Goal: Task Accomplishment & Management: Manage account settings

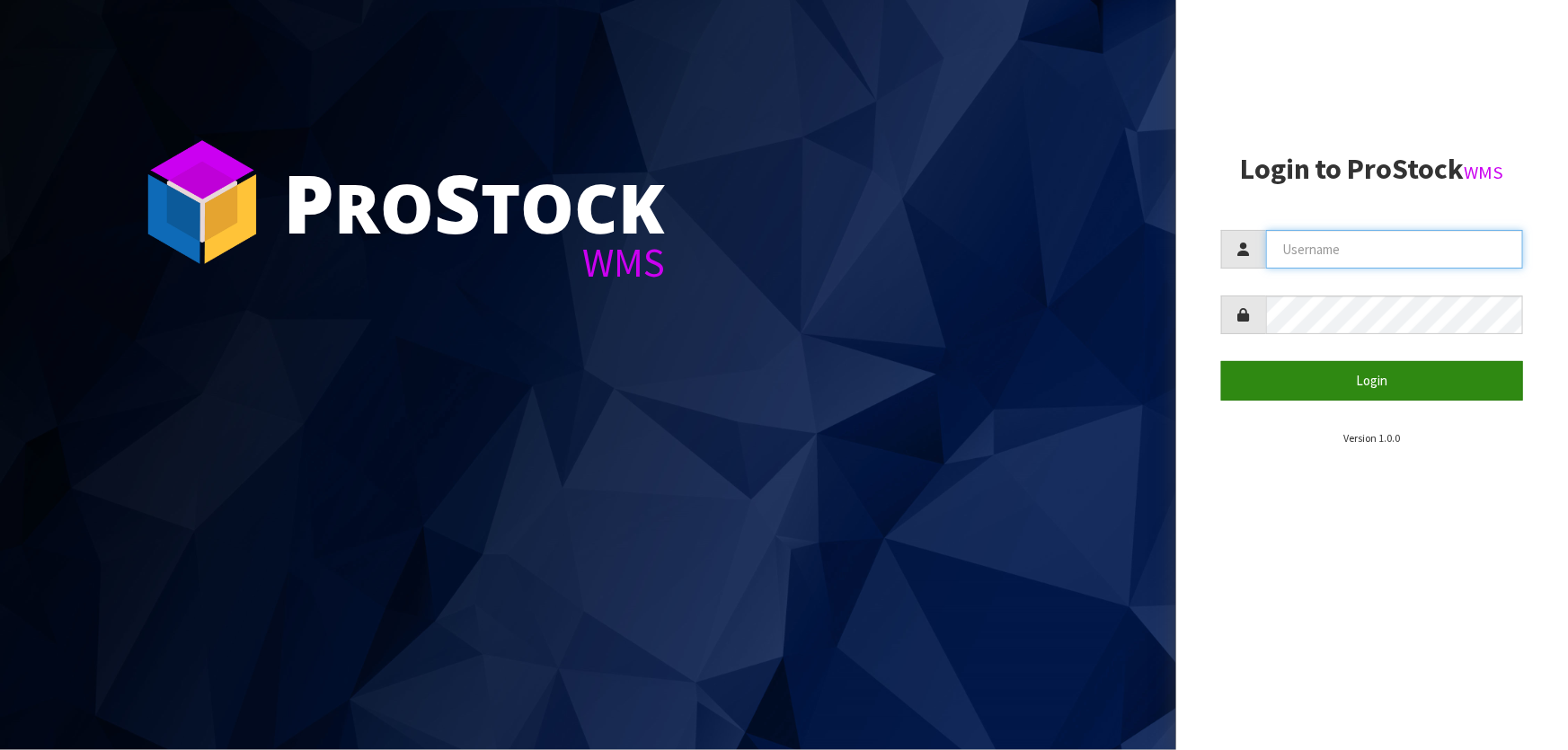
type input "[PERSON_NAME]"
click at [1334, 382] on button "Login" at bounding box center [1372, 380] width 302 height 39
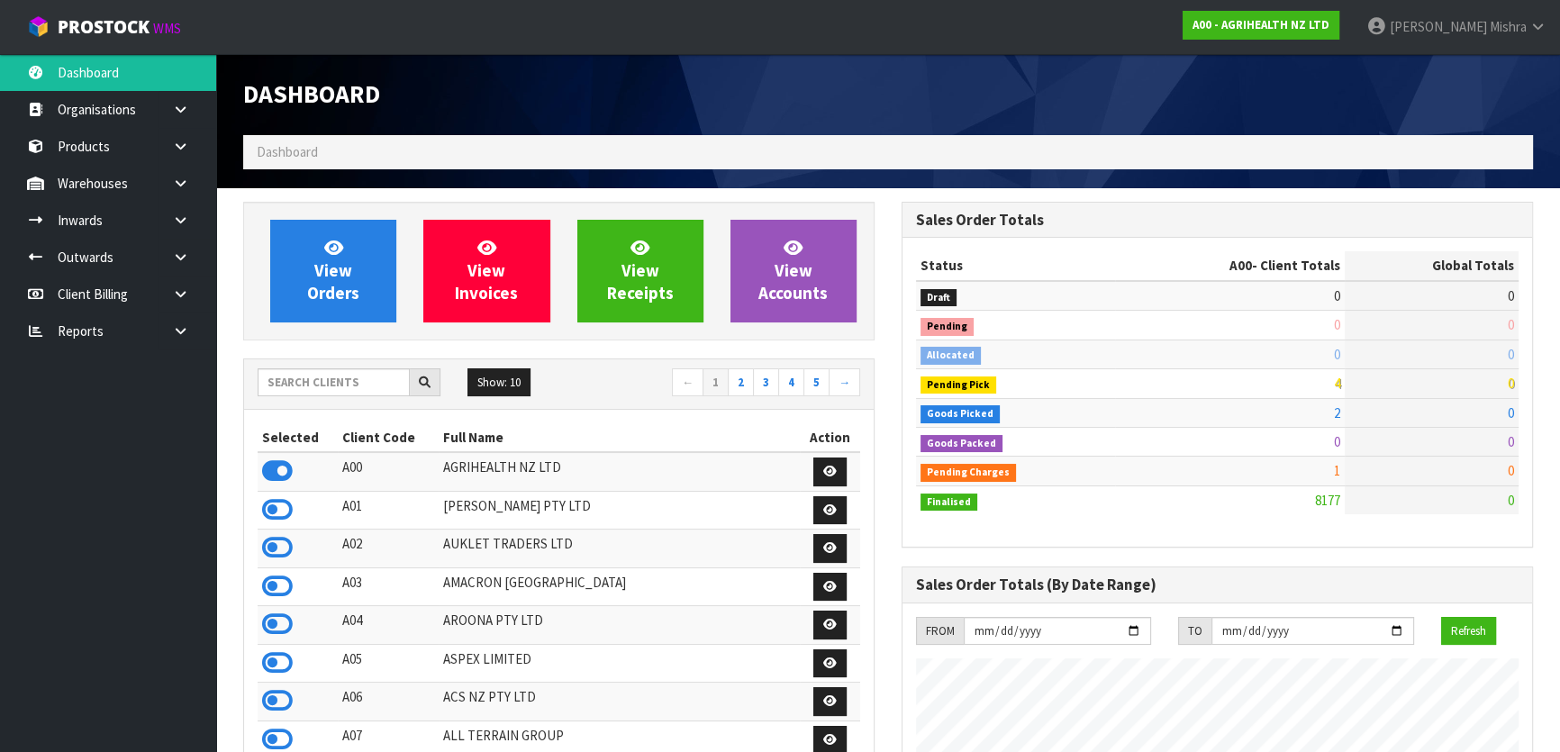
scroll to position [1362, 658]
click at [369, 384] on input "text" at bounding box center [334, 382] width 152 height 28
type input "13"
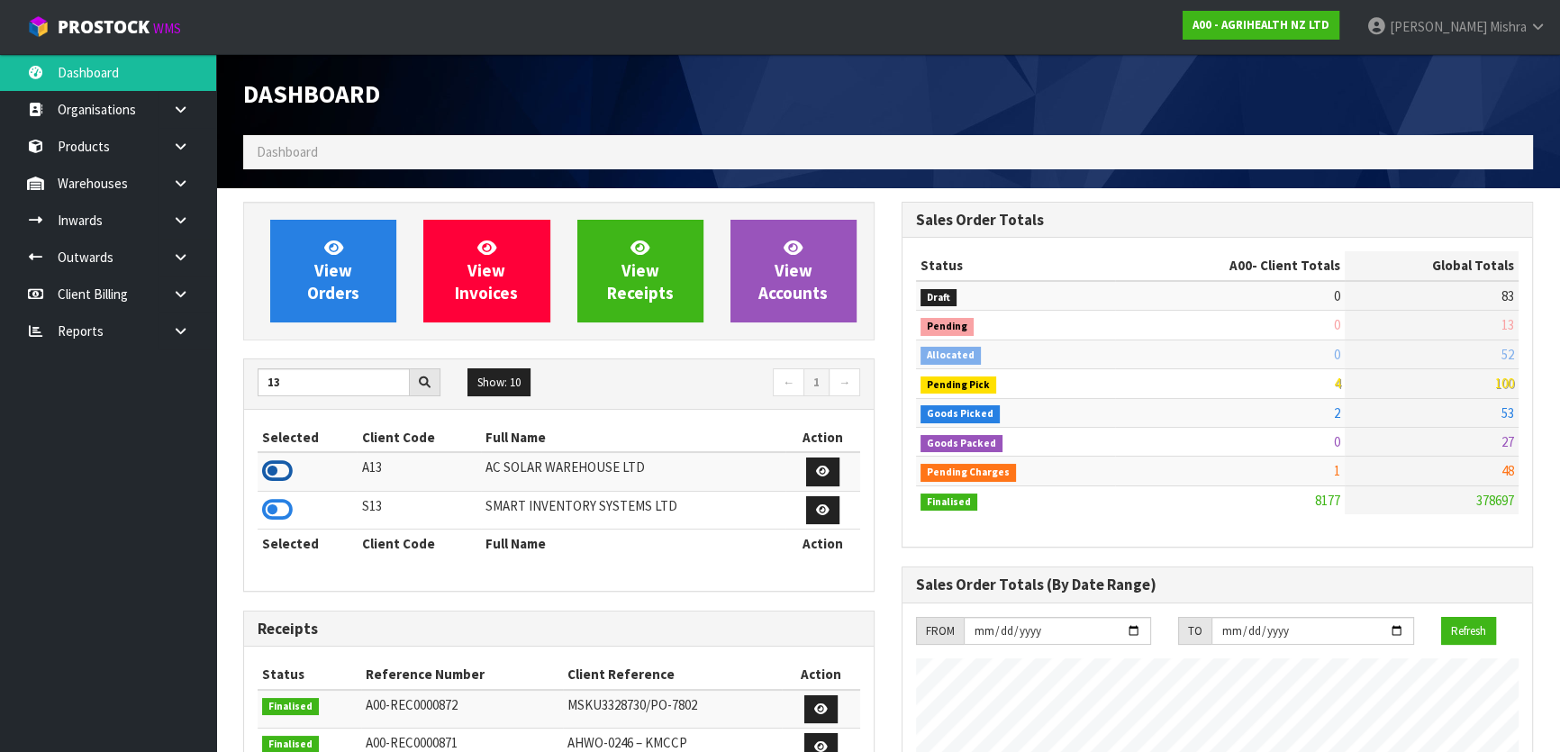
click at [288, 465] on icon at bounding box center [277, 471] width 31 height 27
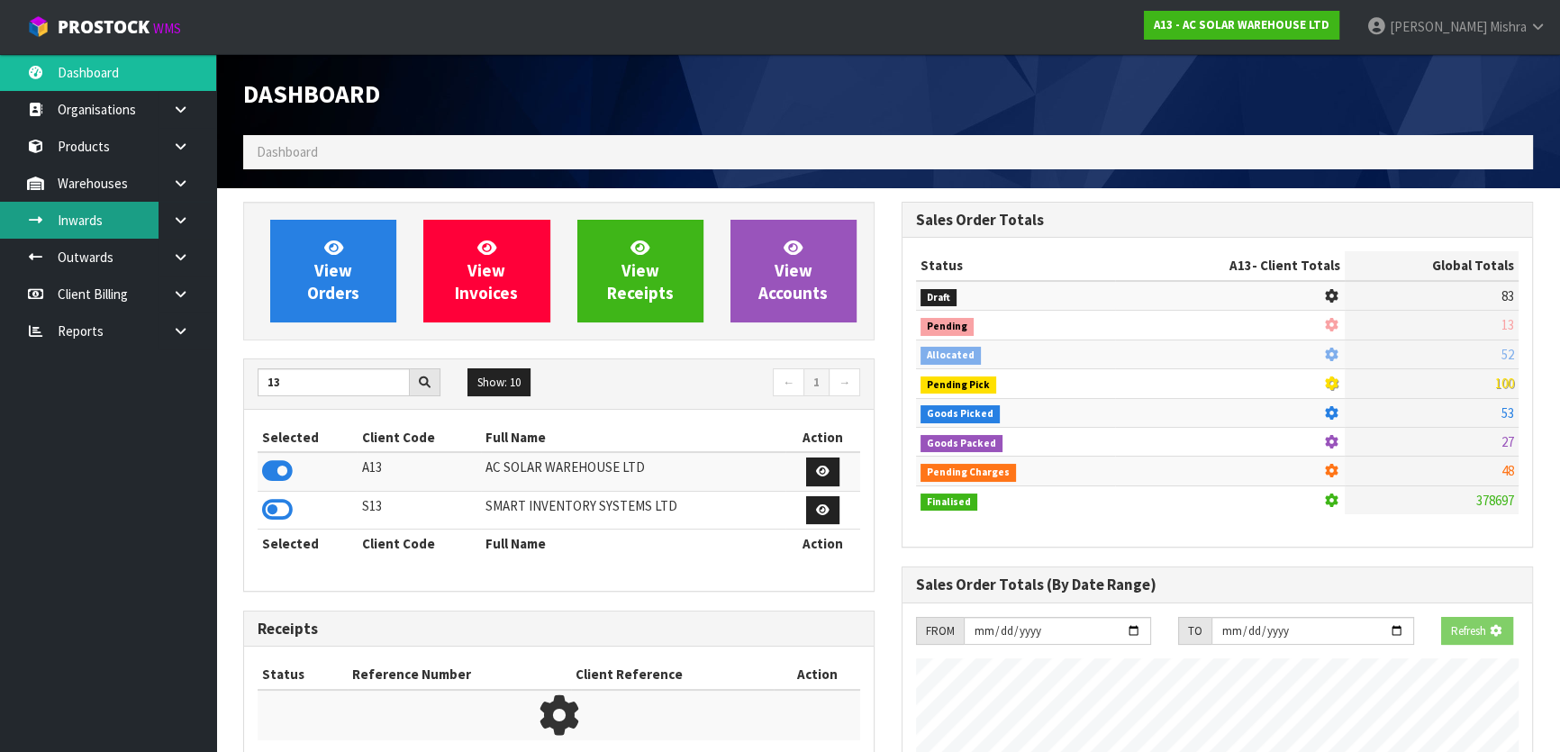
scroll to position [1497, 658]
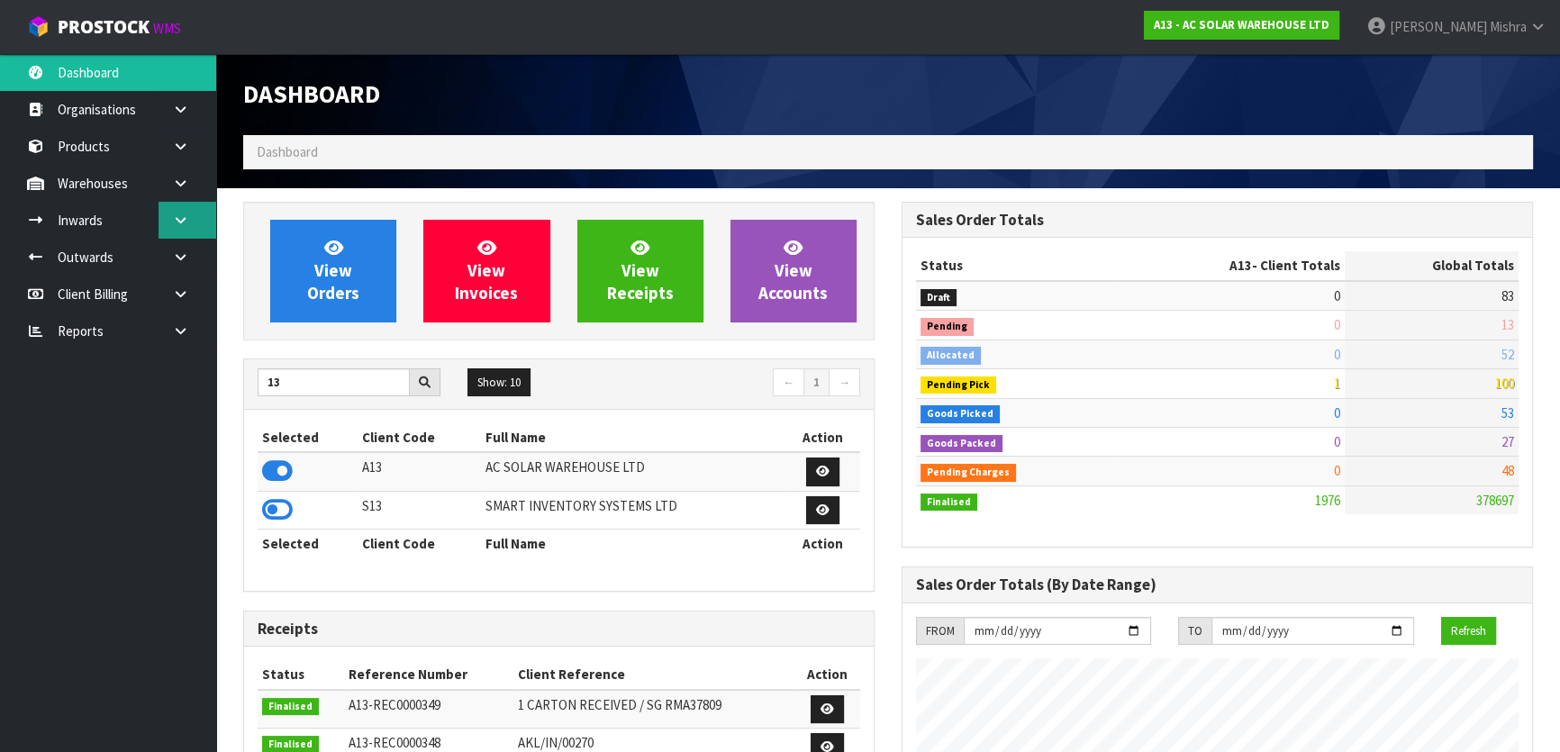
click at [173, 217] on icon at bounding box center [180, 221] width 17 height 14
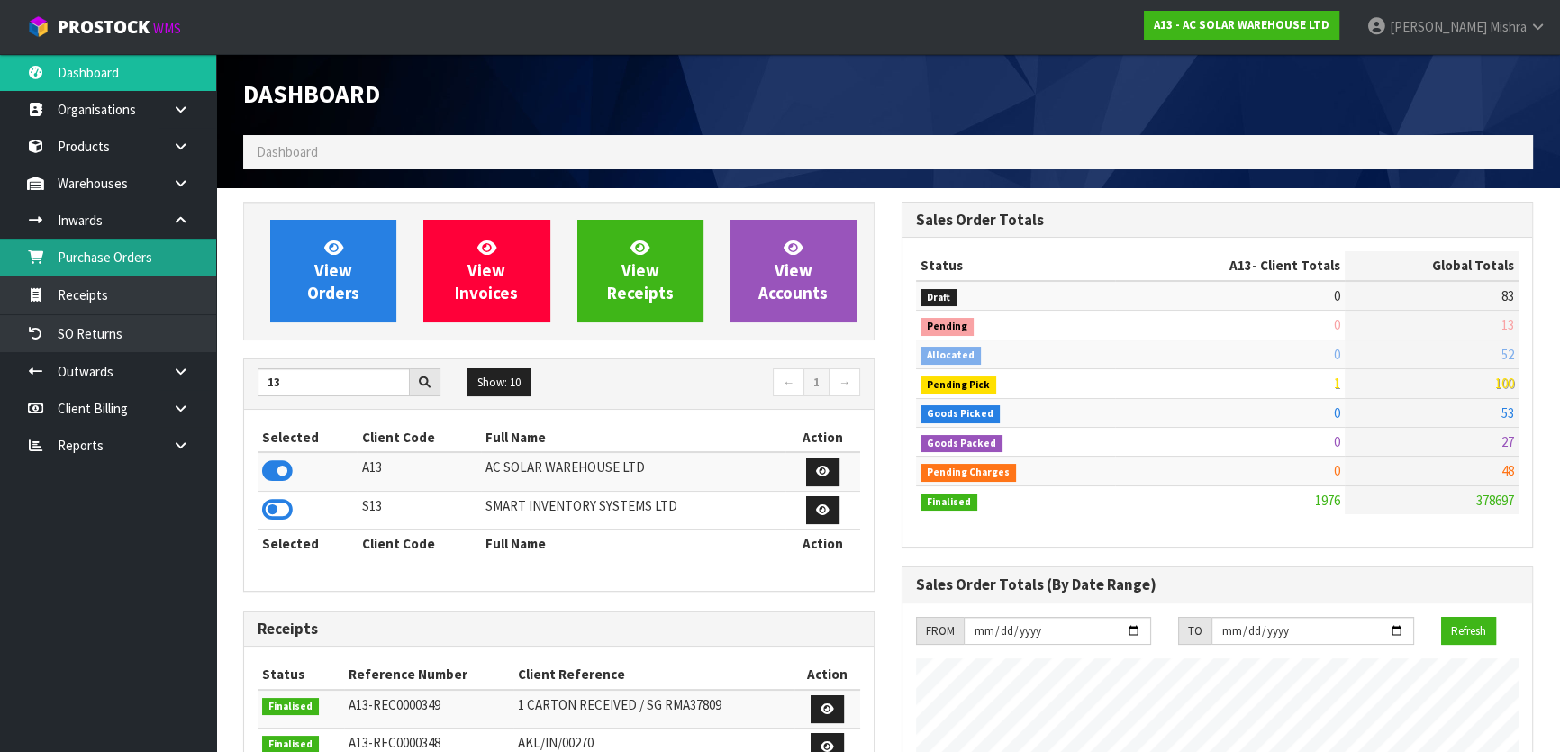
click at [168, 259] on link "Purchase Orders" at bounding box center [108, 257] width 216 height 37
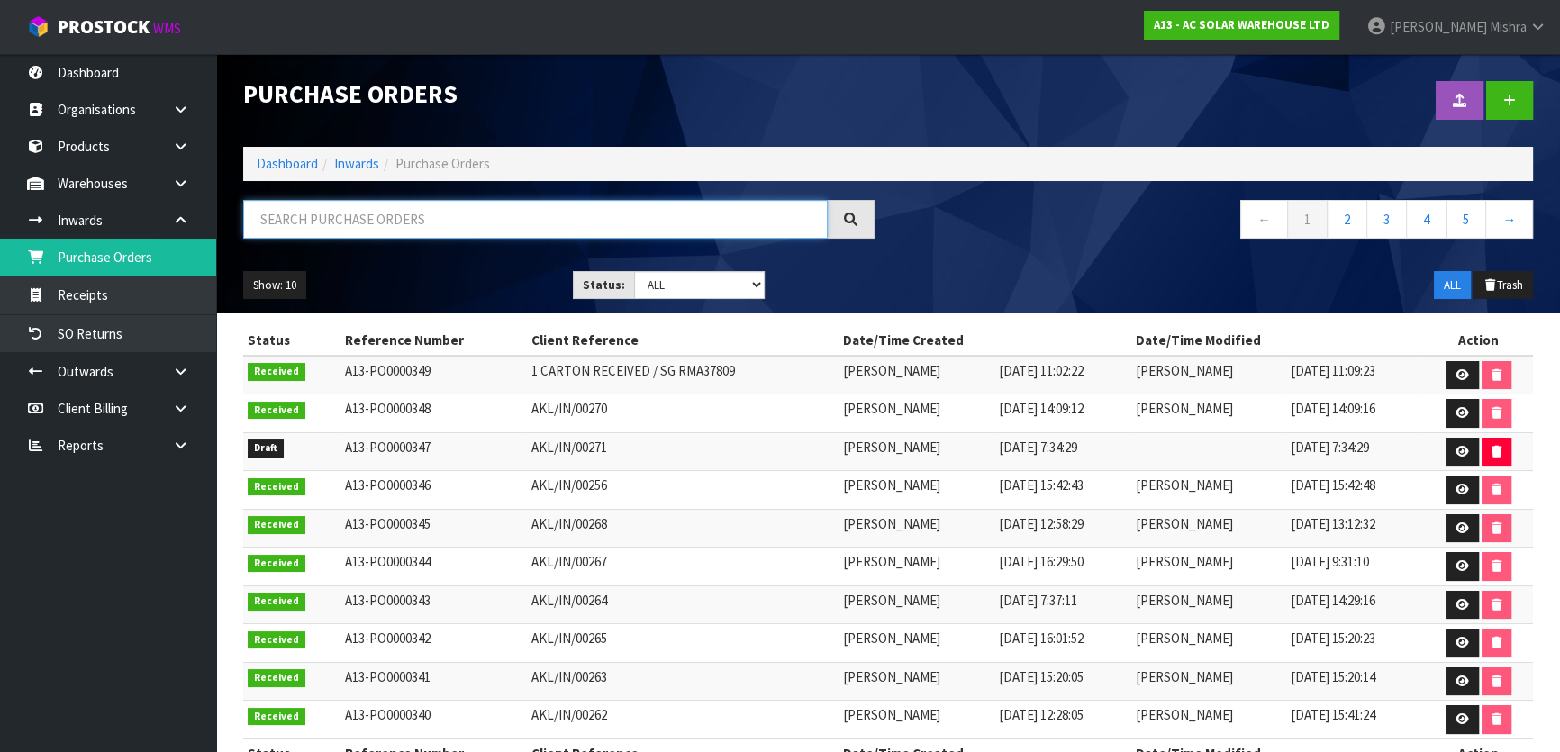
click at [408, 224] on input "text" at bounding box center [535, 219] width 585 height 39
paste input "AKL/IN/00273"
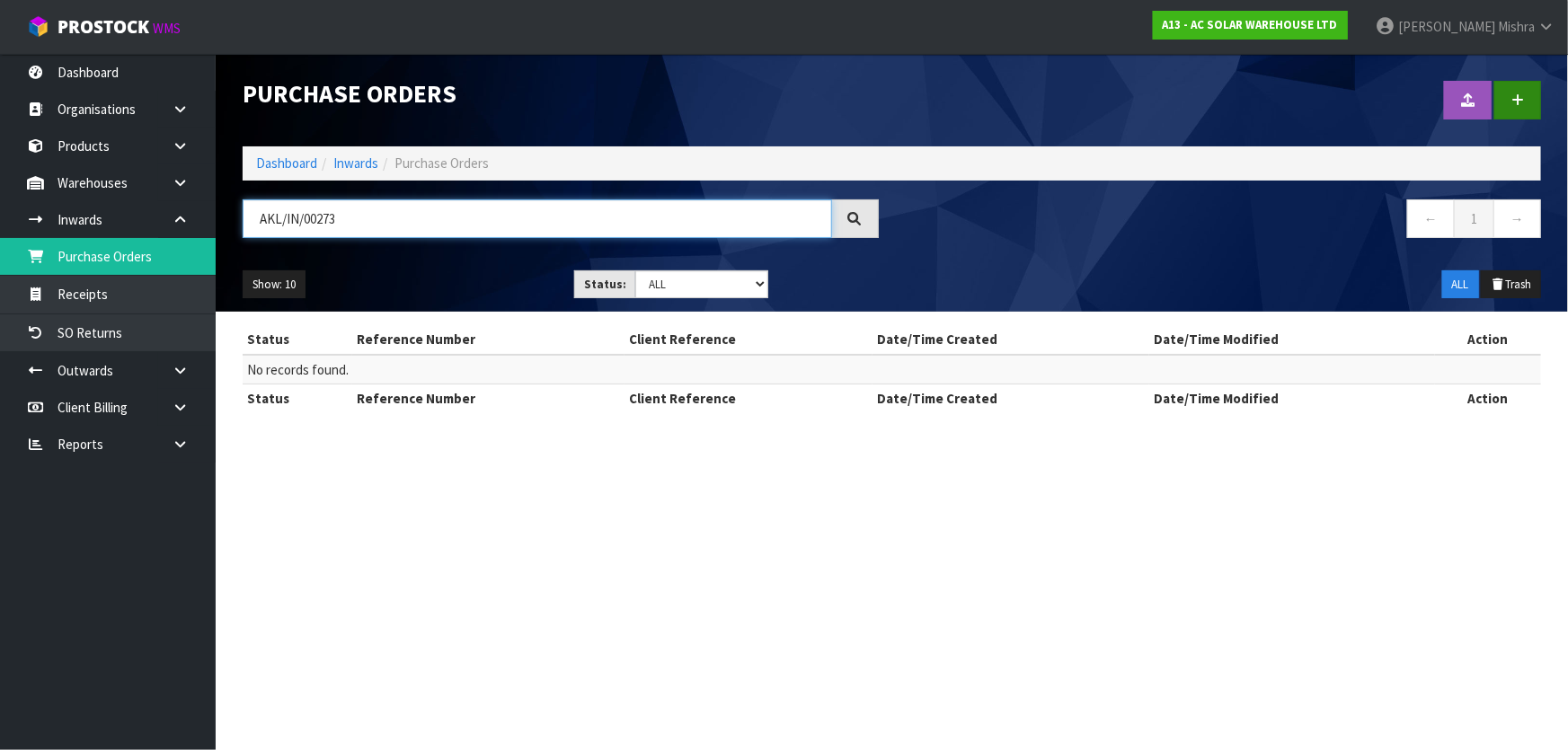
type input "AKL/IN/00273"
click at [1509, 97] on link at bounding box center [1517, 100] width 47 height 39
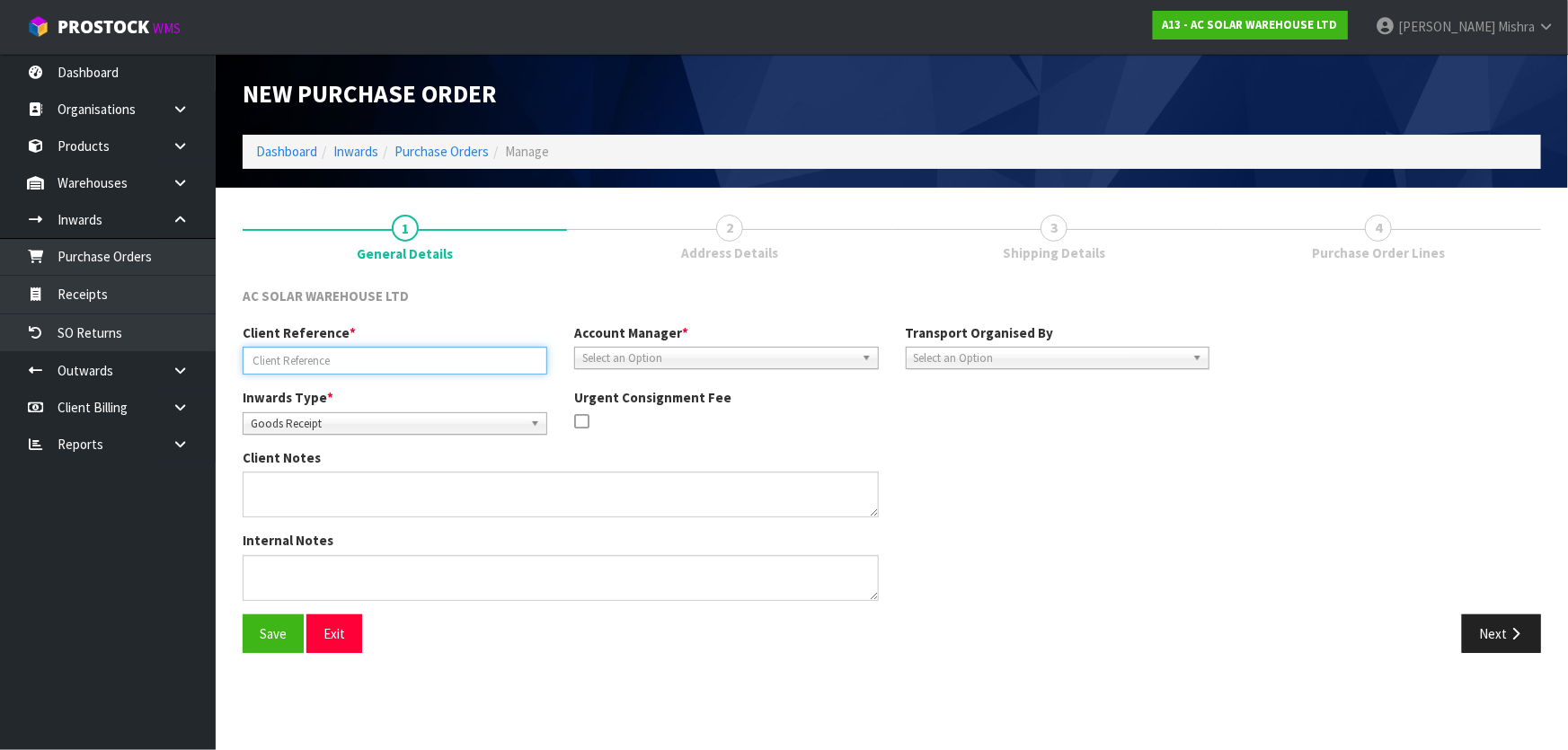
click at [367, 361] on input "text" at bounding box center [394, 361] width 304 height 28
paste input "AKL/IN/00273"
type input "AKL/IN/00273"
click at [635, 367] on span "Select an Option" at bounding box center [718, 359] width 272 height 22
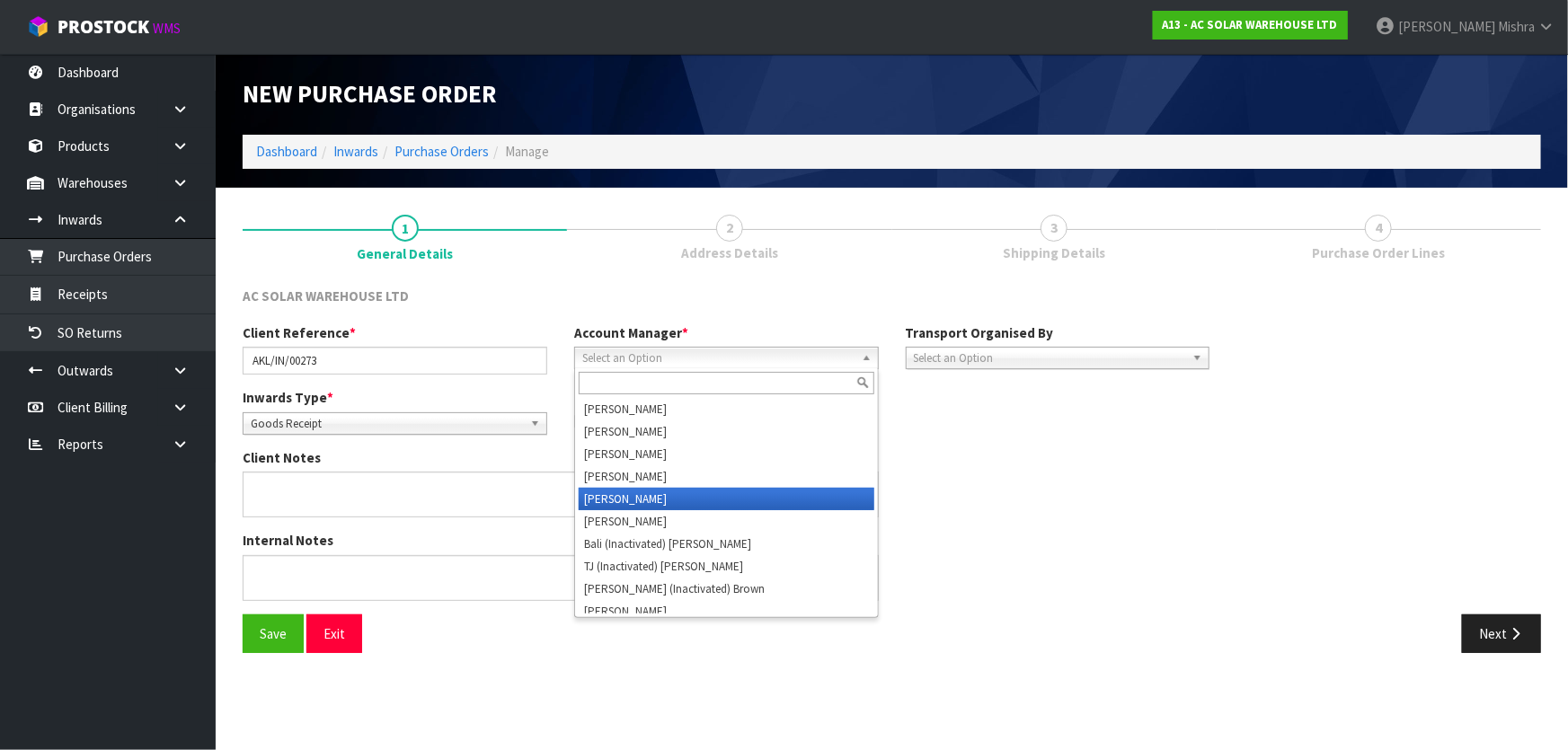
click at [617, 494] on li "[PERSON_NAME]" at bounding box center [726, 499] width 295 height 23
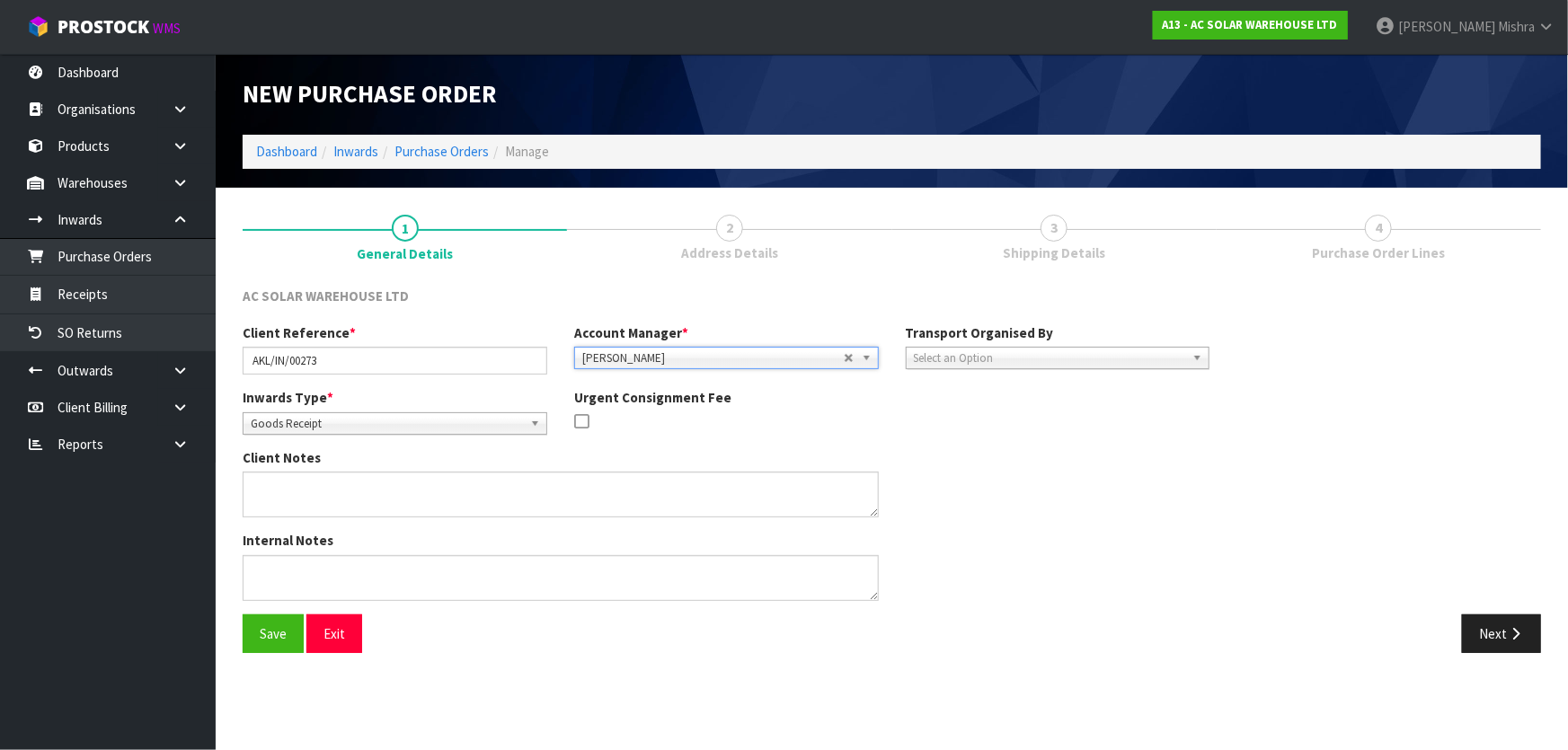
click at [1047, 362] on span "Select an Option" at bounding box center [1049, 359] width 272 height 22
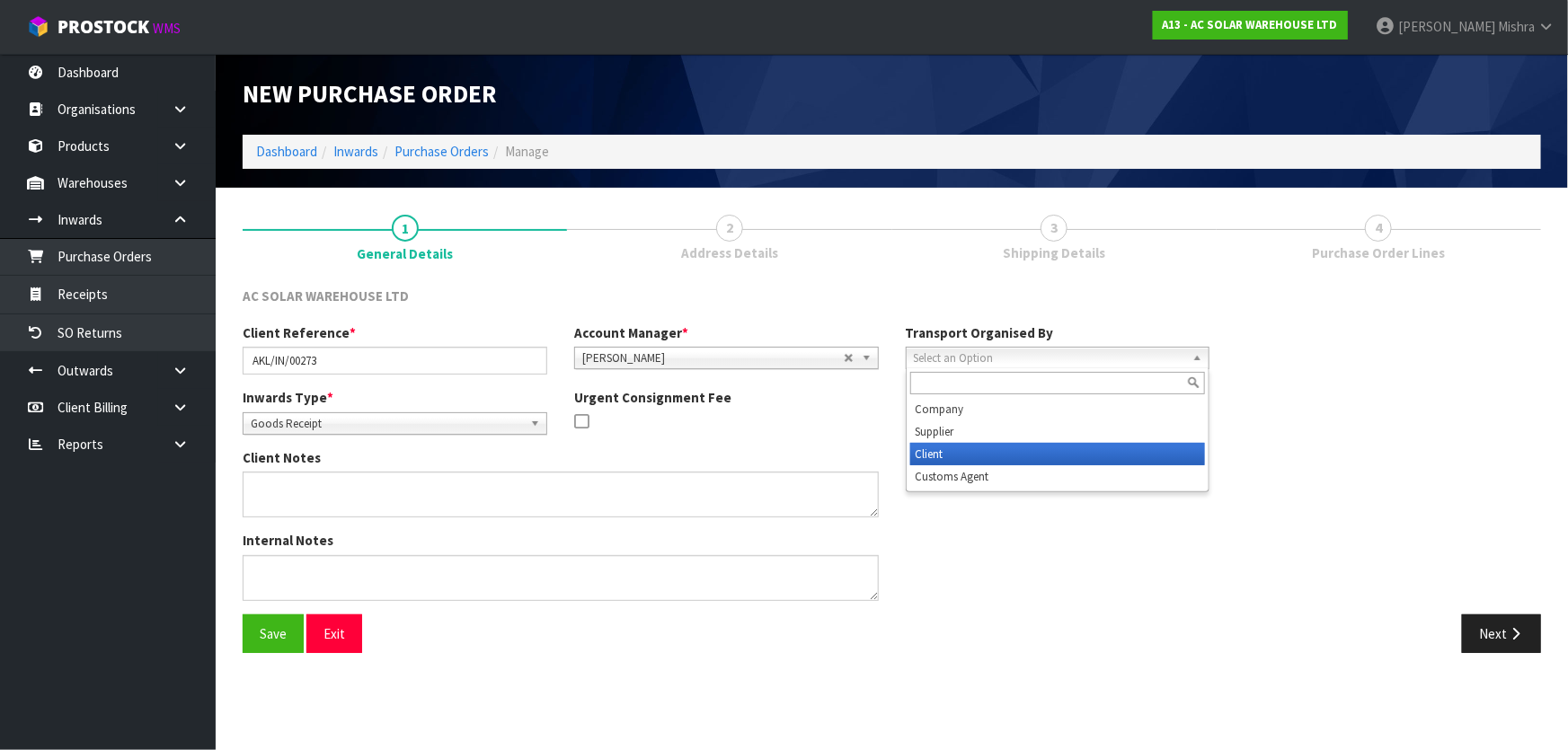
click at [1033, 448] on li "Client" at bounding box center [1058, 454] width 295 height 23
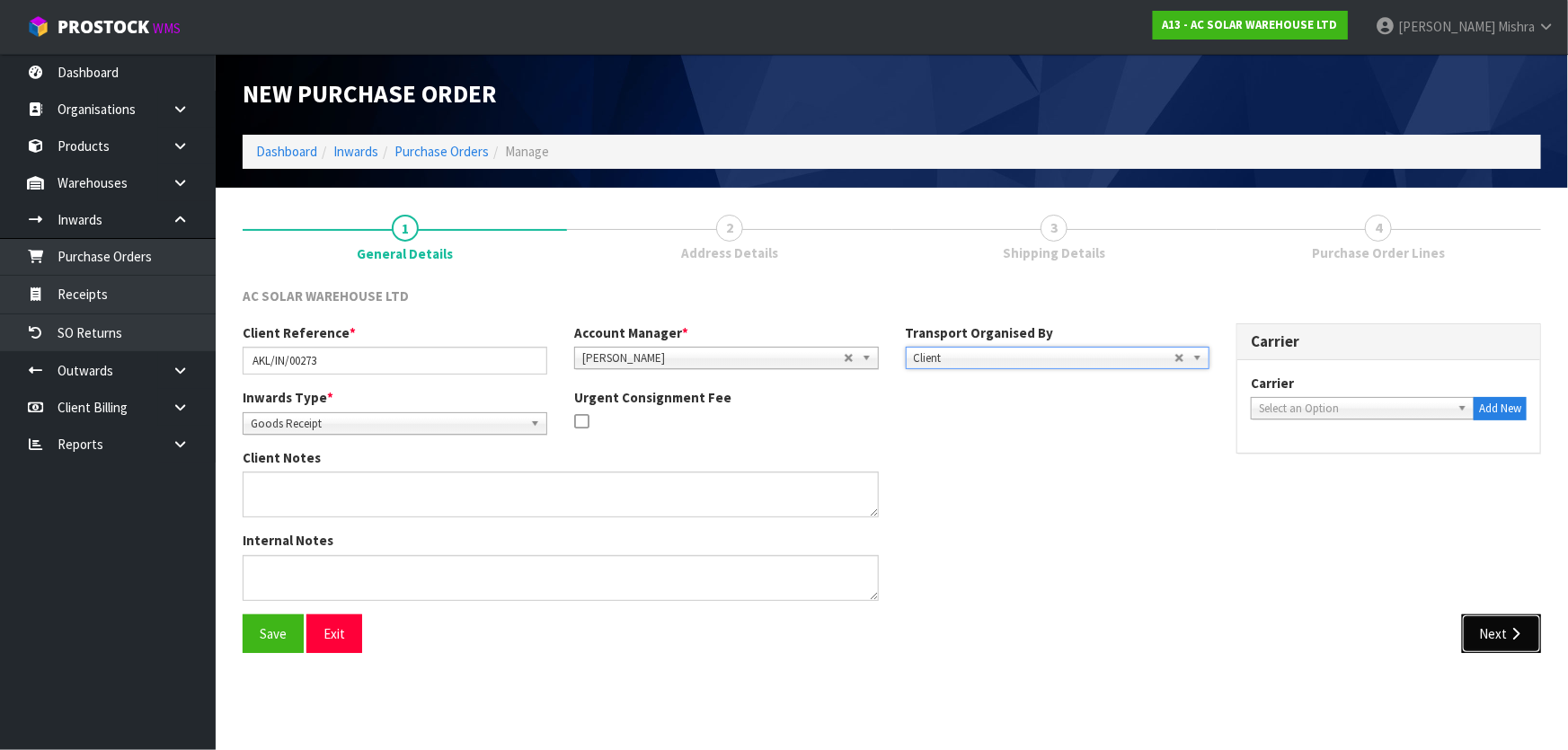
click at [1496, 617] on button "Next" at bounding box center [1501, 633] width 79 height 39
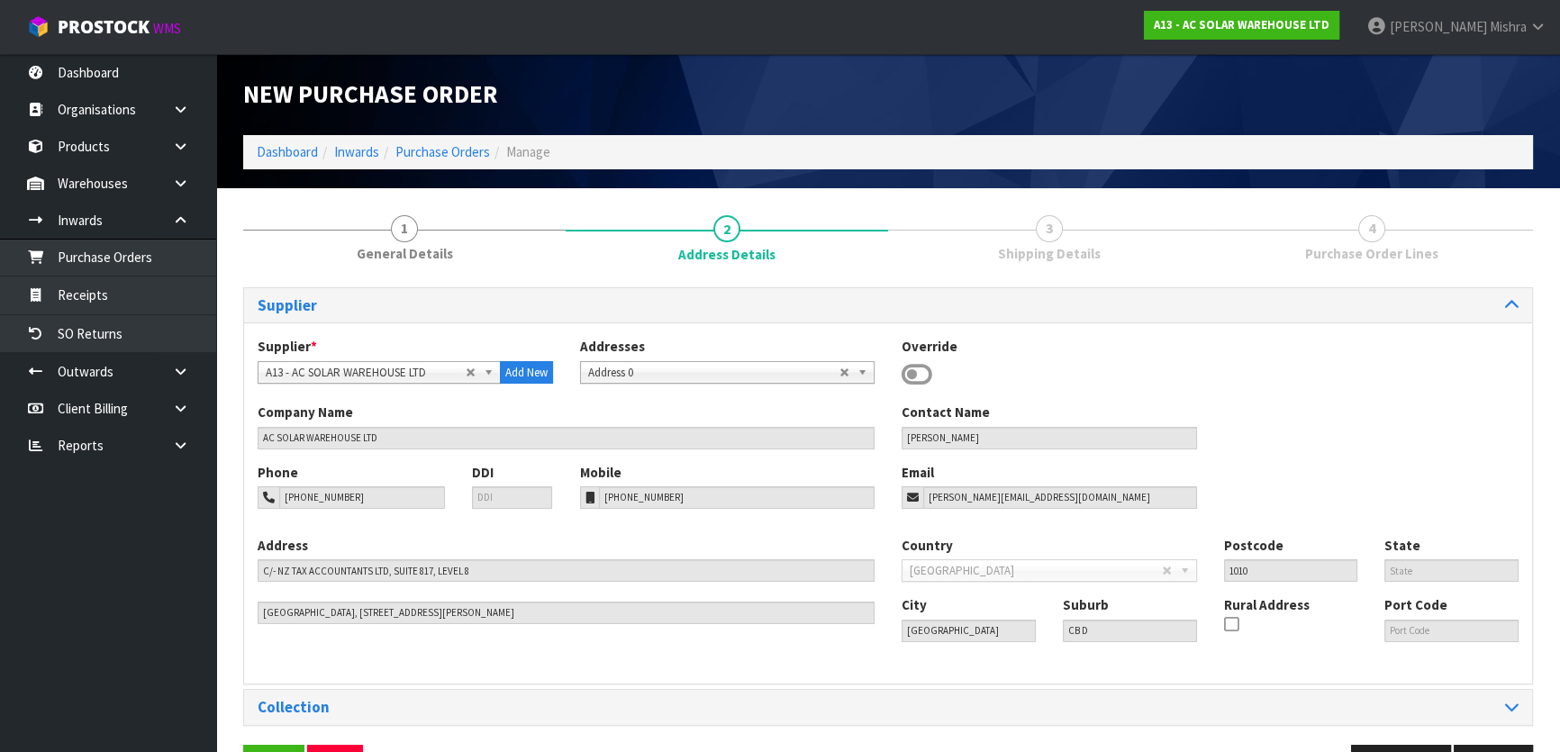
scroll to position [58, 0]
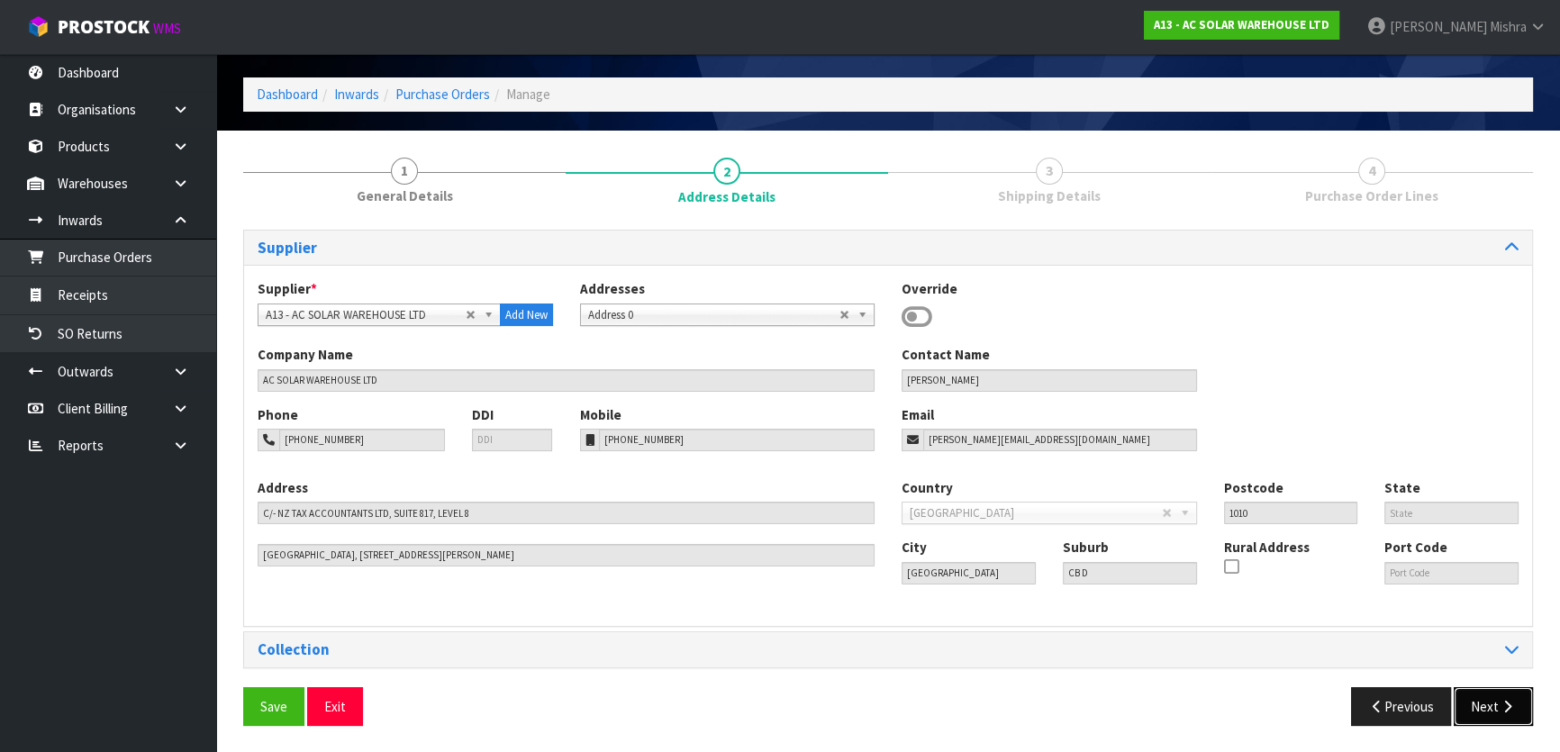
click at [1459, 700] on button "Next" at bounding box center [1493, 706] width 79 height 39
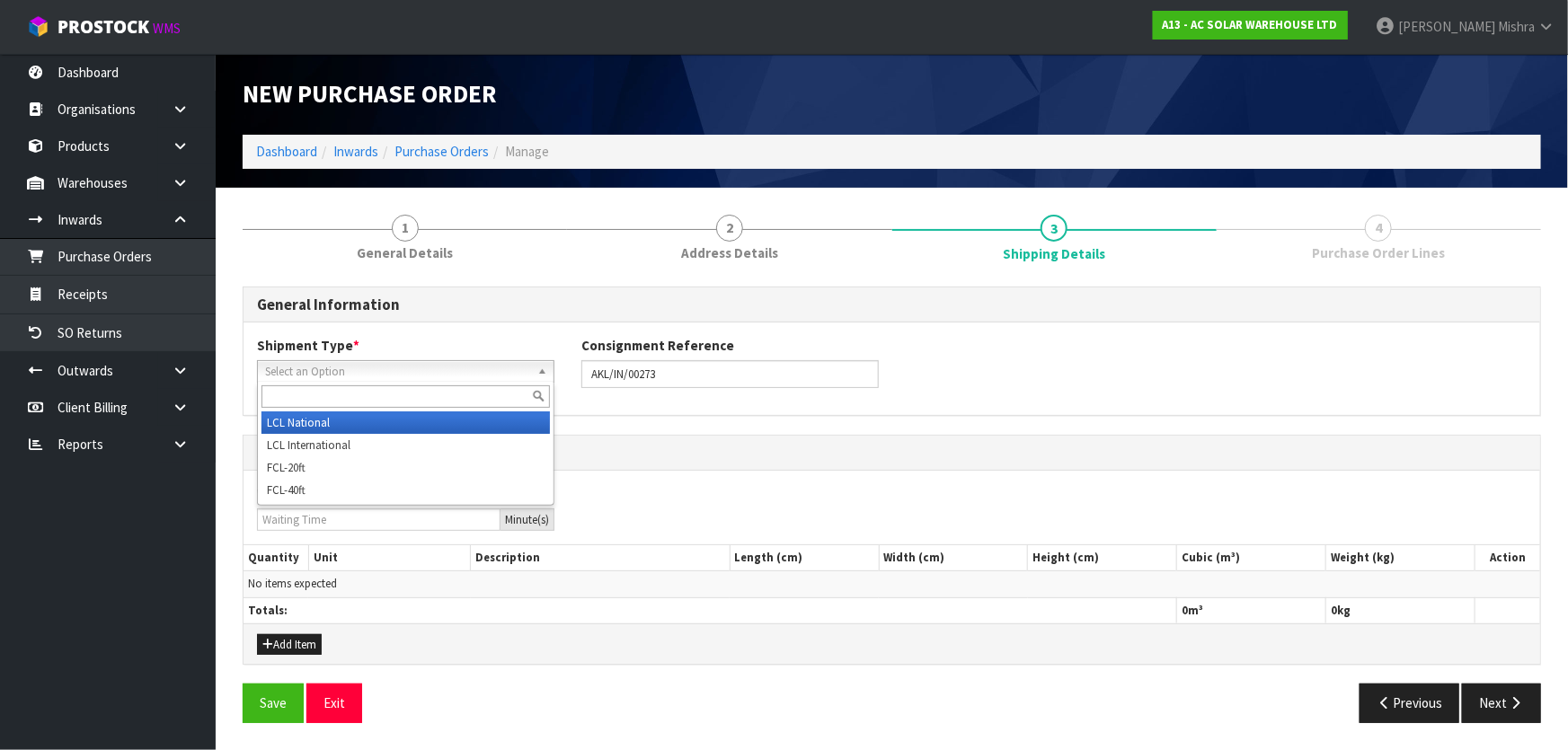
click at [515, 365] on span "Select an Option" at bounding box center [398, 372] width 265 height 22
click at [470, 431] on li "LCL National" at bounding box center [405, 423] width 288 height 23
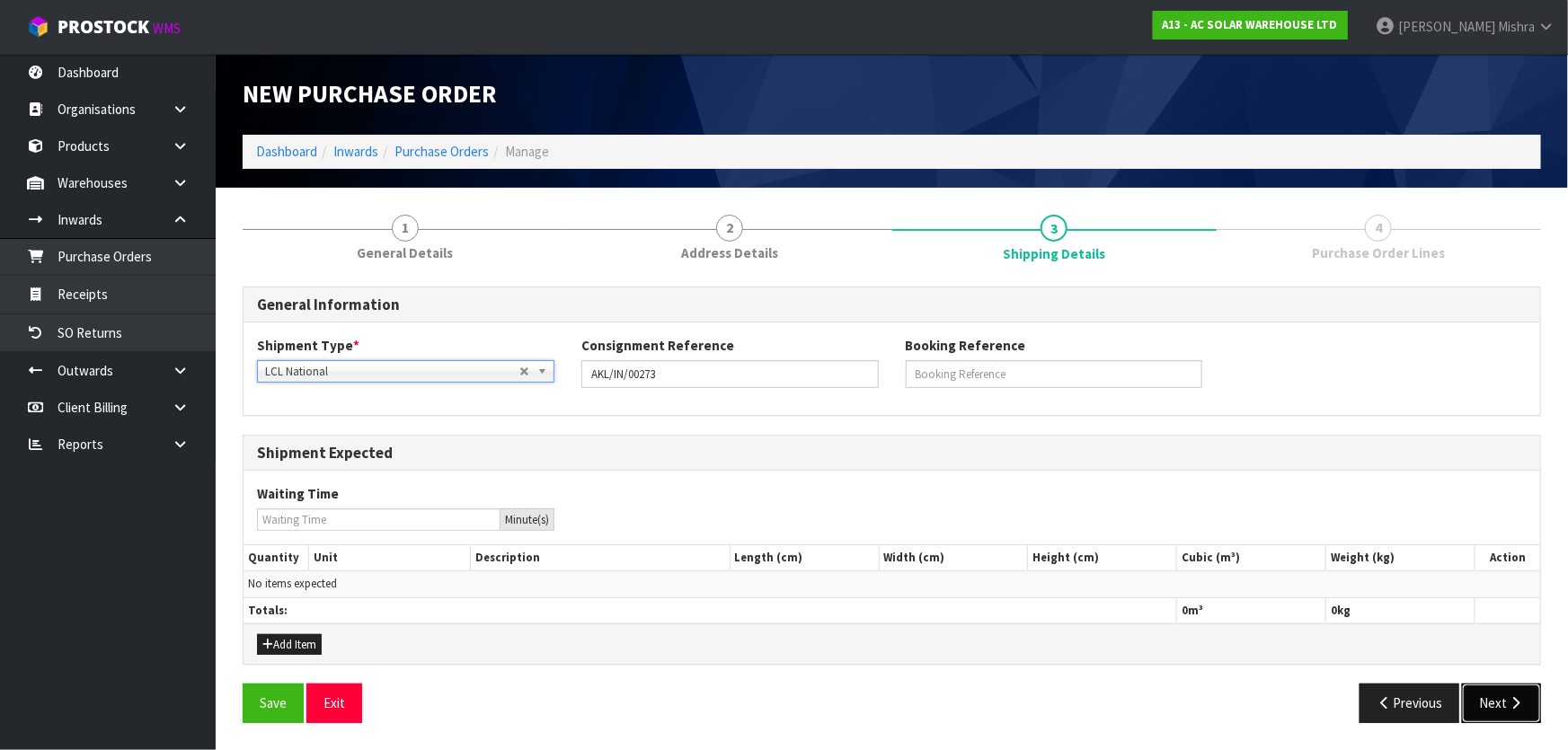
click at [1476, 710] on button "Next" at bounding box center [1501, 703] width 79 height 39
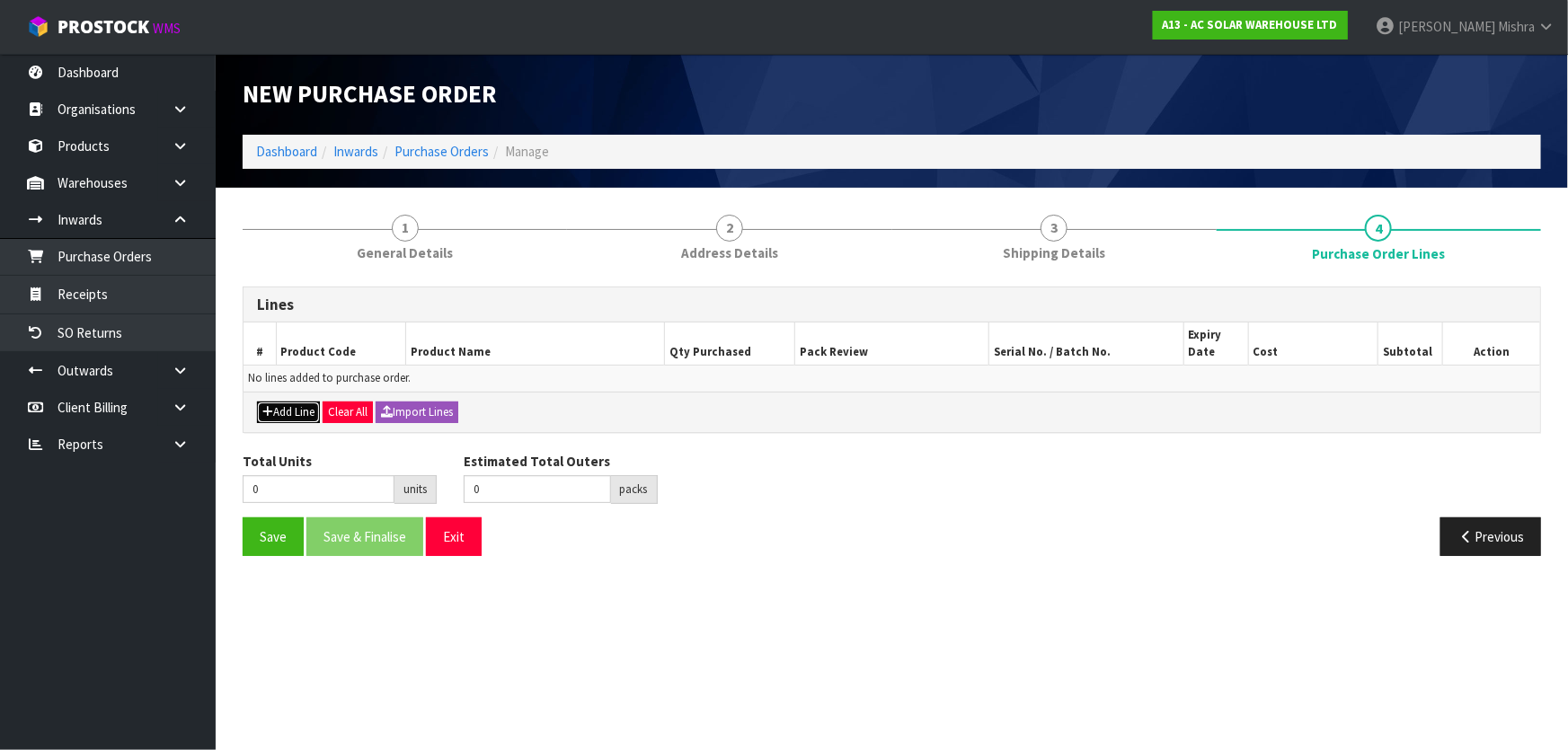
click at [267, 410] on icon "button" at bounding box center [267, 412] width 11 height 12
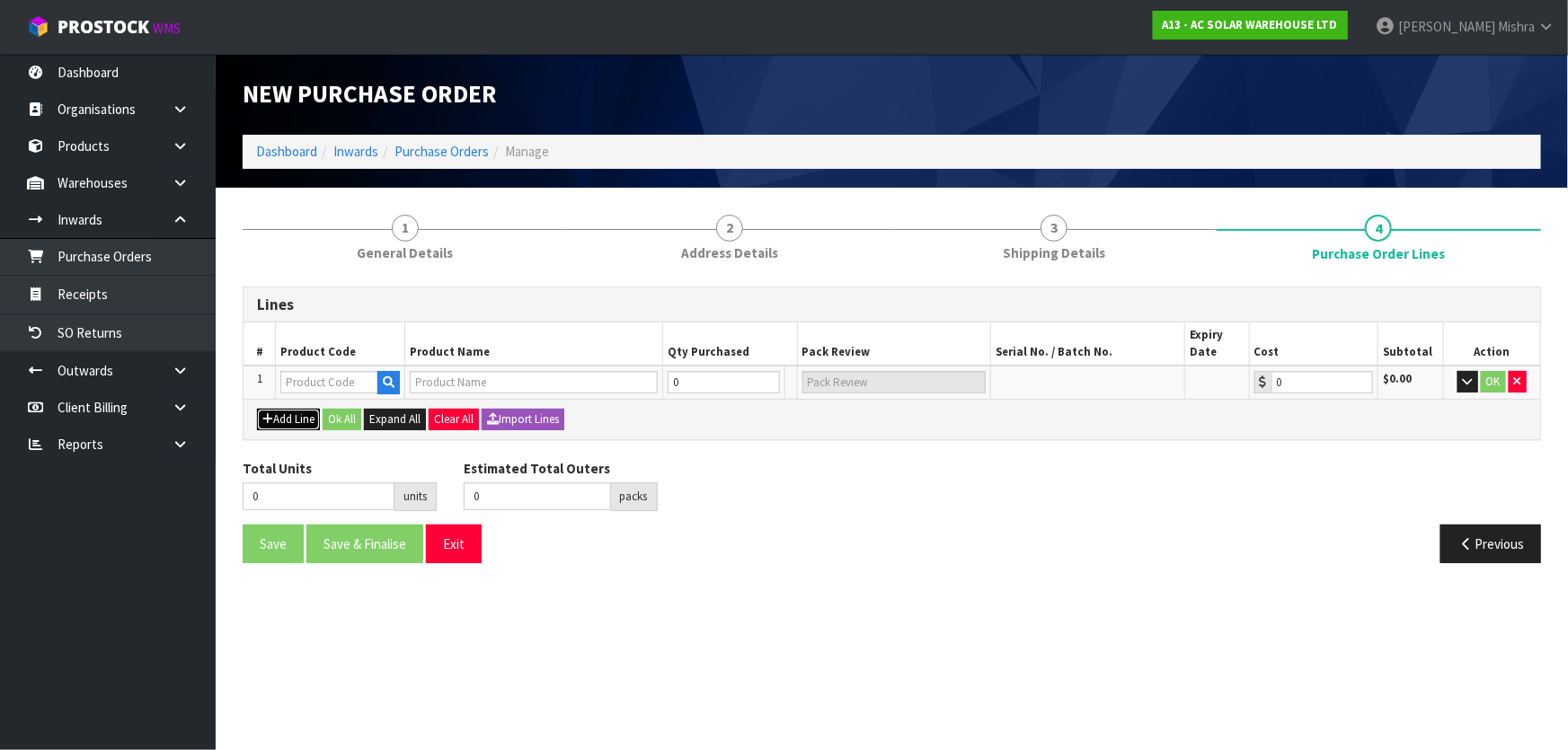
click at [269, 421] on icon "button" at bounding box center [267, 419] width 11 height 12
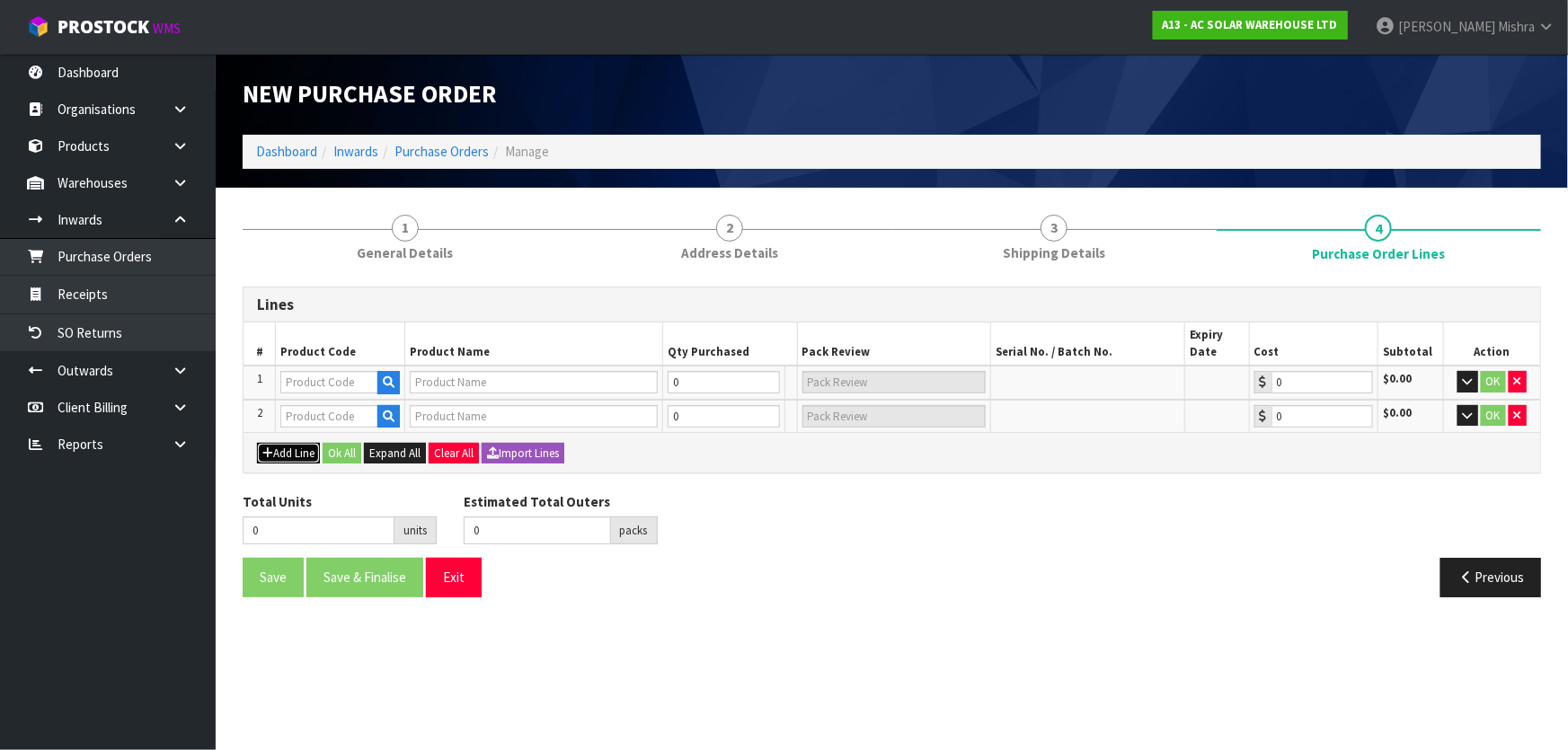
click at [278, 455] on button "Add Line" at bounding box center [288, 454] width 63 height 22
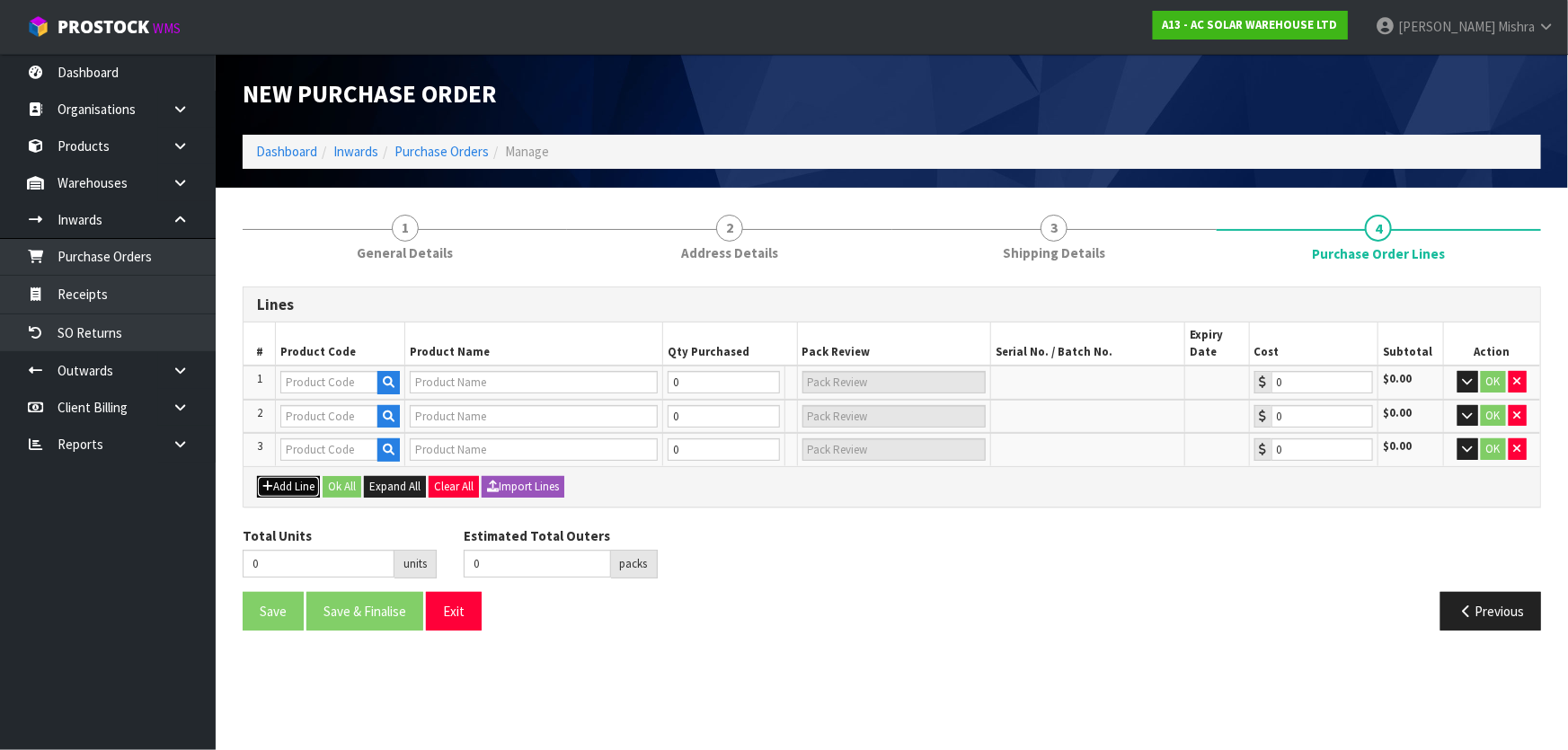
click at [285, 485] on button "Add Line" at bounding box center [288, 487] width 63 height 22
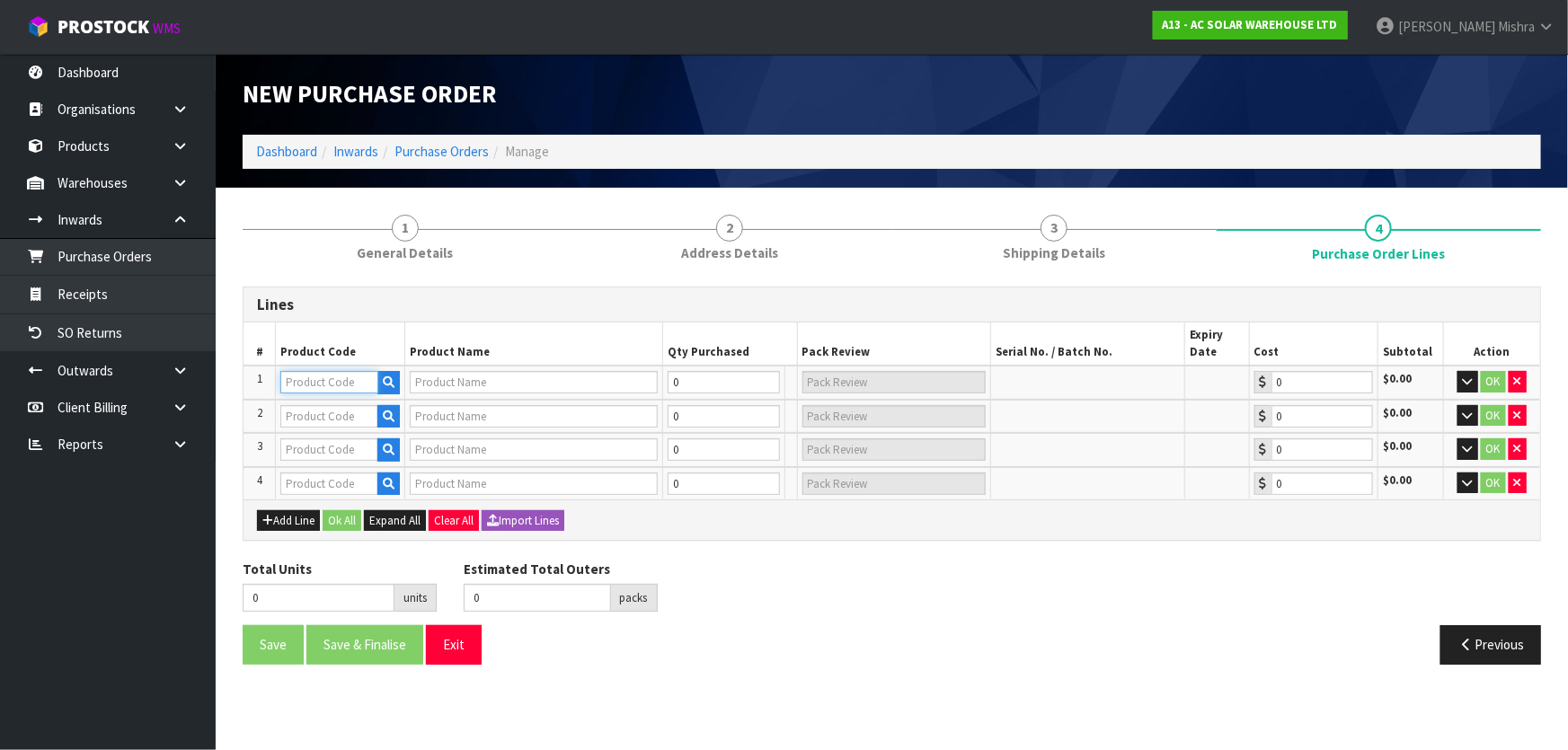
click at [318, 379] on input "text" at bounding box center [329, 382] width 98 height 23
type input "3516"
type input "ENPHASE IQ8HC MICROINVERTER (380W) IQ8HC-72-M-INT"
type input "0.00"
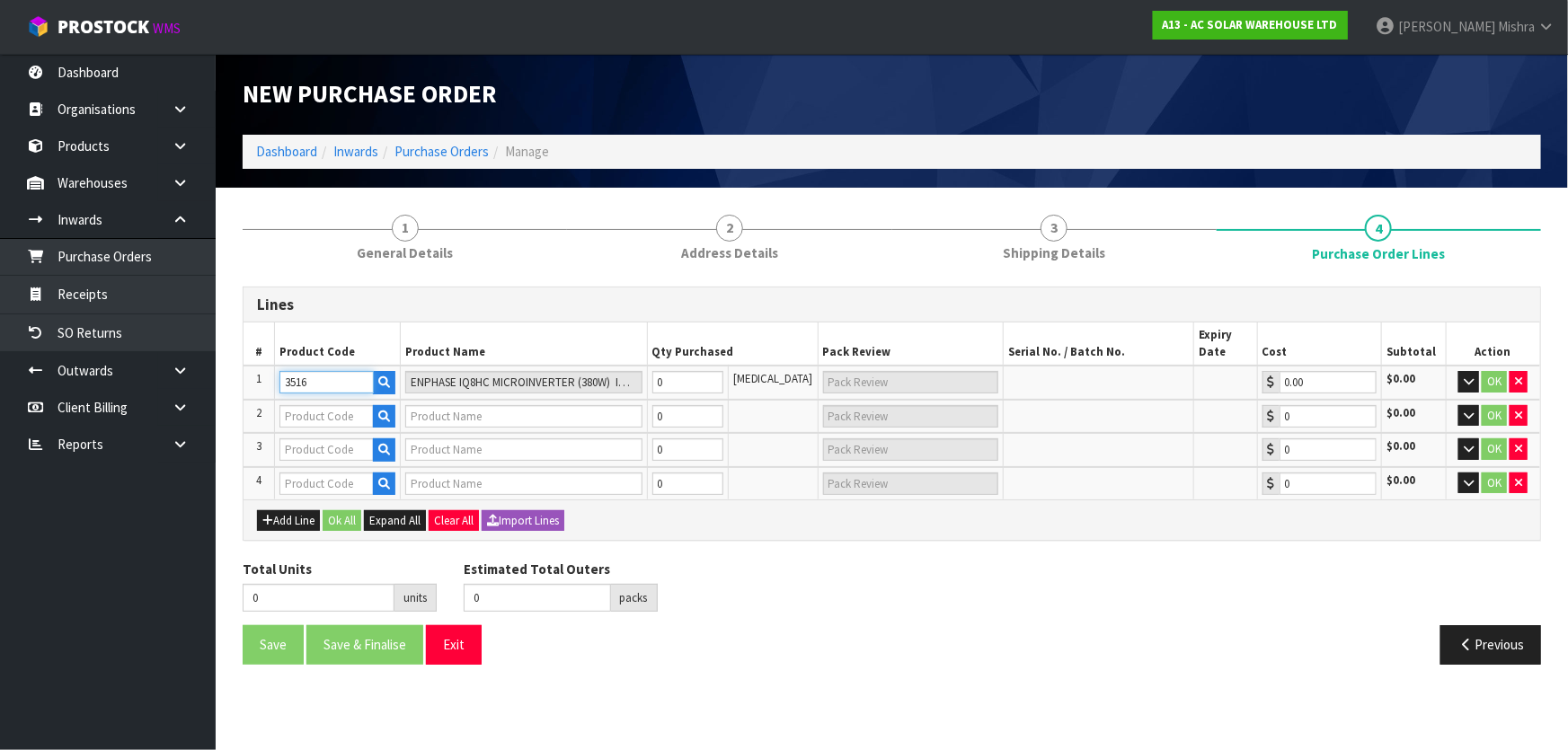
type input "3516"
click at [332, 418] on input "text" at bounding box center [326, 416] width 94 height 23
type input "1292"
type input "Q-25-17-240 - ENPHASE Q CABLE - LANDSCAPE (SINGLE PHASE)"
type input "0.00"
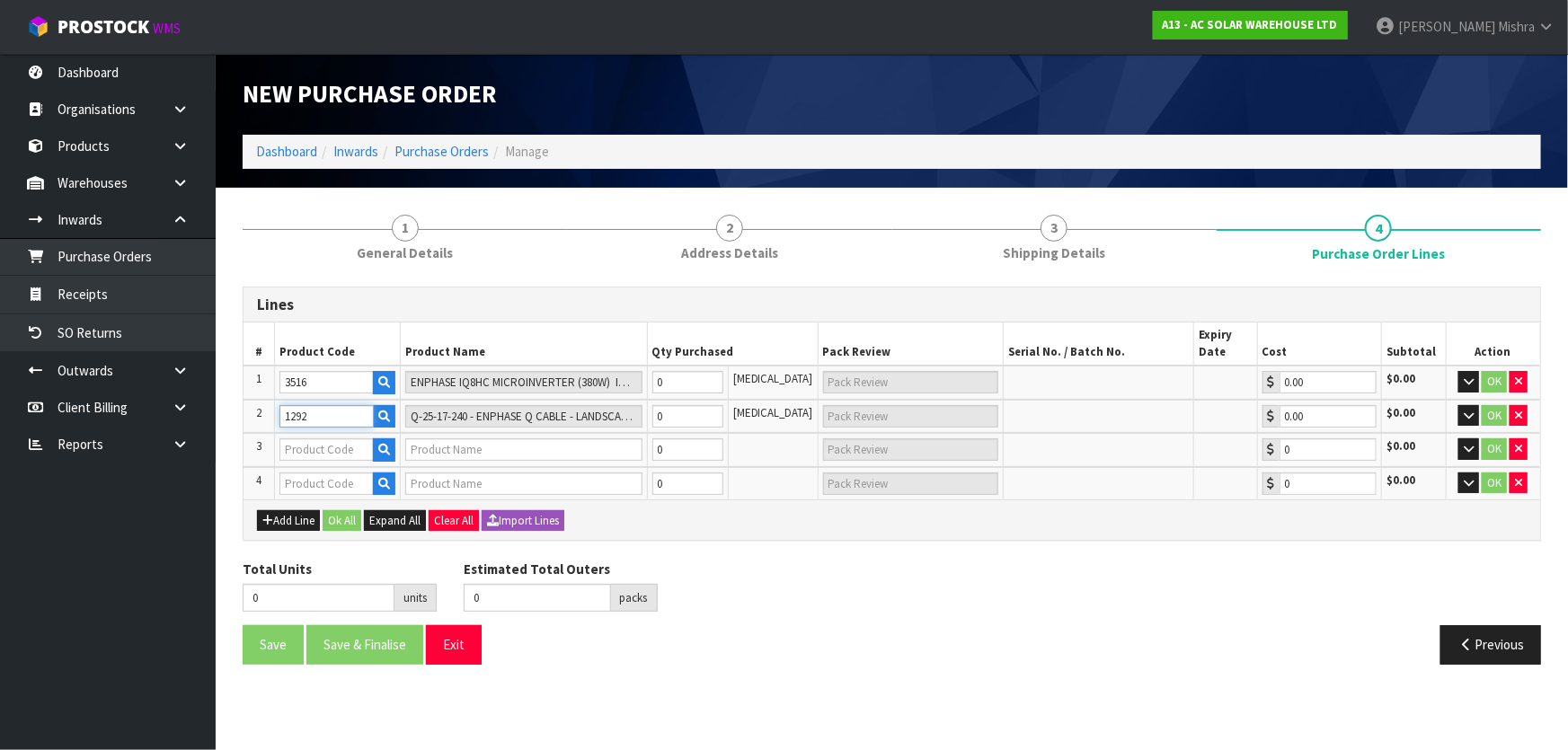
type input "1292"
click at [299, 449] on input "text" at bounding box center [326, 450] width 94 height 23
type input "1303"
type input "Q-TERM-R-10ENPHASE Q TERMINATOR (SINGLE PHASE)"
type input "0.00"
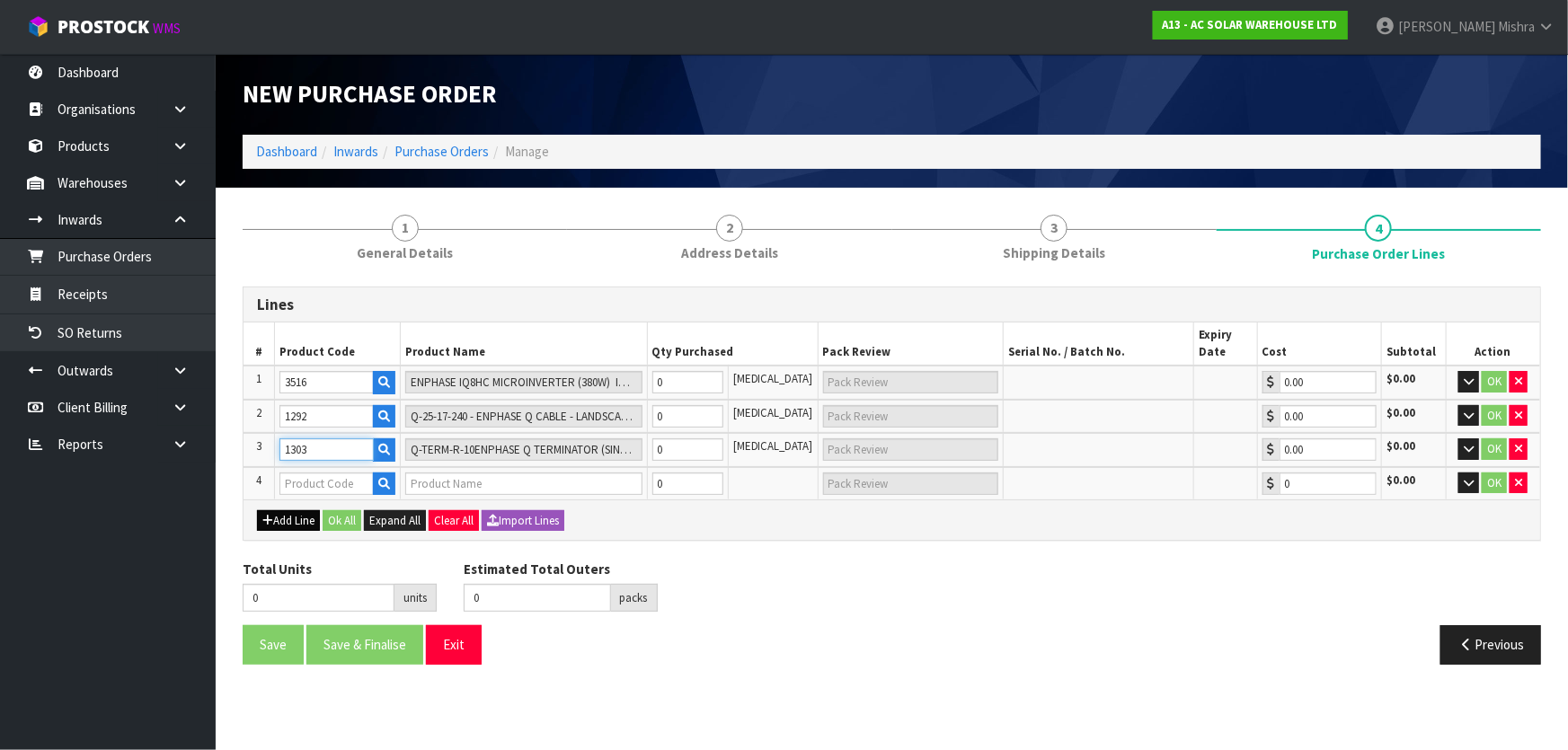
type input "1303"
click at [284, 521] on button "Add Line" at bounding box center [288, 522] width 63 height 22
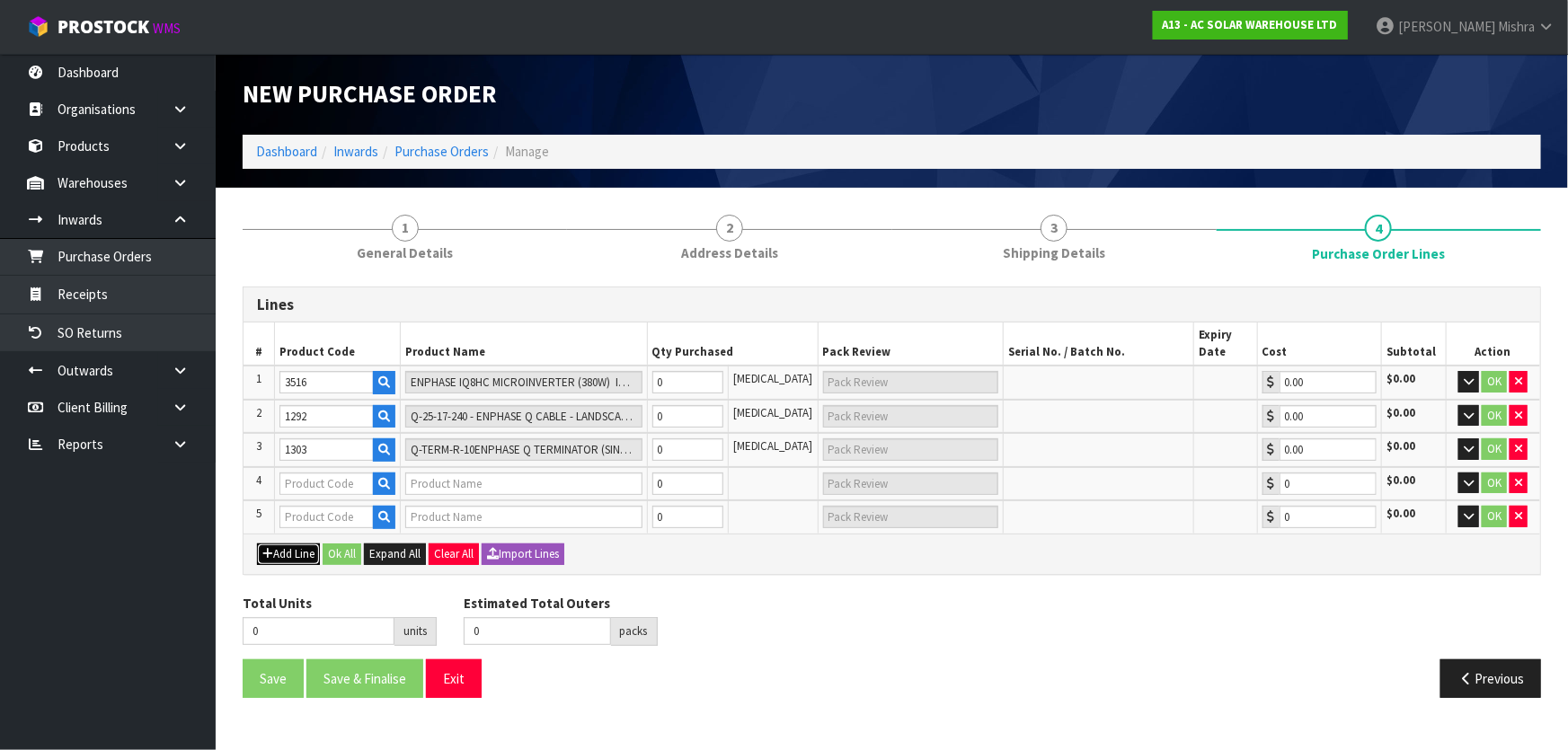
click at [284, 549] on button "Add Line" at bounding box center [288, 555] width 63 height 22
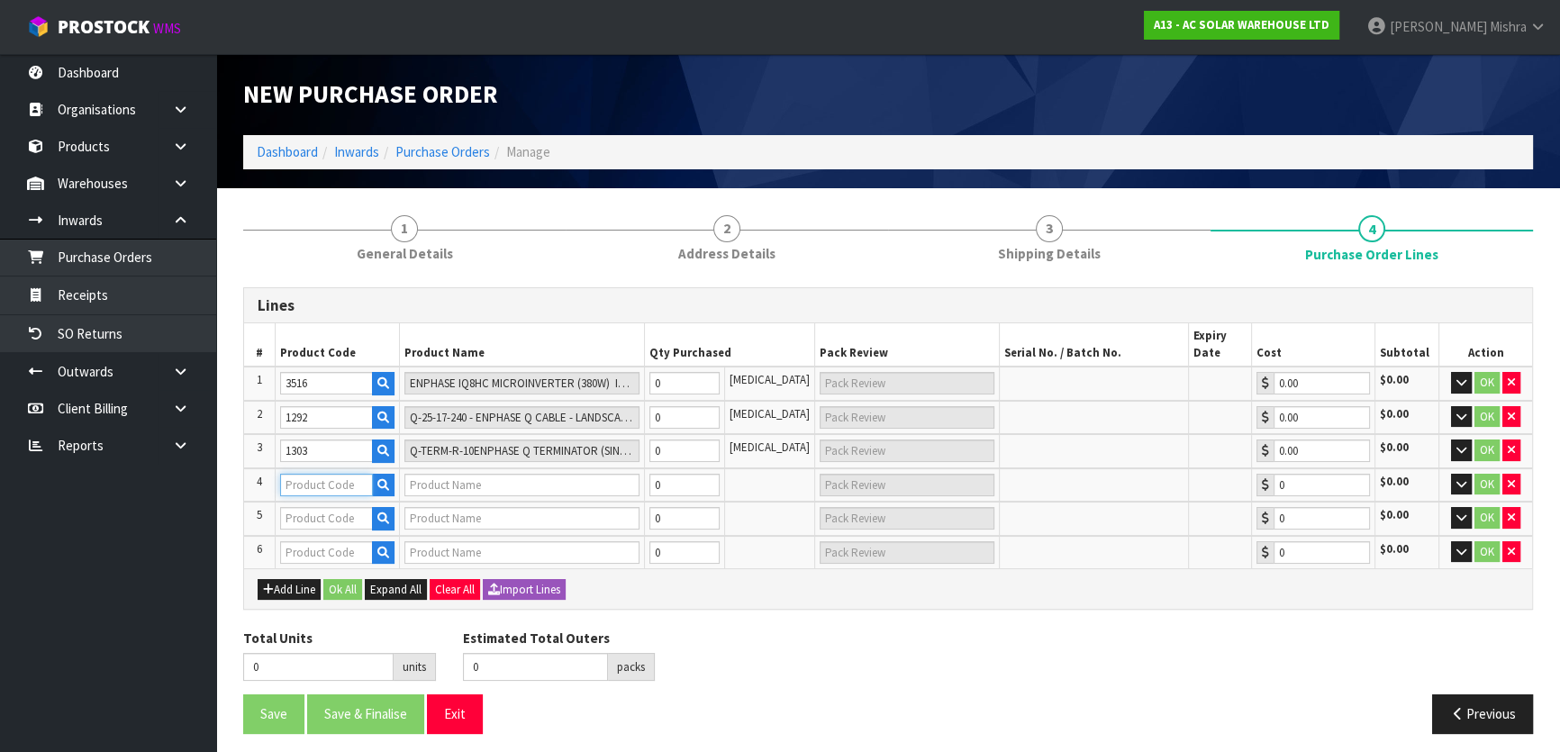
click at [313, 494] on input "text" at bounding box center [326, 485] width 93 height 23
type input "1300"
type input "Q-RELAY-1P-INT - ENPHASE Q RELAY (20A SINGLE PHASE)"
type input "0.00"
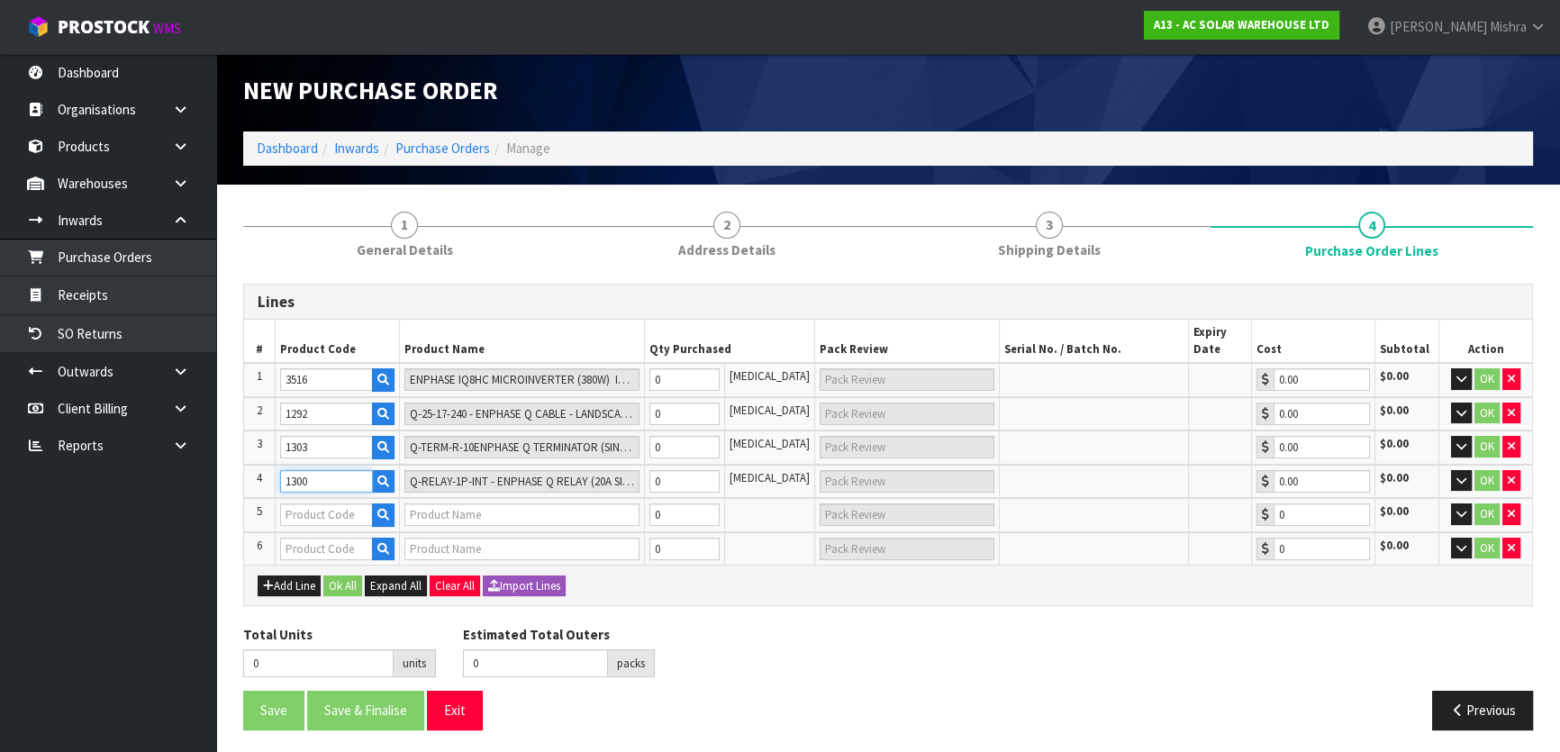
scroll to position [5, 0]
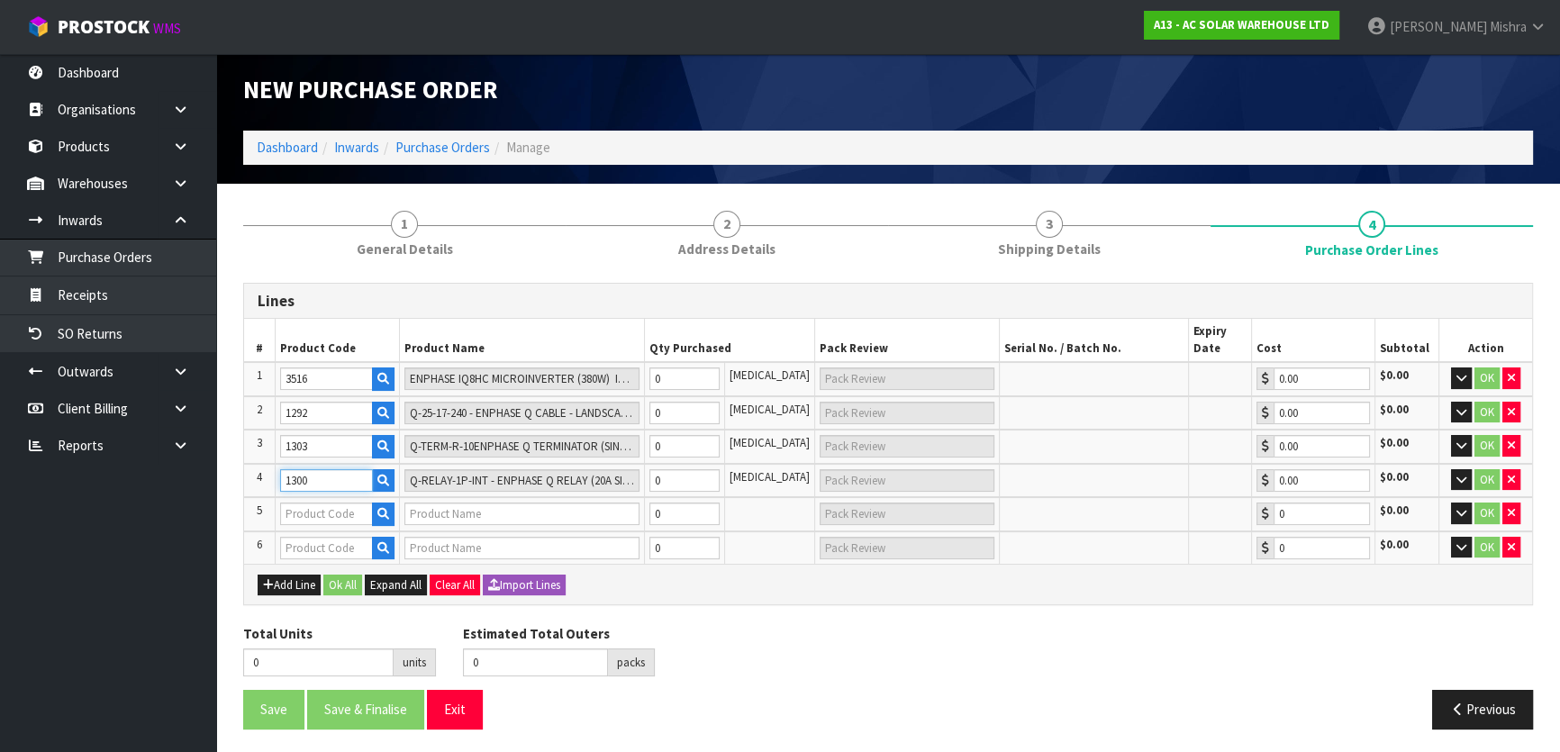
type input "1300"
click at [314, 511] on input "text" at bounding box center [326, 514] width 93 height 23
type input "1286"
type input "ENV-S-WM-230ENPHASE ENVOY-S METERED + DRM"
type input "0.00"
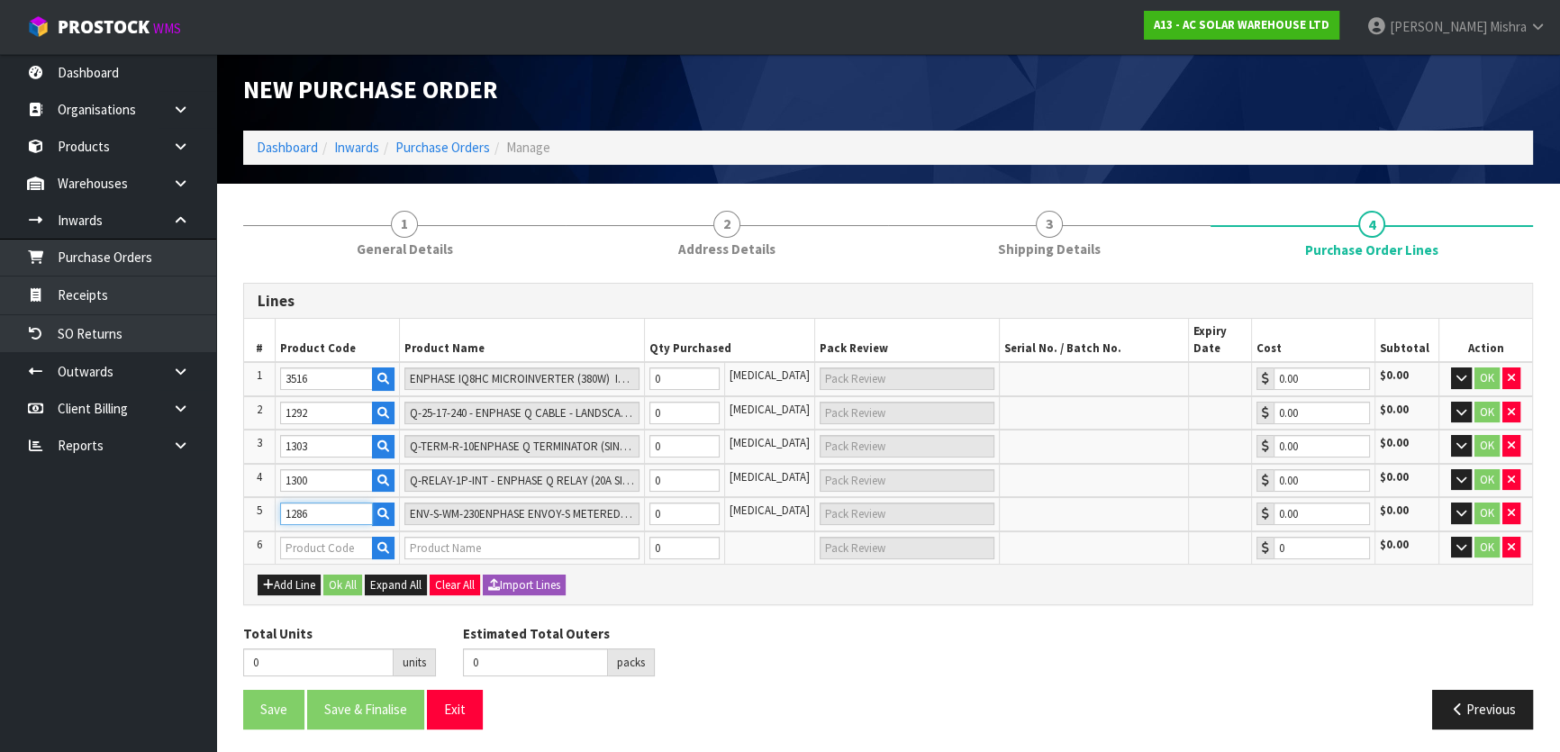
type input "1286"
click at [320, 541] on input "text" at bounding box center [326, 548] width 93 height 23
type input "1299"
type input "Q-DISC-10 - ENPHASE Q DISCONNECT TOOL"
type input "0.00"
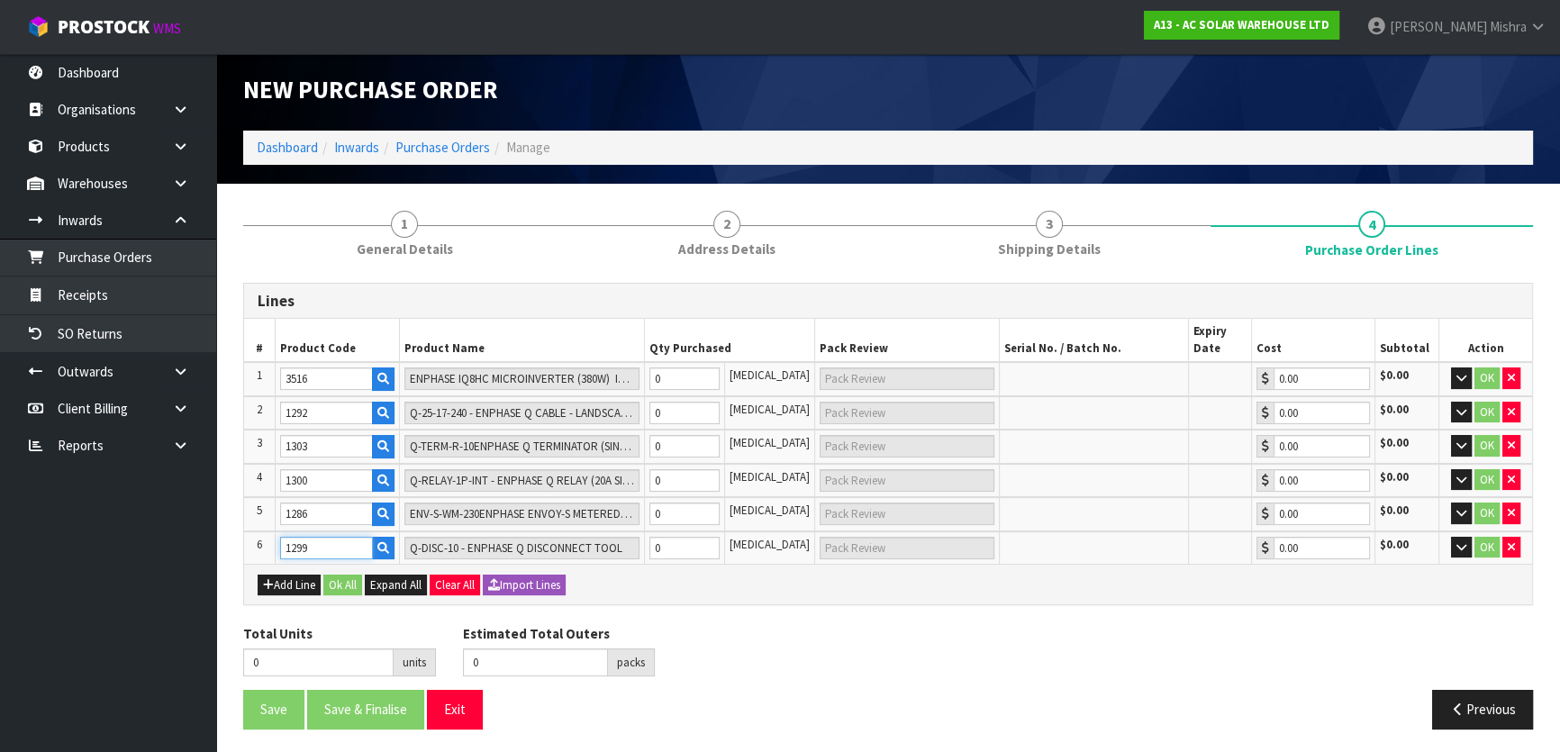
type input "1299"
click at [622, 541] on tr "6 1299 Q-DISC-10 - ENPHASE Q DISCONNECT TOOL 0 [MEDICAL_DATA] 0.00 $0.00 OK" at bounding box center [888, 548] width 1288 height 33
type input "1"
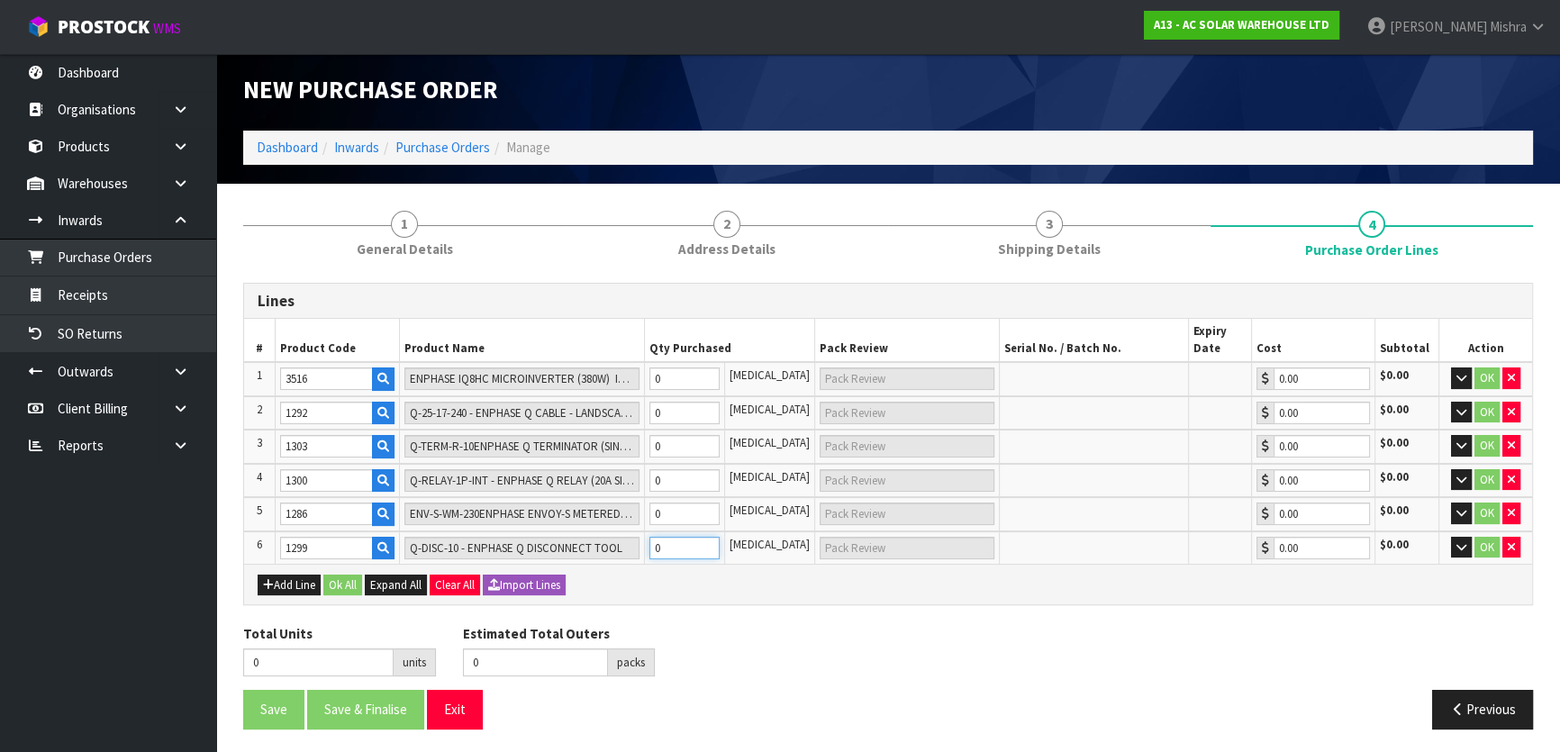
type input "1 CTN"
type input "1"
drag, startPoint x: 702, startPoint y: 514, endPoint x: 666, endPoint y: 513, distance: 36.0
click at [666, 513] on input "0" at bounding box center [685, 514] width 70 height 23
type input "2"
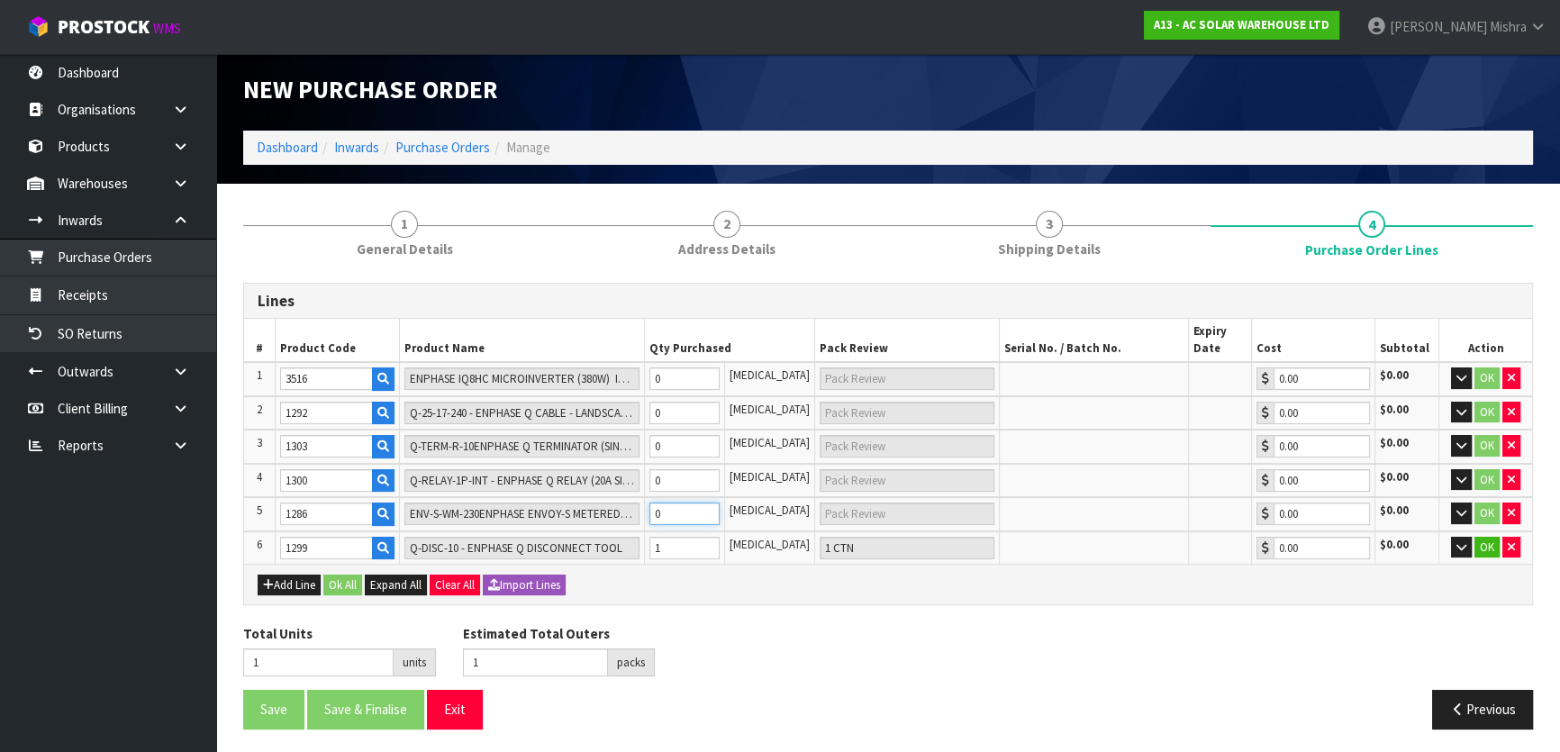
type input "1"
type input "1 SCT"
type input "1"
click at [635, 471] on tr "4 1300 Q-RELAY-1P-INT - ENPHASE Q RELAY (20A SINGLE PHASE) 0 [MEDICAL_DATA] 0.0…" at bounding box center [888, 481] width 1288 height 34
type input "3"
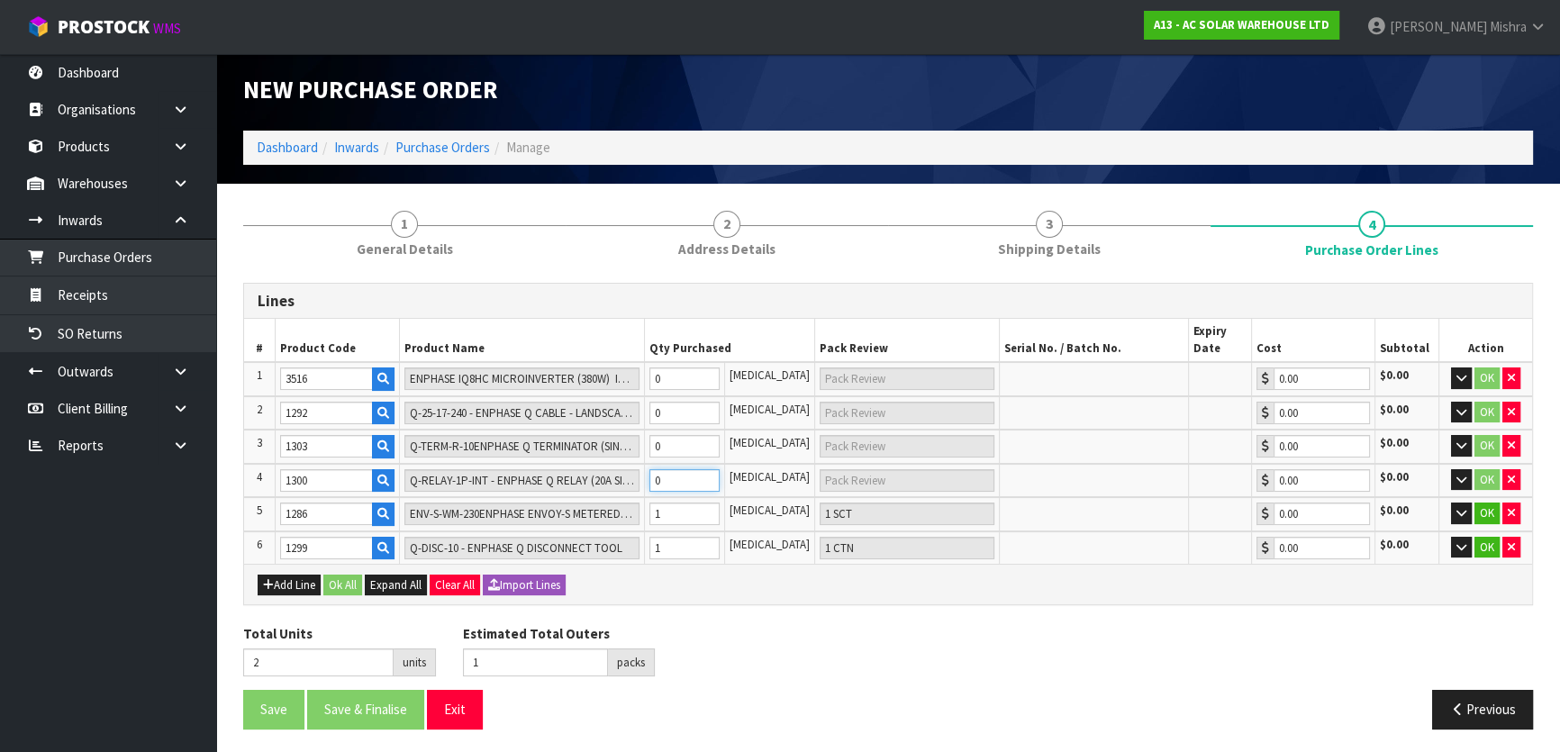
type input "1"
type input "1 SCT"
type input "1"
click at [640, 447] on tr "3 1303 Q-TERM-R-10ENPHASE Q TERMINATOR (SINGLE PHASE) 0 [MEDICAL_DATA] 0.00 $0.…" at bounding box center [888, 447] width 1288 height 34
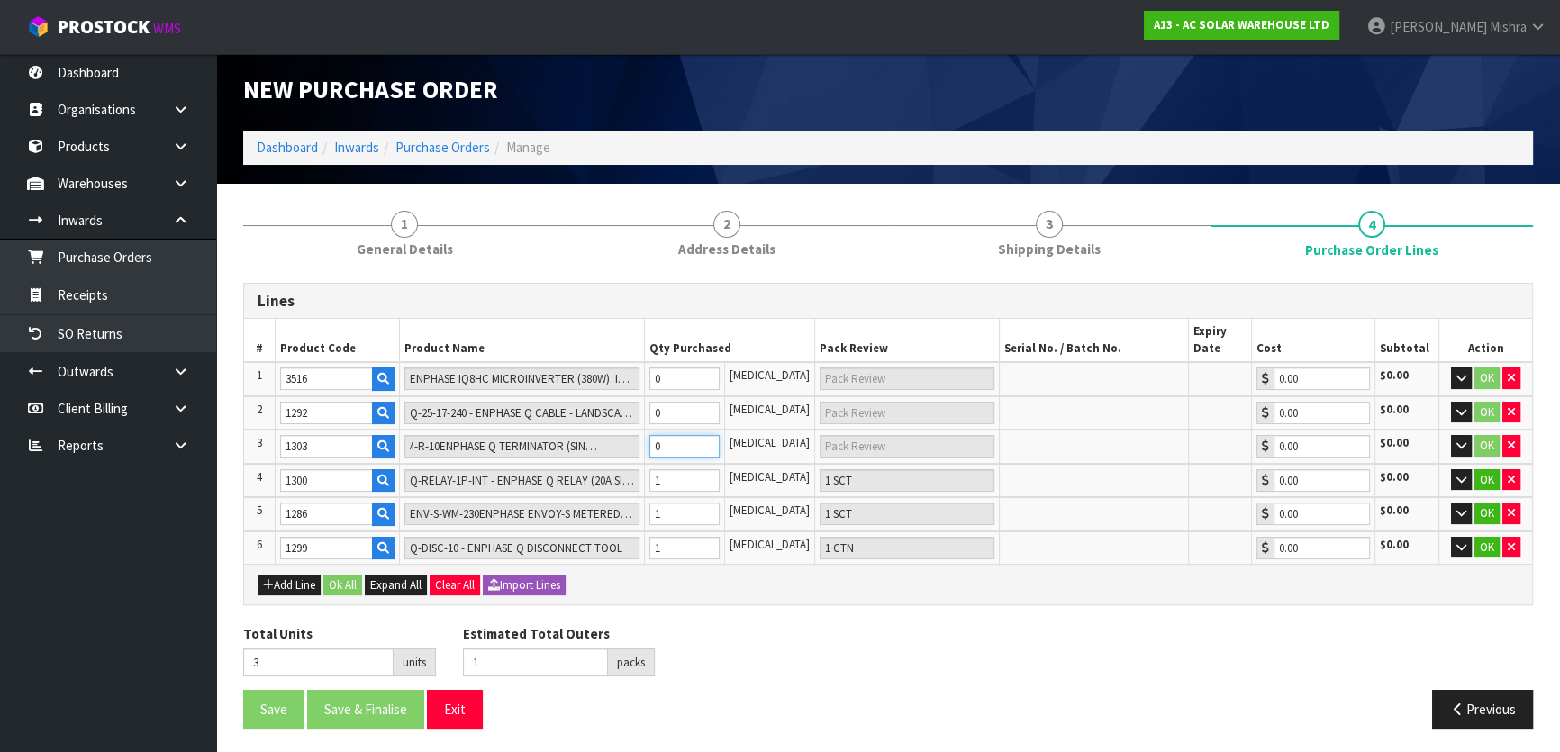
type input "4"
type input "1"
type input "1 [MEDICAL_DATA]"
type input "1"
click at [648, 400] on tr "2 1292 Q-25-17-240 - ENPHASE Q CABLE - LANDSCAPE (SINGLE PHASE) 0 [MEDICAL_DATA…" at bounding box center [888, 413] width 1288 height 34
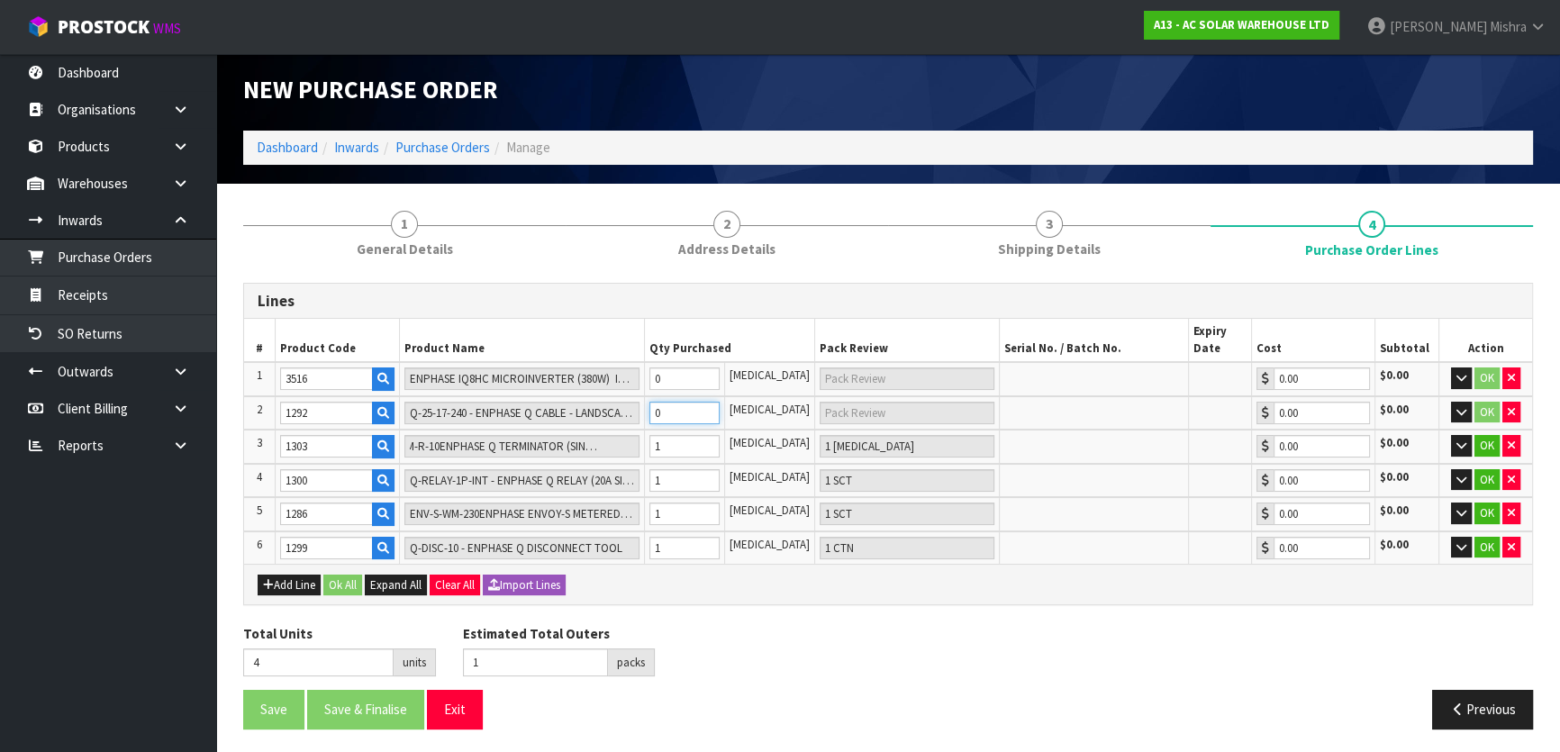
type input "5"
type input "1"
type input "1 [MEDICAL_DATA]"
type input "14"
type input "10"
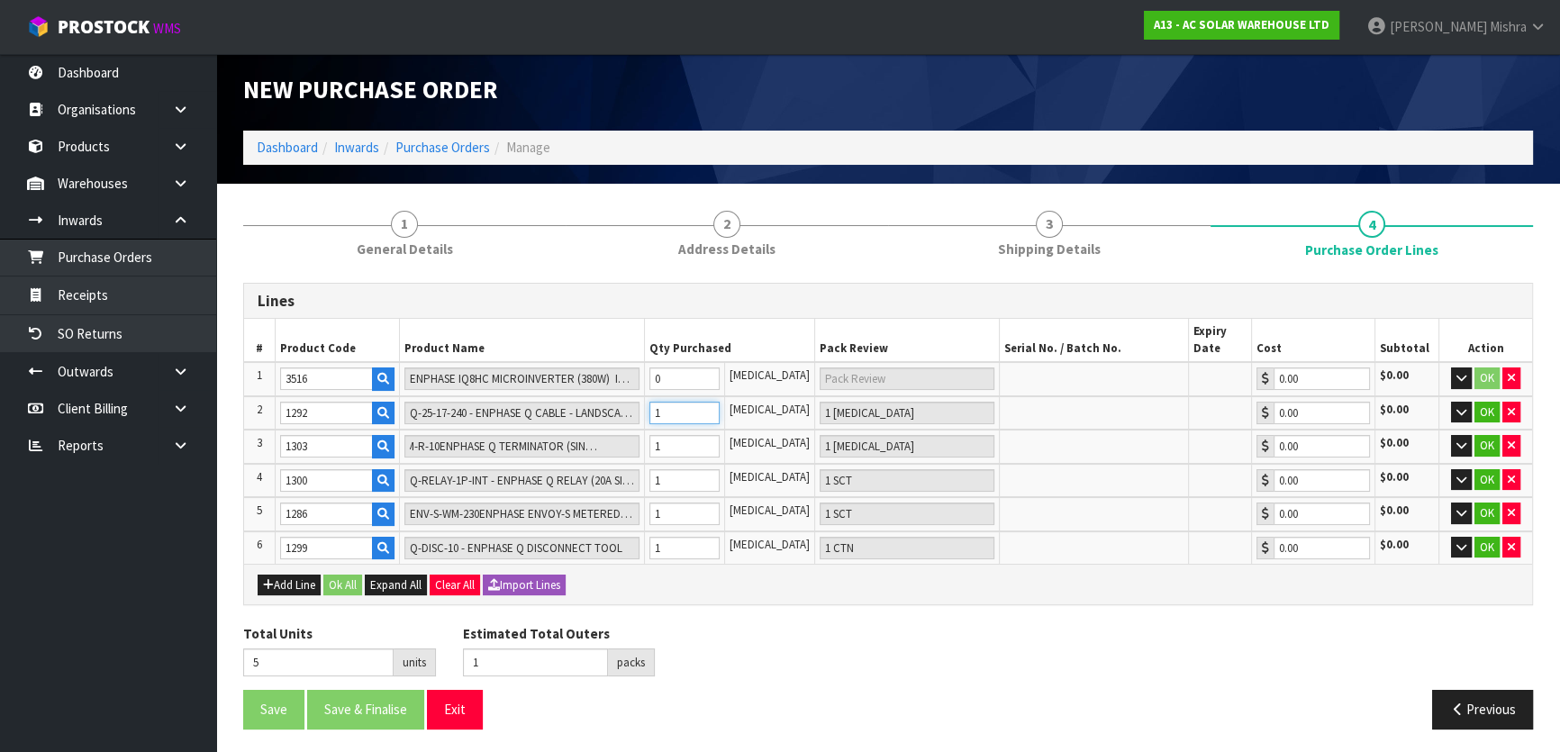
type input "10 [MEDICAL_DATA]"
type input "10"
click at [650, 381] on tr "1 3516 ENPHASE IQ8HC MICROINVERTER (380W) IQ8HC-72-M-INT 0 [MEDICAL_DATA] 0.00 …" at bounding box center [888, 379] width 1288 height 34
type input "15"
type input "1"
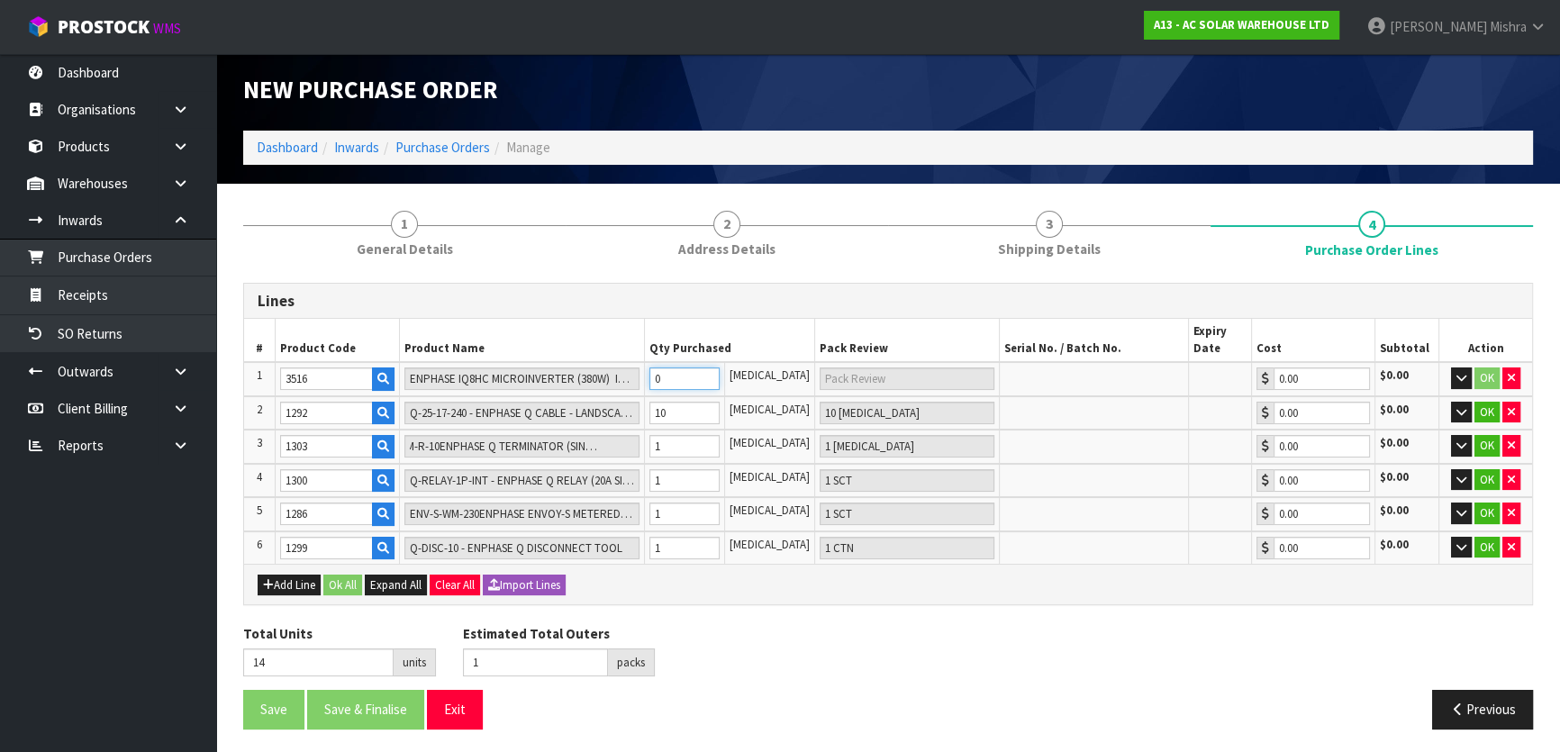
type input "1 [MEDICAL_DATA]"
type input "24"
type input "10"
type input "10 [MEDICAL_DATA]"
type input "10"
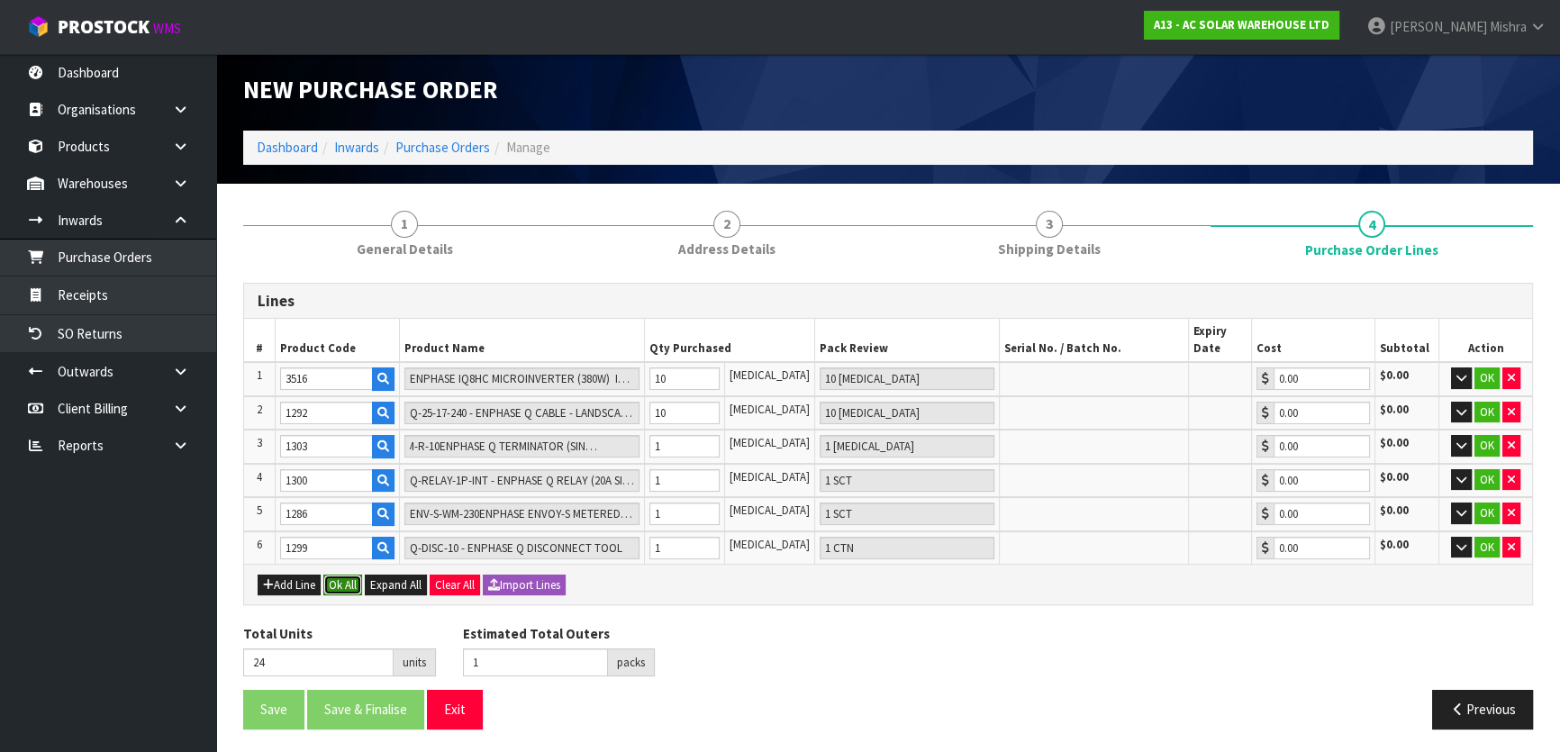
click at [346, 575] on button "Ok All" at bounding box center [342, 586] width 39 height 22
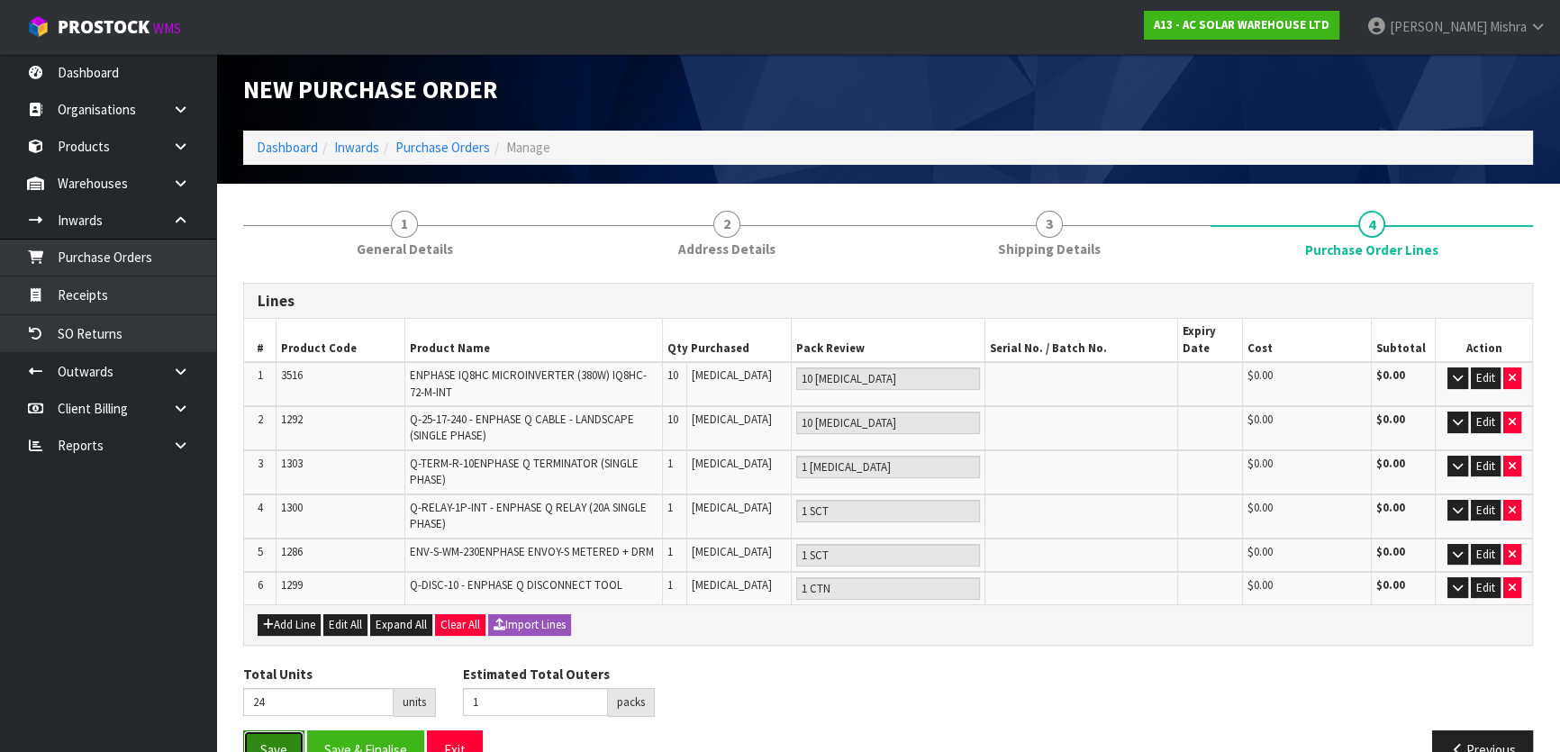
click at [250, 738] on button "Save" at bounding box center [273, 750] width 61 height 39
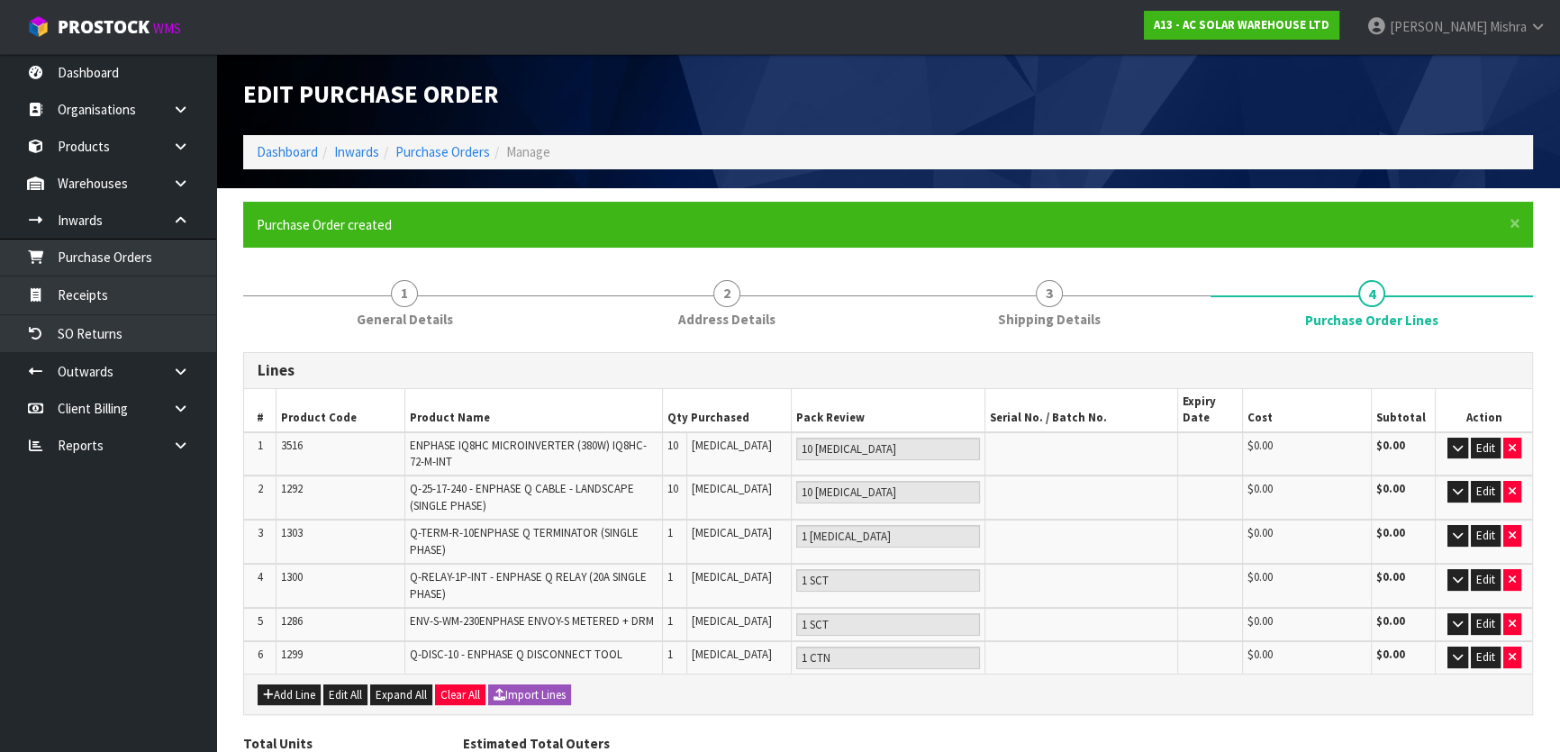
type input "0"
click at [291, 150] on link "Dashboard" at bounding box center [287, 151] width 61 height 17
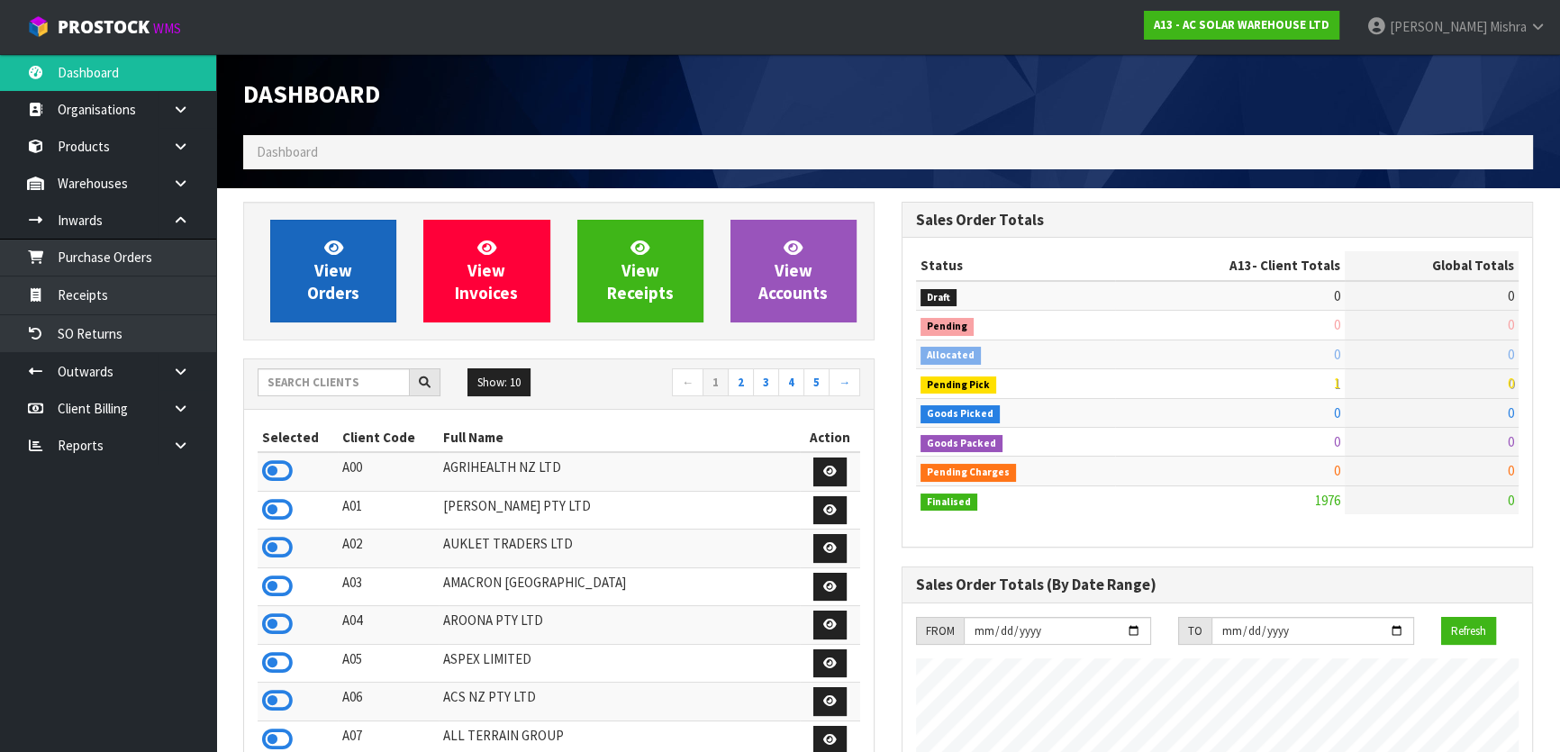
scroll to position [1497, 658]
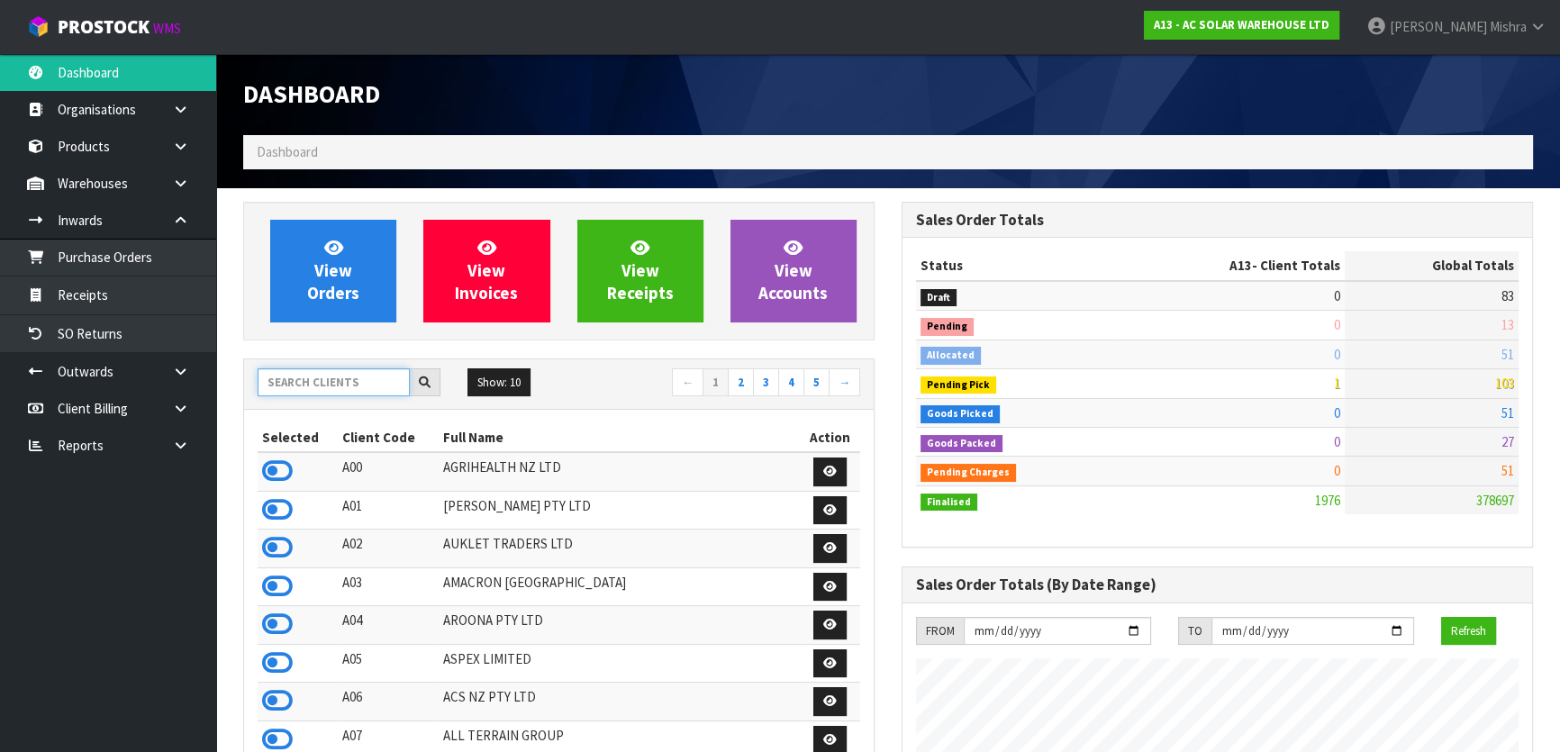
click at [332, 379] on input "text" at bounding box center [334, 382] width 152 height 28
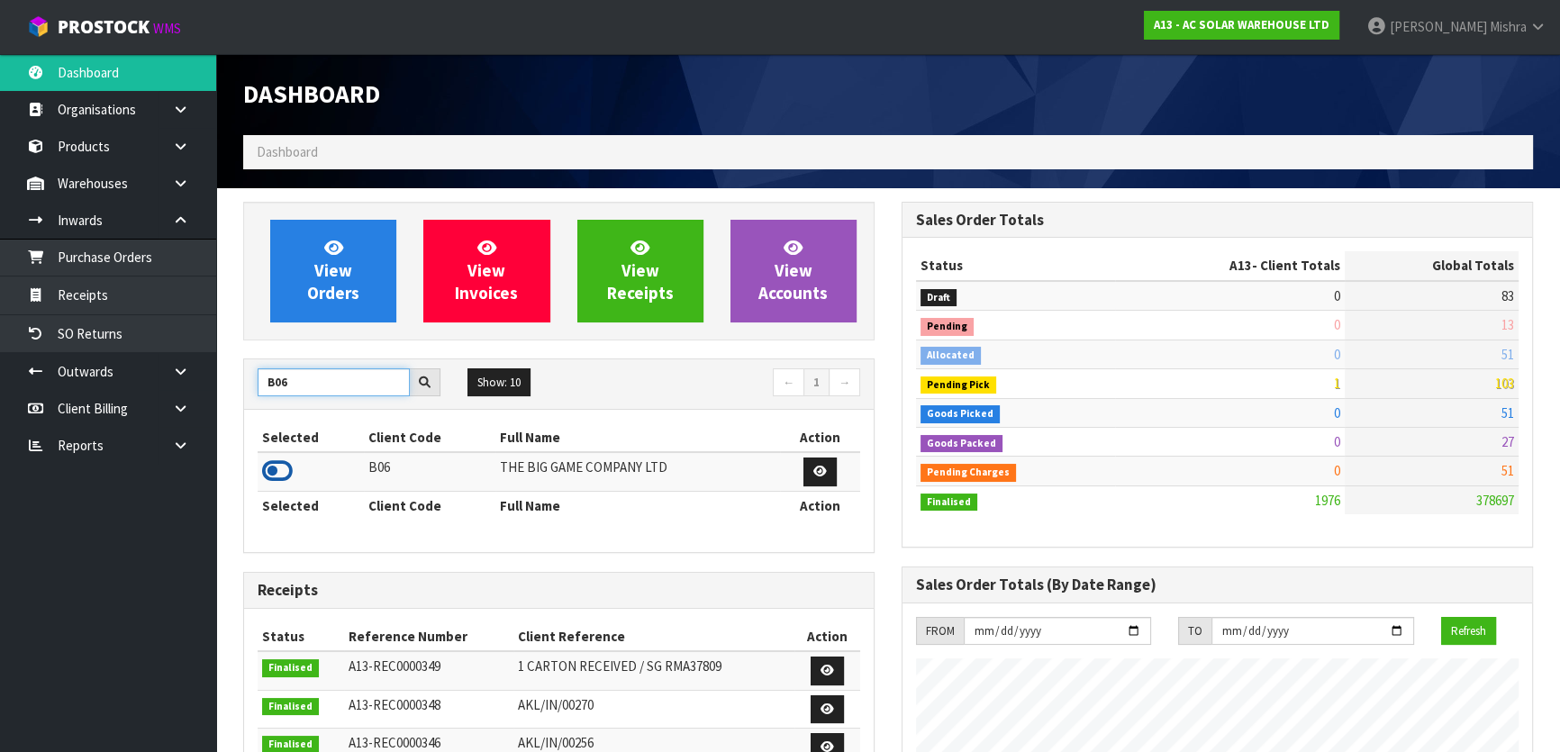
type input "B06"
drag, startPoint x: 274, startPoint y: 462, endPoint x: 280, endPoint y: 448, distance: 15.7
click at [274, 461] on icon at bounding box center [277, 471] width 31 height 27
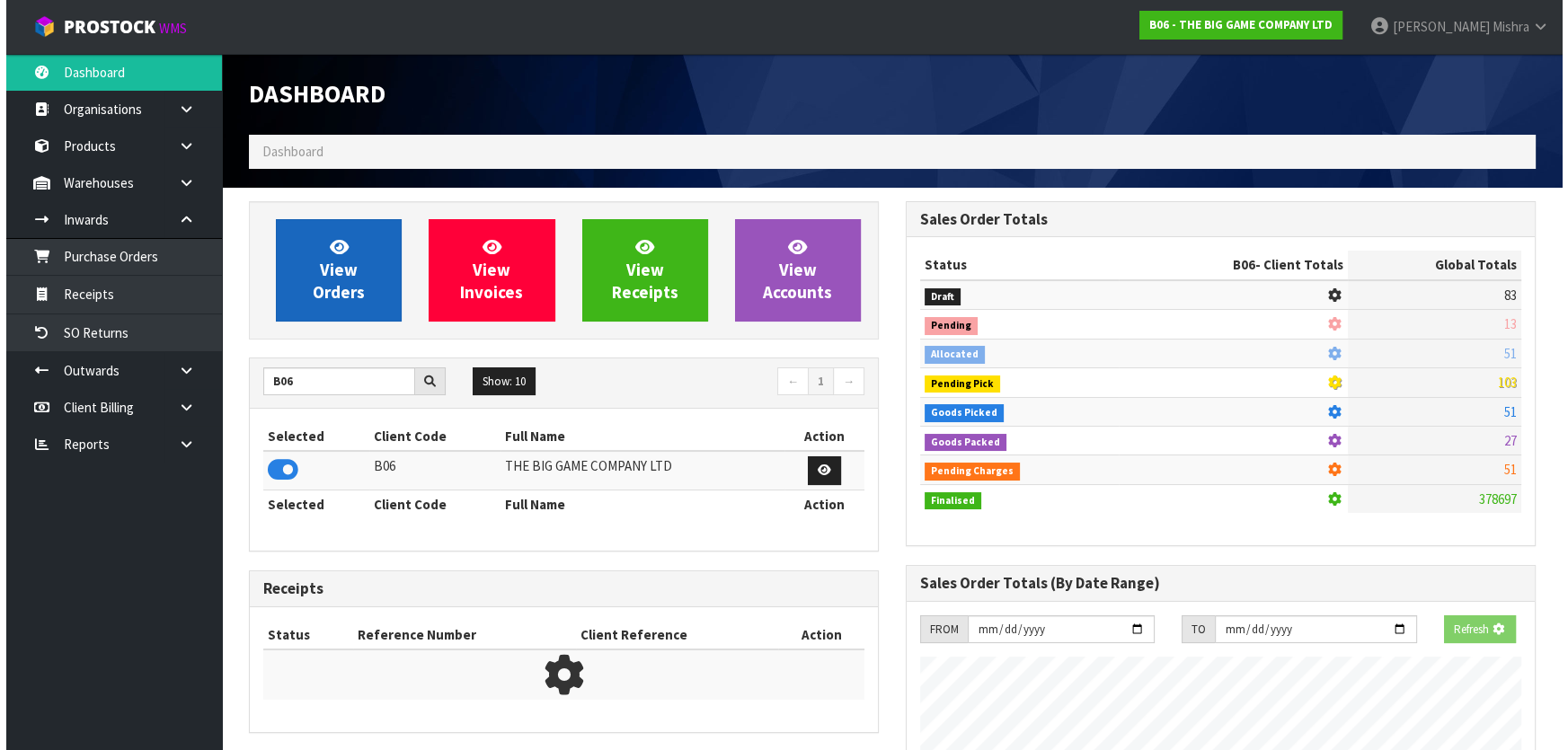
scroll to position [1301, 656]
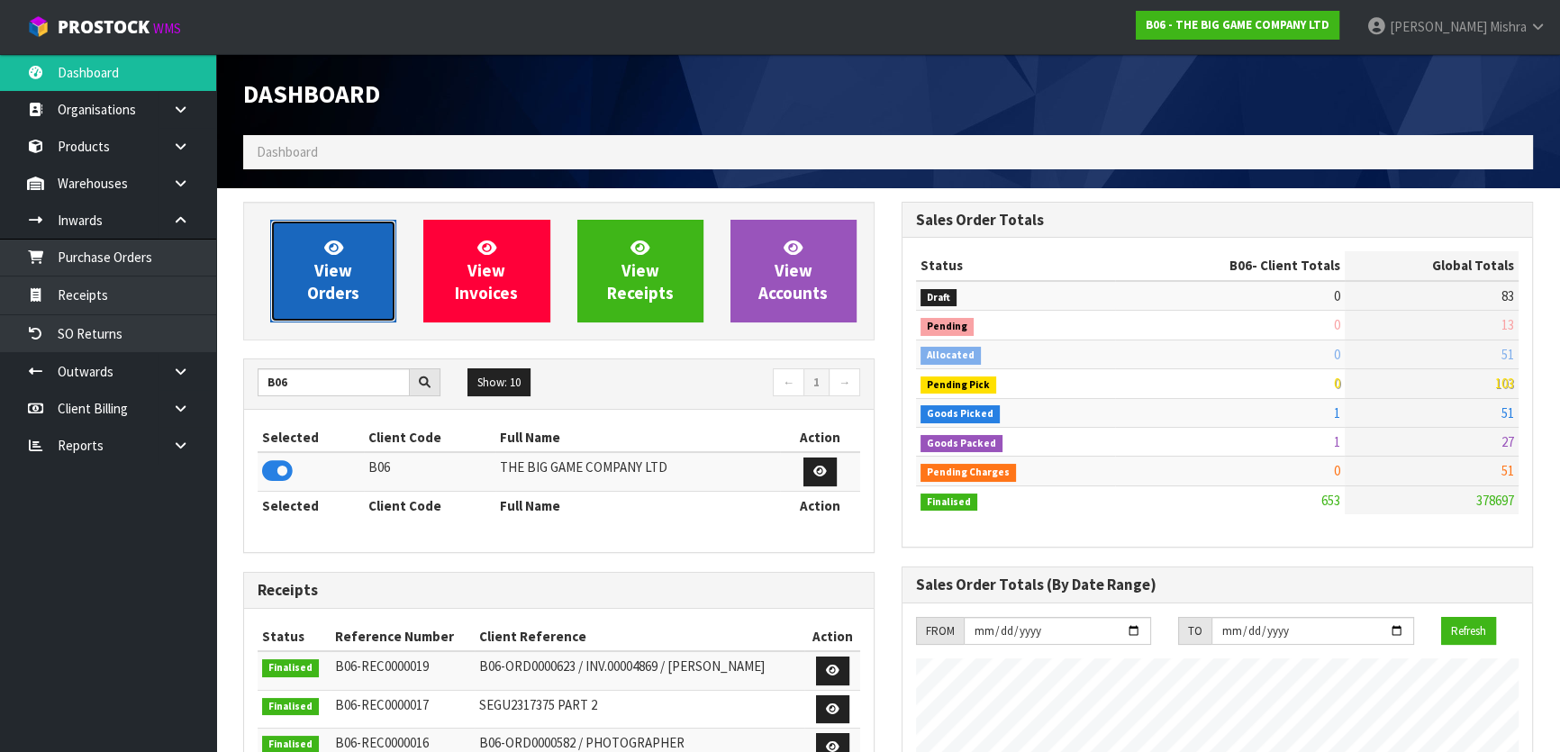
click at [321, 293] on span "View Orders" at bounding box center [333, 271] width 52 height 68
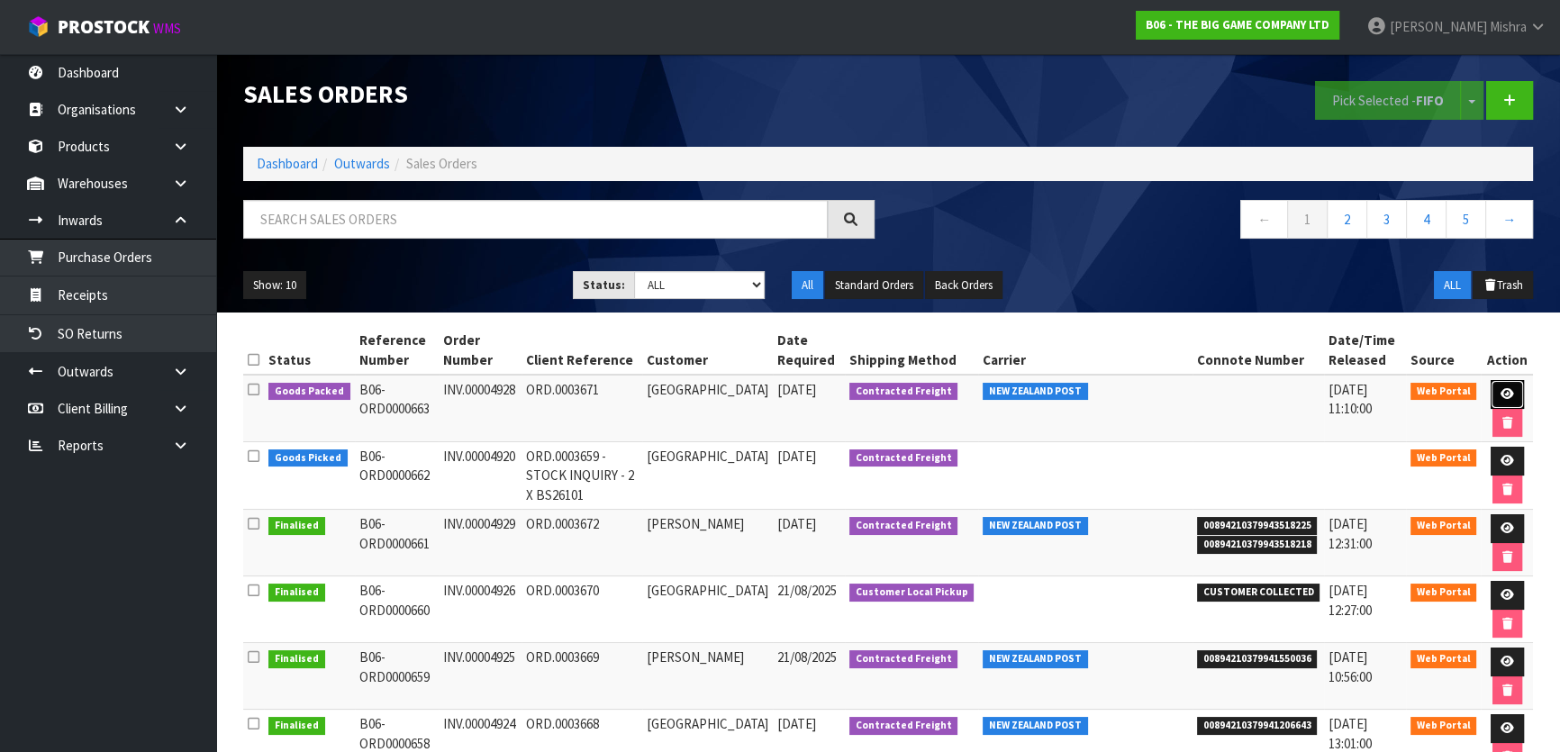
click at [1501, 388] on icon at bounding box center [1508, 394] width 14 height 12
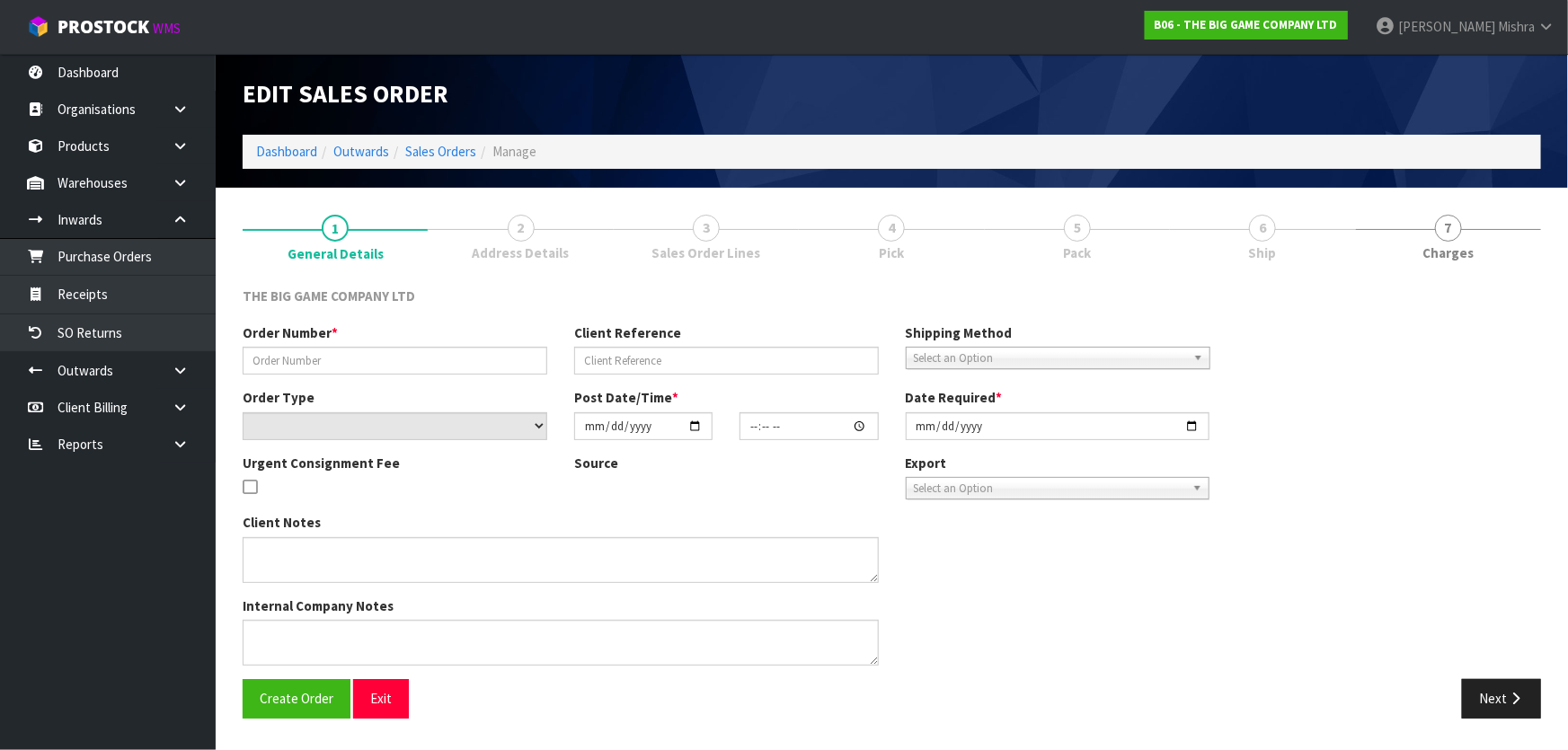
type input "INV.00004928"
type input "ORD.0003671"
select select "number:0"
type input "[DATE]"
type input "12:20:00.000"
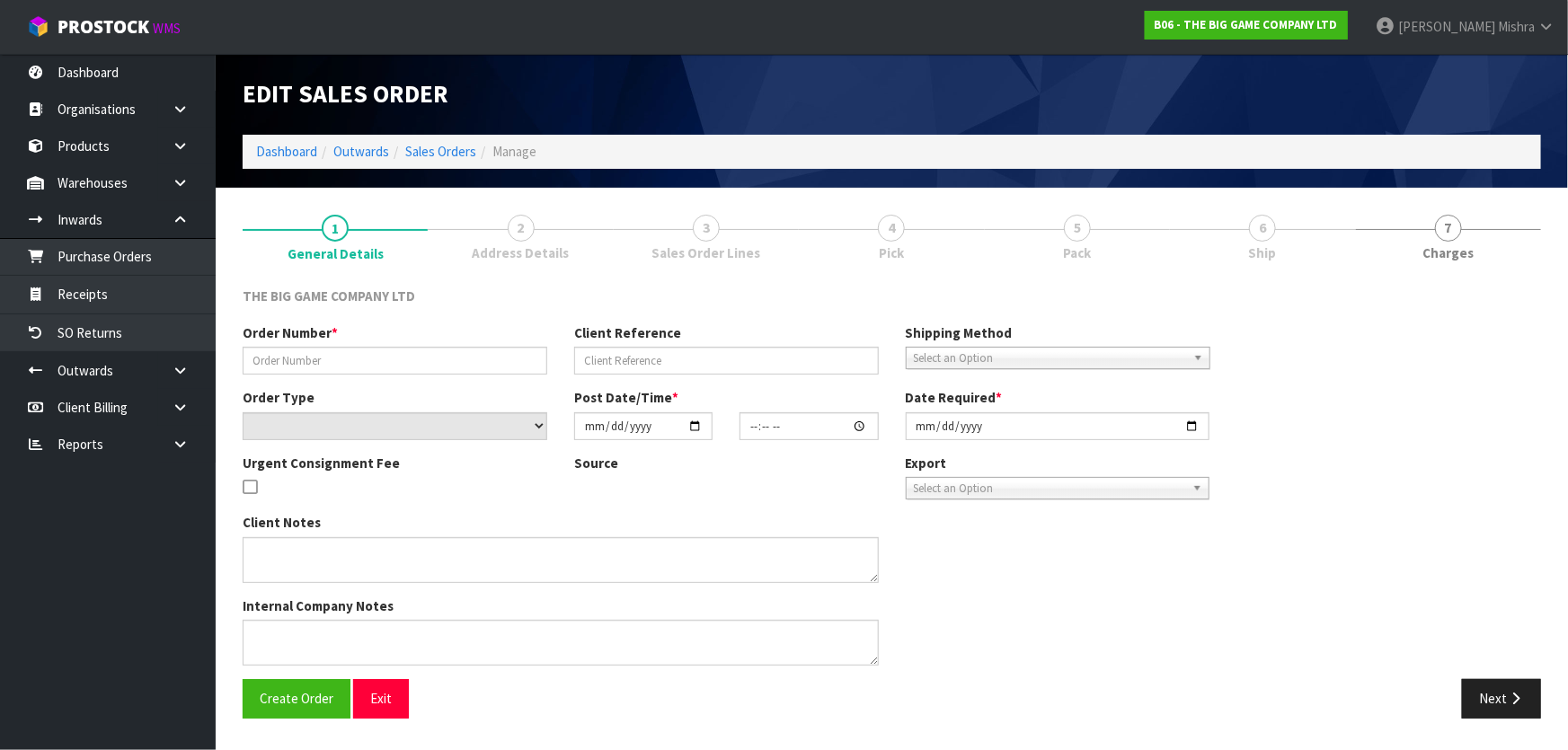
type input "[DATE]"
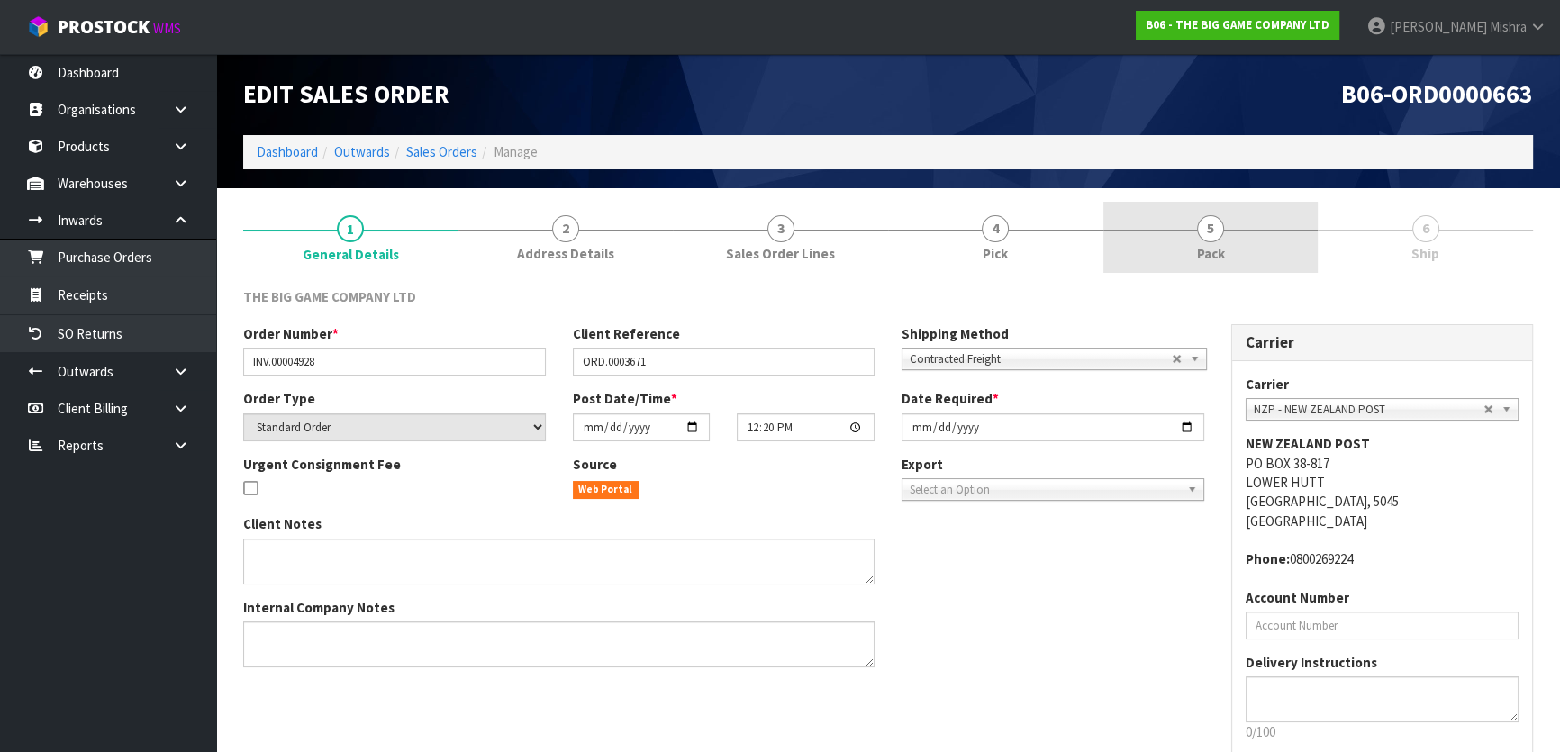
click at [1247, 208] on link "5 Pack" at bounding box center [1211, 237] width 215 height 71
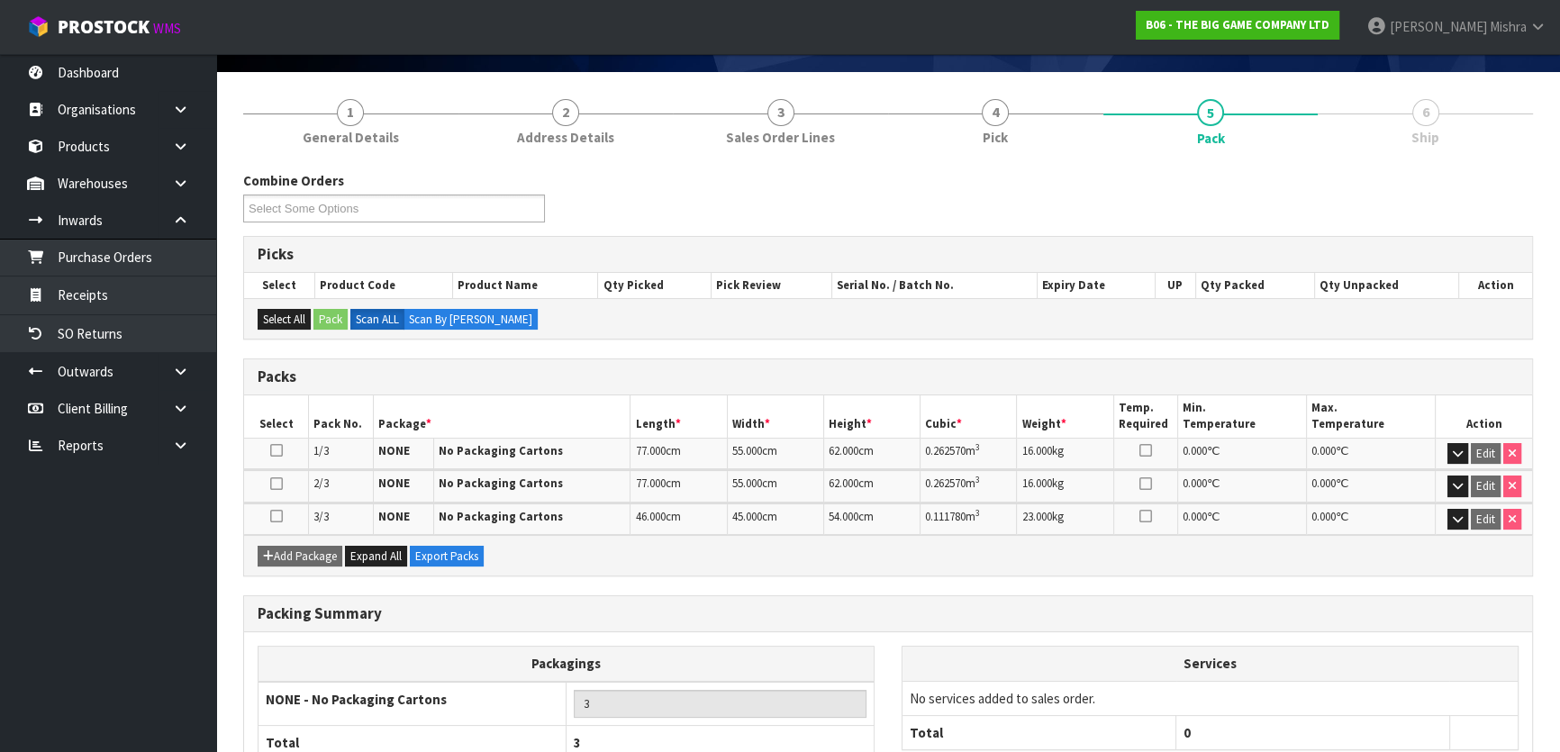
scroll to position [238, 0]
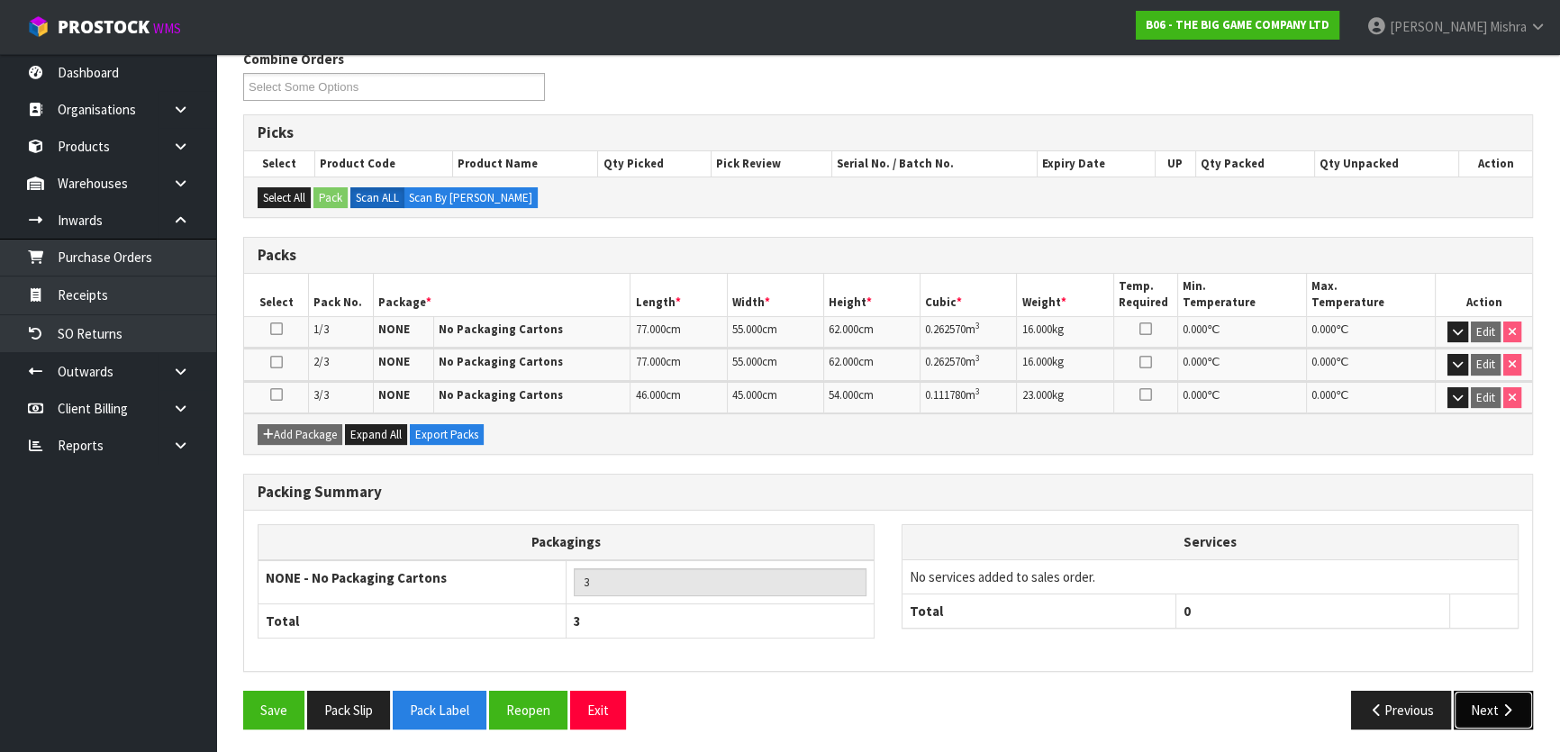
click at [1479, 716] on button "Next" at bounding box center [1493, 710] width 79 height 39
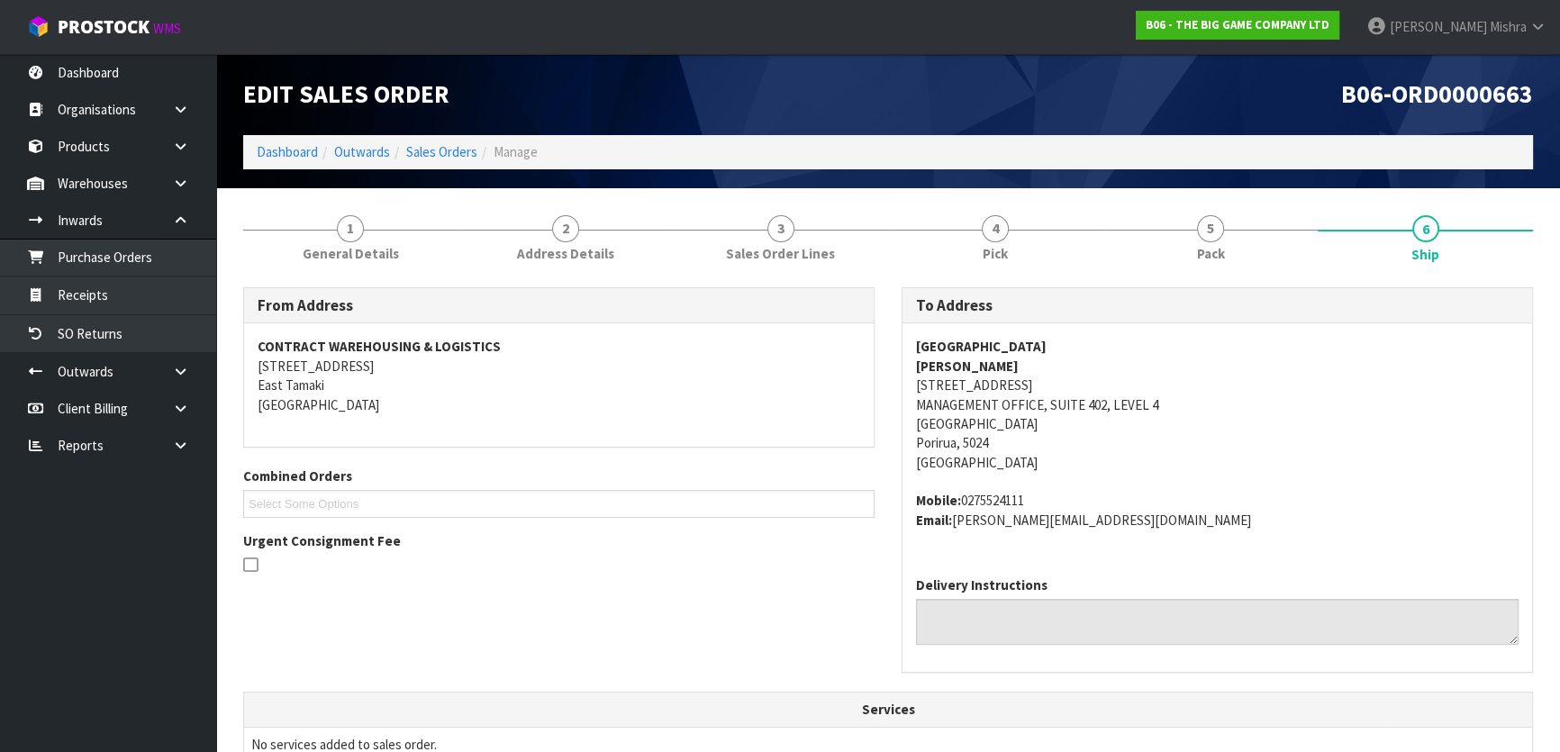
click at [1000, 350] on strong "[GEOGRAPHIC_DATA]" at bounding box center [981, 346] width 131 height 17
copy strong "[GEOGRAPHIC_DATA]"
click at [950, 371] on strong "[PERSON_NAME]" at bounding box center [967, 366] width 103 height 17
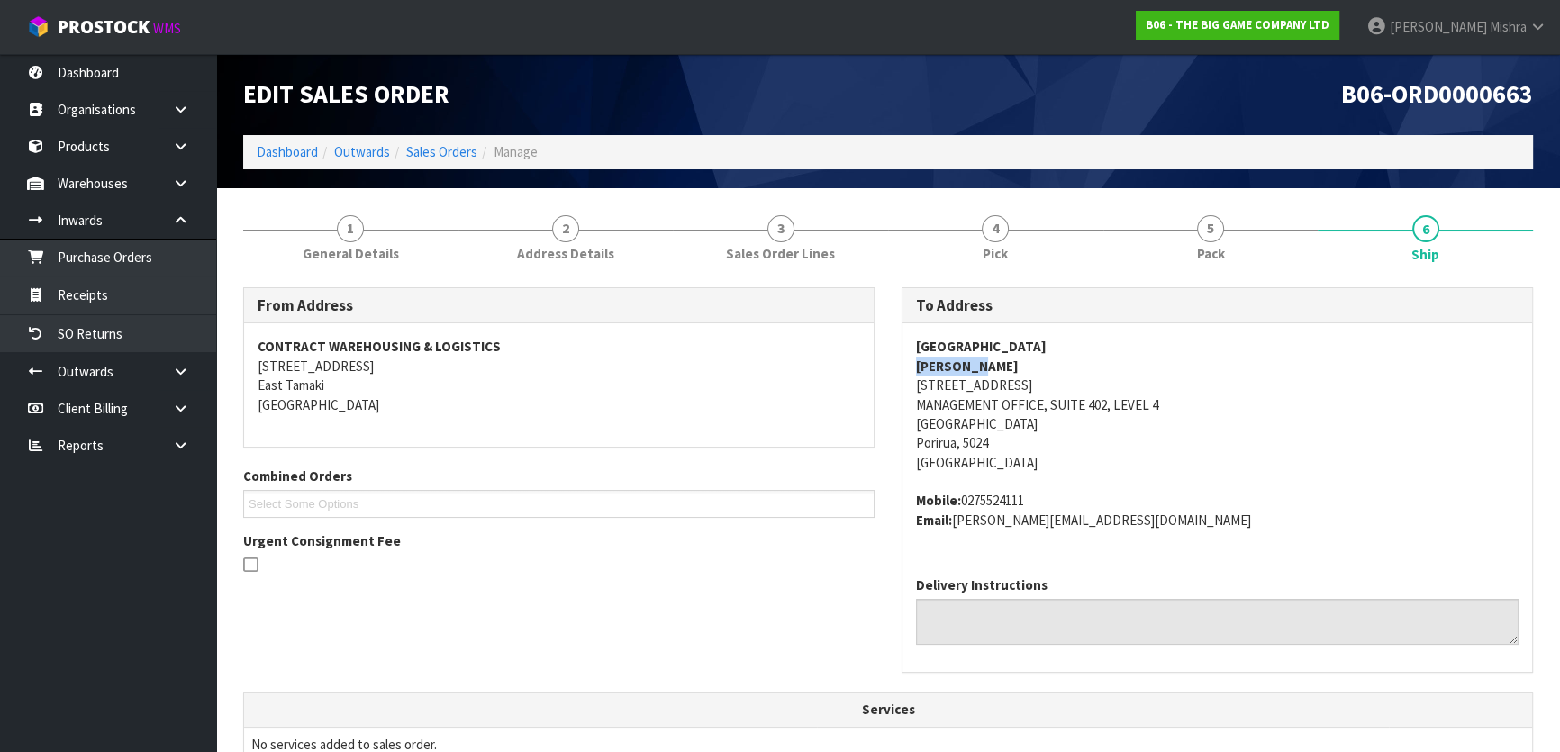
click at [950, 371] on strong "[PERSON_NAME]" at bounding box center [967, 366] width 103 height 17
copy strong "[PERSON_NAME]"
click at [1004, 496] on address "Mobile: [PHONE_NUMBER] Email: [PERSON_NAME][EMAIL_ADDRESS][DOMAIN_NAME]" at bounding box center [1217, 510] width 603 height 39
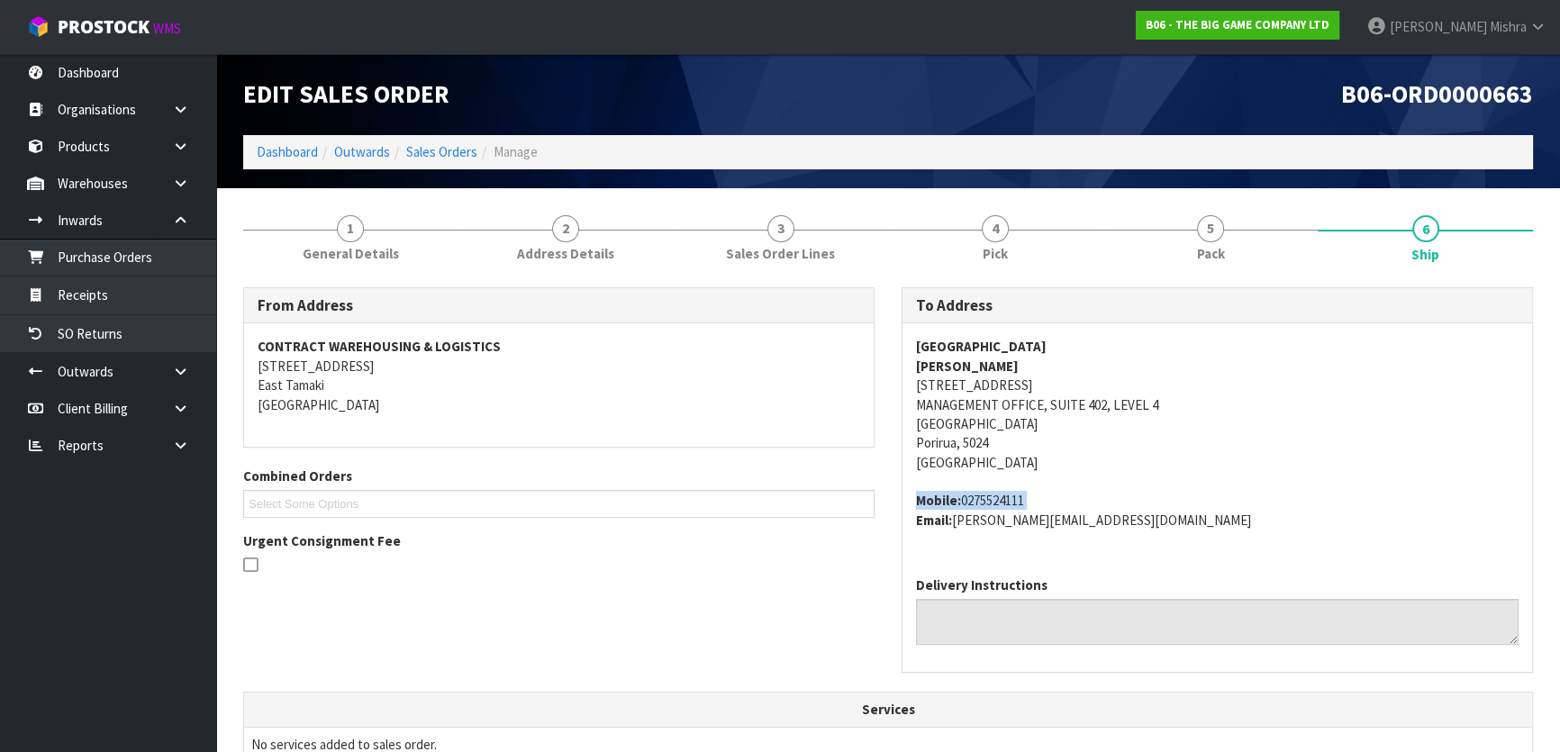
click at [1004, 496] on address "Mobile: [PHONE_NUMBER] Email: [PERSON_NAME][EMAIL_ADDRESS][DOMAIN_NAME]" at bounding box center [1217, 510] width 603 height 39
click at [1001, 493] on address "Mobile: [PHONE_NUMBER] Email: [PERSON_NAME][EMAIL_ADDRESS][DOMAIN_NAME]" at bounding box center [1217, 510] width 603 height 39
click at [957, 378] on address "NORTH CITY SHOPPING CENTRE [PERSON_NAME] YORK [STREET_ADDRESS]" at bounding box center [1217, 404] width 603 height 135
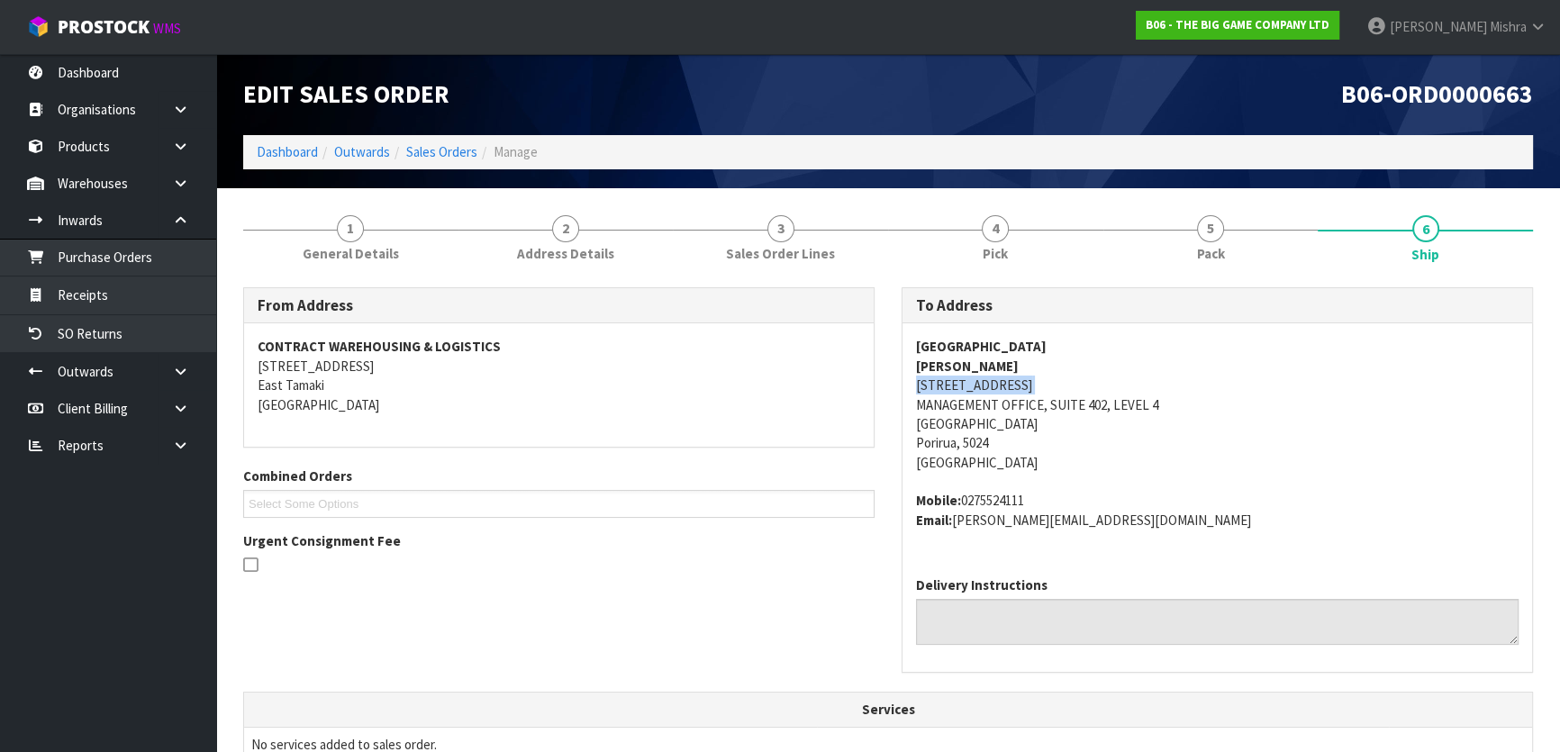
click at [957, 378] on address "NORTH CITY SHOPPING CENTRE [PERSON_NAME] YORK [STREET_ADDRESS]" at bounding box center [1217, 404] width 603 height 135
copy address "[STREET_ADDRESS]"
click at [1027, 406] on address "NORTH CITY SHOPPING CENTRE [PERSON_NAME] YORK [STREET_ADDRESS]" at bounding box center [1217, 404] width 603 height 135
click at [1028, 406] on address "NORTH CITY SHOPPING CENTRE [PERSON_NAME] YORK [STREET_ADDRESS]" at bounding box center [1217, 404] width 603 height 135
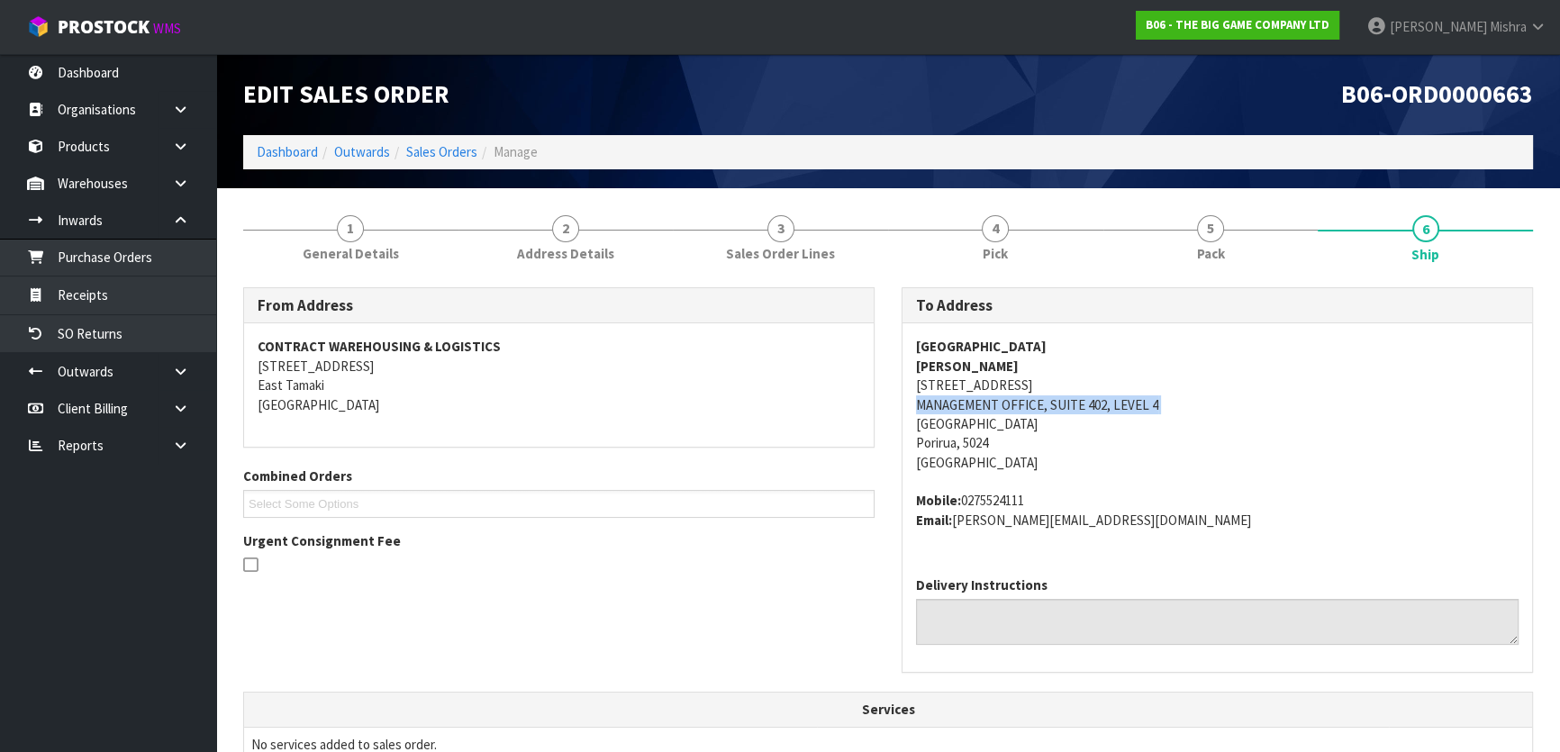
copy address "MANAGEMENT OFFICE, SUITE 402, LEVEL 4"
drag, startPoint x: 1174, startPoint y: 538, endPoint x: 958, endPoint y: 532, distance: 216.3
click at [958, 532] on div "NORTH CITY SHOPPING CENTRE [PERSON_NAME] YORK [STREET_ADDRESS] Mobile: [PHONE_N…" at bounding box center [1218, 442] width 630 height 239
copy address "[PERSON_NAME][EMAIL_ADDRESS][DOMAIN_NAME]"
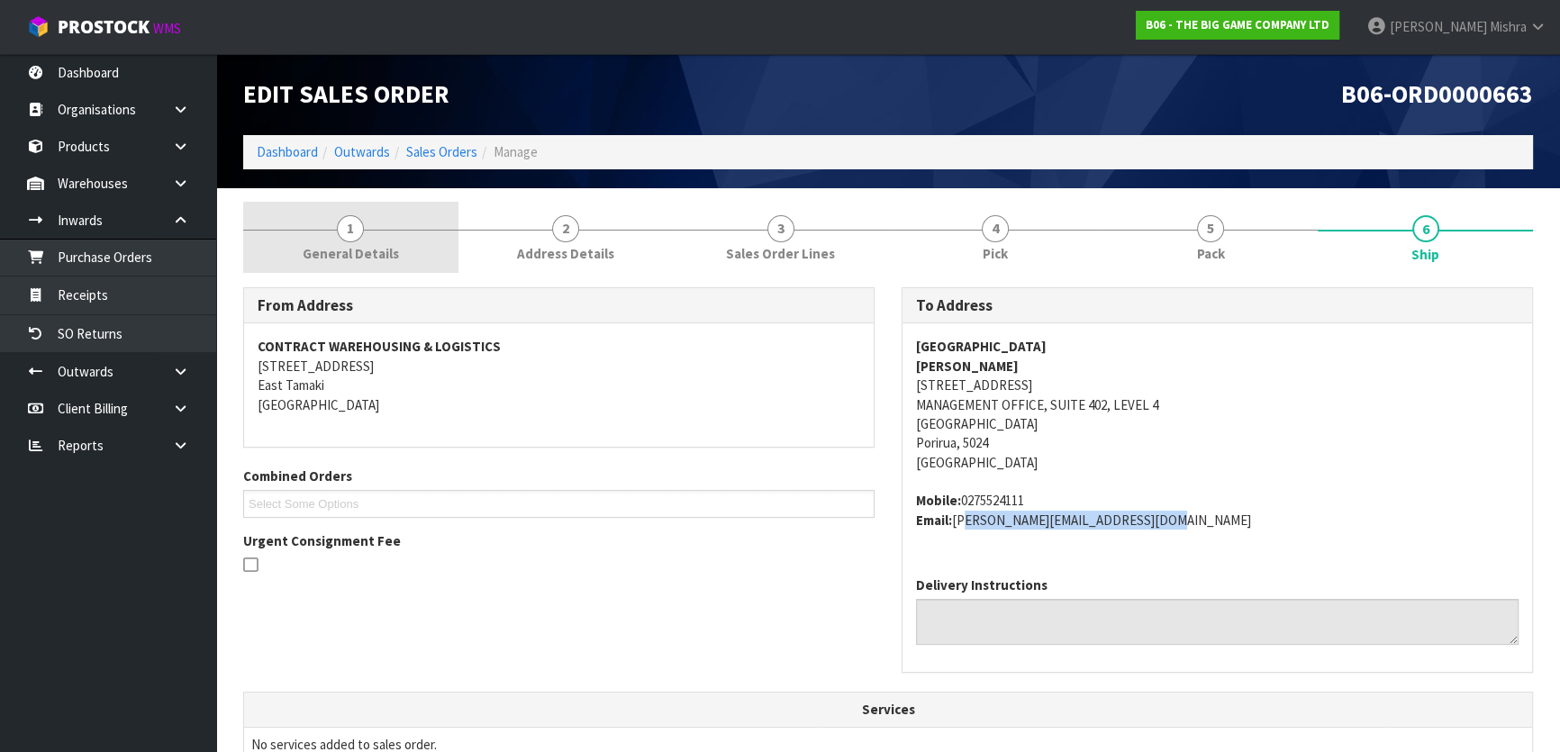
click at [408, 241] on link "1 General Details" at bounding box center [350, 237] width 215 height 71
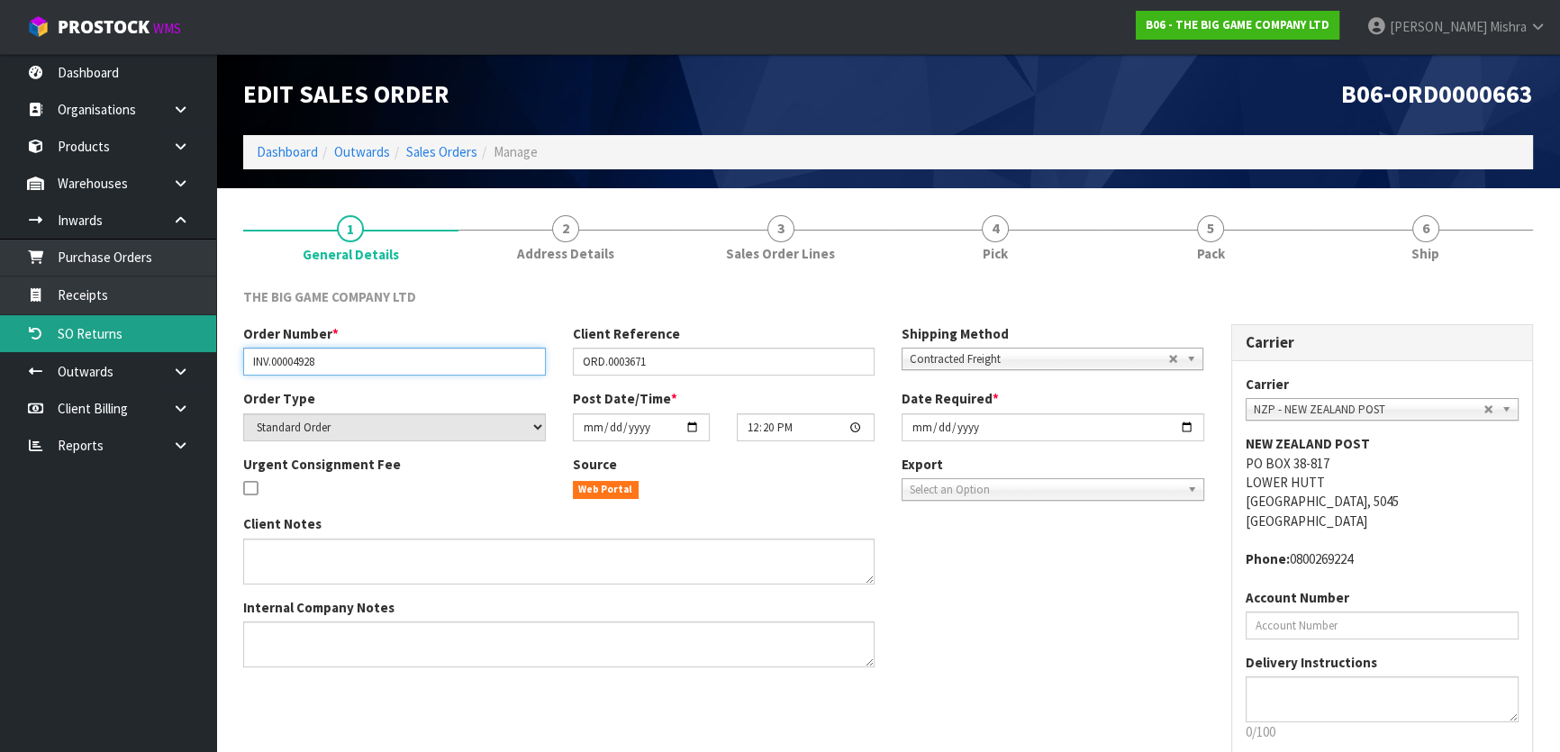
drag, startPoint x: 362, startPoint y: 364, endPoint x: 139, endPoint y: 350, distance: 223.8
click at [139, 350] on body "Toggle navigation ProStock WMS B06 - THE BIG GAME COMPANY LTD [PERSON_NAME] Log…" at bounding box center [780, 376] width 1560 height 752
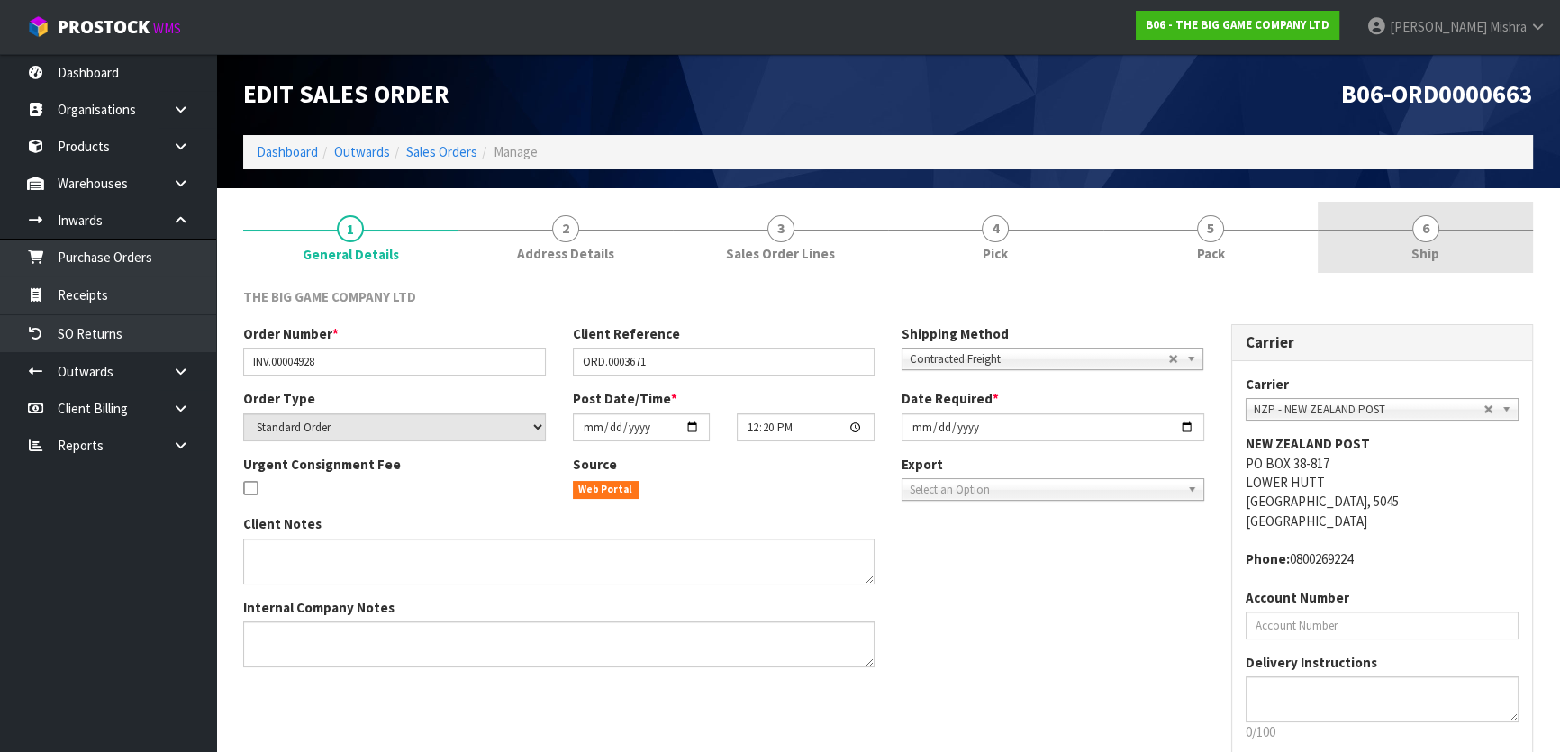
click at [1379, 250] on link "6 Ship" at bounding box center [1425, 237] width 215 height 71
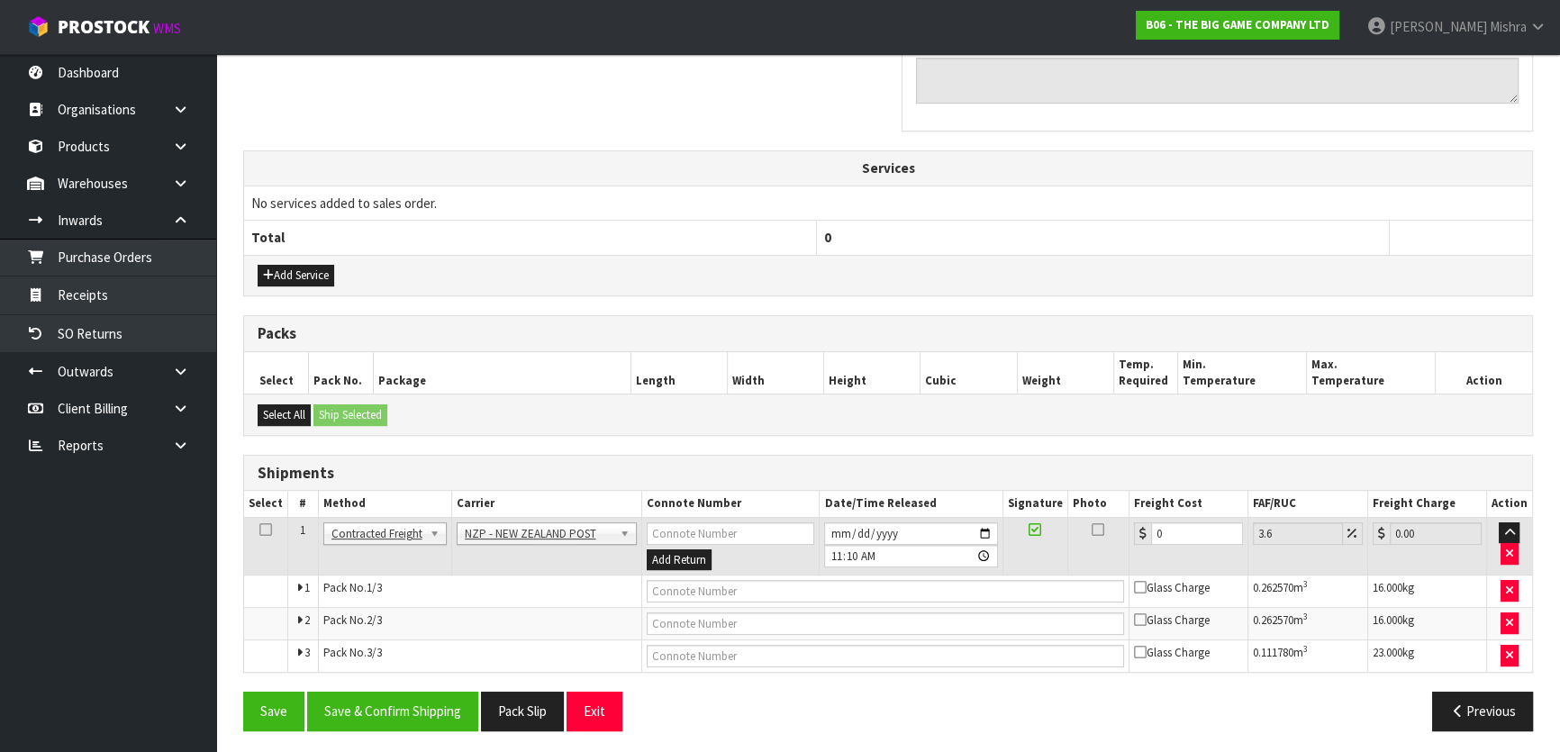
scroll to position [543, 0]
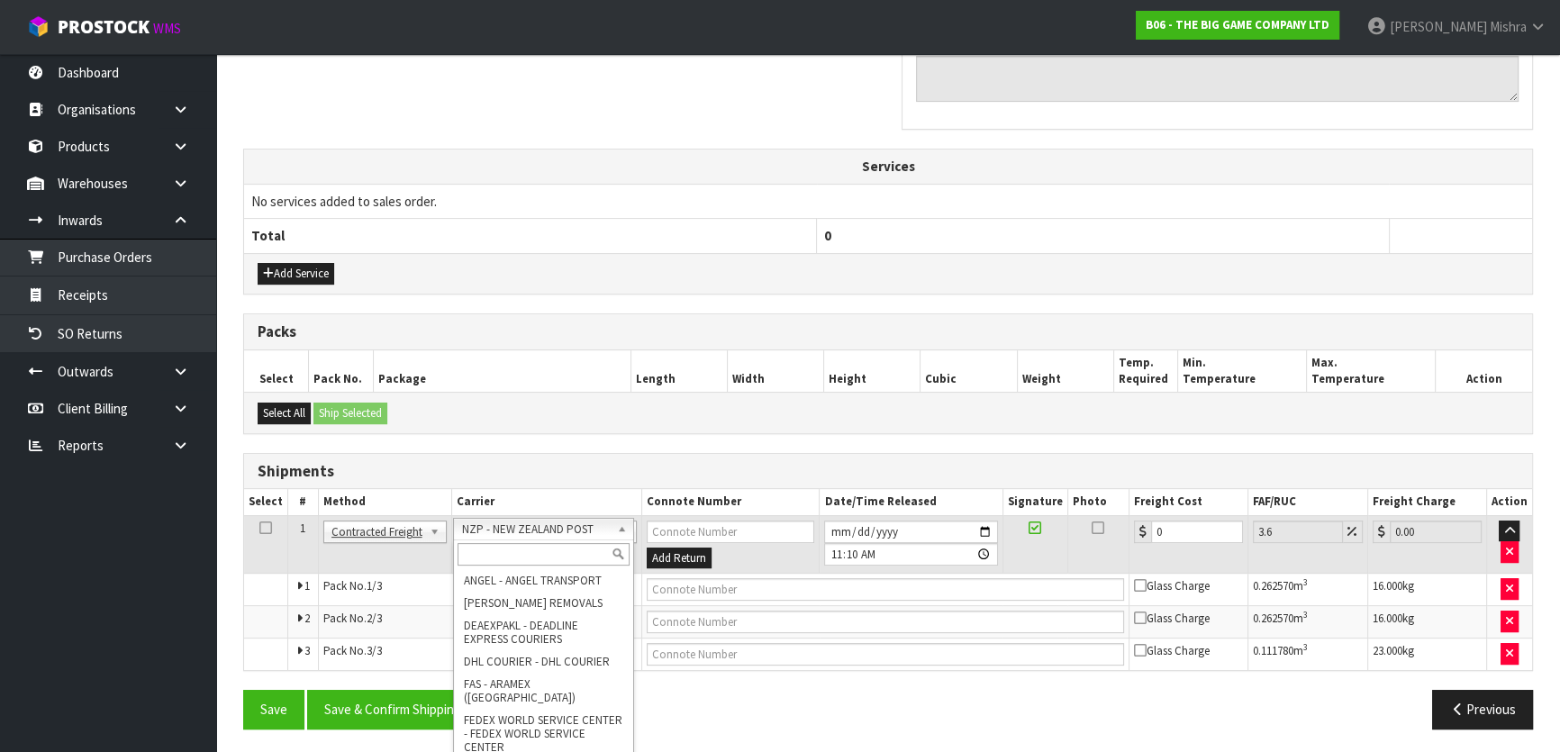
click at [550, 544] on input "text" at bounding box center [544, 554] width 172 height 23
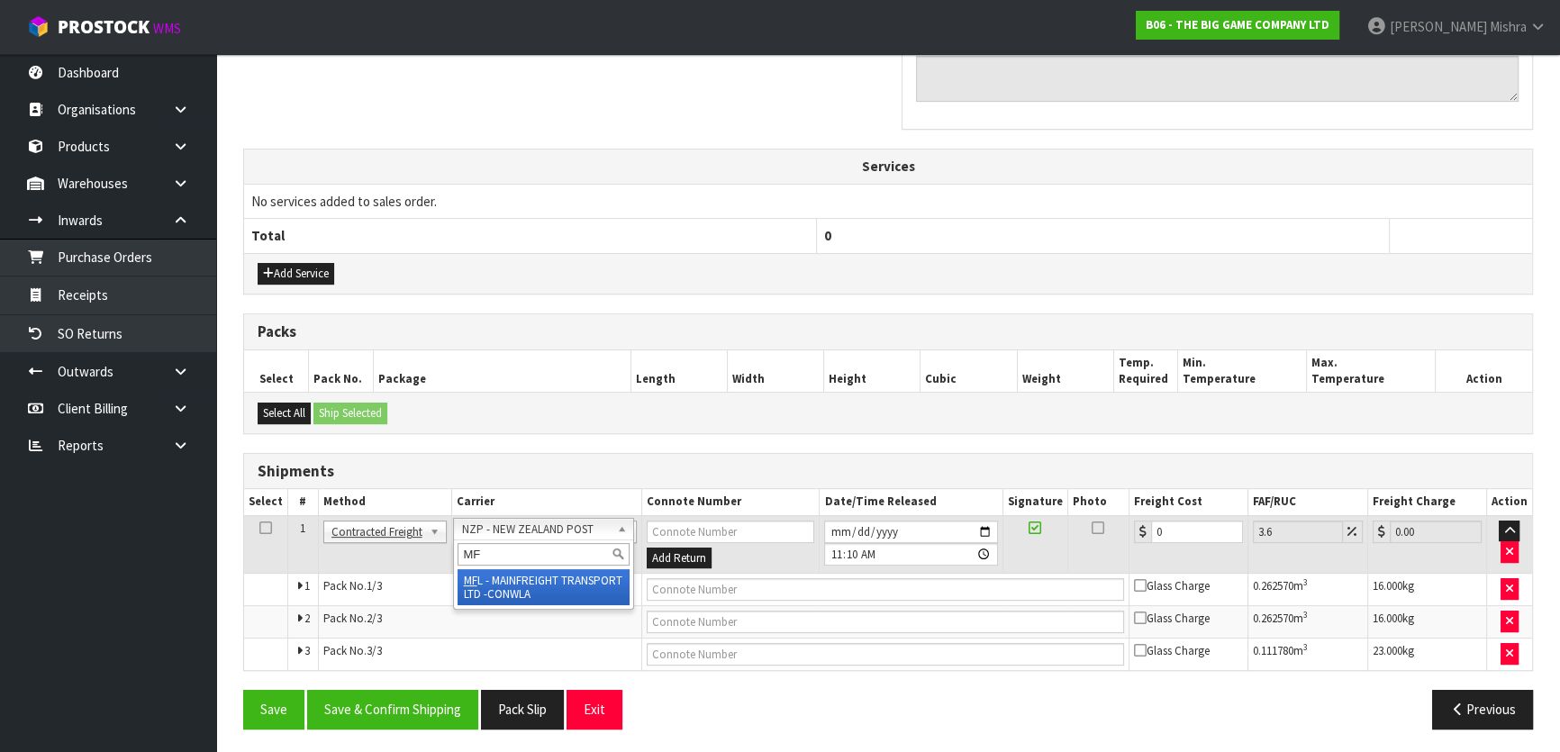
type input "MF"
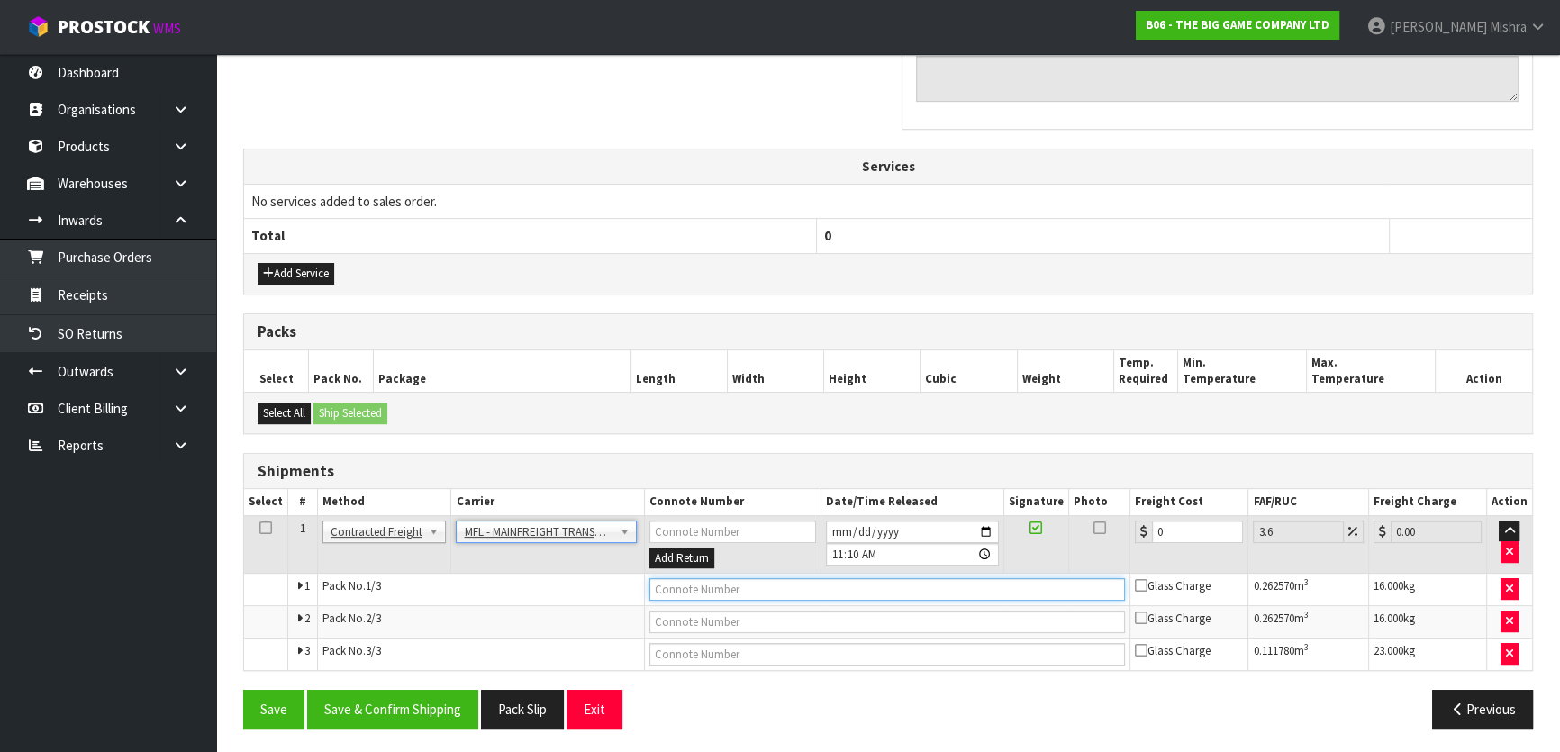
click at [685, 588] on input "text" at bounding box center [888, 589] width 477 height 23
paste input "FWM58448705"
type input "FWM58448705"
drag, startPoint x: 1195, startPoint y: 528, endPoint x: 1118, endPoint y: 524, distance: 77.6
click at [1119, 524] on tr "1 Client Local Pickup Customer Local Pickup Company Freight Contracted Freight …" at bounding box center [888, 544] width 1288 height 59
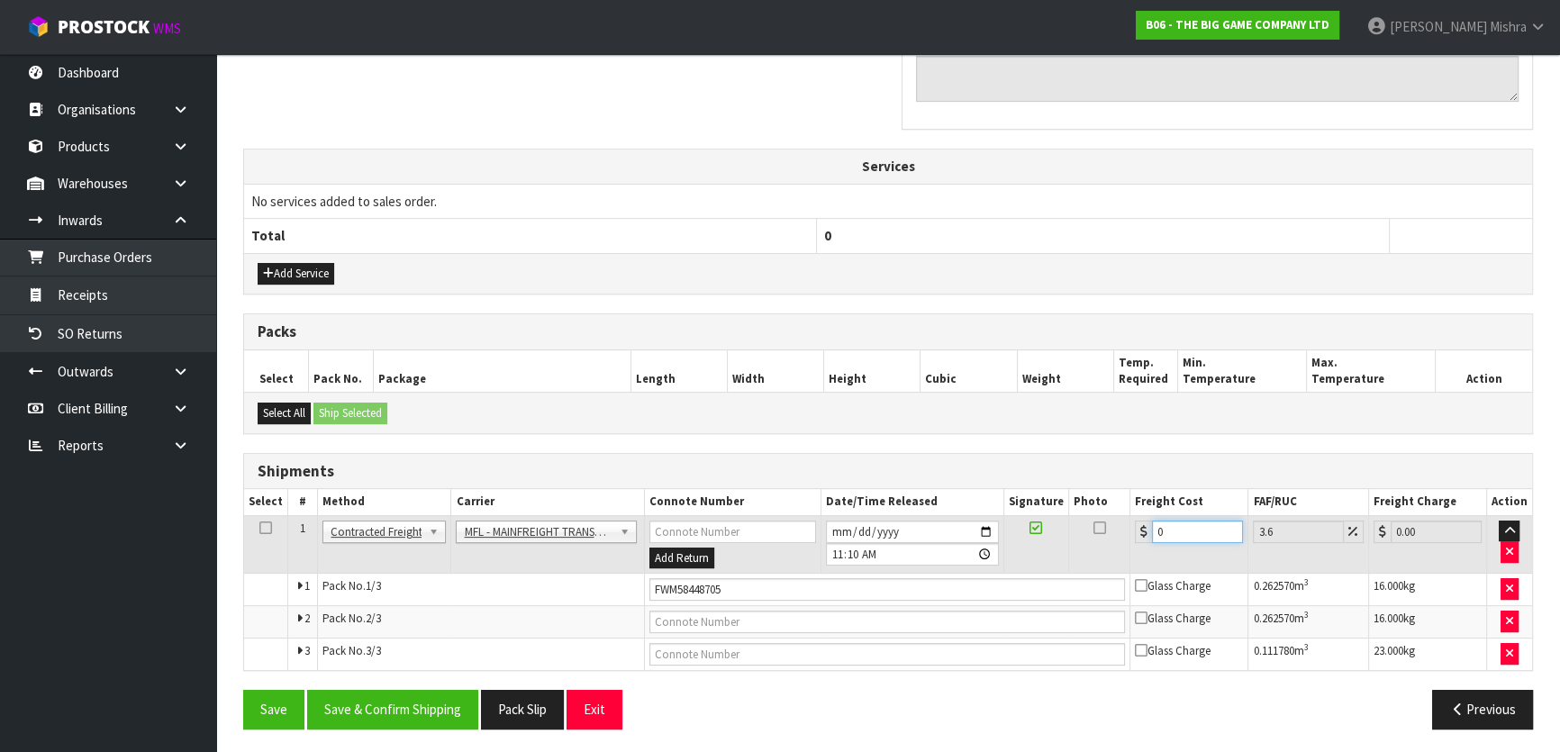
type input "6"
type input "6.22"
type input "63"
type input "65.27"
type input "63.2"
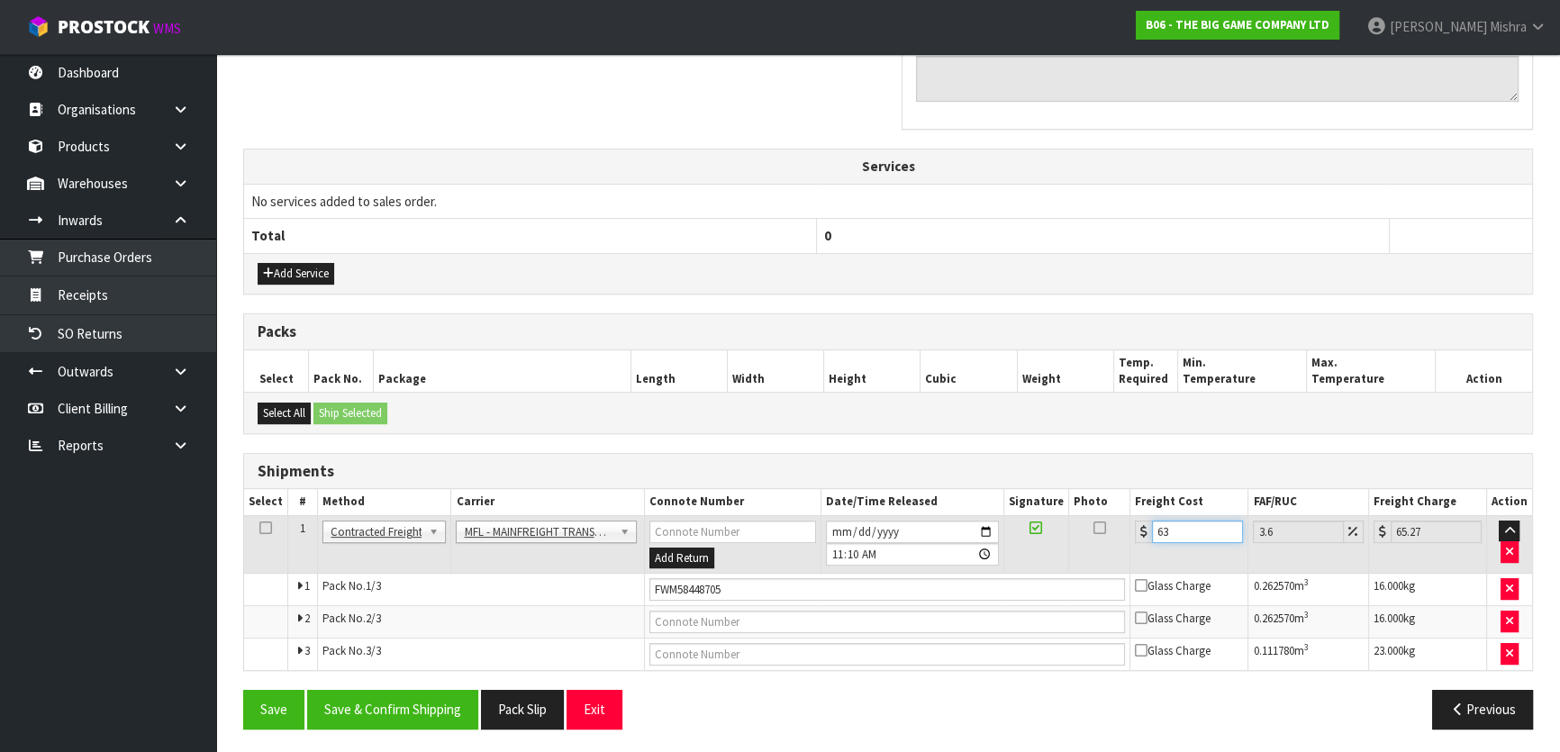
type input "65.48"
type input "63.21"
type input "65.49"
type input "63.21"
click at [383, 713] on button "Save & Confirm Shipping" at bounding box center [392, 709] width 171 height 39
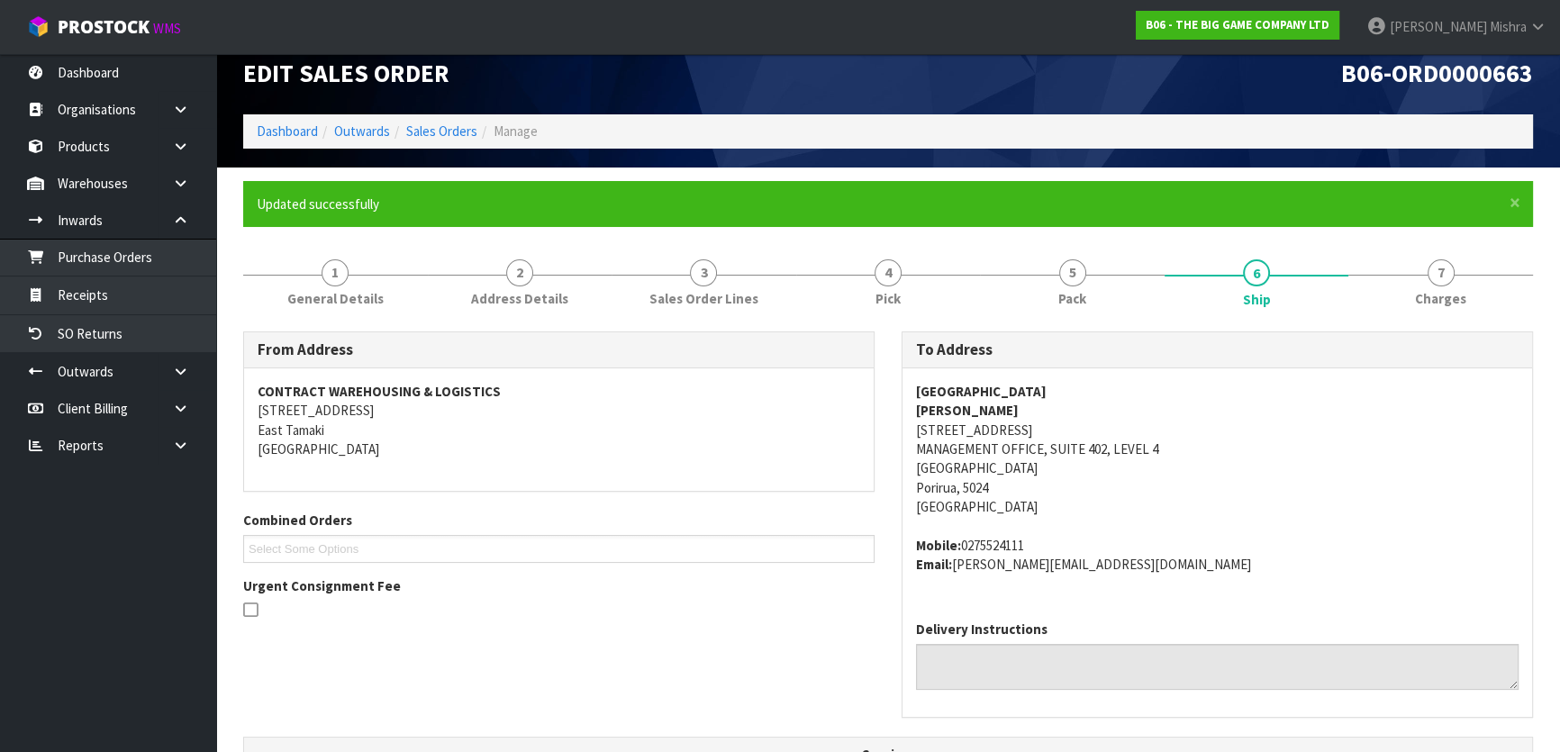
scroll to position [0, 0]
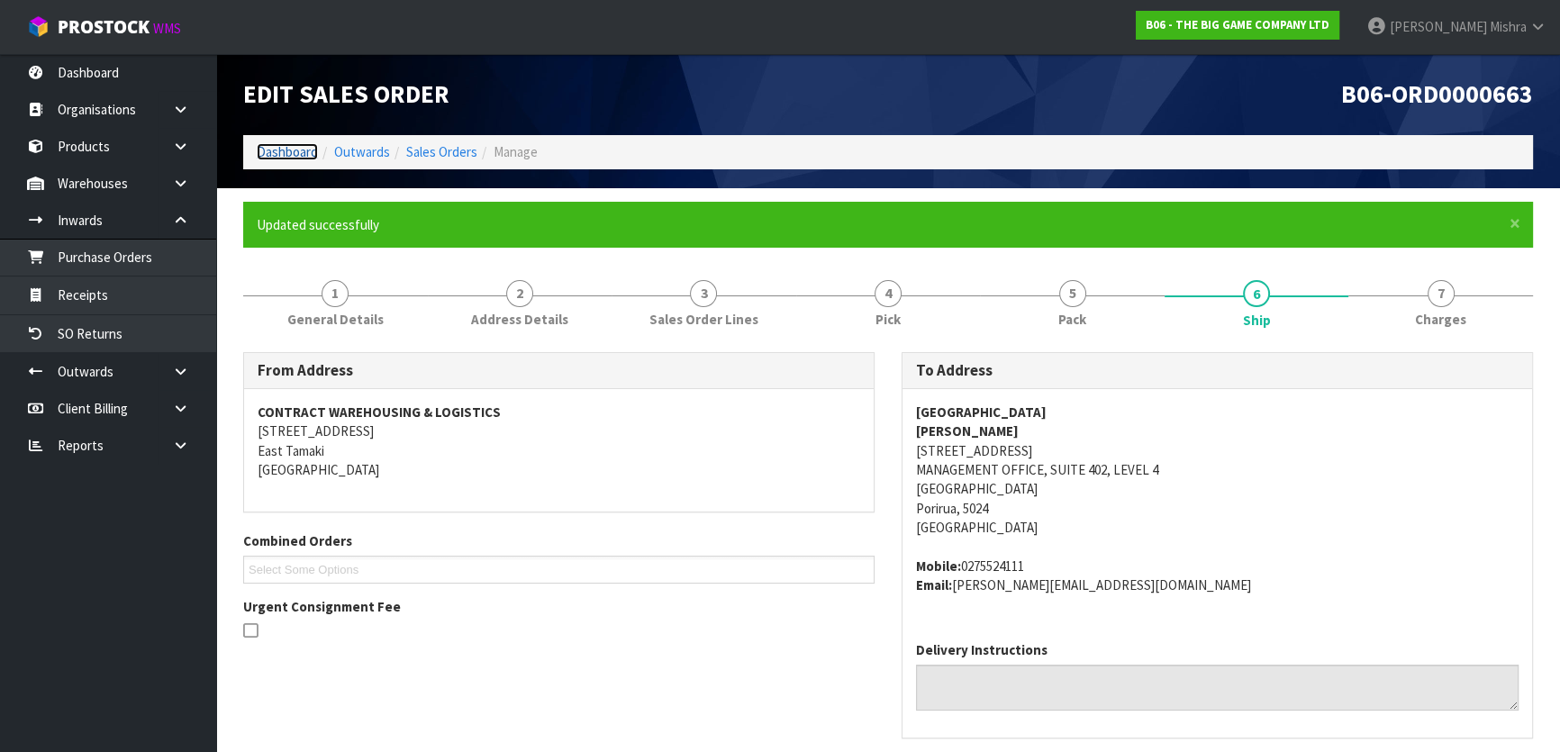
click at [270, 152] on link "Dashboard" at bounding box center [287, 151] width 61 height 17
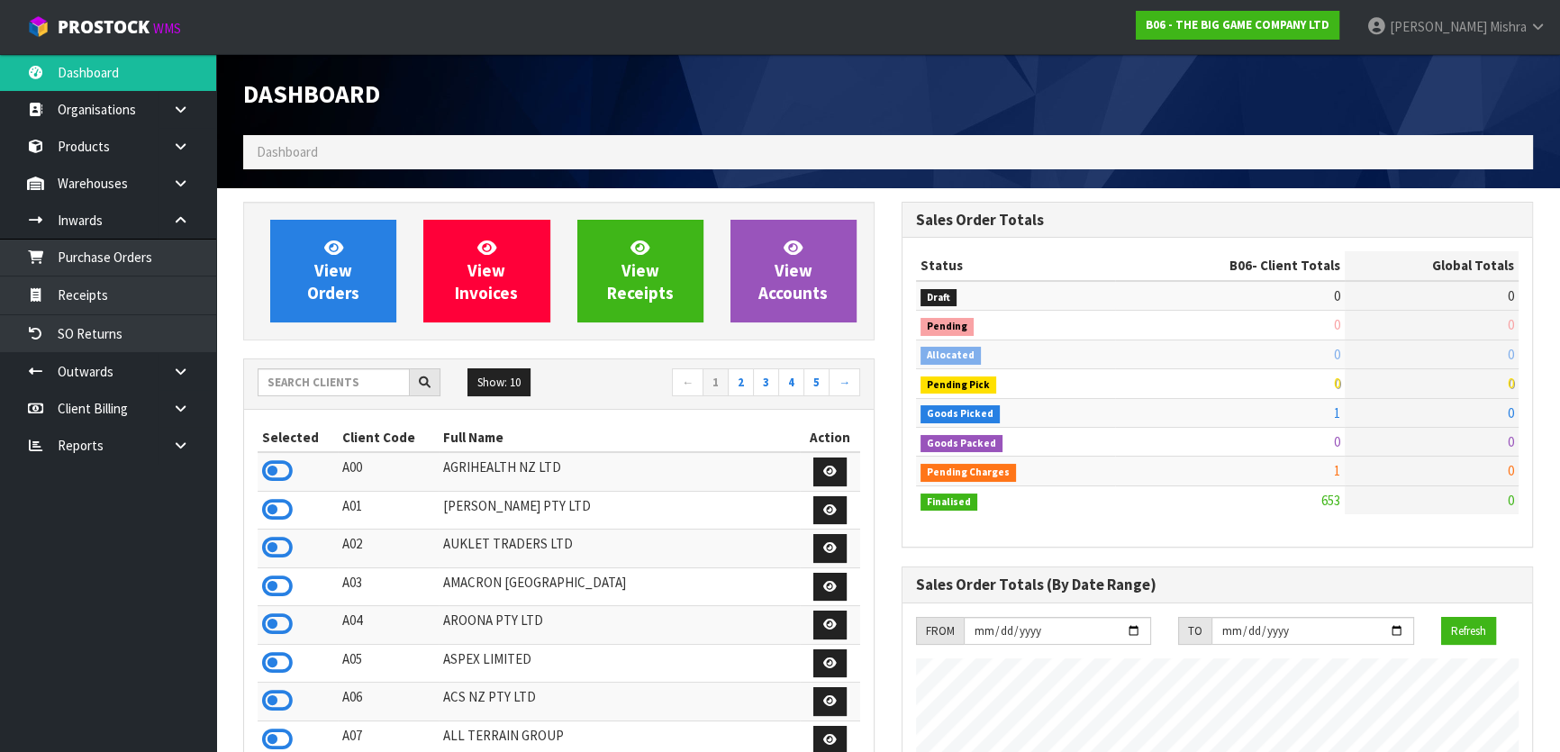
scroll to position [1304, 658]
click at [377, 382] on input "text" at bounding box center [334, 382] width 152 height 28
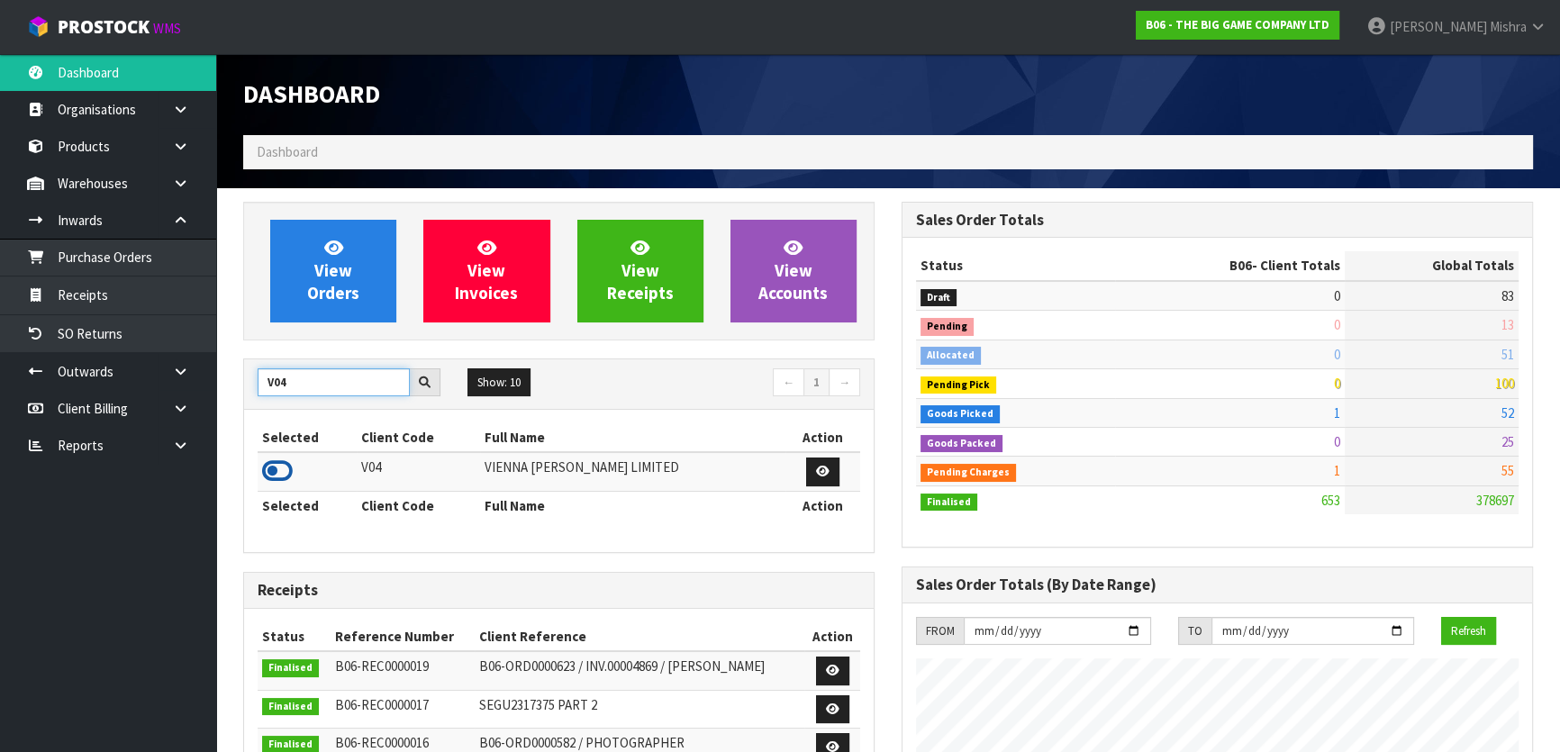
type input "V04"
click at [282, 461] on icon at bounding box center [277, 471] width 31 height 27
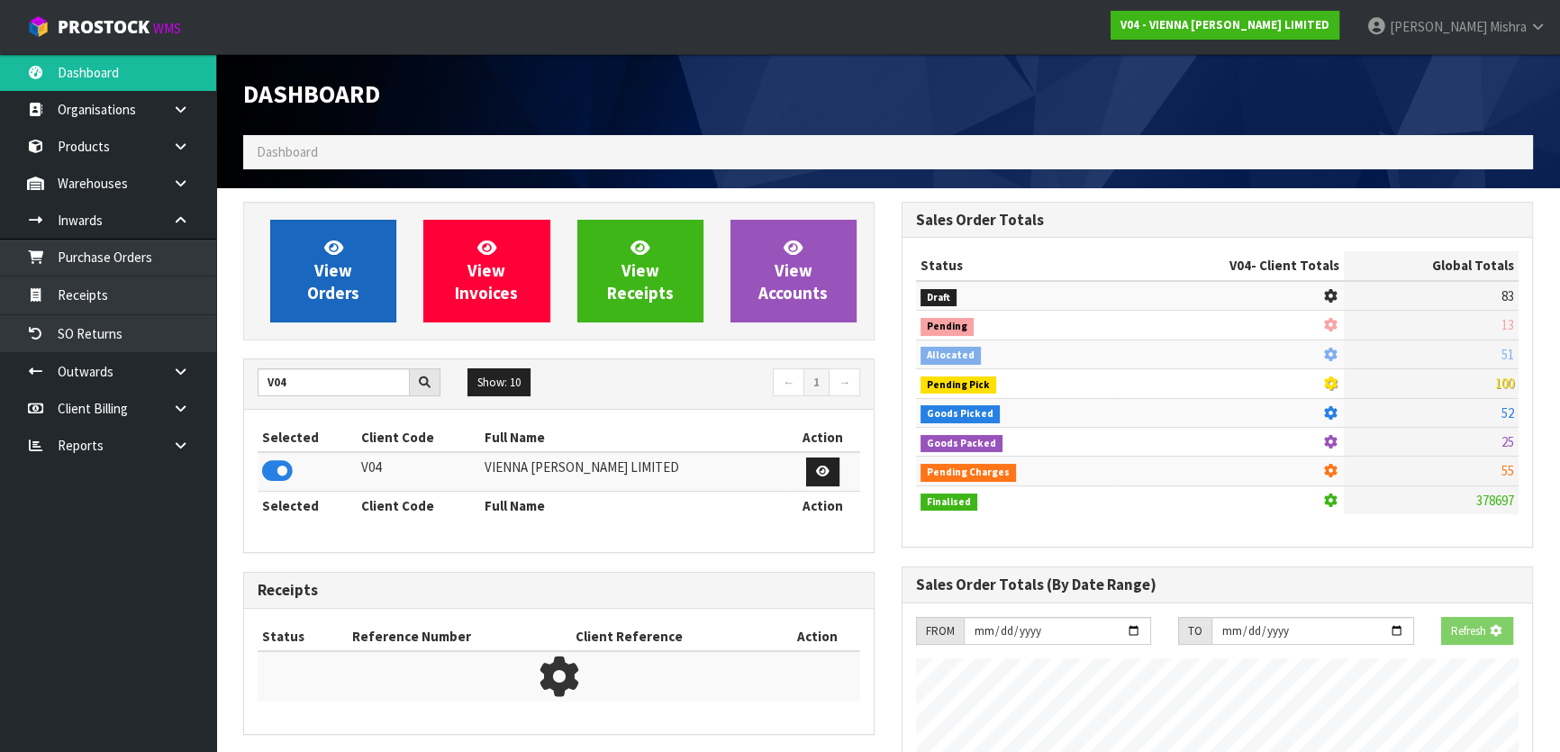
scroll to position [1122, 658]
click at [349, 301] on span "View Orders" at bounding box center [333, 271] width 52 height 68
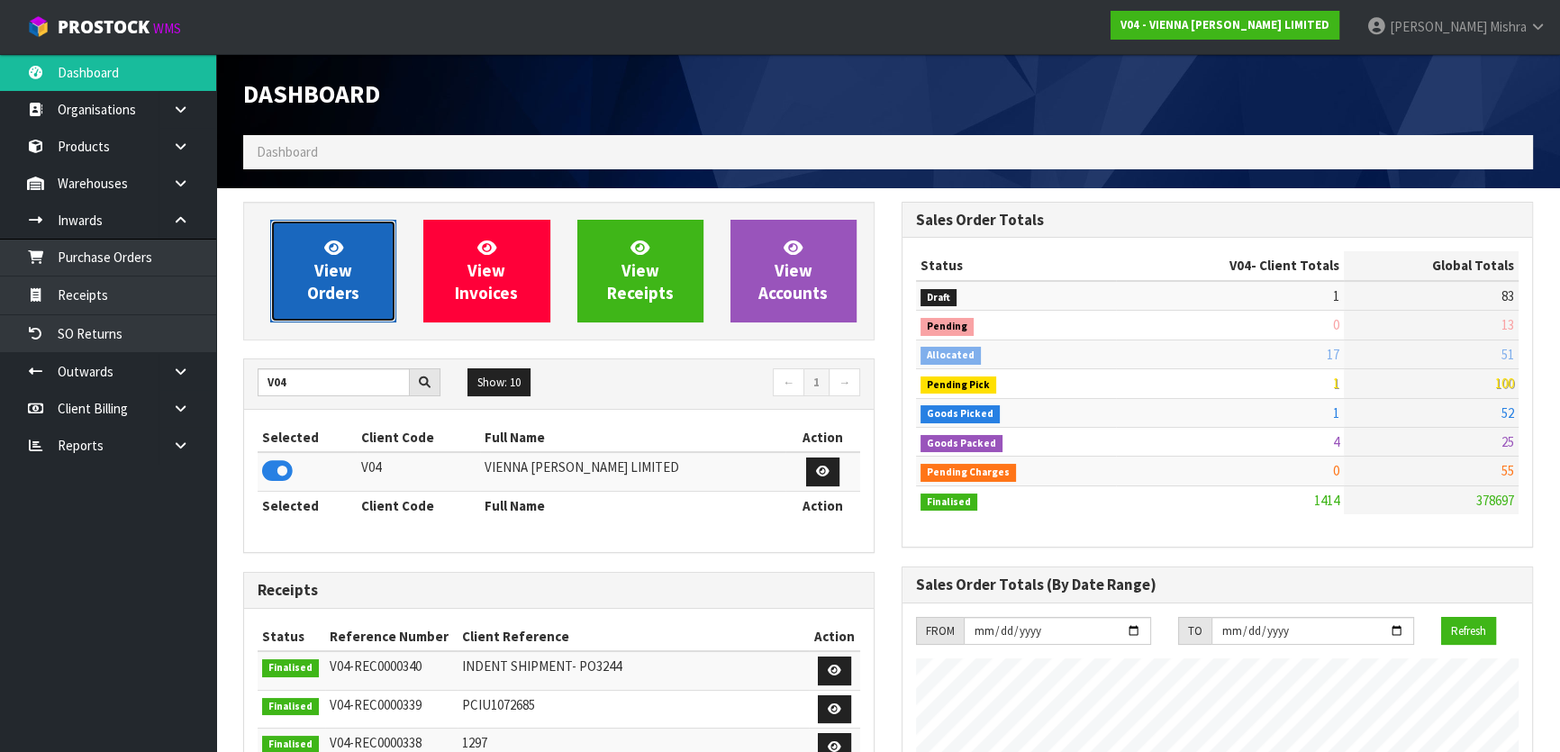
scroll to position [1439, 658]
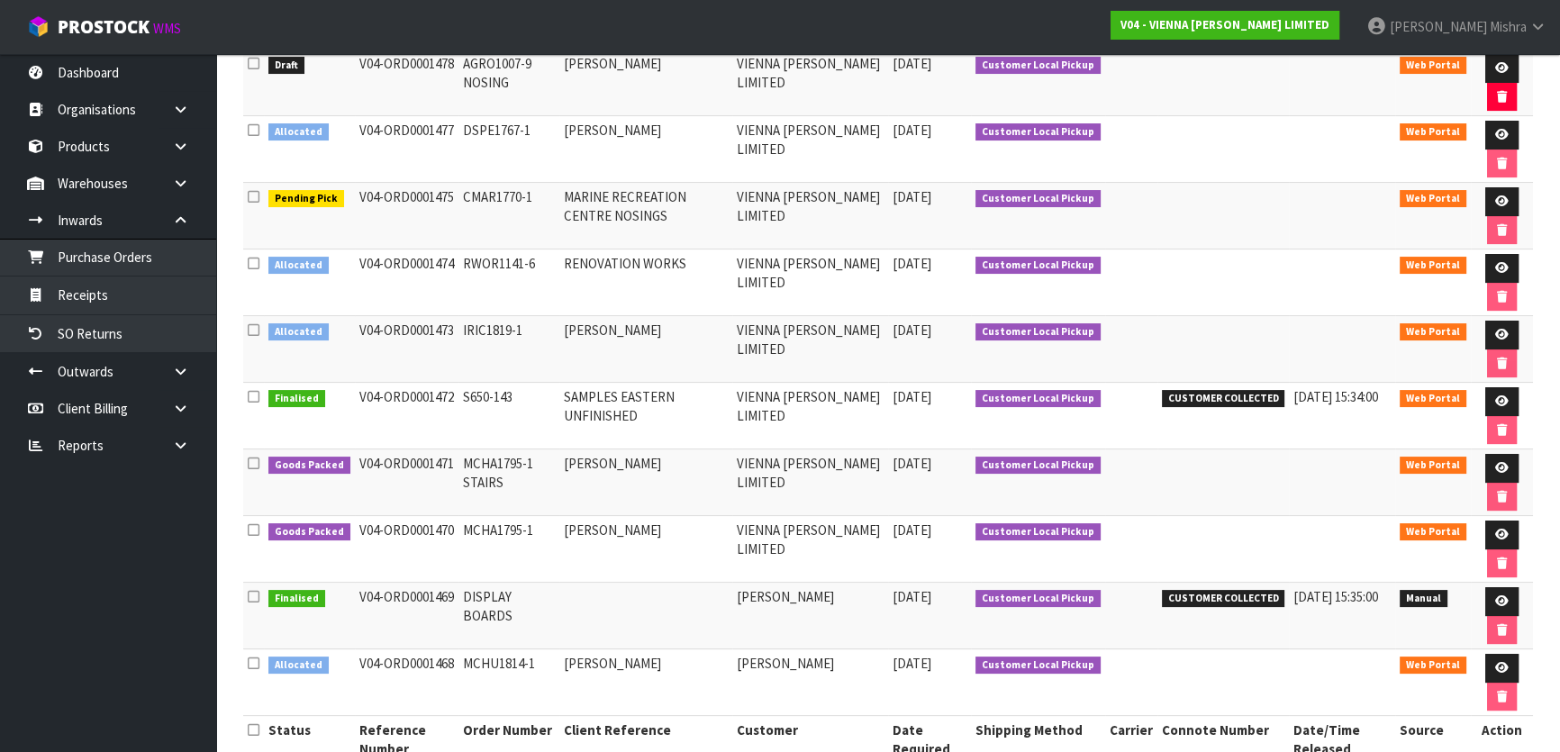
scroll to position [327, 0]
click at [1221, 389] on span "CUSTOMER COLLECTED" at bounding box center [1223, 398] width 123 height 18
click at [1220, 389] on span "CUSTOMER COLLECTED" at bounding box center [1223, 398] width 123 height 18
copy tr "CUSTOMER COLLECTED"
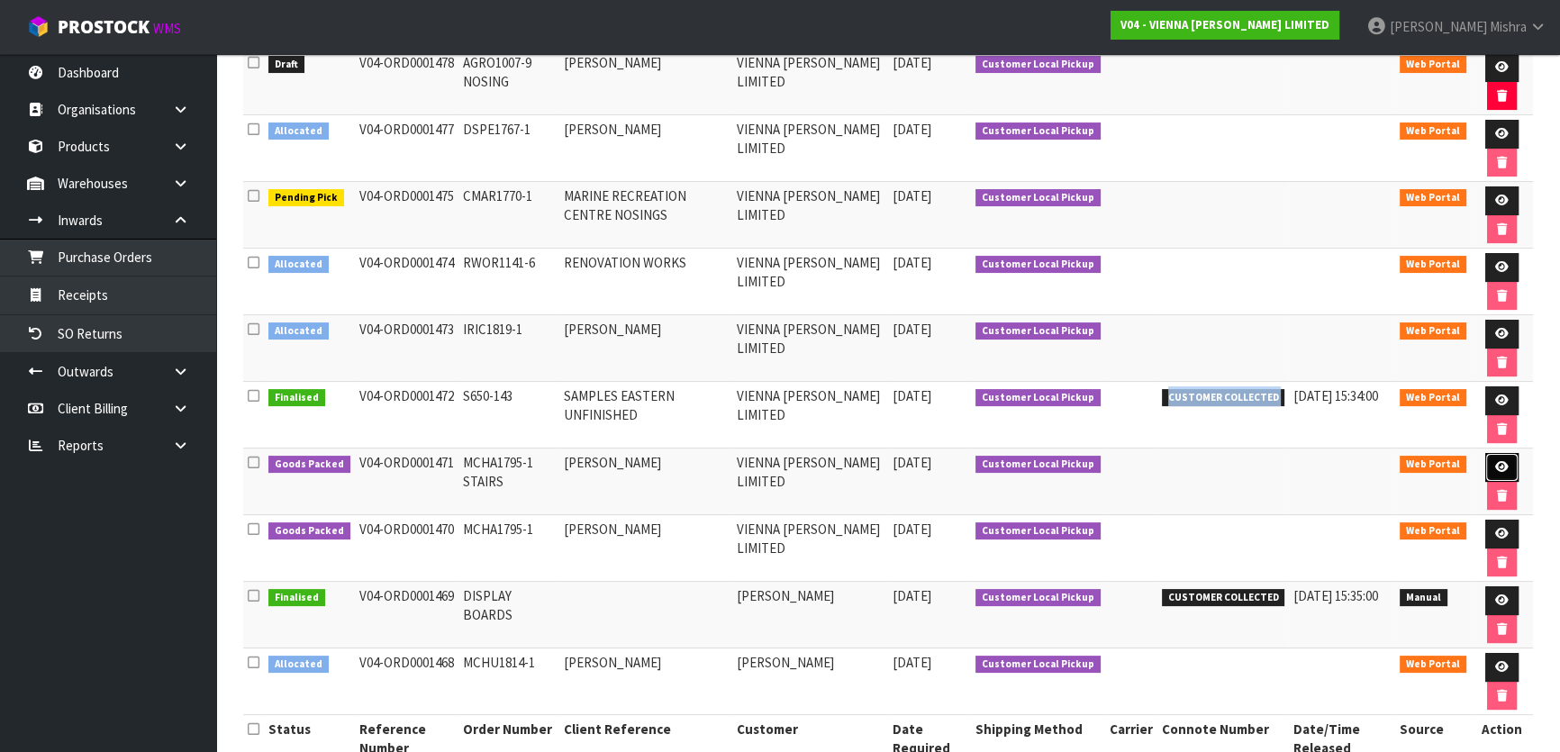
click at [1504, 461] on icon at bounding box center [1502, 467] width 14 height 12
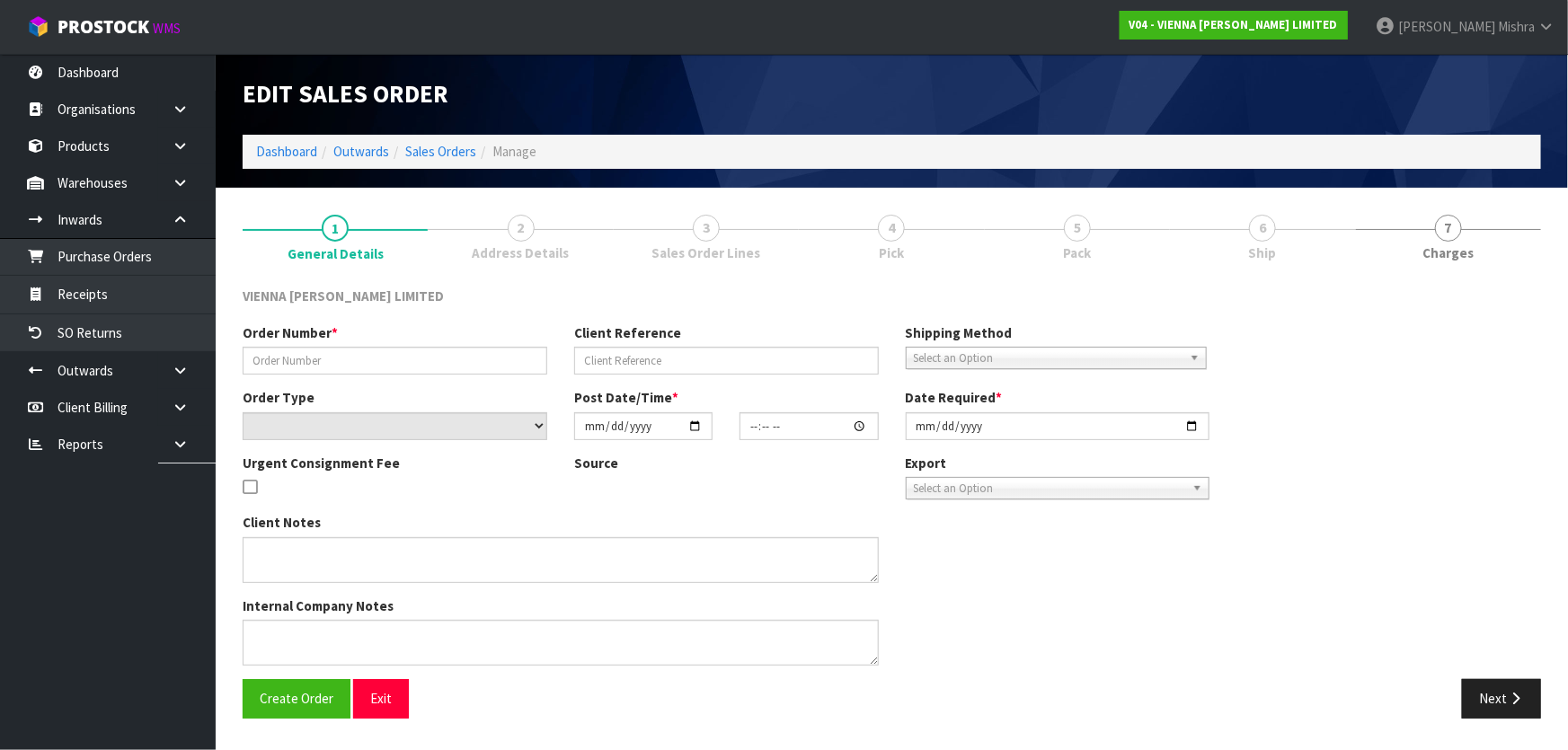
type input "MCHA1795-1 STAIRS"
type input "[PERSON_NAME]"
select select "number:0"
type input "[DATE]"
type input "13:57:00.000"
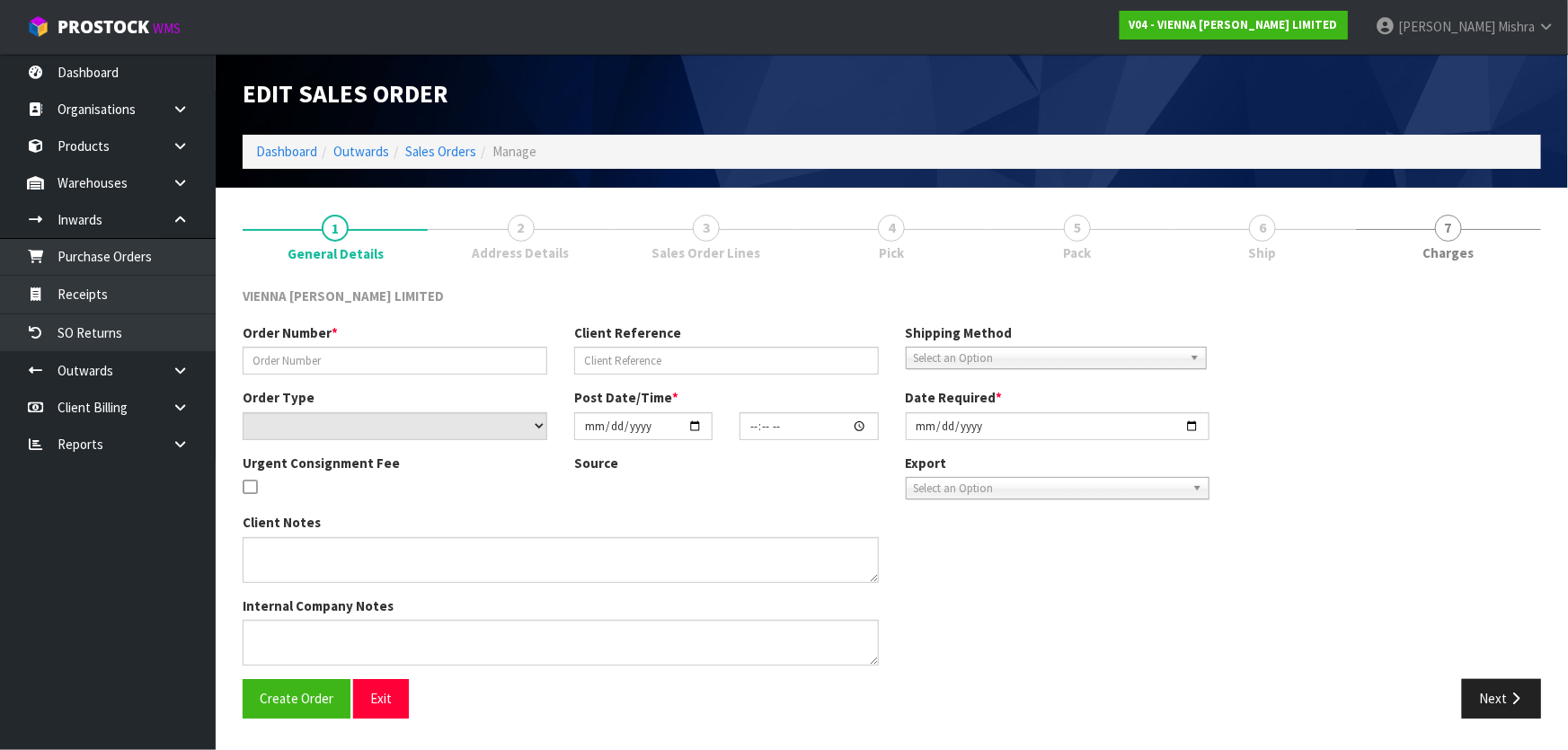
type input "[DATE]"
type textarea "[PERSON_NAME] ACKWORTH HOUSE STAIRS"
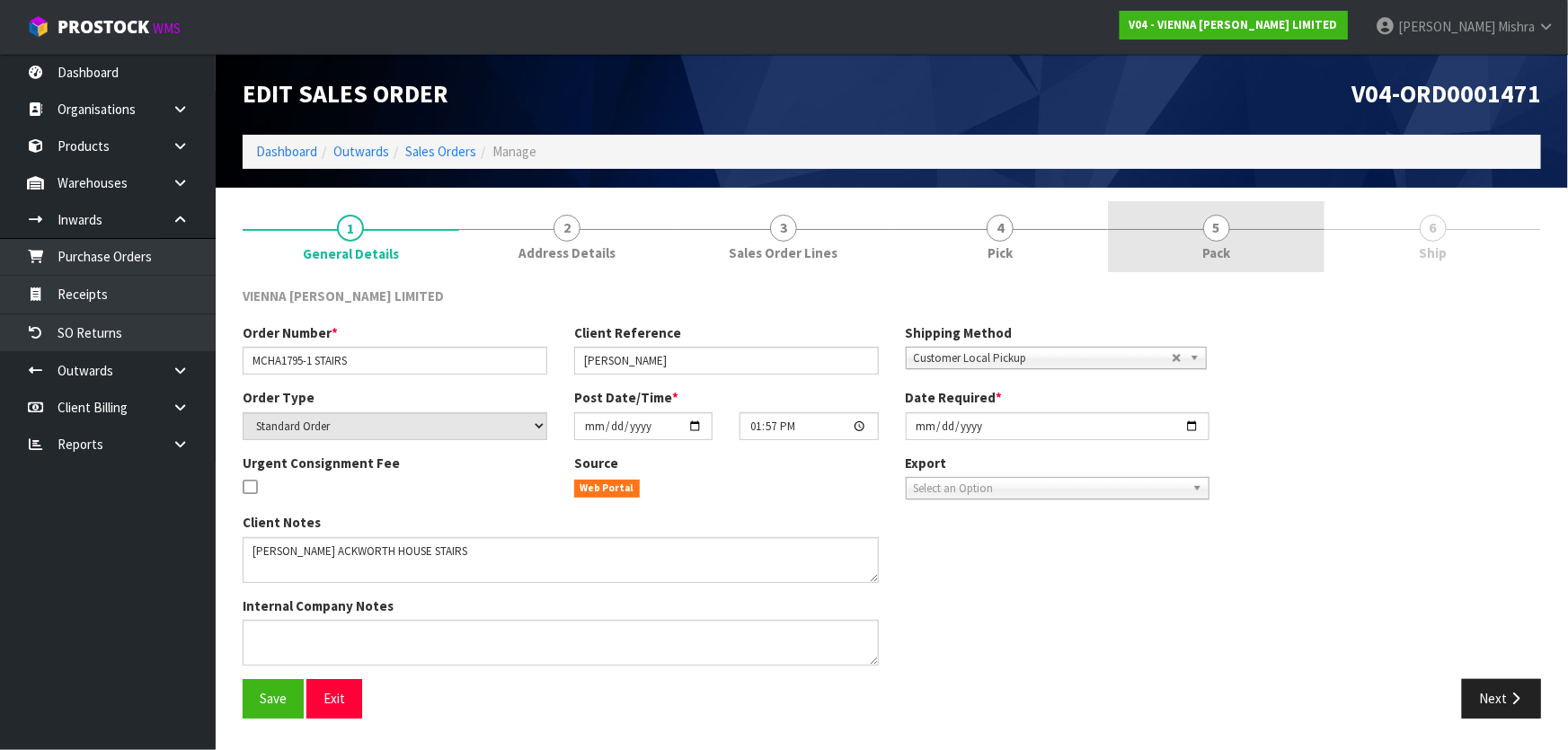
click at [1247, 233] on link "5 Pack" at bounding box center [1216, 236] width 216 height 71
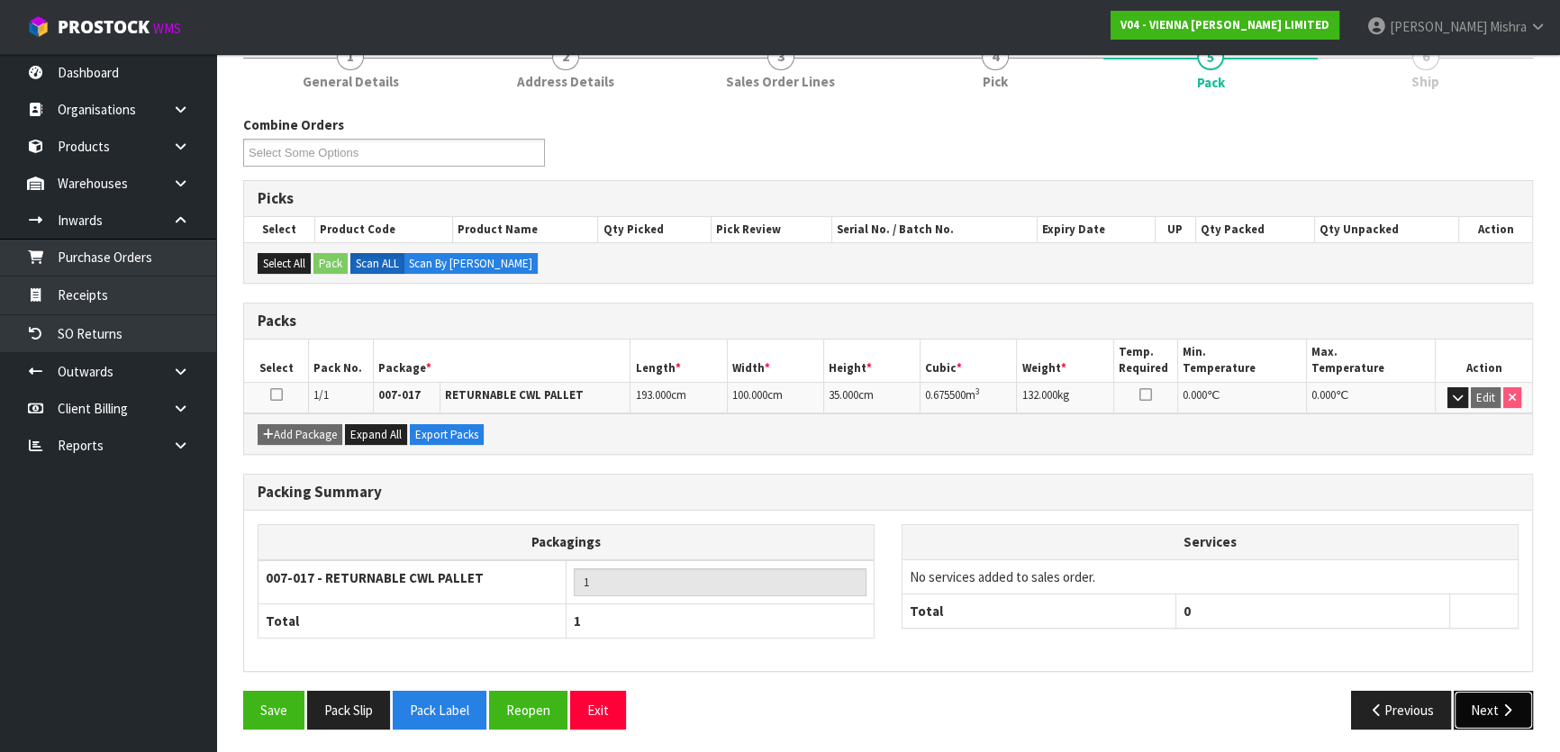
click at [1504, 704] on icon "button" at bounding box center [1507, 711] width 17 height 14
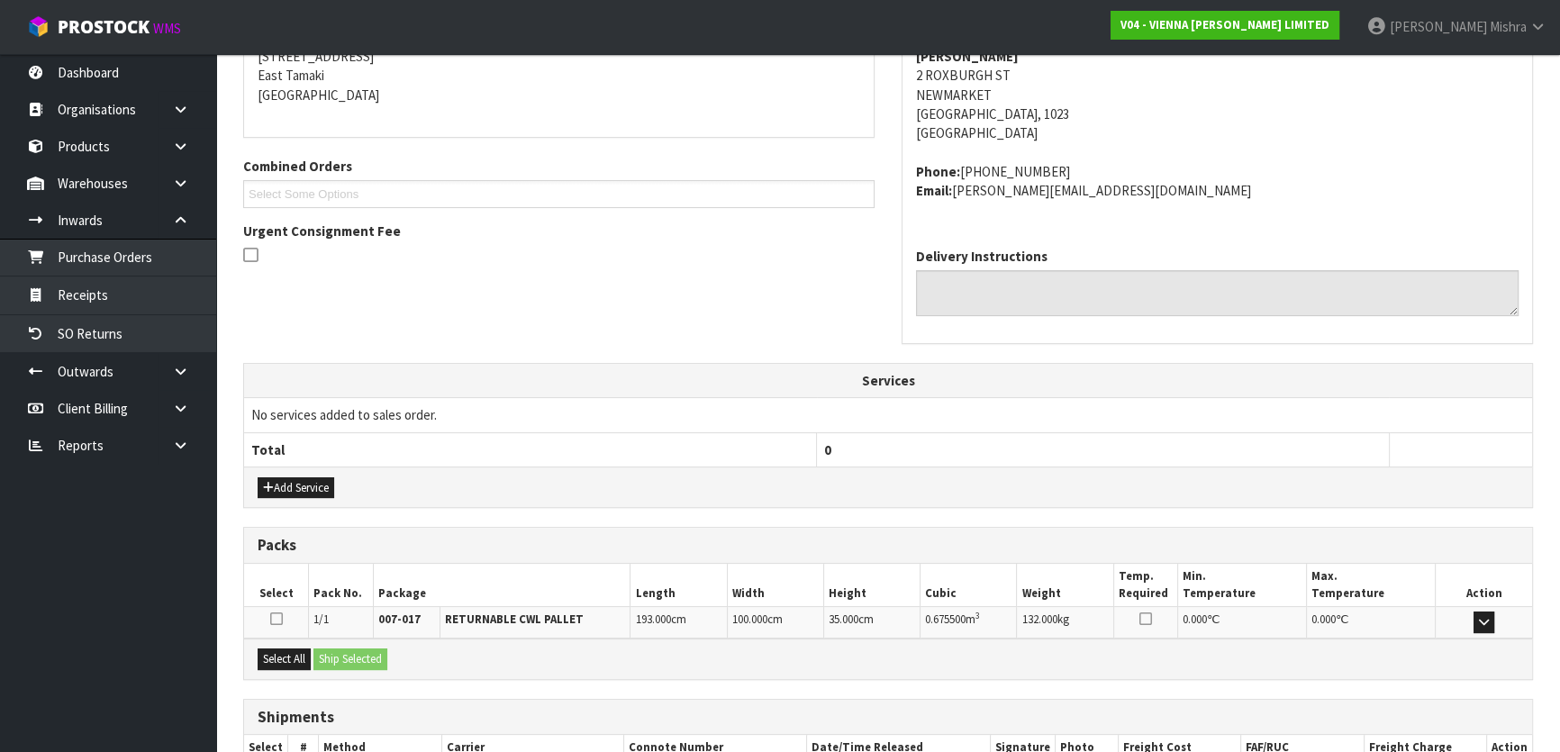
scroll to position [427, 0]
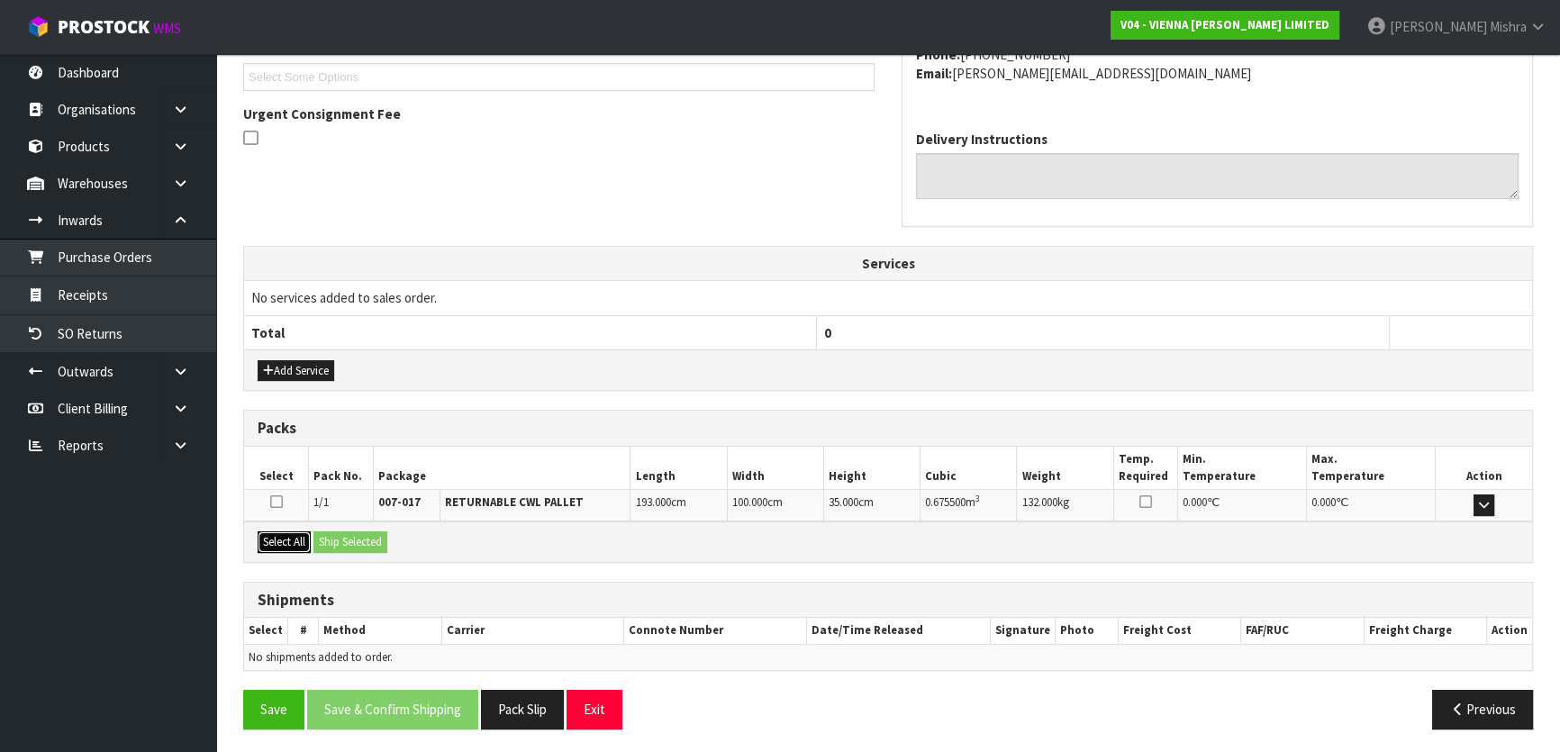
click at [264, 532] on button "Select All" at bounding box center [284, 543] width 53 height 22
click at [346, 539] on button "Ship Selected" at bounding box center [351, 543] width 74 height 22
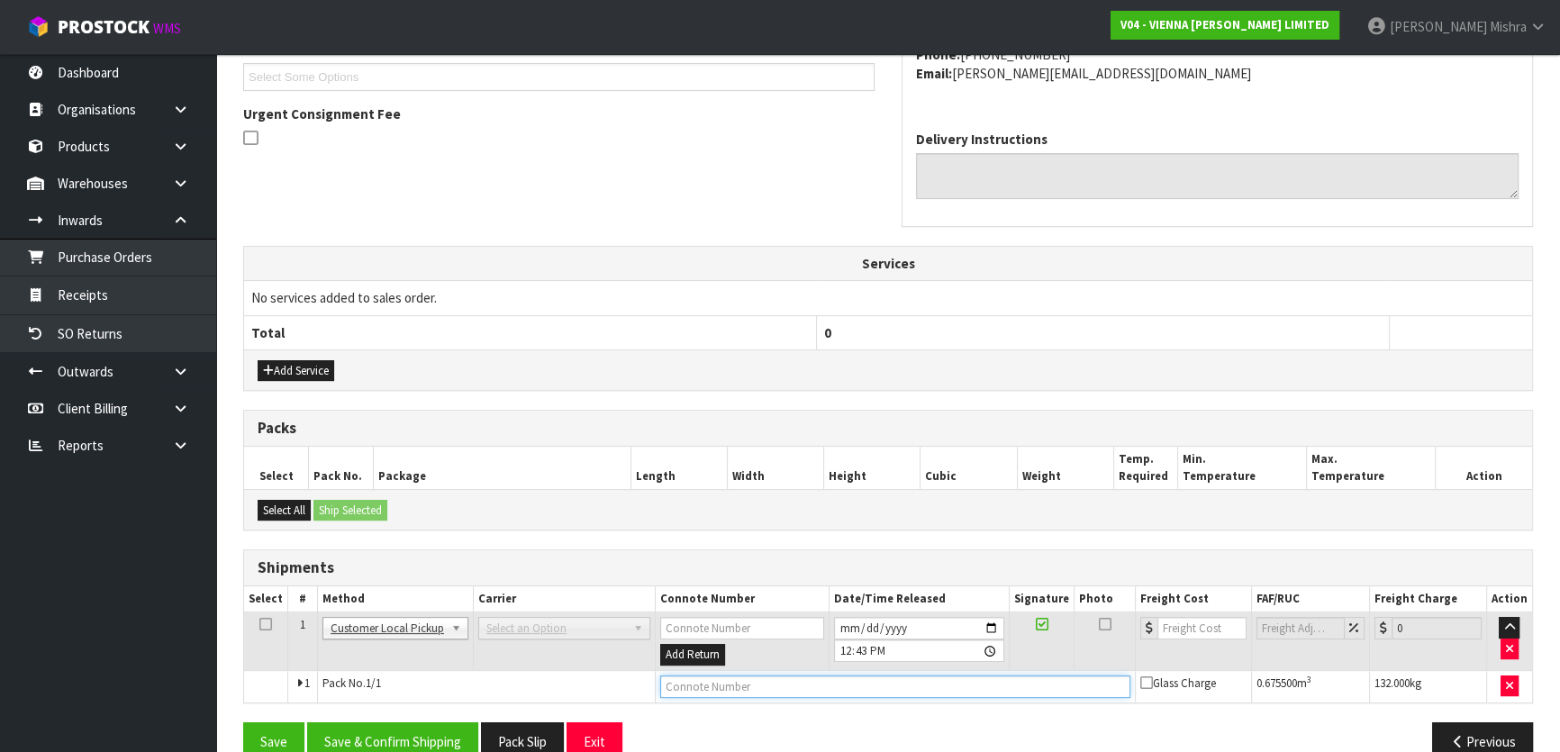
click at [702, 676] on input "text" at bounding box center [895, 687] width 470 height 23
paste input "CUSTOMER COLLECTED"
type input "CUSTOMER COLLECTED"
click at [393, 727] on button "Save & Confirm Shipping" at bounding box center [392, 742] width 171 height 39
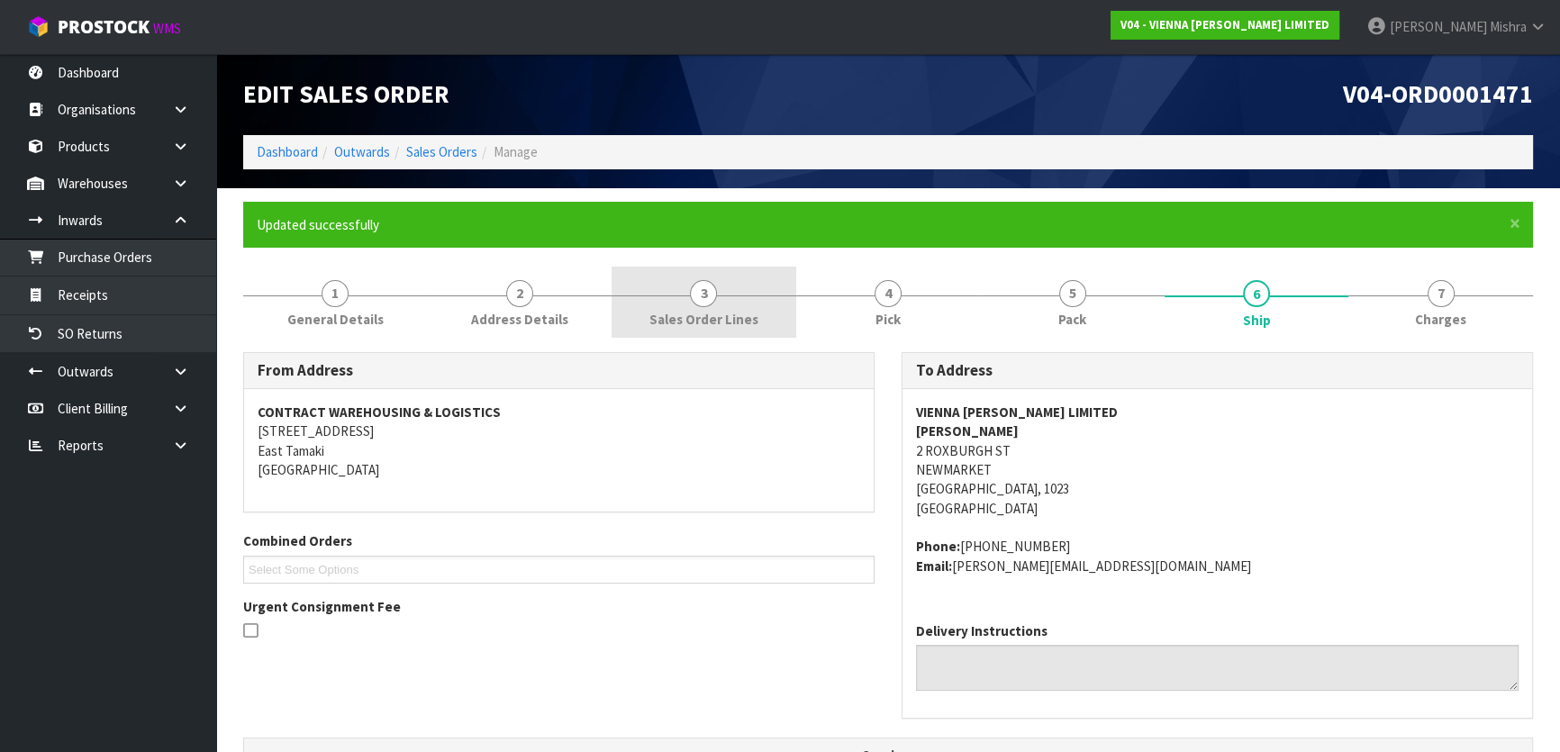
scroll to position [0, 0]
click at [428, 165] on ol "Dashboard Outwards Sales Orders Manage" at bounding box center [888, 151] width 1290 height 33
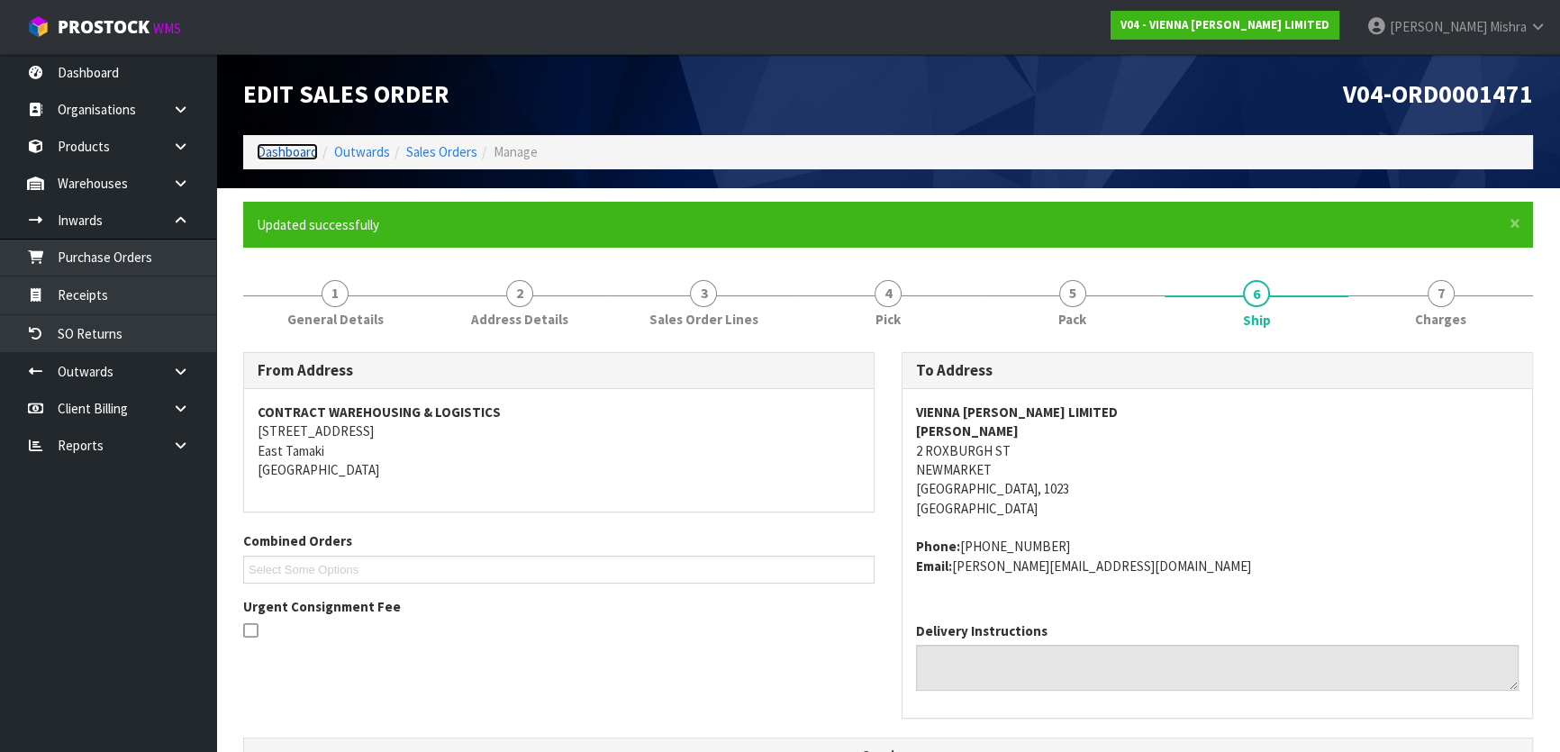
click at [293, 146] on link "Dashboard" at bounding box center [287, 151] width 61 height 17
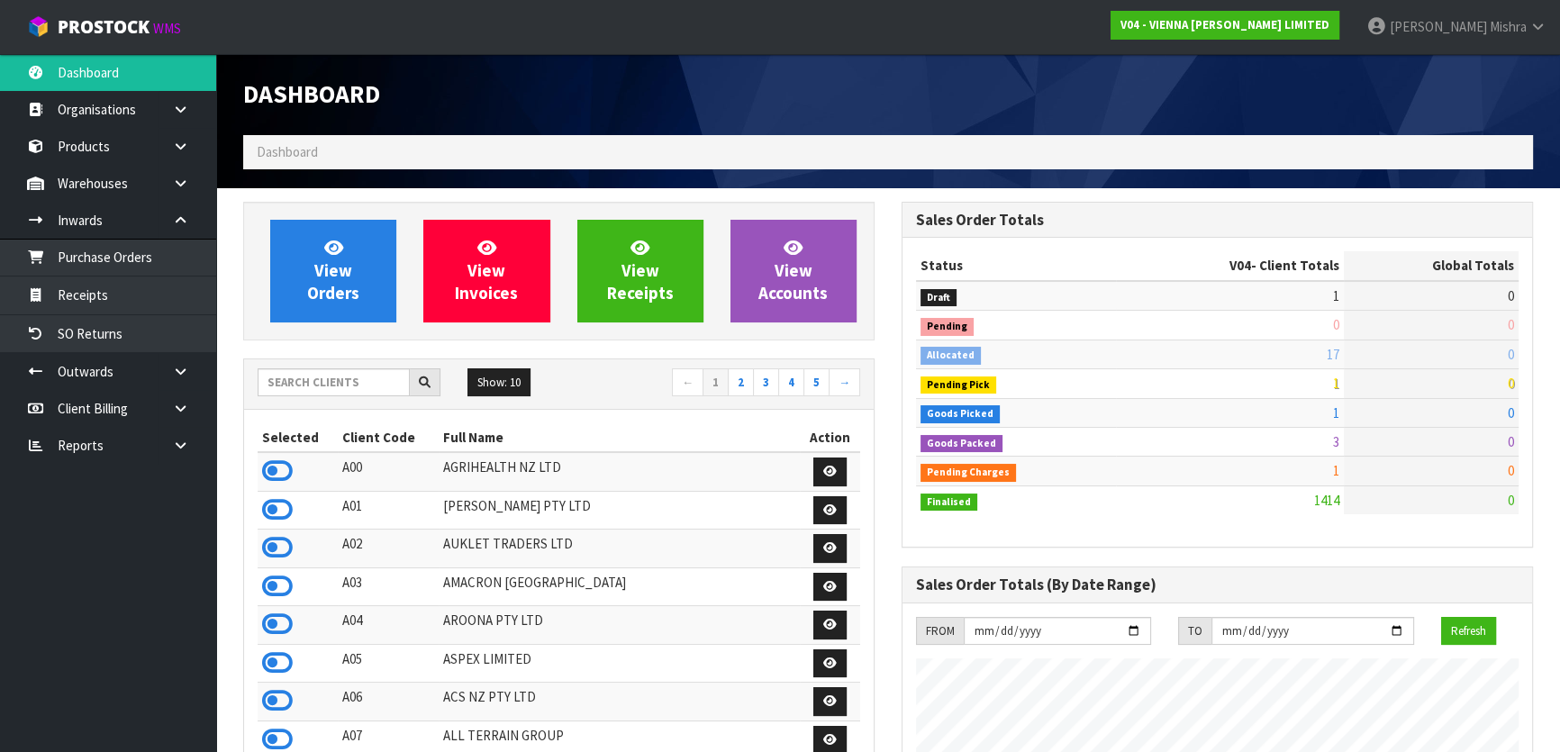
scroll to position [1439, 658]
click at [363, 379] on input "text" at bounding box center [334, 382] width 152 height 28
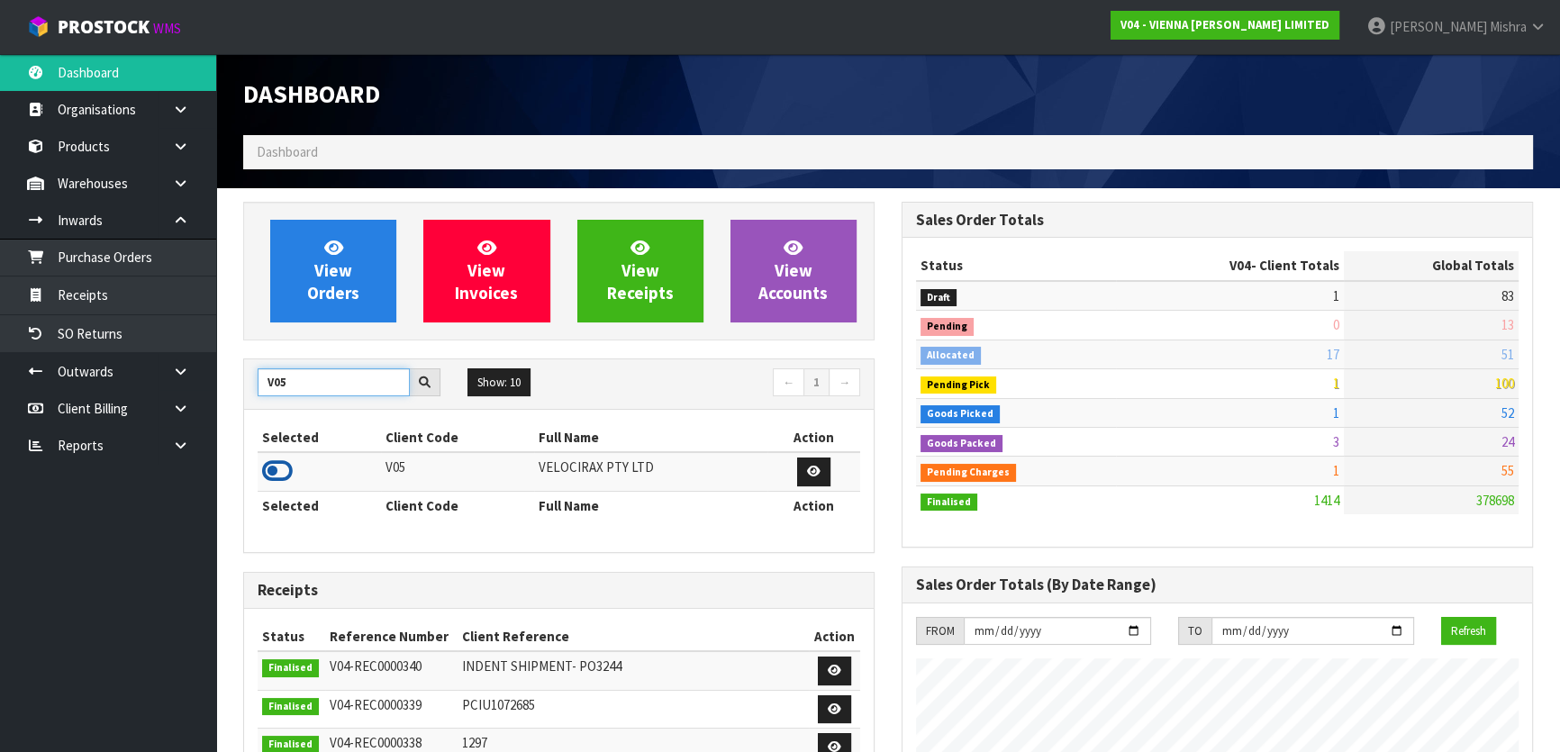
type input "V05"
click at [287, 466] on icon at bounding box center [277, 471] width 31 height 27
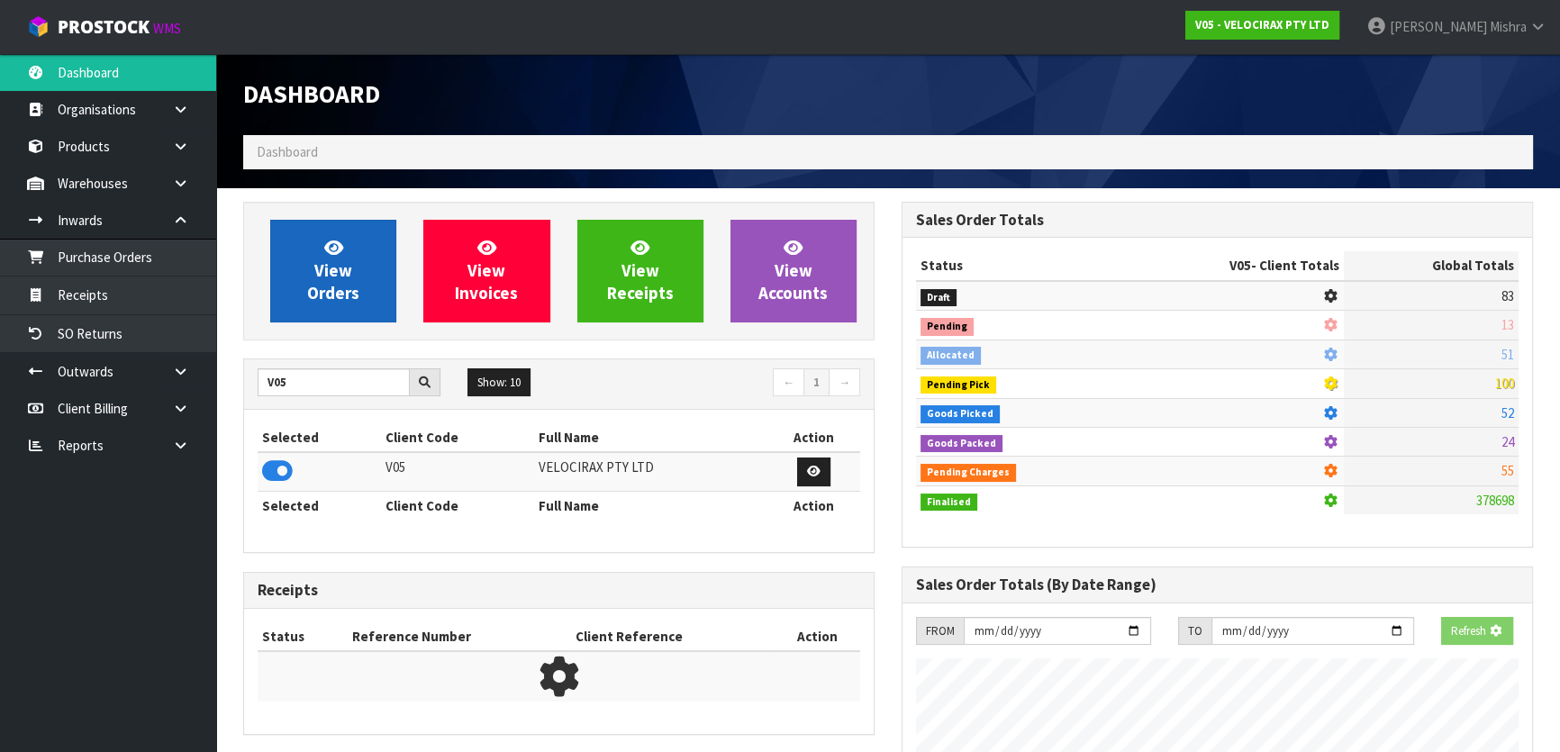
scroll to position [1122, 658]
click at [324, 282] on span "View Orders" at bounding box center [333, 271] width 52 height 68
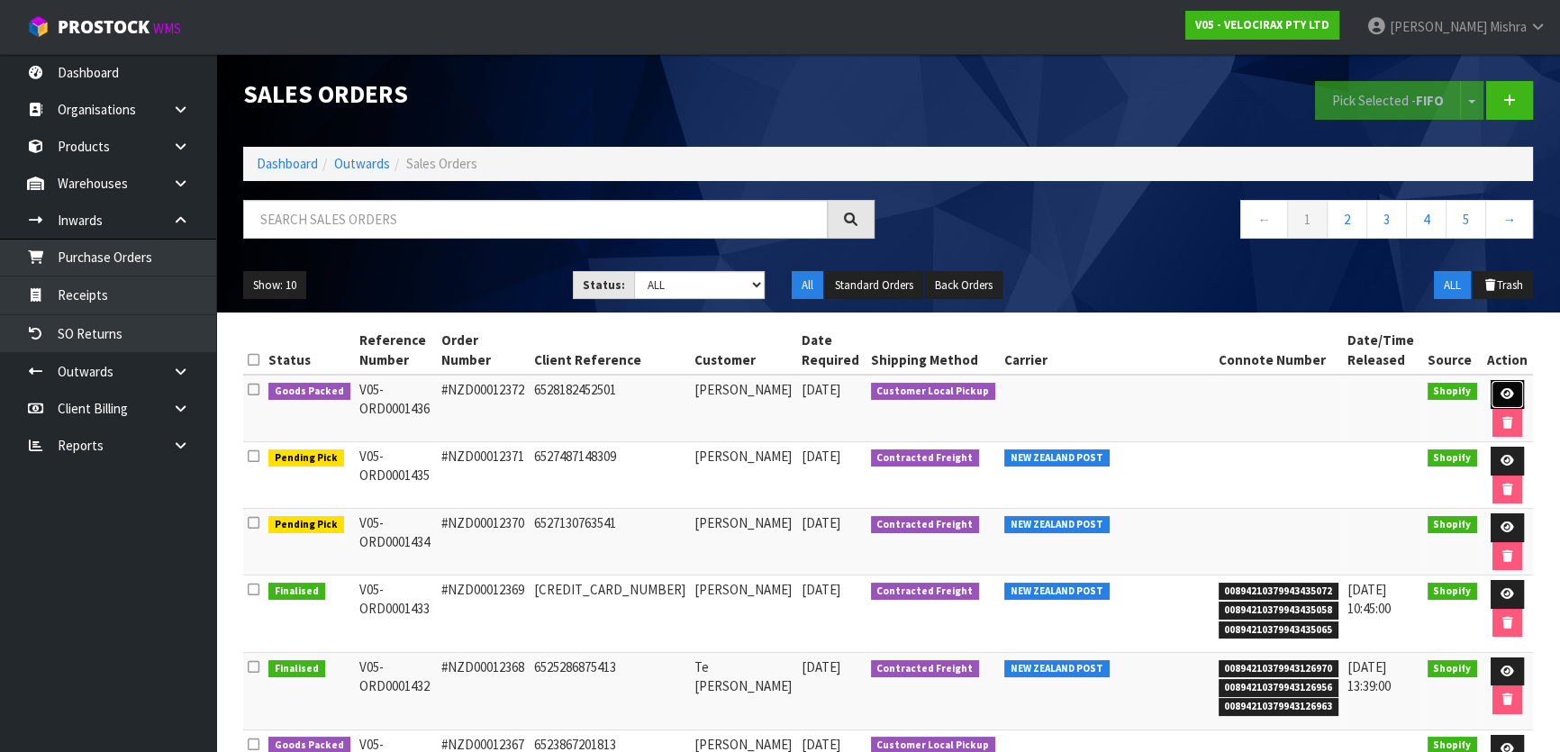
click at [1501, 391] on icon at bounding box center [1508, 394] width 14 height 12
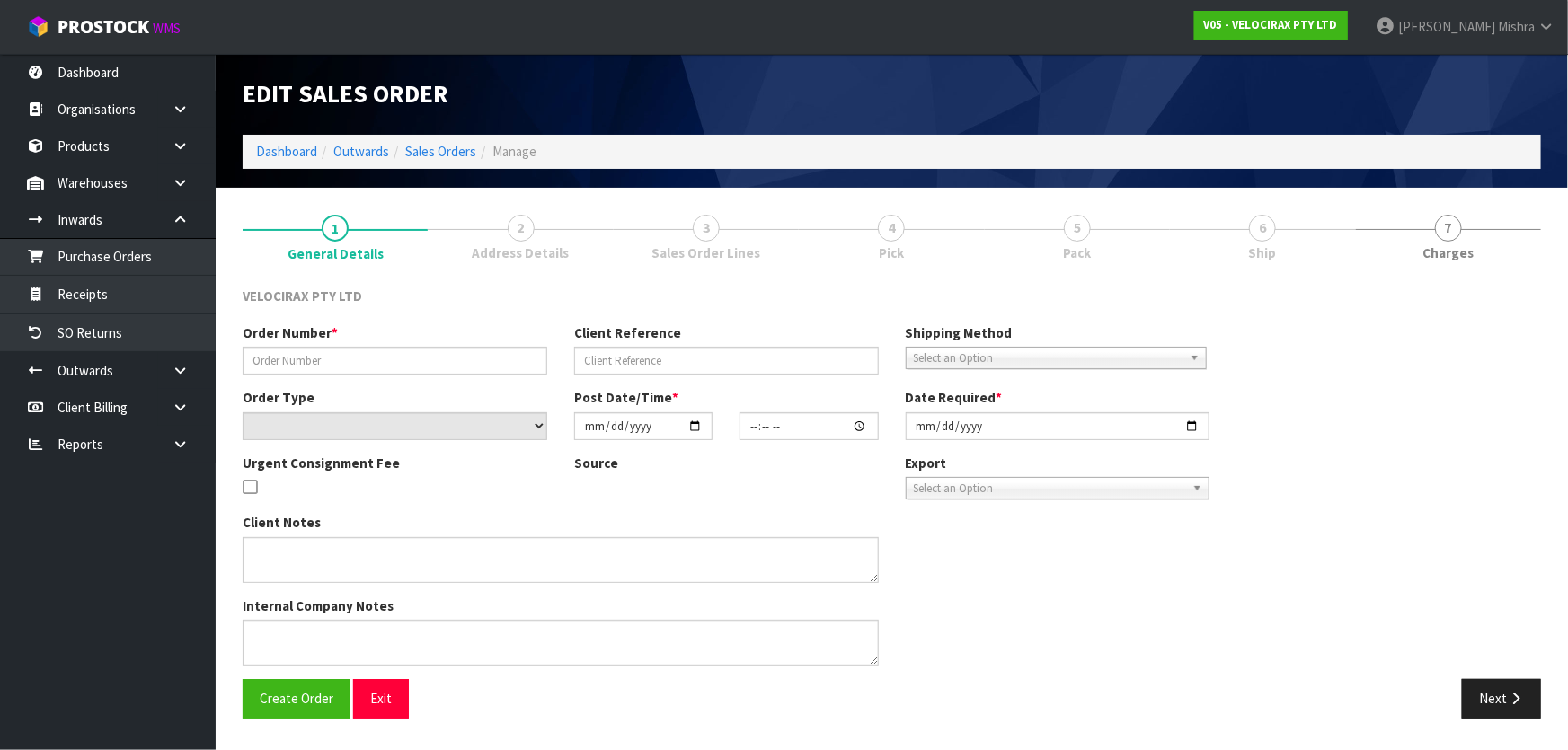
type input "#NZD00012372"
type input "6528182452501"
select select "number:0"
type input "[DATE]"
type input "10:48:19.000"
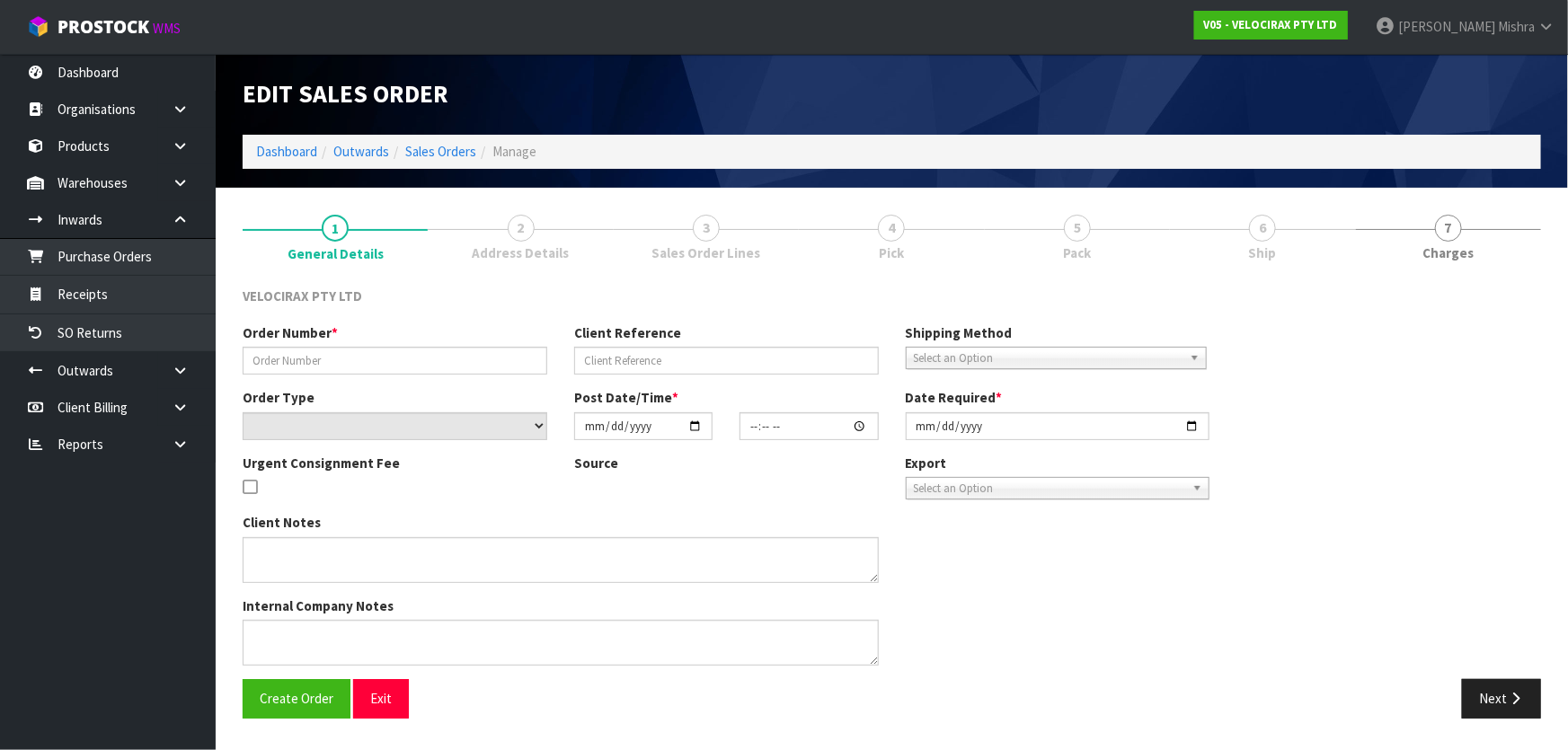
type input "[DATE]"
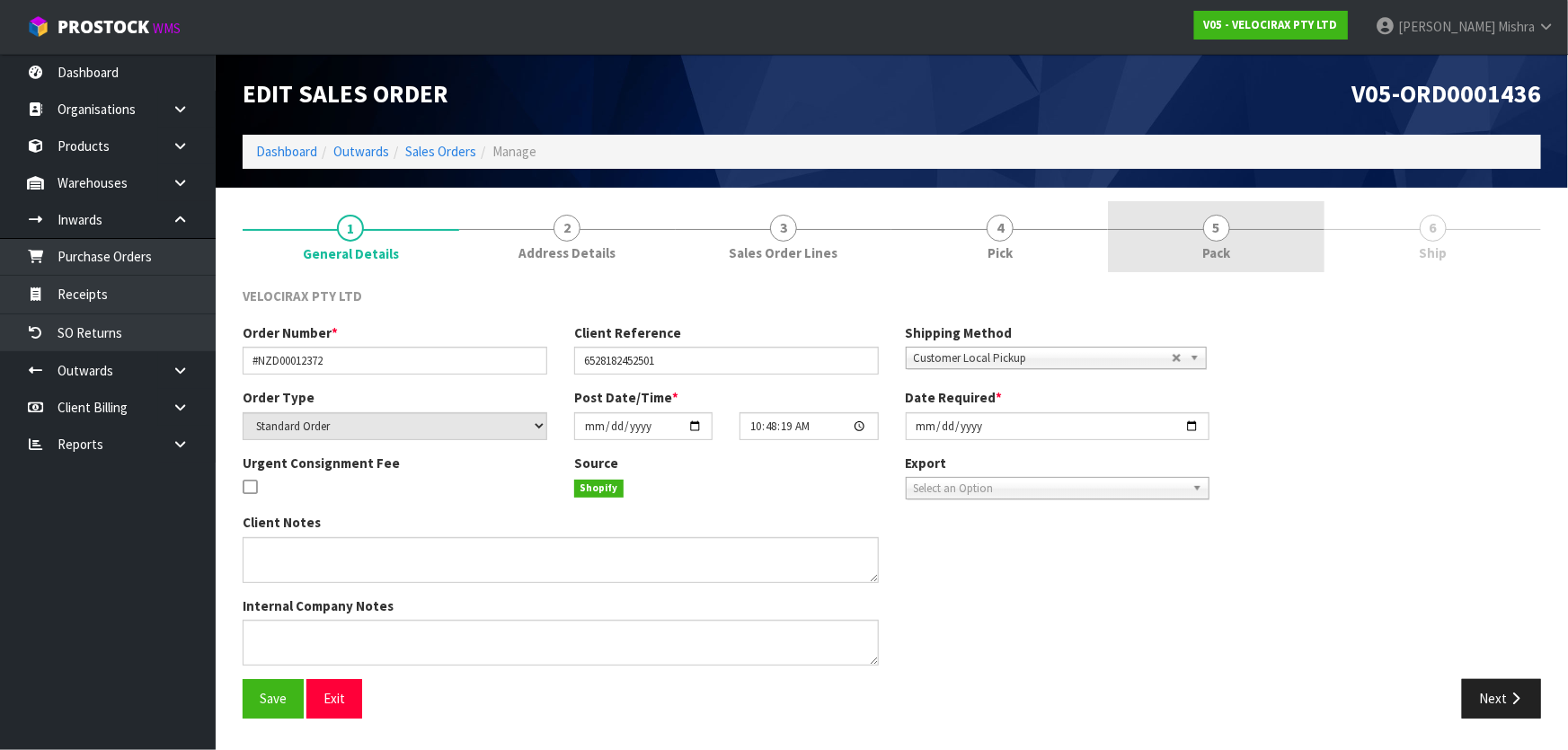
click at [1199, 233] on link "5 Pack" at bounding box center [1216, 236] width 216 height 71
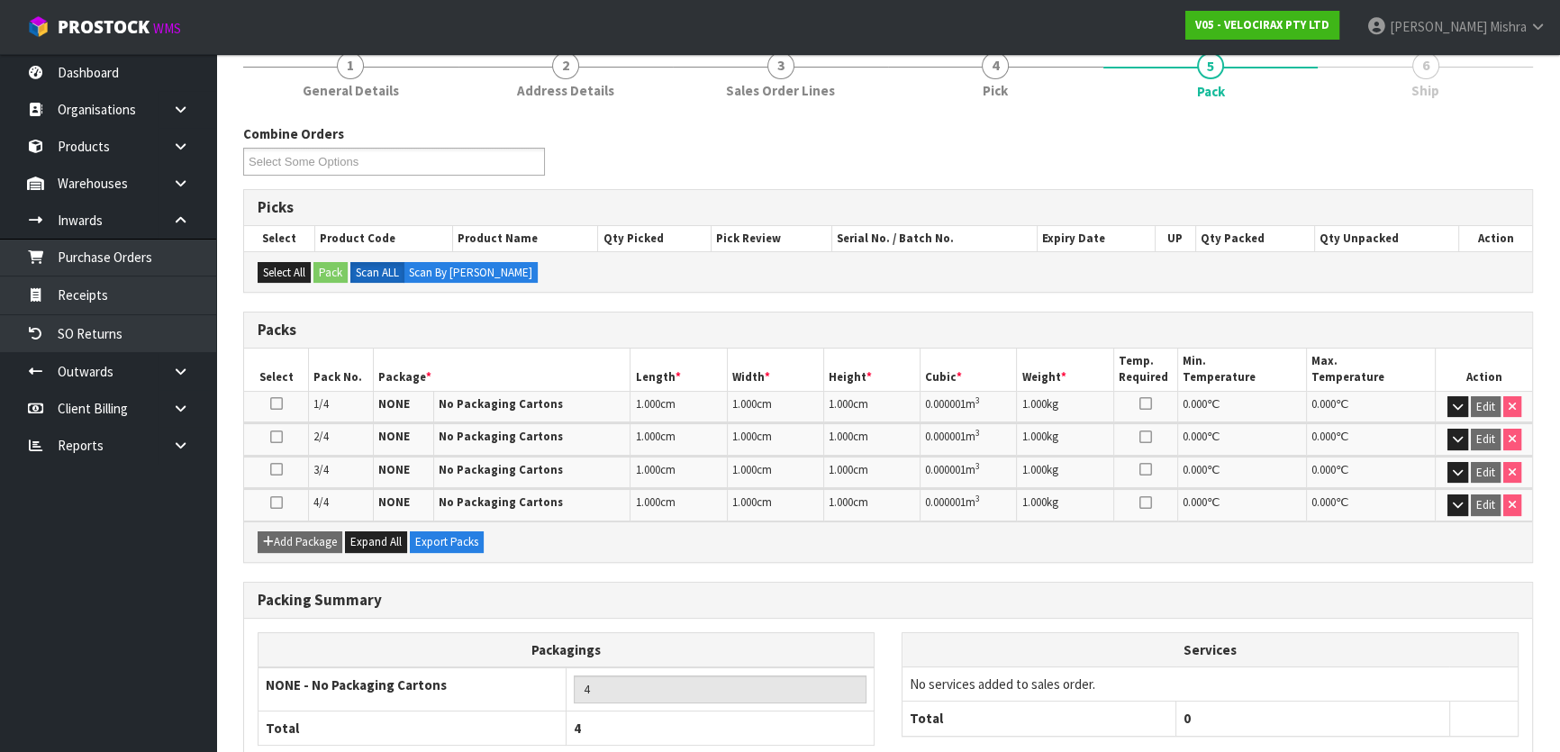
scroll to position [270, 0]
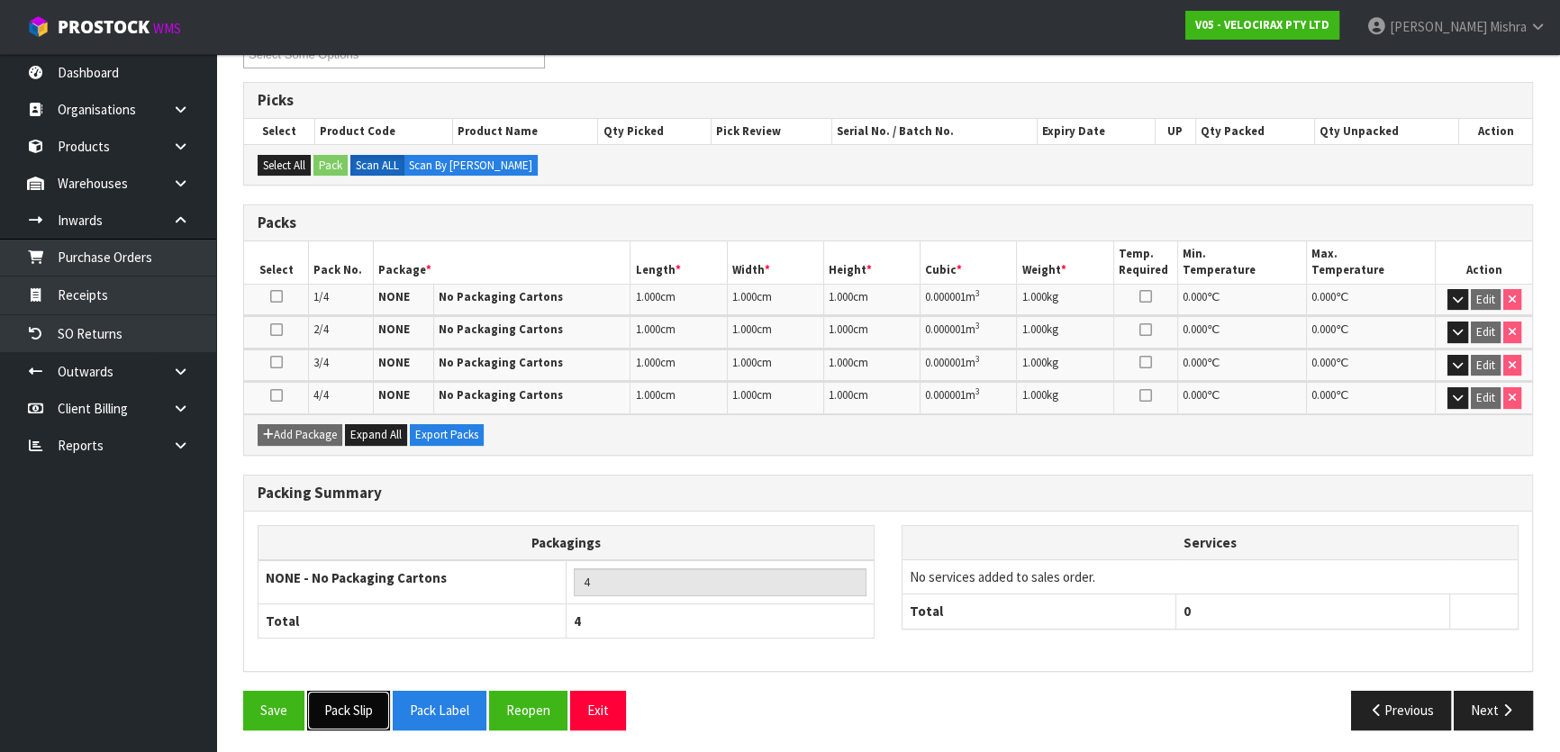
click at [373, 698] on button "Pack Slip" at bounding box center [348, 710] width 83 height 39
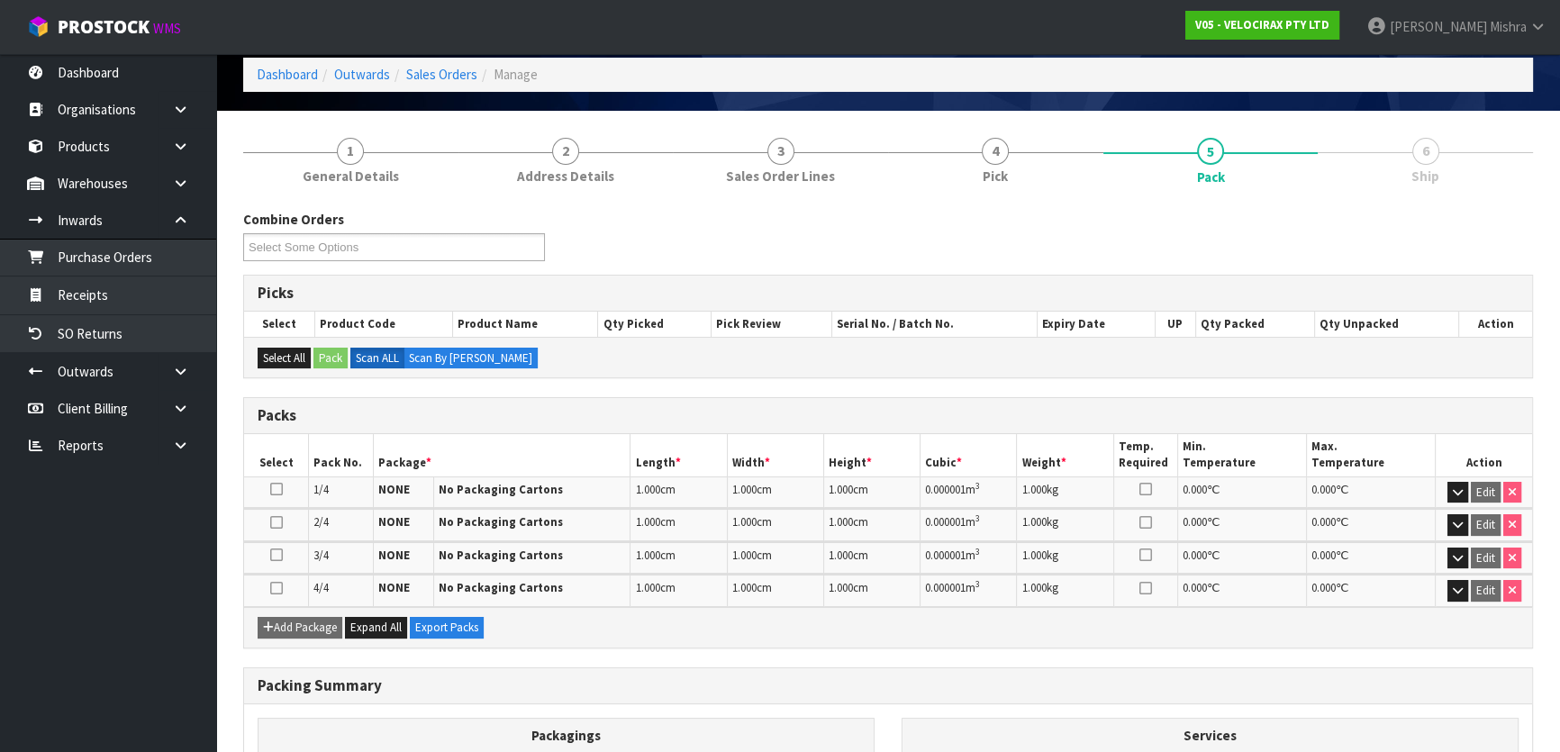
scroll to position [0, 0]
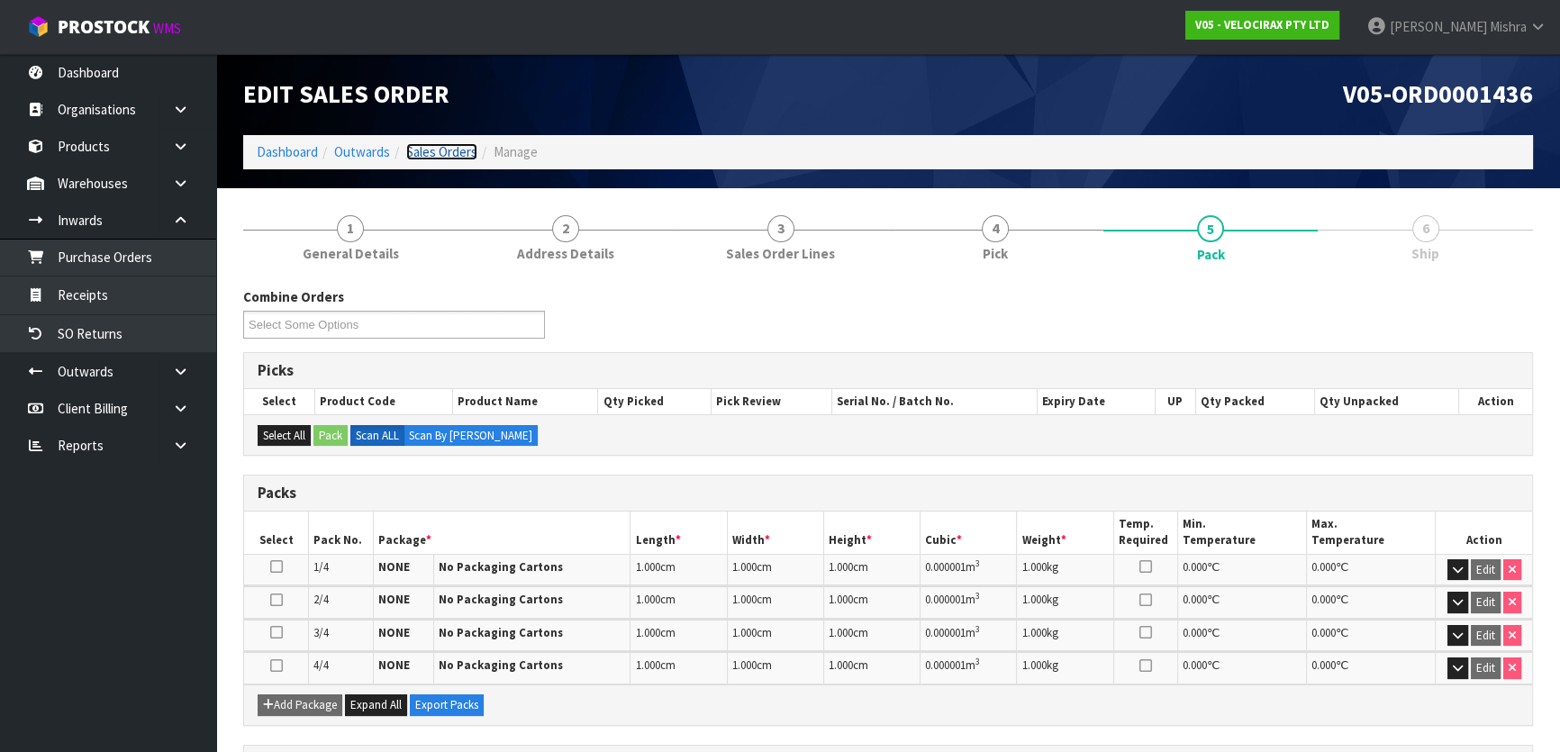
click at [436, 158] on link "Sales Orders" at bounding box center [441, 151] width 71 height 17
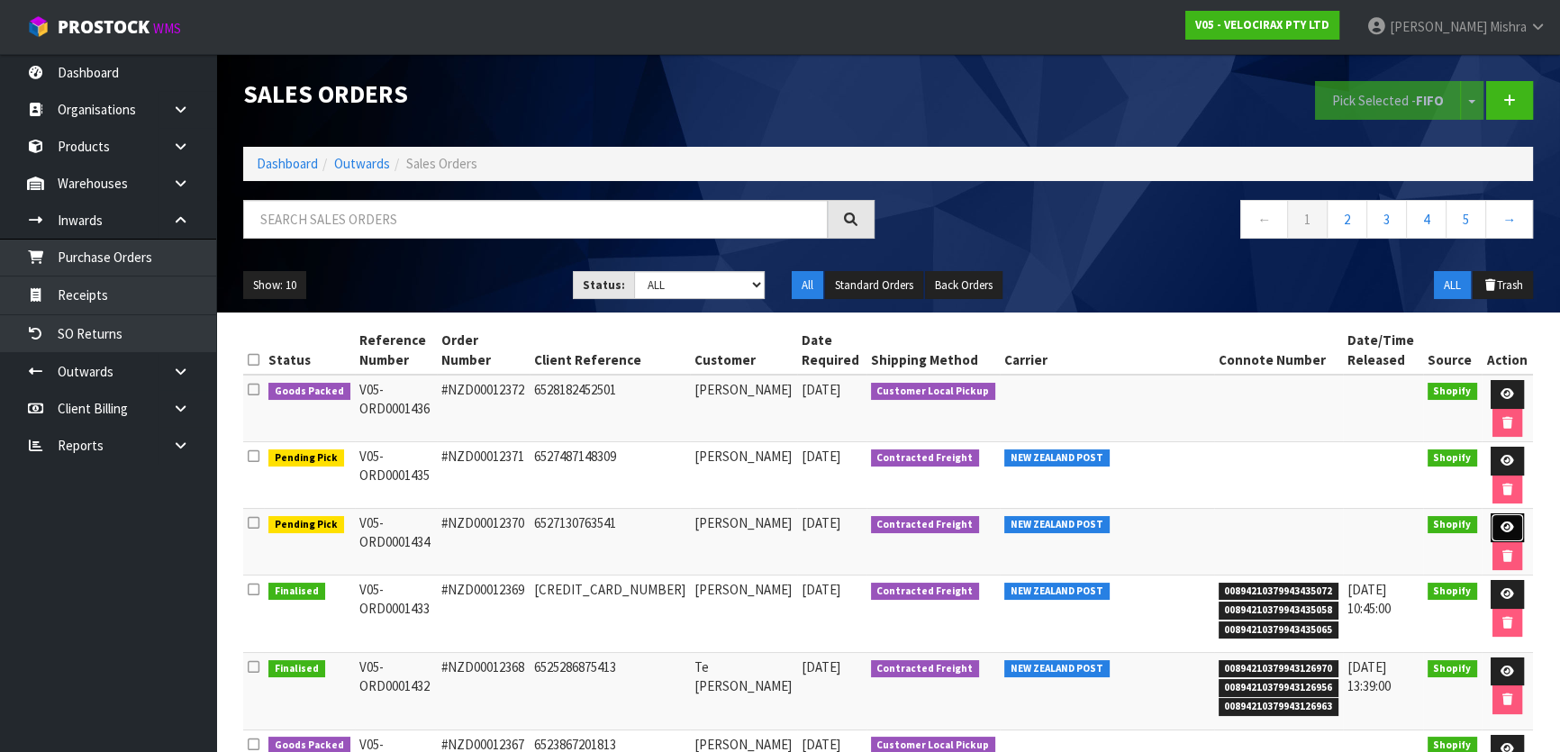
click at [1491, 524] on link at bounding box center [1507, 528] width 33 height 29
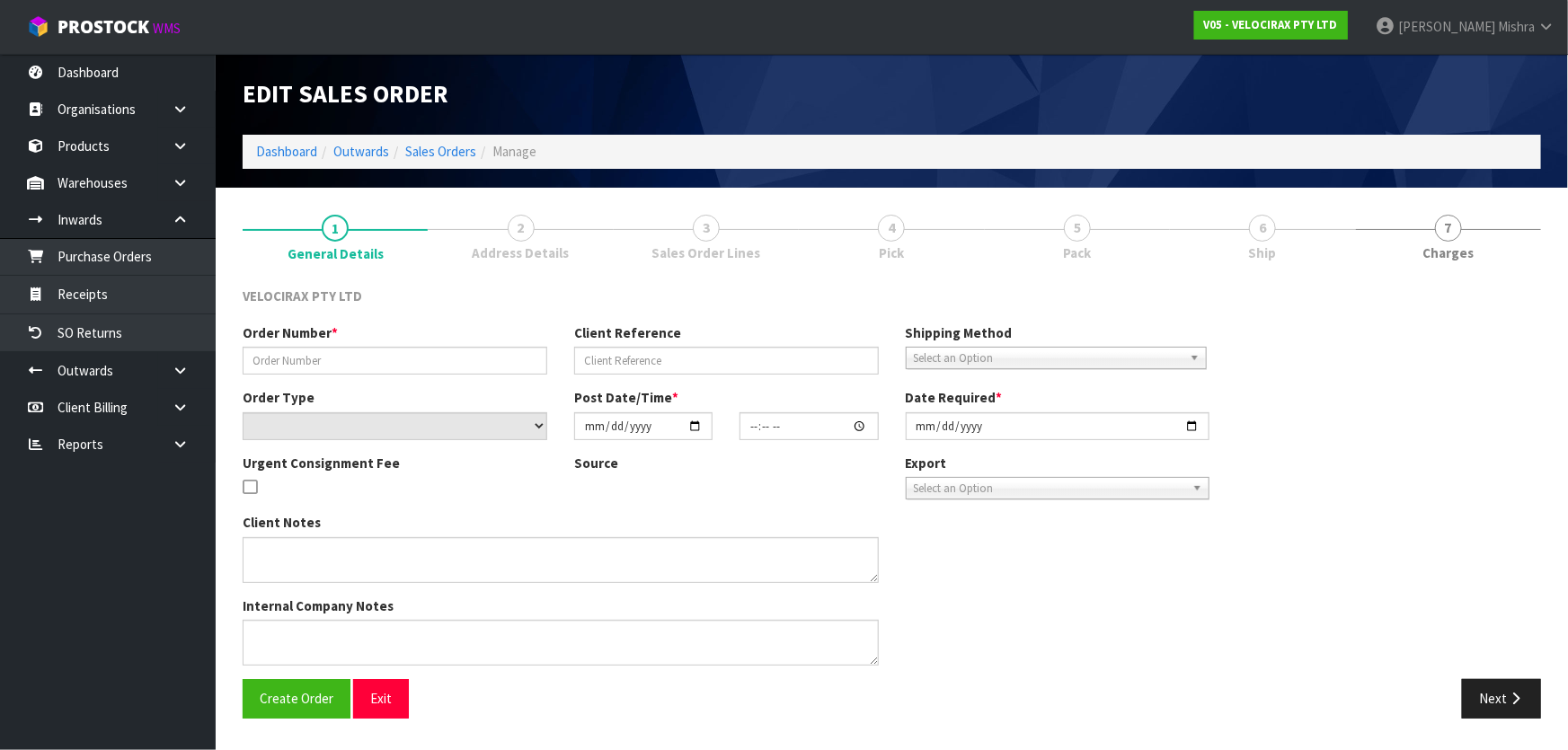
type input "#NZD00012370"
type input "6527130763541"
select select "number:0"
type input "[DATE]"
type input "17:49:09.000"
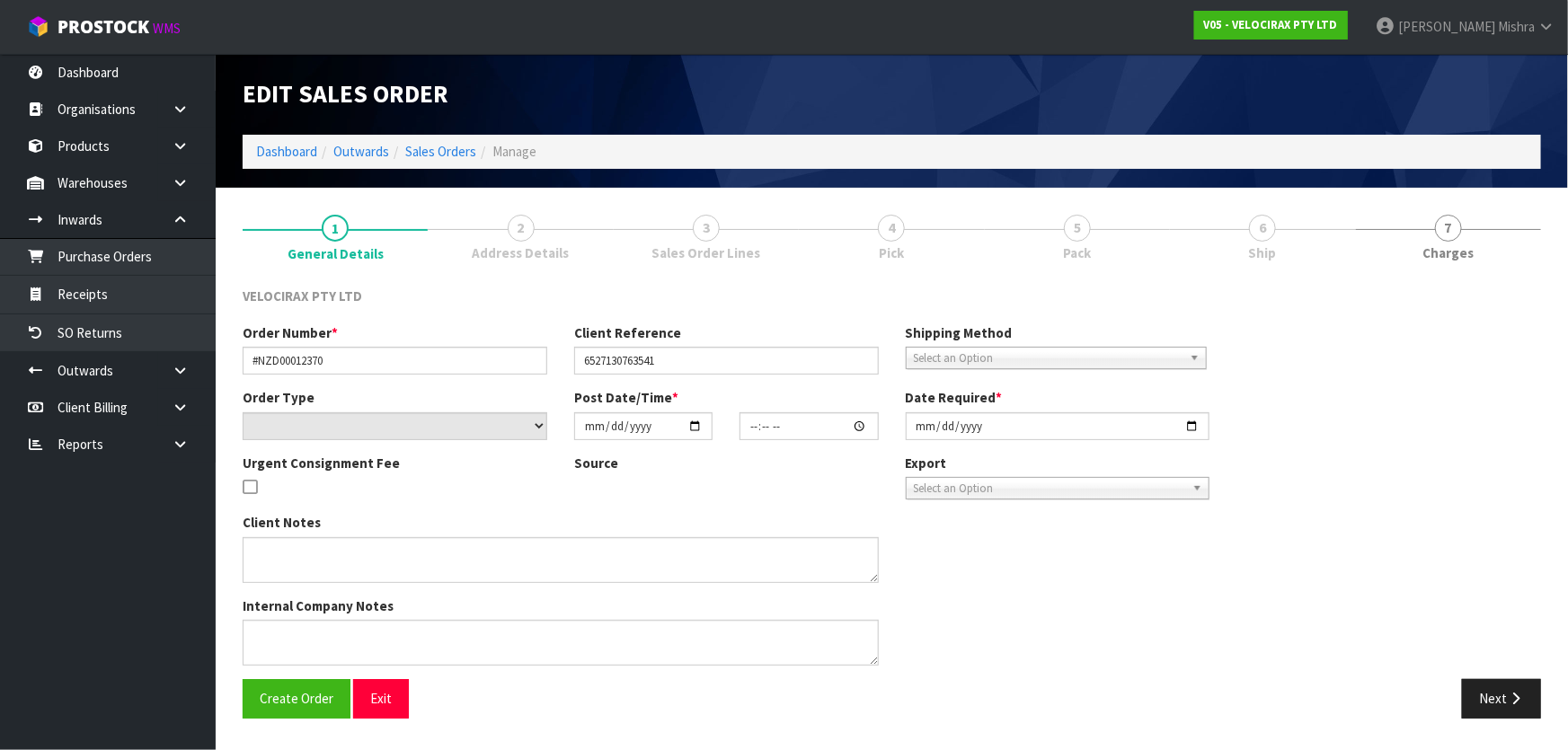
type input "[DATE]"
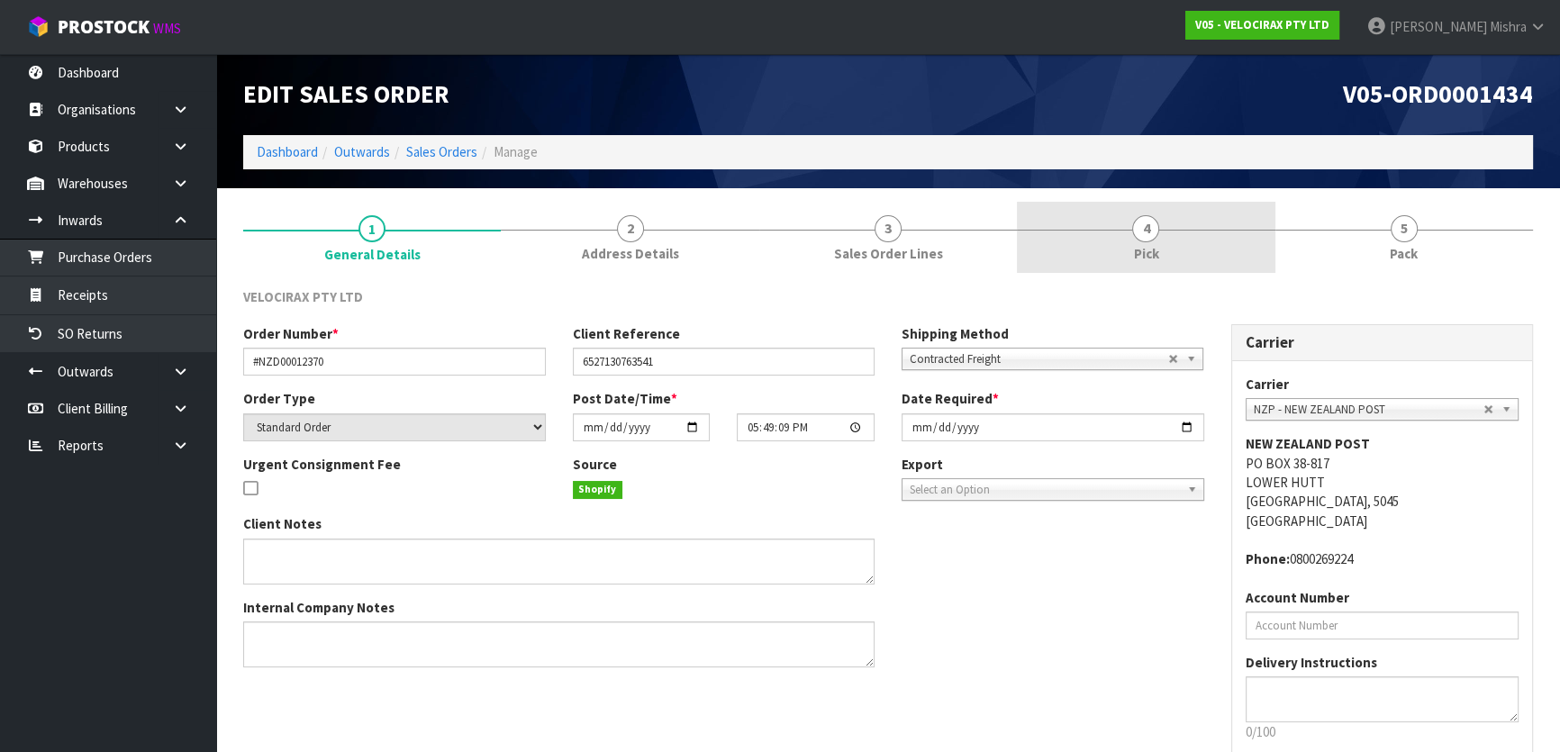
click at [1195, 230] on link "4 Pick" at bounding box center [1146, 237] width 258 height 71
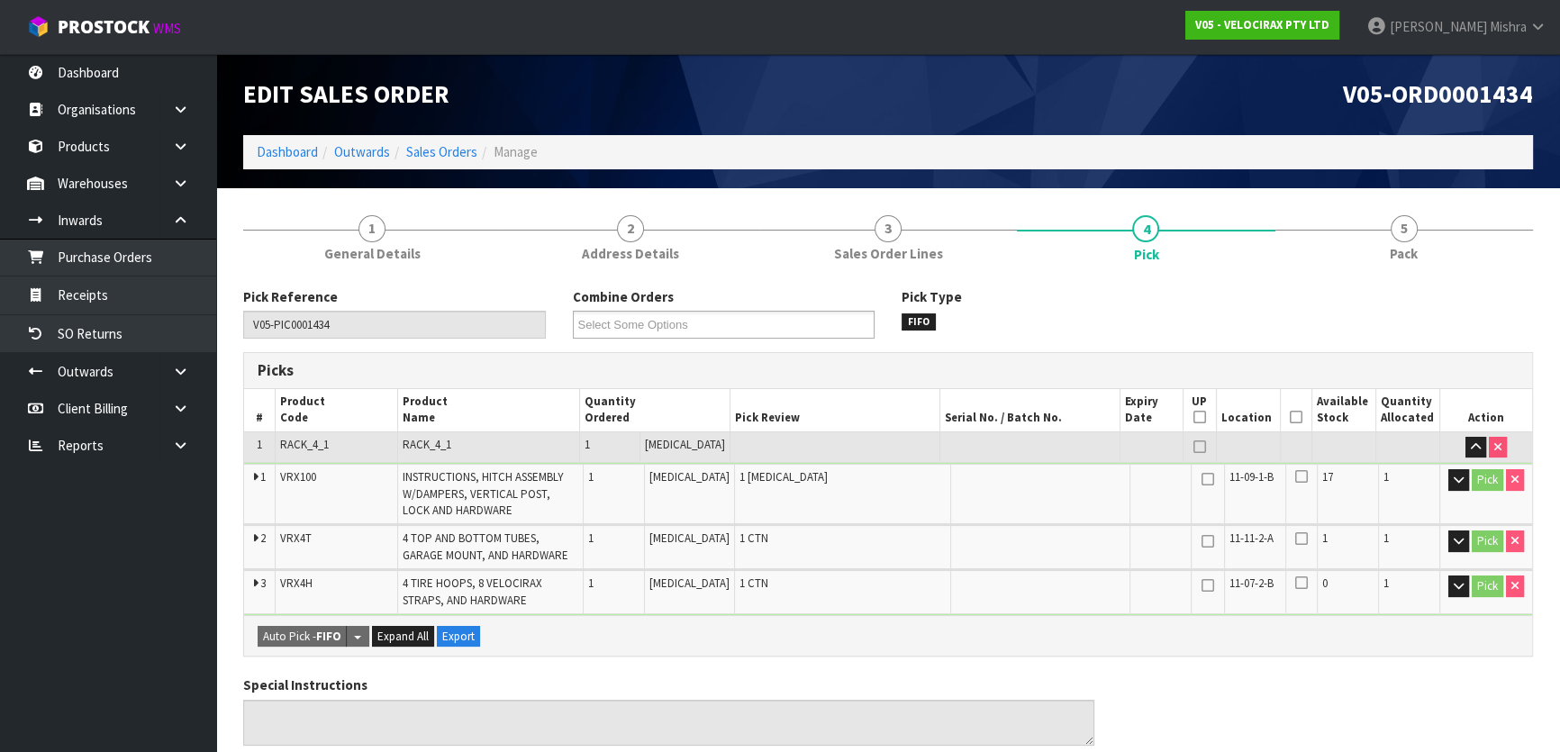
click at [1292, 417] on icon at bounding box center [1296, 417] width 13 height 1
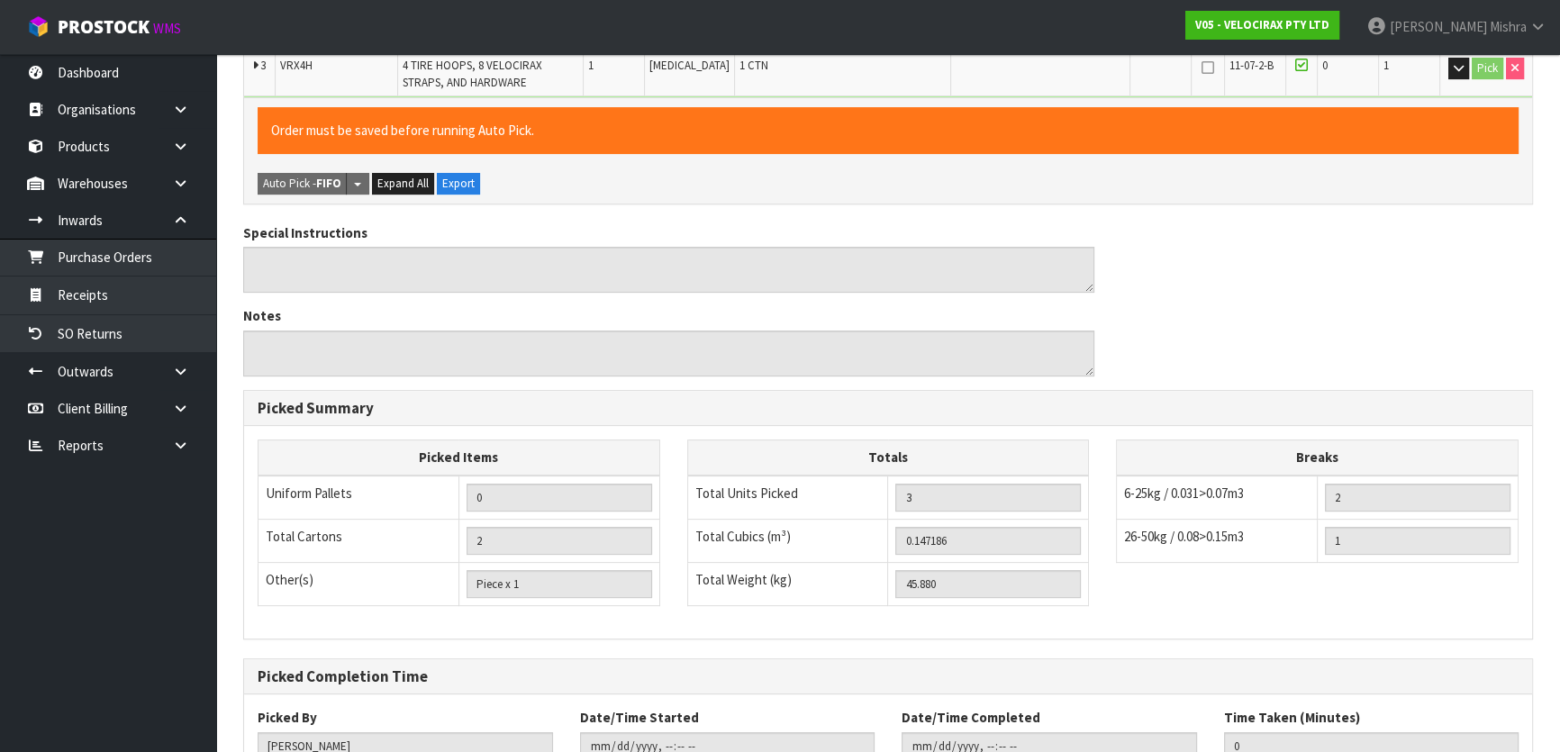
scroll to position [648, 0]
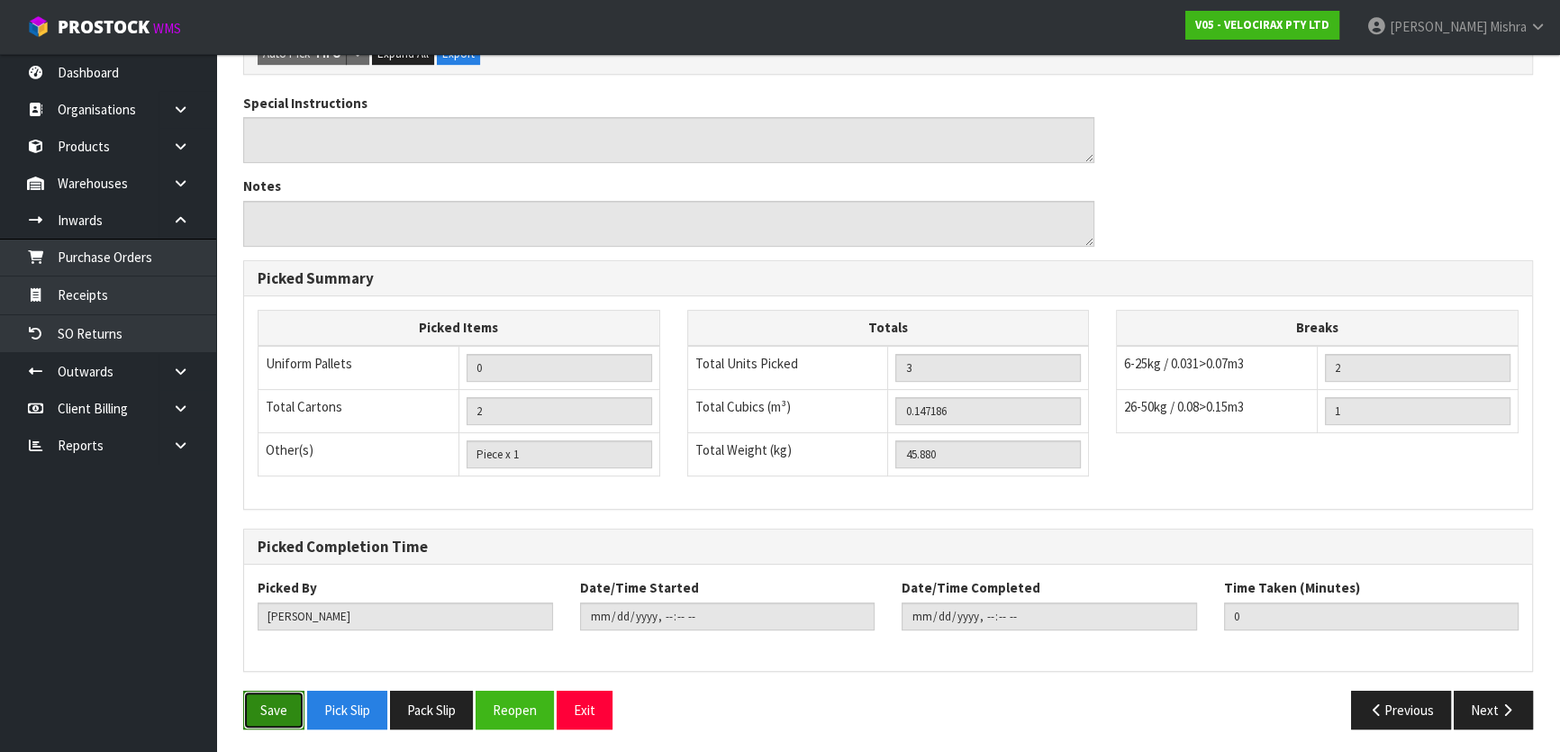
click at [259, 723] on button "Save" at bounding box center [273, 710] width 61 height 39
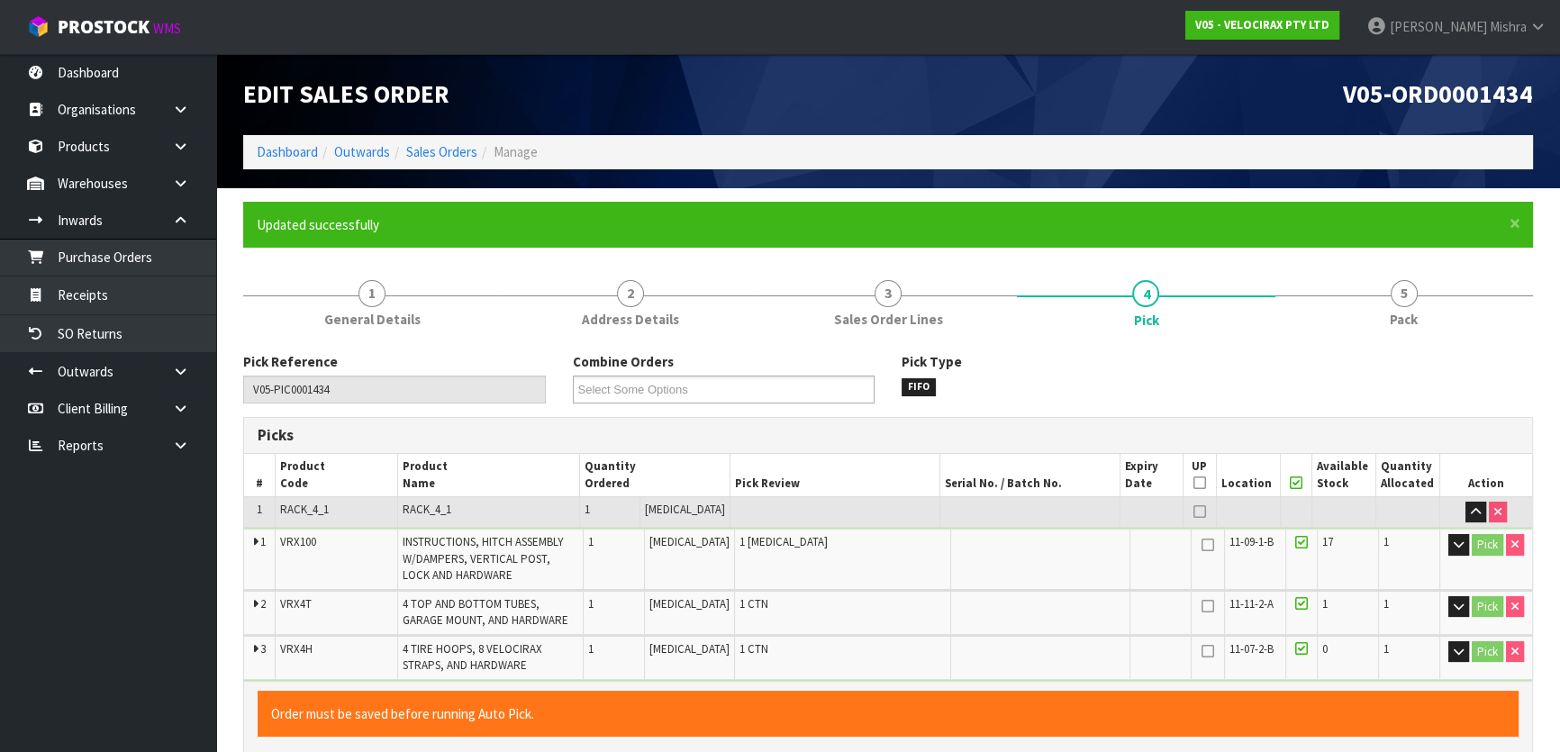
type input "[PERSON_NAME]"
type input "[DATE]T13:03:54"
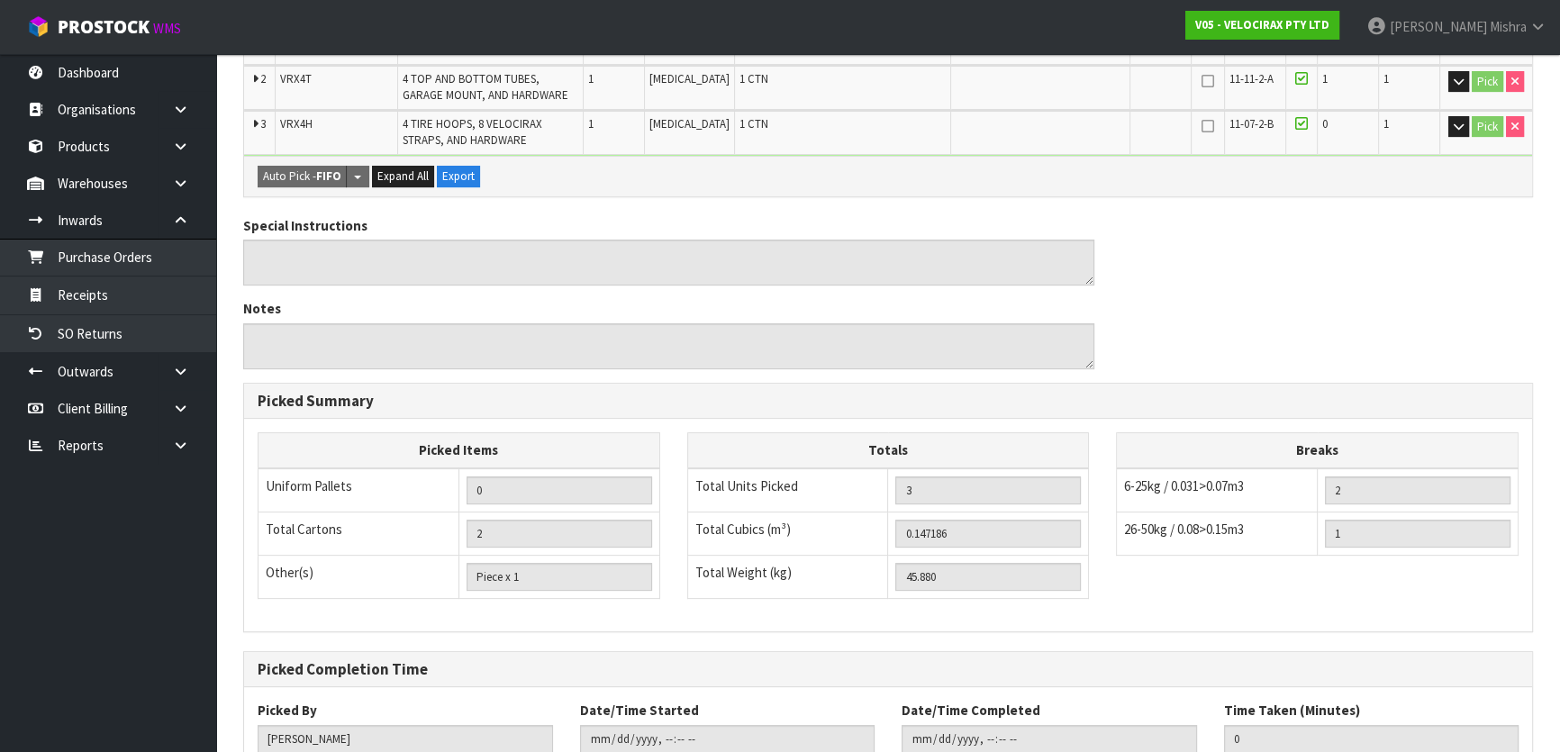
scroll to position [648, 0]
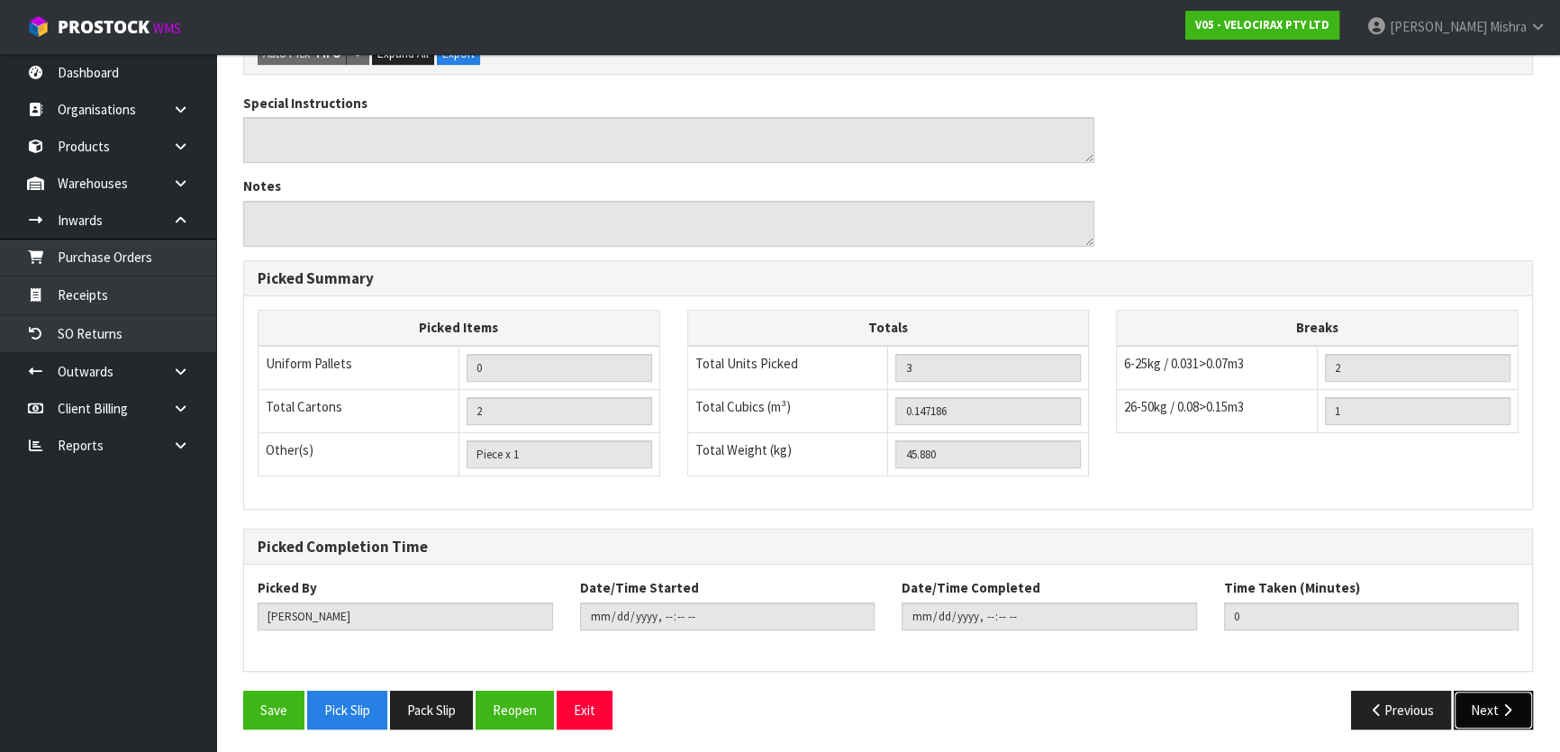
click at [1477, 705] on button "Next" at bounding box center [1493, 710] width 79 height 39
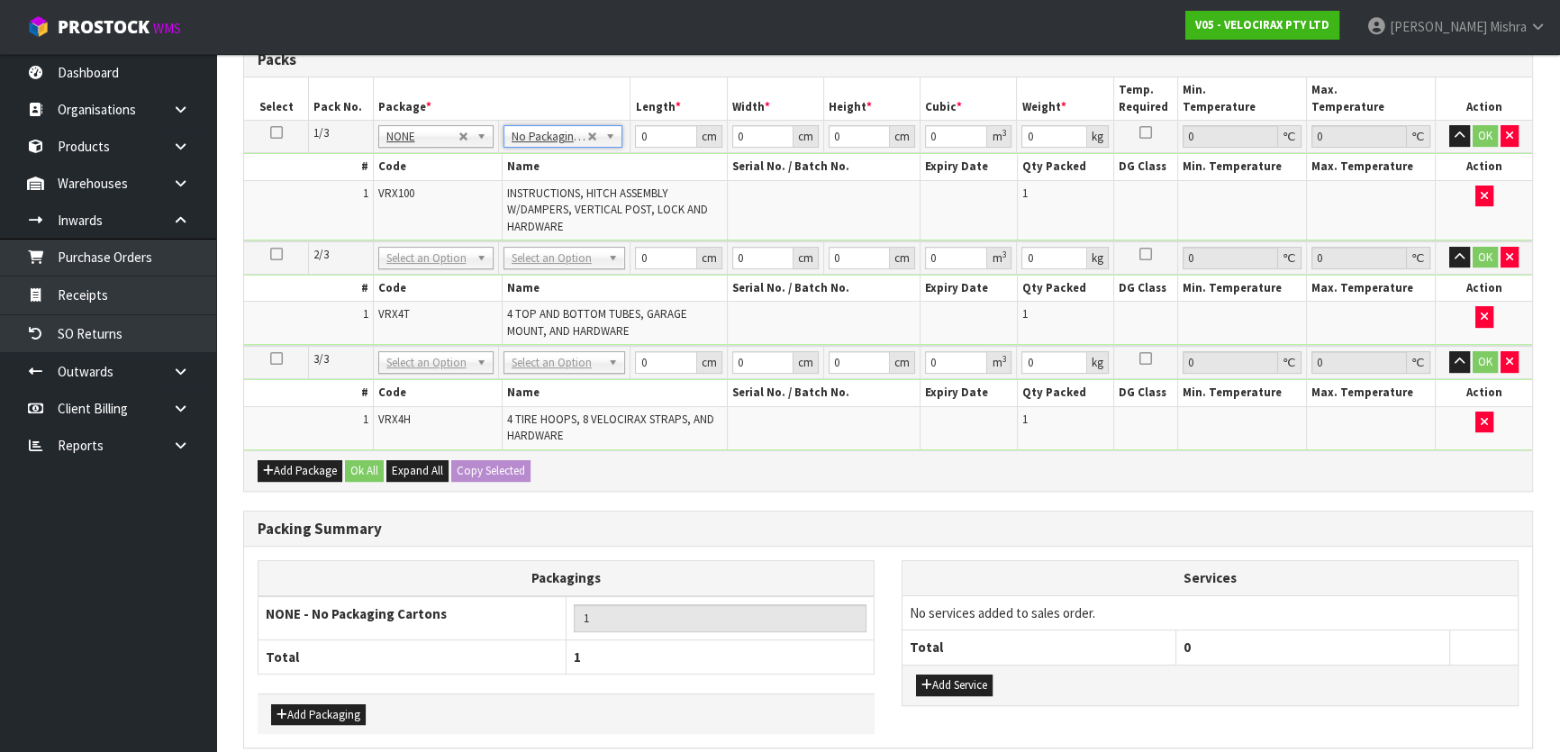
scroll to position [409, 0]
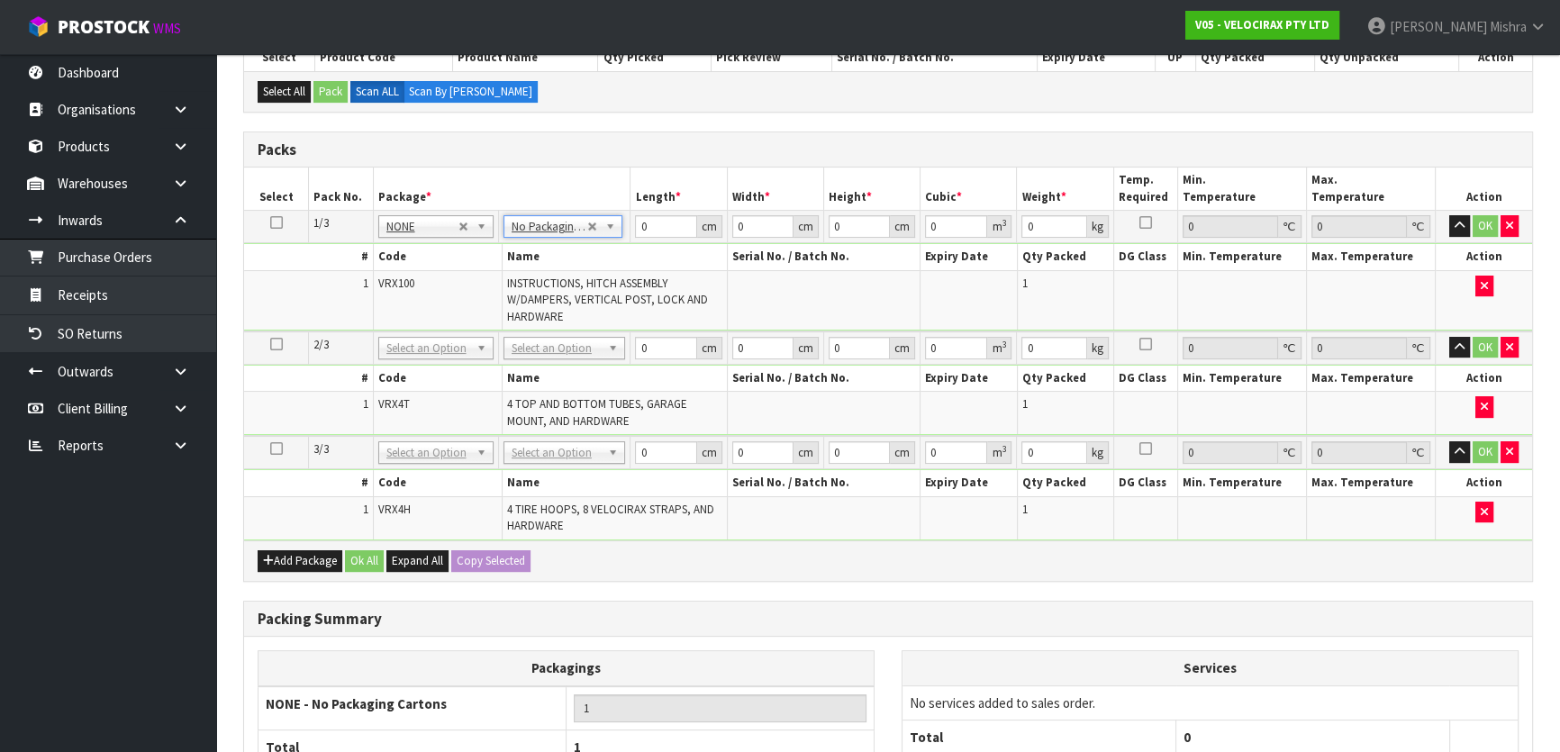
click at [270, 223] on icon at bounding box center [276, 223] width 13 height 1
click at [496, 562] on button "Copy Selected" at bounding box center [490, 561] width 79 height 22
click at [496, 562] on button "Confirm Copy Selected" at bounding box center [510, 561] width 119 height 22
type input "3"
drag, startPoint x: 671, startPoint y: 233, endPoint x: 629, endPoint y: 229, distance: 42.6
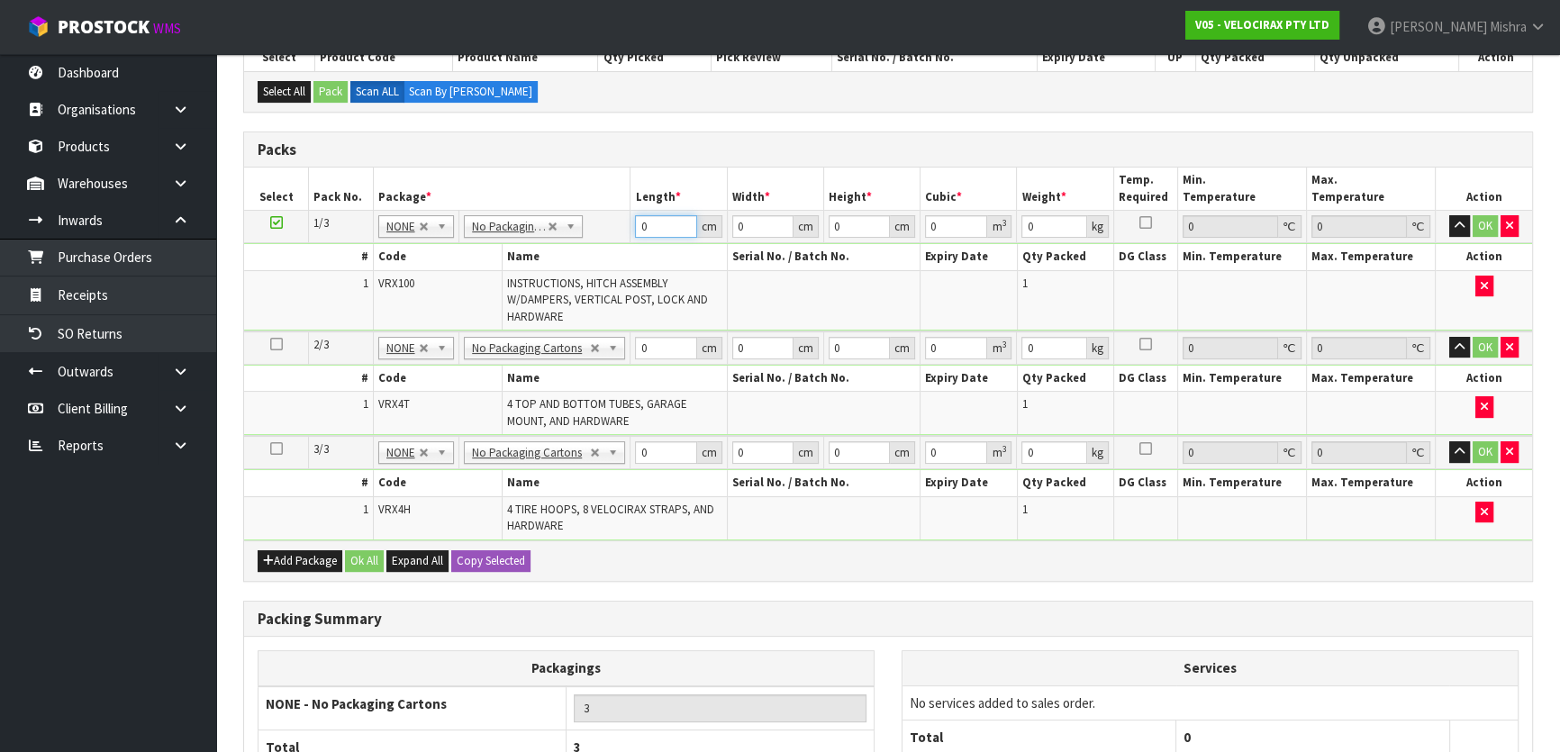
click at [629, 229] on tr "1/3 NONE 007-001 007-002 007-004 007-009 007-013 007-014 007-015 007-017 007-01…" at bounding box center [888, 227] width 1288 height 32
type input "149"
type input "31"
type input "1"
type input "0.004619"
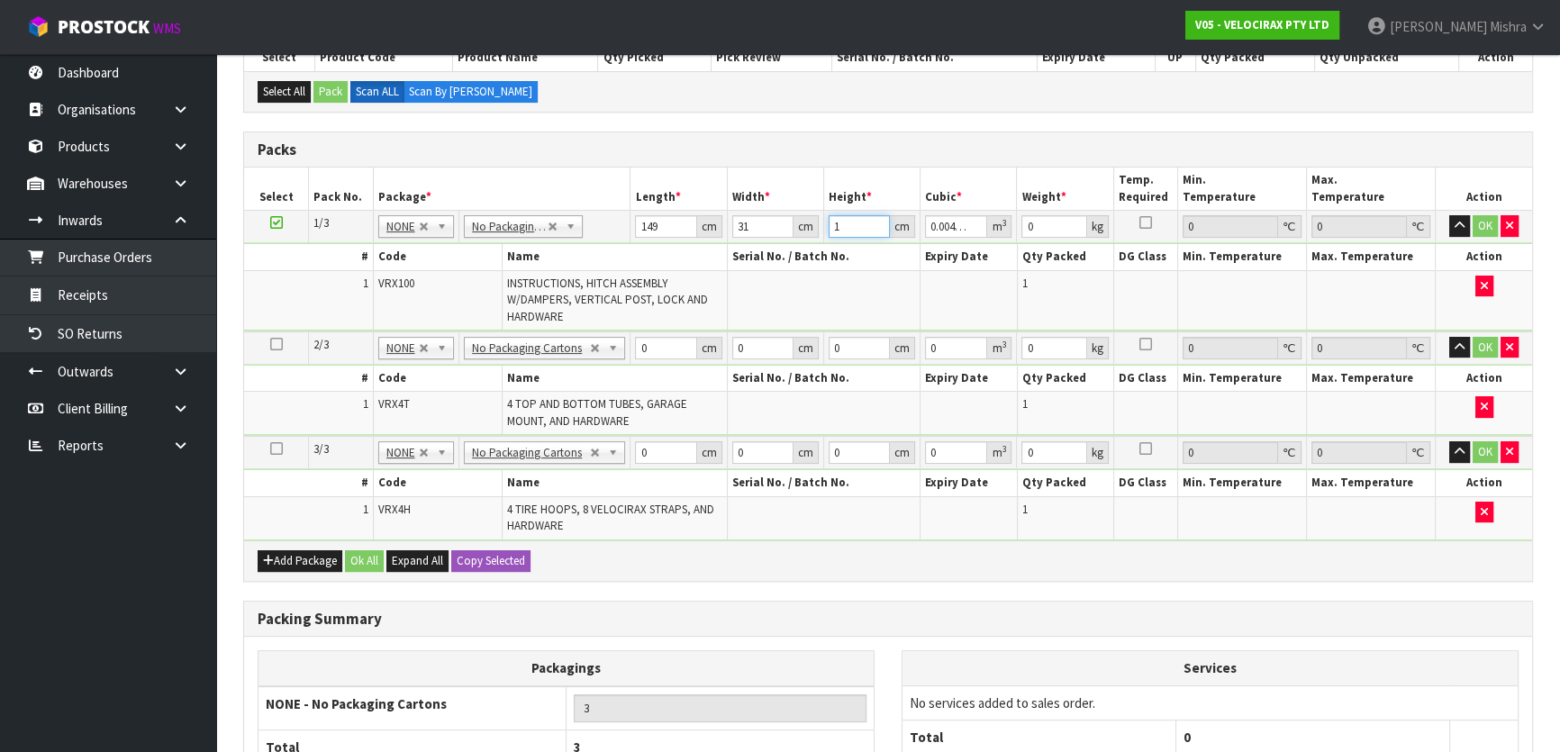
type input "17"
type input "0.078523"
type input "17"
type input "24"
drag, startPoint x: 656, startPoint y: 356, endPoint x: 624, endPoint y: 356, distance: 31.5
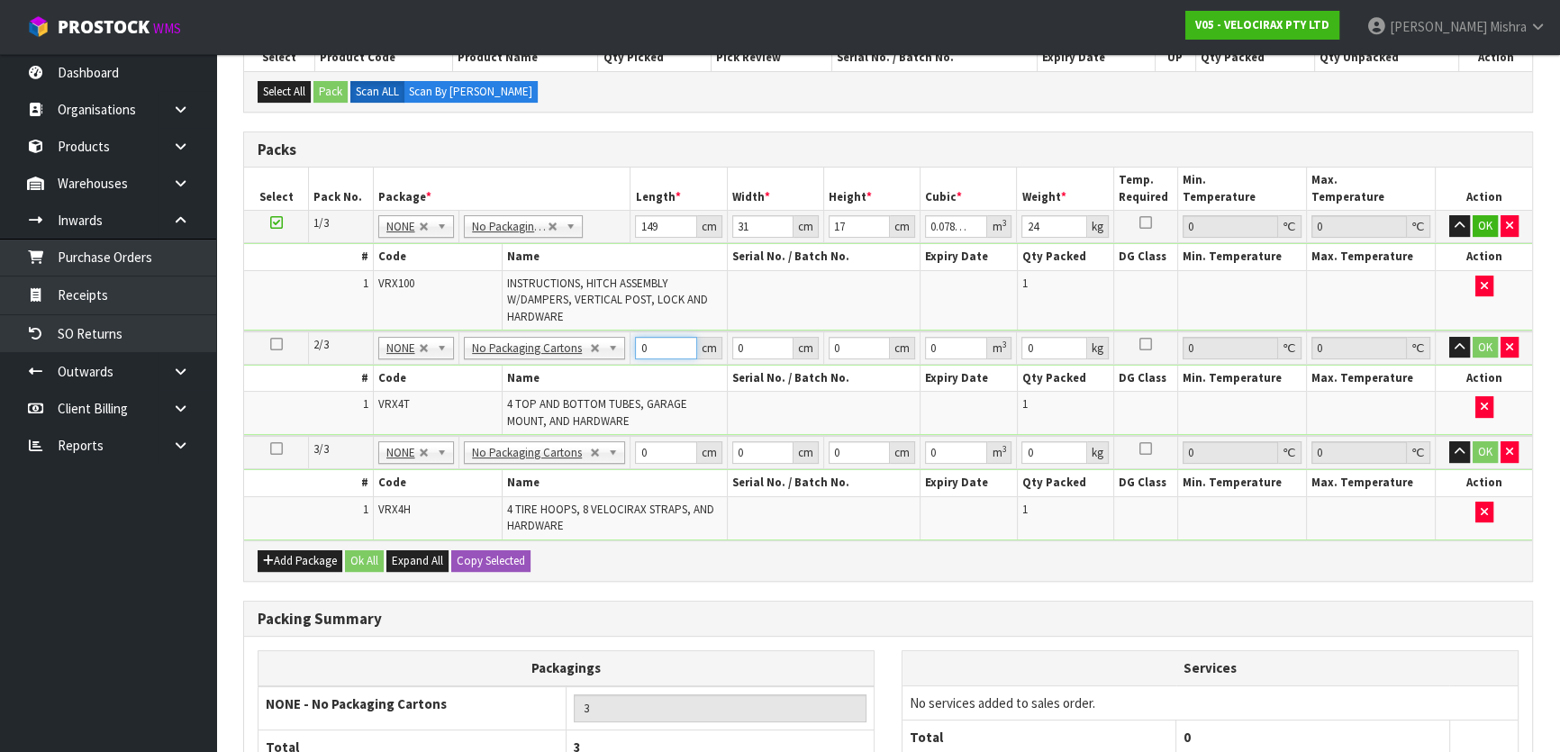
click at [624, 356] on tr "2/3 NONE 007-001 007-002 007-004 007-009 007-013 007-014 007-015 007-017 007-01…" at bounding box center [888, 348] width 1288 height 33
type input "120"
type input "16"
type input "1"
type input "0.00192"
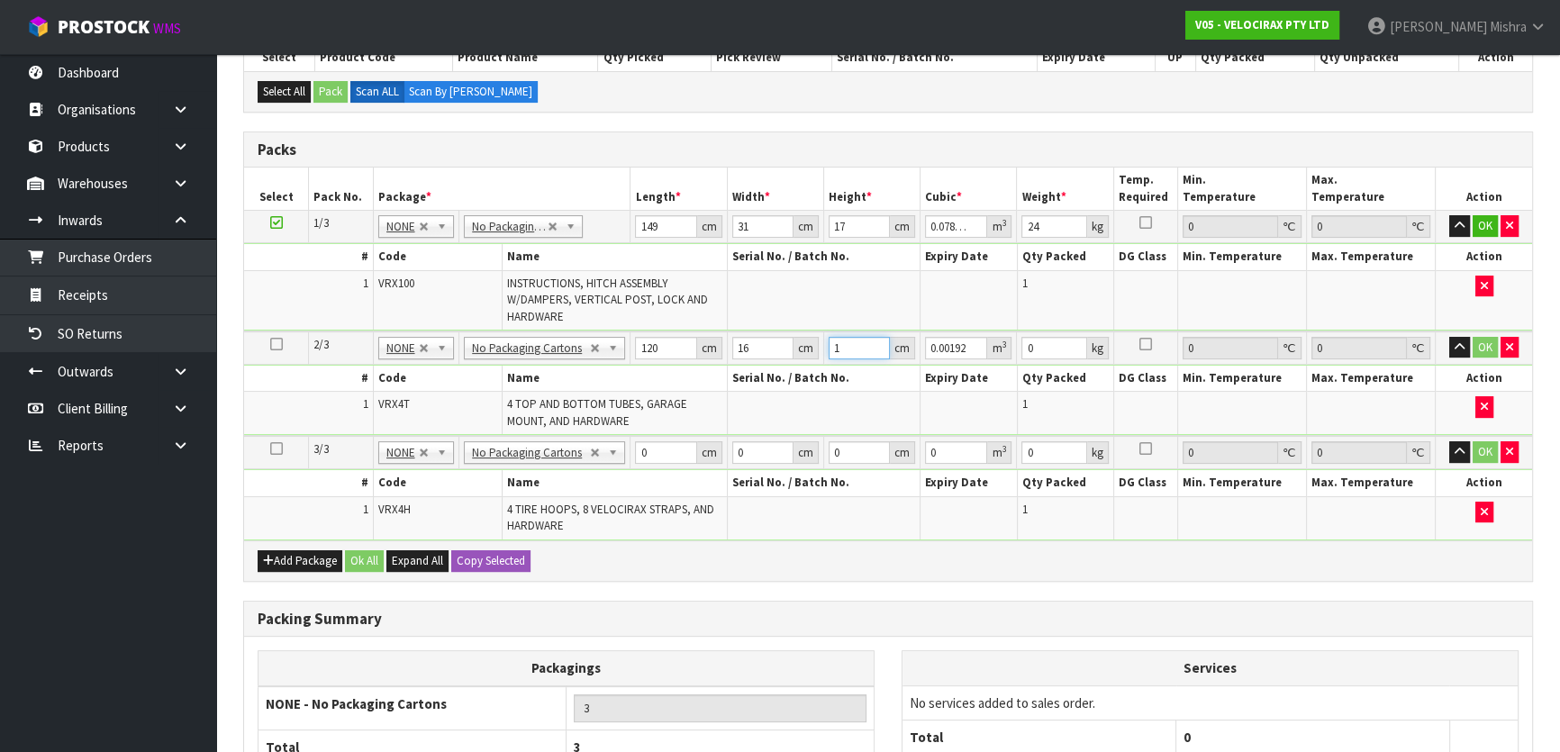
type input "15"
type input "0.0288"
type input "15"
type input "10"
drag, startPoint x: 649, startPoint y: 452, endPoint x: 637, endPoint y: 450, distance: 12.0
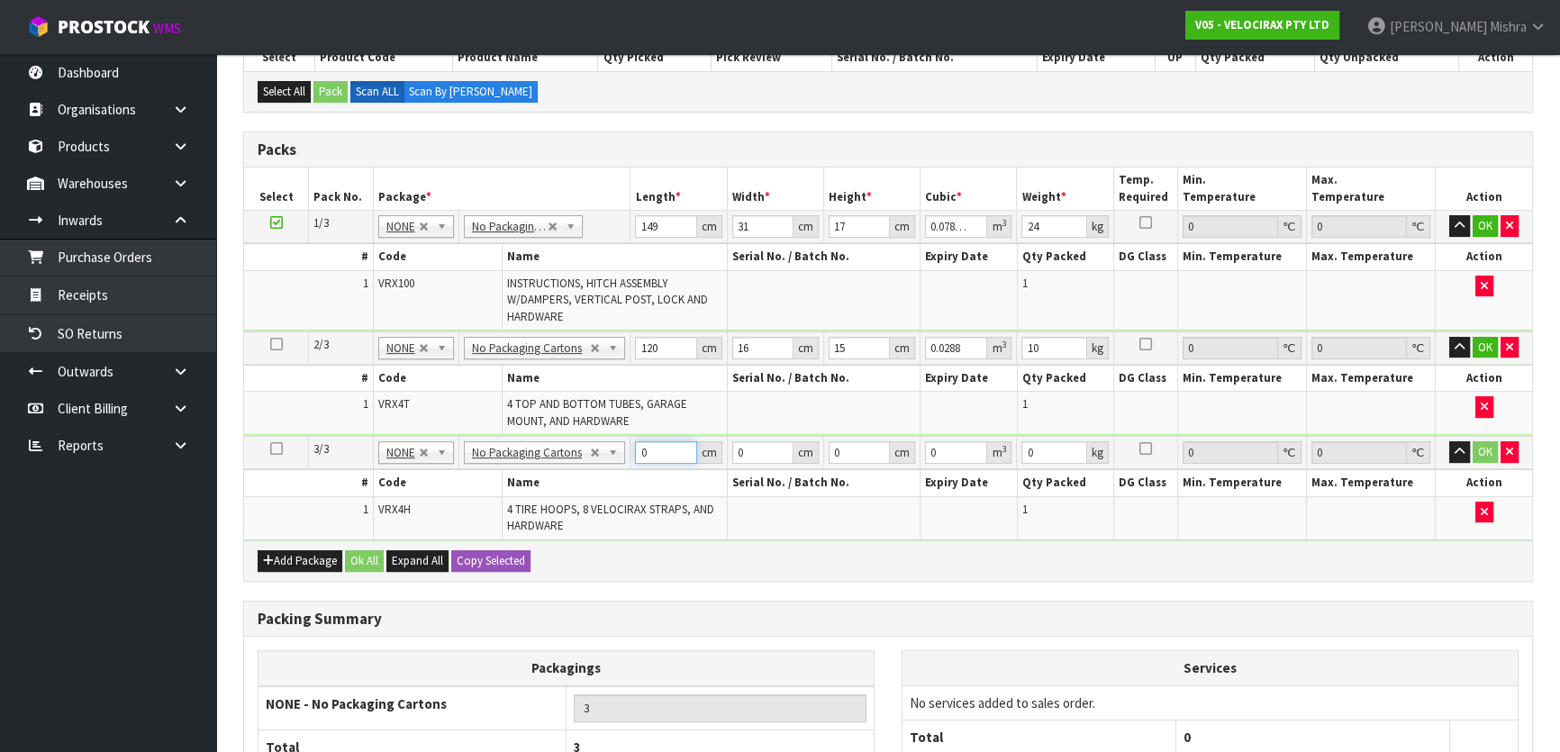
click at [637, 450] on input "0" at bounding box center [665, 452] width 61 height 23
type input "69"
type input "33"
type input "2"
type input "0.004554"
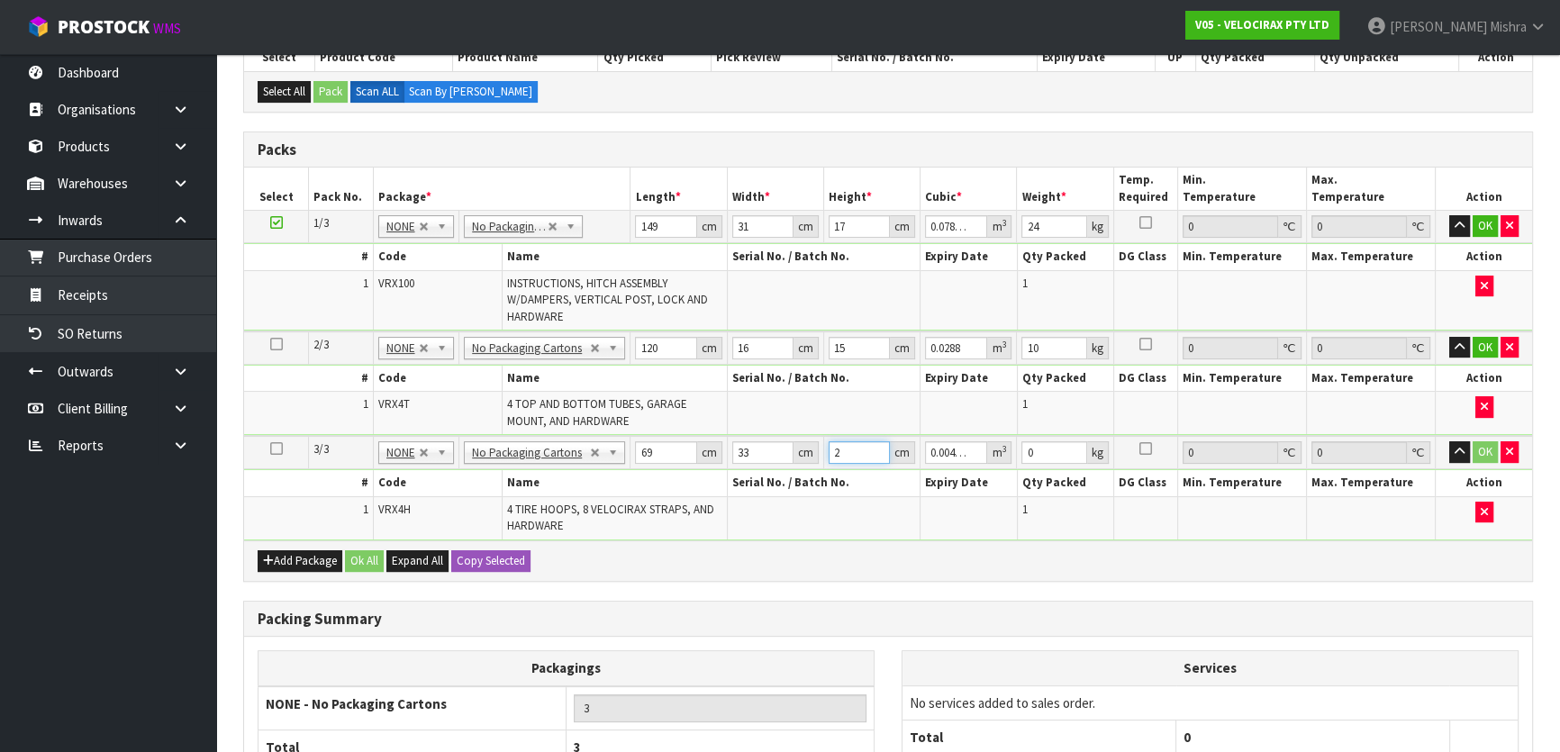
type input "21"
type input "0.047817"
type input "21"
type input "13"
click at [375, 558] on button "Ok All" at bounding box center [364, 561] width 39 height 22
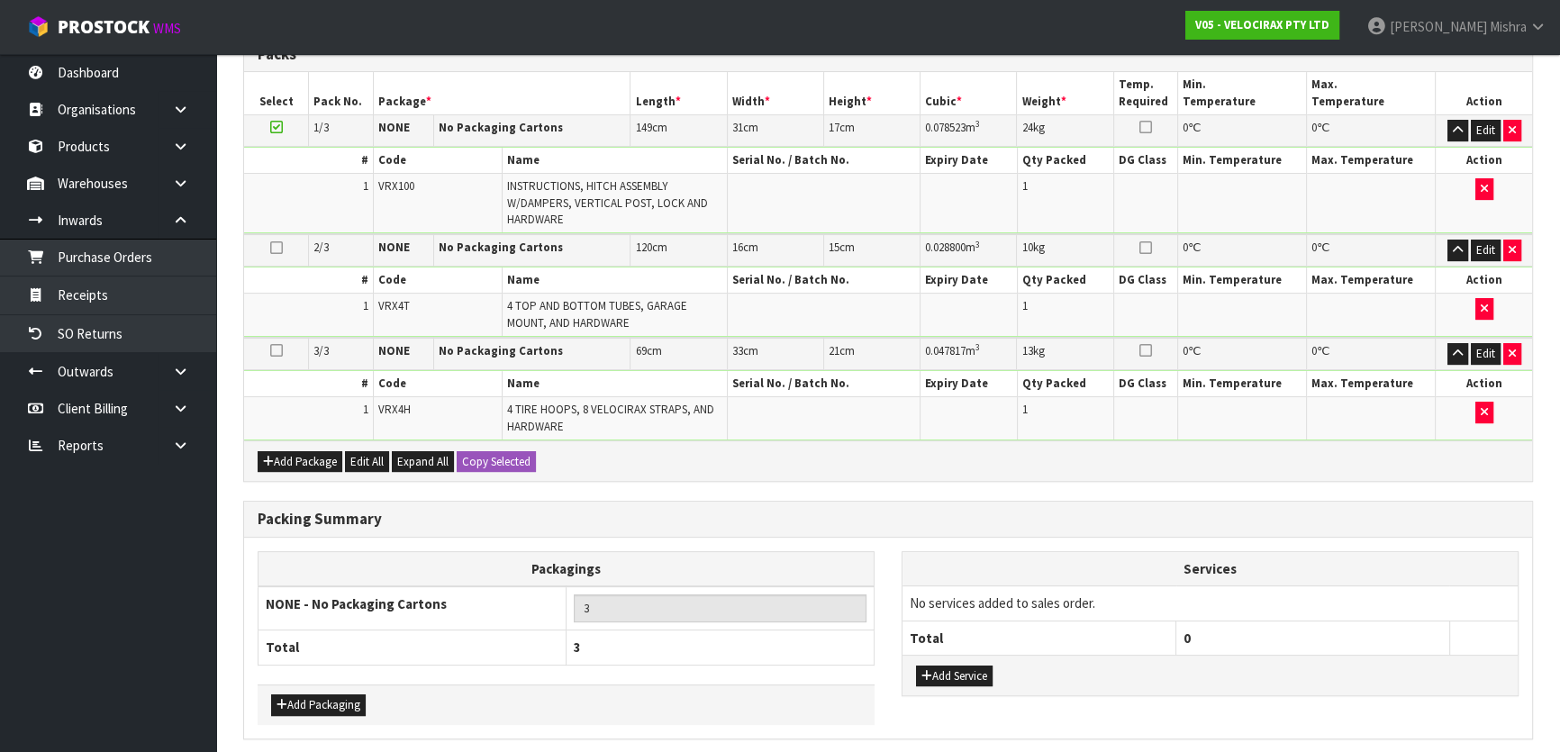
scroll to position [570, 0]
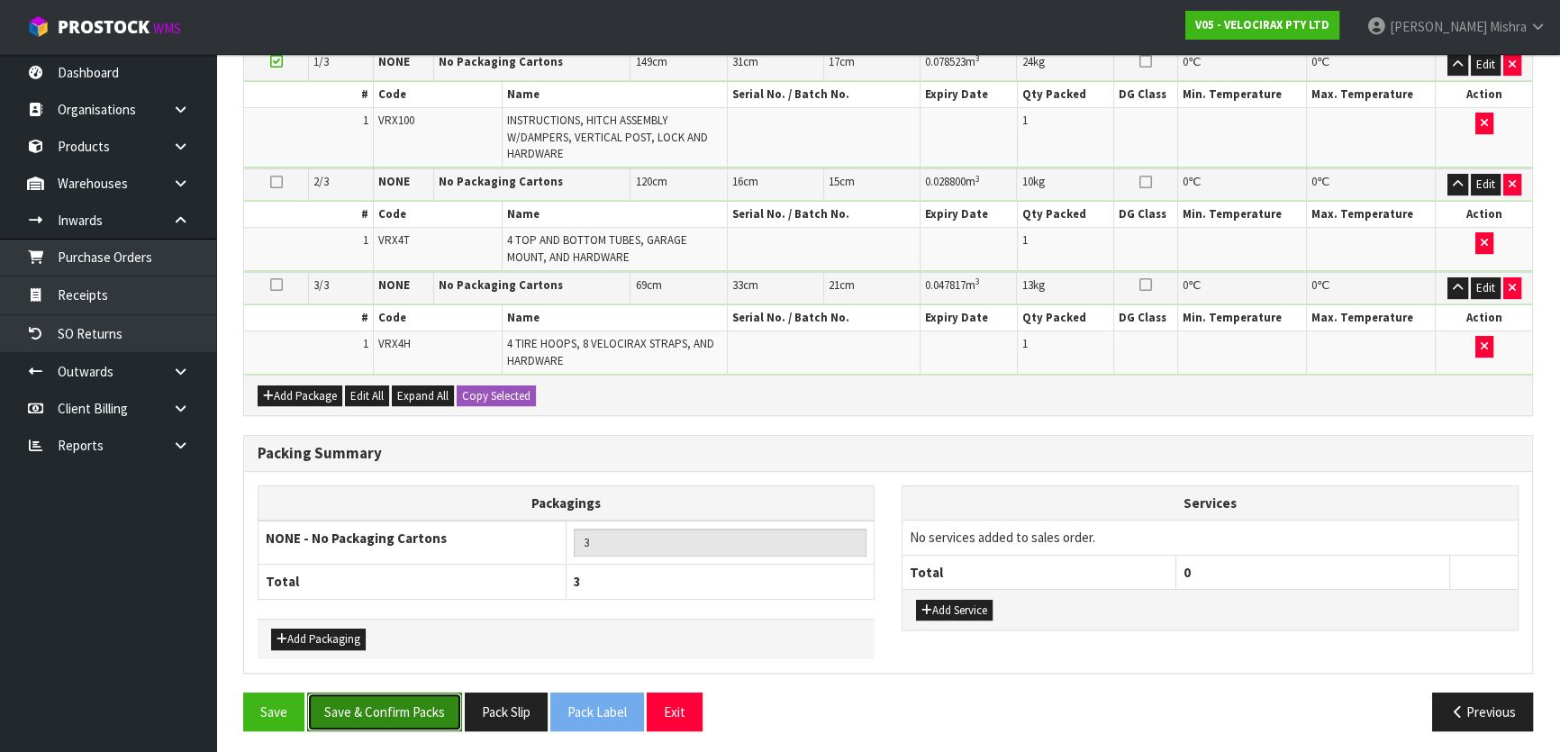
click at [387, 693] on button "Save & Confirm Packs" at bounding box center [384, 712] width 155 height 39
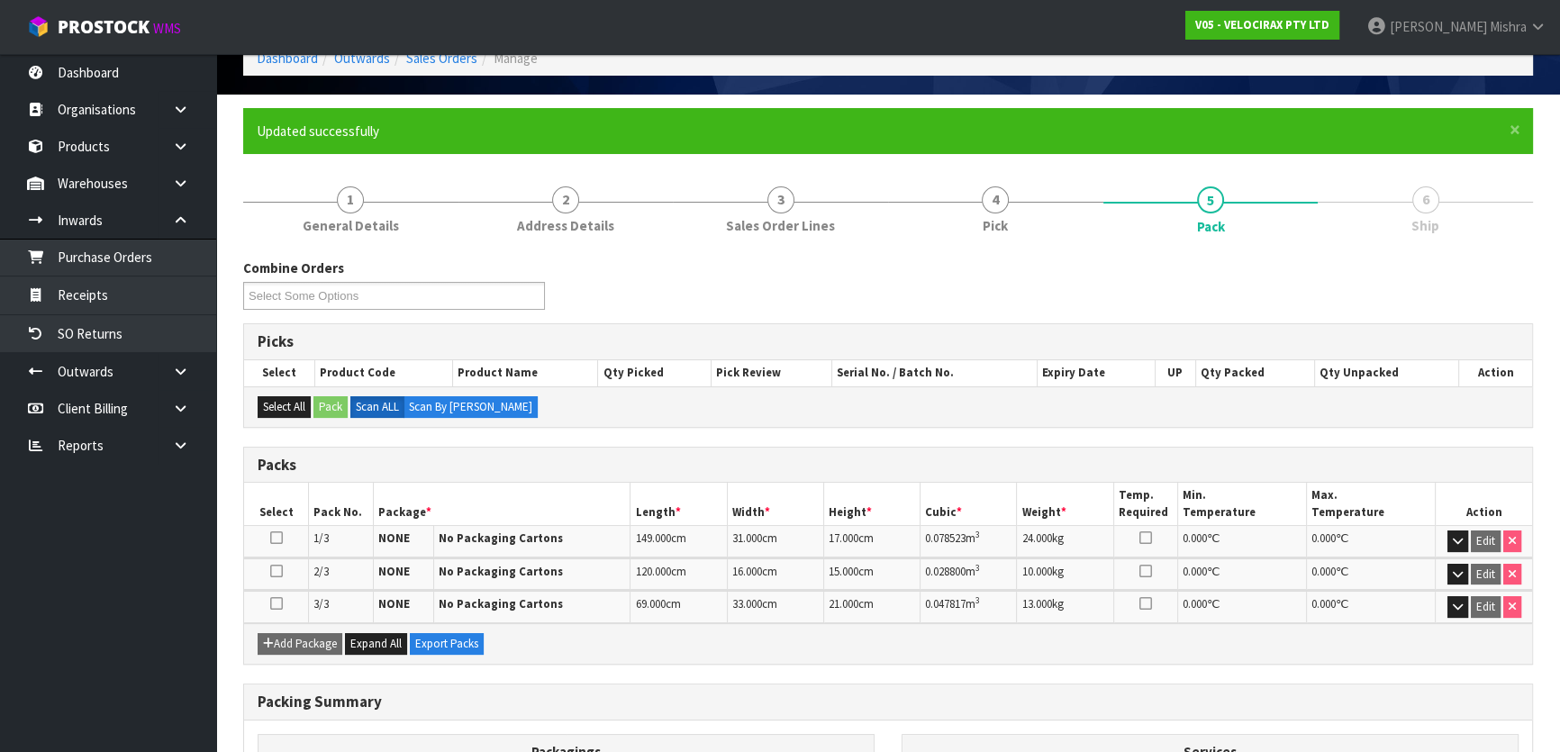
scroll to position [304, 0]
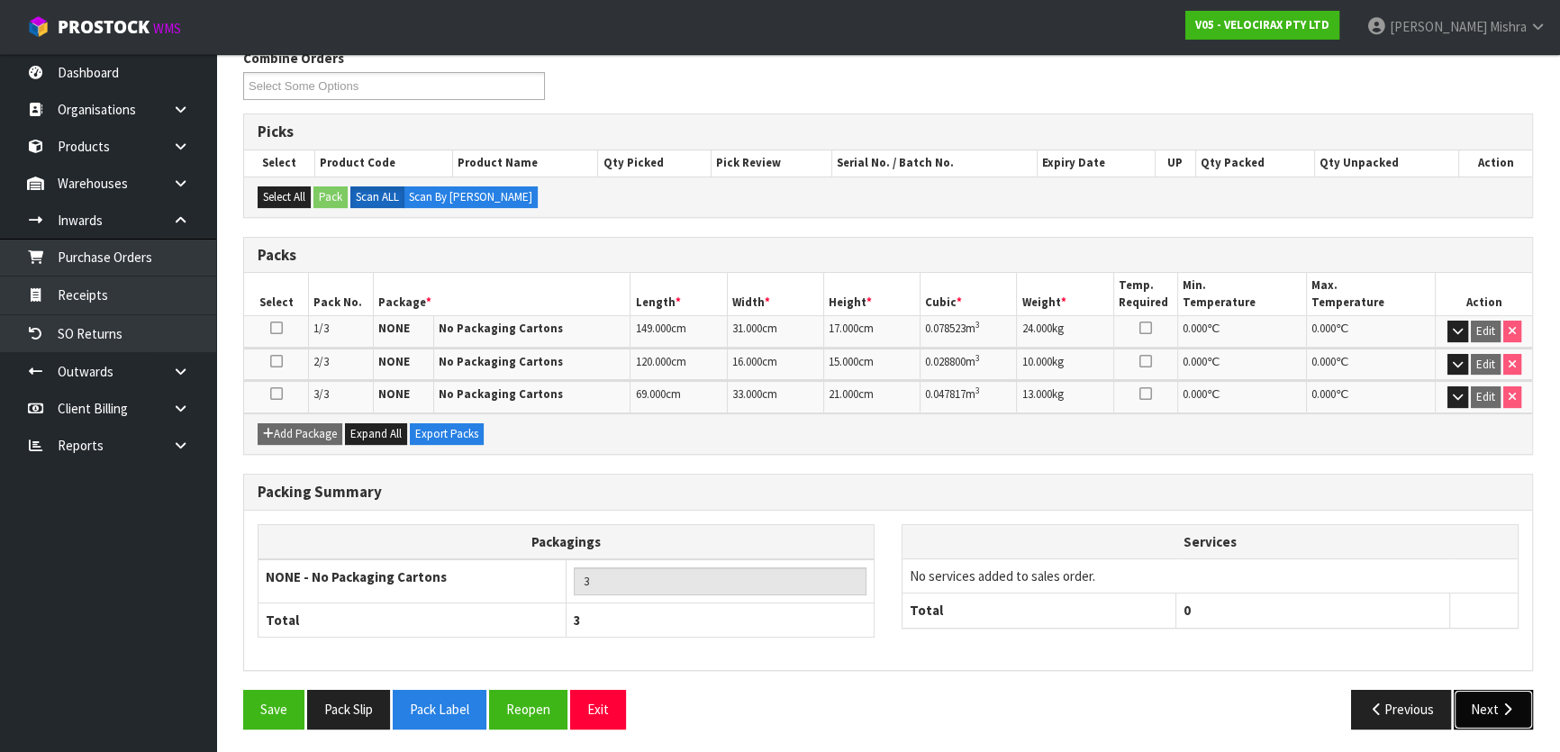
click at [1472, 707] on button "Next" at bounding box center [1493, 709] width 79 height 39
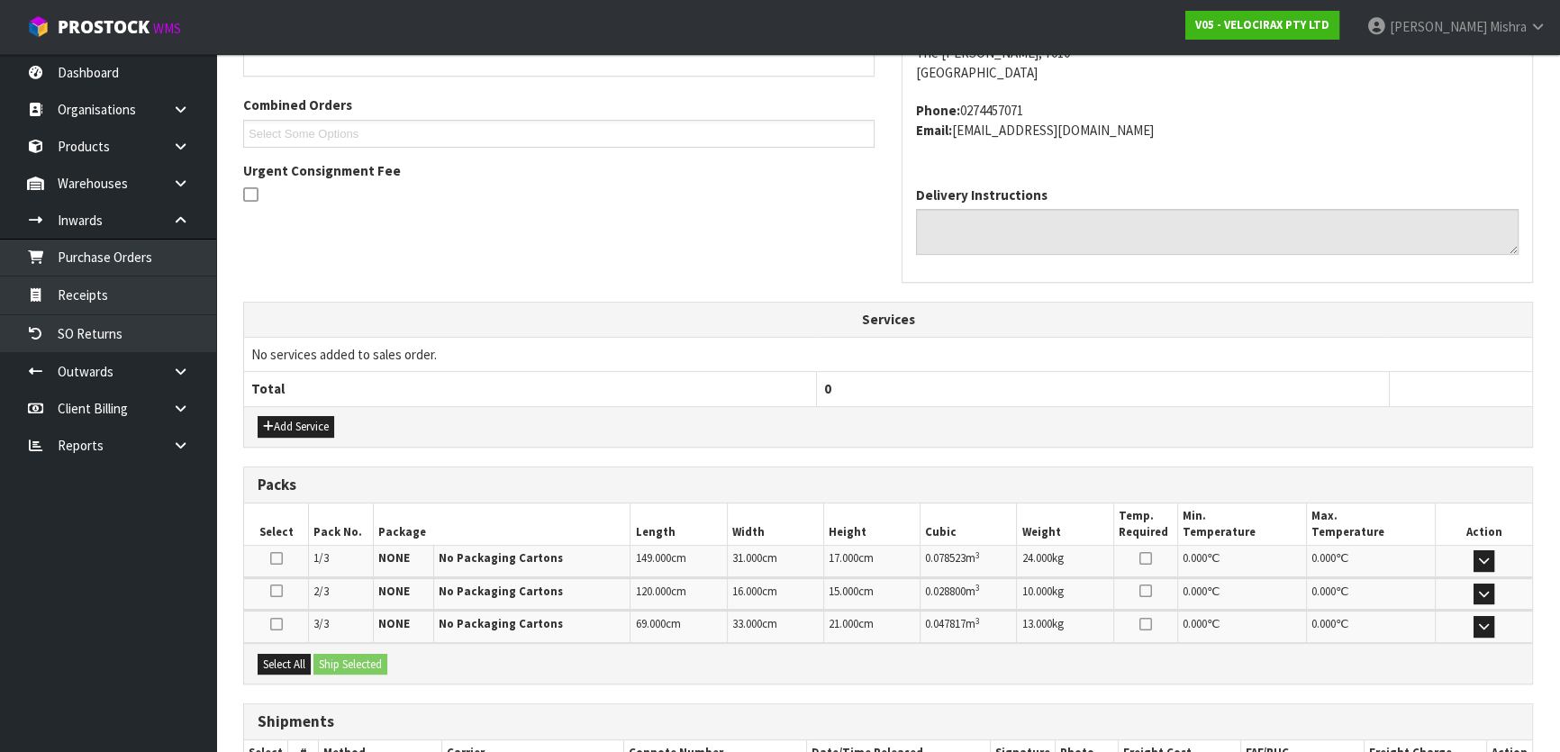
scroll to position [476, 0]
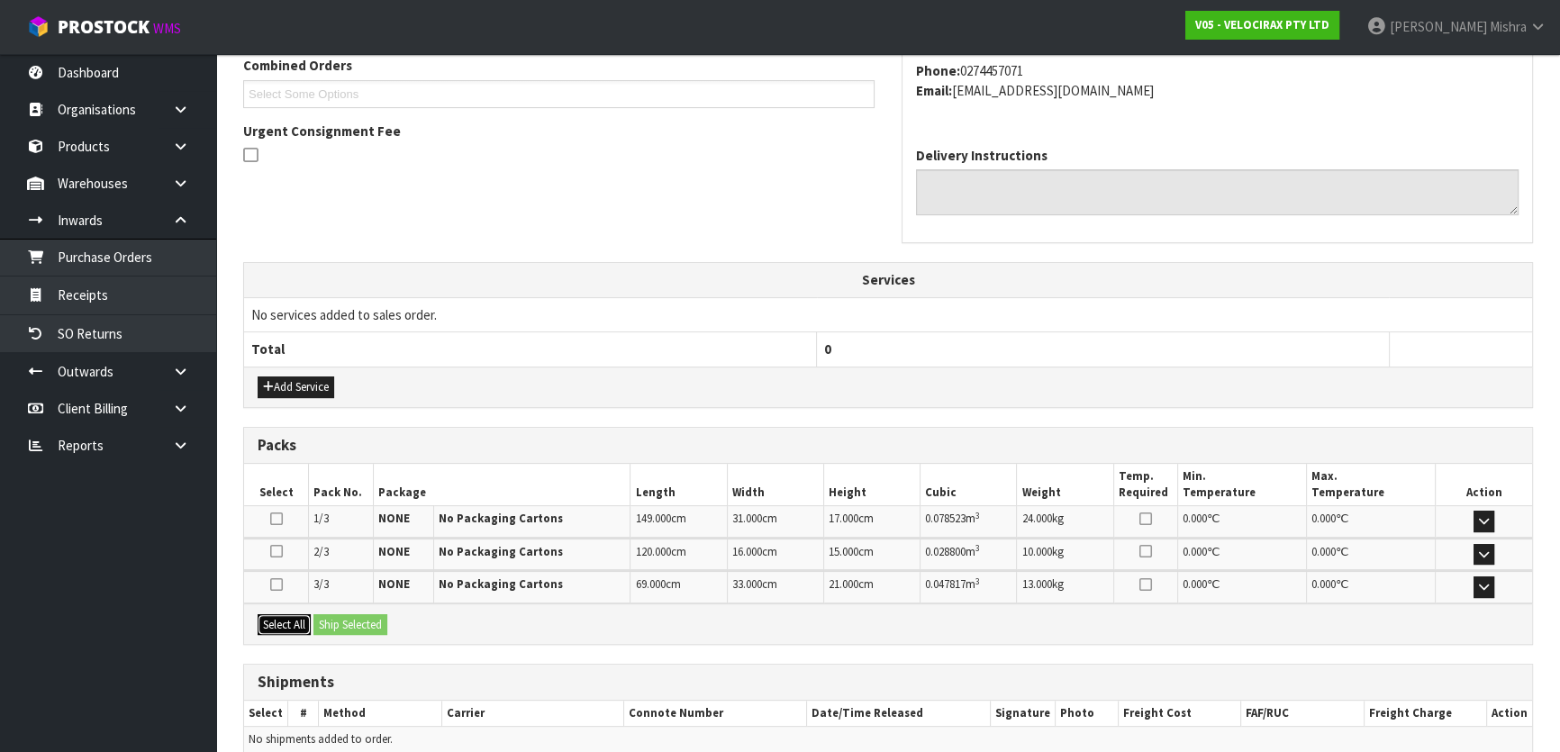
click at [295, 621] on button "Select All" at bounding box center [284, 625] width 53 height 22
click at [344, 614] on button "Ship Selected" at bounding box center [351, 625] width 74 height 22
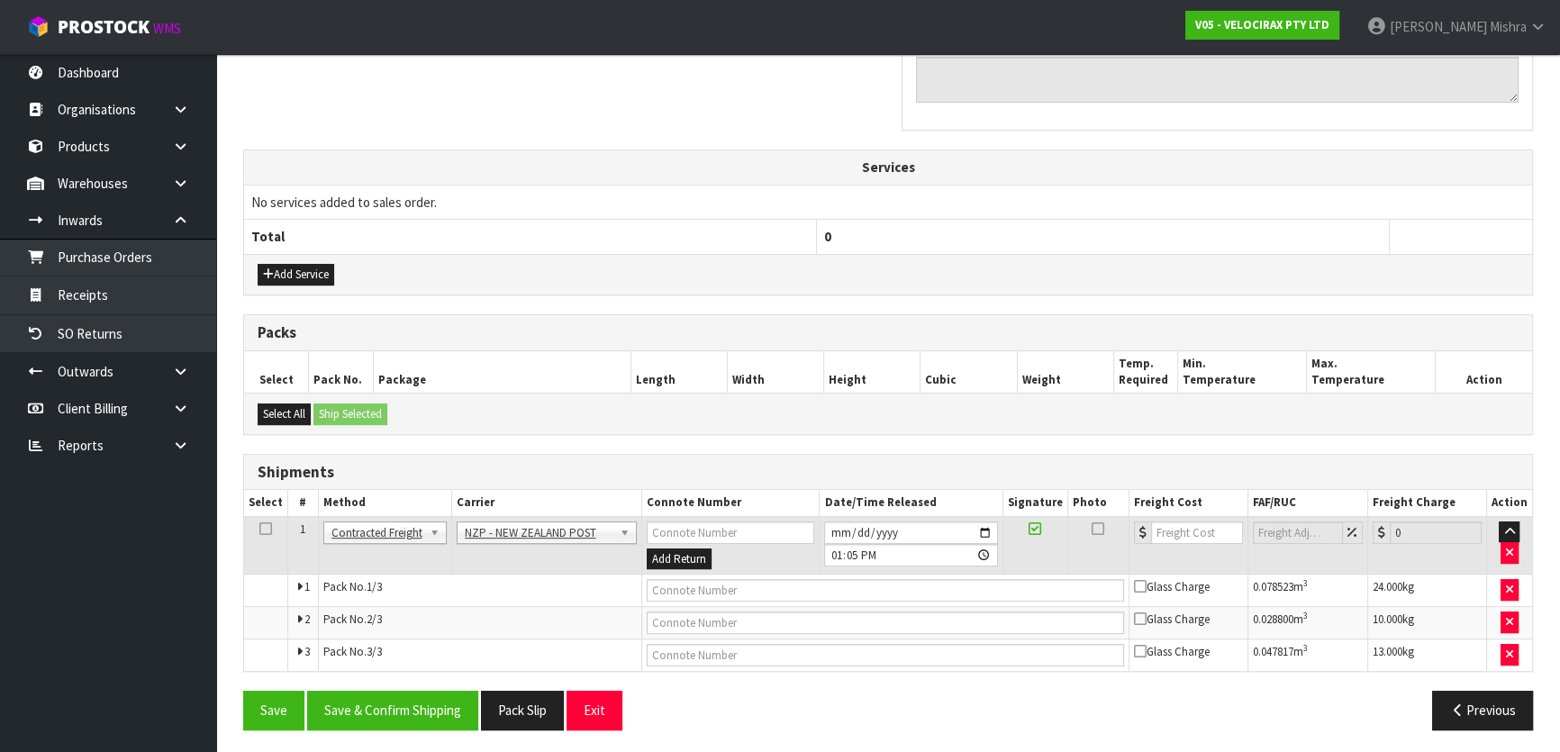
scroll to position [589, 0]
click at [398, 712] on button "Save & Confirm Shipping" at bounding box center [392, 709] width 171 height 39
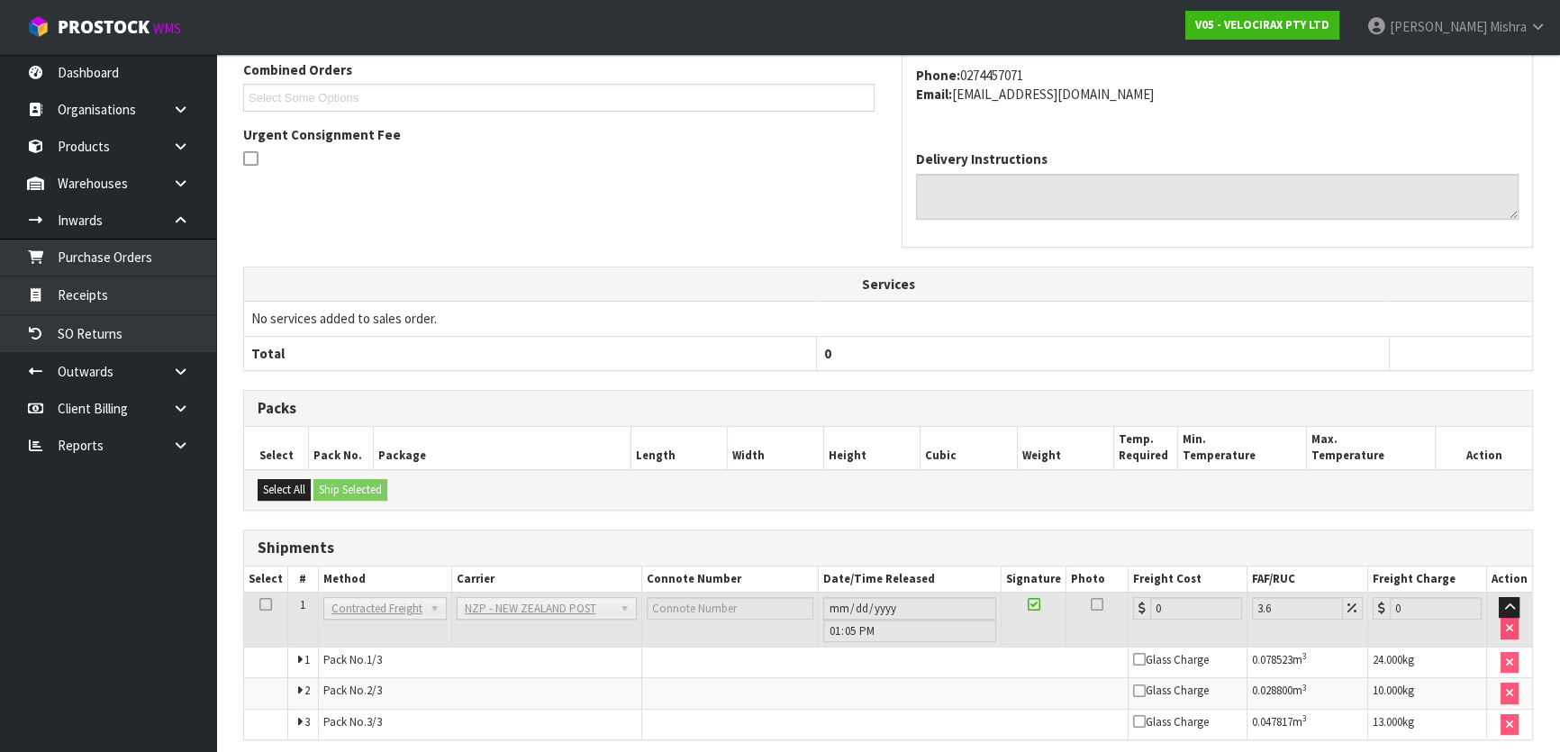
scroll to position [560, 0]
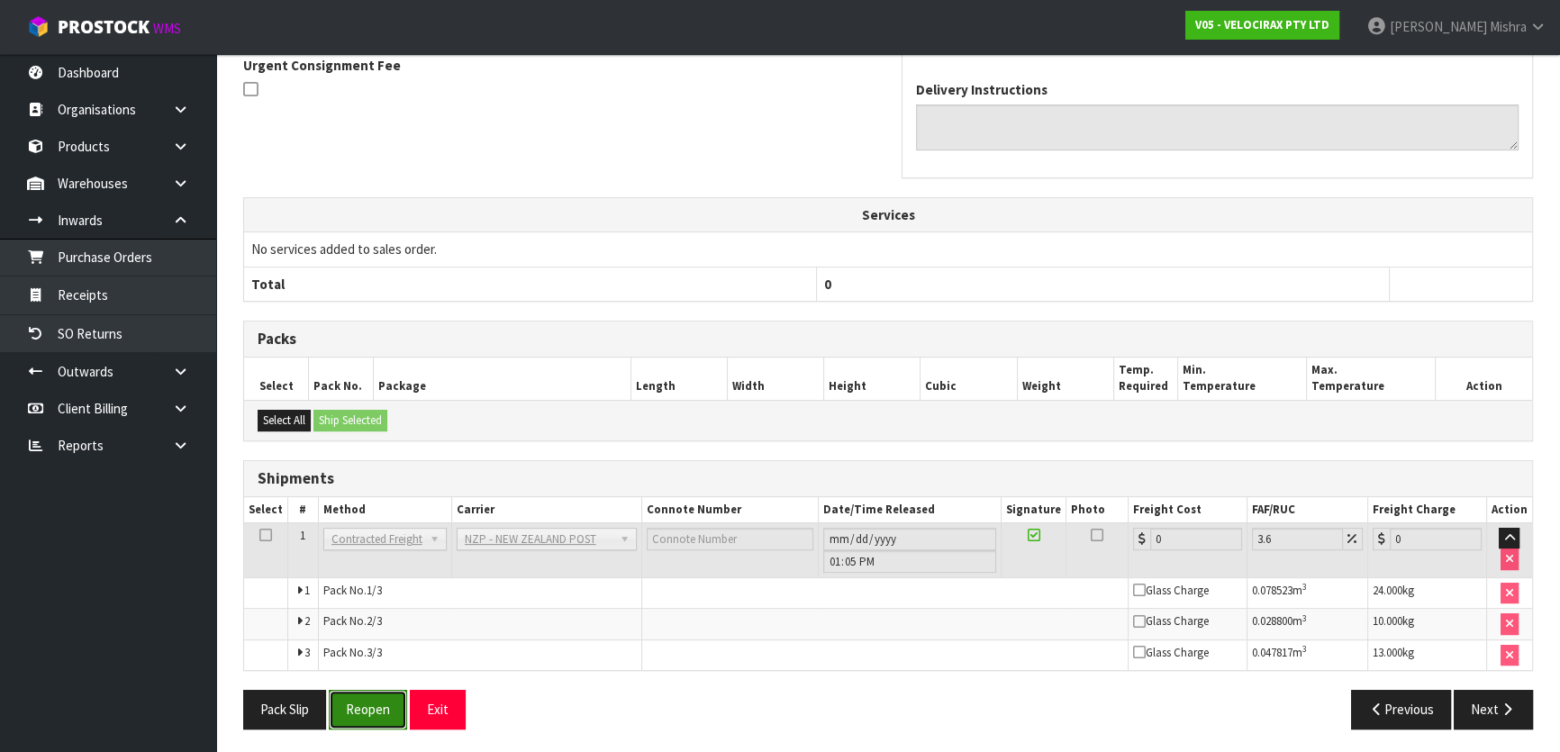
drag, startPoint x: 361, startPoint y: 707, endPoint x: 372, endPoint y: 697, distance: 14.7
click at [362, 707] on button "Reopen" at bounding box center [368, 709] width 78 height 39
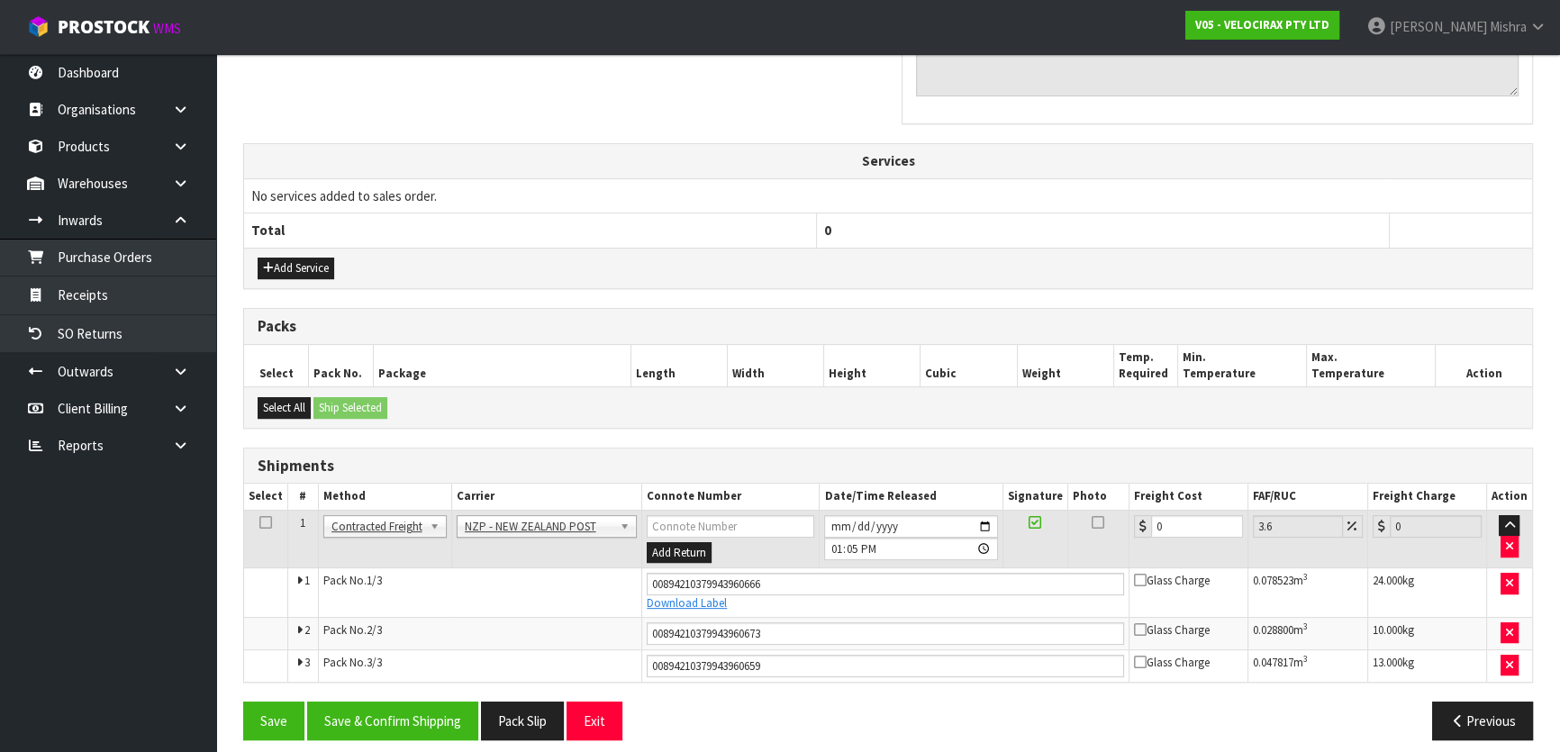
scroll to position [605, 0]
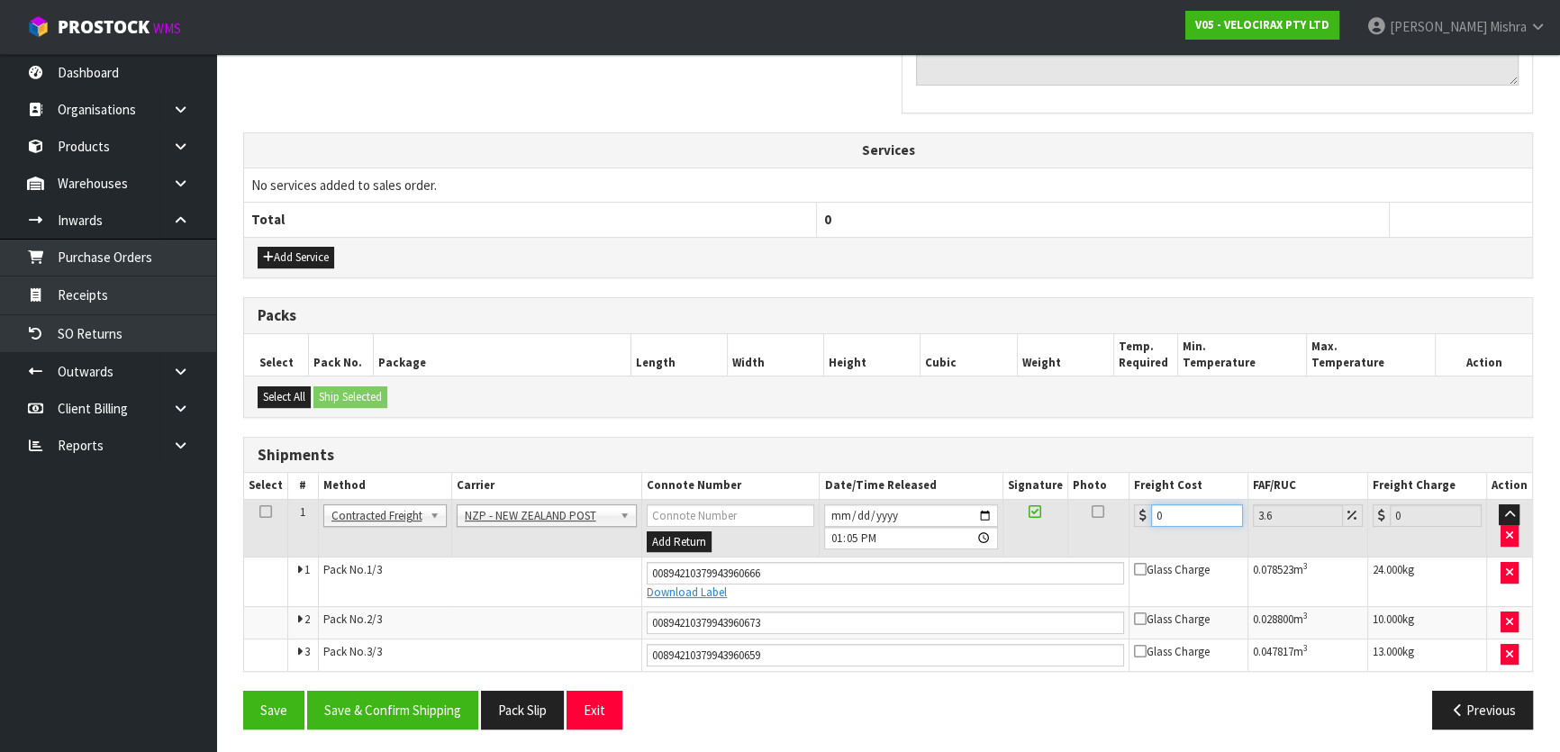
drag, startPoint x: 1168, startPoint y: 514, endPoint x: 1047, endPoint y: 518, distance: 120.8
click at [1047, 518] on tr "1 Client Local Pickup Customer Local Pickup Company Freight Contracted Freight …" at bounding box center [888, 528] width 1288 height 59
type input "6"
type input "6.22"
type input "63"
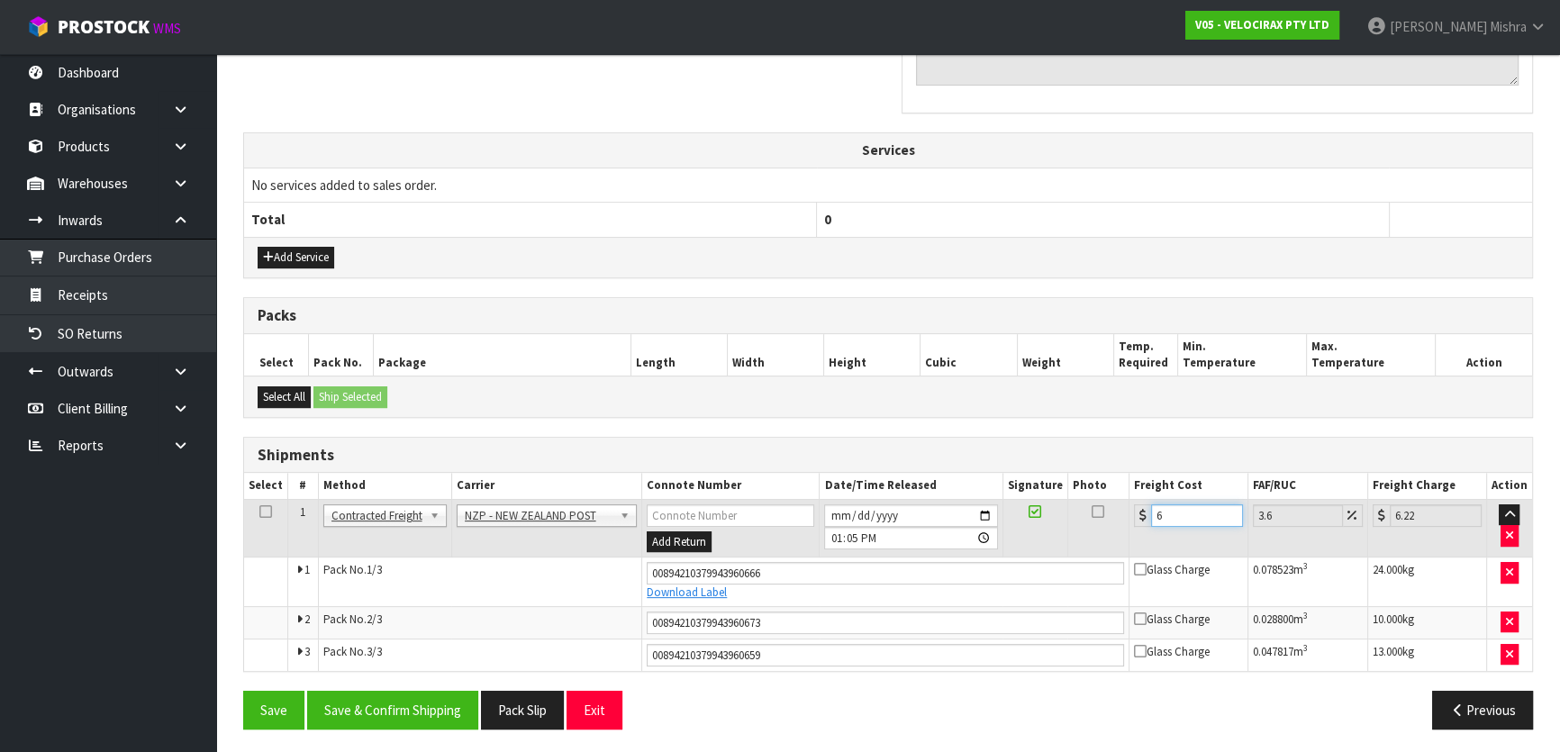
type input "65.27"
type input "63.1"
type input "65.37"
type input "63.17"
type input "65.44"
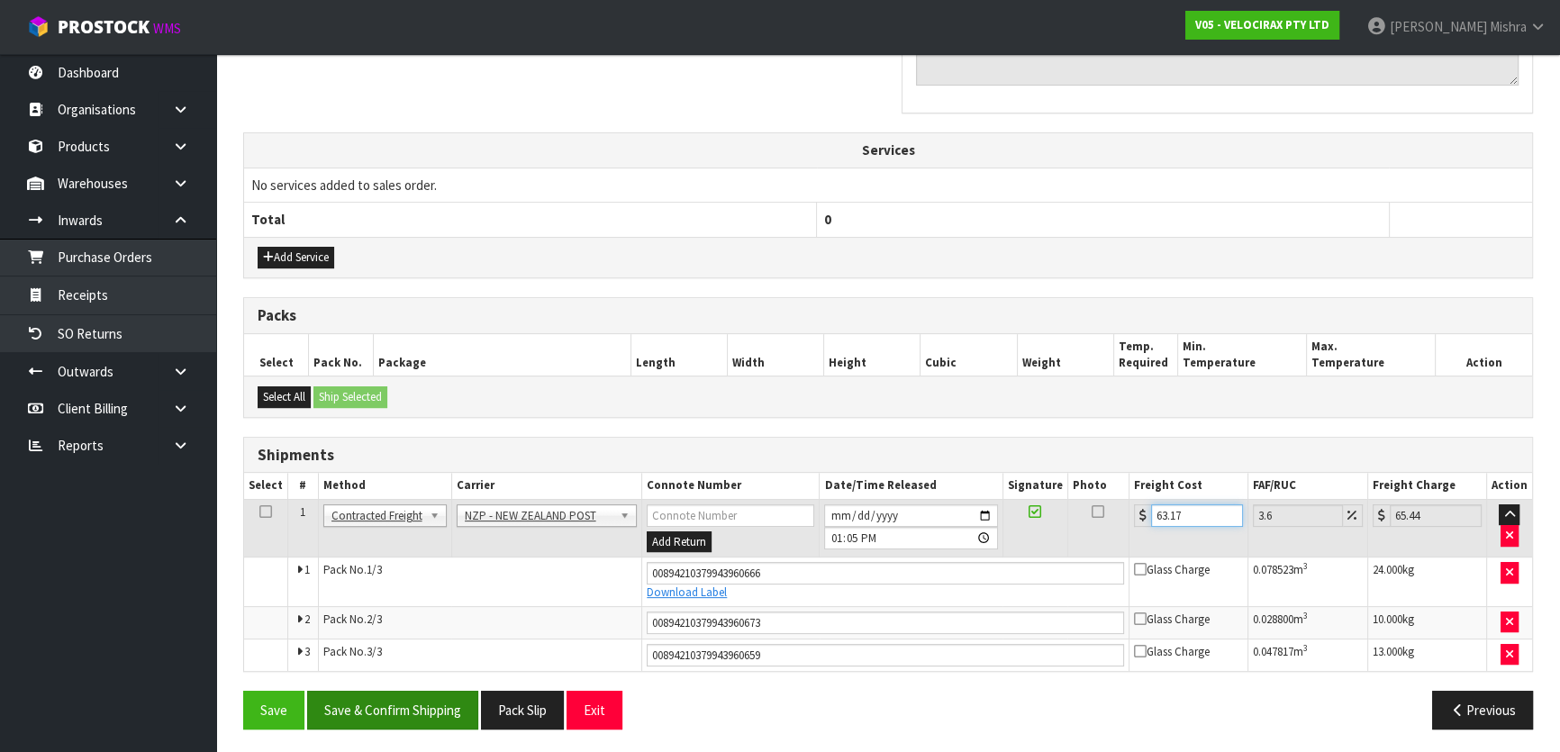
type input "63.17"
click at [364, 699] on button "Save & Confirm Shipping" at bounding box center [392, 710] width 171 height 39
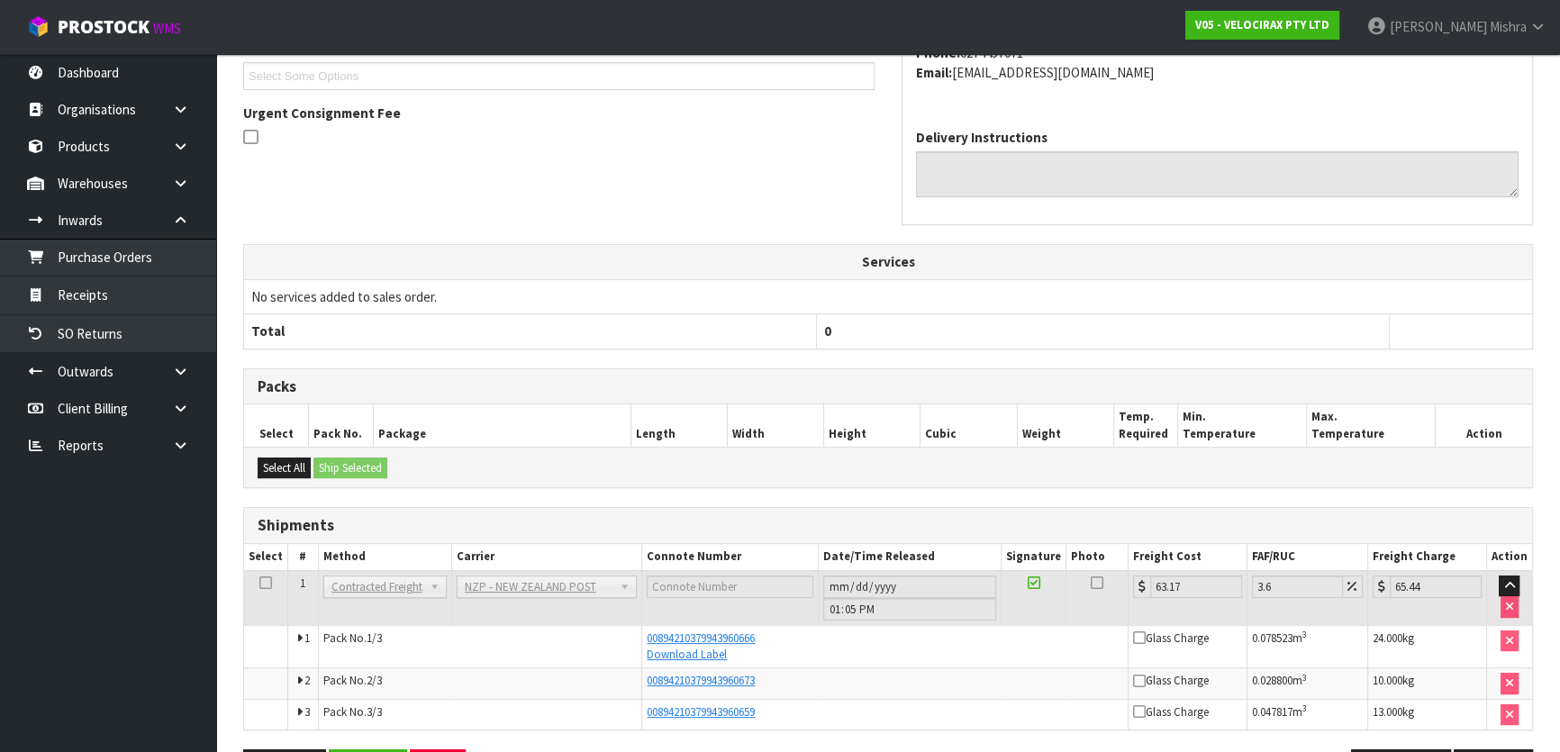
scroll to position [553, 0]
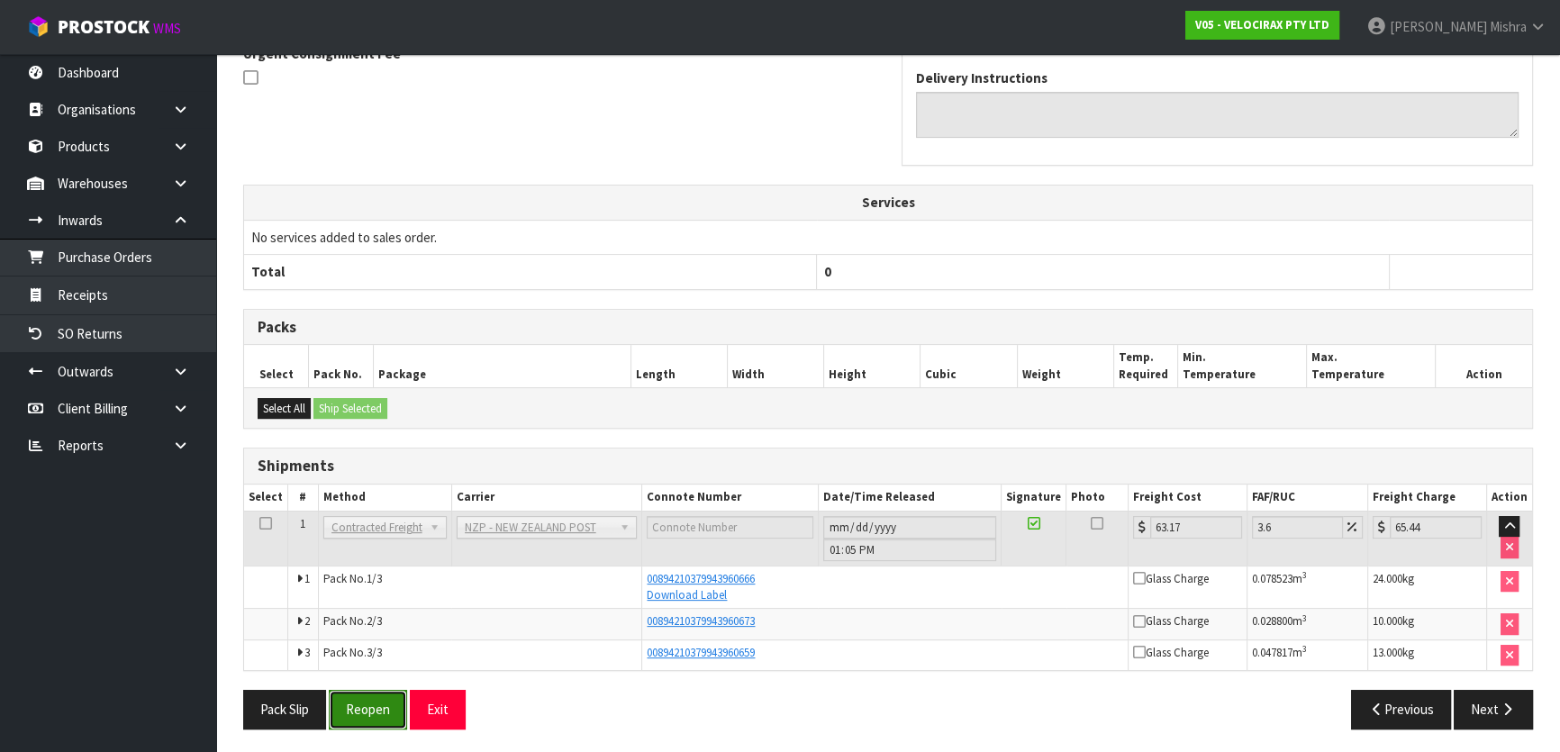
click at [369, 722] on button "Reopen" at bounding box center [368, 709] width 78 height 39
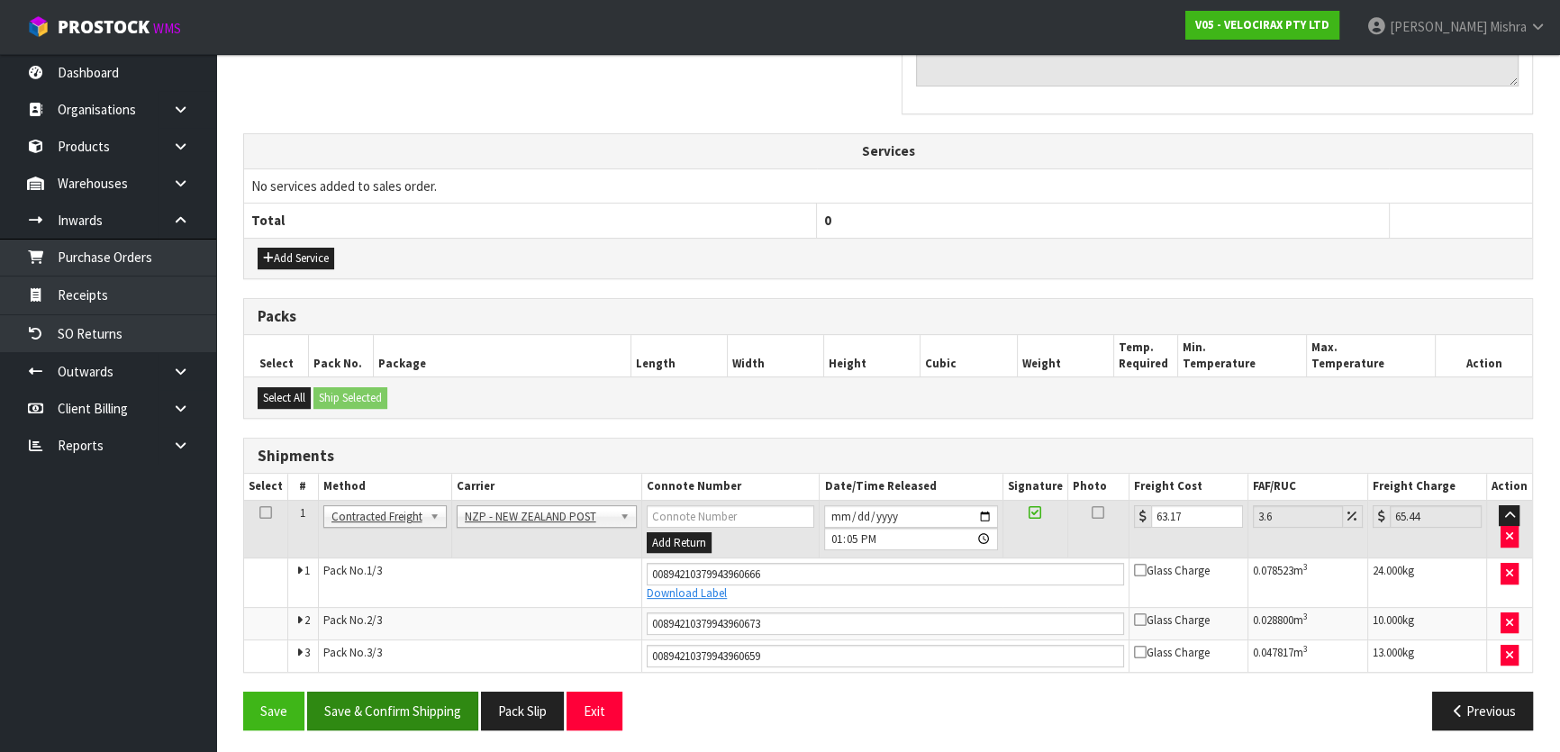
scroll to position [605, 0]
click at [402, 695] on button "Save & Confirm Shipping" at bounding box center [392, 710] width 171 height 39
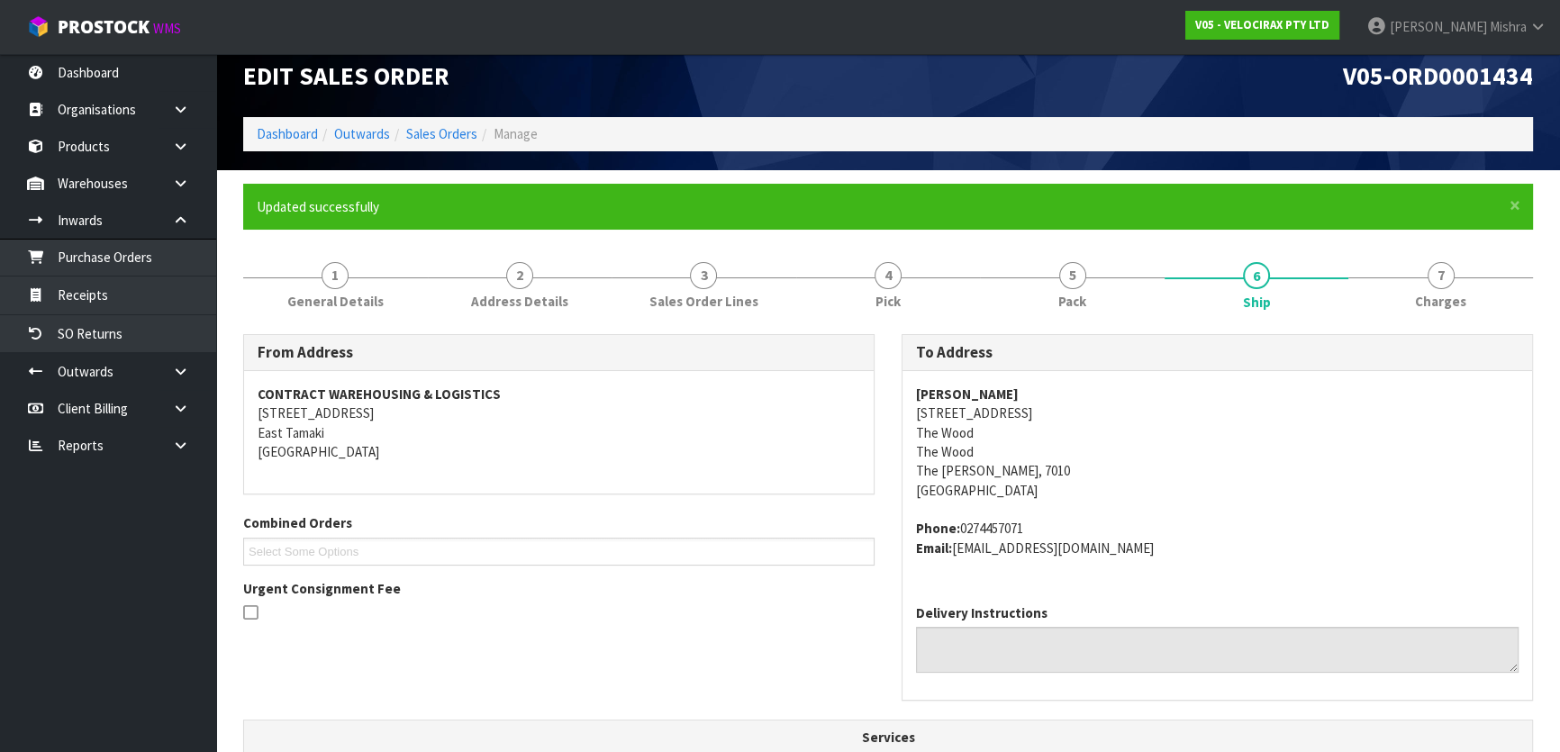
scroll to position [0, 0]
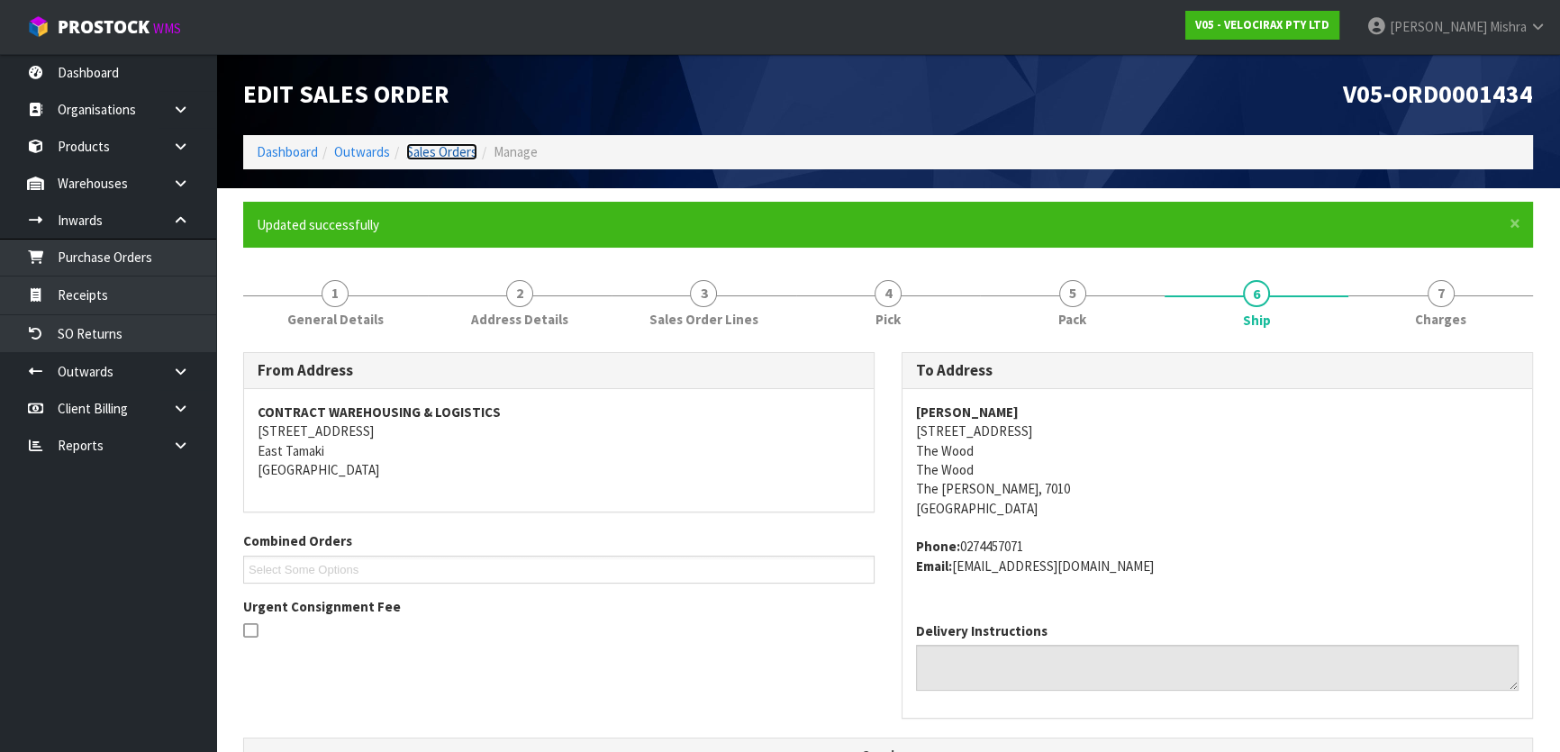
click at [434, 149] on link "Sales Orders" at bounding box center [441, 151] width 71 height 17
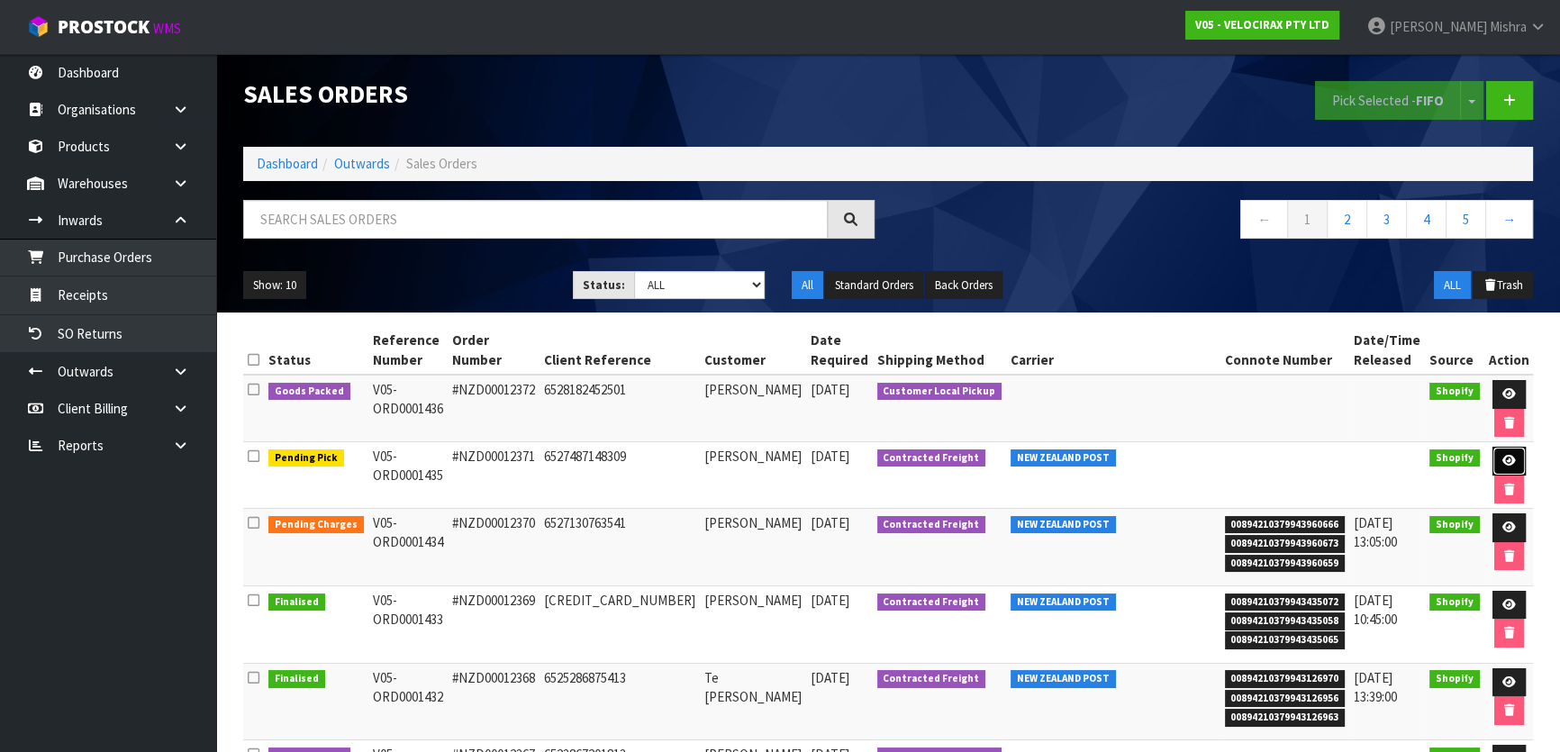
click at [1504, 457] on icon at bounding box center [1510, 461] width 14 height 12
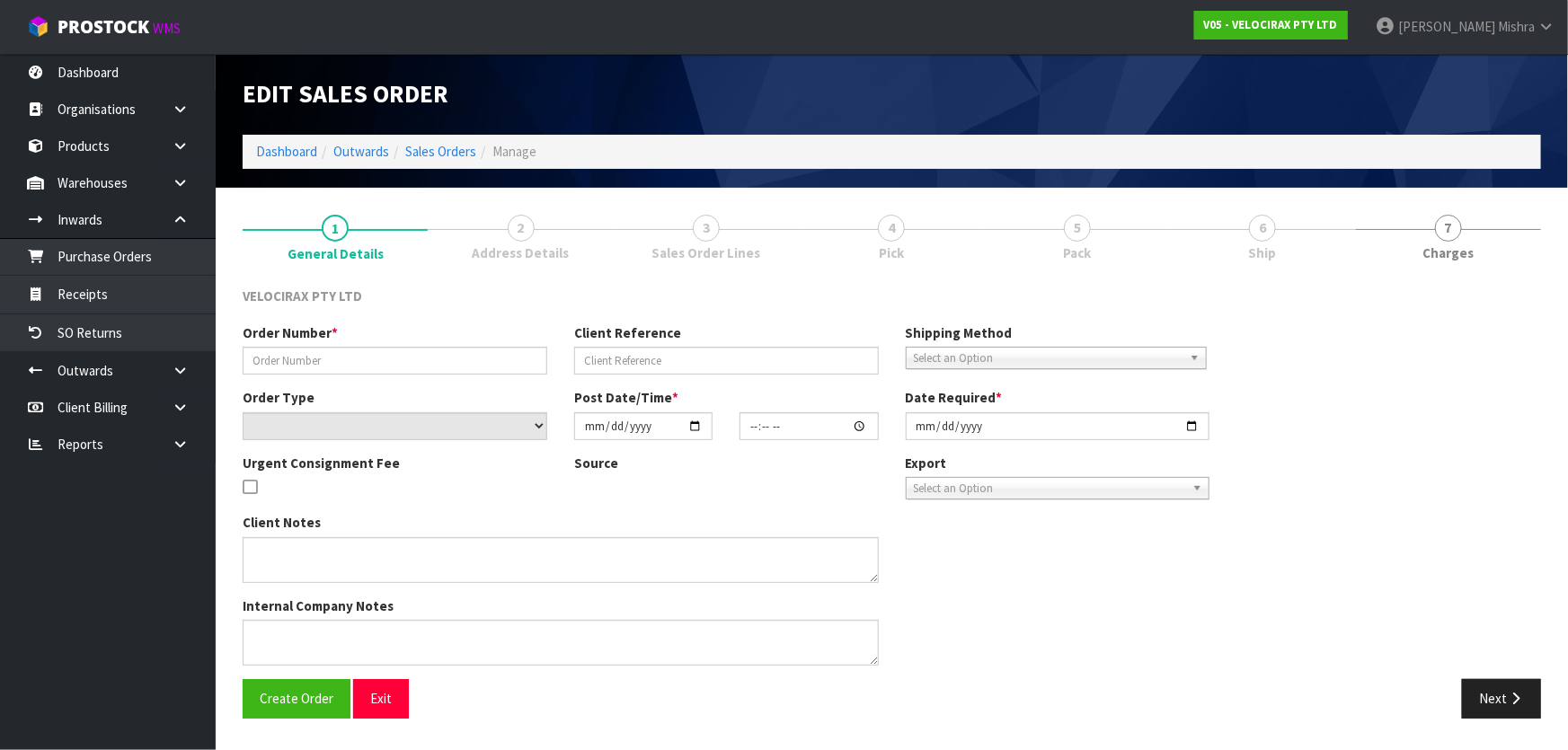
type input "#NZD00012371"
type input "6527487148309"
select select "number:0"
type input "[DATE]"
type input "21:43:41.000"
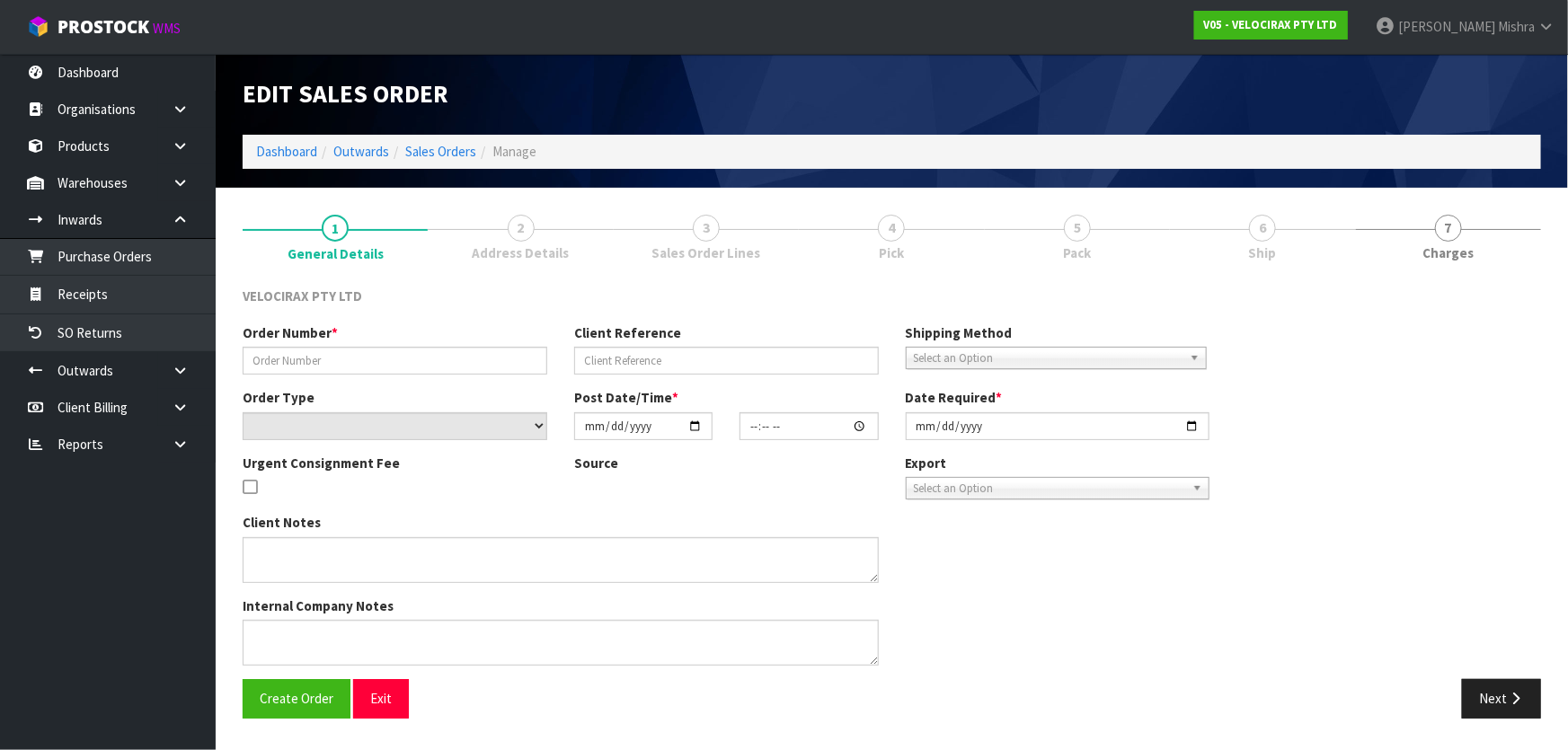
type input "[DATE]"
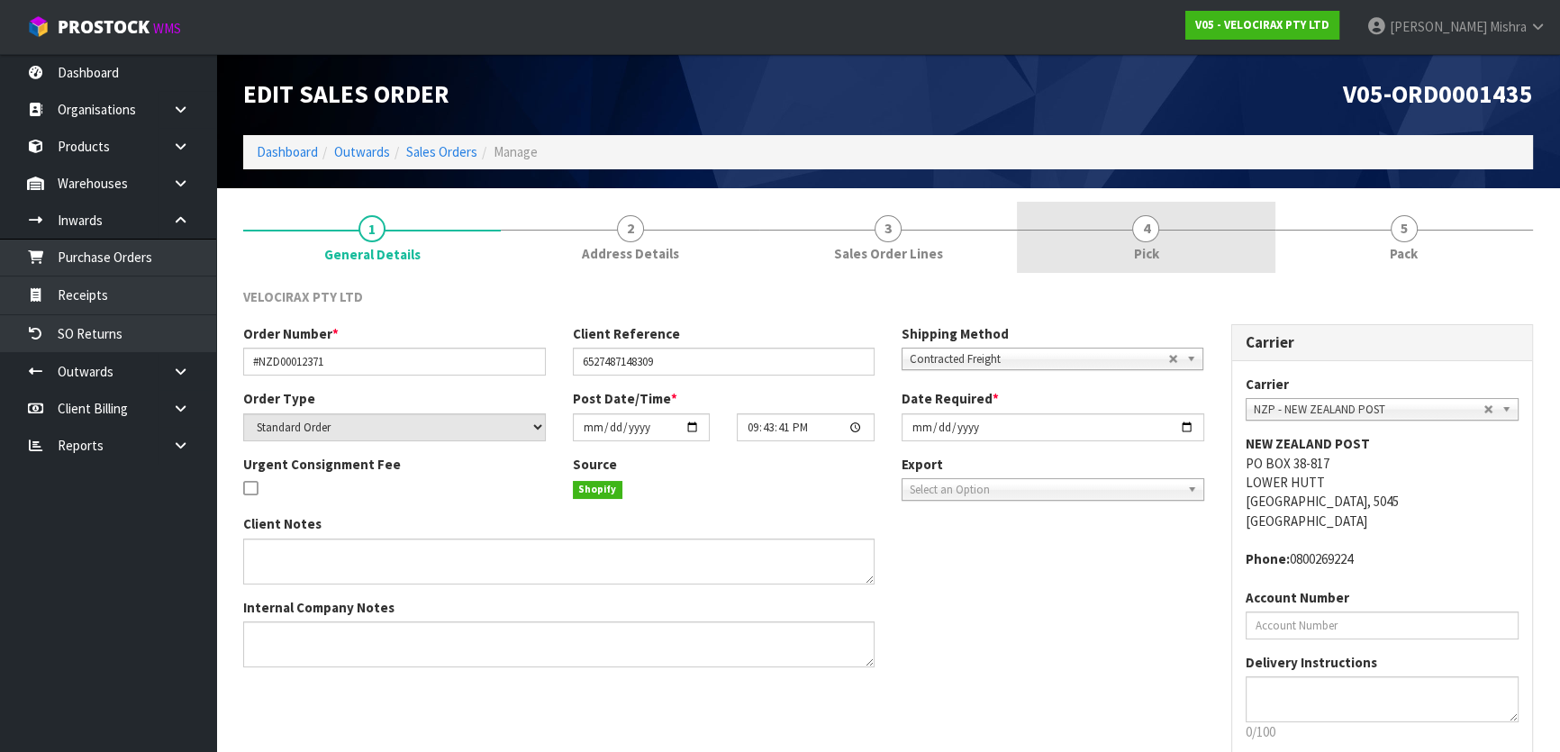
click at [1204, 255] on link "4 Pick" at bounding box center [1146, 237] width 258 height 71
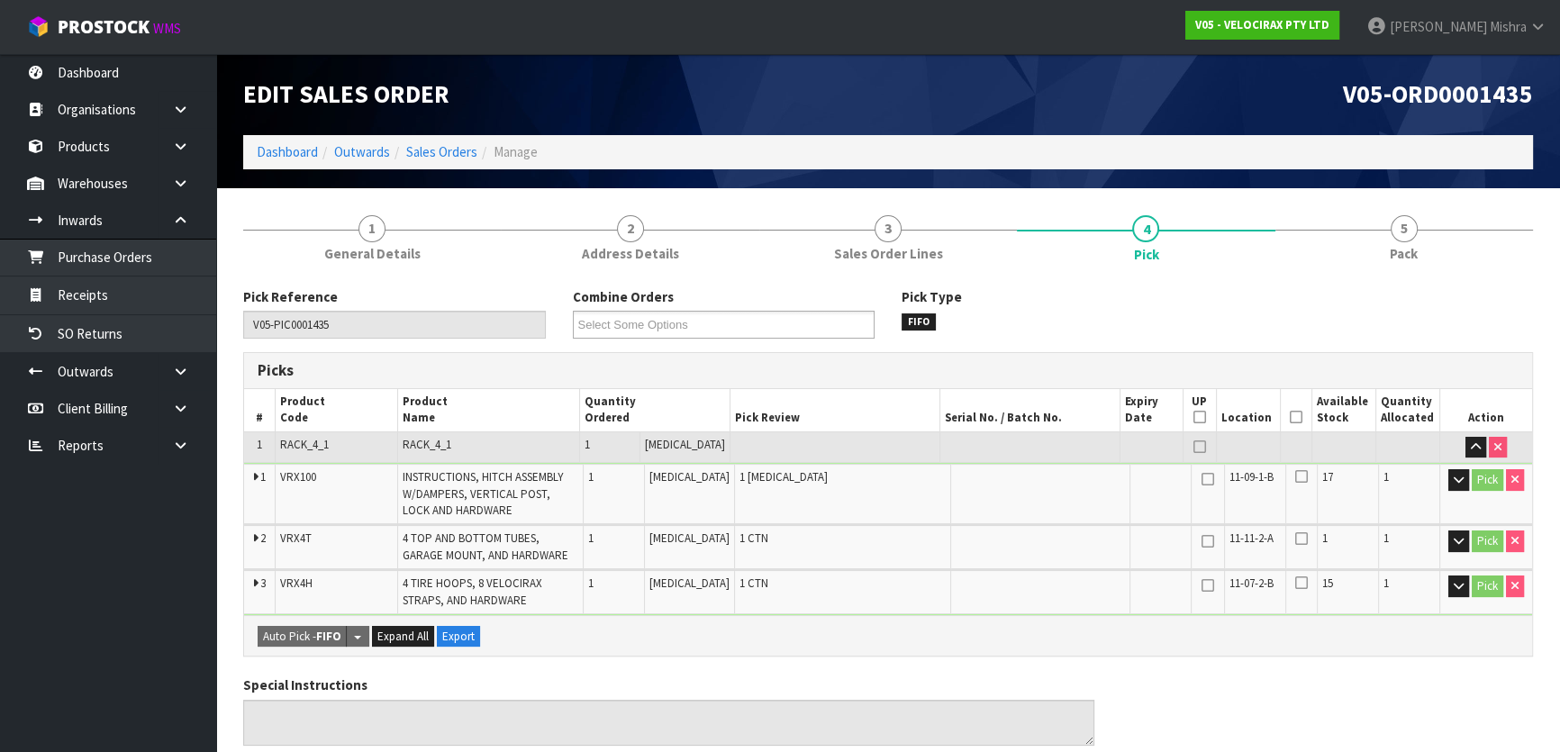
click at [1292, 418] on icon at bounding box center [1296, 417] width 13 height 1
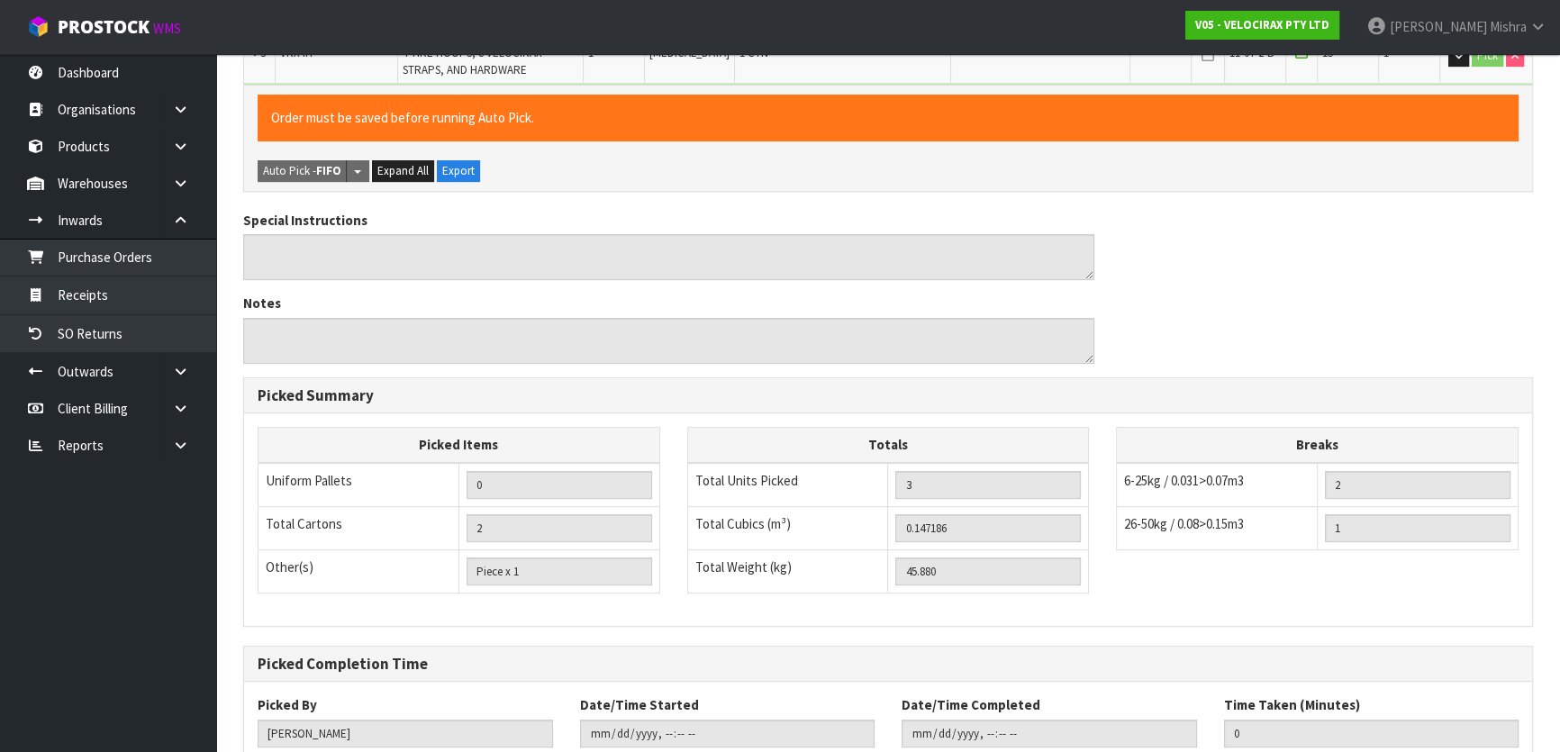
scroll to position [648, 0]
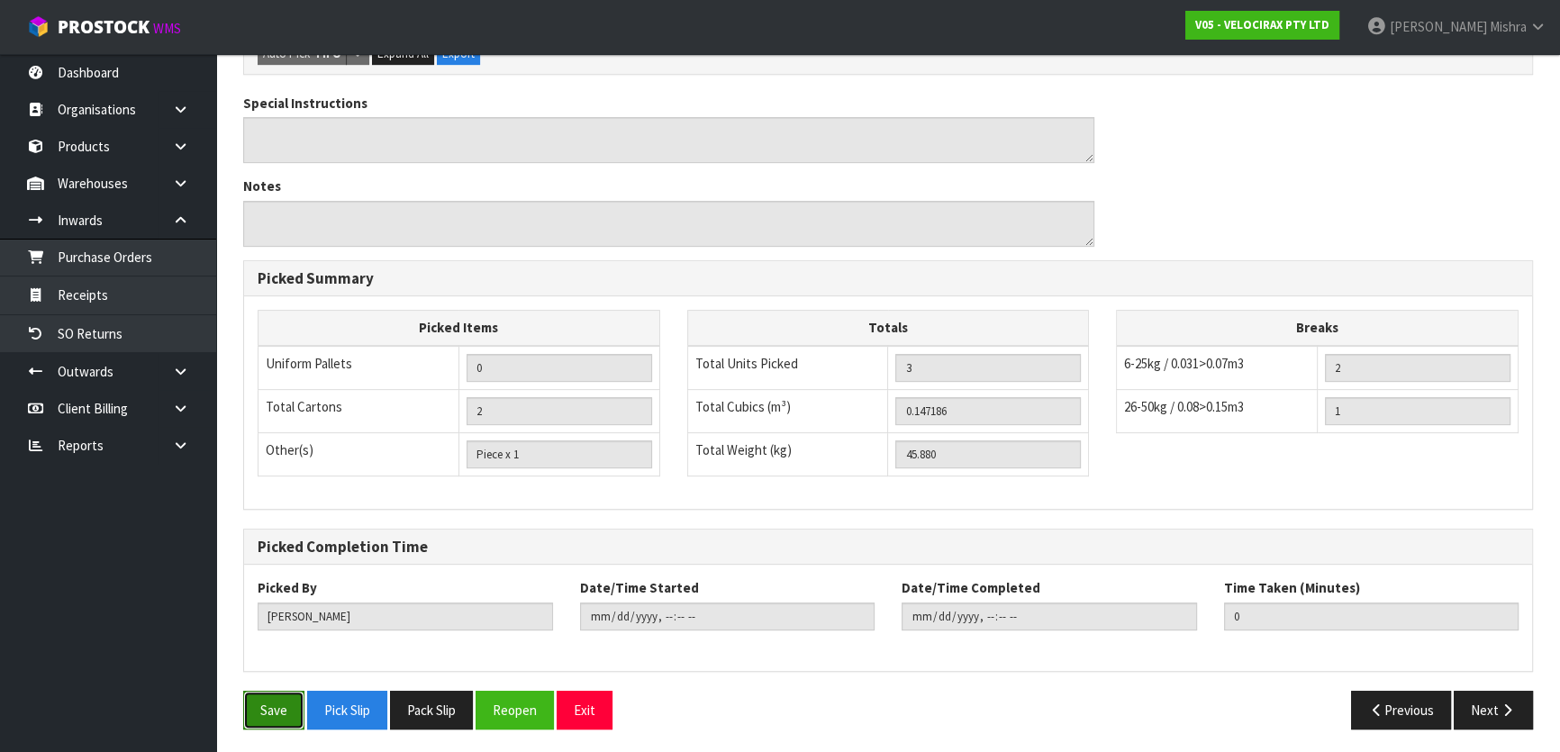
click at [292, 707] on button "Save" at bounding box center [273, 710] width 61 height 39
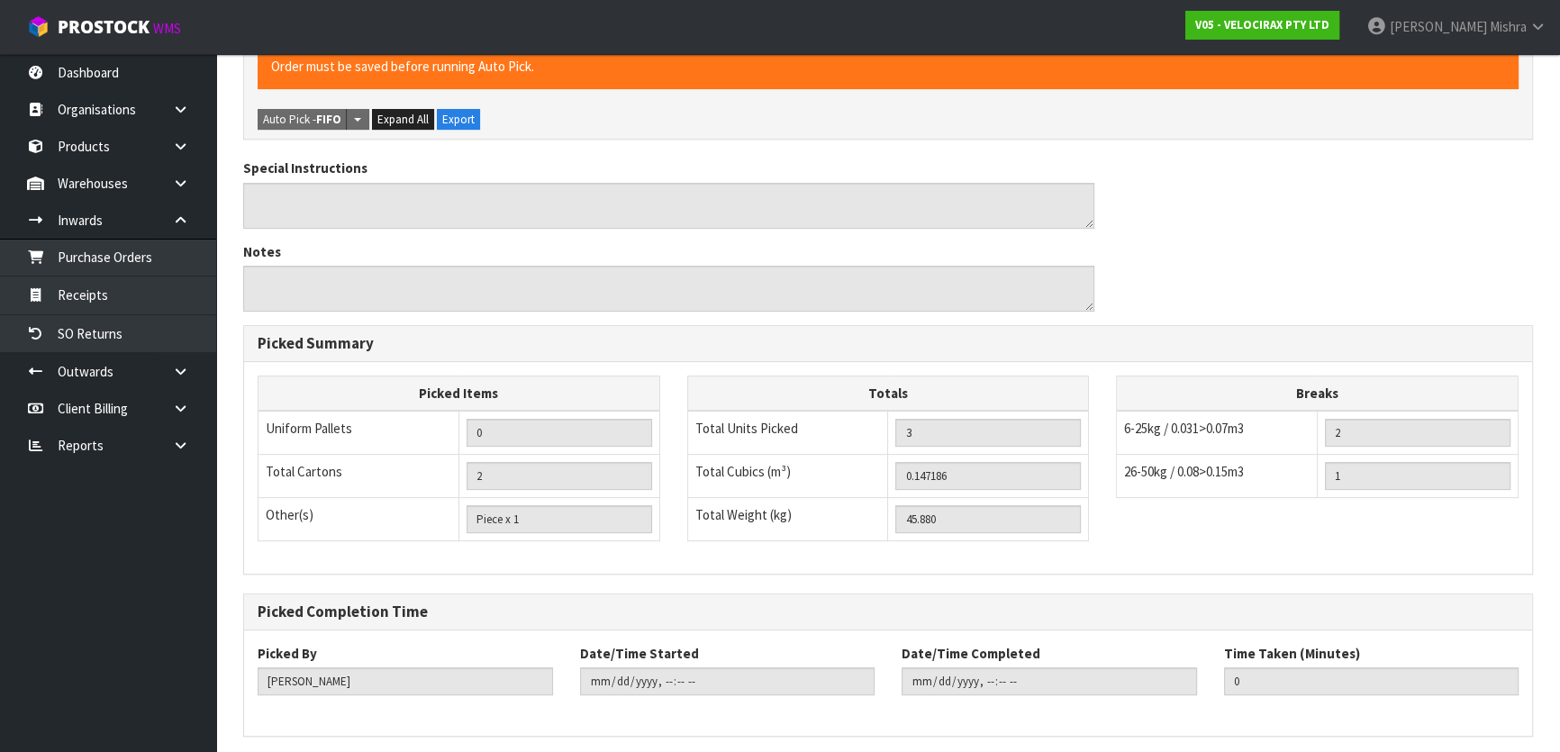
scroll to position [0, 0]
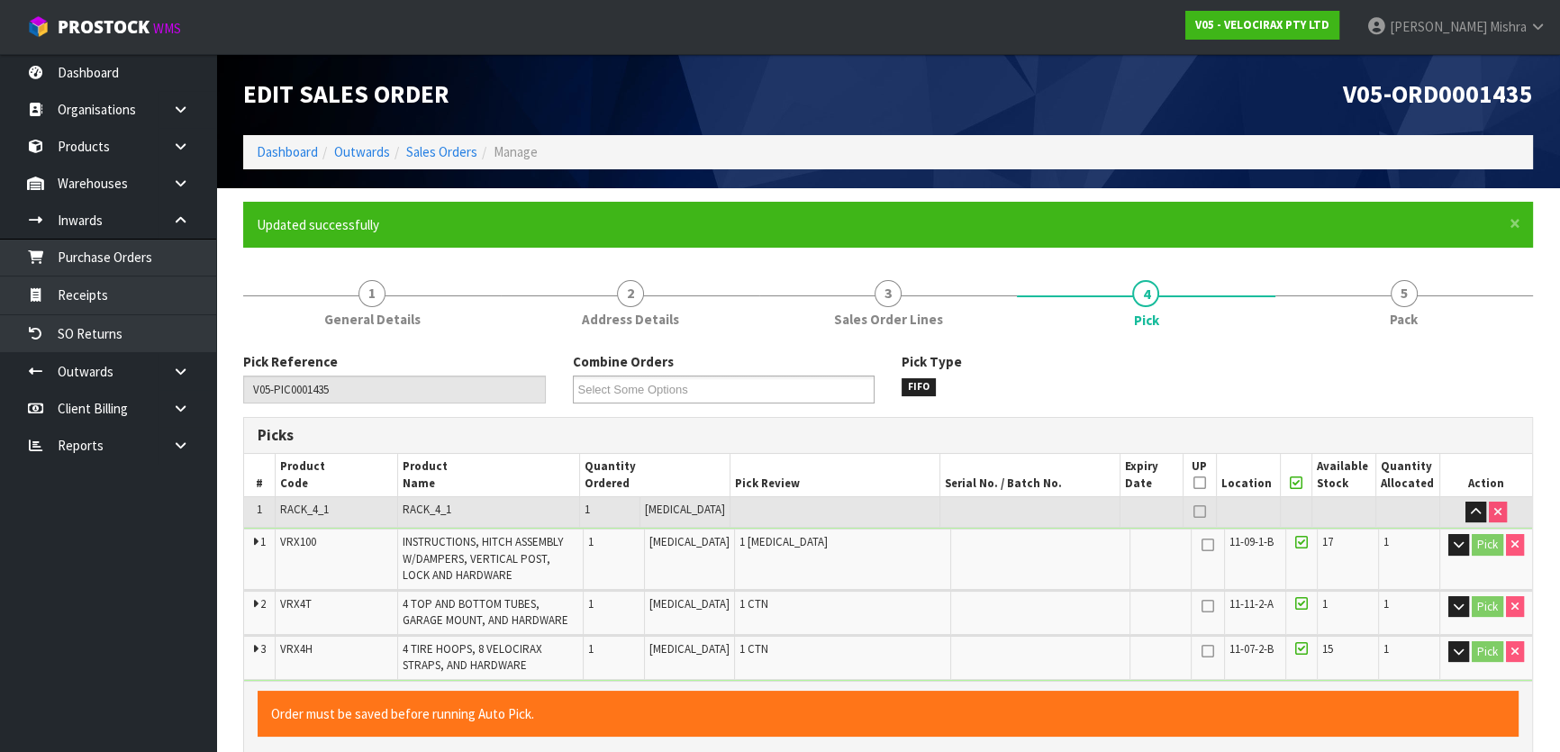
type input "[PERSON_NAME]"
type input "[DATE]T13:09:34"
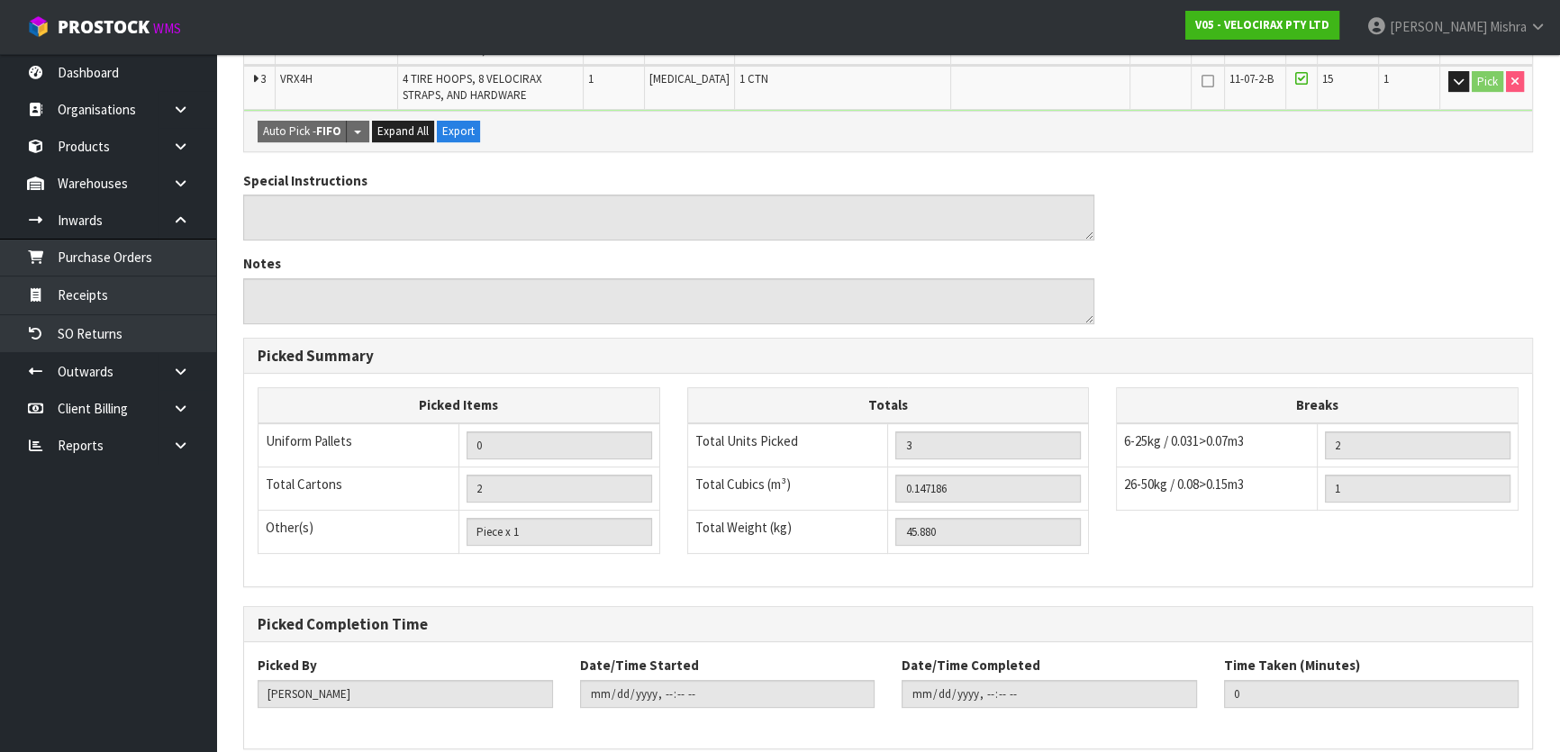
scroll to position [648, 0]
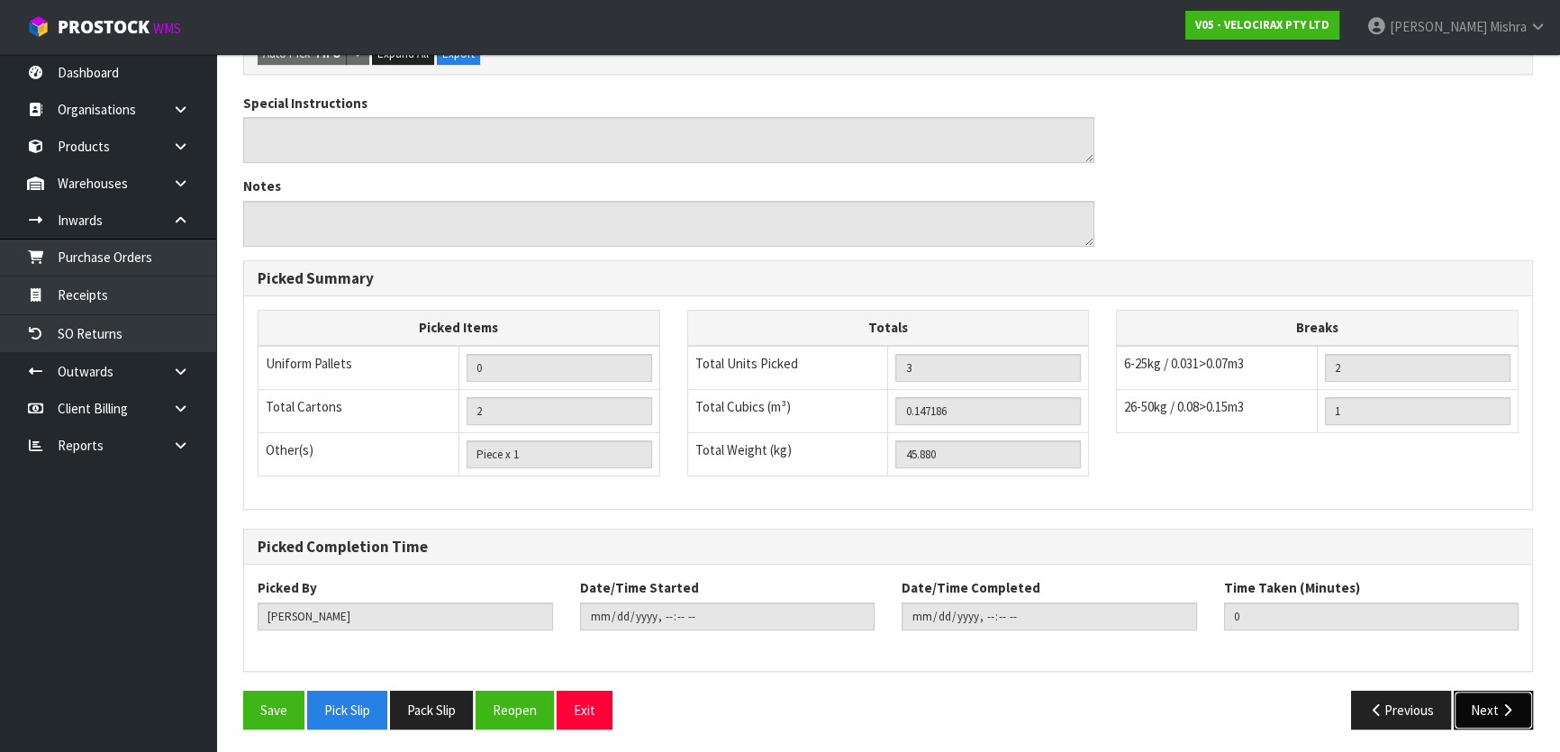
click at [1492, 706] on button "Next" at bounding box center [1493, 710] width 79 height 39
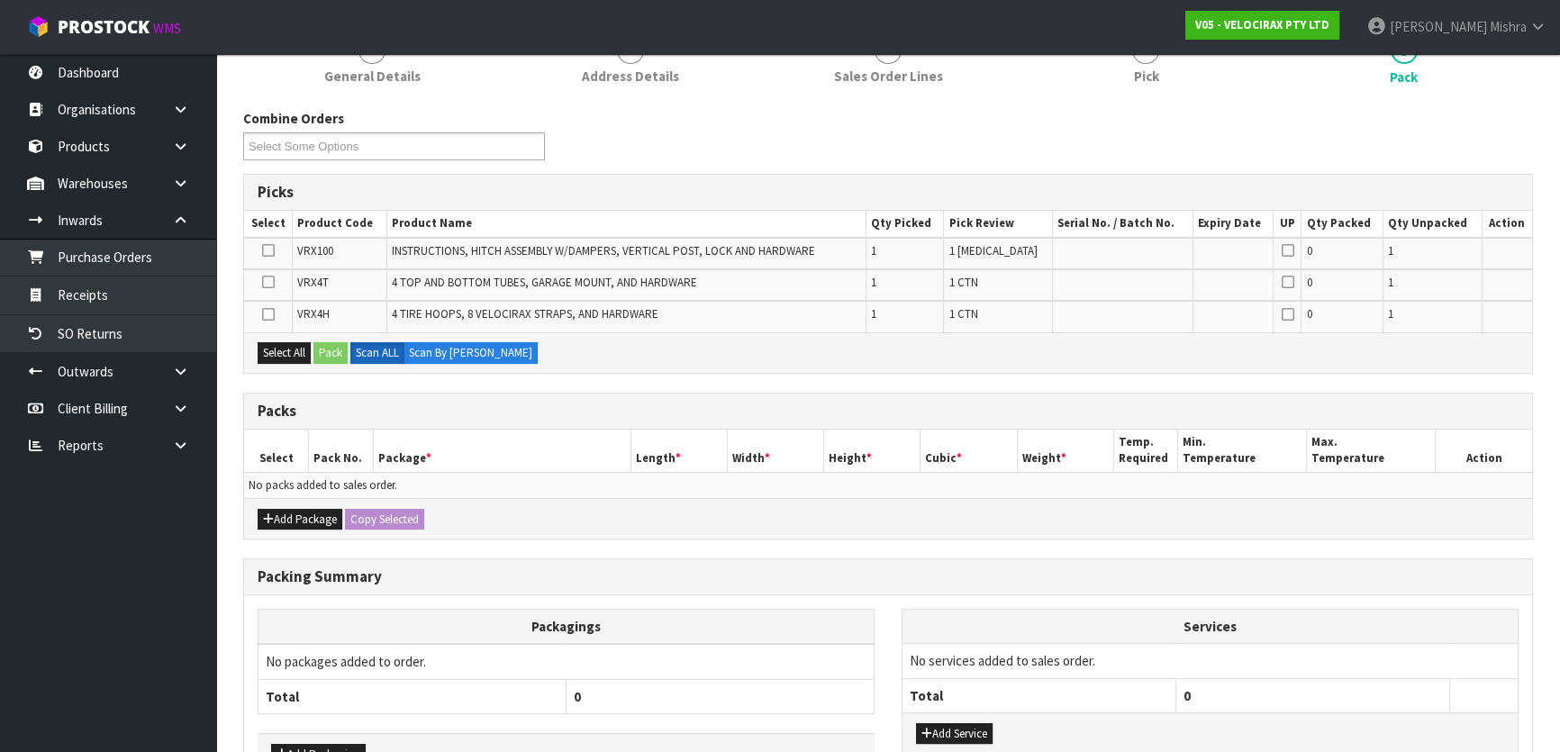
scroll to position [359, 0]
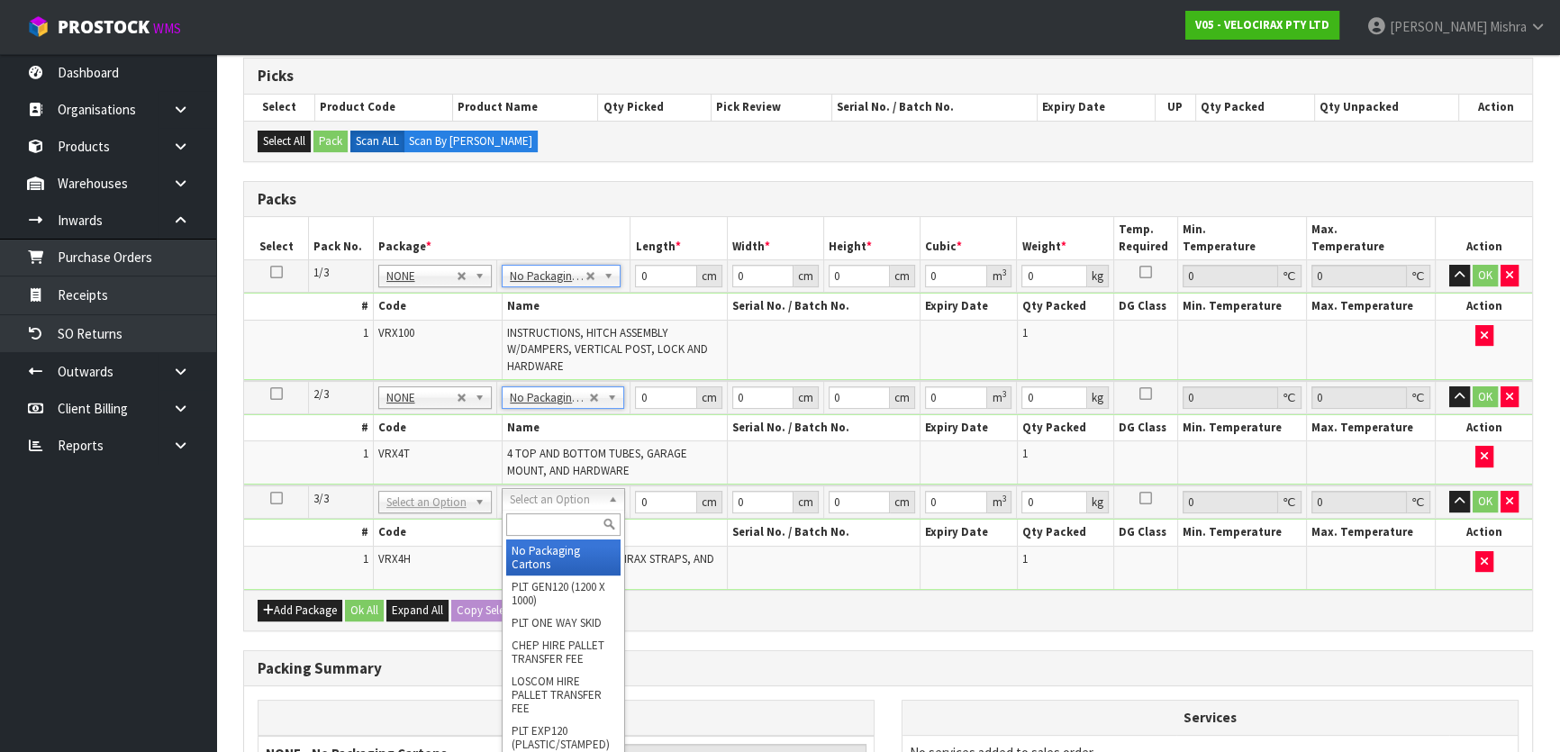
type input "3"
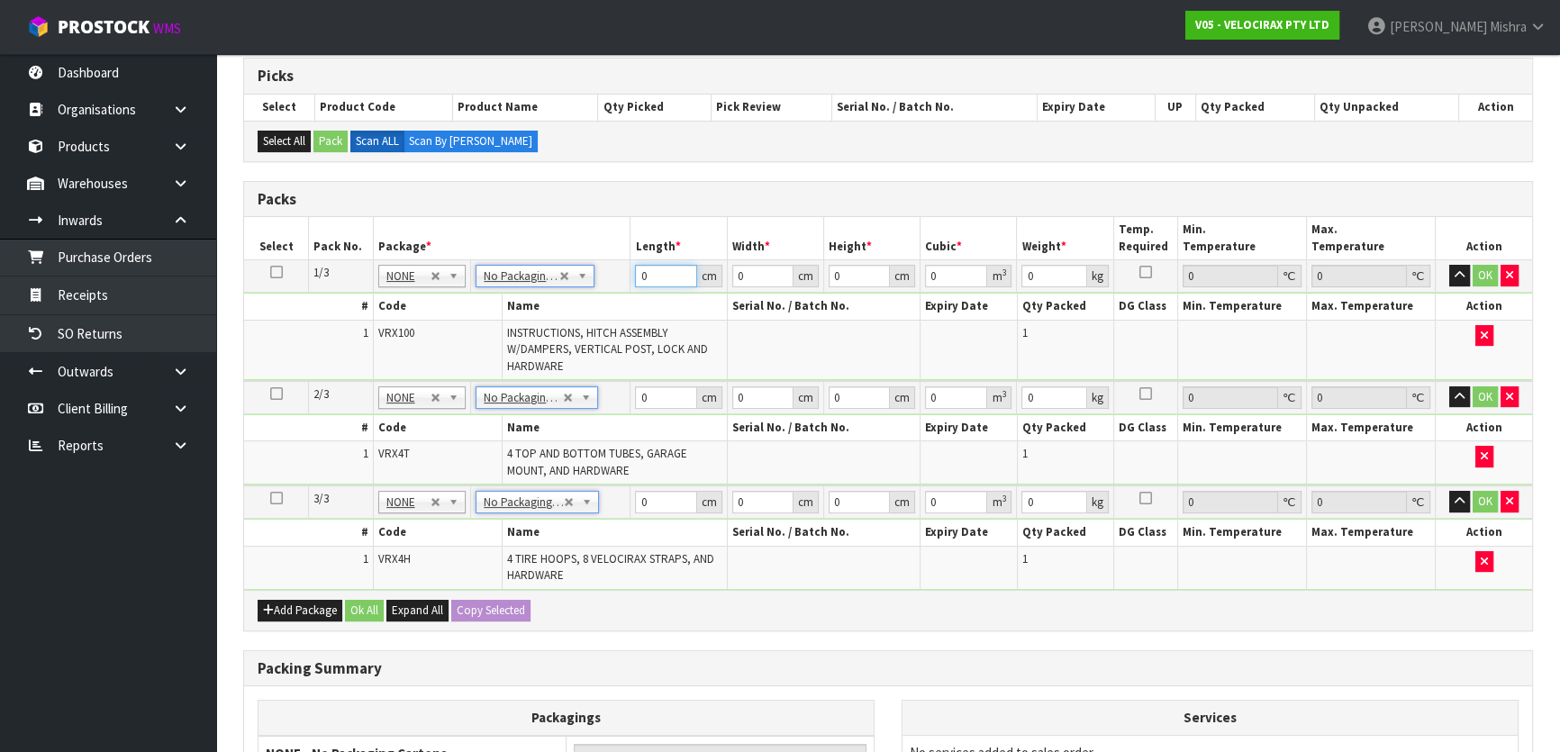
drag, startPoint x: 658, startPoint y: 267, endPoint x: 601, endPoint y: 277, distance: 57.6
click at [601, 277] on tr "1/3 NONE 007-001 007-002 007-004 007-009 007-013 007-014 007-015 007-017 007-01…" at bounding box center [888, 276] width 1288 height 32
type input "149"
type input "31"
type input "1"
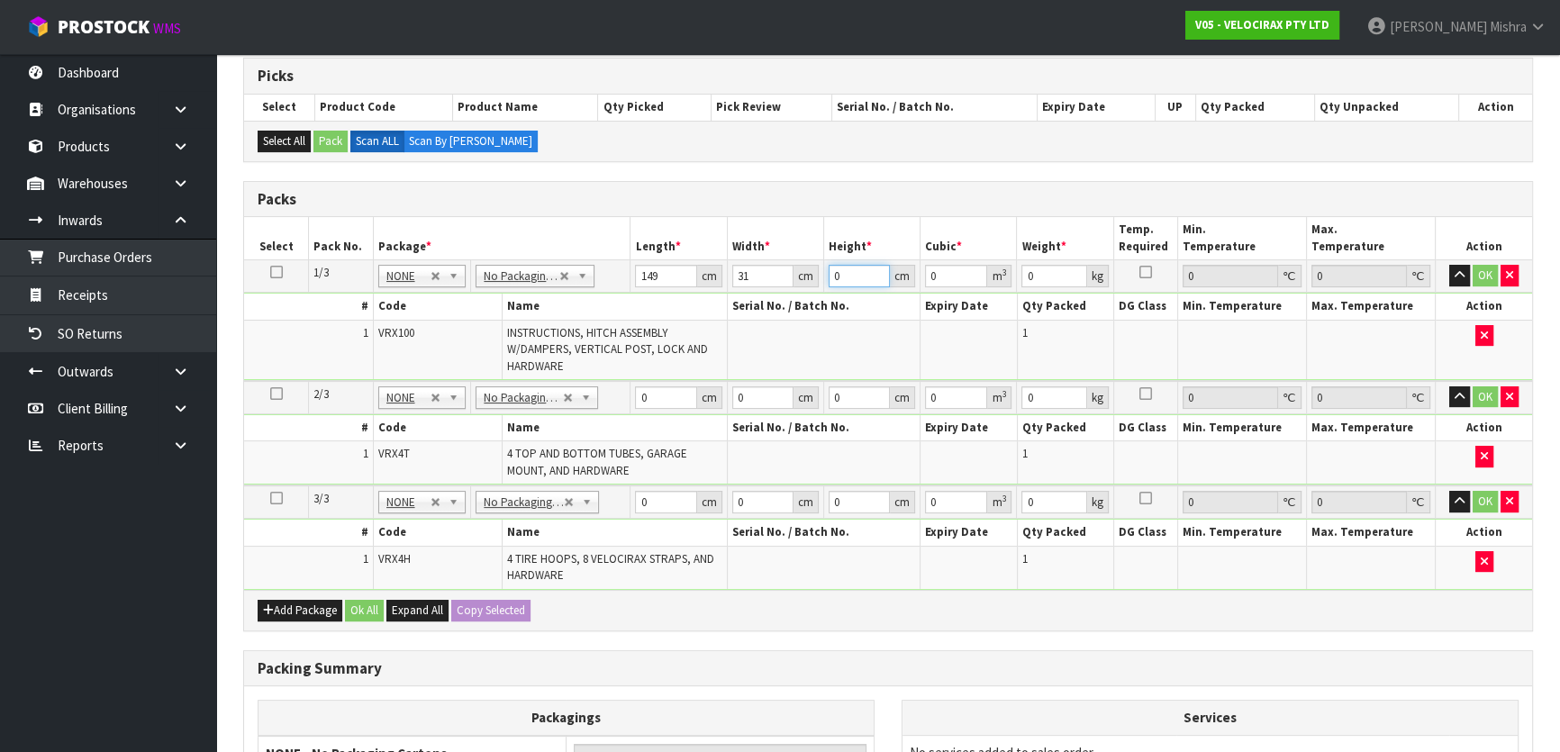
type input "0.004619"
type input "17"
type input "0.078523"
type input "17"
type input "24"
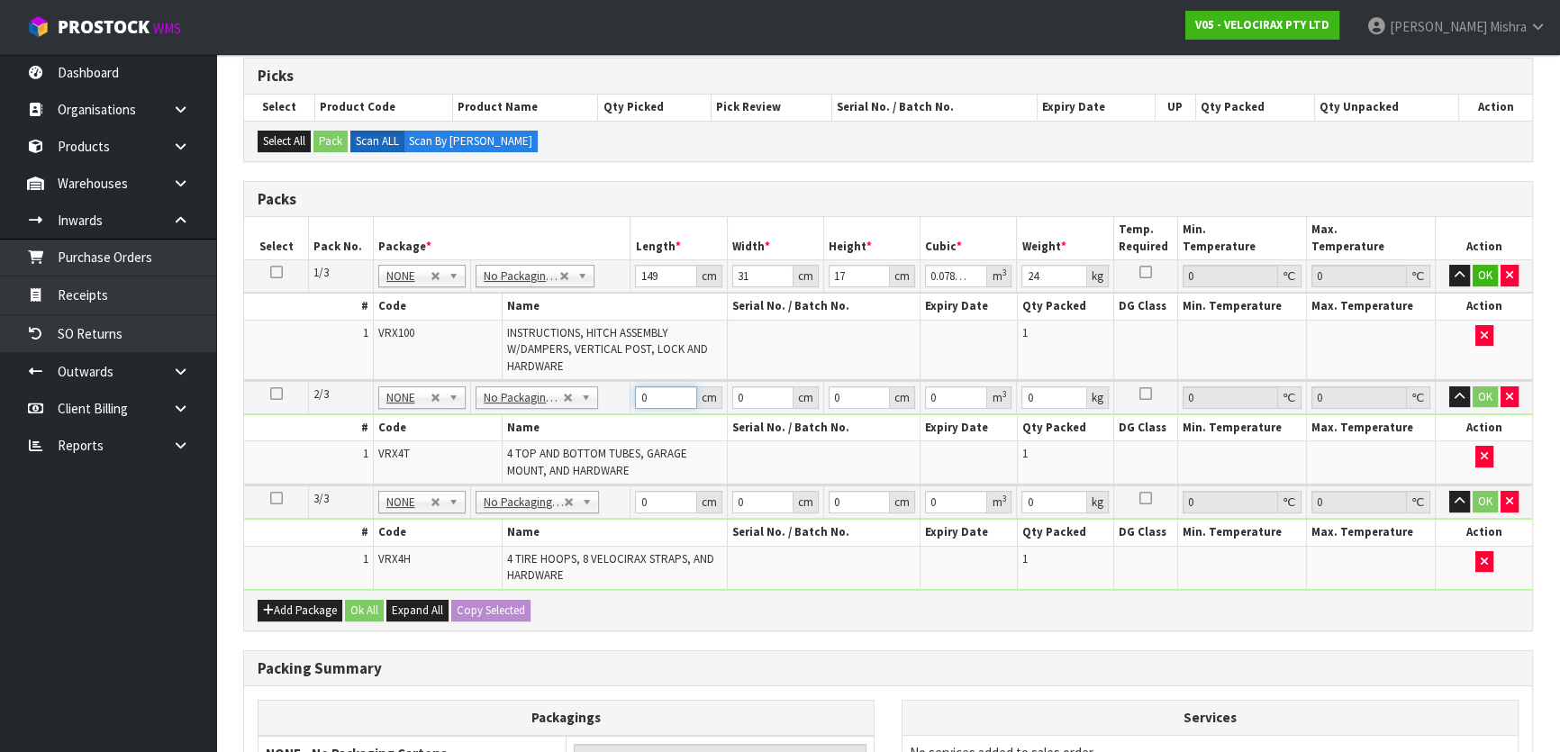
drag, startPoint x: 660, startPoint y: 390, endPoint x: 644, endPoint y: 389, distance: 16.2
click at [644, 389] on input "0" at bounding box center [665, 397] width 61 height 23
drag, startPoint x: 656, startPoint y: 397, endPoint x: 561, endPoint y: 407, distance: 95.1
click at [561, 407] on tr "2/3 NONE 007-001 007-002 007-004 007-009 007-013 007-014 007-015 007-017 007-01…" at bounding box center [888, 397] width 1288 height 33
type input "120"
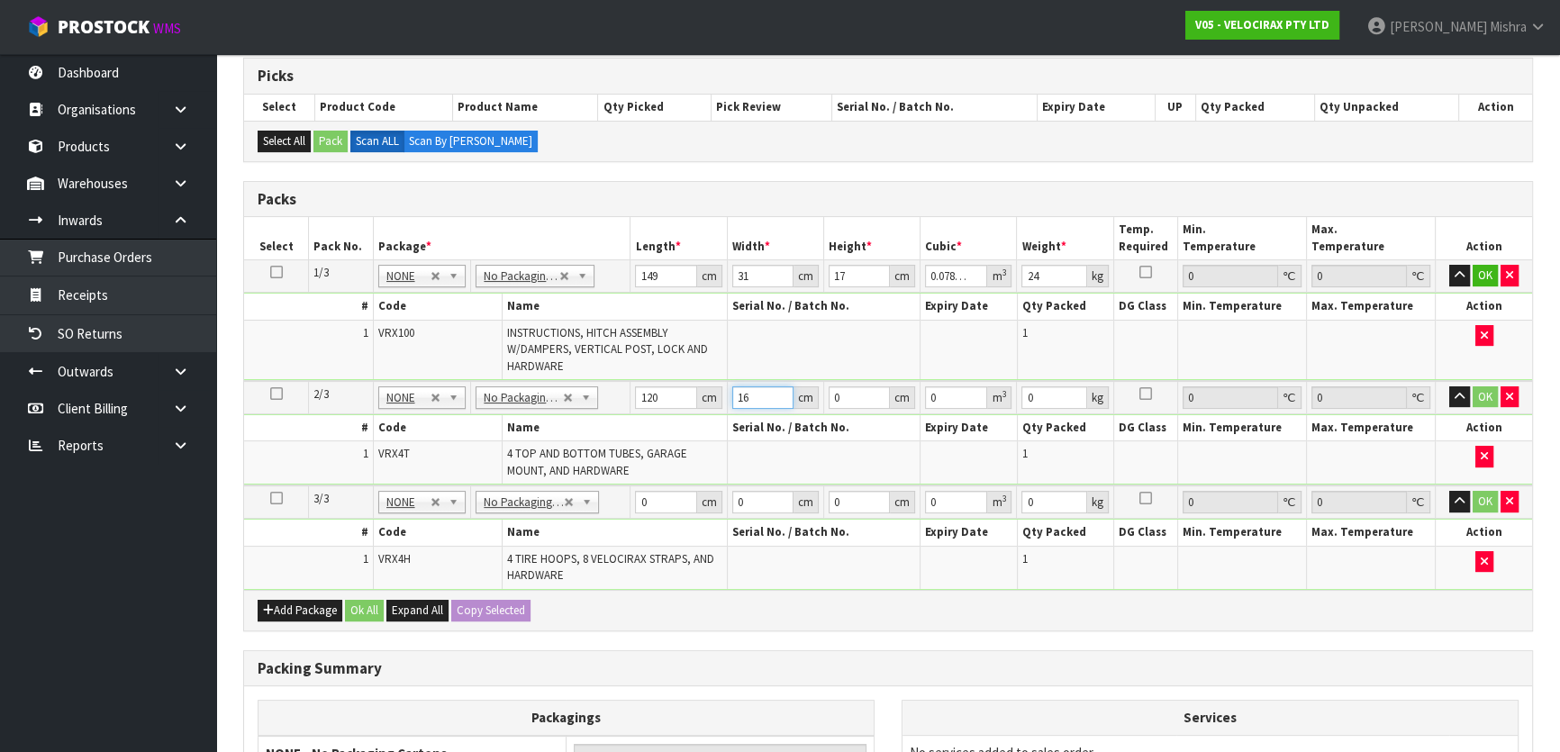
type input "16"
type input "1"
type input "0.00192"
type input "15"
type input "0.0288"
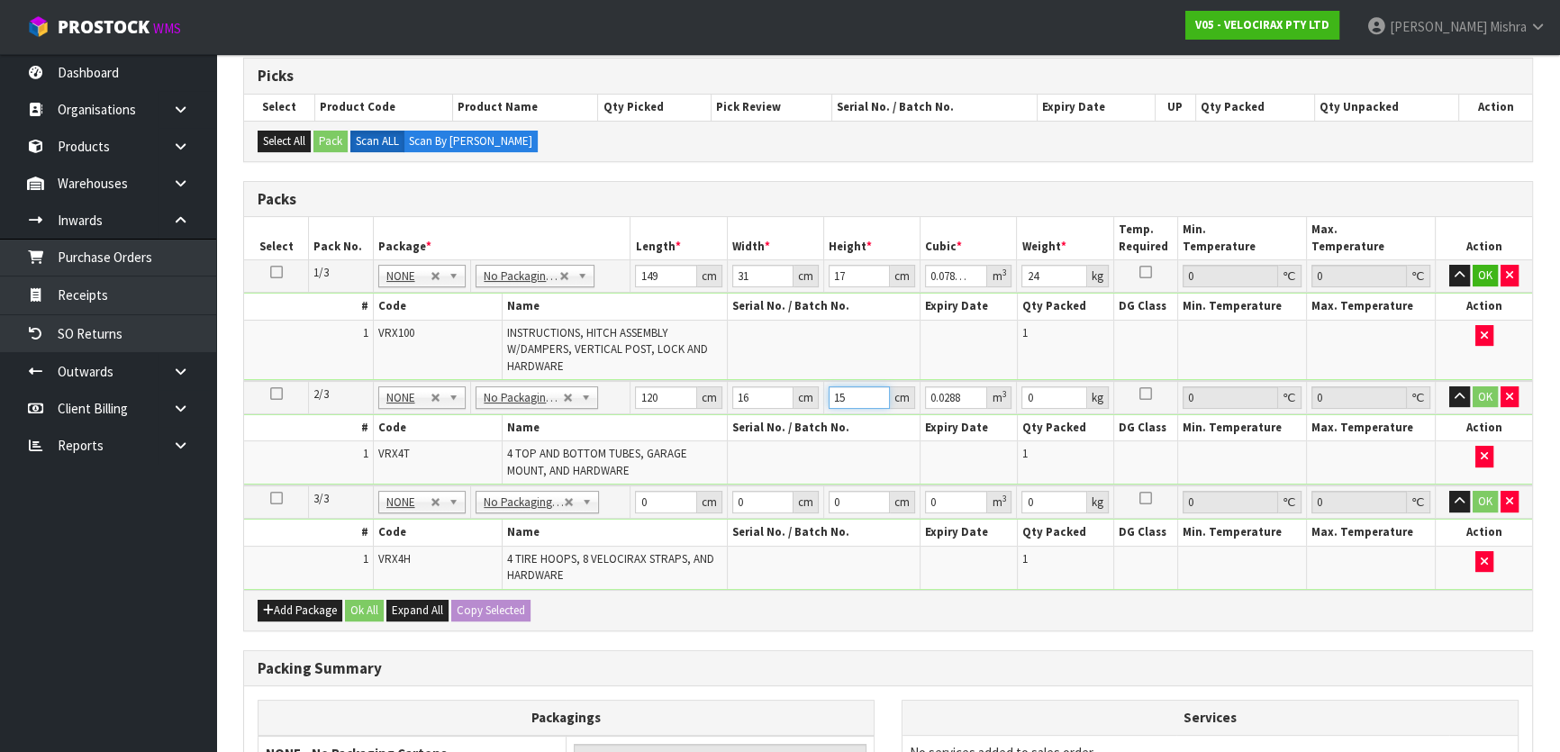
type input "15"
type input "10"
drag, startPoint x: 655, startPoint y: 498, endPoint x: 597, endPoint y: 496, distance: 57.7
click at [597, 496] on tr "3/3 NONE 007-001 007-002 007-004 007-009 007-013 007-014 007-015 007-017 007-01…" at bounding box center [888, 502] width 1288 height 33
type input "69"
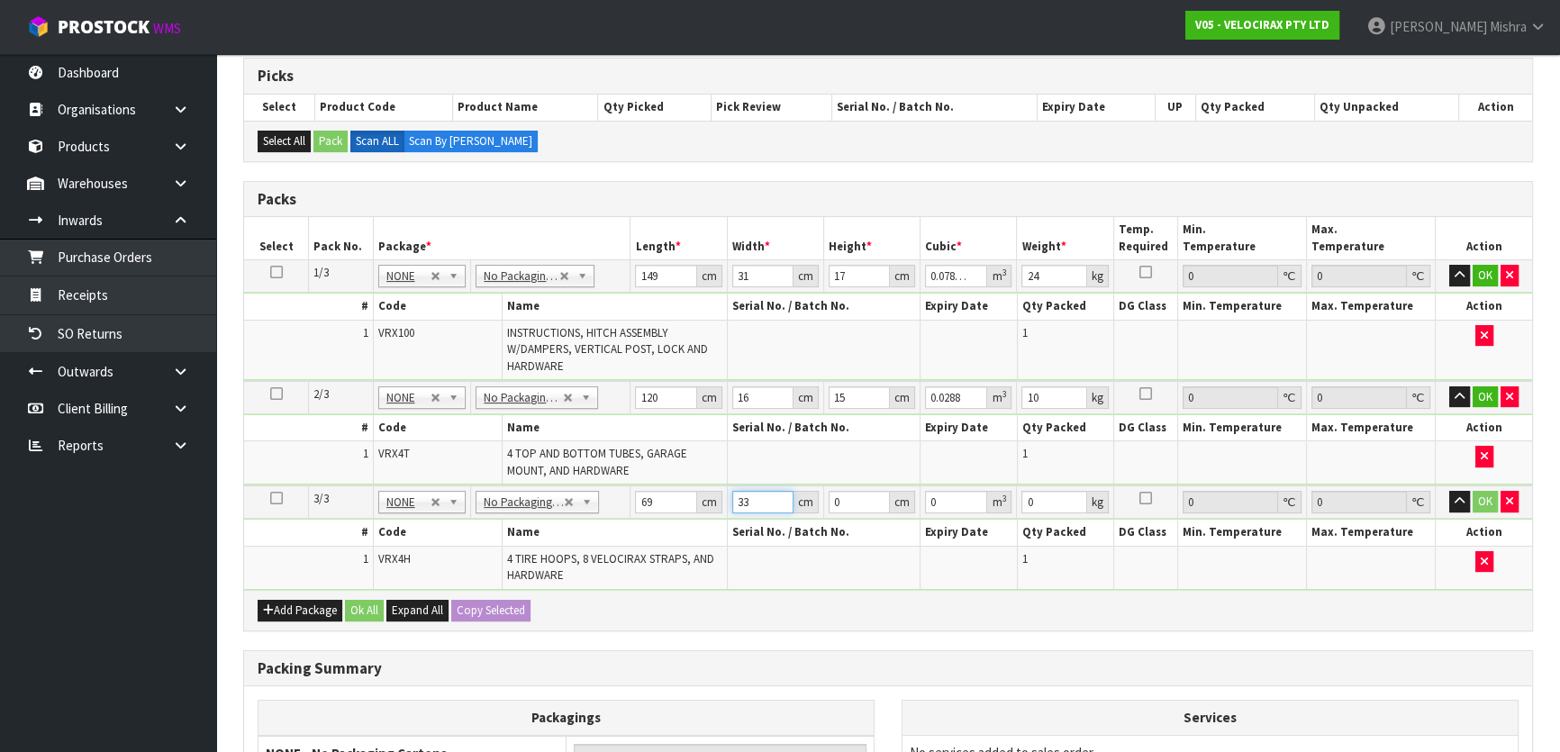
type input "33"
type input "3"
type input "0.006831"
type input "0"
type input "2"
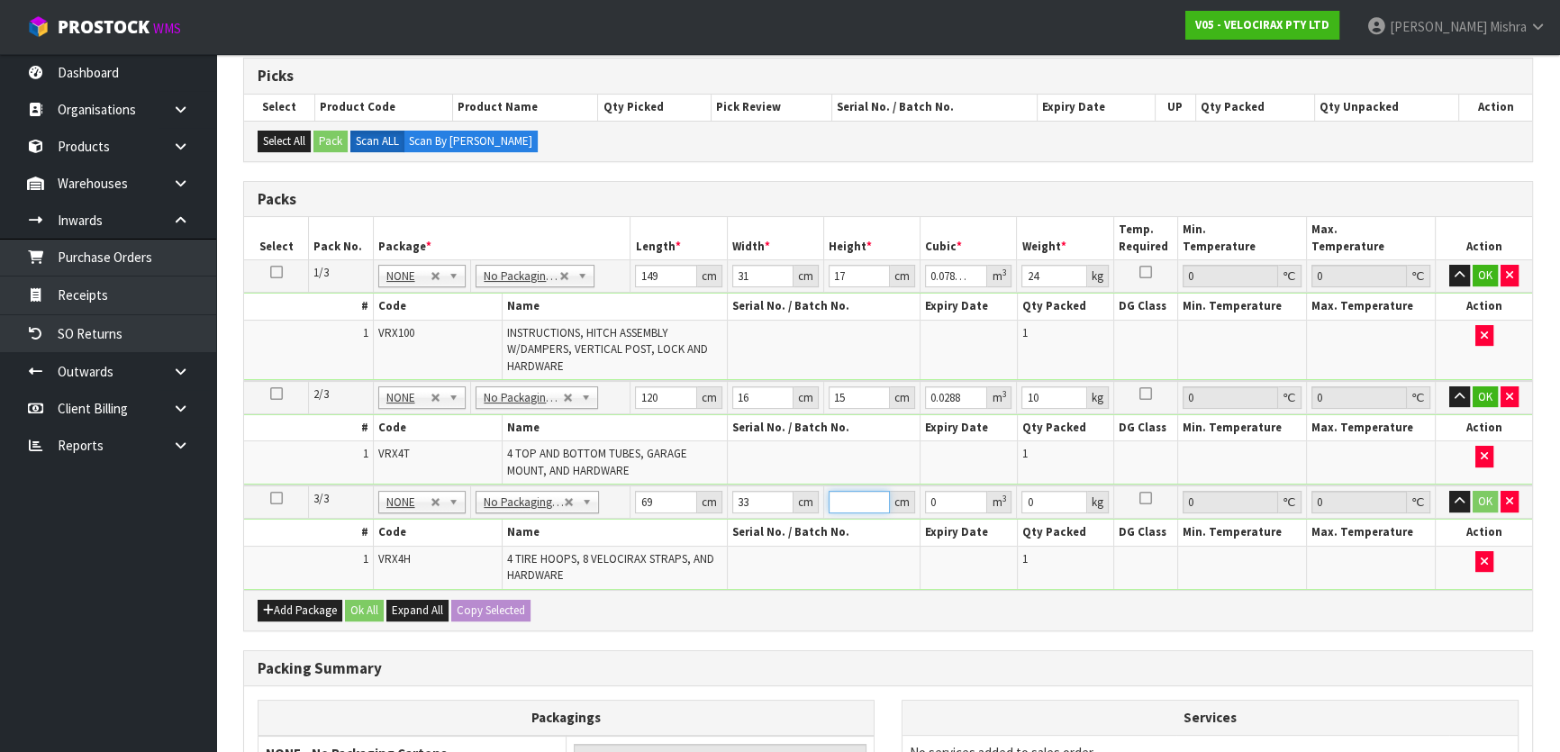
type input "0.004554"
type input "21"
type input "0.047817"
type input "21"
type input "13"
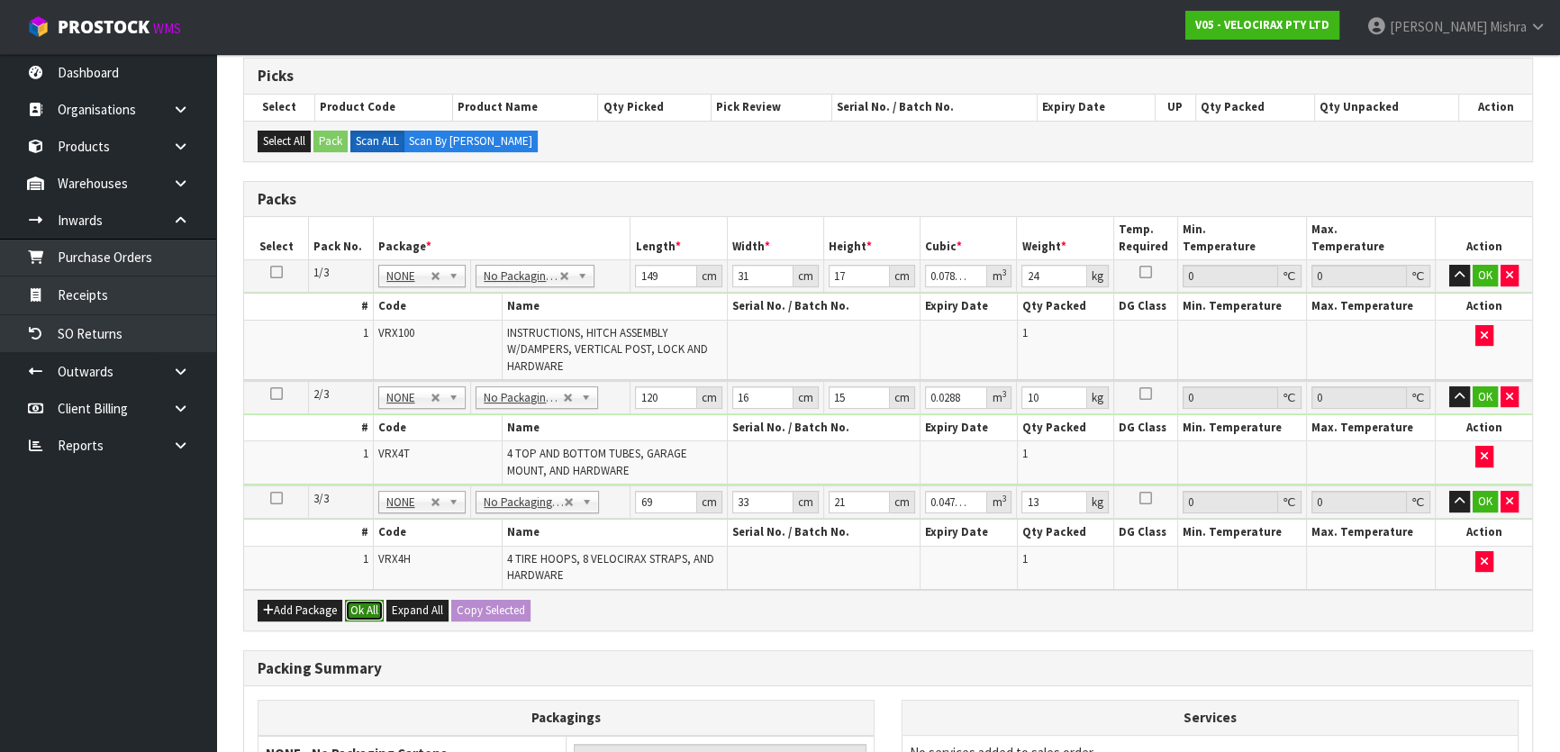
click at [380, 611] on button "Ok All" at bounding box center [364, 611] width 39 height 22
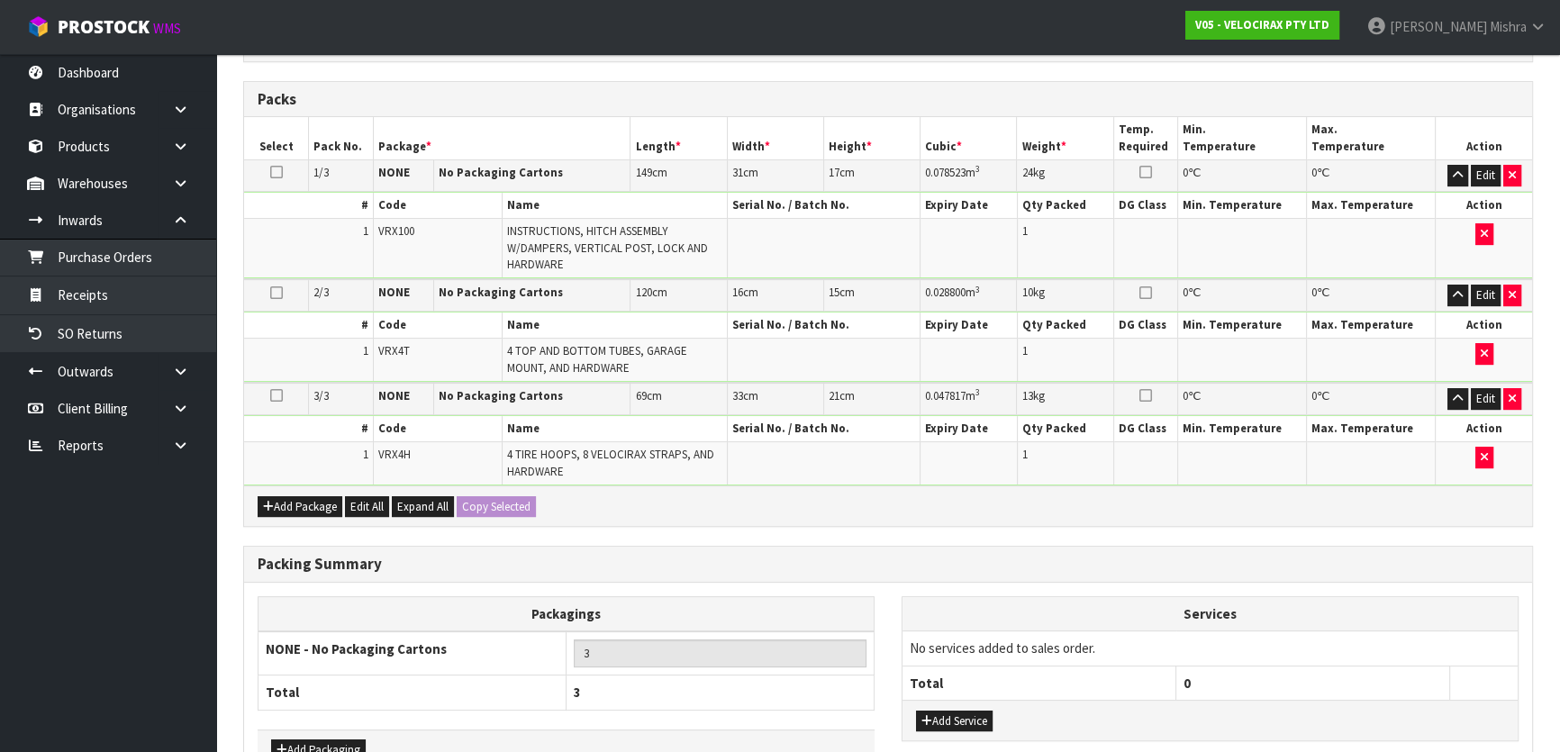
scroll to position [570, 0]
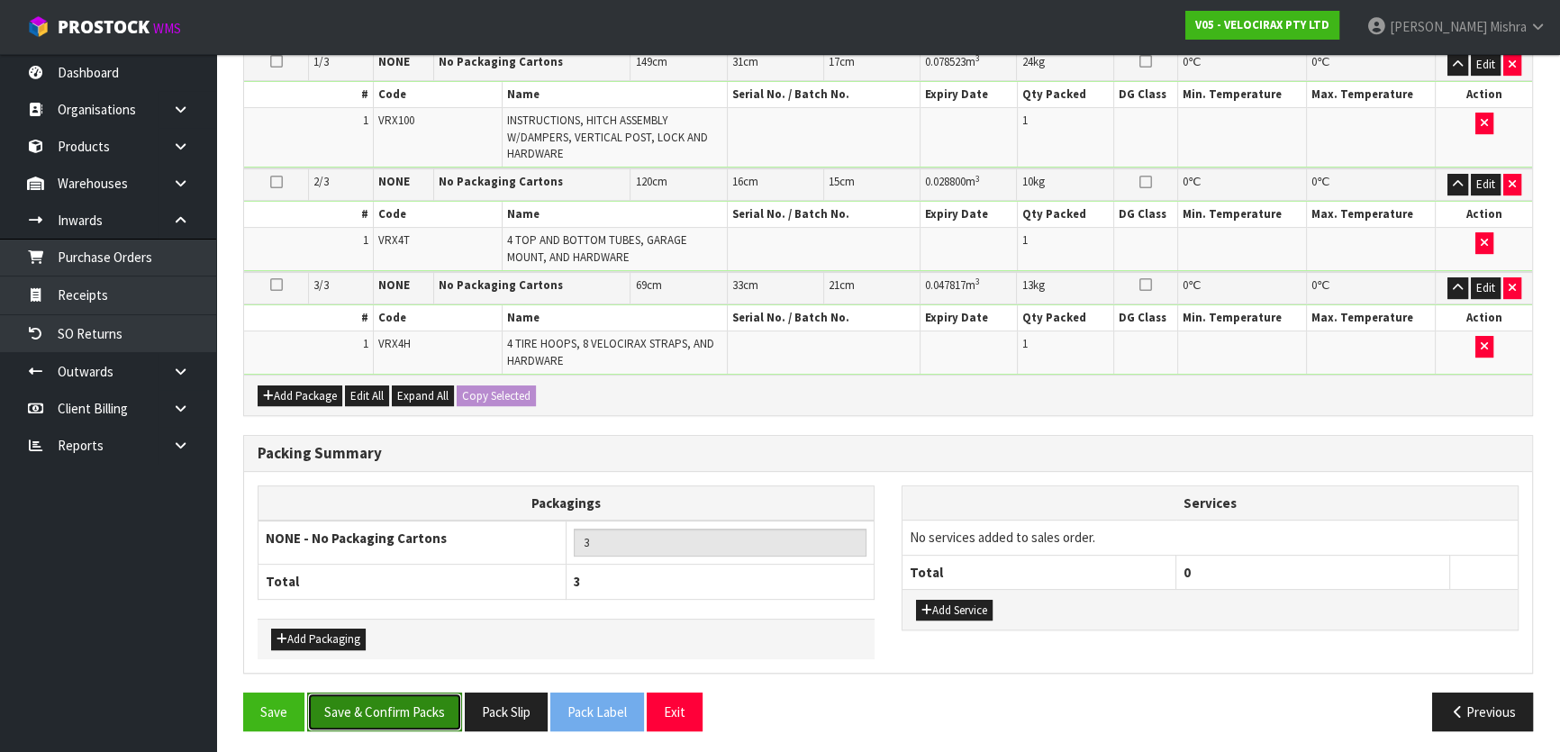
click at [404, 693] on button "Save & Confirm Packs" at bounding box center [384, 712] width 155 height 39
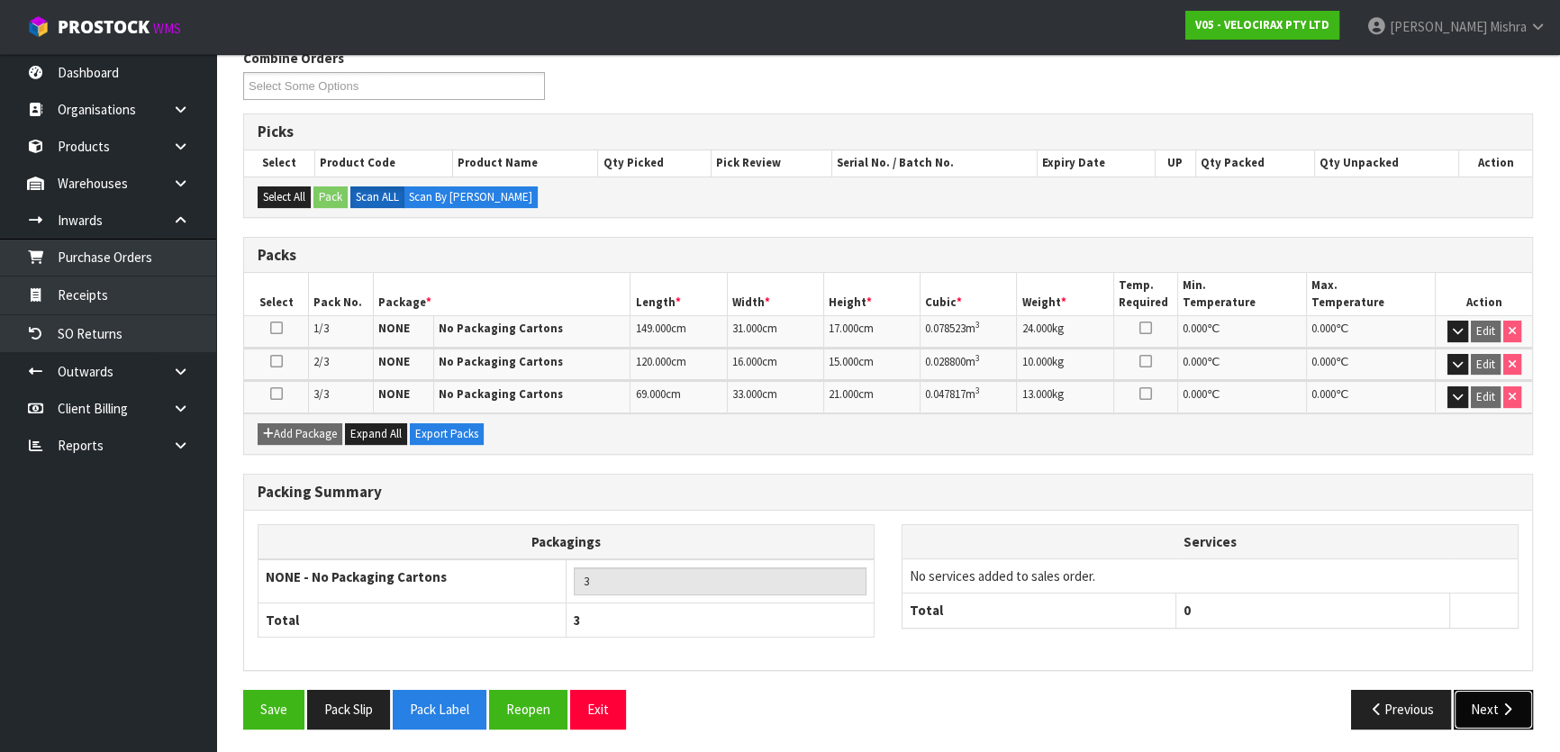
click at [1506, 708] on icon "button" at bounding box center [1507, 710] width 17 height 14
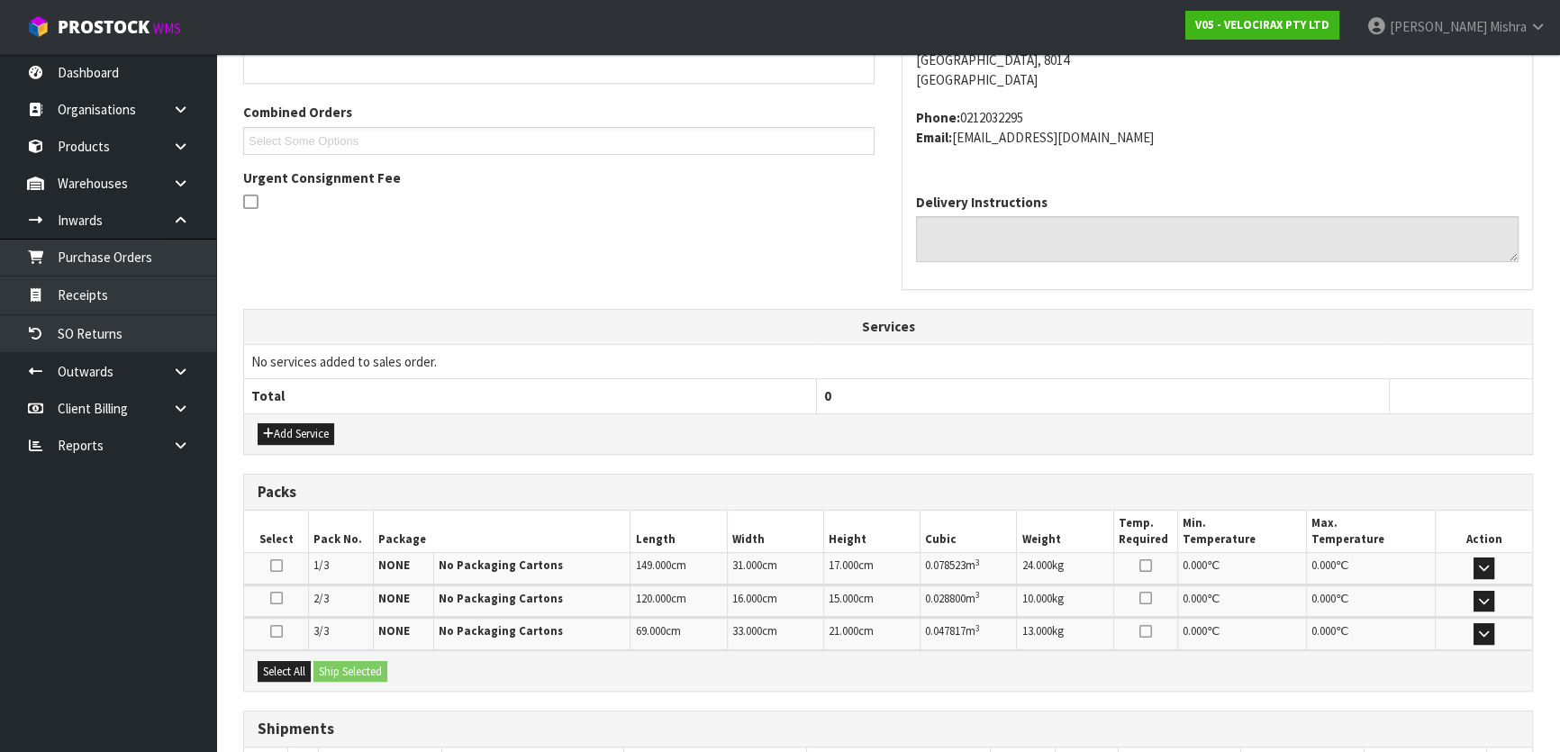
scroll to position [558, 0]
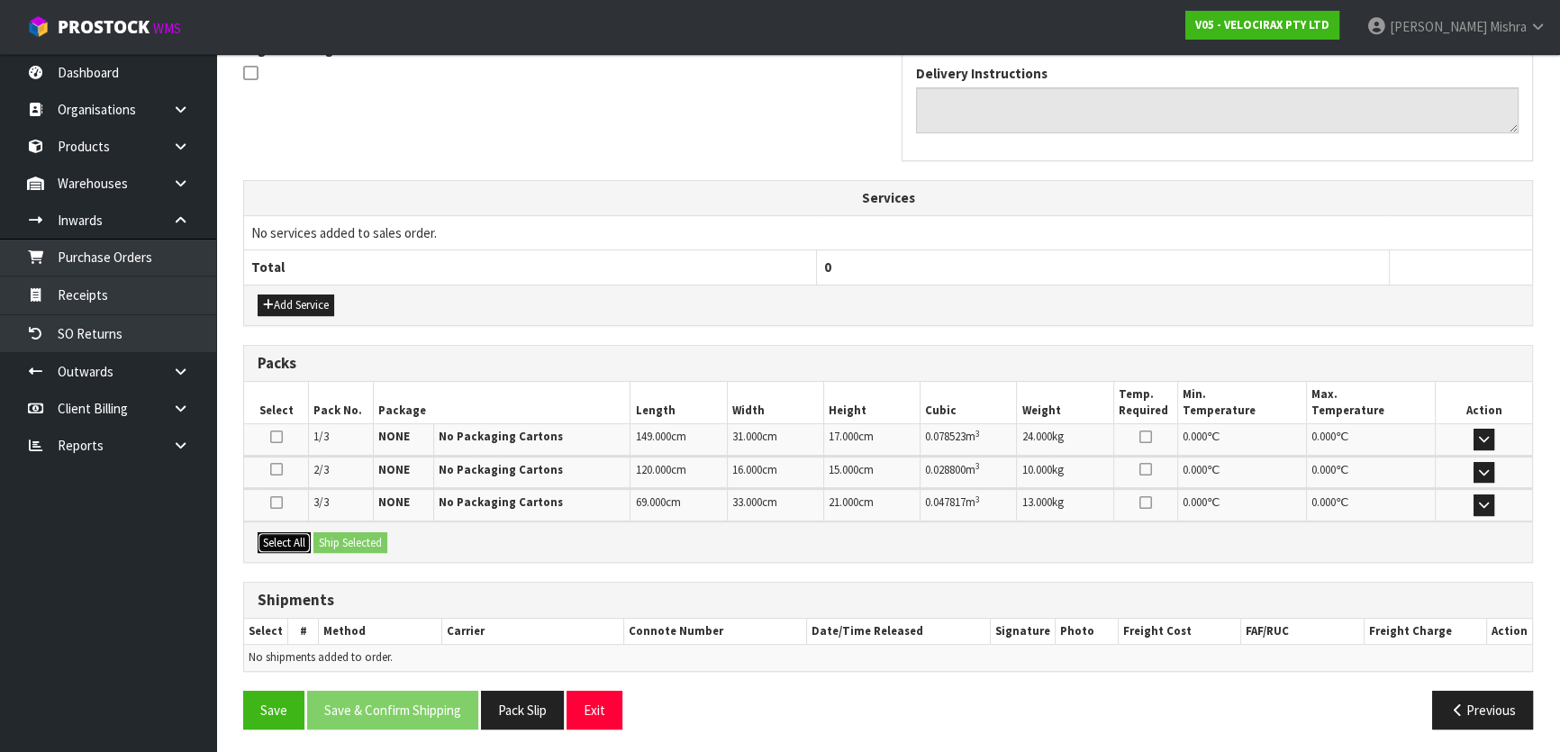
click at [288, 537] on button "Select All" at bounding box center [284, 543] width 53 height 22
click at [349, 537] on button "Ship Selected" at bounding box center [351, 543] width 74 height 22
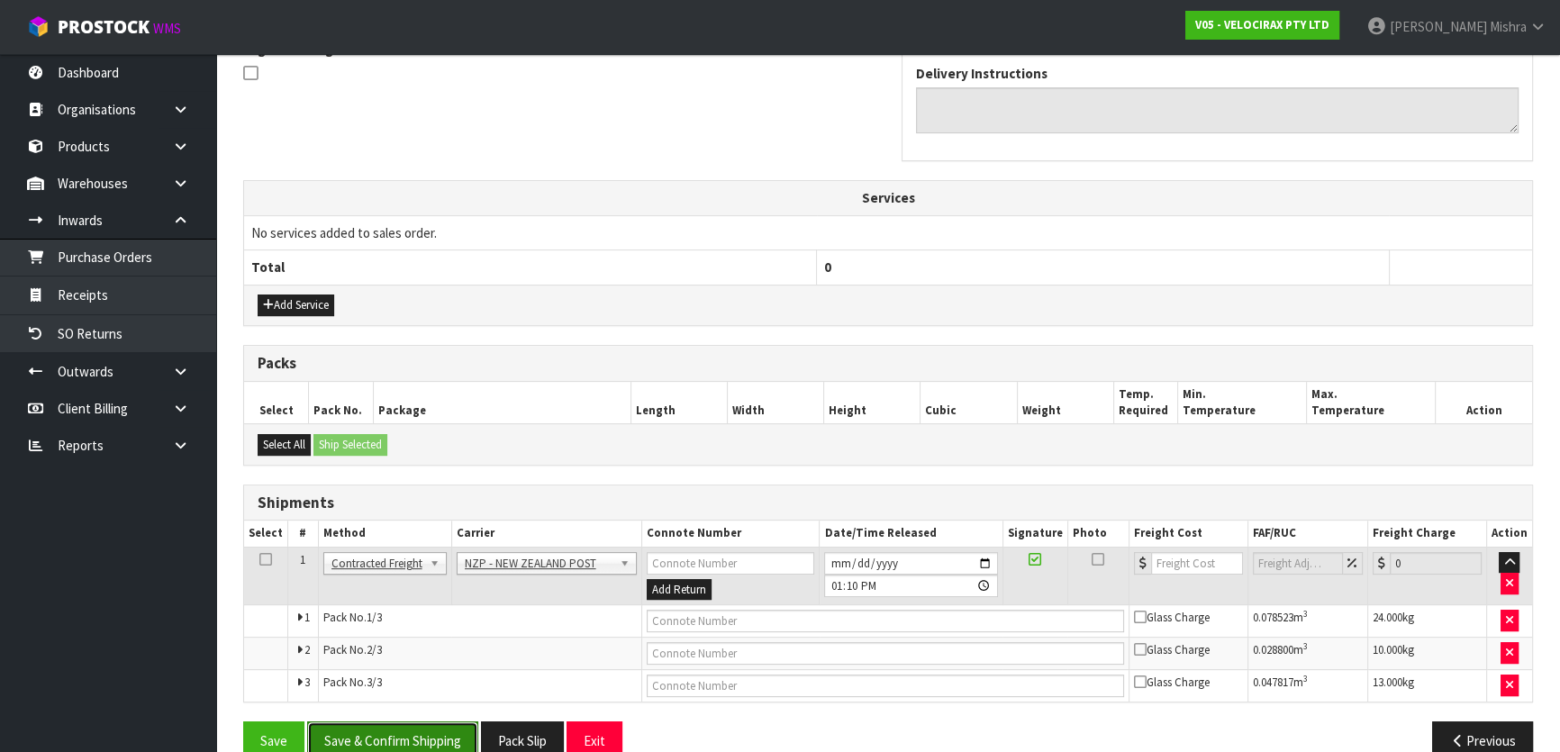
click at [360, 738] on button "Save & Confirm Shipping" at bounding box center [392, 741] width 171 height 39
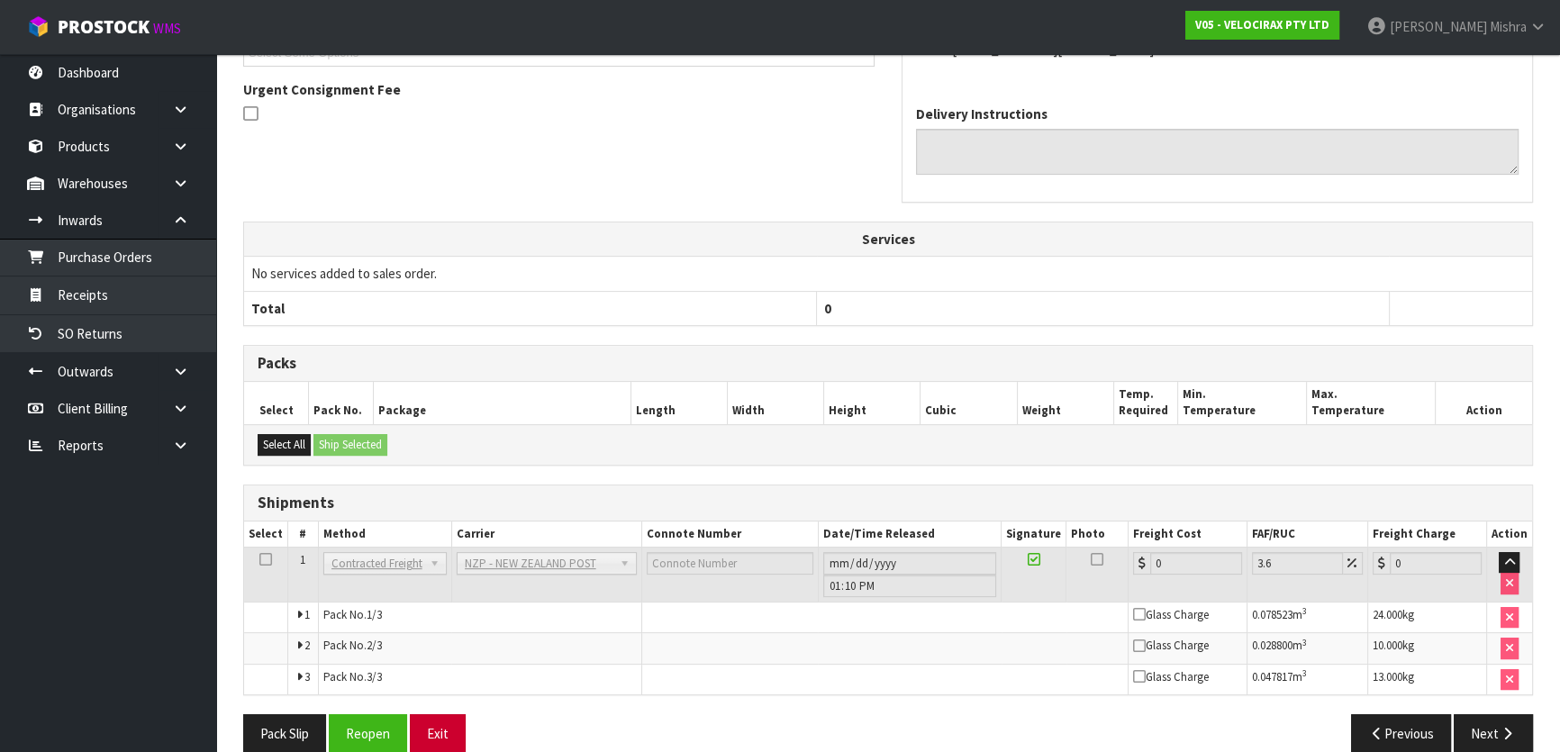
scroll to position [560, 0]
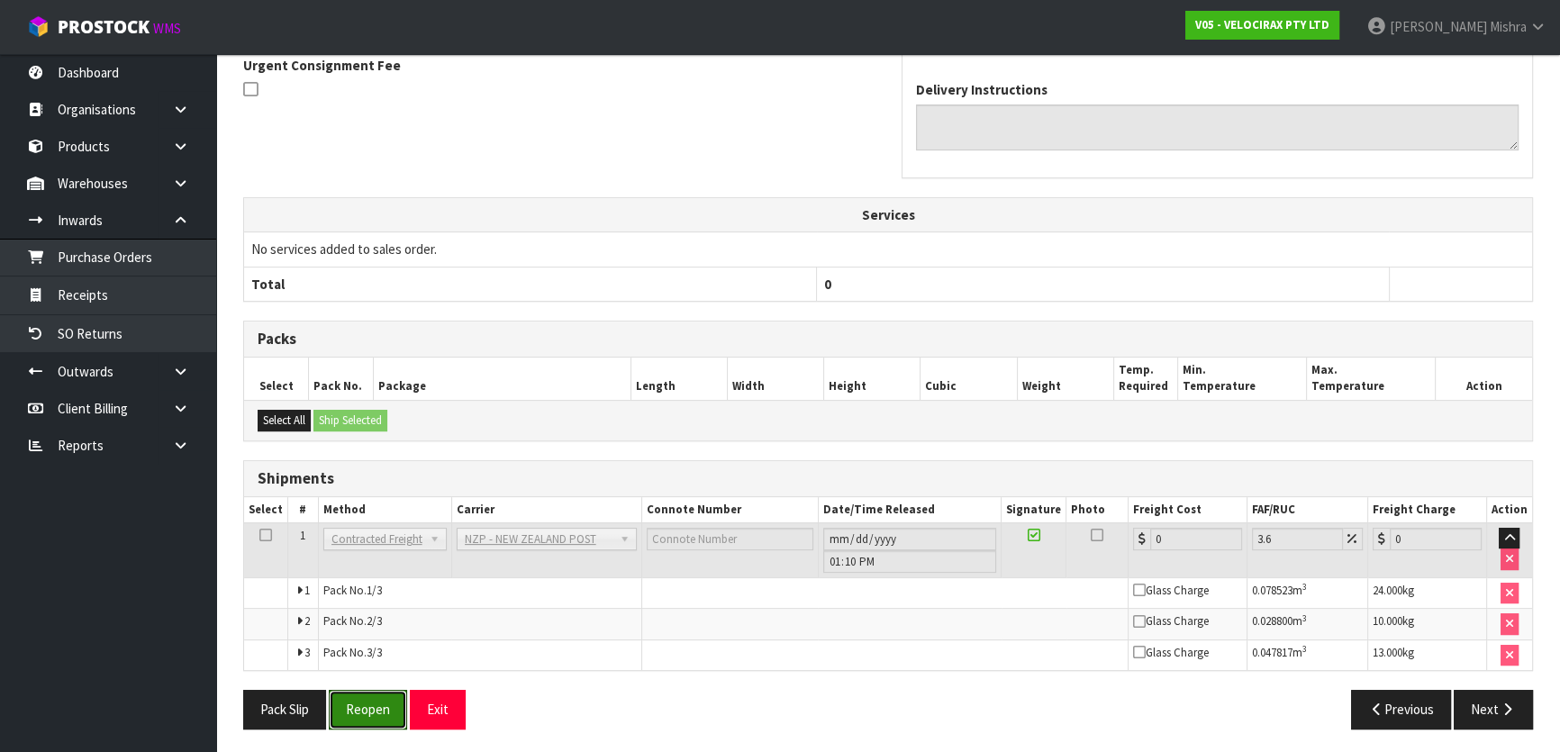
drag, startPoint x: 375, startPoint y: 708, endPoint x: 222, endPoint y: 604, distance: 185.4
click at [375, 708] on button "Reopen" at bounding box center [368, 709] width 78 height 39
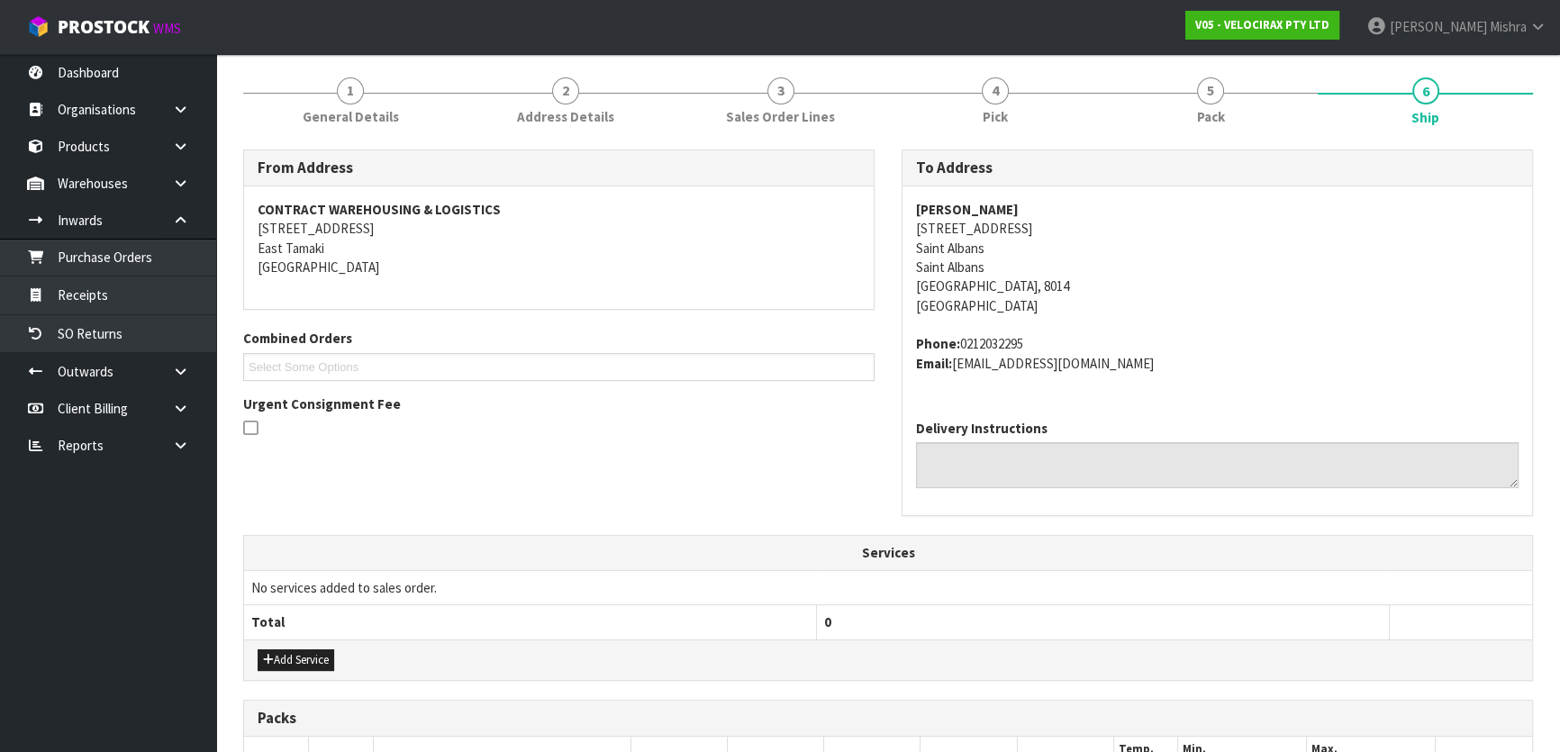
scroll to position [491, 0]
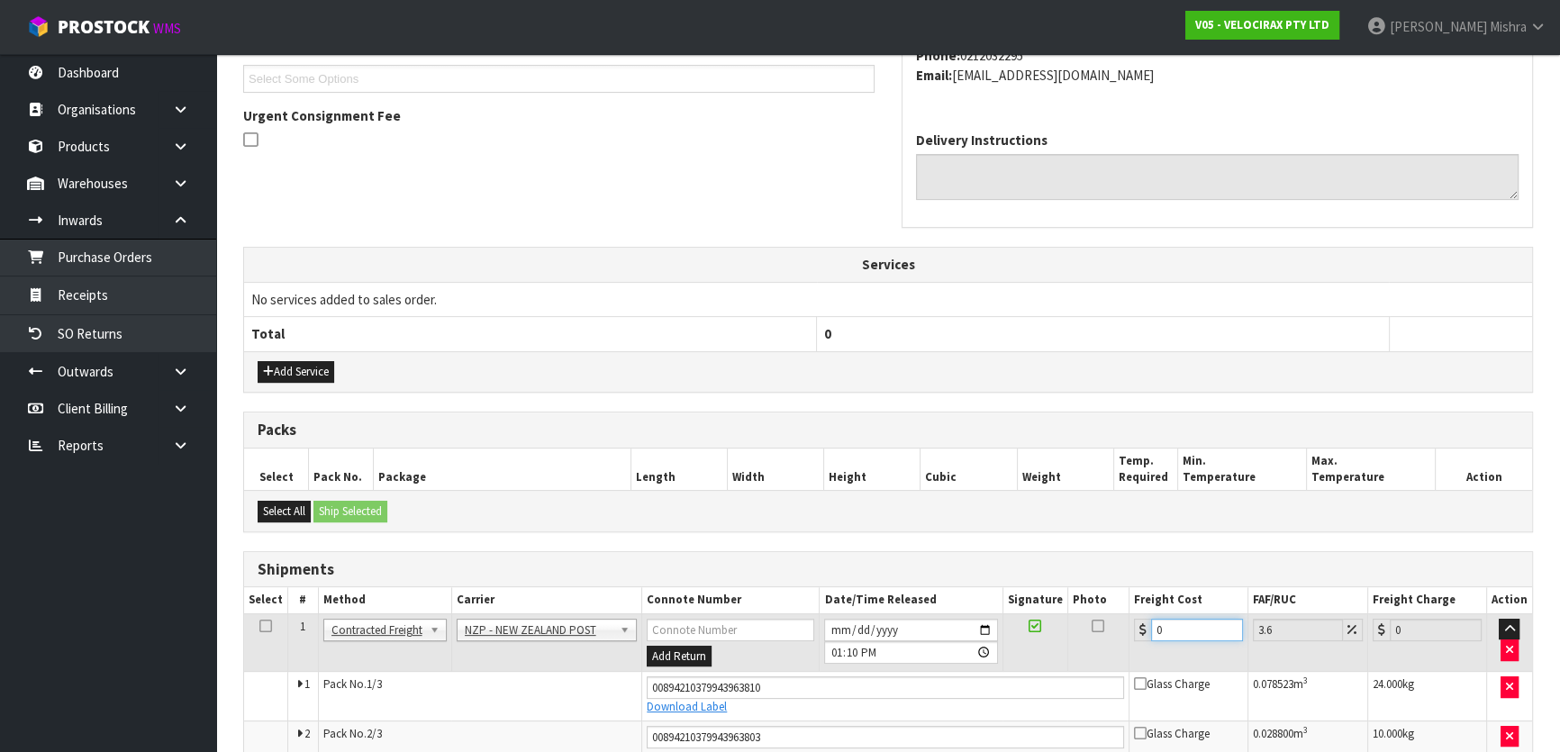
drag, startPoint x: 1179, startPoint y: 632, endPoint x: 1080, endPoint y: 631, distance: 99.1
click at [1090, 625] on tr "1 Client Local Pickup Customer Local Pickup Company Freight Contracted Freight …" at bounding box center [888, 643] width 1288 height 59
type input "6"
type input "6.22"
type input "63"
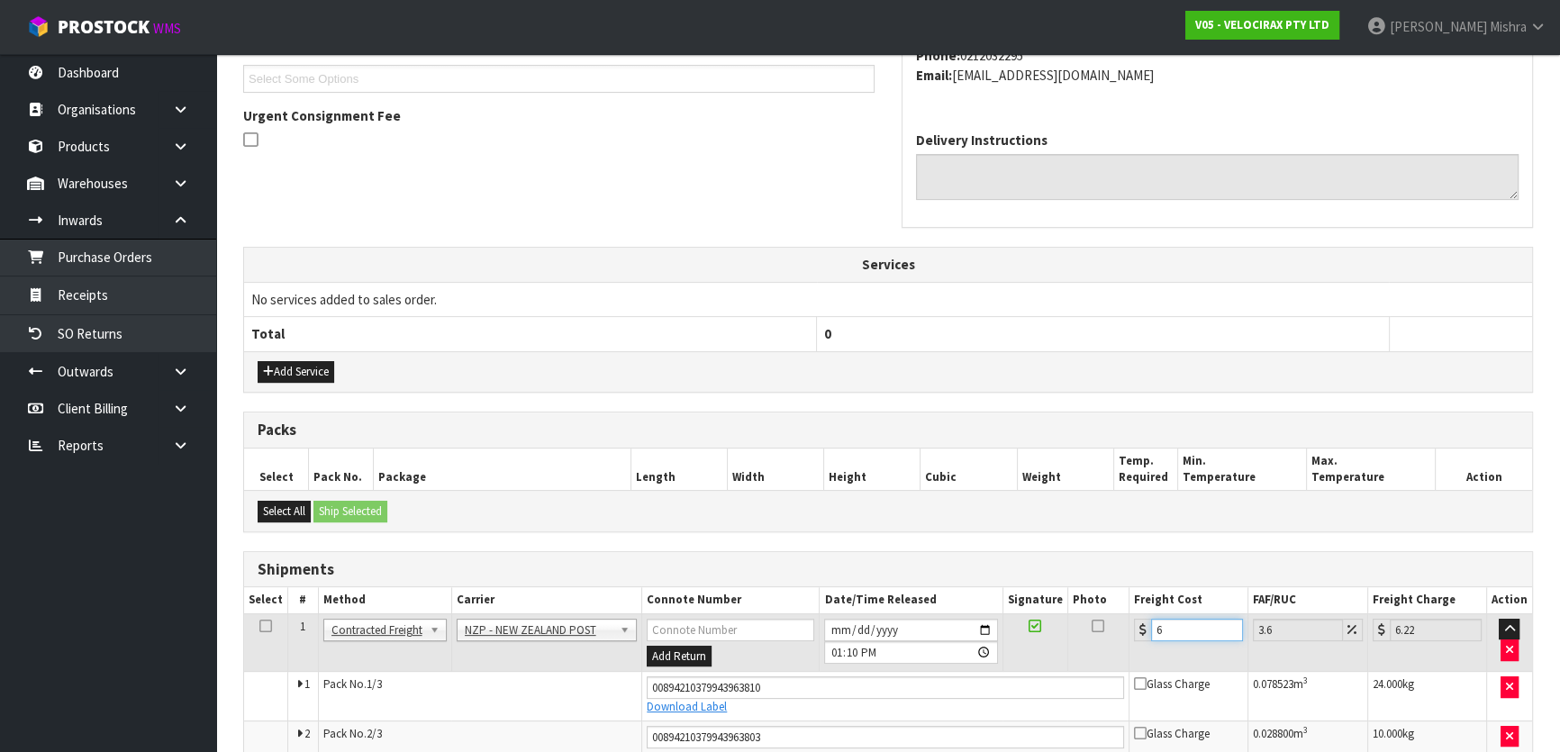
type input "65.27"
type input "63.1"
type input "65.37"
type input "63.17"
type input "65.44"
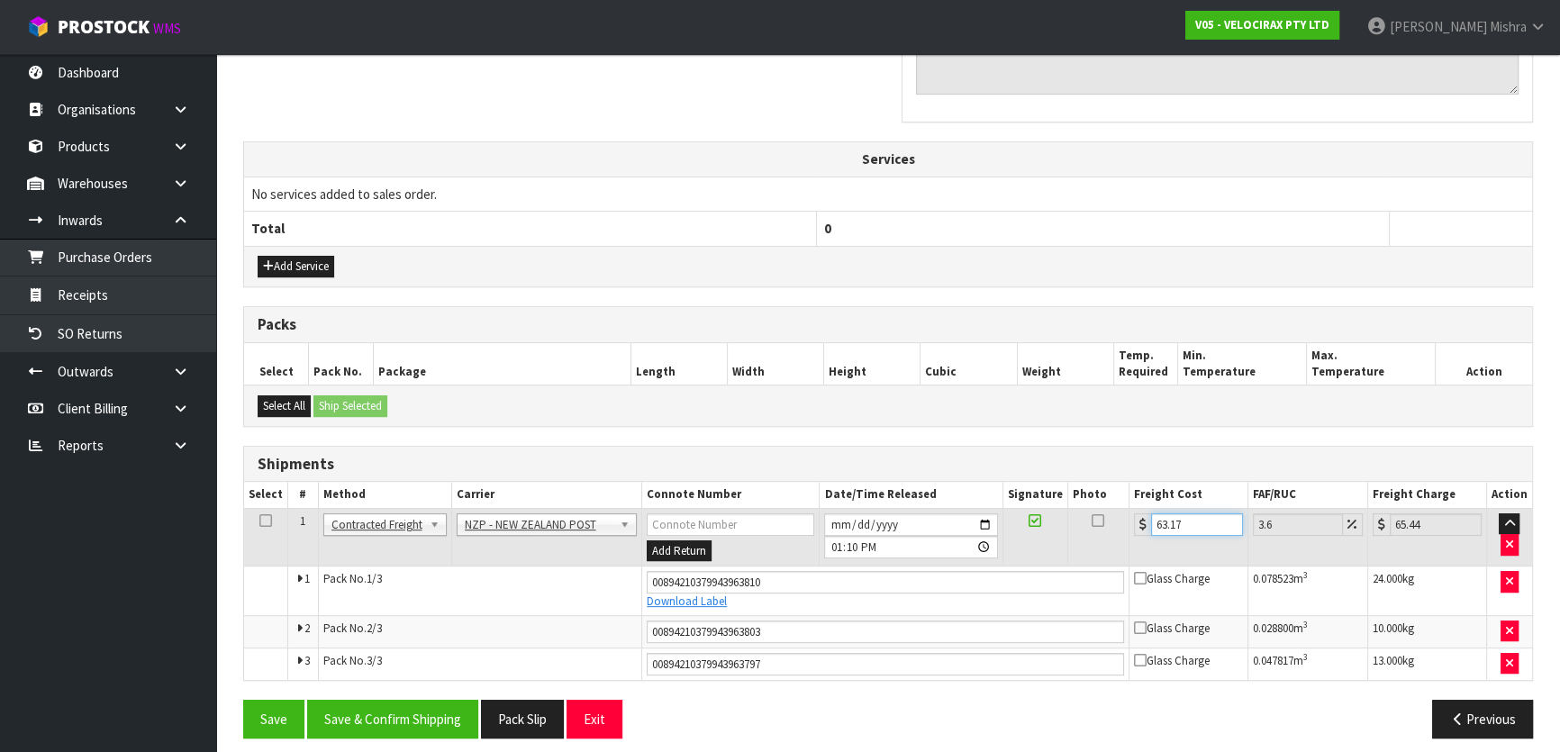
scroll to position [605, 0]
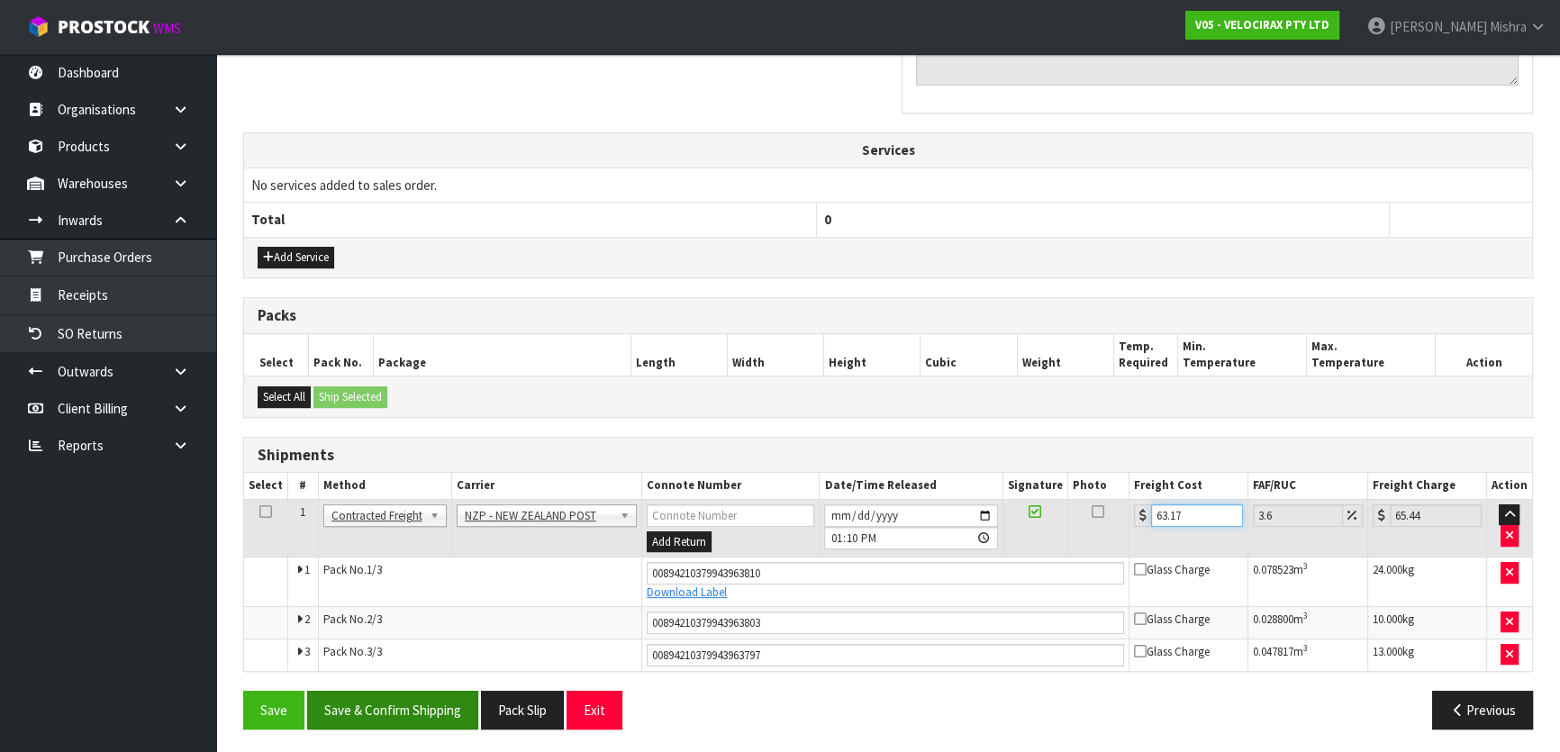
type input "63.17"
click at [408, 716] on button "Save & Confirm Shipping" at bounding box center [392, 710] width 171 height 39
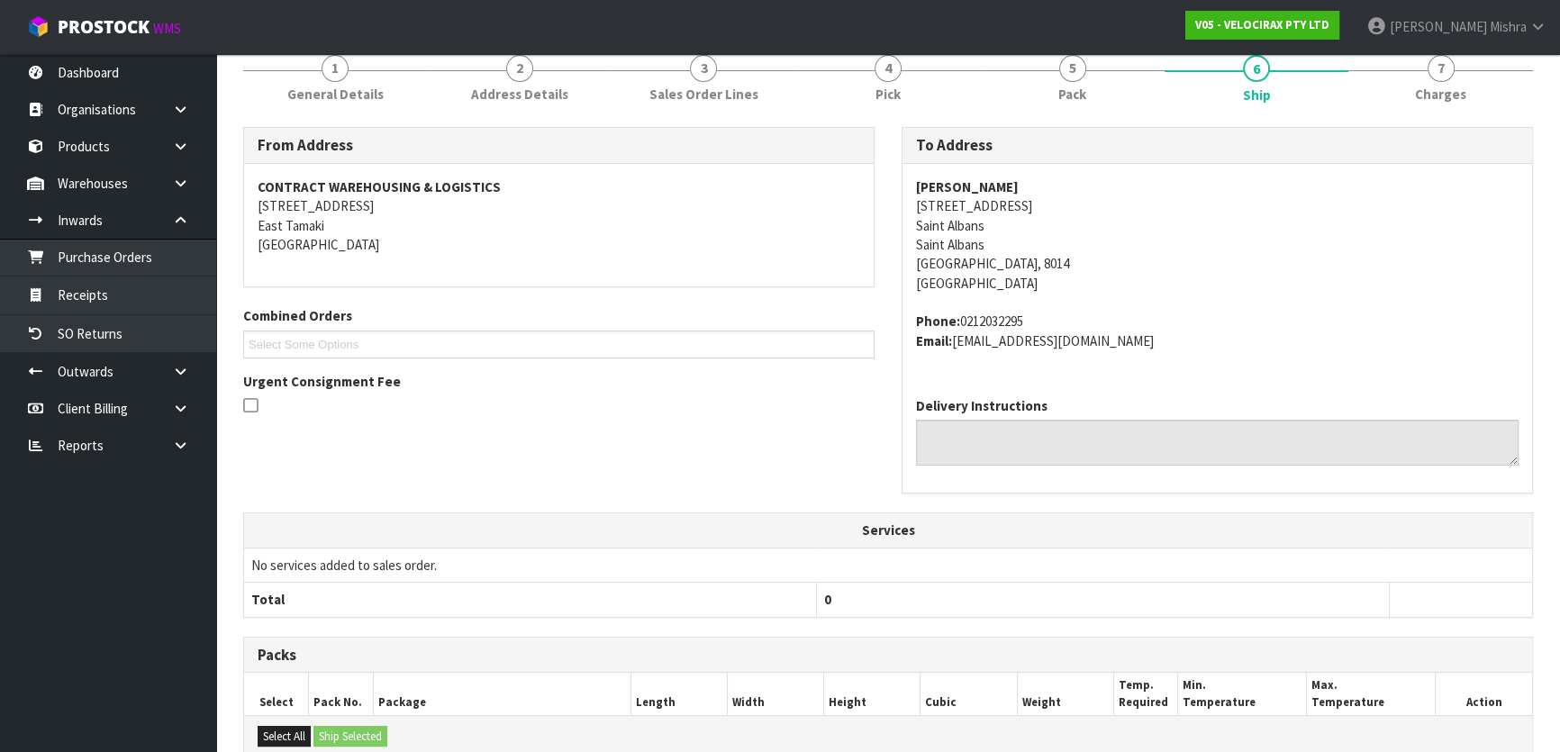
scroll to position [62, 0]
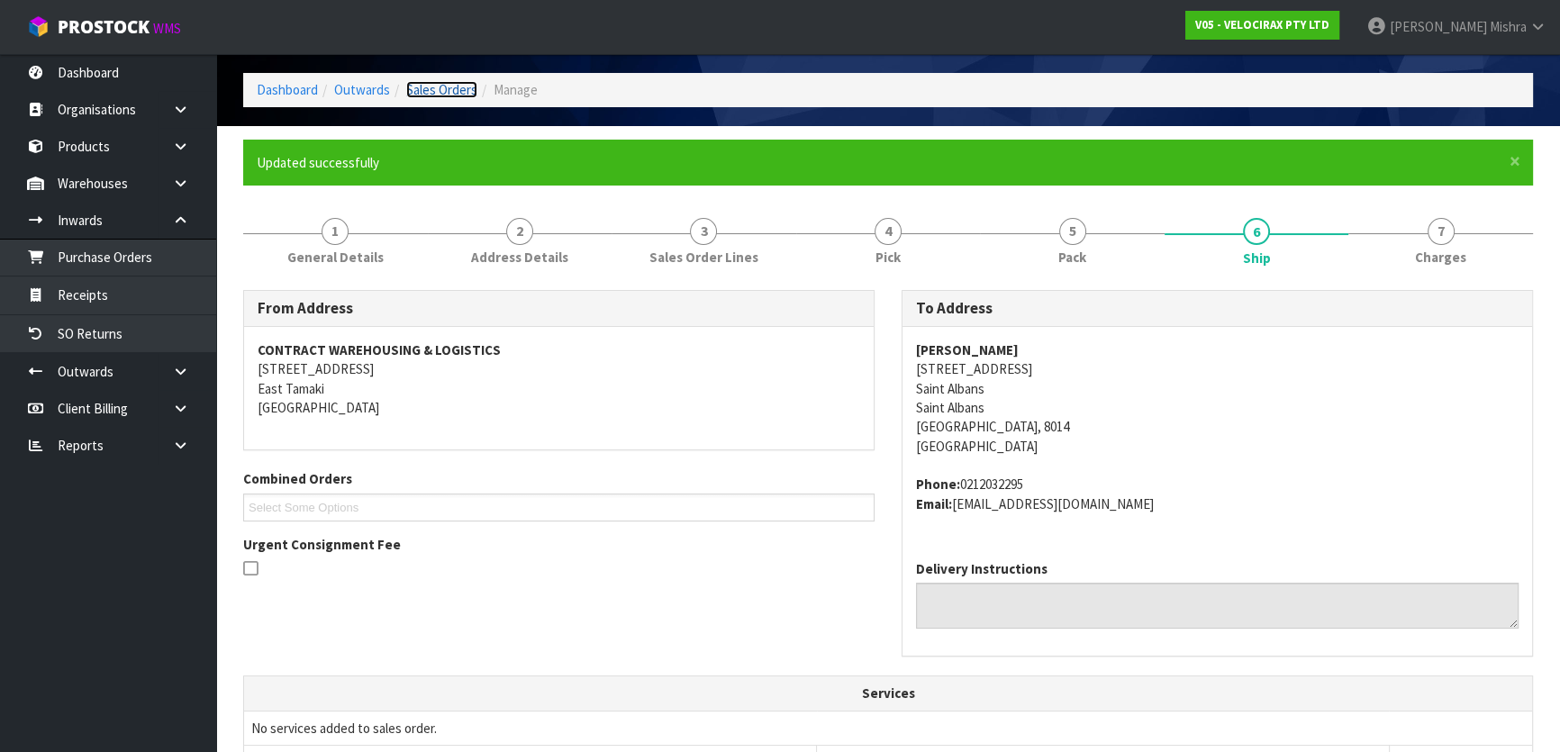
click at [450, 93] on link "Sales Orders" at bounding box center [441, 89] width 71 height 17
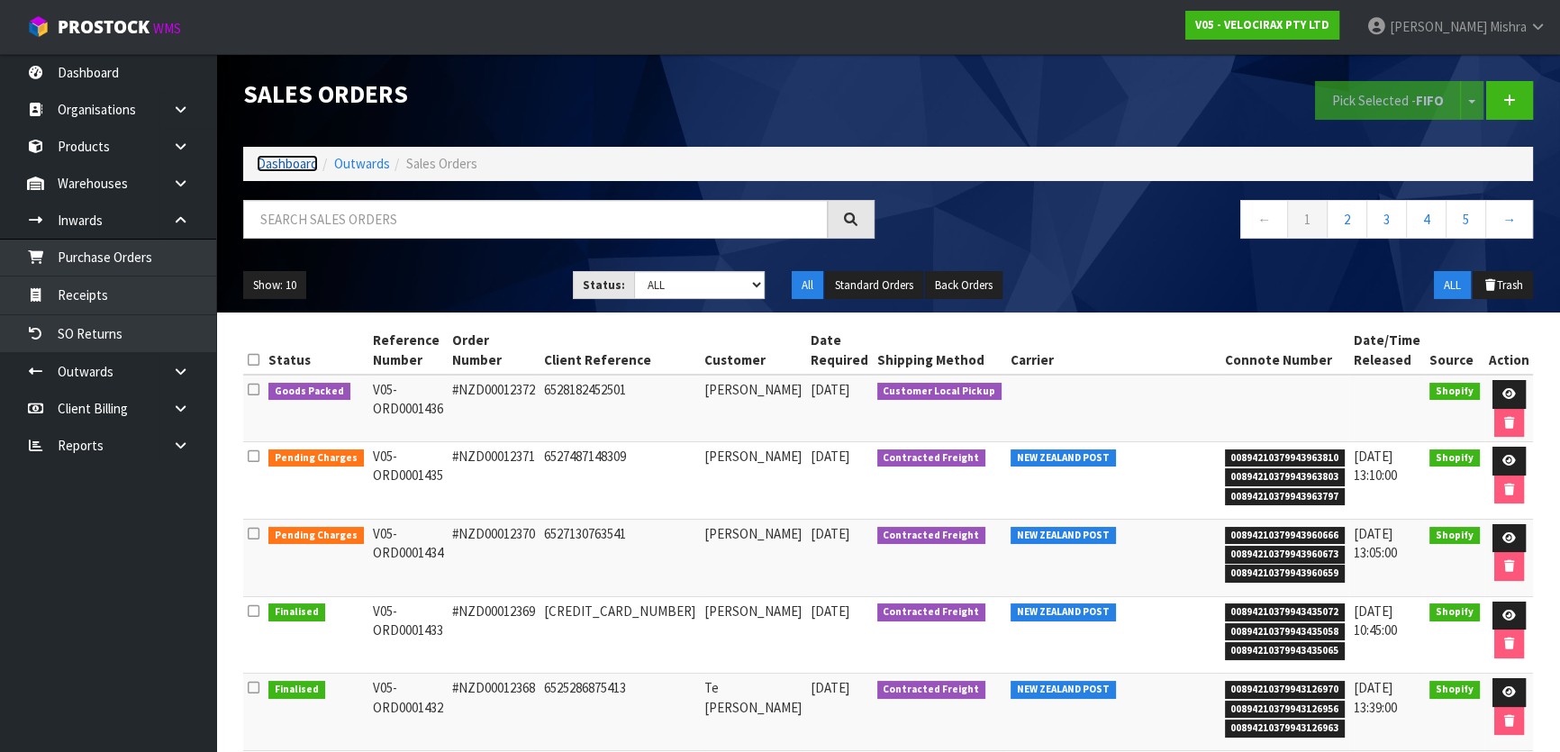
click at [277, 160] on link "Dashboard" at bounding box center [287, 163] width 61 height 17
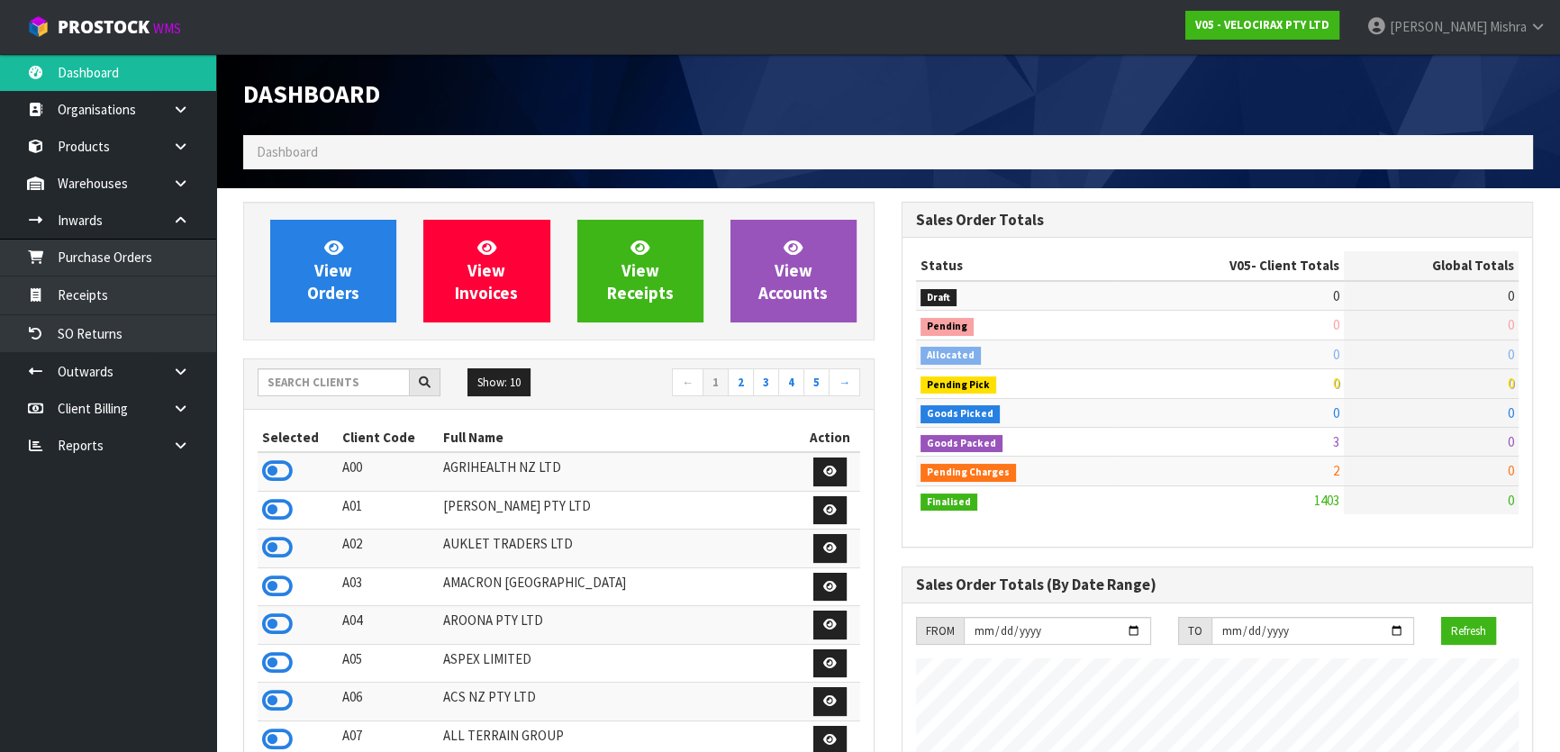
scroll to position [1401, 658]
click at [344, 387] on input "text" at bounding box center [334, 382] width 152 height 28
click at [368, 365] on div "Show: 10 5 10 25 50 ← 1 2 3 4 5 →" at bounding box center [559, 384] width 630 height 50
click at [365, 378] on input "text" at bounding box center [334, 382] width 152 height 28
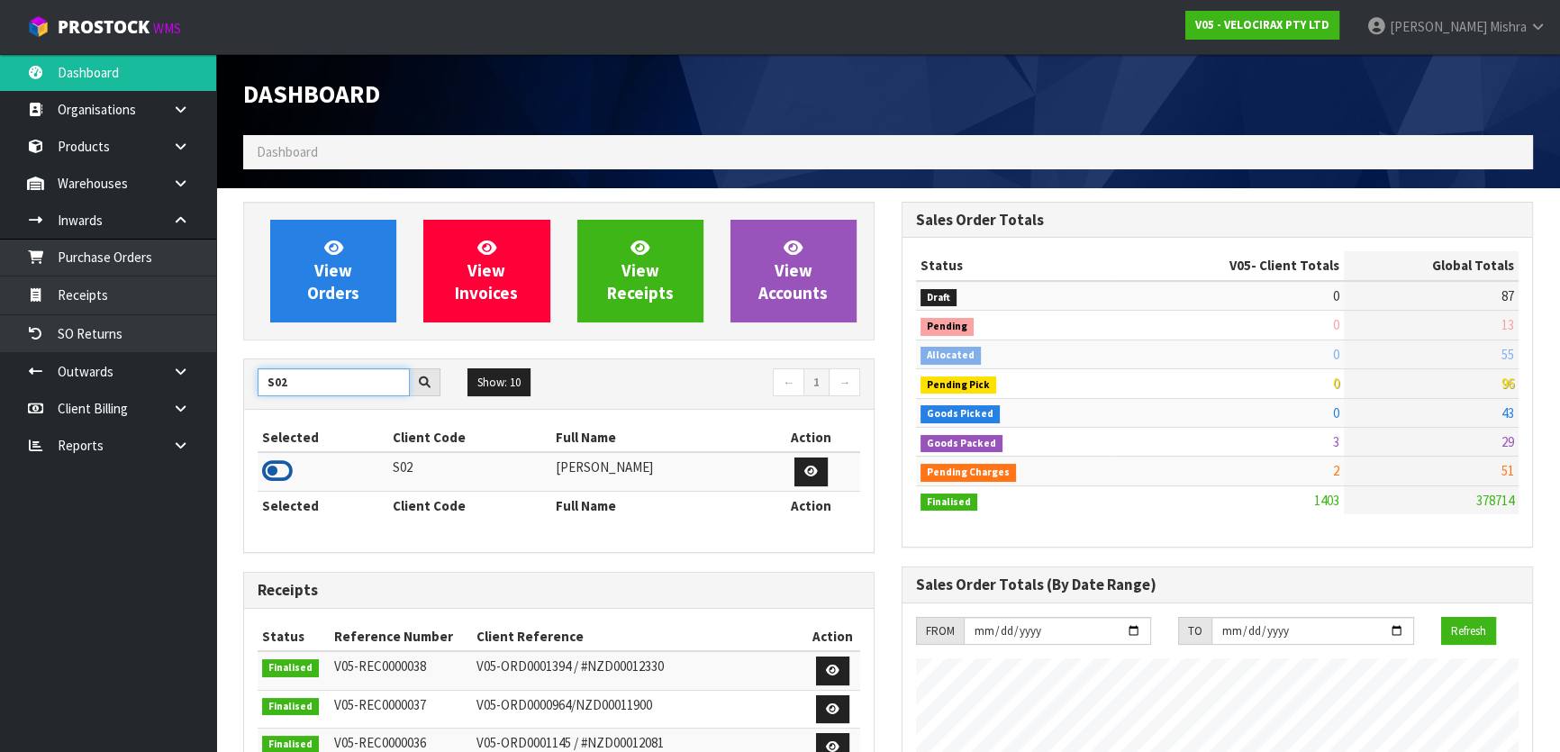
type input "S02"
click at [279, 475] on icon at bounding box center [277, 471] width 31 height 27
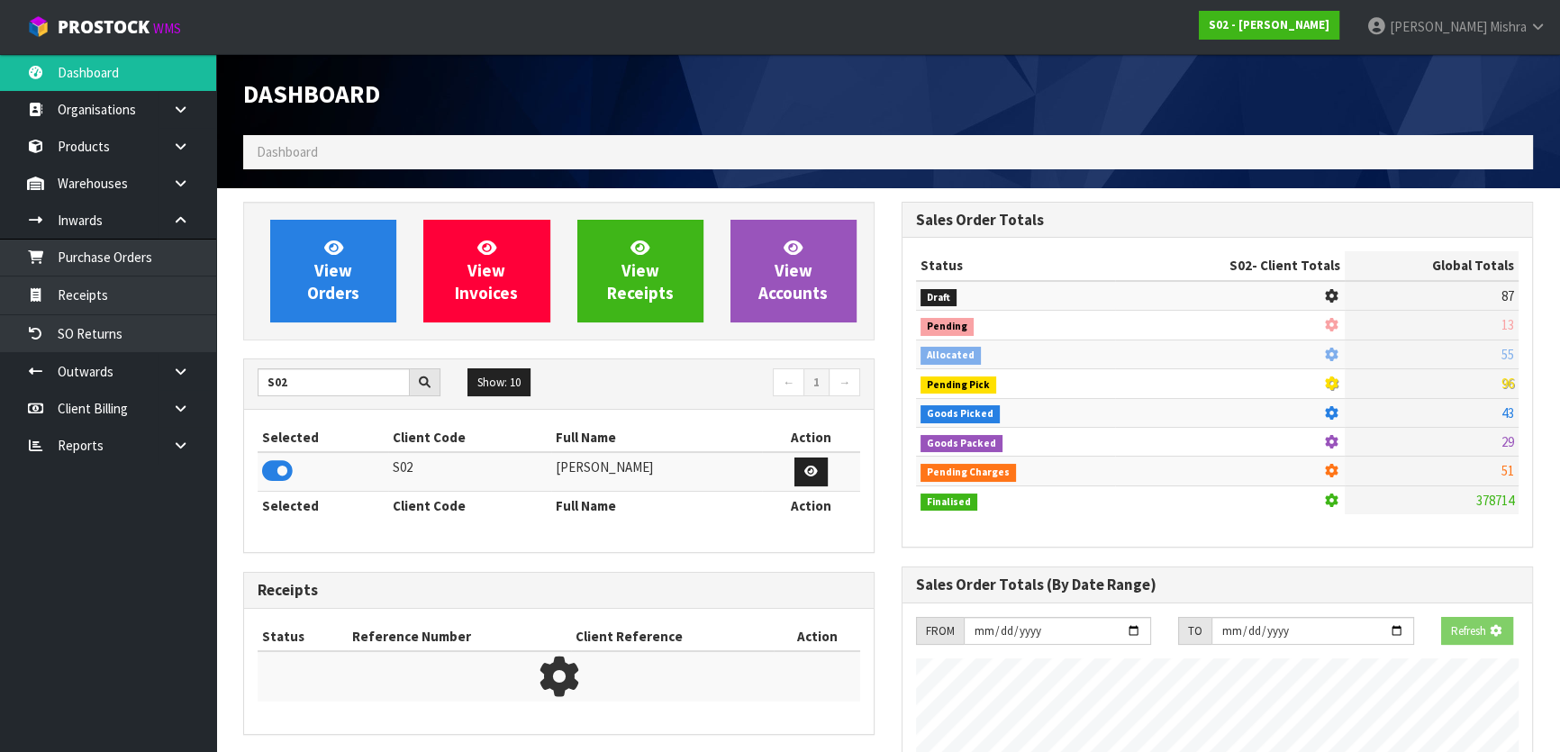
scroll to position [1122, 658]
click at [331, 302] on span "View Orders" at bounding box center [333, 271] width 52 height 68
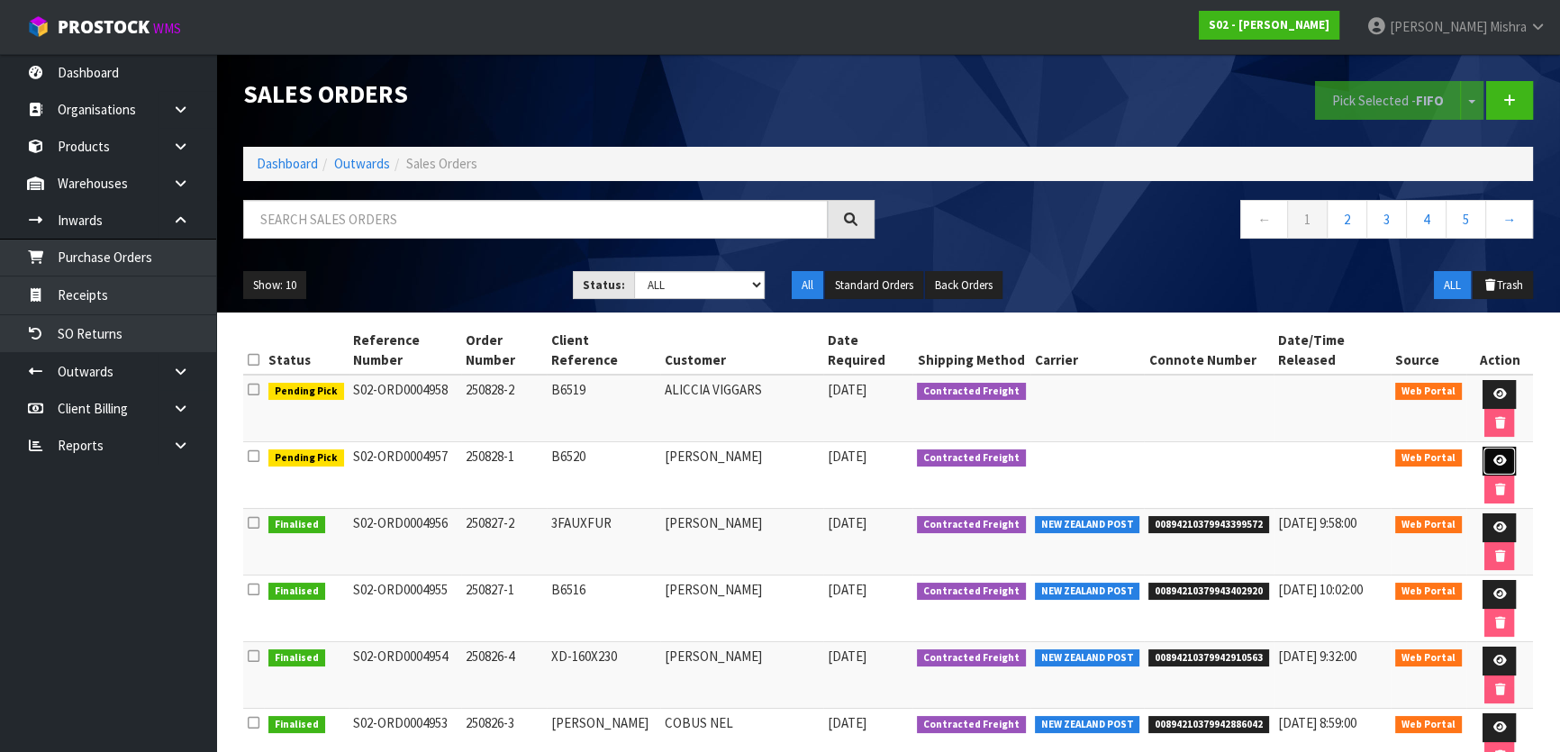
click at [1493, 455] on icon at bounding box center [1500, 461] width 14 height 12
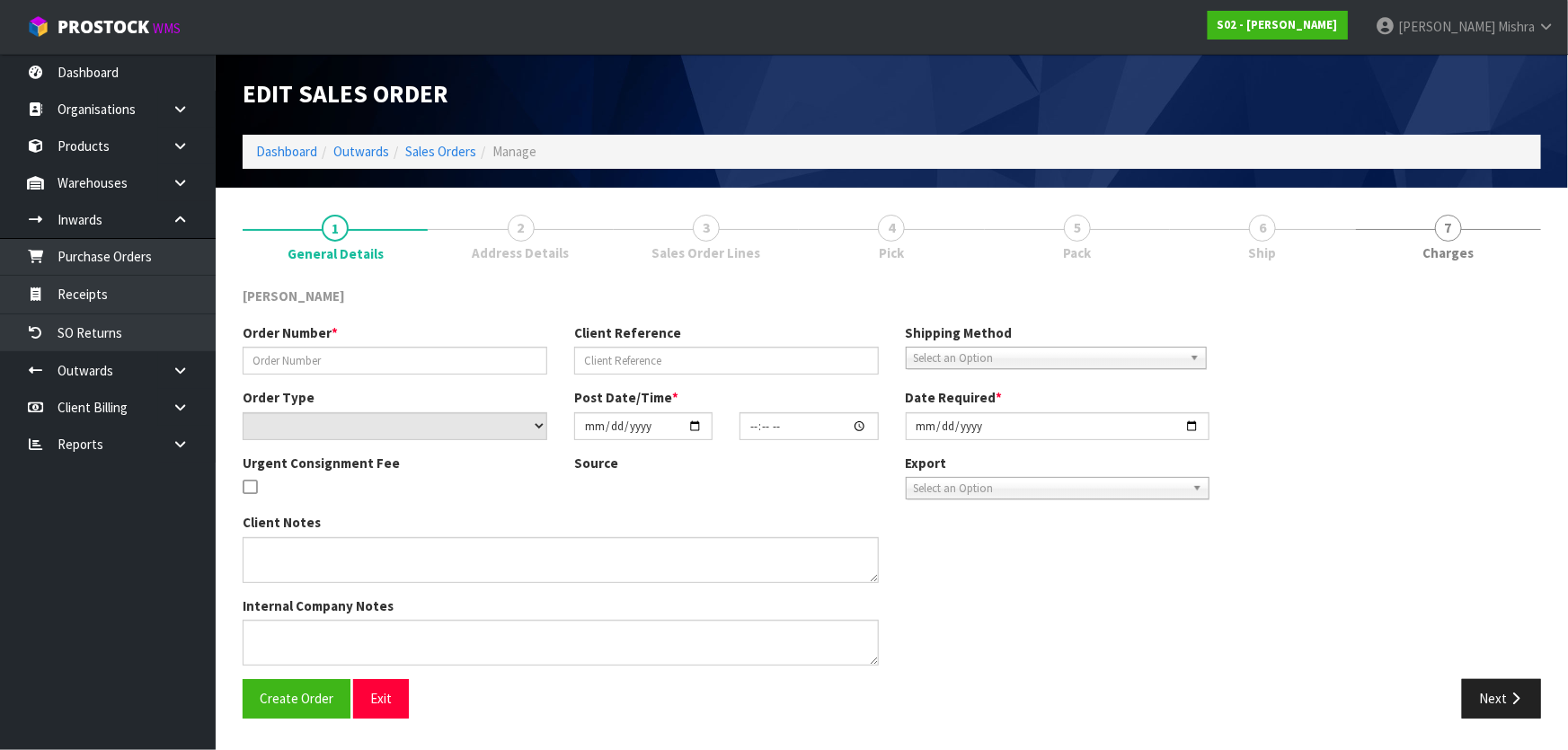
type input "250828-1"
type input "B6520"
select select "number:0"
type input "[DATE]"
type input "23:23:00.000"
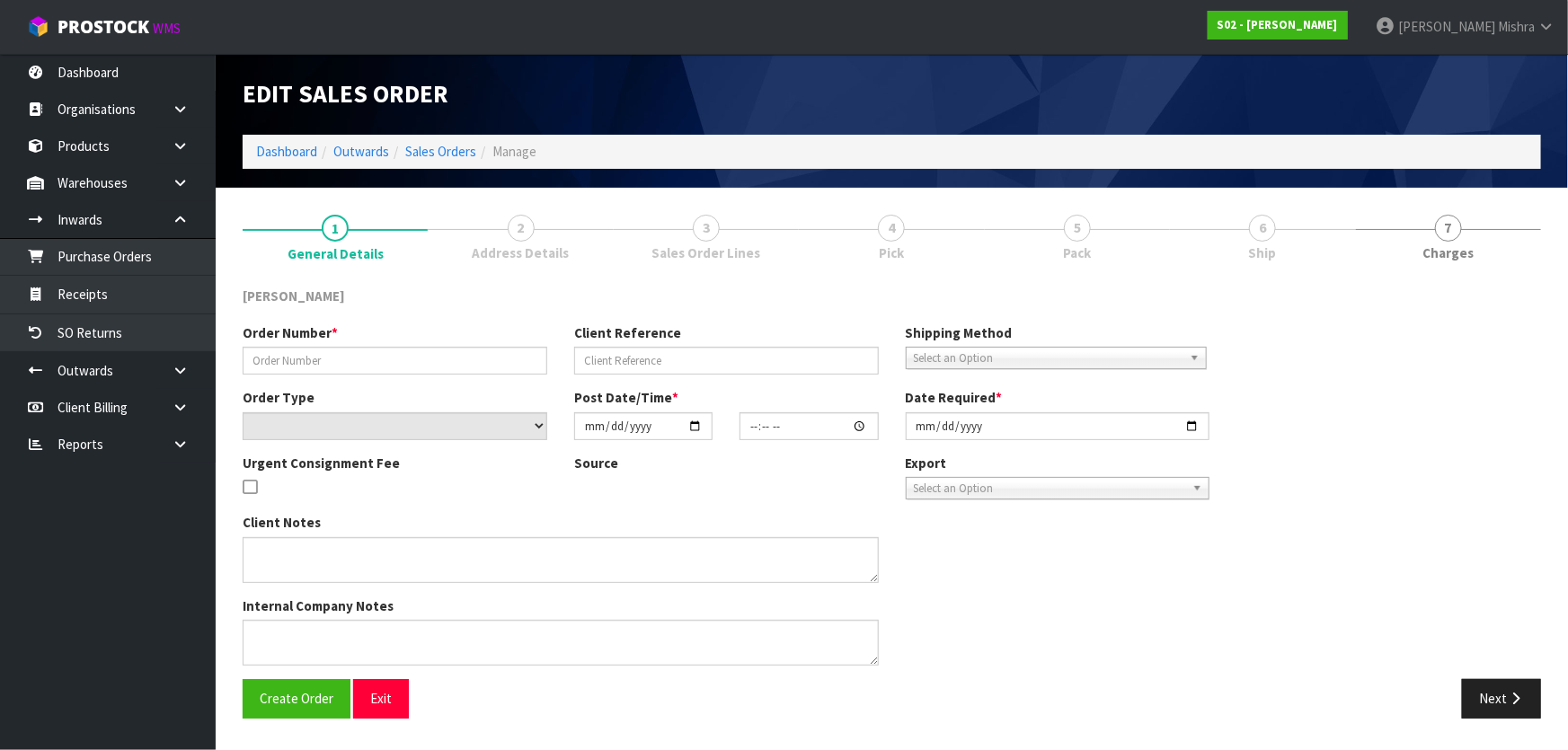
type input "[DATE]"
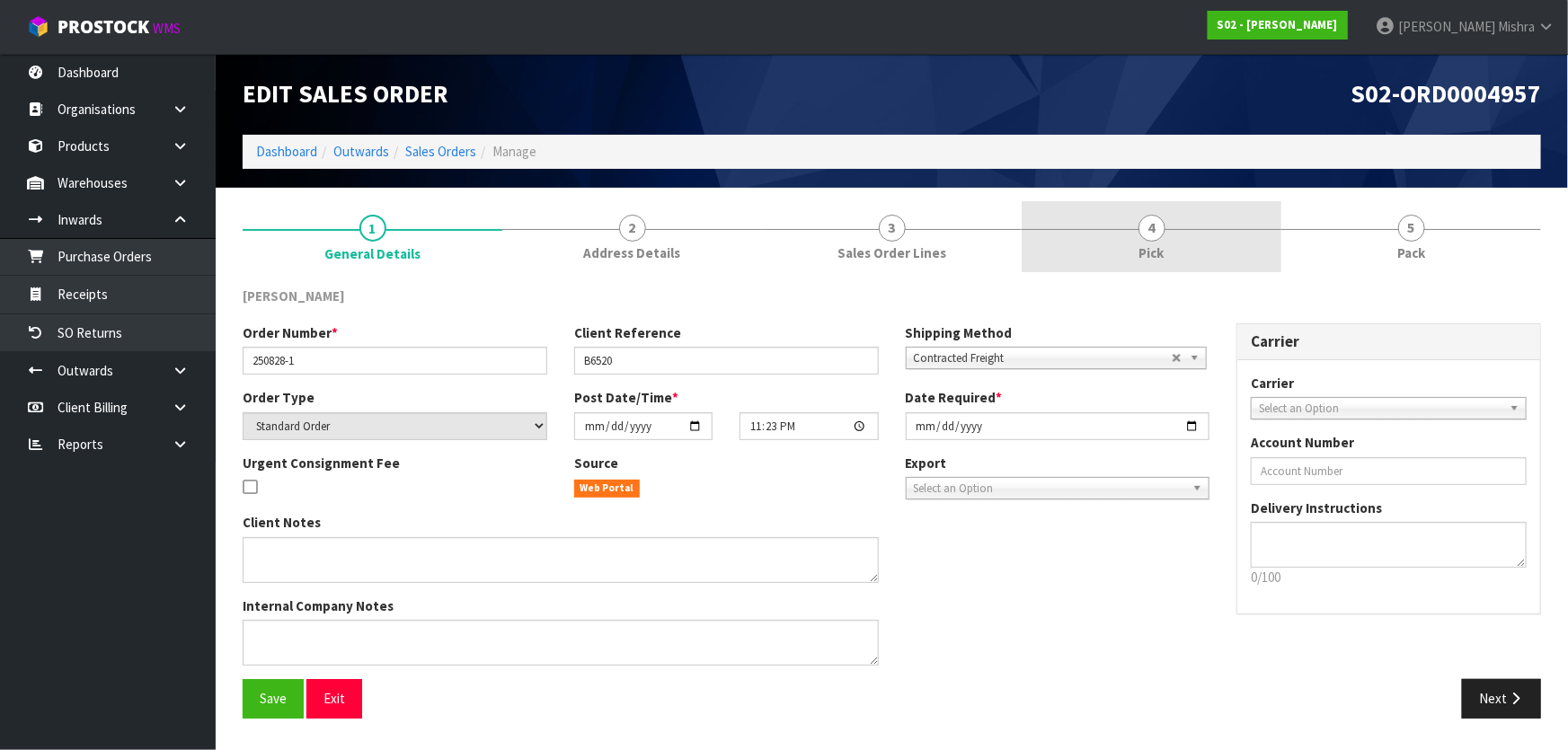
click at [1239, 220] on link "4 Pick" at bounding box center [1151, 236] width 259 height 71
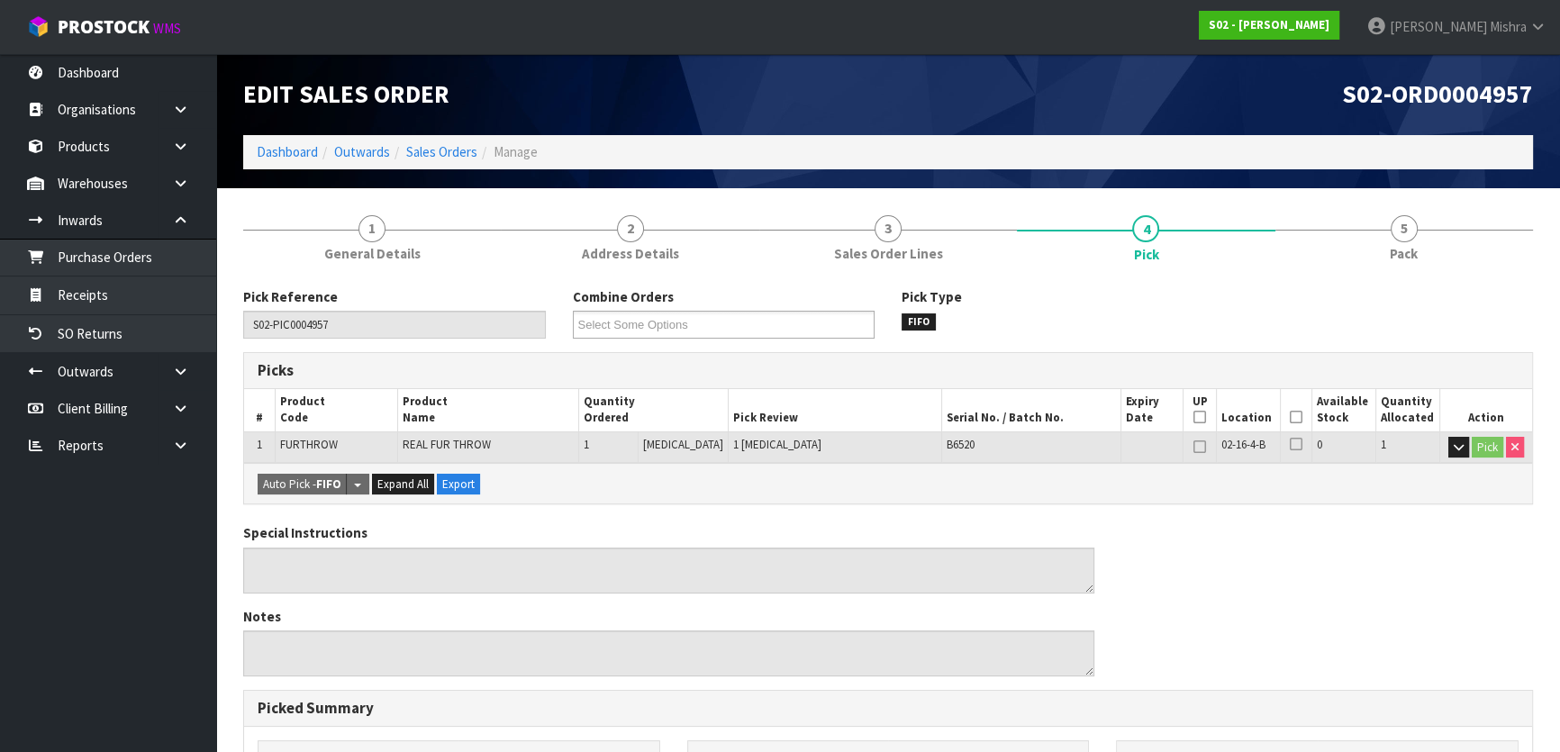
click at [1296, 417] on icon at bounding box center [1296, 417] width 13 height 1
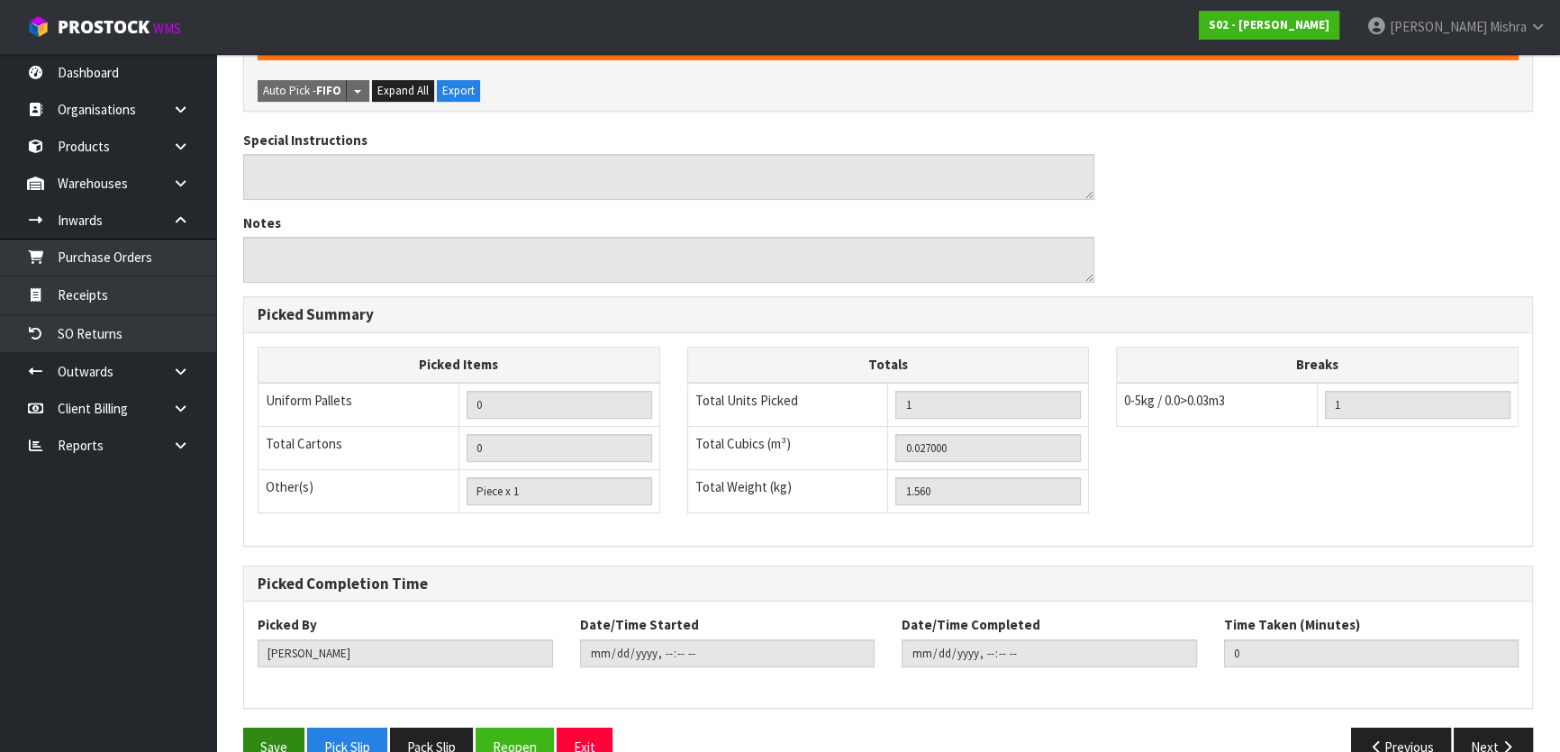
scroll to position [495, 0]
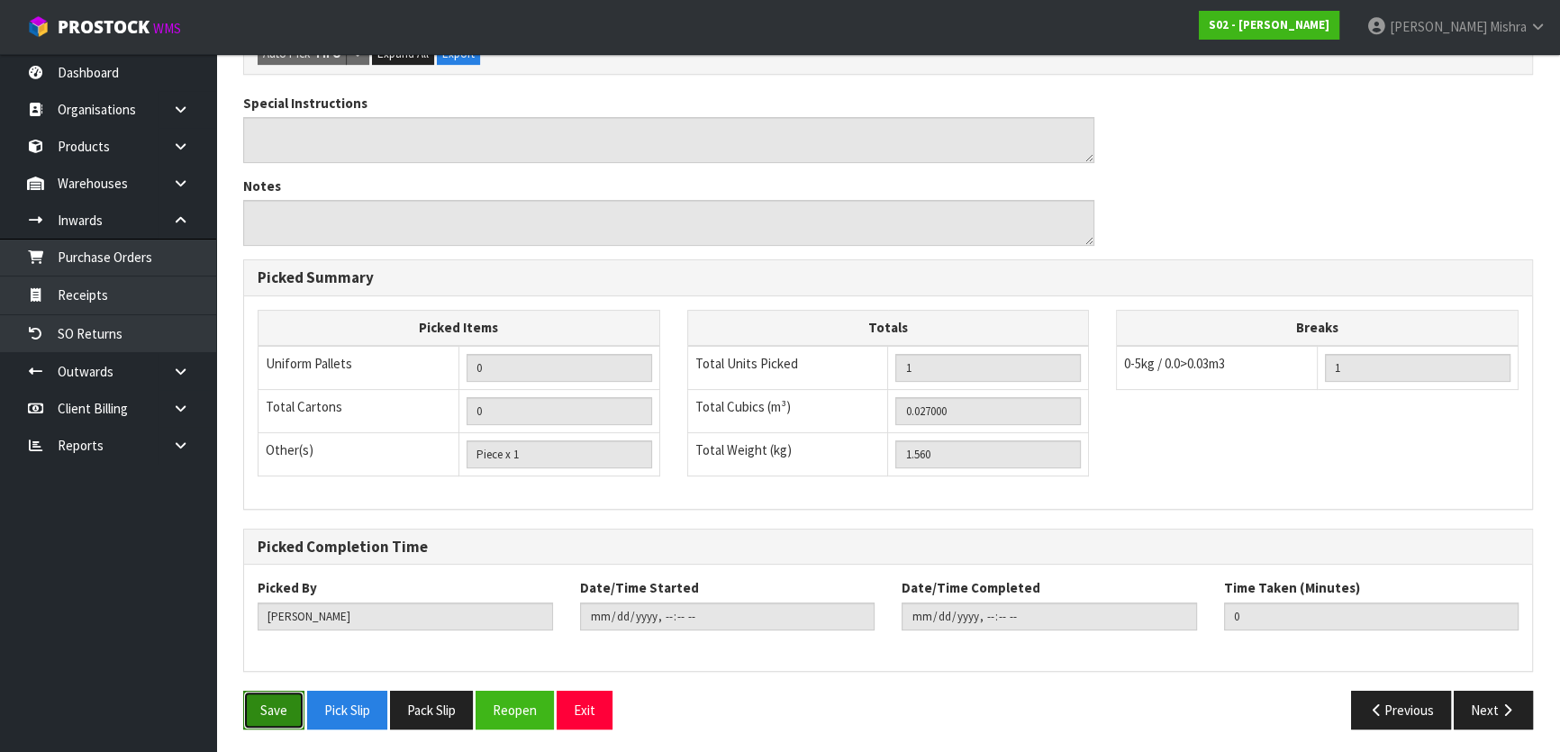
drag, startPoint x: 264, startPoint y: 699, endPoint x: 309, endPoint y: 697, distance: 45.1
click at [265, 699] on button "Save" at bounding box center [273, 710] width 61 height 39
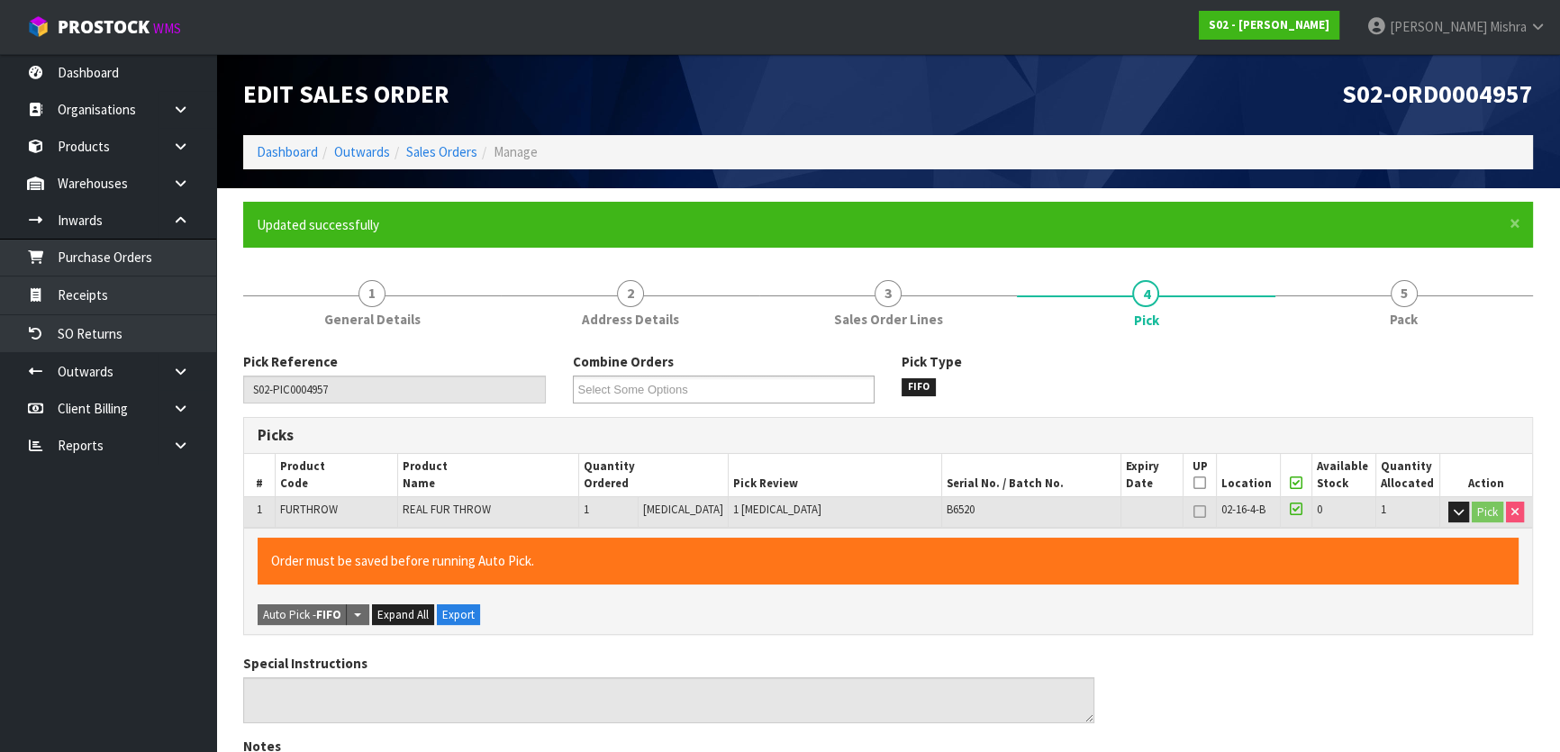
type input "[PERSON_NAME]"
type input "[DATE]T13:16:53"
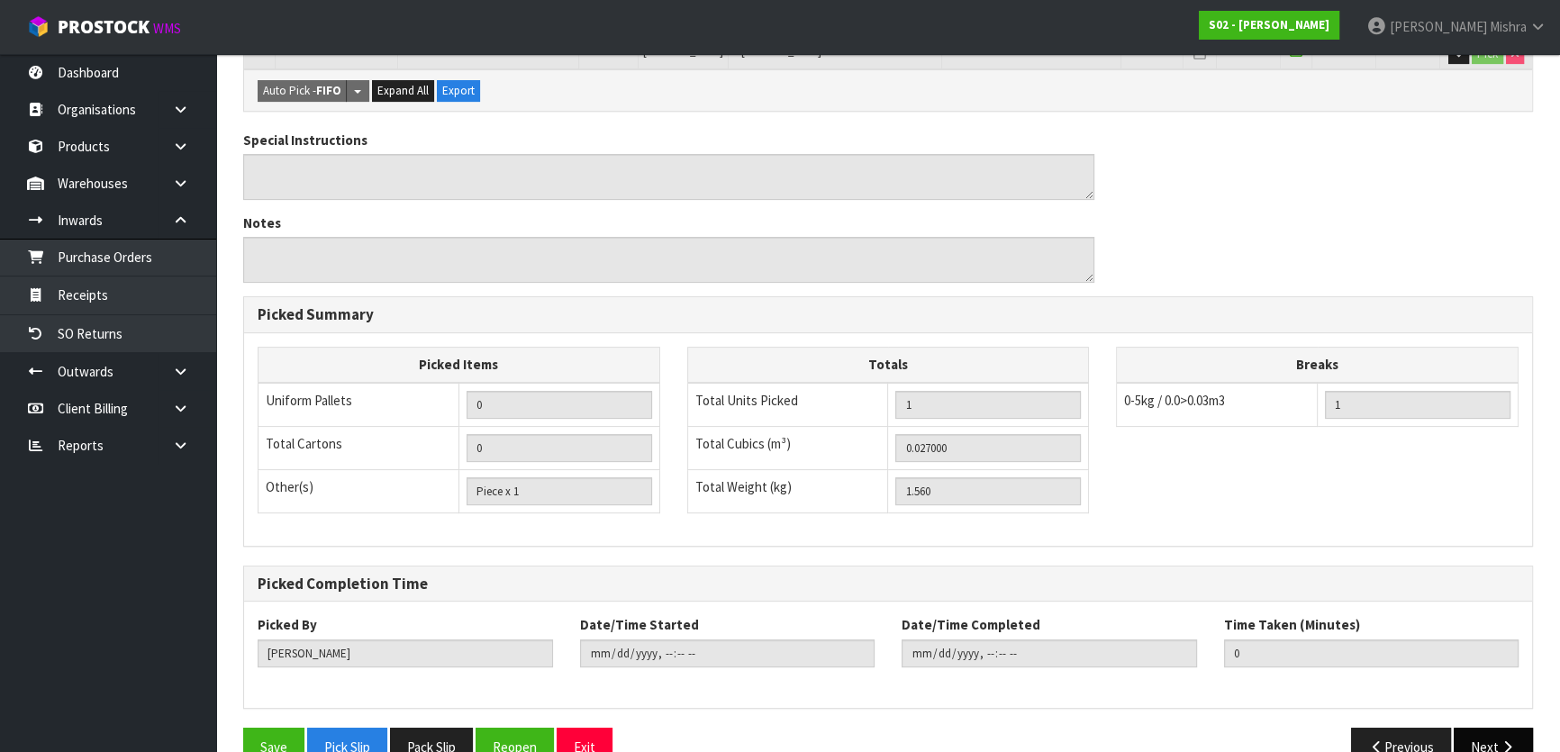
scroll to position [495, 0]
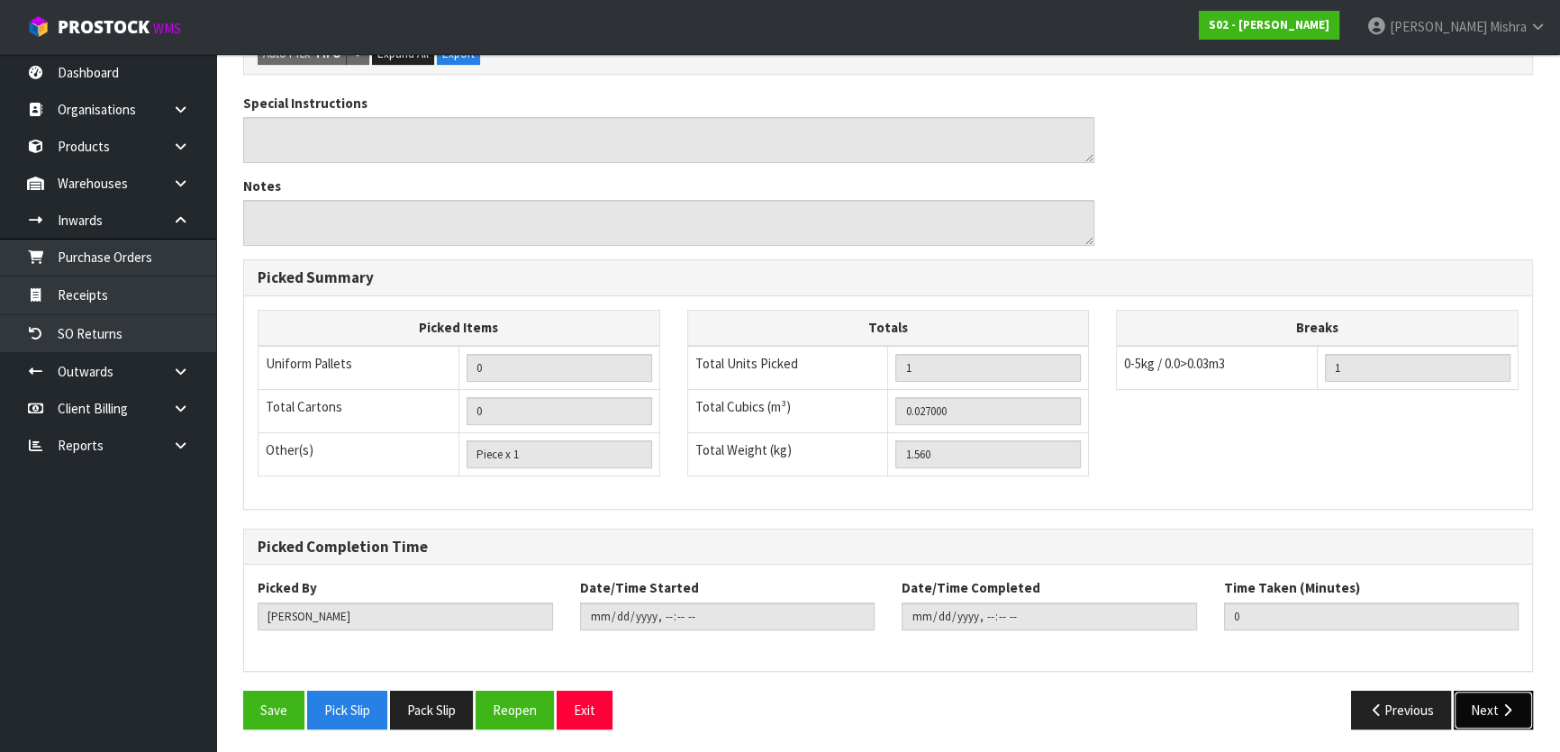
click at [1491, 701] on button "Next" at bounding box center [1493, 710] width 79 height 39
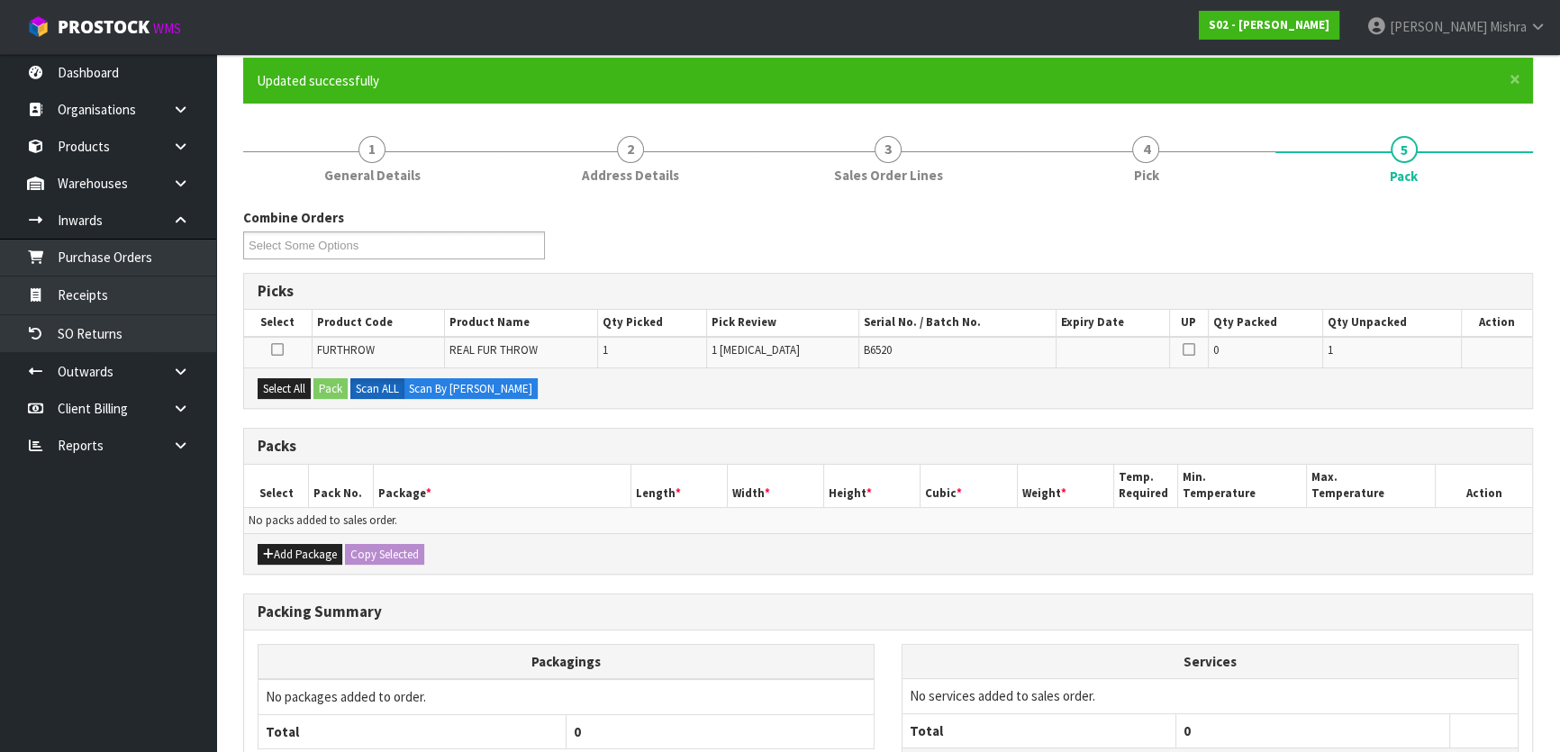
scroll to position [296, 0]
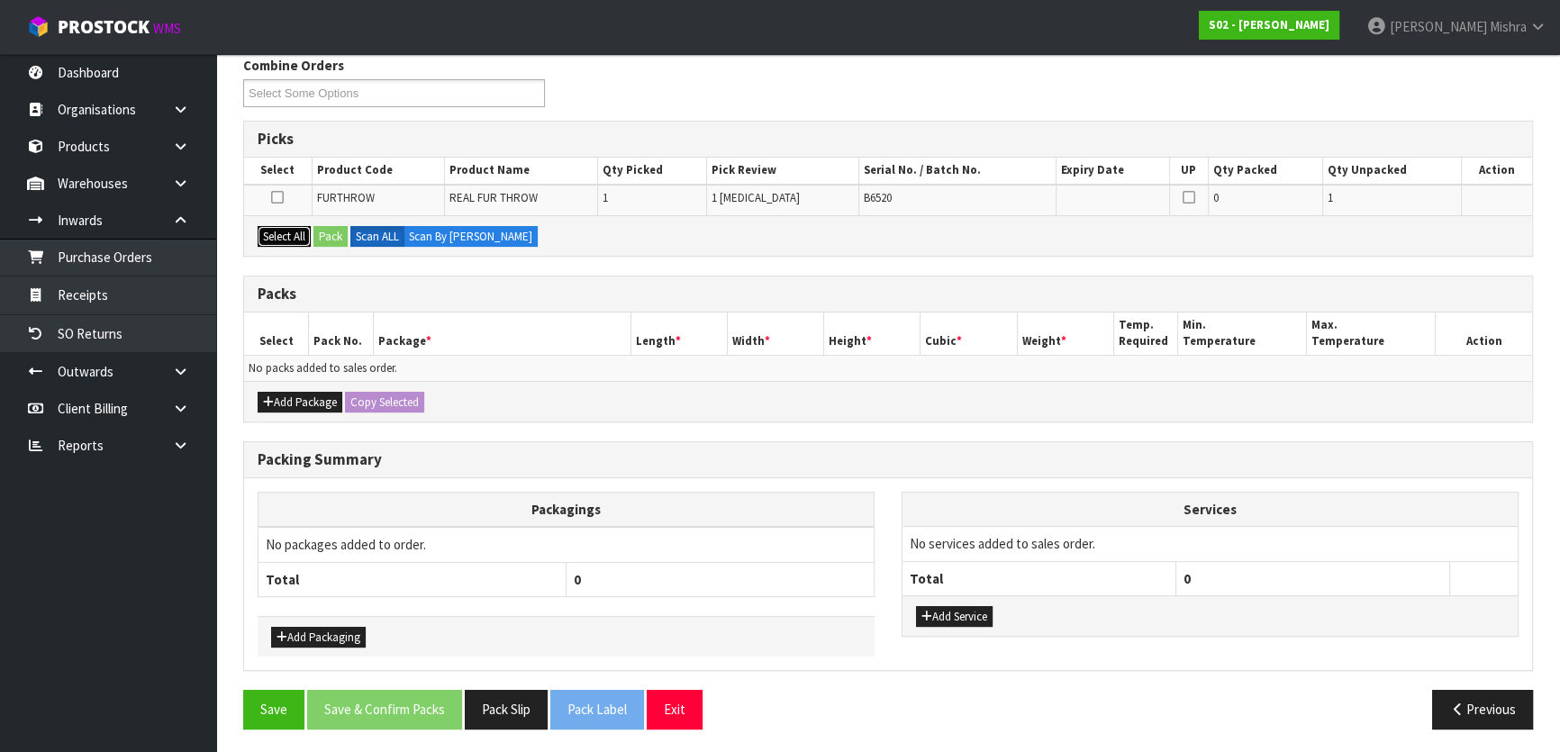
click at [277, 226] on button "Select All" at bounding box center [284, 237] width 53 height 22
click at [335, 235] on button "Pack" at bounding box center [331, 237] width 34 height 22
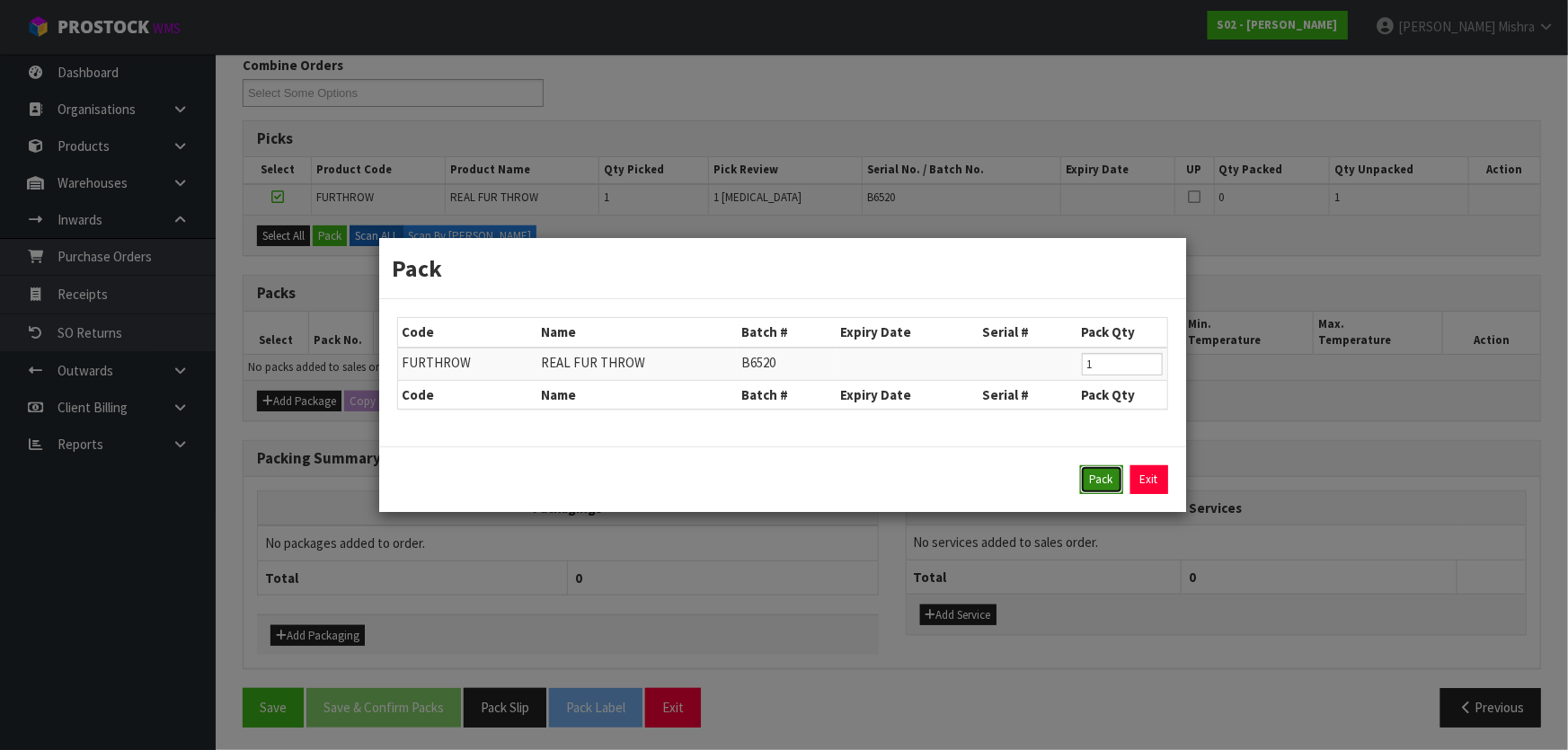
click at [1087, 481] on button "Pack" at bounding box center [1101, 480] width 43 height 29
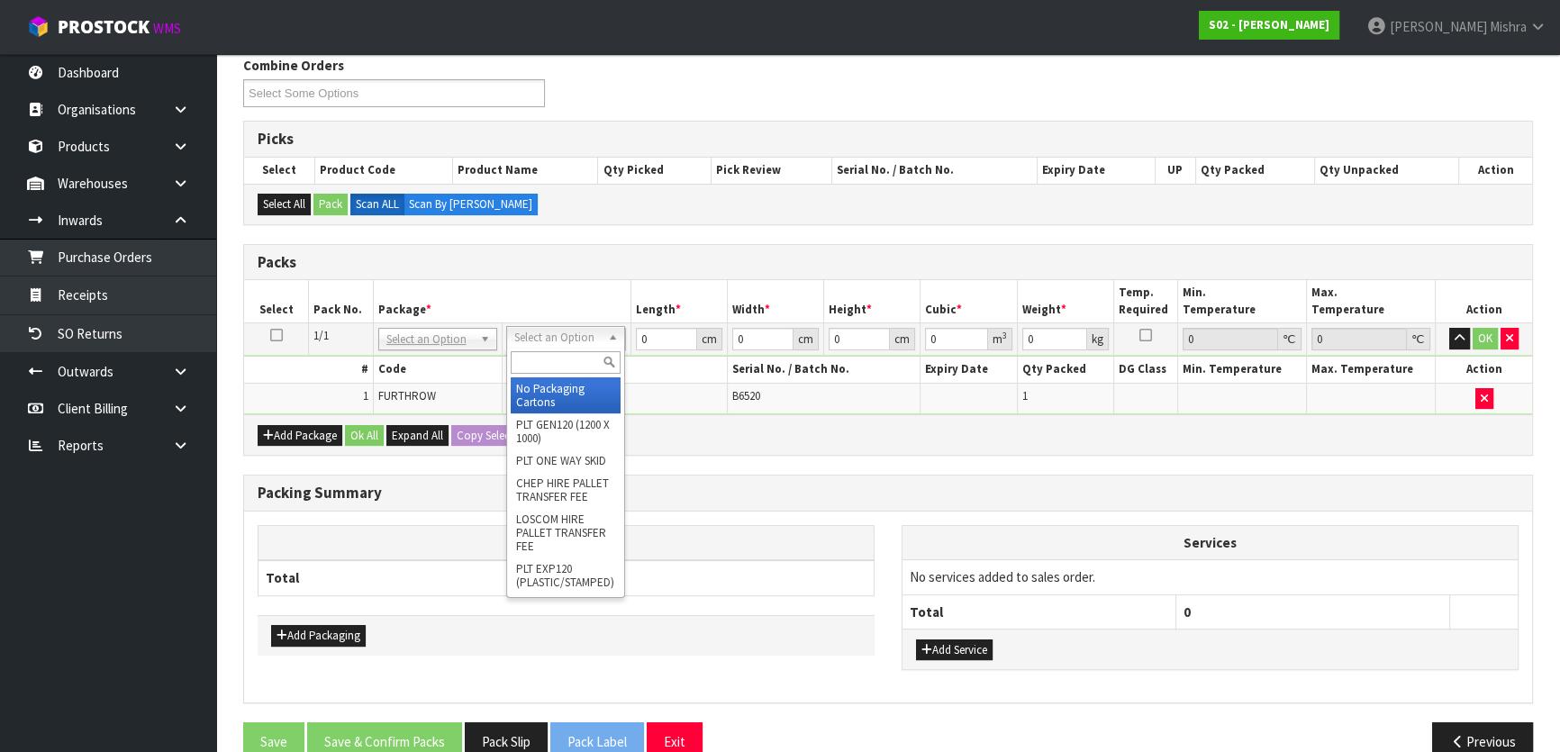
click at [532, 358] on input "text" at bounding box center [566, 362] width 110 height 23
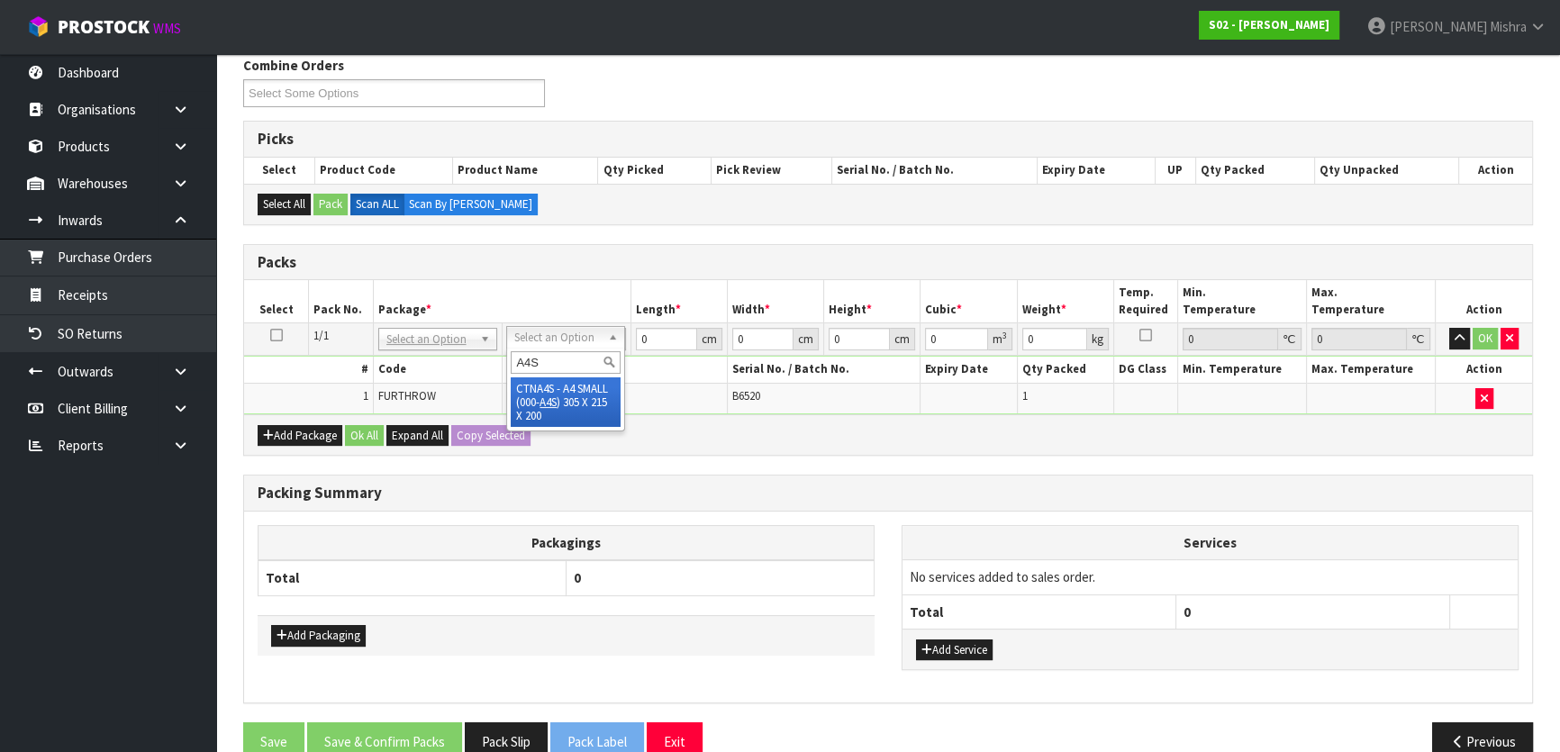
type input "A4S"
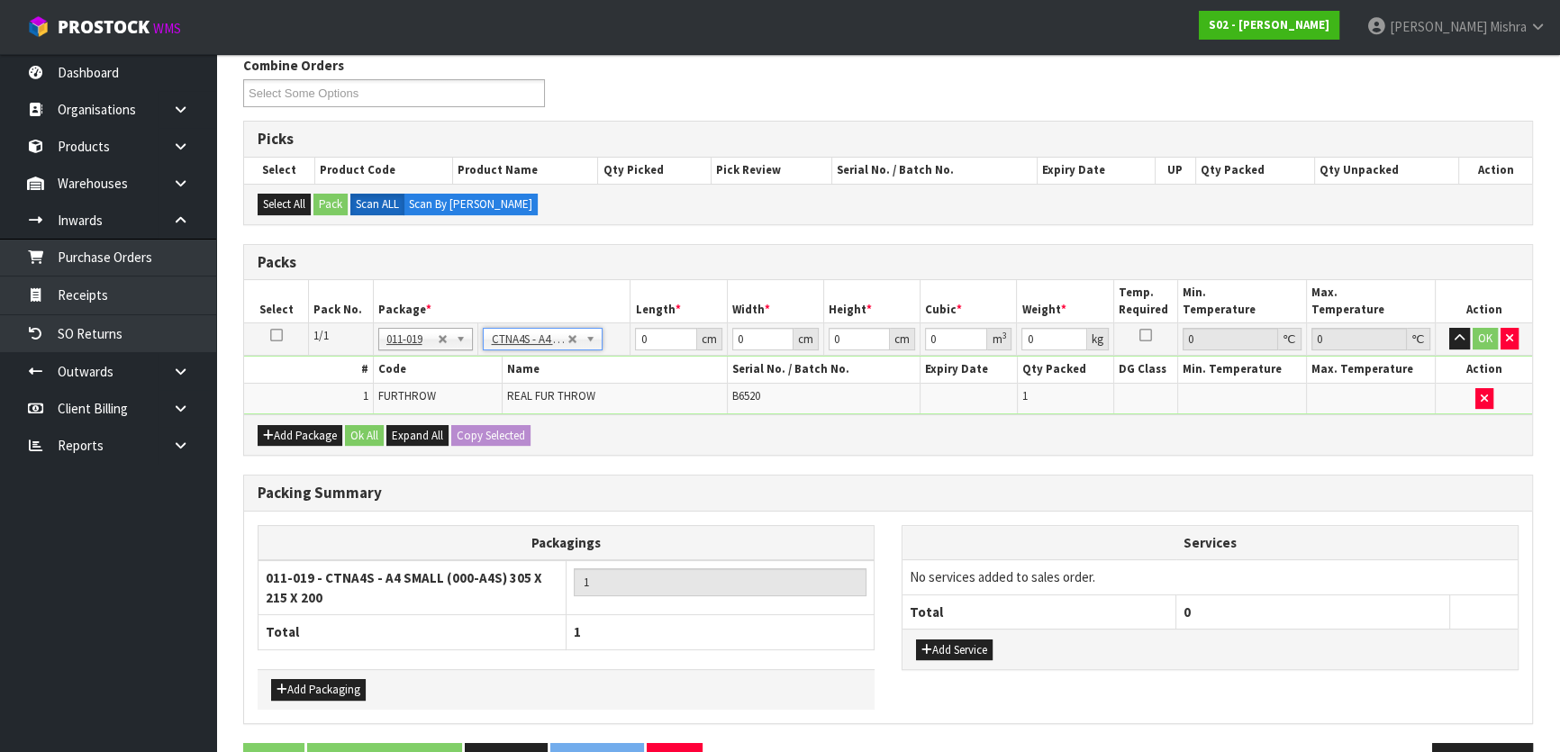
type input "30.5"
type input "21.5"
type input "20"
type input "0.013115"
type input "1.76"
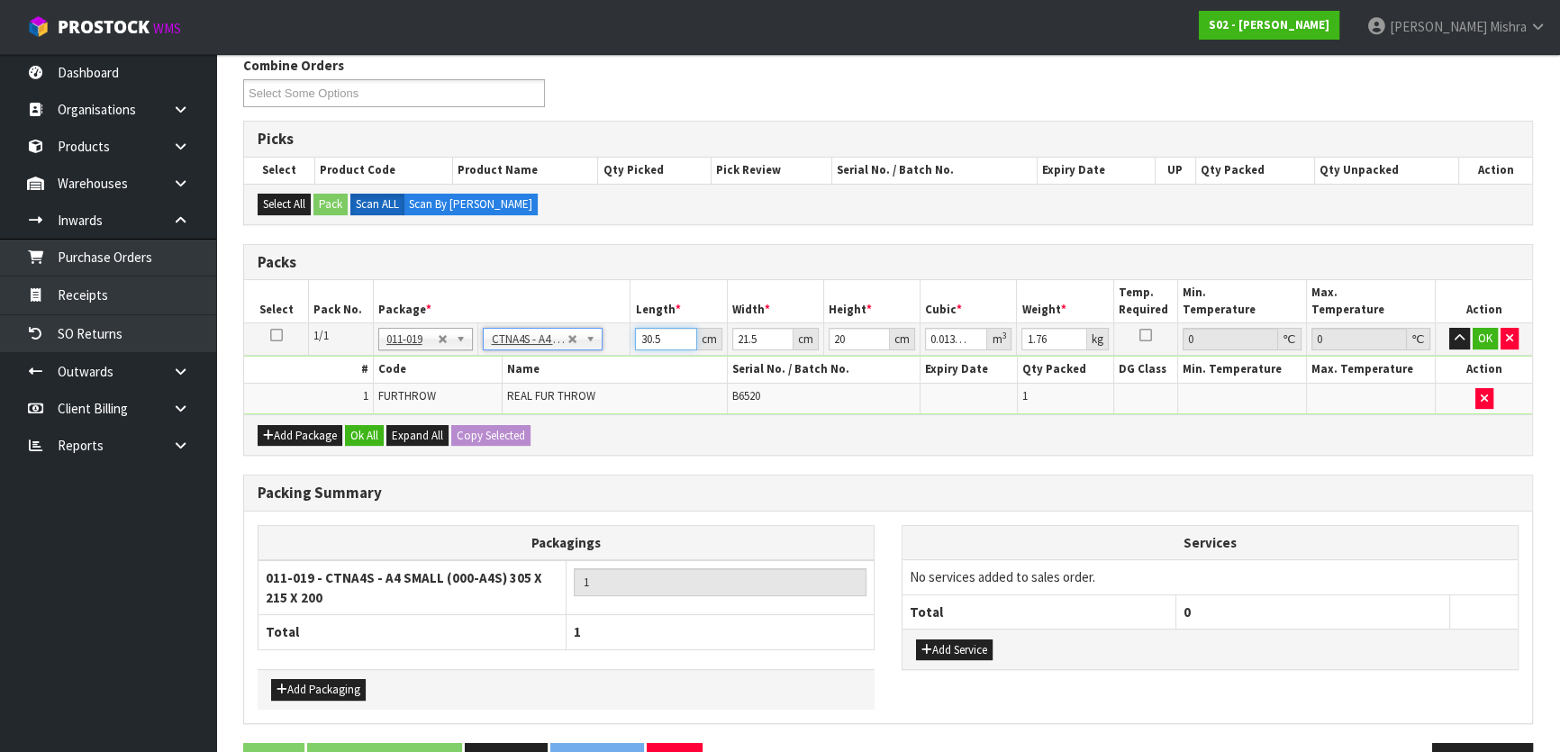
drag, startPoint x: 671, startPoint y: 345, endPoint x: 586, endPoint y: 341, distance: 85.7
click at [592, 341] on tr "1/1 NONE 007-001 007-002 007-004 007-009 007-013 007-014 007-015 007-017 007-01…" at bounding box center [888, 339] width 1288 height 32
type input "3"
type input "0.00129"
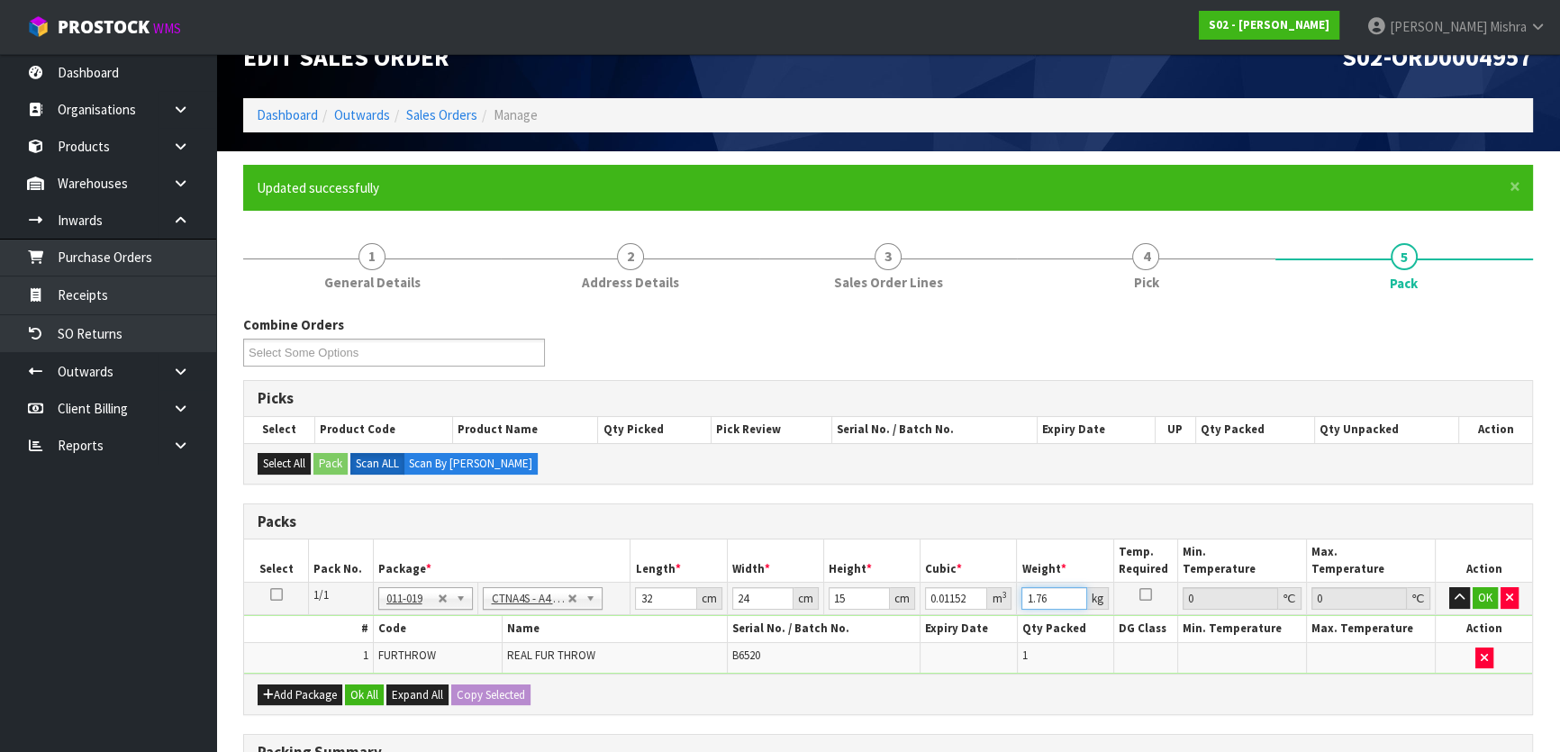
scroll to position [0, 0]
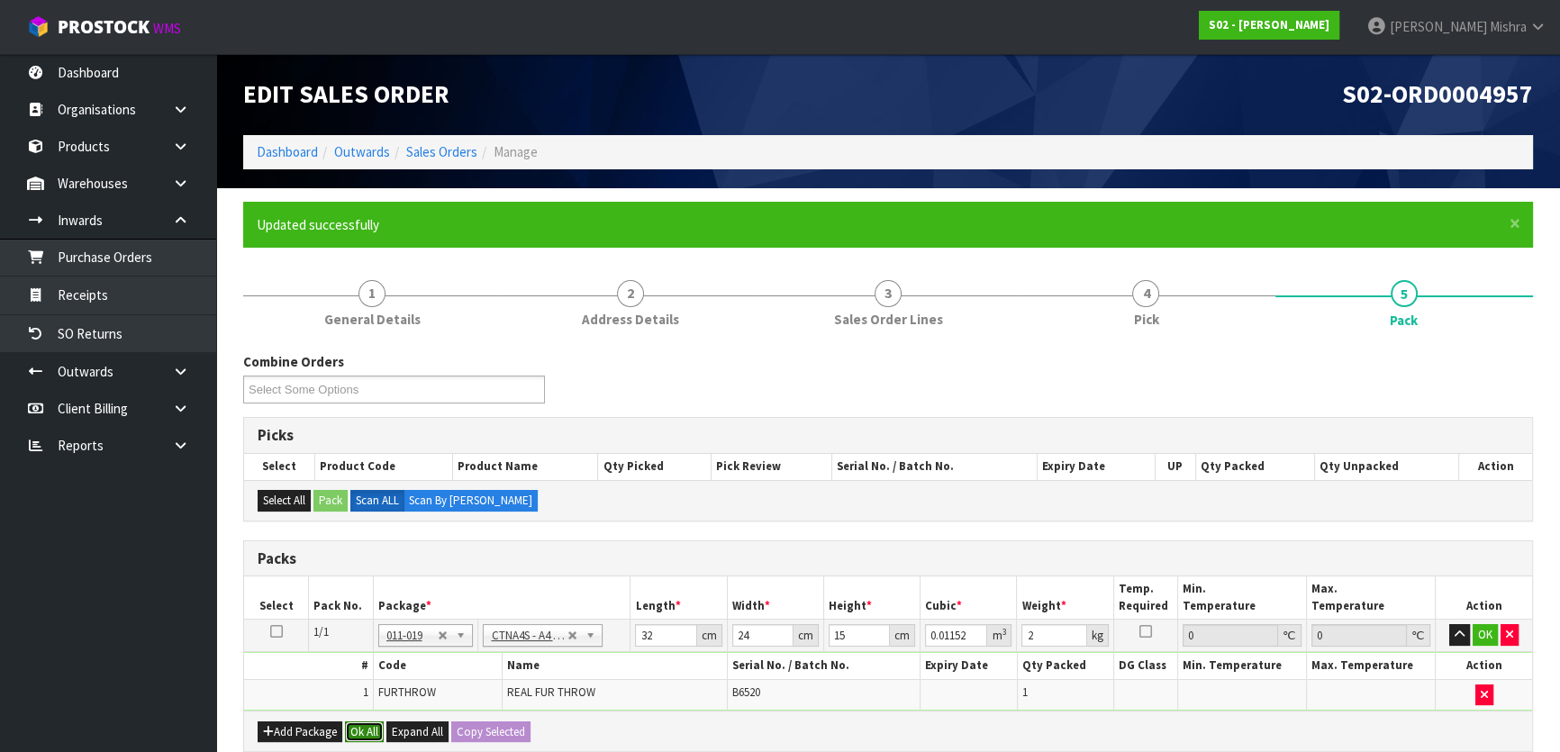
click at [366, 725] on button "Ok All" at bounding box center [364, 733] width 39 height 22
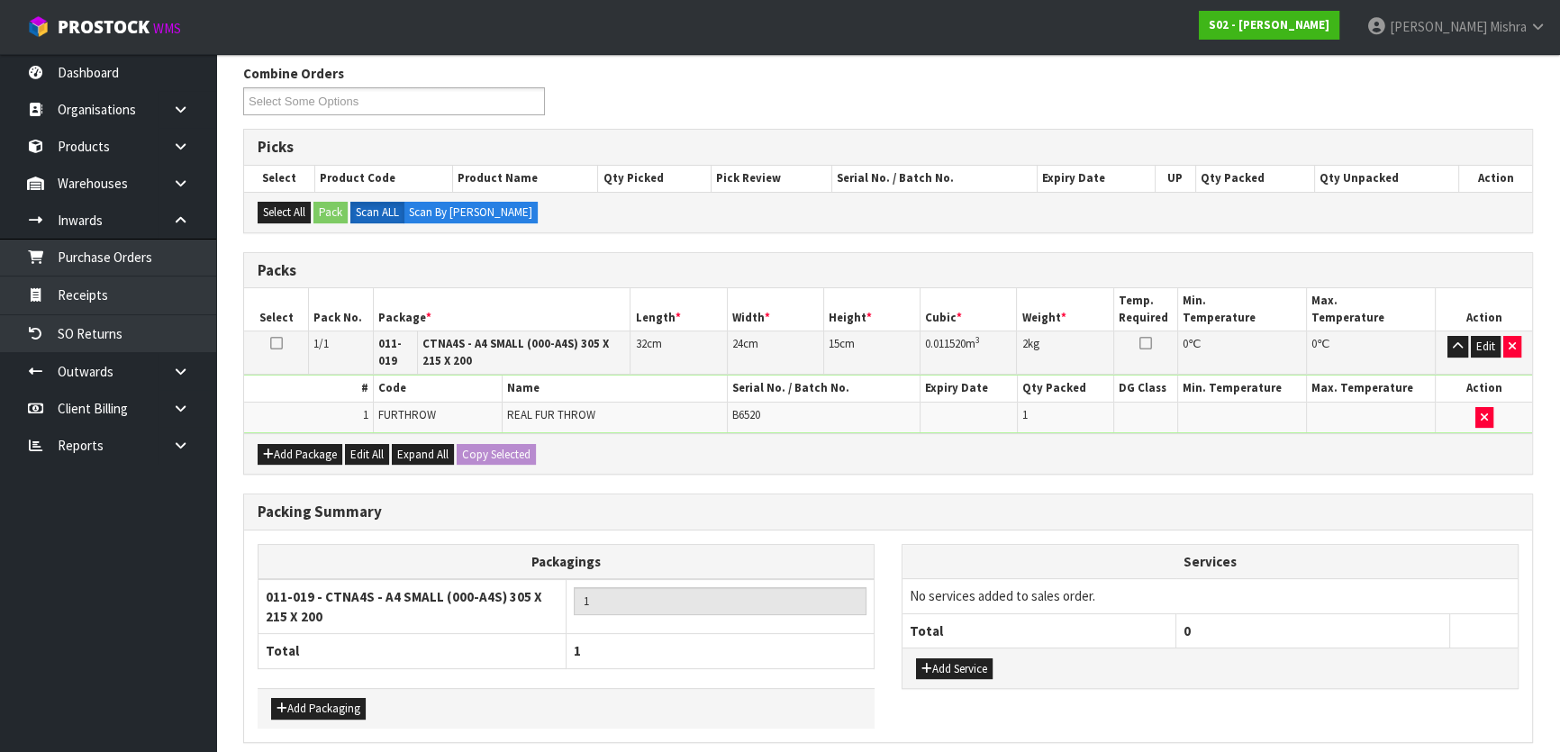
scroll to position [359, 0]
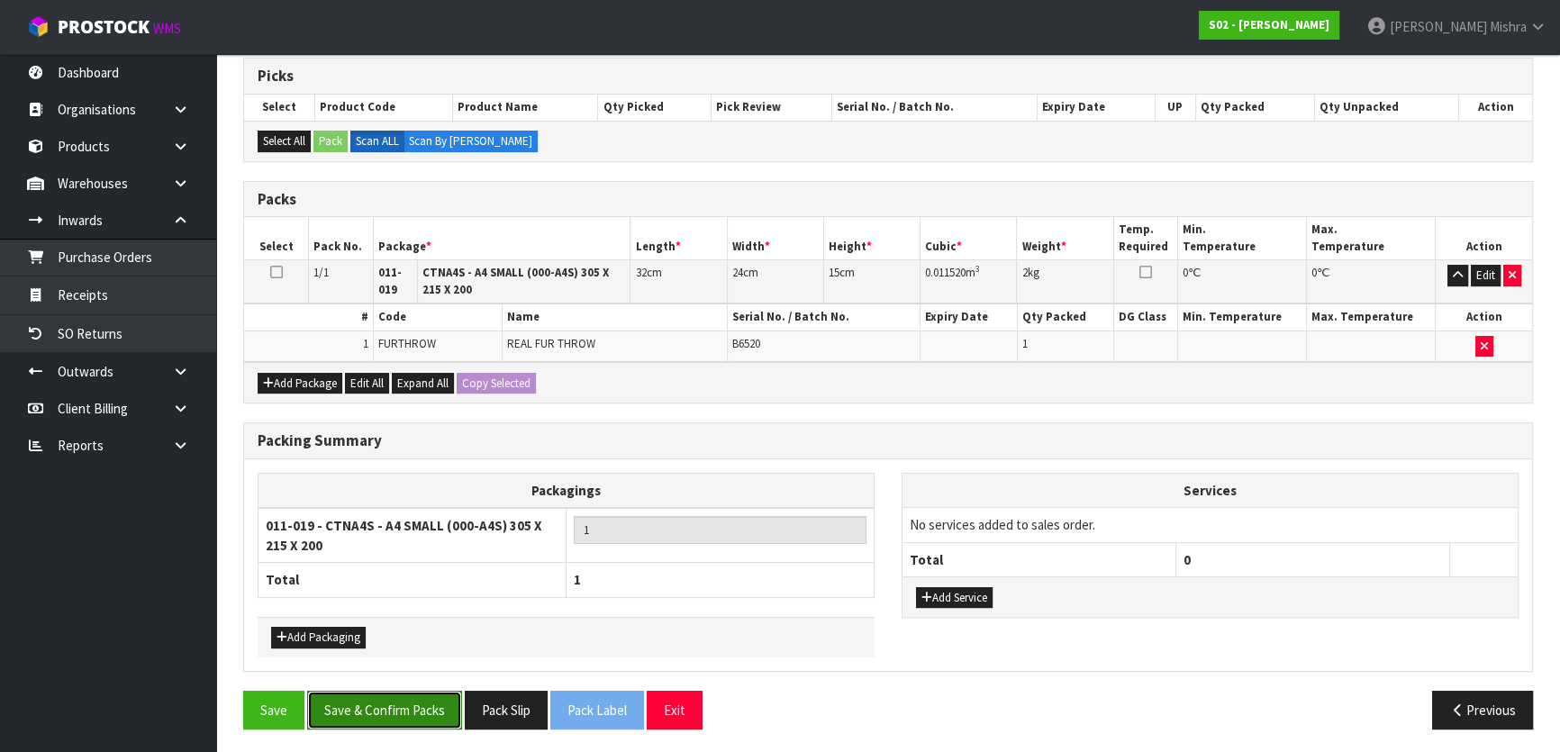
click at [405, 702] on button "Save & Confirm Packs" at bounding box center [384, 710] width 155 height 39
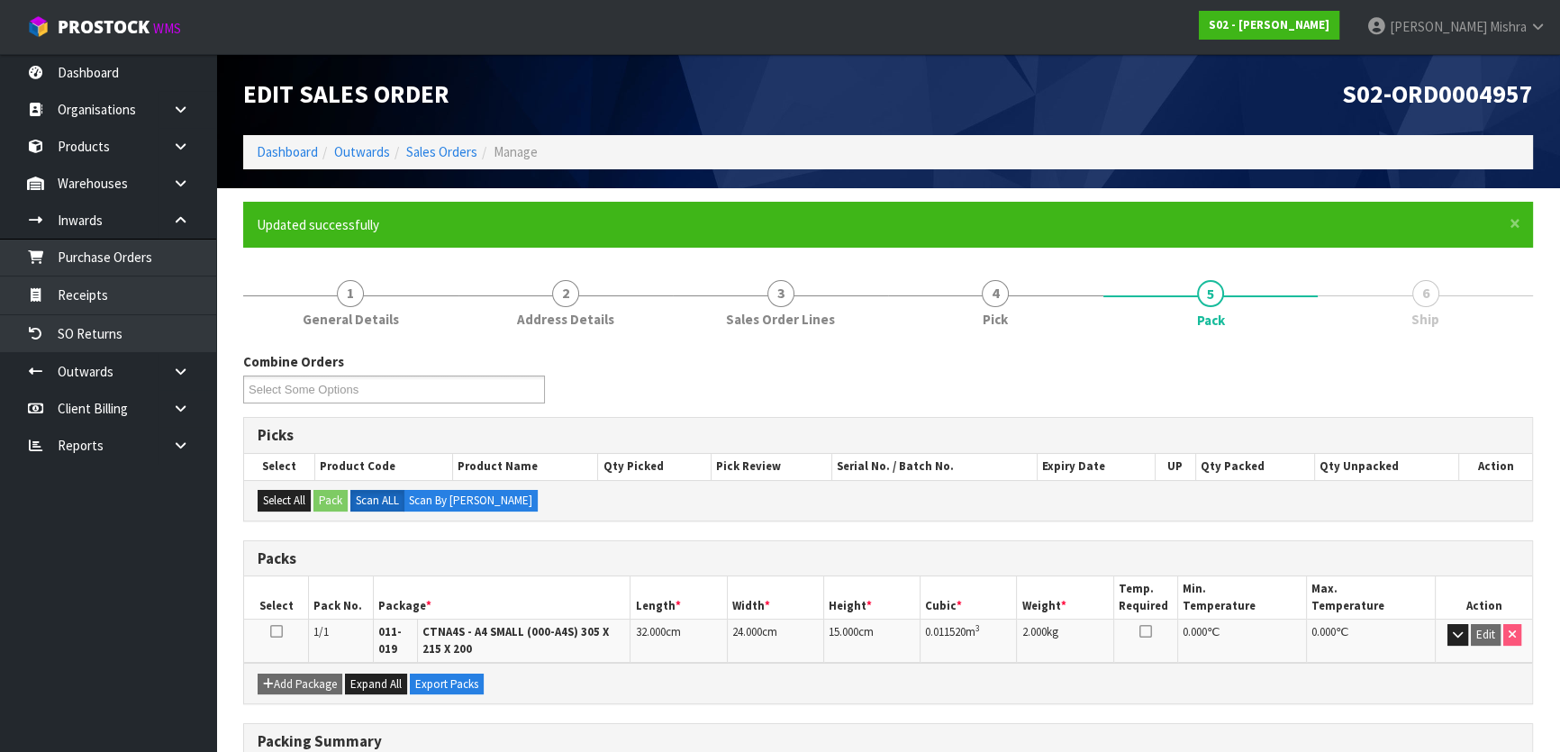
scroll to position [261, 0]
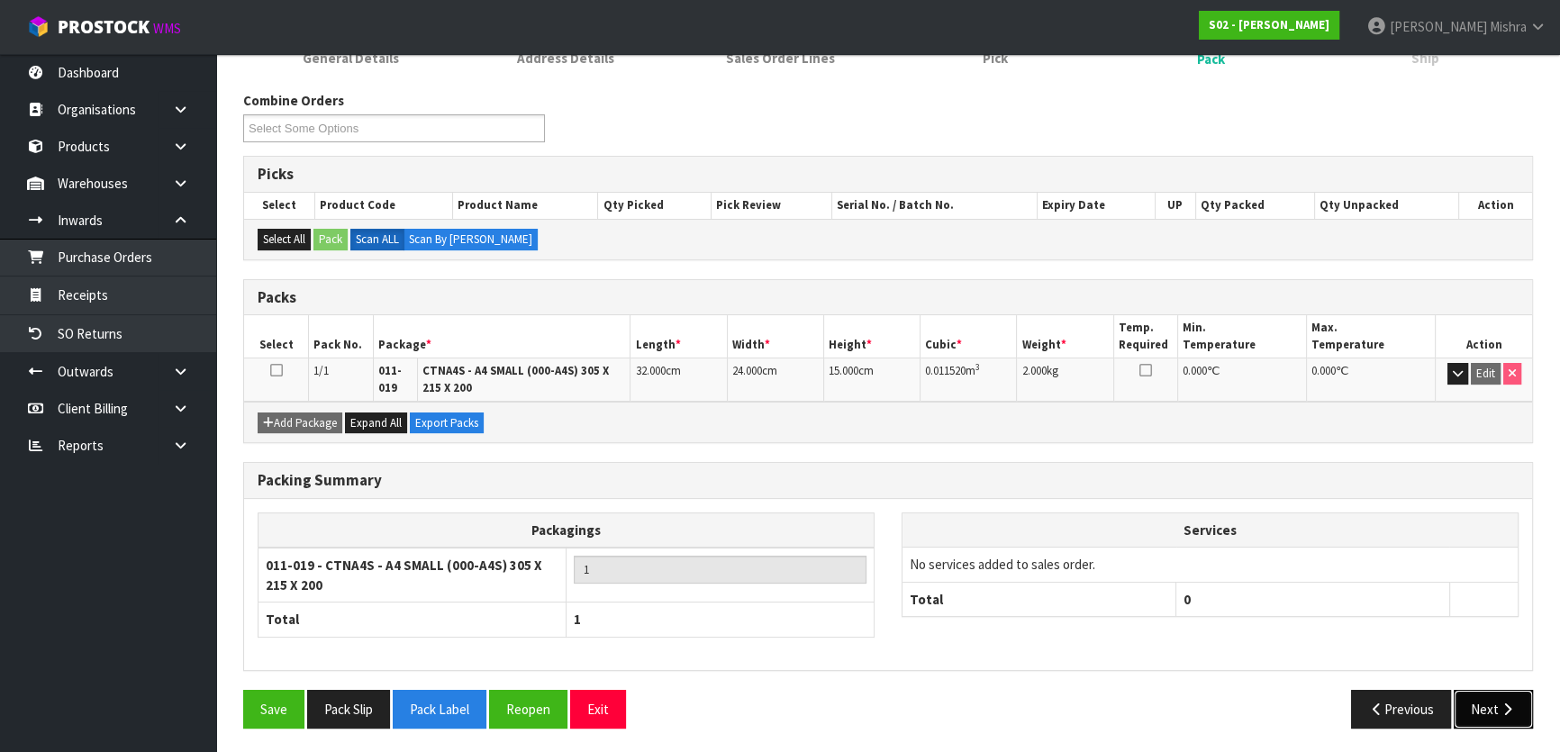
click at [1489, 698] on button "Next" at bounding box center [1493, 709] width 79 height 39
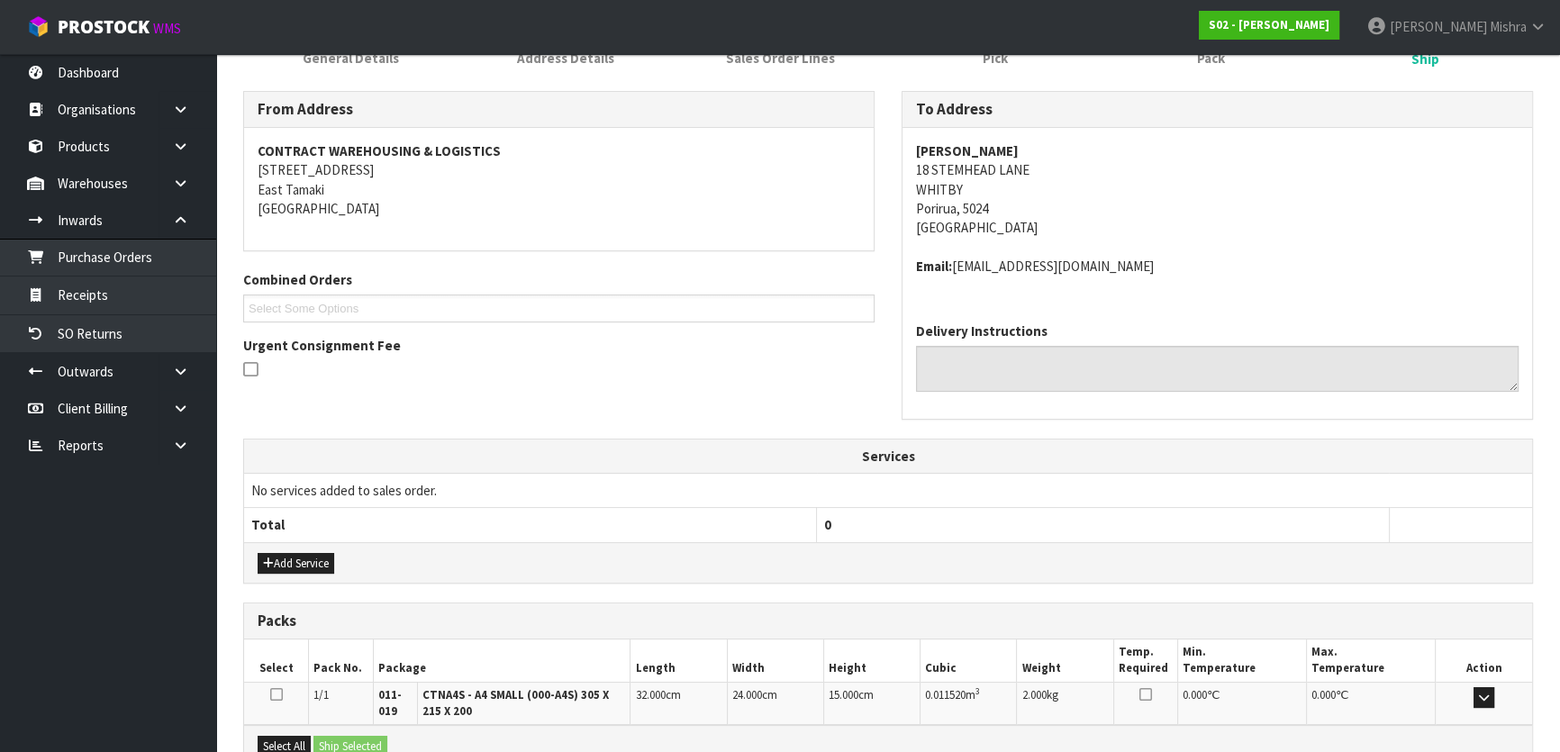
scroll to position [466, 0]
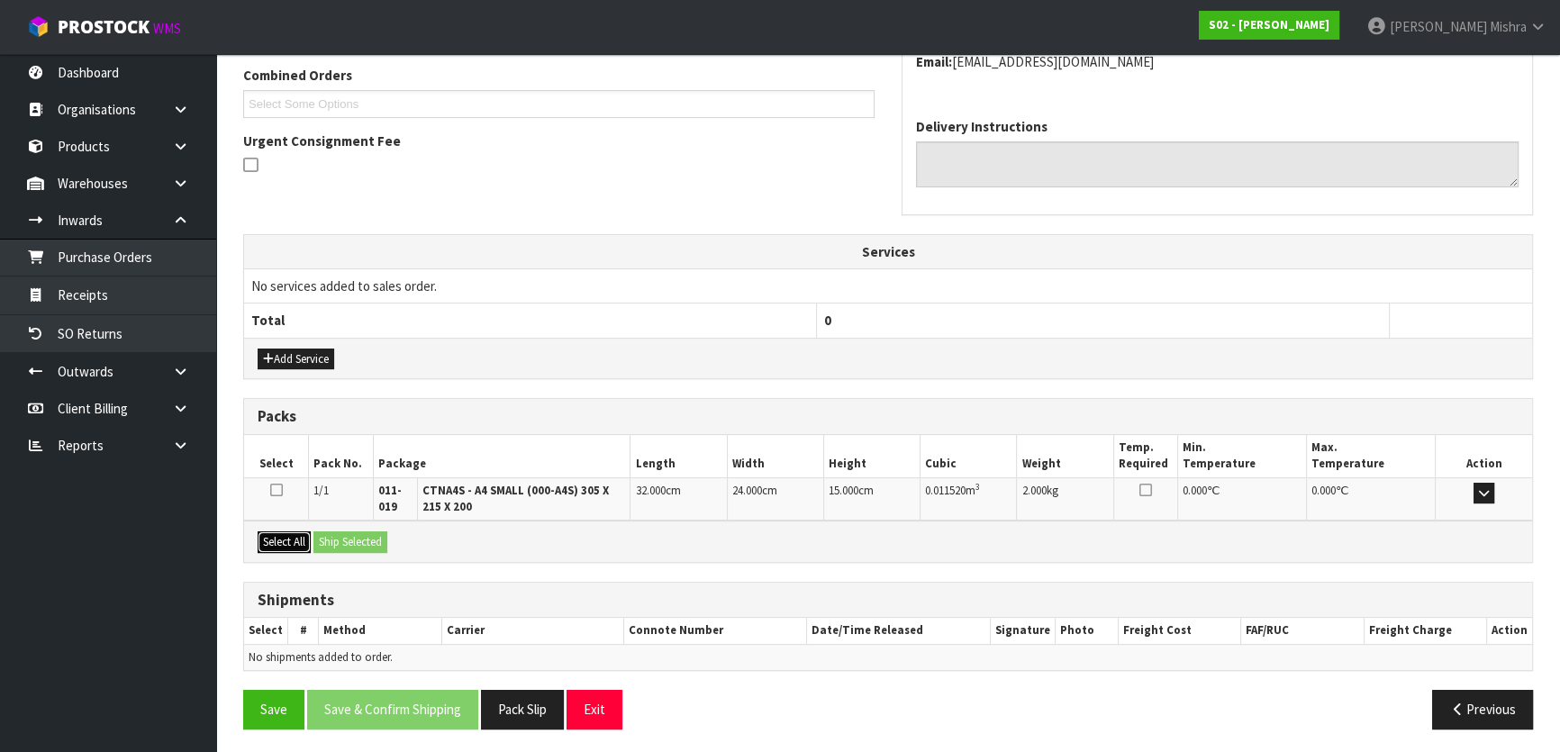
click at [295, 540] on button "Select All" at bounding box center [284, 543] width 53 height 22
click at [351, 537] on button "Ship Selected" at bounding box center [351, 543] width 74 height 22
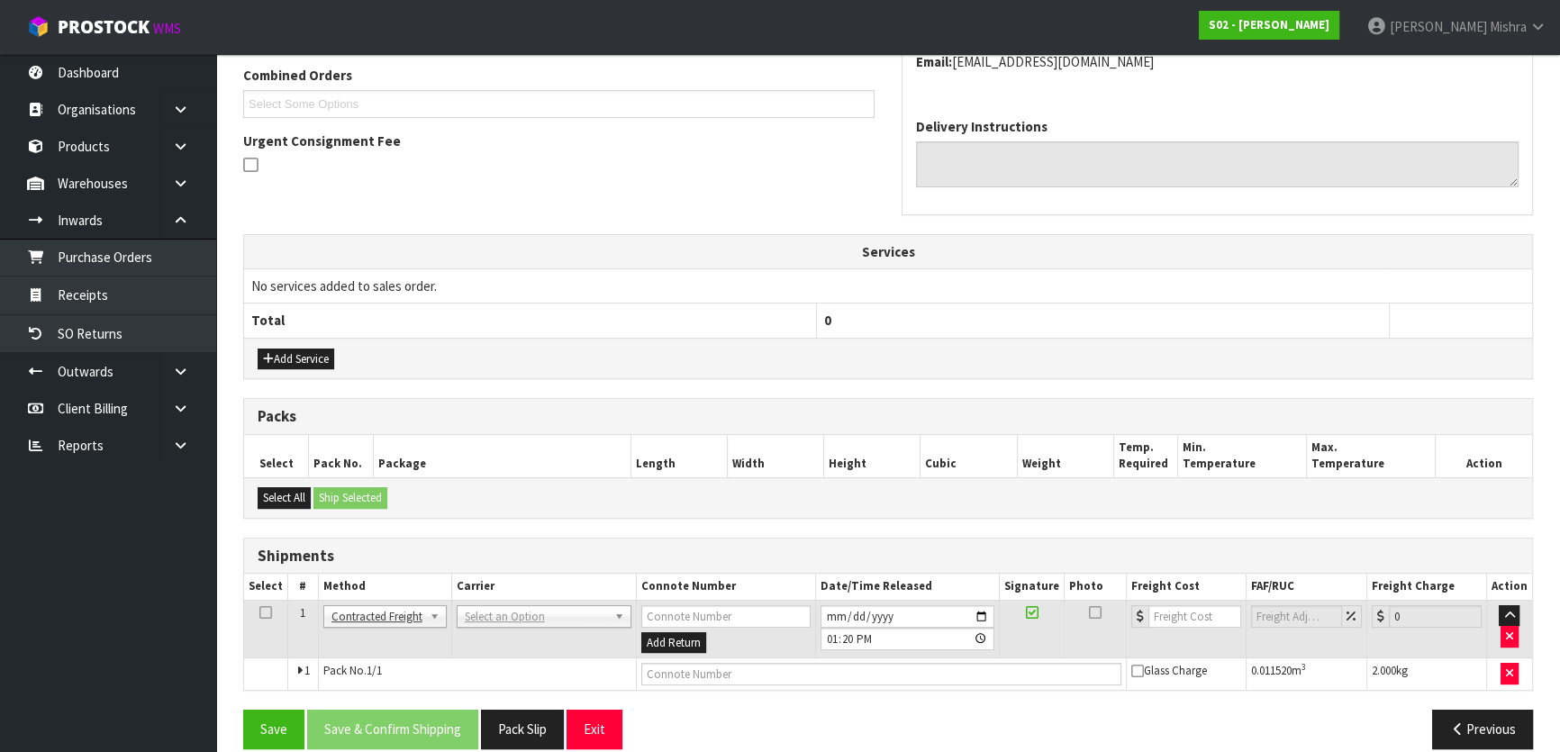
click at [519, 625] on td "ANGEL - ANGEL TRANSPORT [PERSON_NAME] REMOVALS DEAEXPAKL - DEADLINE EXPRESS COU…" at bounding box center [543, 629] width 185 height 59
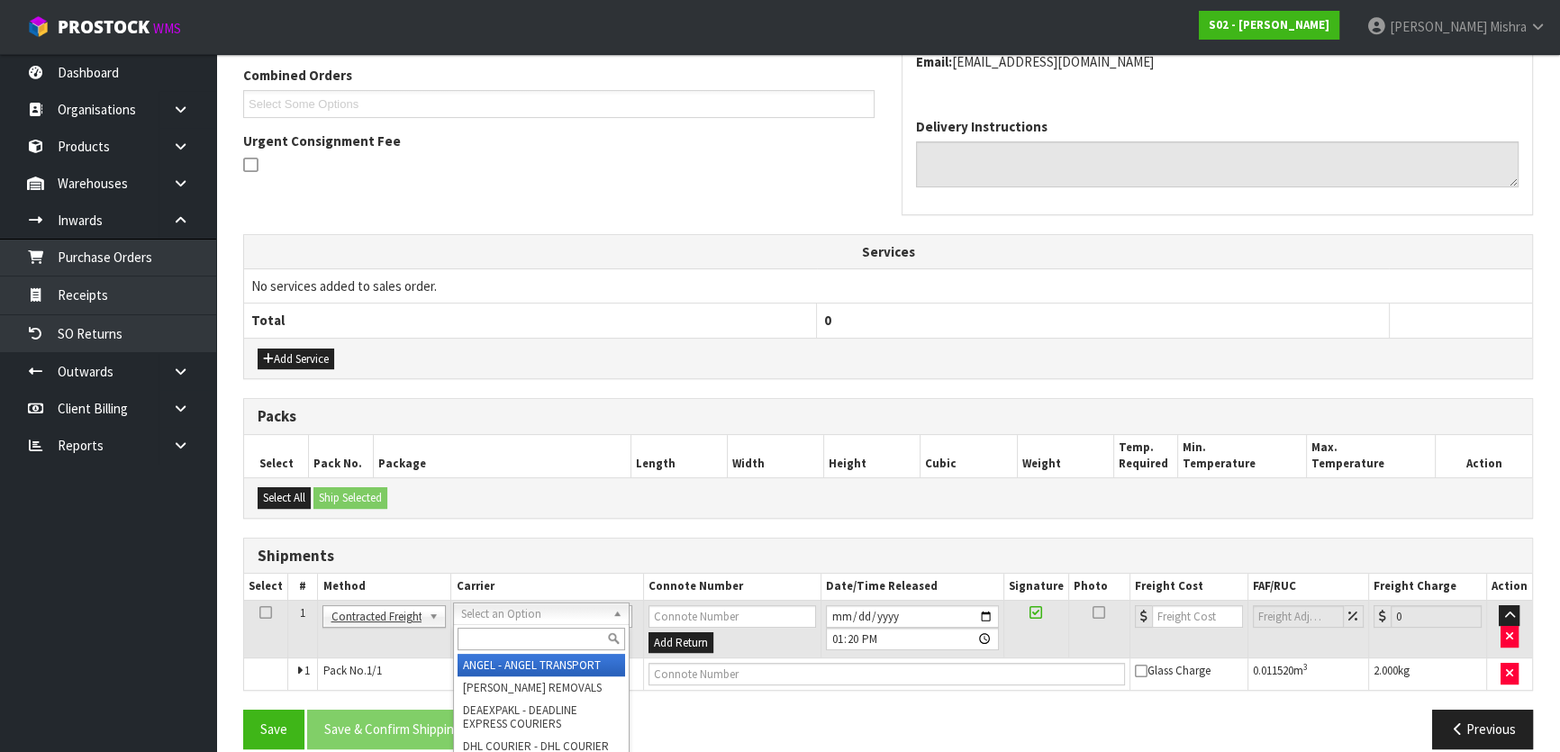
click at [523, 635] on input "text" at bounding box center [541, 639] width 167 height 23
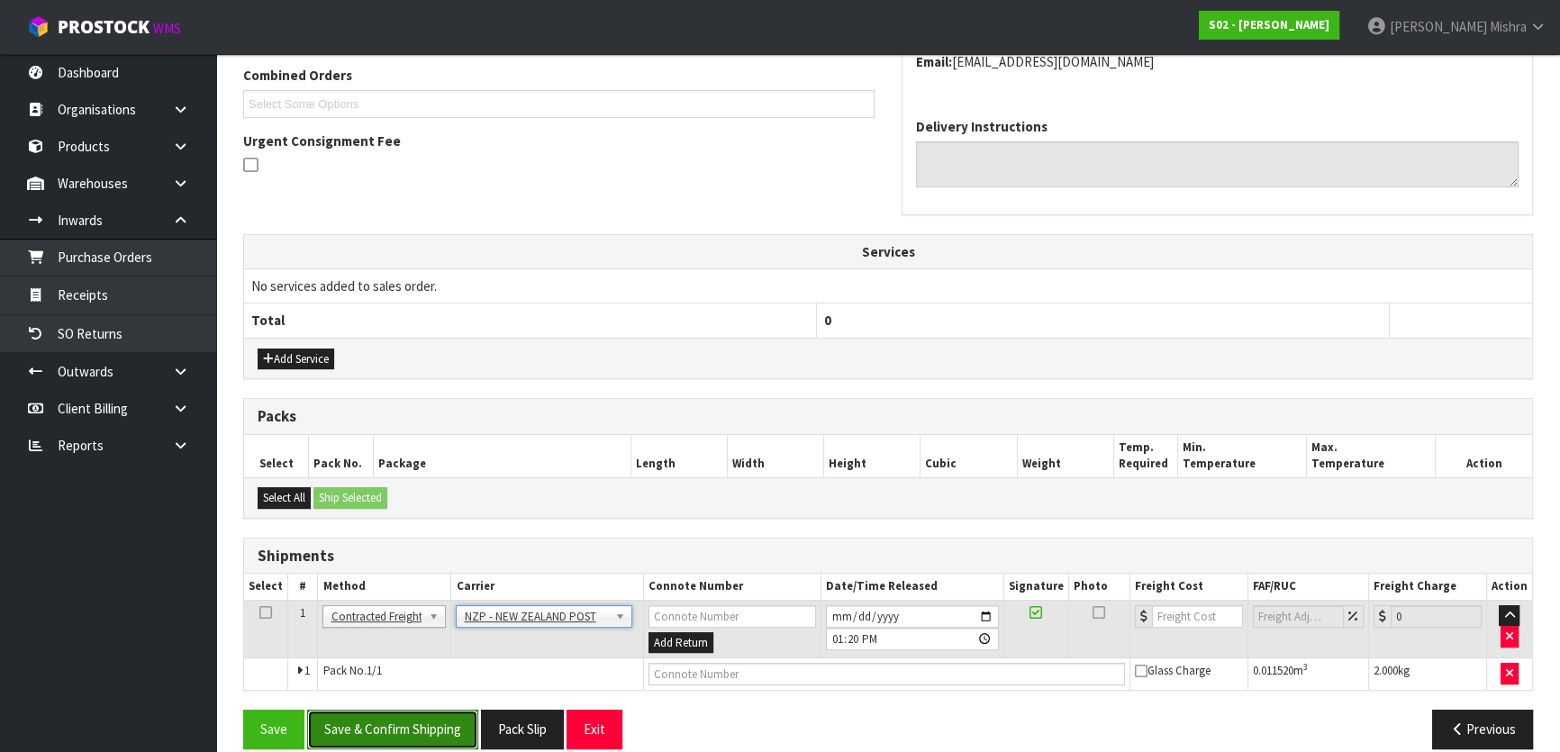
click at [386, 714] on button "Save & Confirm Shipping" at bounding box center [392, 729] width 171 height 39
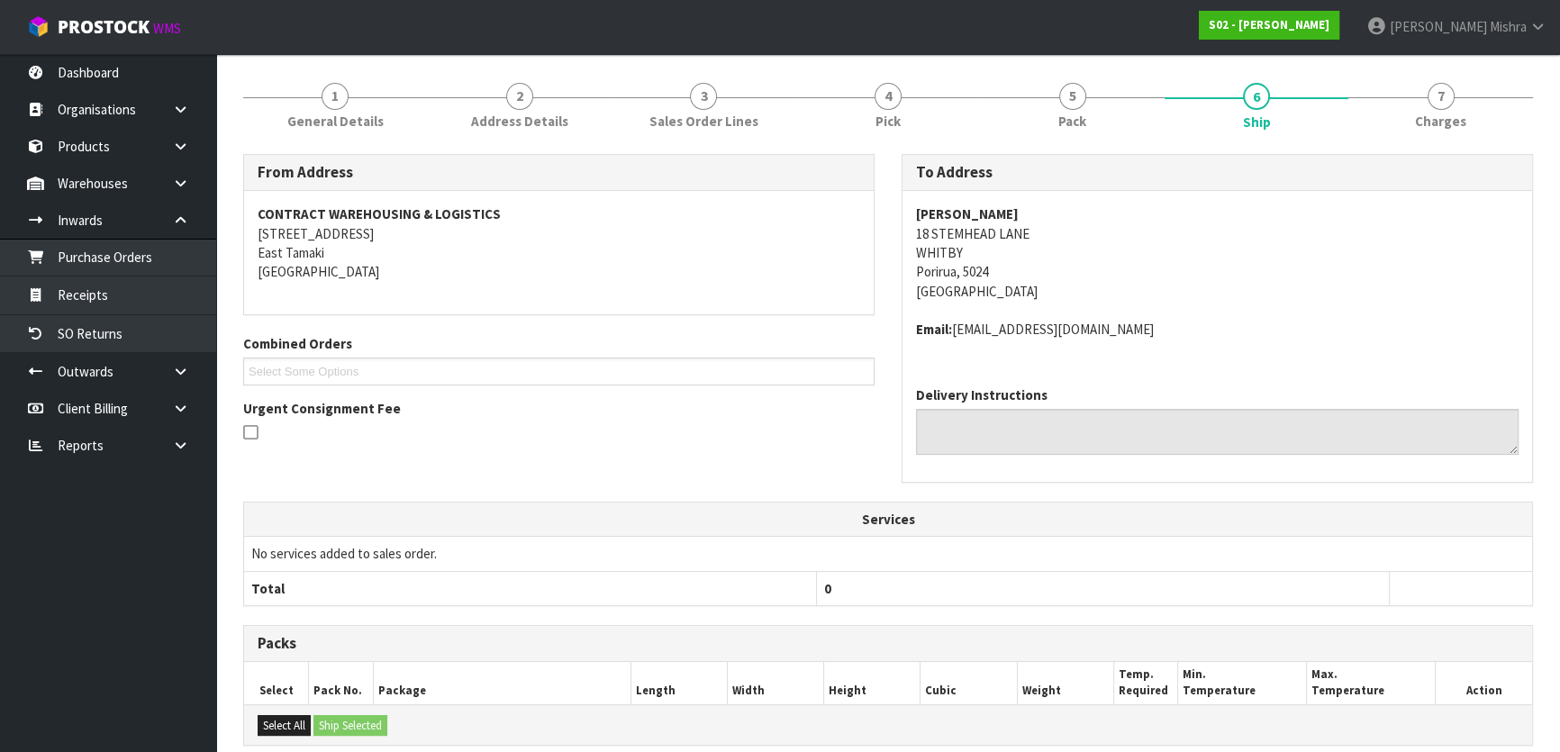
scroll to position [460, 0]
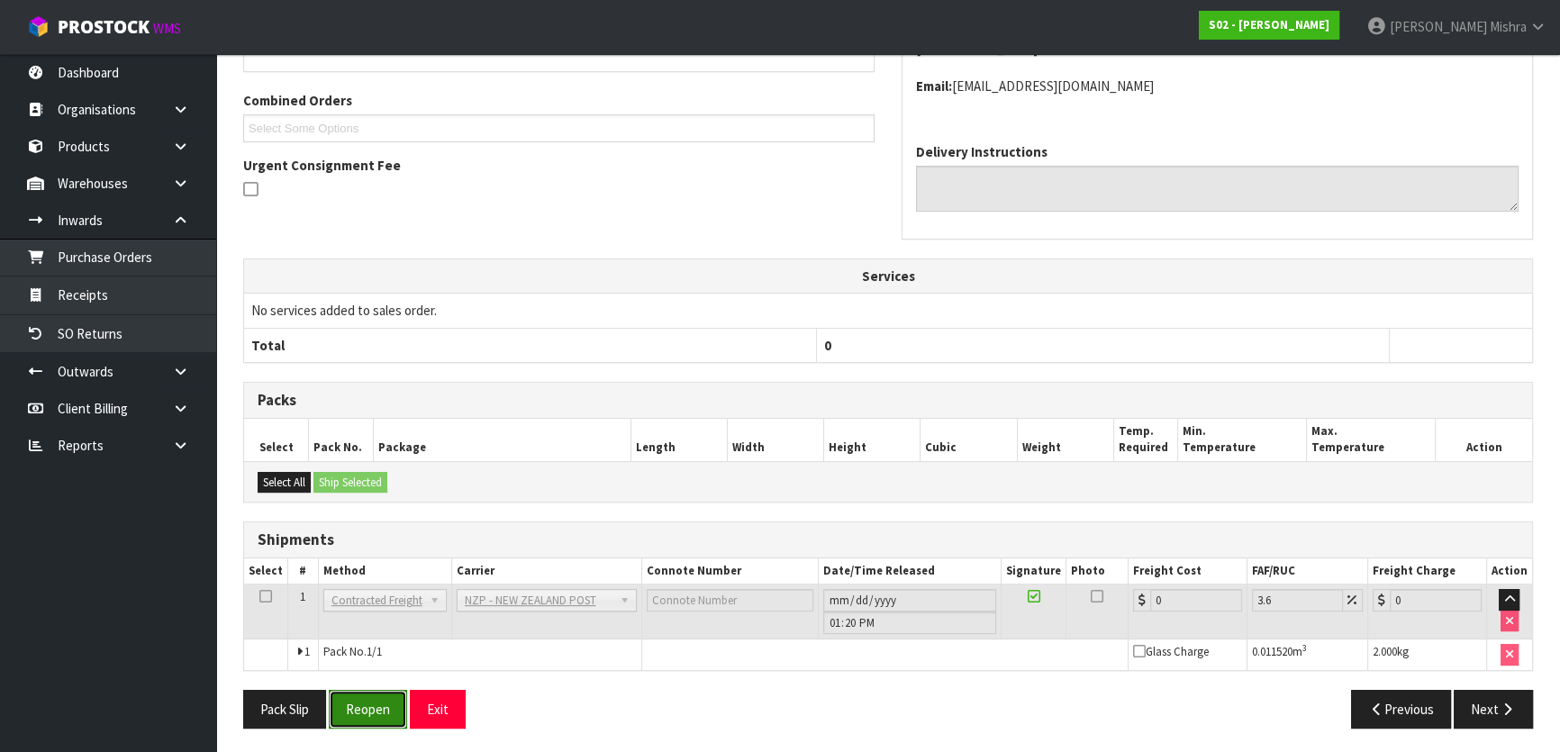
click at [369, 694] on button "Reopen" at bounding box center [368, 709] width 78 height 39
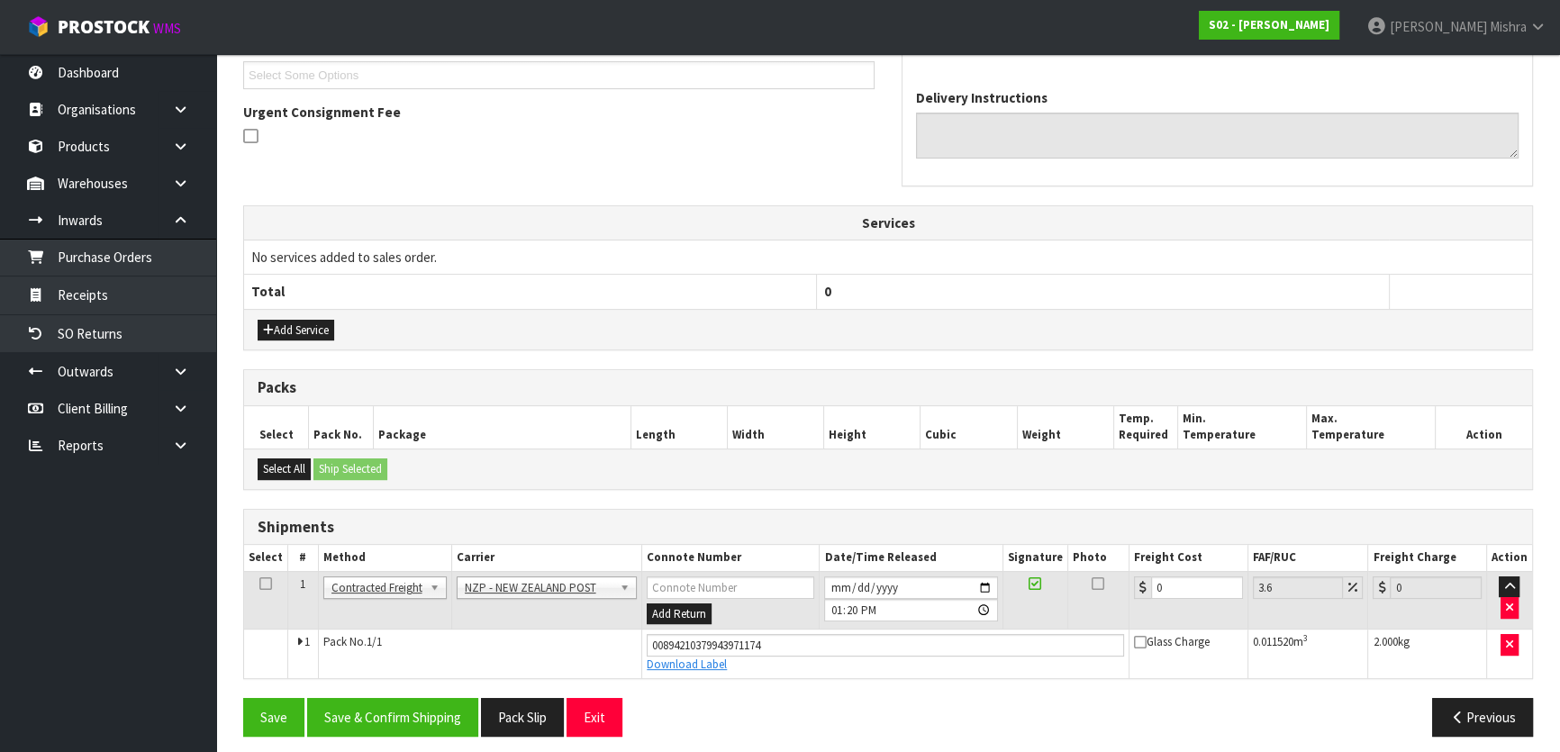
scroll to position [503, 0]
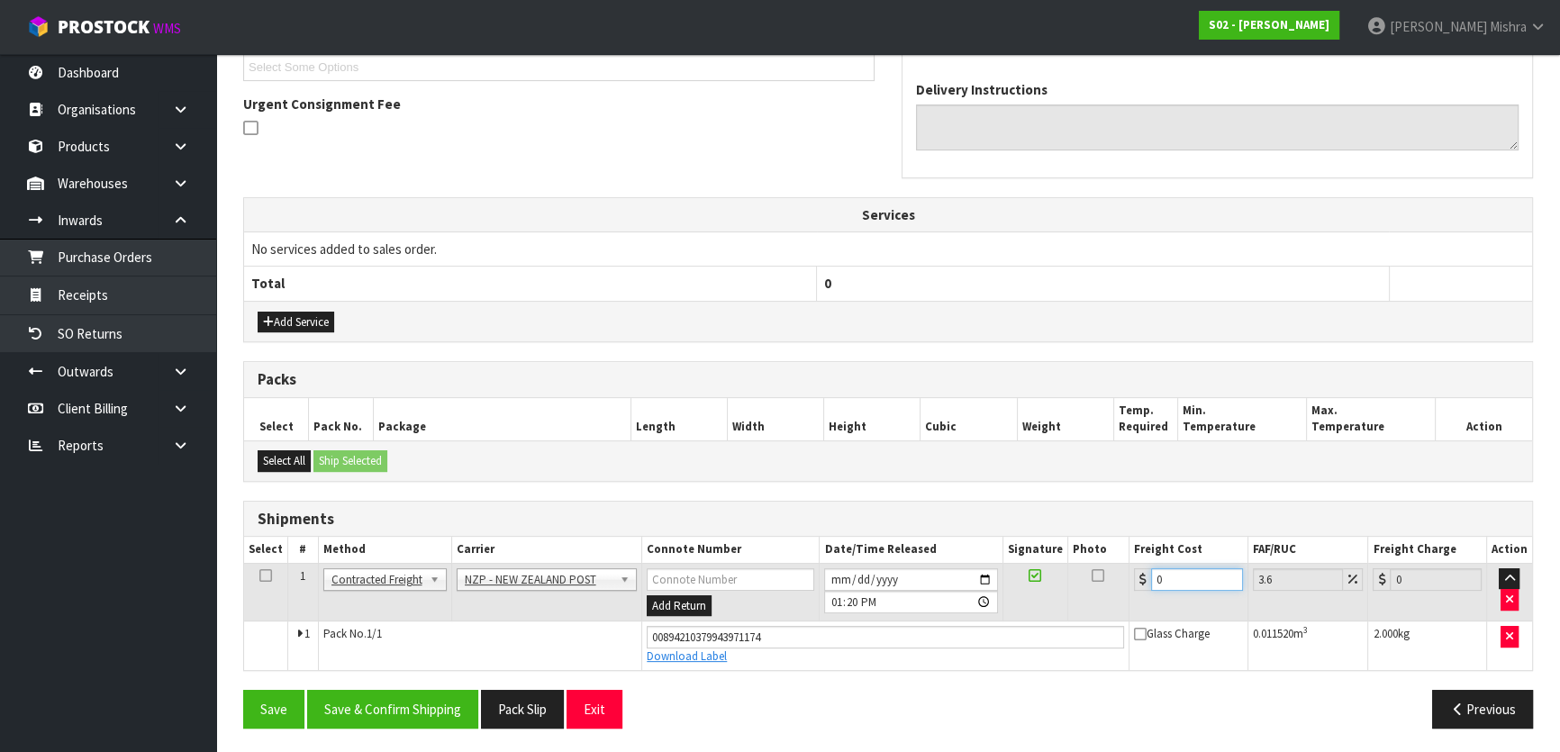
drag, startPoint x: 1178, startPoint y: 573, endPoint x: 1100, endPoint y: 568, distance: 78.5
click at [1107, 570] on tr "1 Client Local Pickup Customer Local Pickup Company Freight Contracted Freight …" at bounding box center [888, 592] width 1288 height 59
click at [377, 720] on button "Save & Confirm Shipping" at bounding box center [392, 709] width 171 height 39
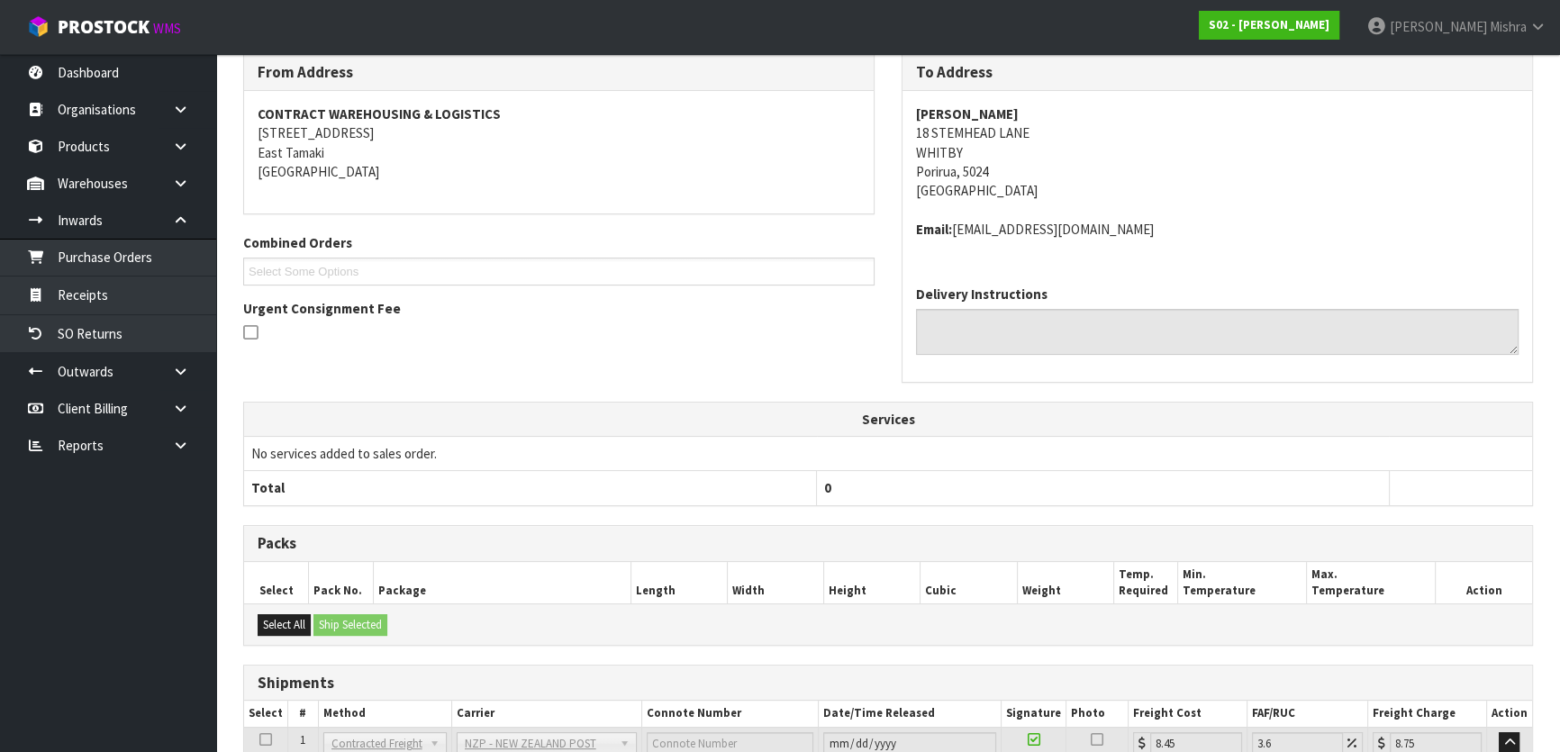
scroll to position [44, 0]
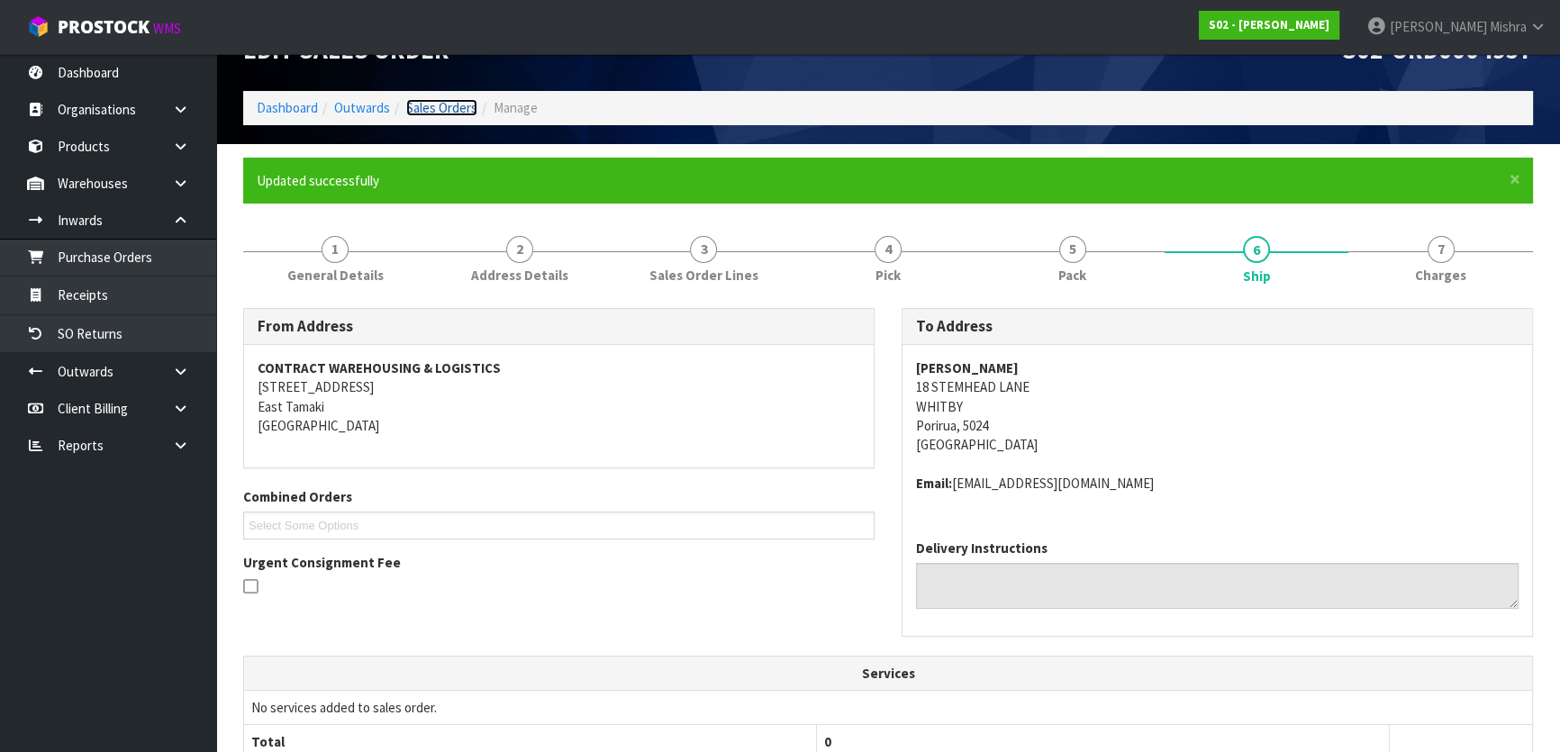
click at [434, 103] on link "Sales Orders" at bounding box center [441, 107] width 71 height 17
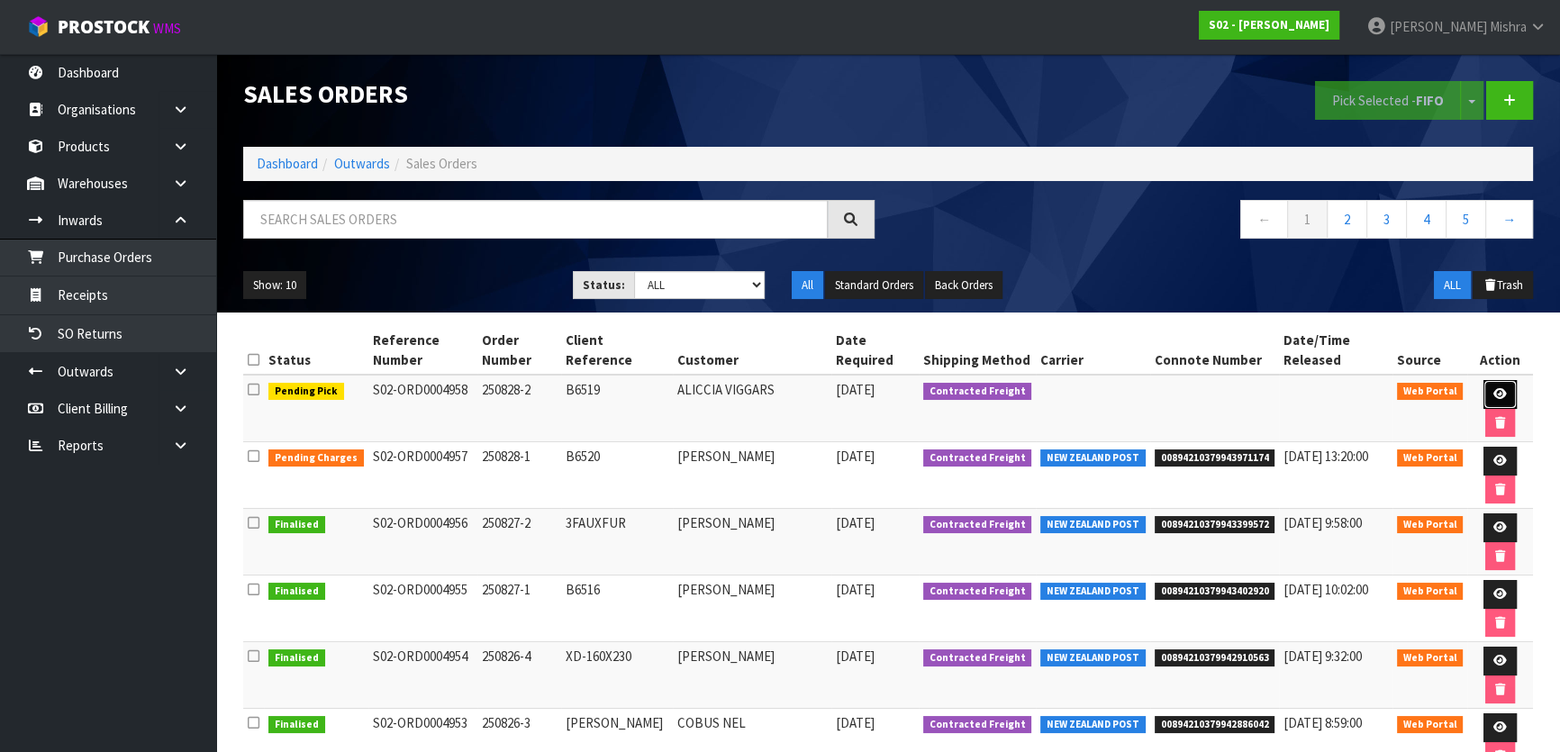
click at [1494, 388] on icon at bounding box center [1501, 394] width 14 height 12
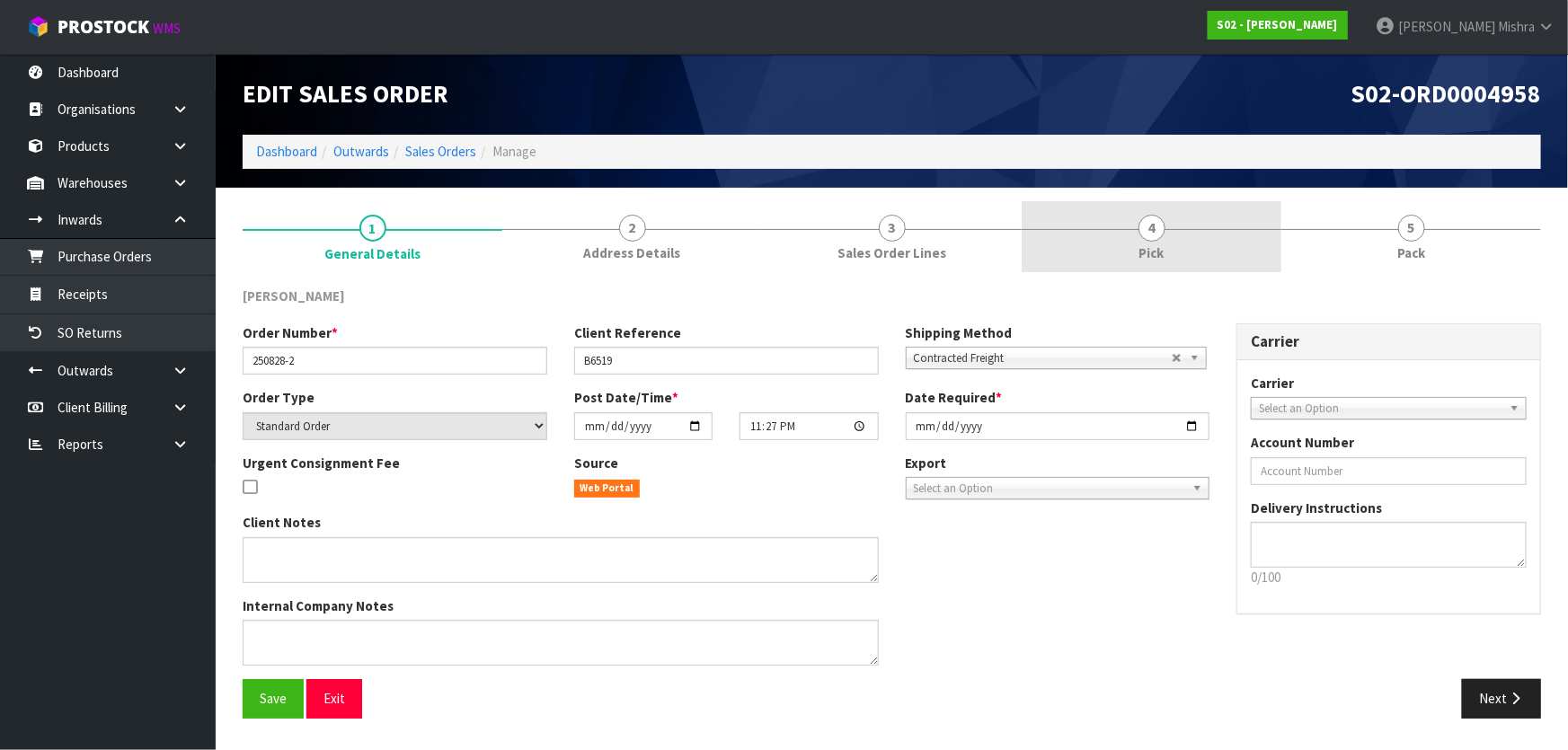
click at [1196, 237] on link "4 Pick" at bounding box center [1151, 236] width 259 height 71
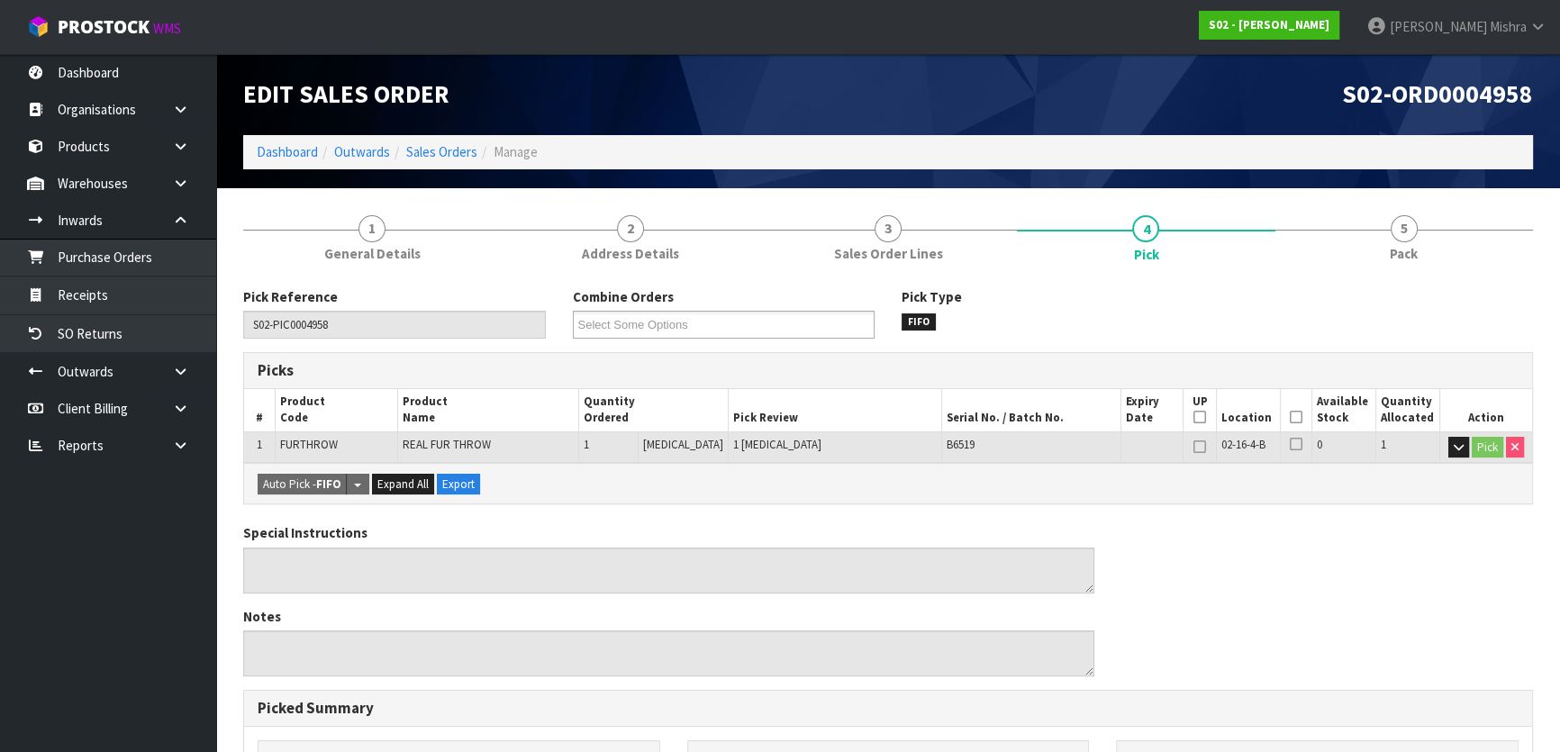
click at [1297, 415] on th "Picked" at bounding box center [1297, 410] width 32 height 42
click at [1290, 418] on icon at bounding box center [1296, 417] width 13 height 1
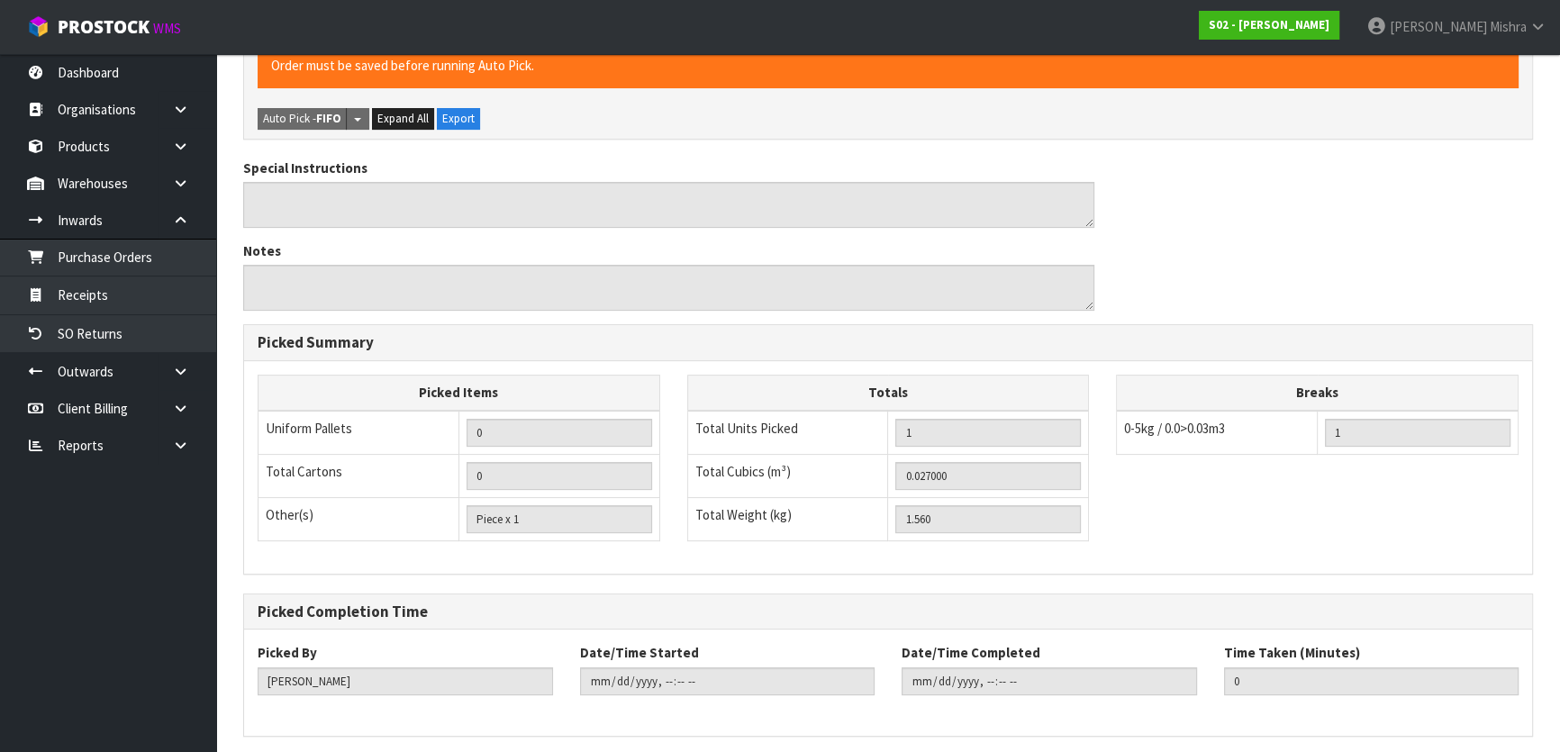
scroll to position [495, 0]
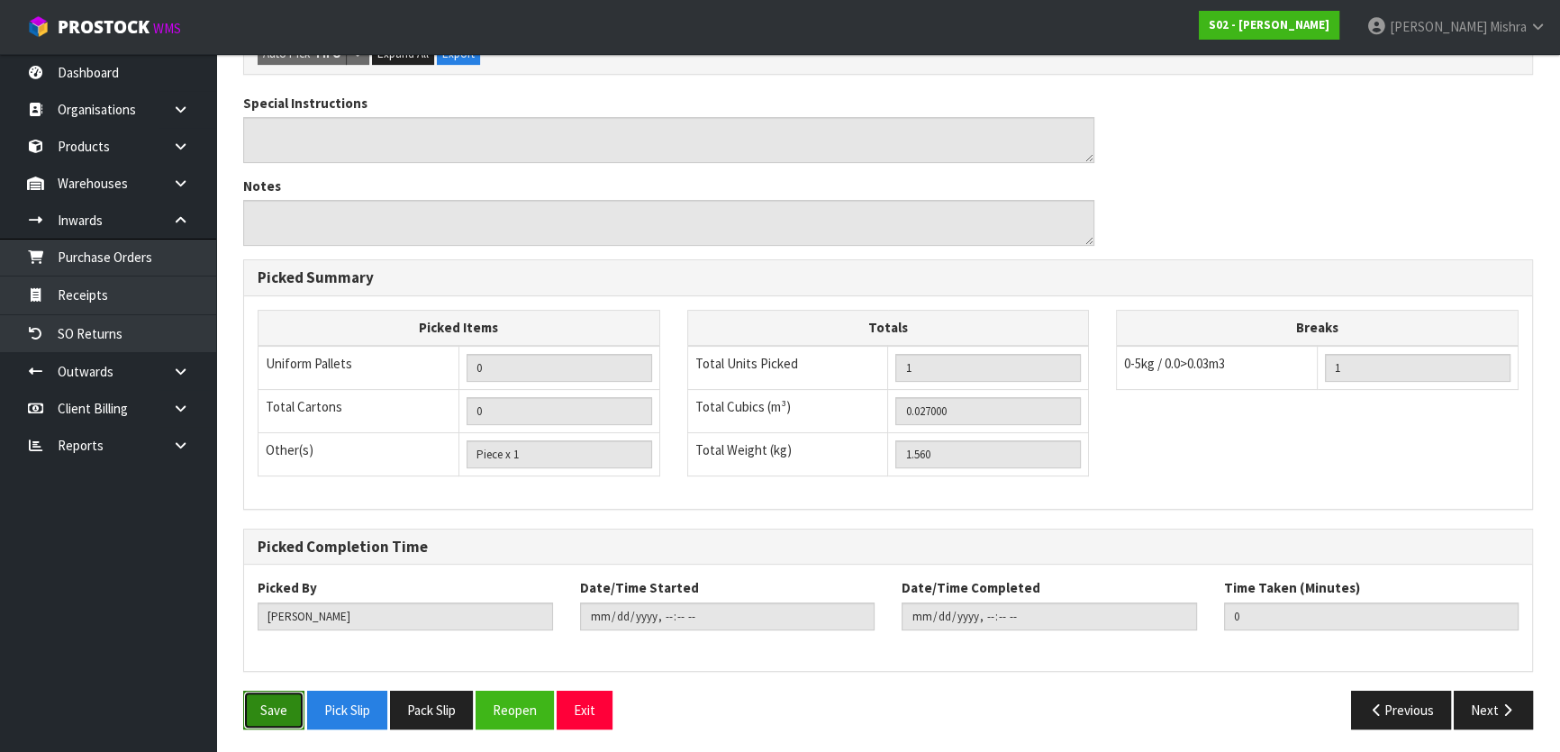
click at [270, 703] on button "Save" at bounding box center [273, 710] width 61 height 39
click at [1502, 706] on icon "button" at bounding box center [1507, 711] width 17 height 14
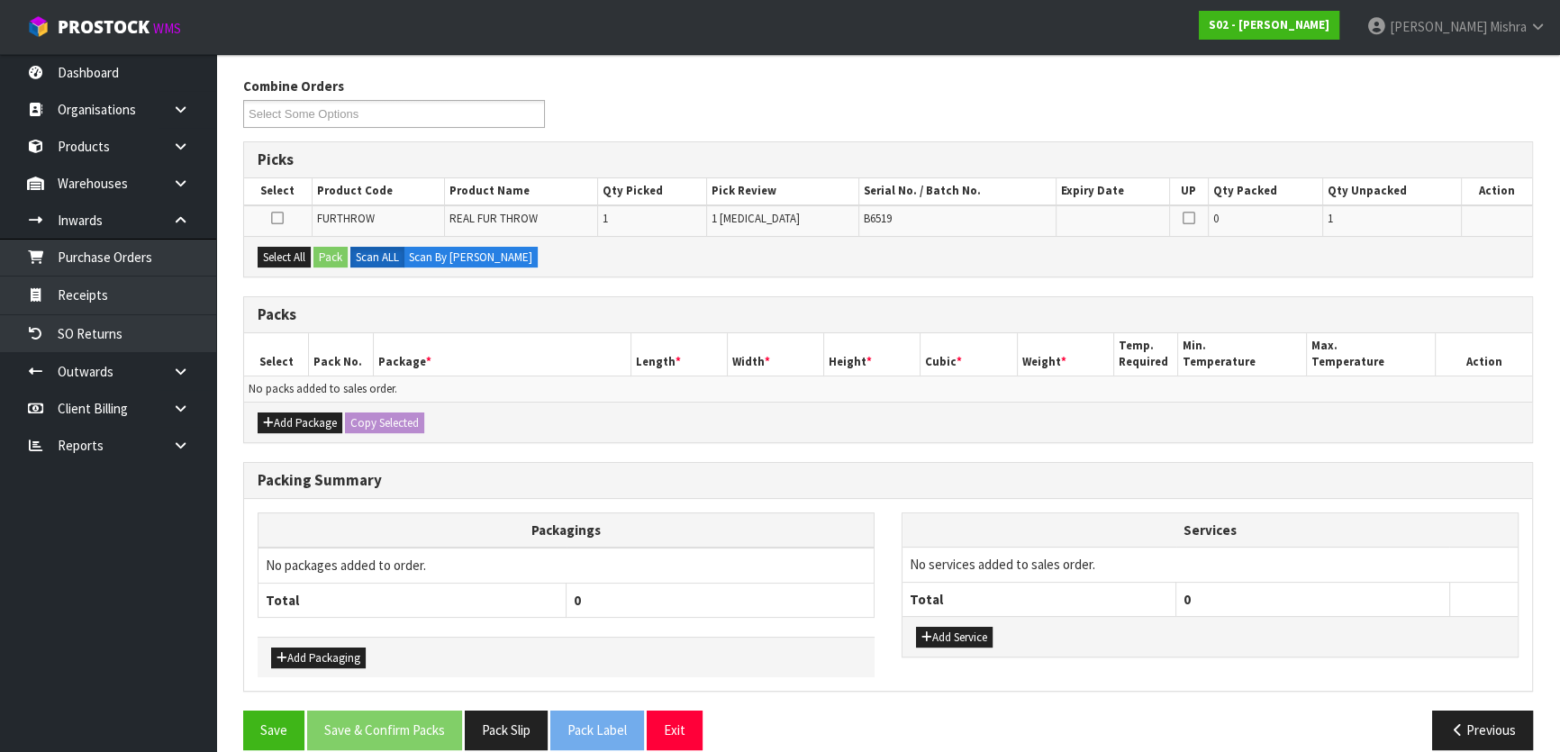
scroll to position [296, 0]
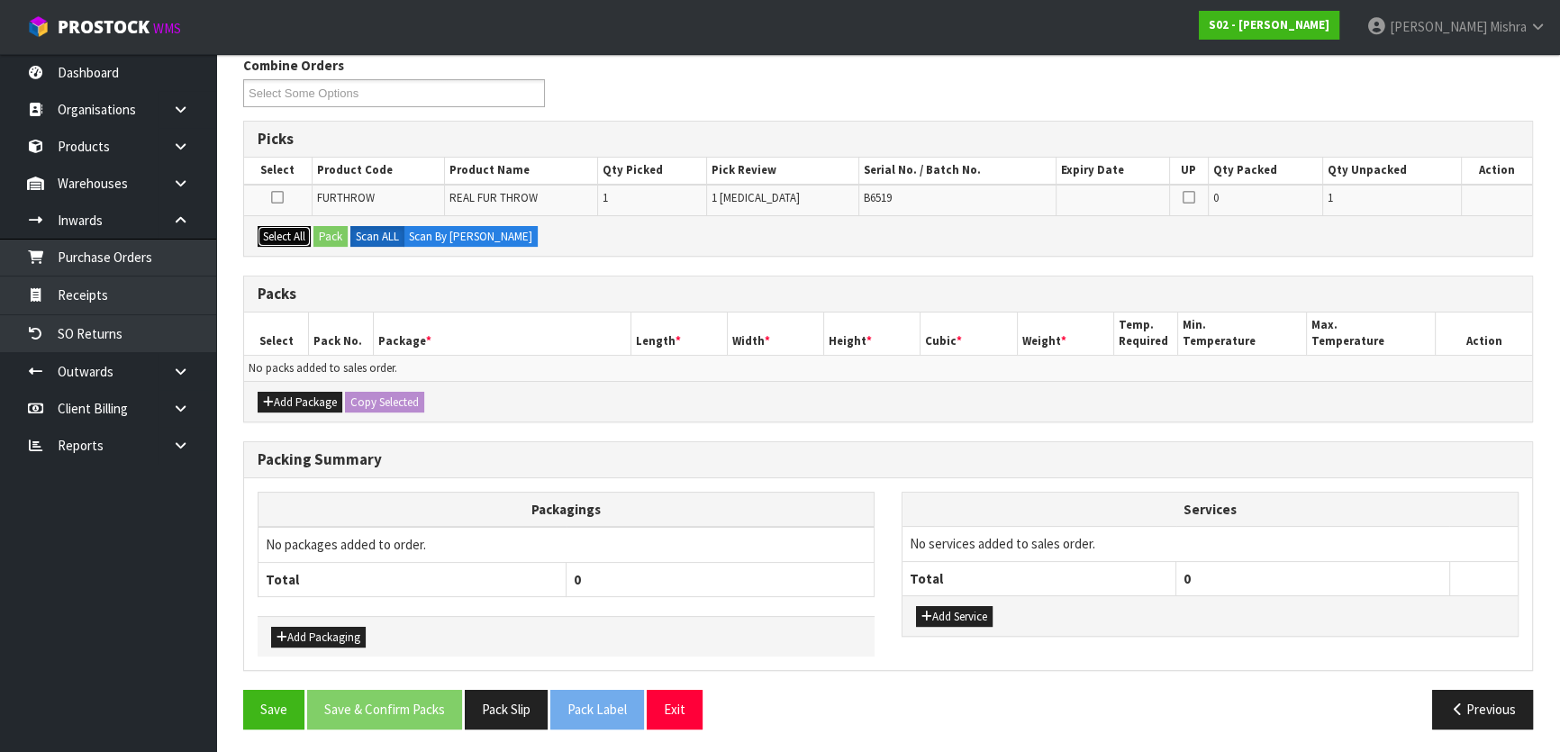
drag, startPoint x: 281, startPoint y: 228, endPoint x: 290, endPoint y: 232, distance: 9.7
click at [282, 228] on button "Select All" at bounding box center [284, 237] width 53 height 22
click at [327, 238] on button "Pack" at bounding box center [331, 237] width 34 height 22
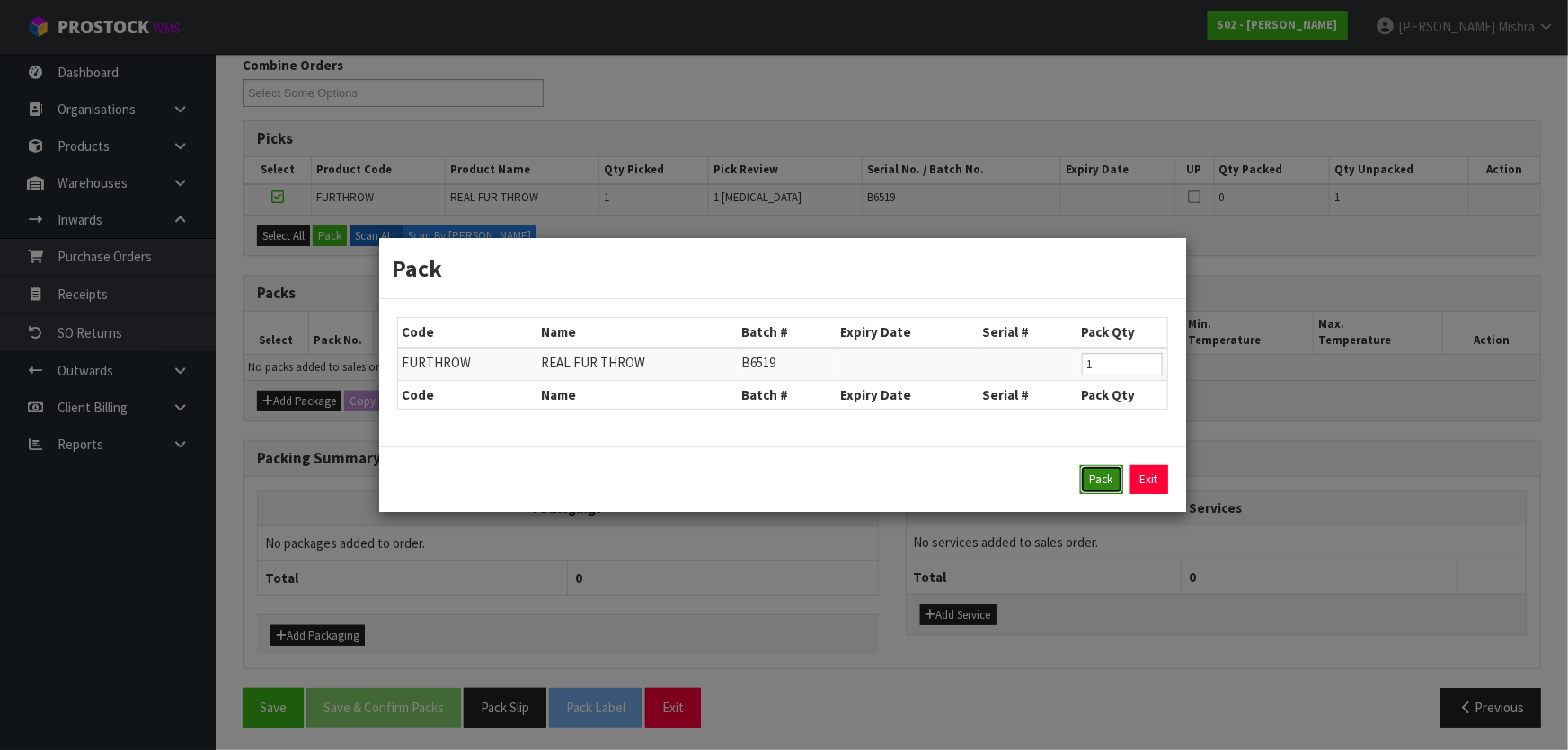
click at [1102, 487] on button "Pack" at bounding box center [1101, 480] width 43 height 29
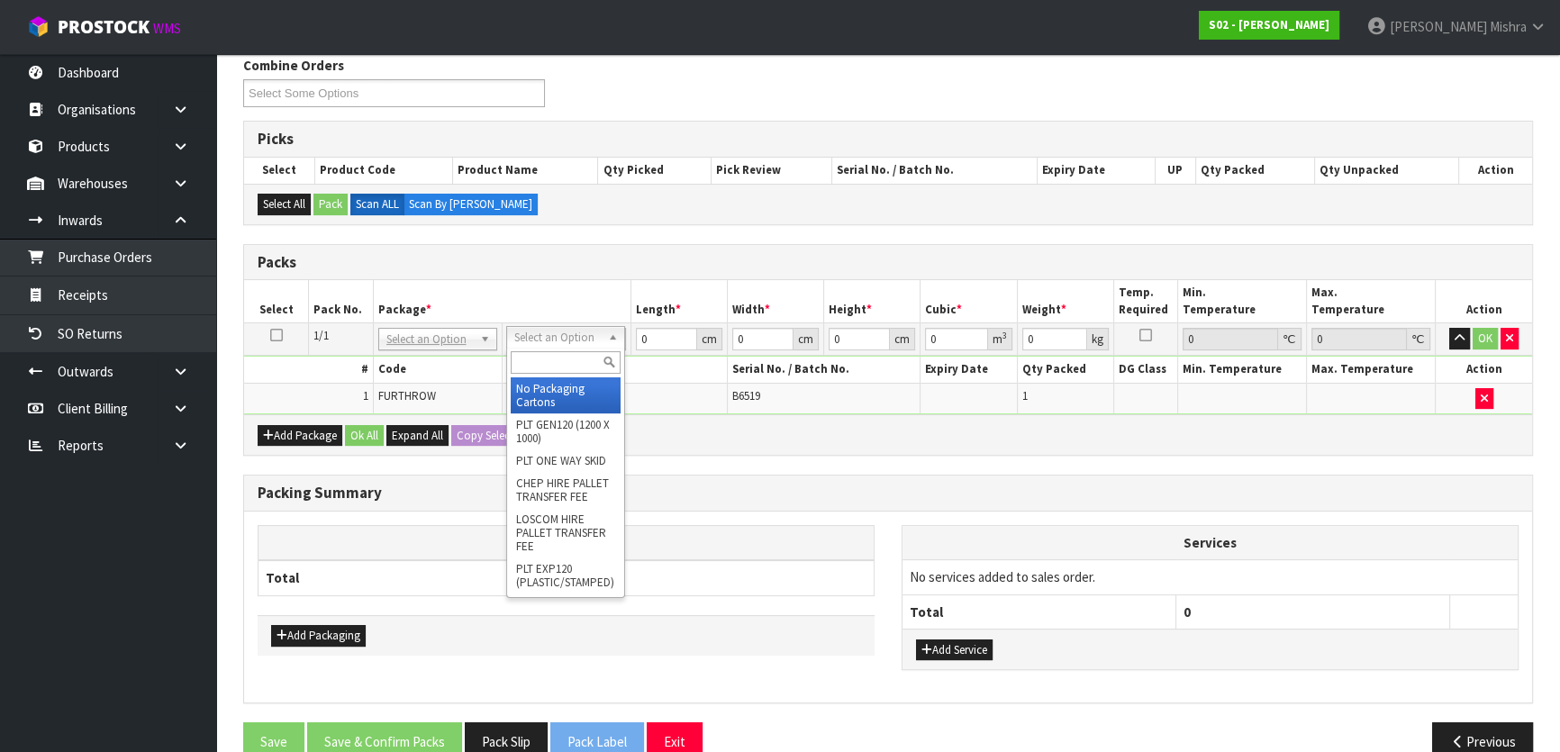
click at [544, 369] on input "text" at bounding box center [566, 362] width 110 height 23
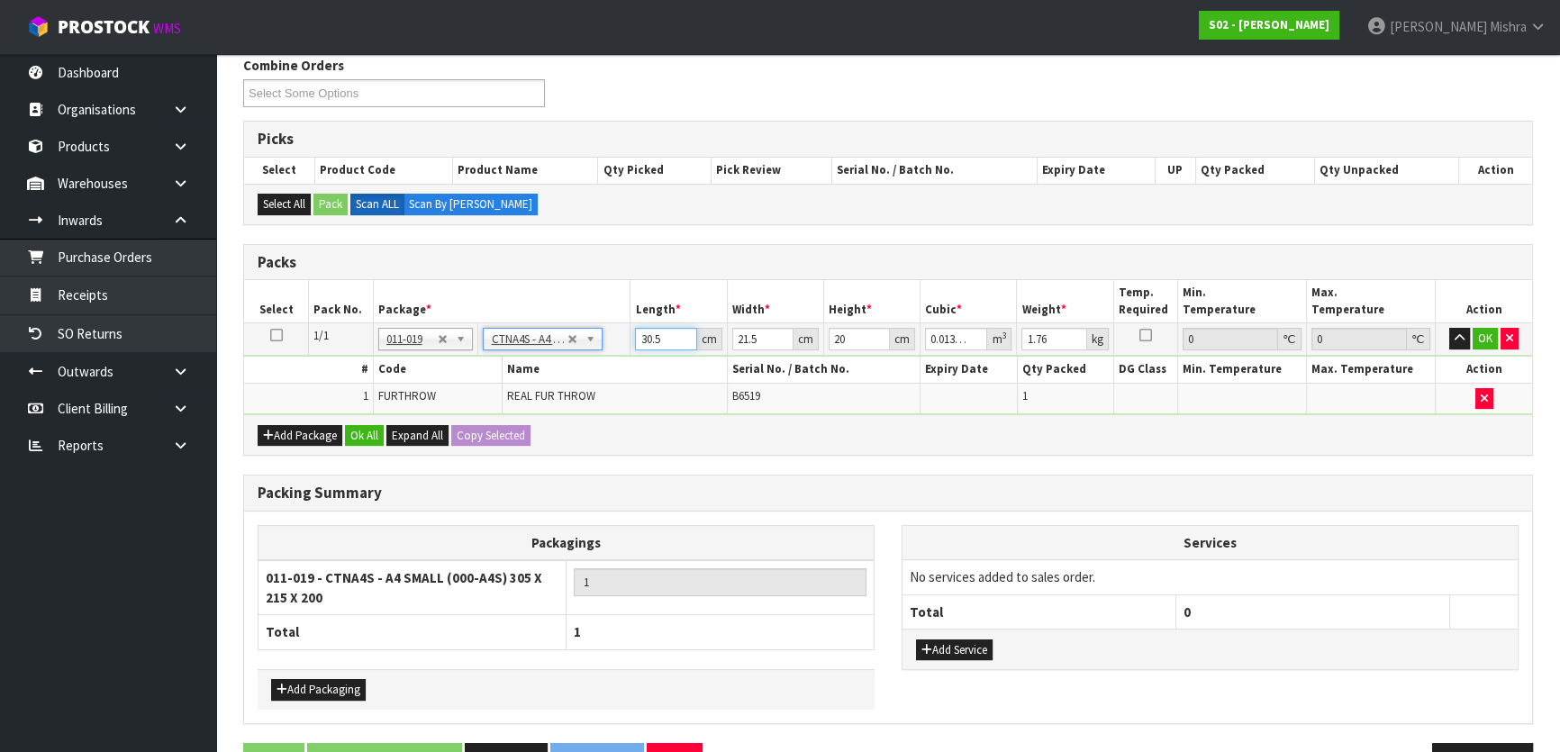
drag, startPoint x: 668, startPoint y: 338, endPoint x: 619, endPoint y: 334, distance: 49.7
click at [621, 334] on tr "1/1 NONE 007-001 007-002 007-004 007-009 007-013 007-014 007-015 007-017 007-01…" at bounding box center [888, 339] width 1288 height 32
click at [380, 440] on button "Ok All" at bounding box center [364, 436] width 39 height 22
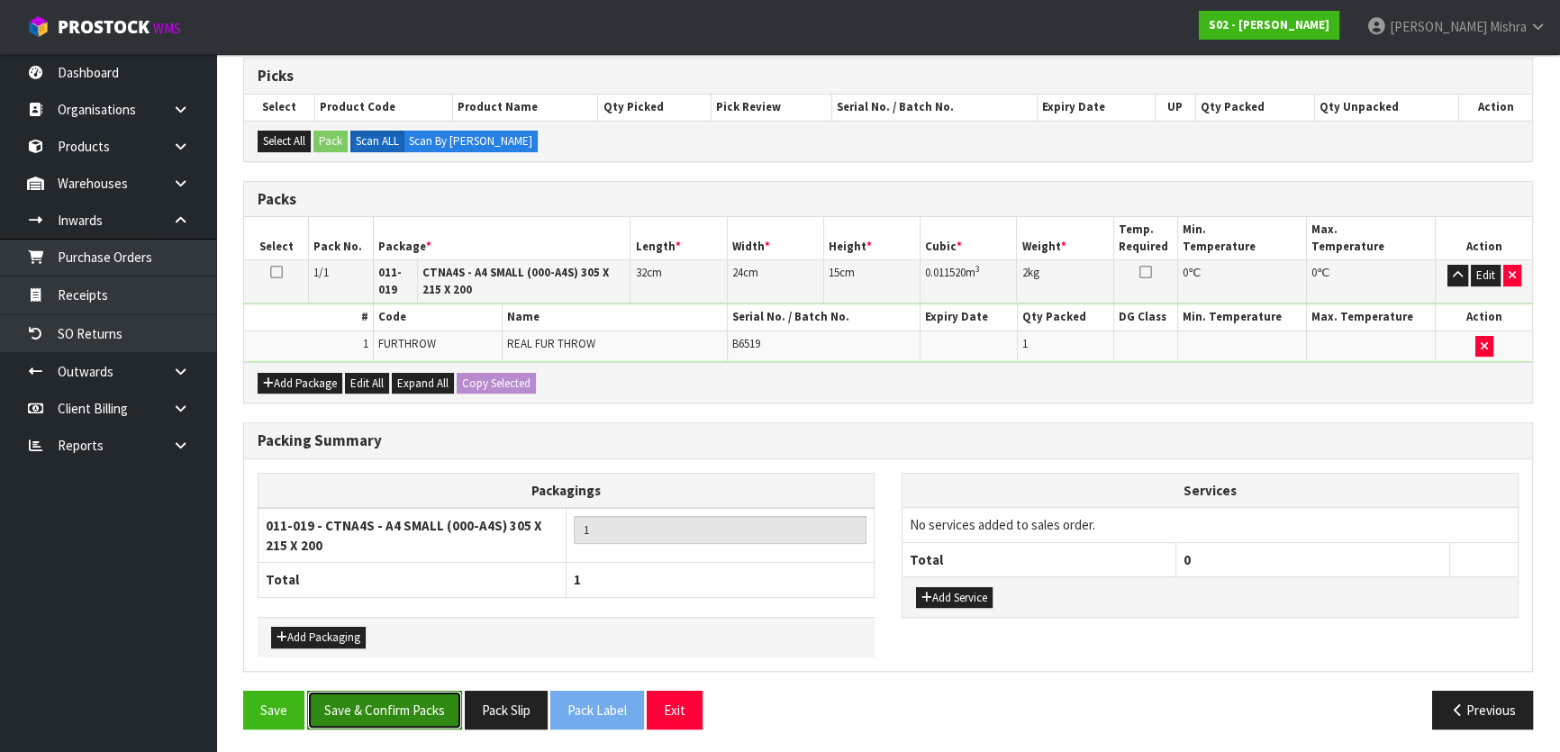
click at [378, 713] on button "Save & Confirm Packs" at bounding box center [384, 710] width 155 height 39
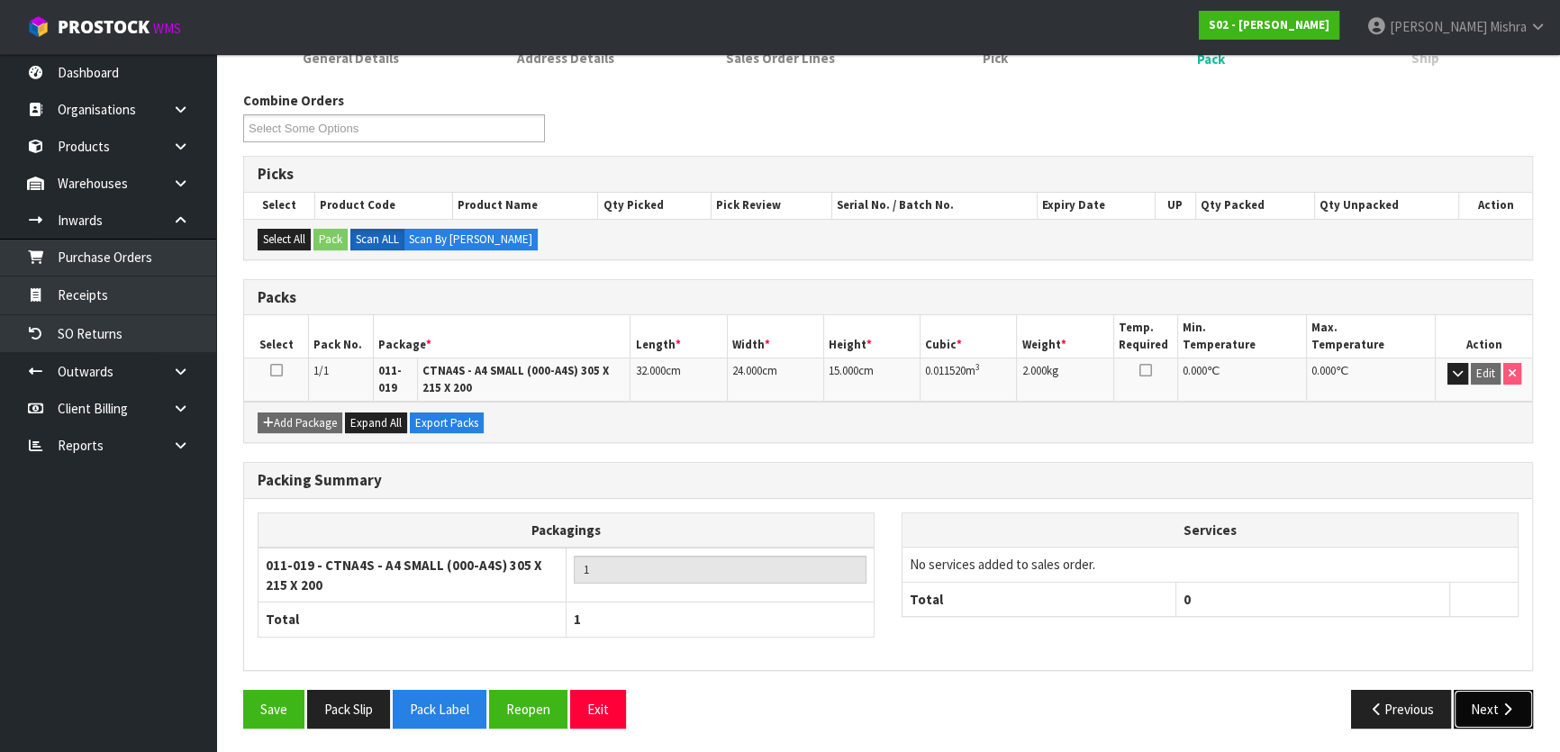
click at [1504, 713] on button "Next" at bounding box center [1493, 709] width 79 height 39
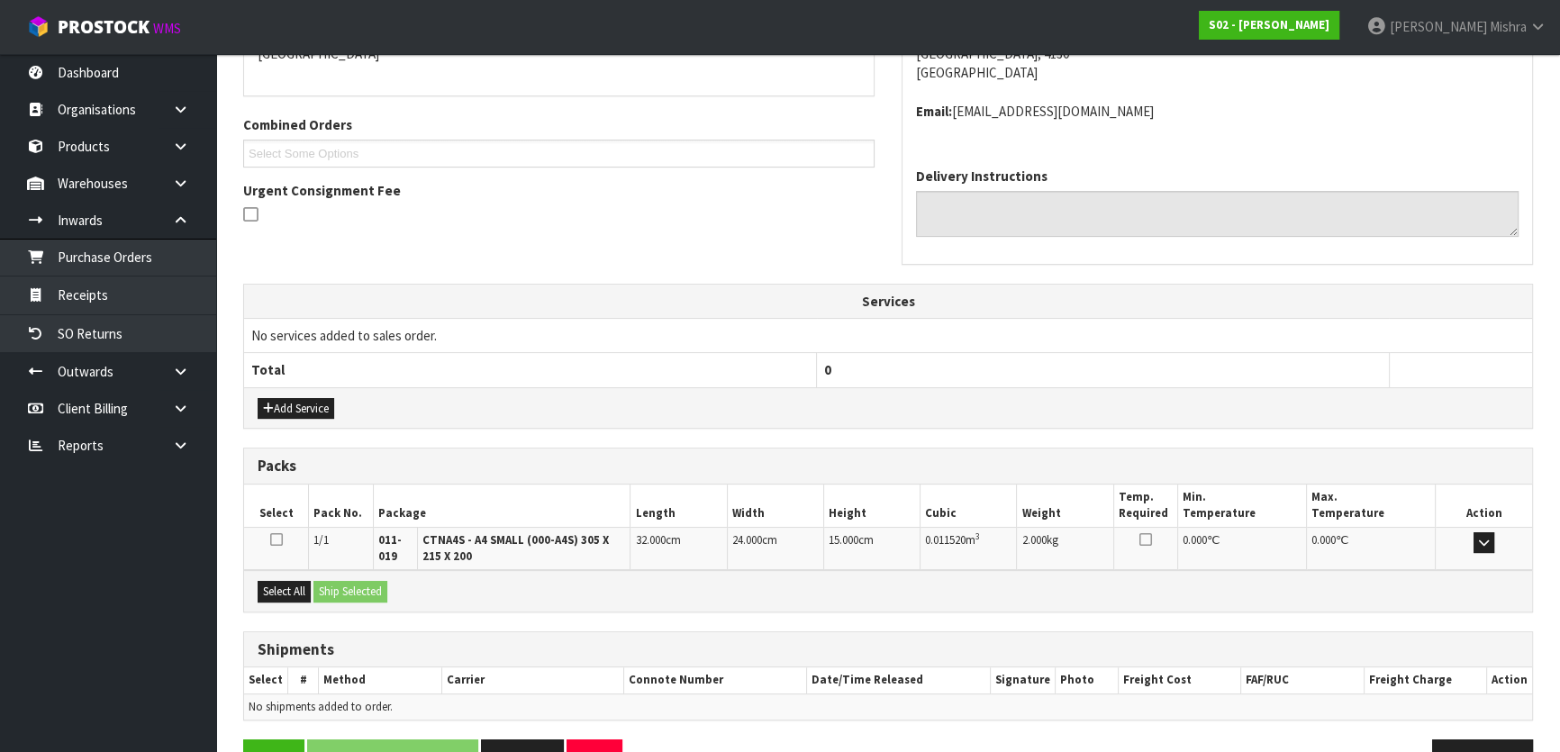
scroll to position [466, 0]
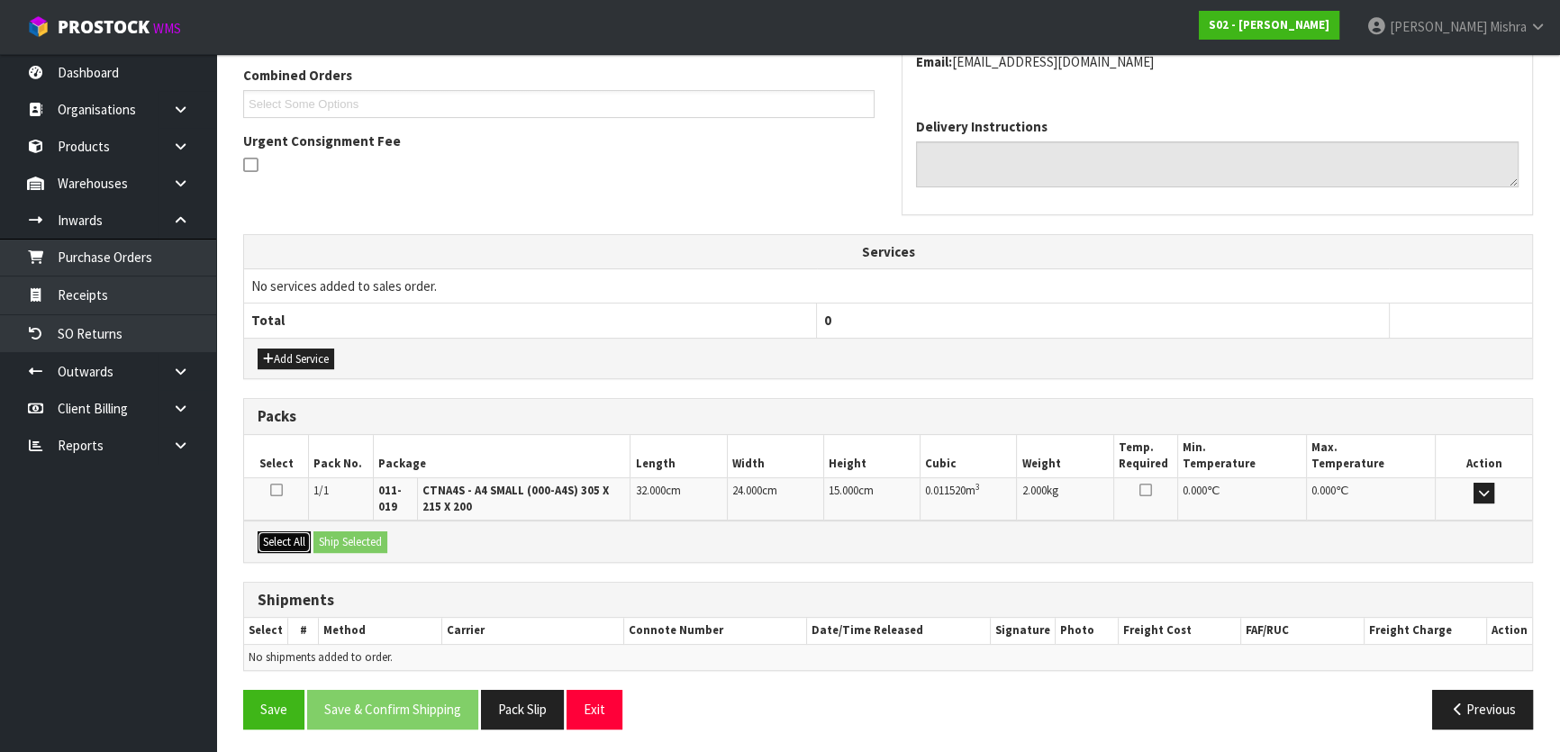
click at [281, 537] on button "Select All" at bounding box center [284, 543] width 53 height 22
click at [338, 532] on button "Ship Selected" at bounding box center [351, 543] width 74 height 22
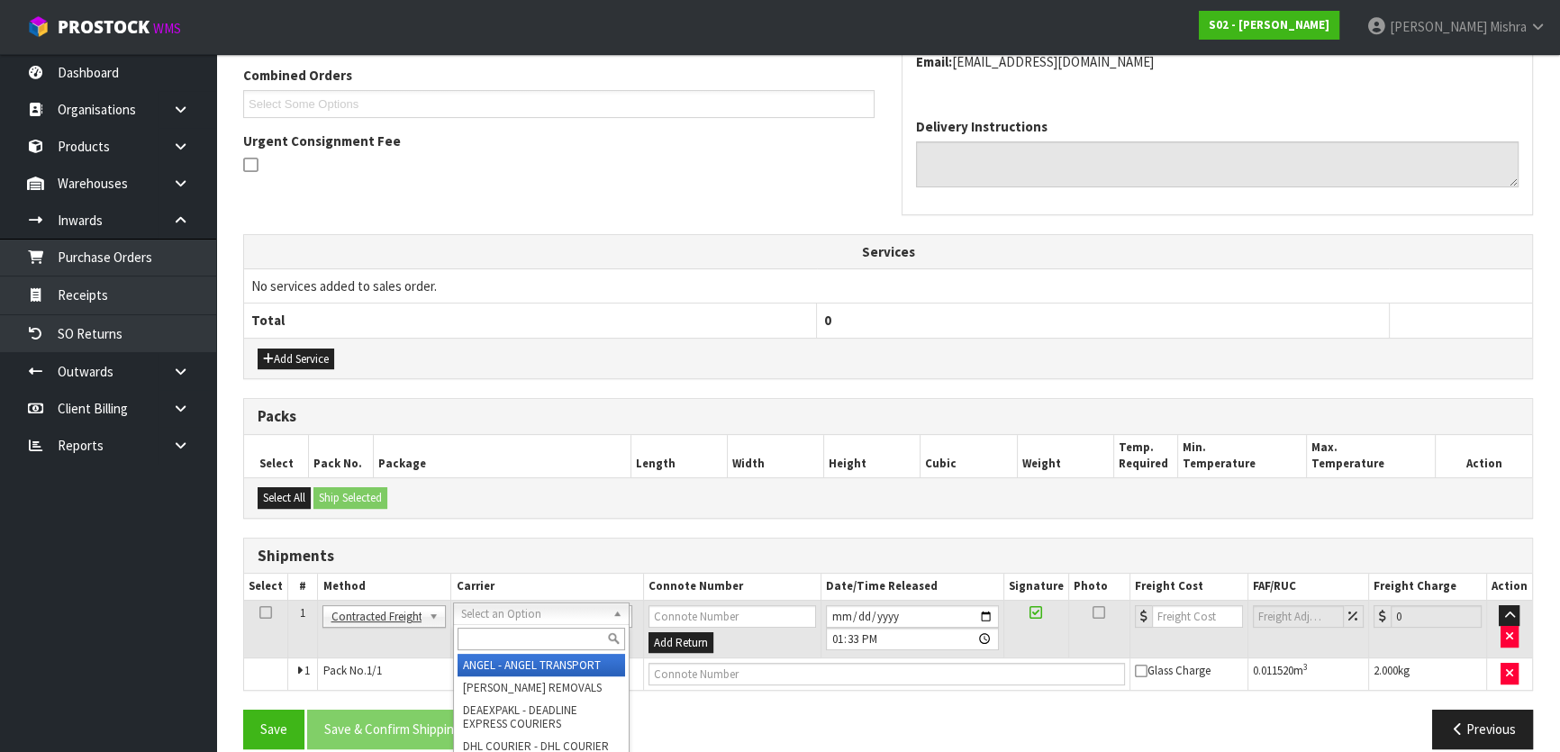
drag, startPoint x: 477, startPoint y: 611, endPoint x: 485, endPoint y: 623, distance: 14.5
click at [482, 632] on input "text" at bounding box center [541, 639] width 167 height 23
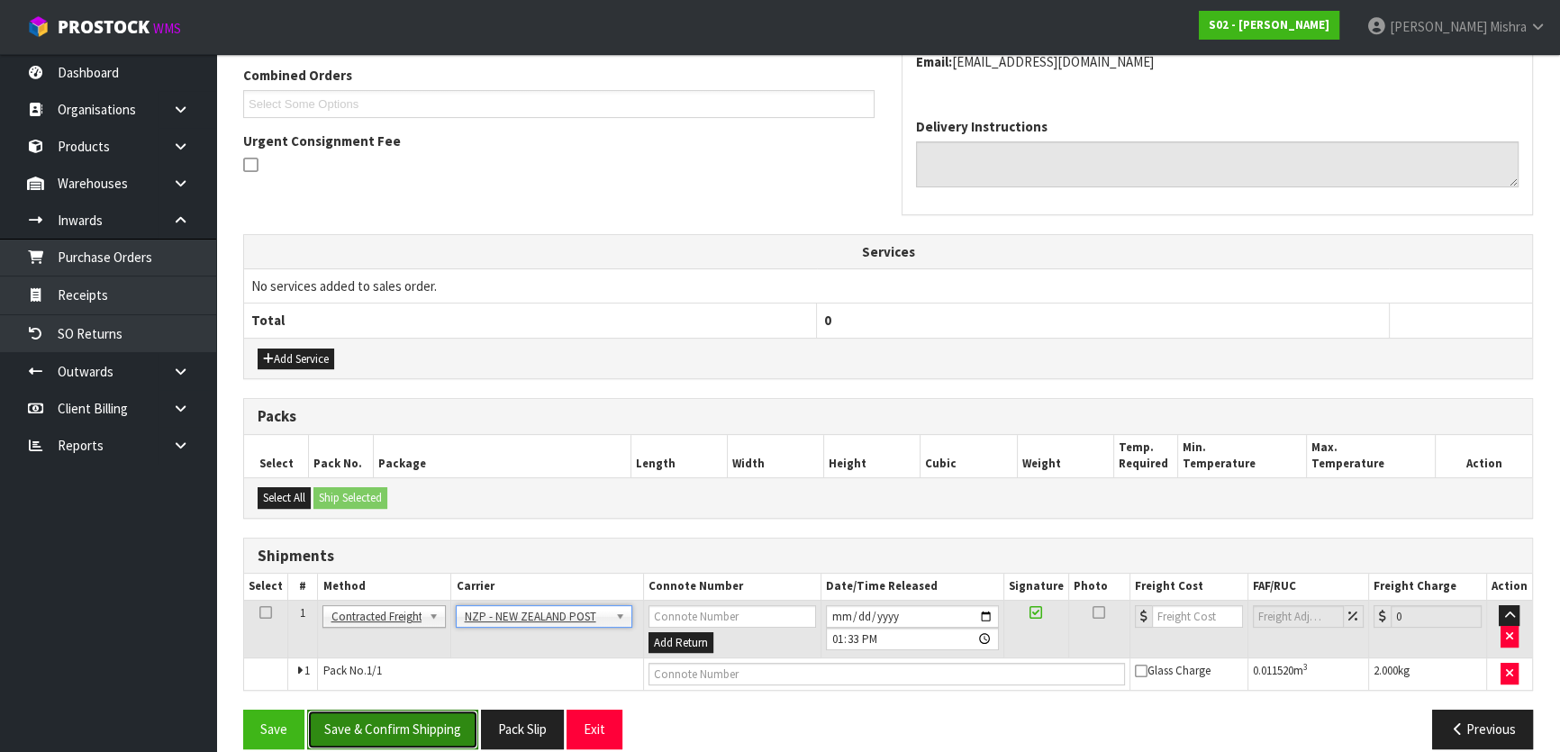
click at [432, 713] on button "Save & Confirm Shipping" at bounding box center [392, 729] width 171 height 39
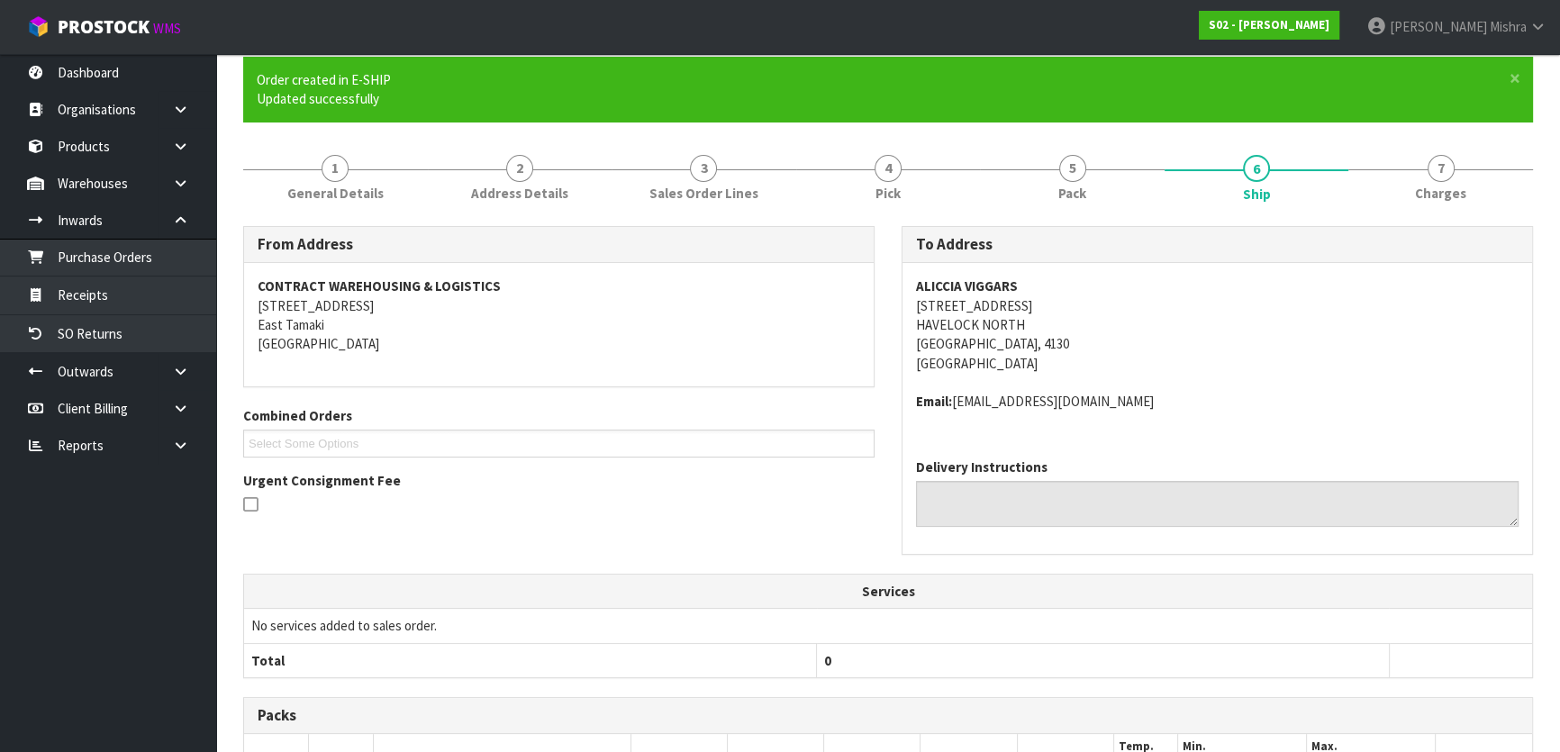
scroll to position [460, 0]
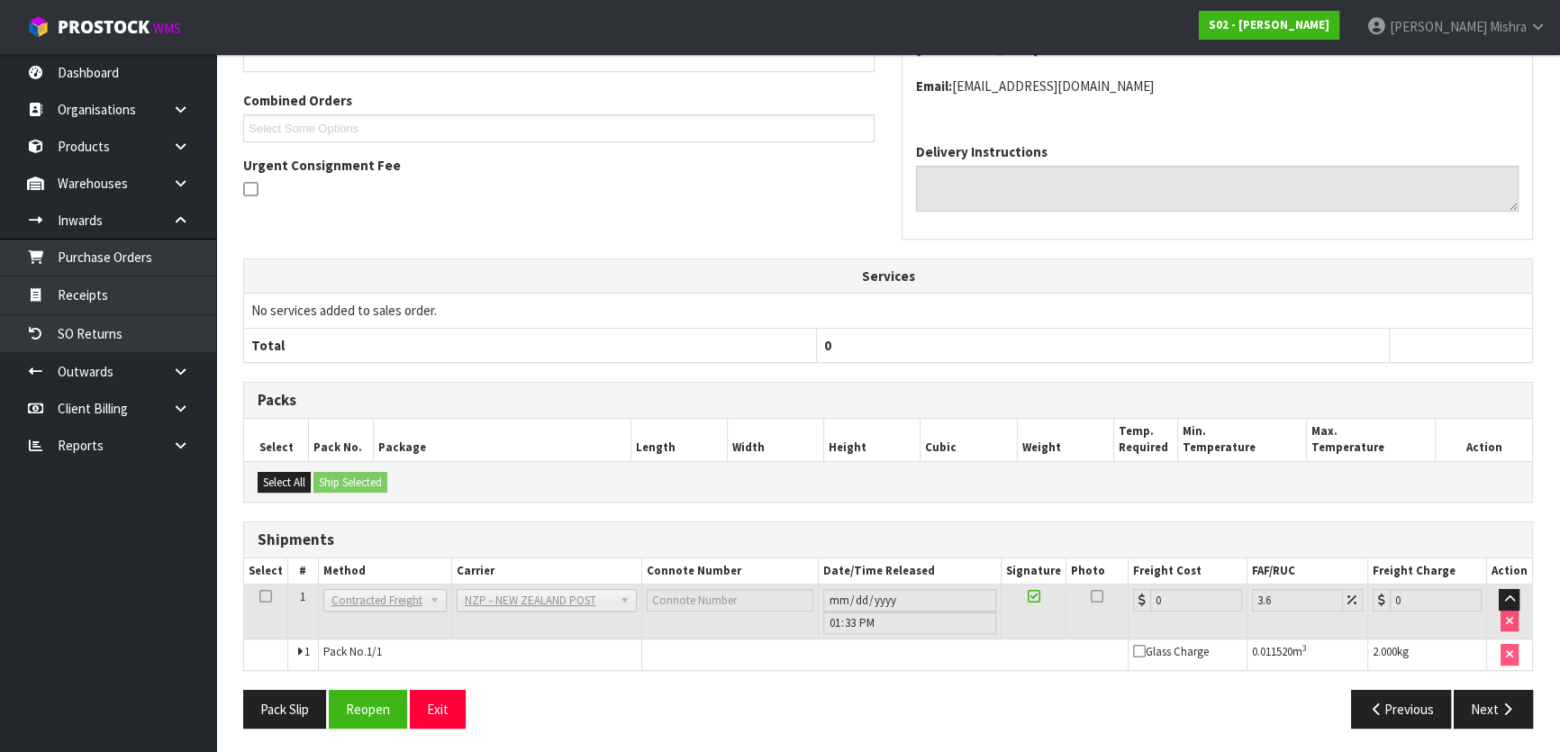
click at [360, 681] on div "From Address CONTRACT WAREHOUSING & LOGISTICS [STREET_ADDRESS] Combined Orders …" at bounding box center [888, 327] width 1290 height 832
click at [365, 695] on button "Reopen" at bounding box center [368, 709] width 78 height 39
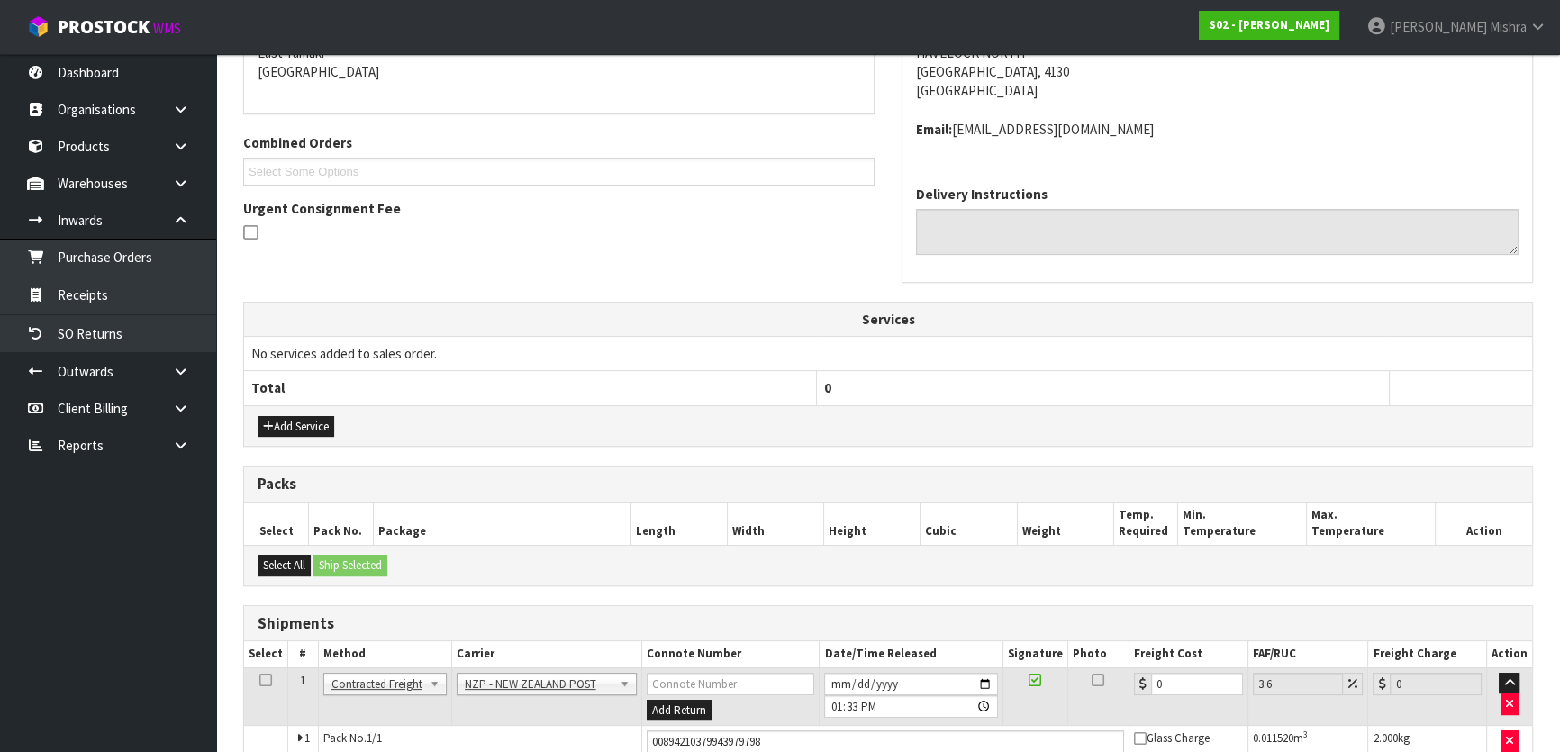
scroll to position [491, 0]
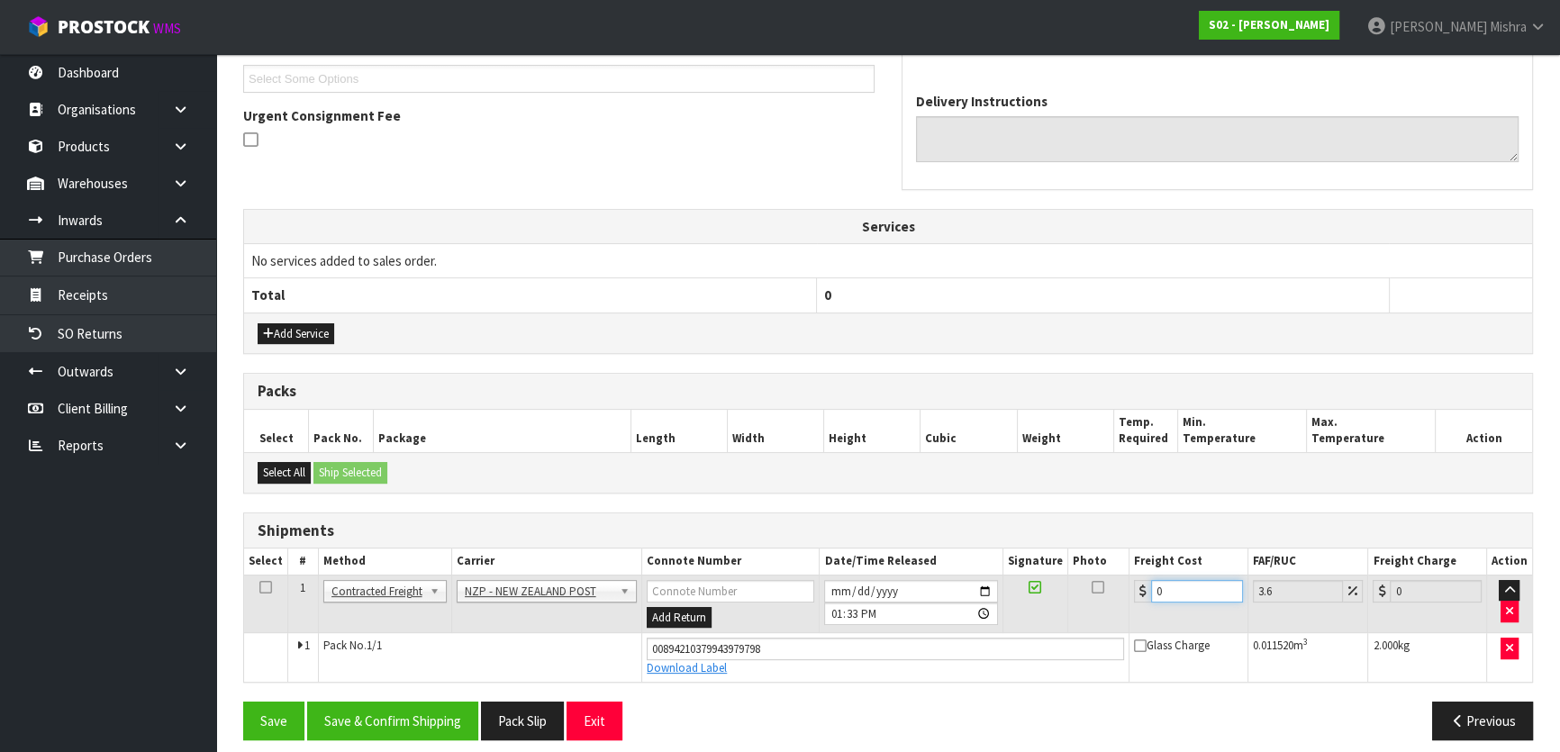
drag, startPoint x: 1168, startPoint y: 581, endPoint x: 1091, endPoint y: 587, distance: 76.8
click at [1094, 588] on tr "1 Client Local Pickup Customer Local Pickup Company Freight Contracted Freight …" at bounding box center [888, 604] width 1288 height 59
click at [416, 707] on button "Save & Confirm Shipping" at bounding box center [392, 721] width 171 height 39
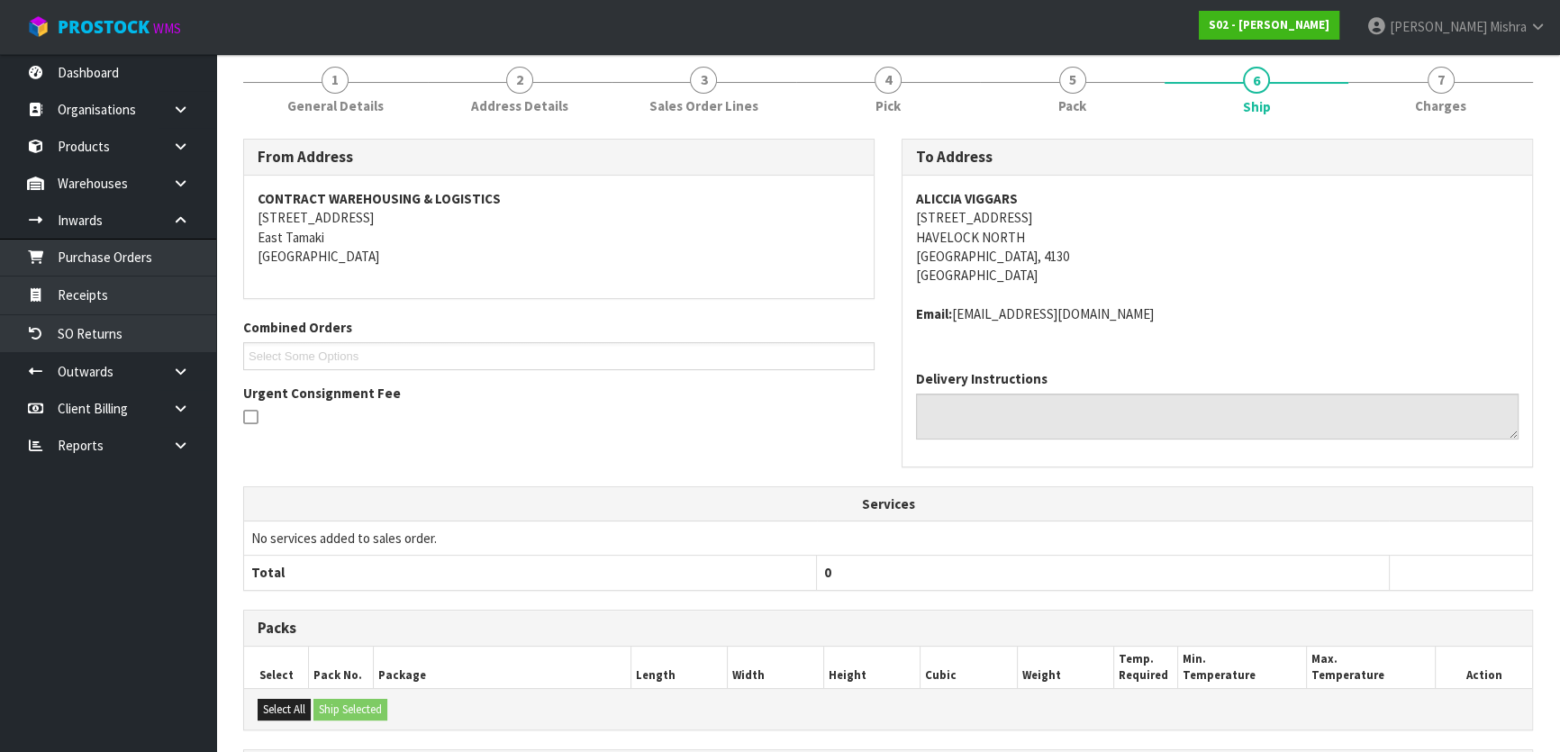
scroll to position [0, 0]
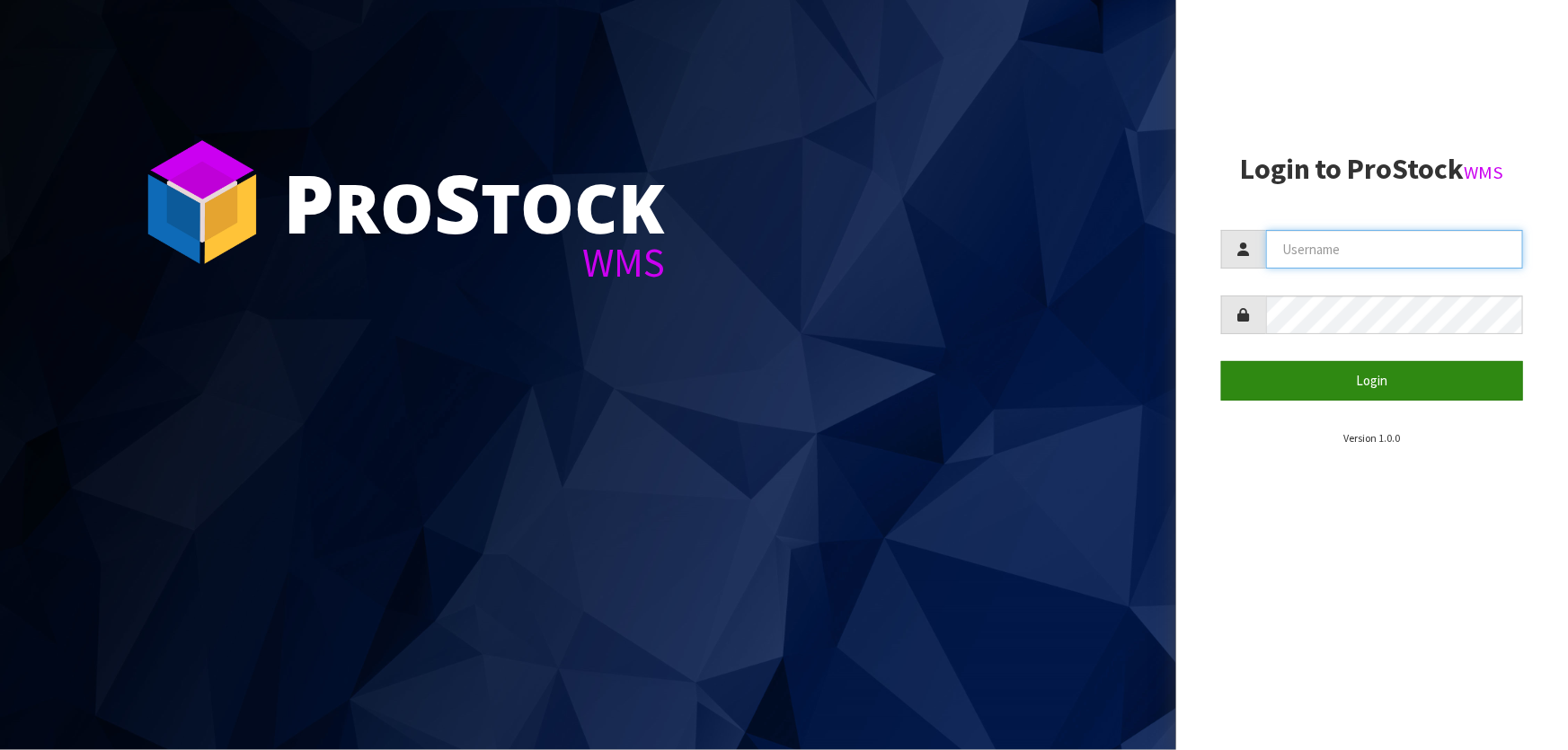
type input "[PERSON_NAME]"
click at [1304, 388] on button "Login" at bounding box center [1372, 380] width 302 height 39
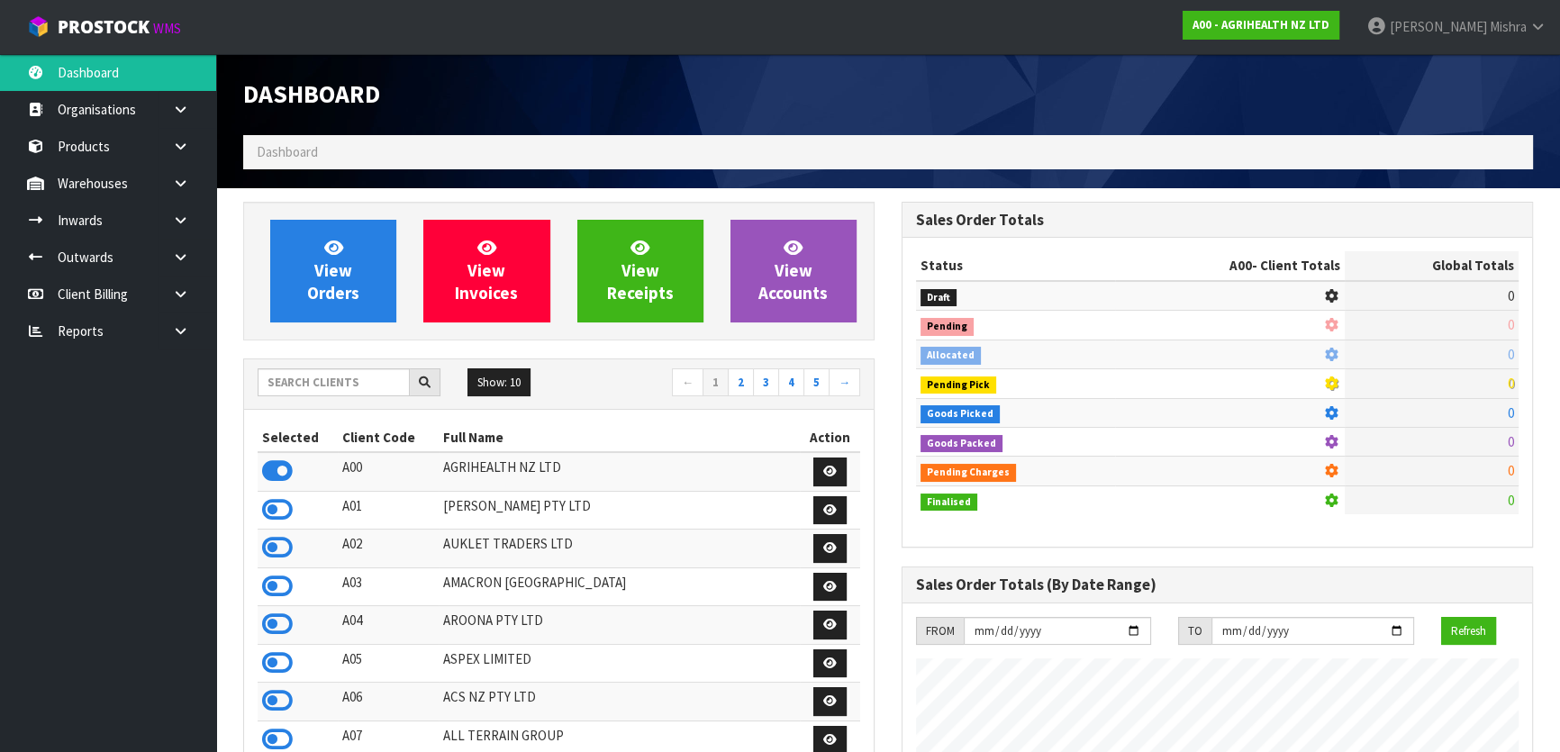
scroll to position [1362, 658]
click at [372, 369] on input "text" at bounding box center [334, 382] width 152 height 28
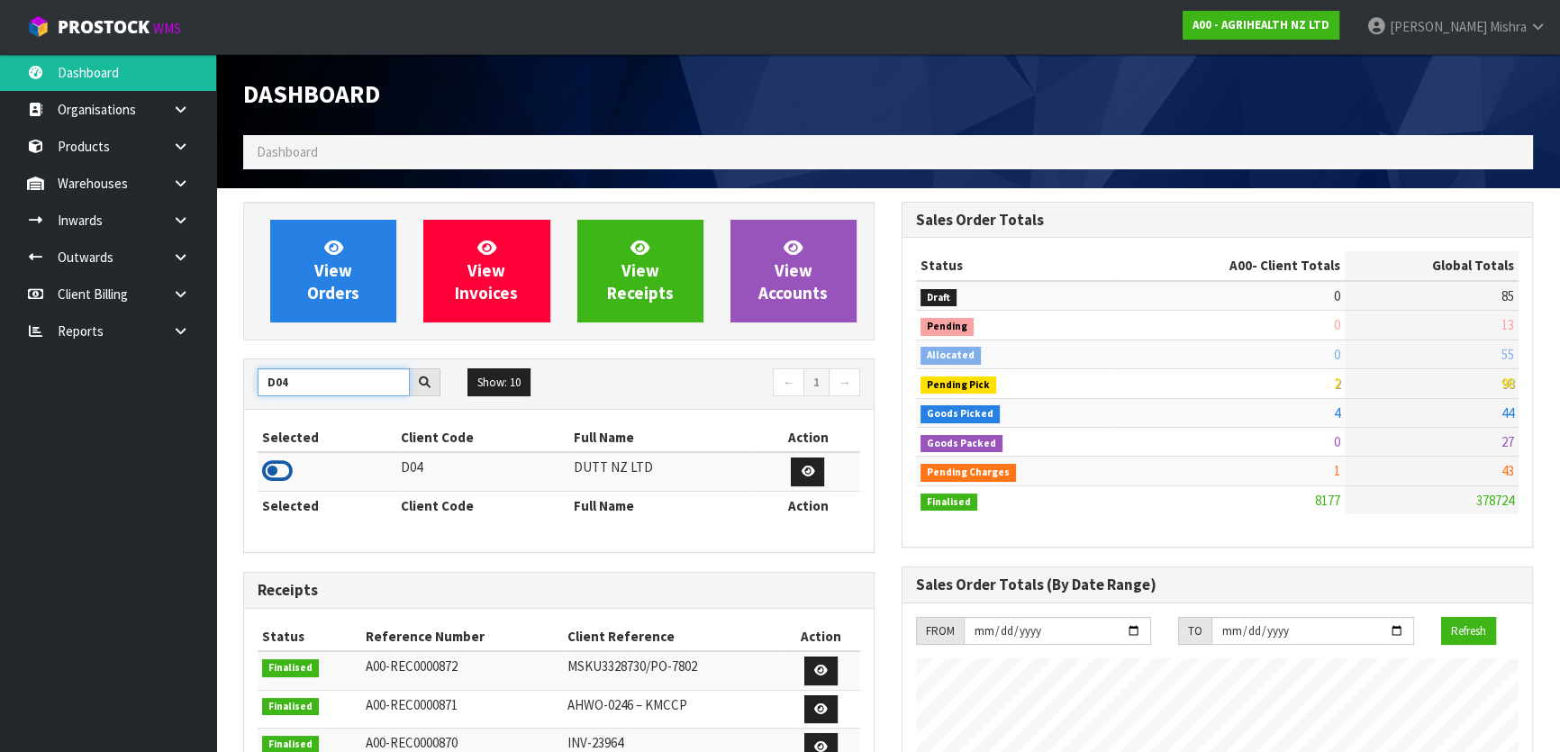
type input "D04"
click at [286, 461] on icon at bounding box center [277, 471] width 31 height 27
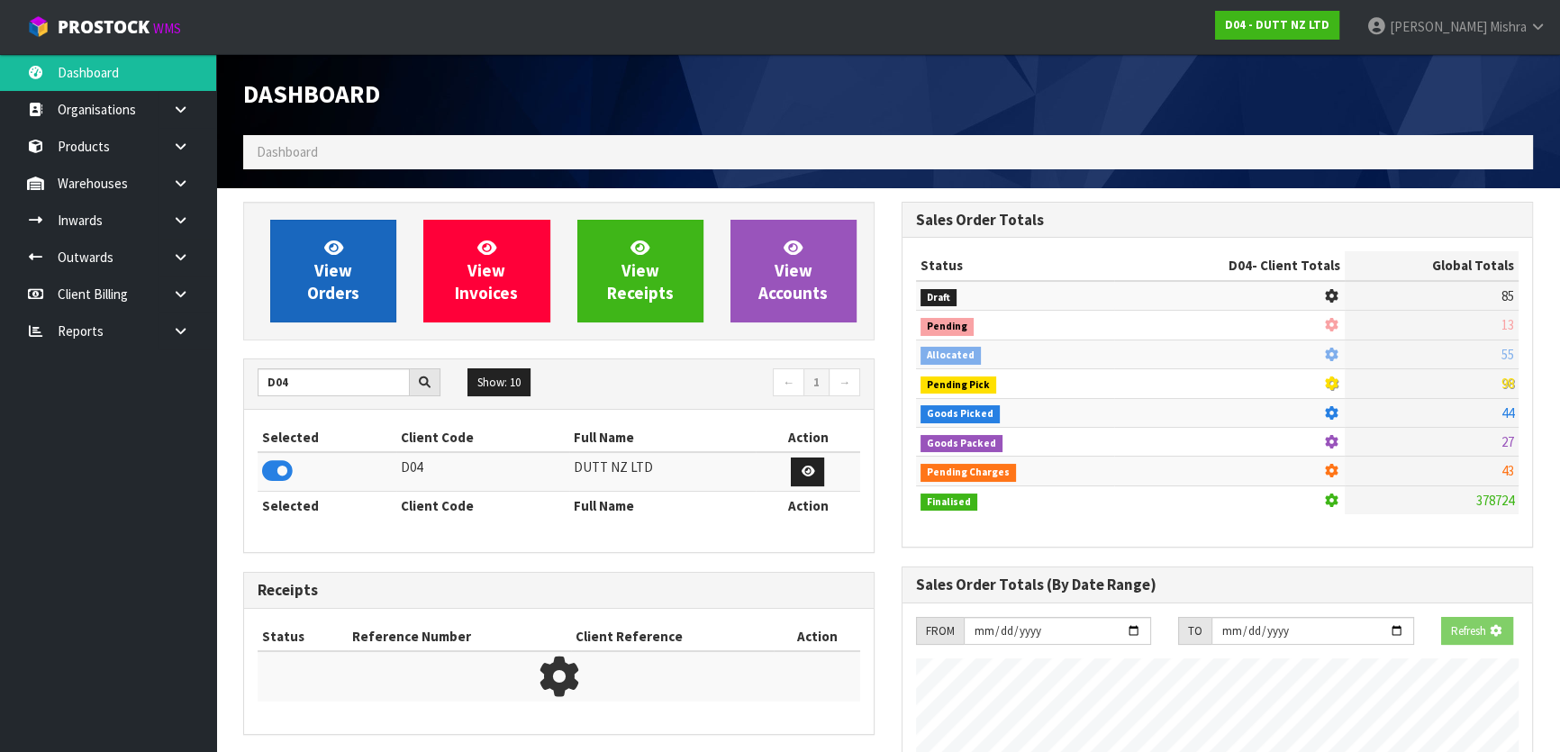
scroll to position [1122, 658]
click at [300, 285] on link "View Orders" at bounding box center [333, 271] width 126 height 103
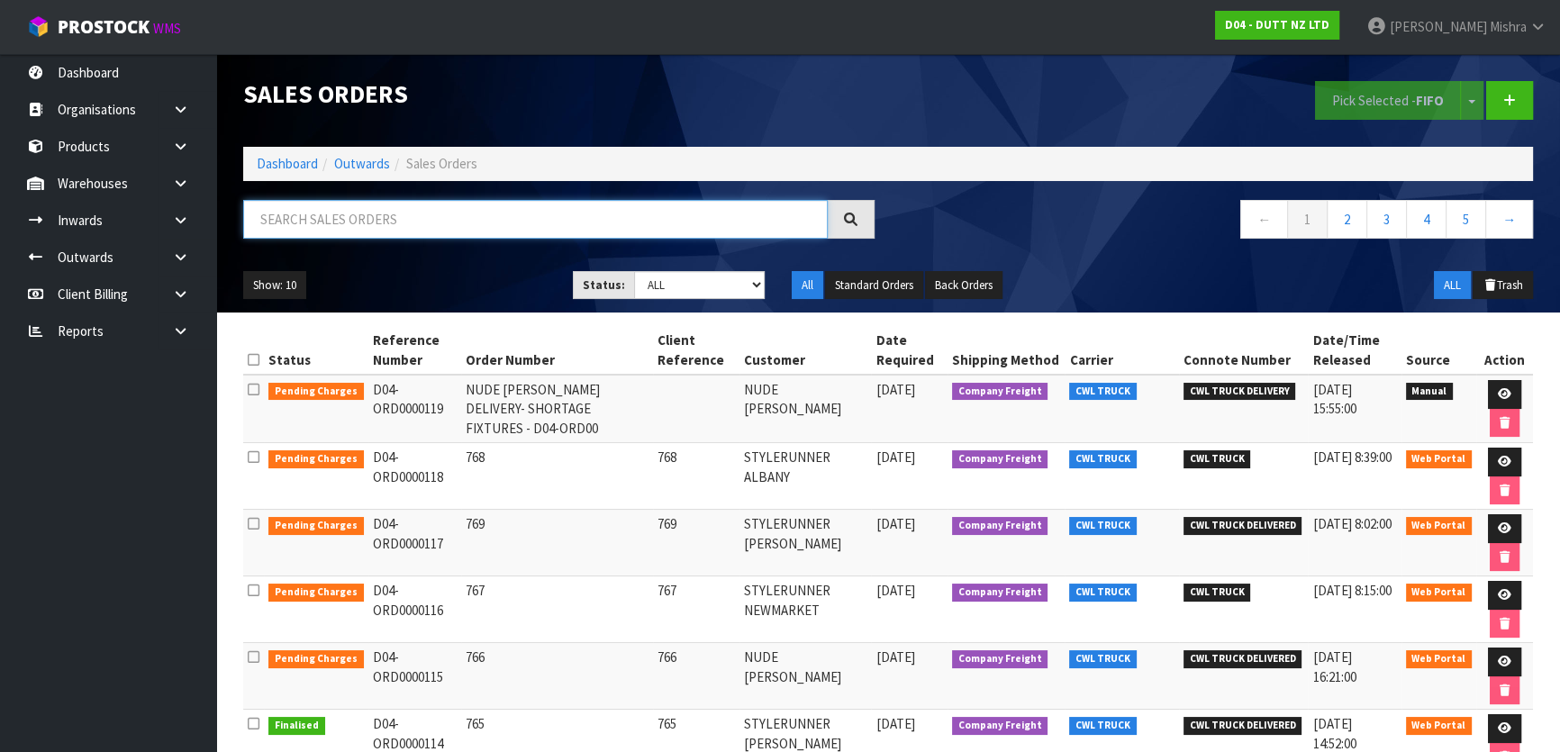
click at [392, 209] on input "text" at bounding box center [535, 219] width 585 height 39
click at [1507, 395] on icon at bounding box center [1505, 394] width 14 height 12
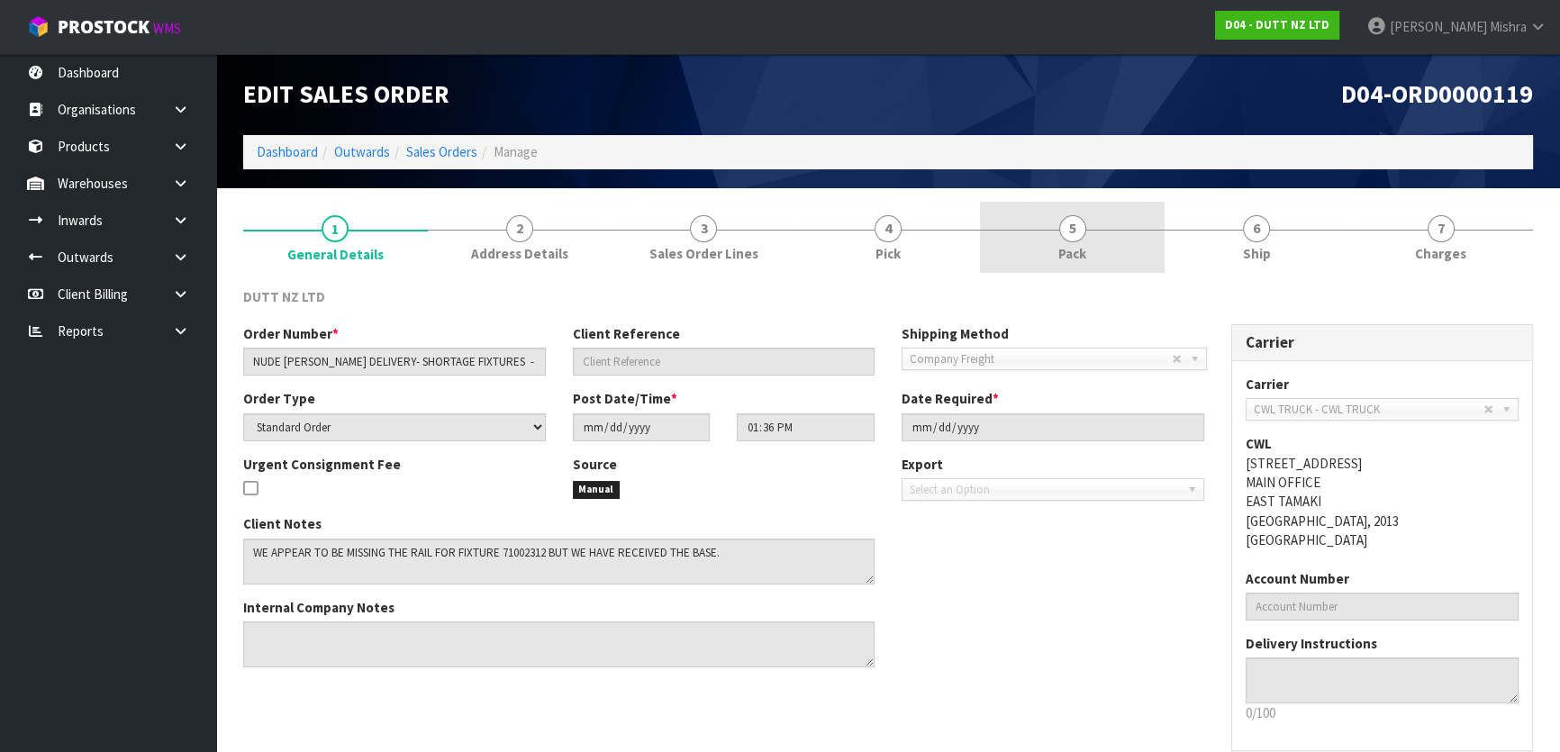
click at [1077, 238] on span "5" at bounding box center [1072, 228] width 27 height 27
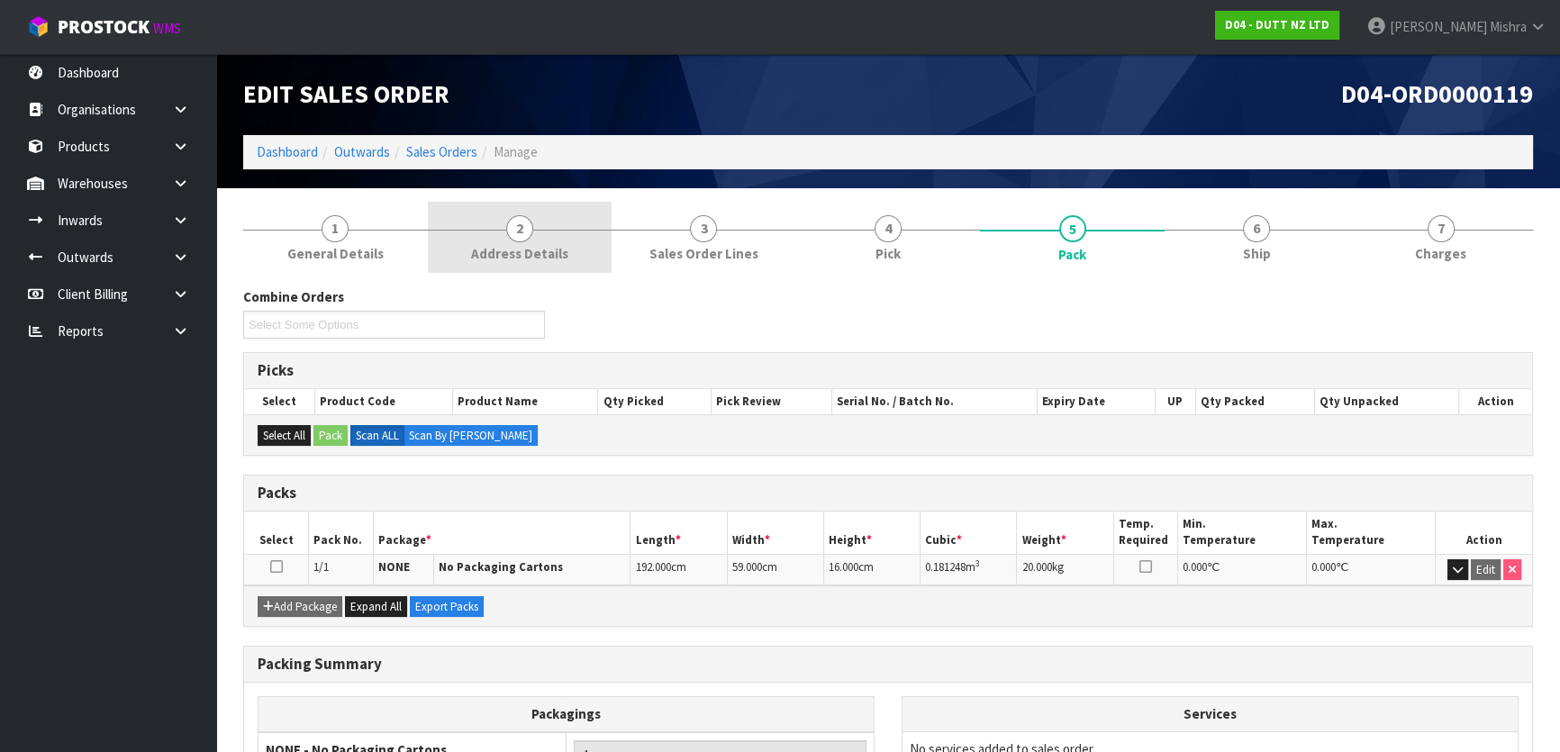
click at [526, 234] on span "2" at bounding box center [519, 228] width 27 height 27
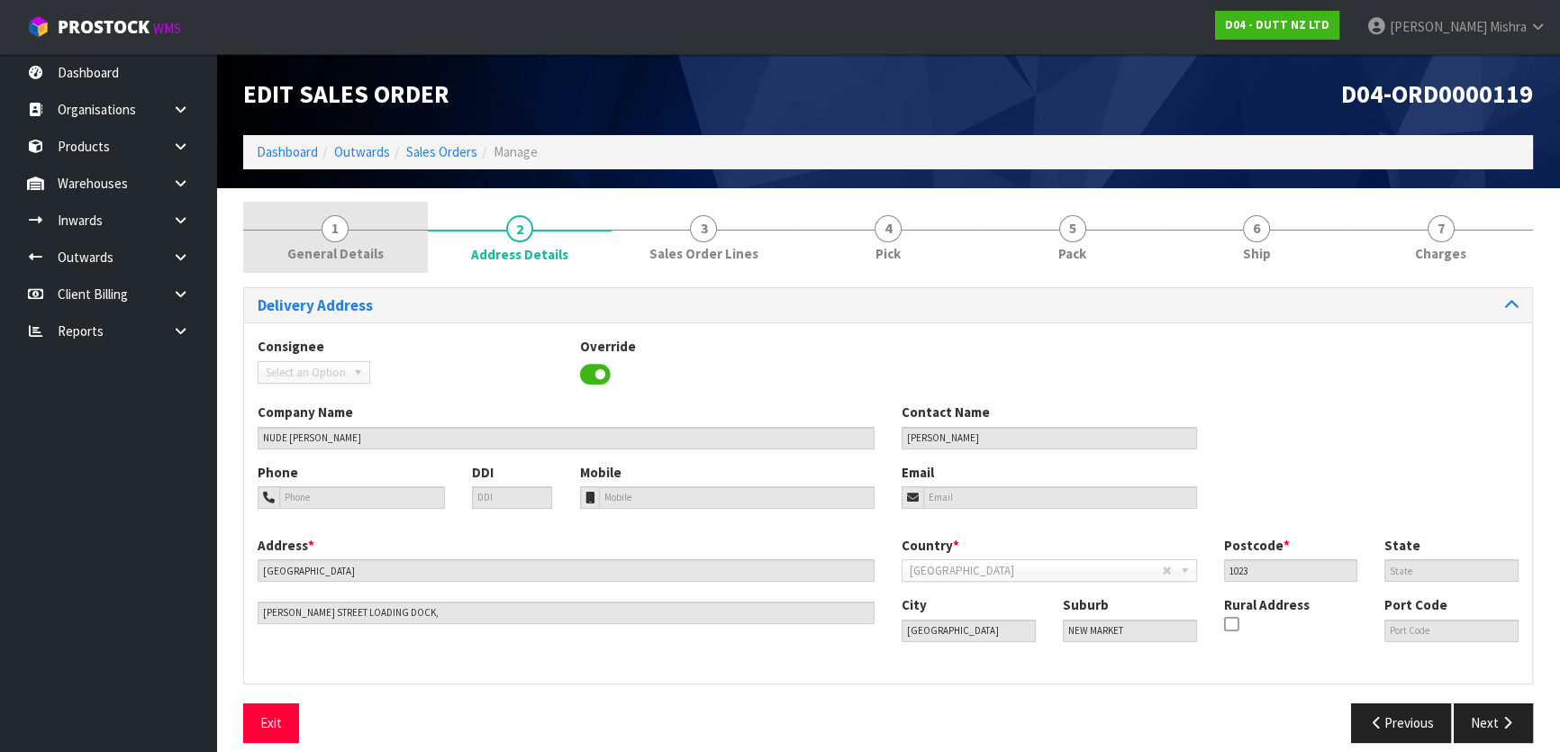
click at [363, 238] on link "1 General Details" at bounding box center [335, 237] width 185 height 71
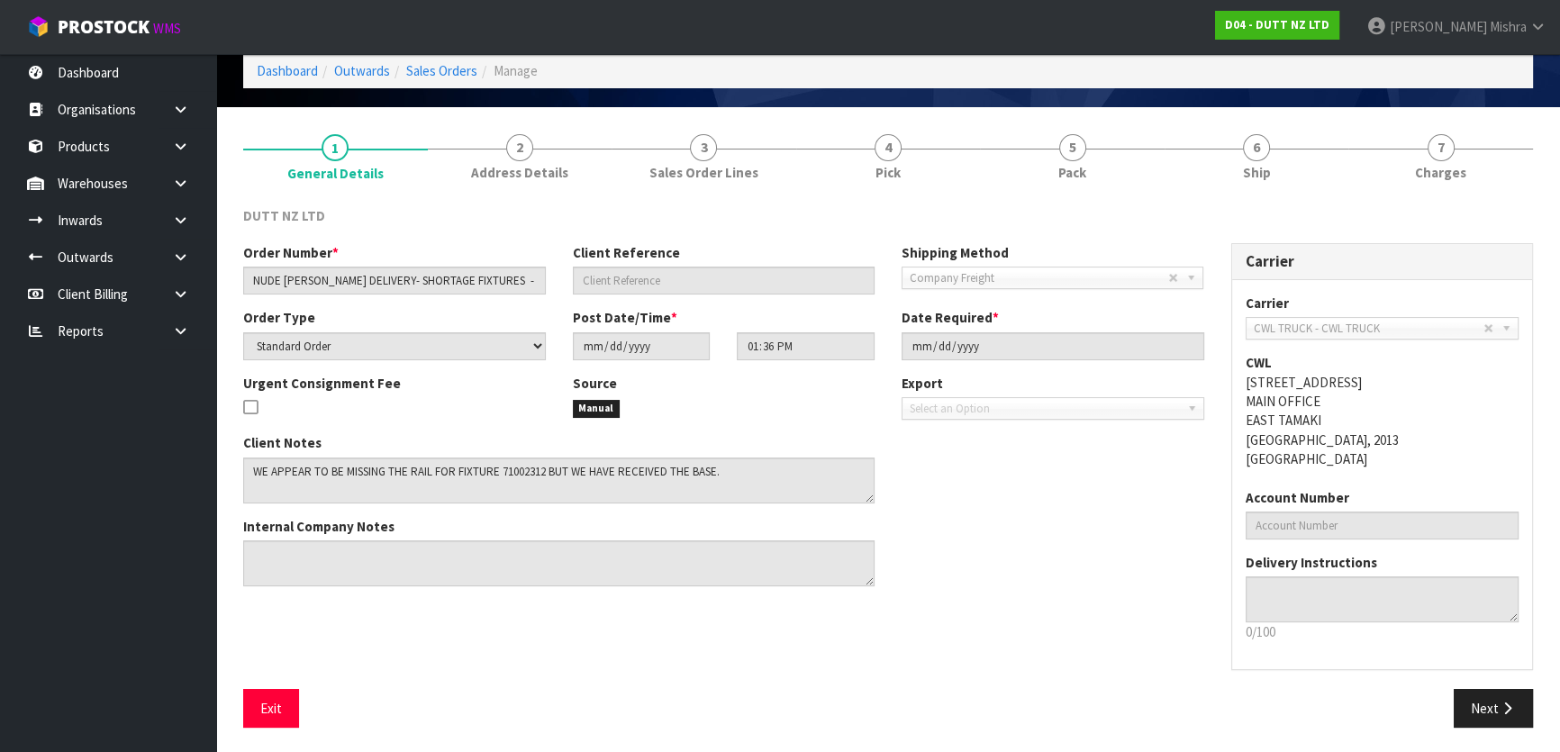
scroll to position [82, 0]
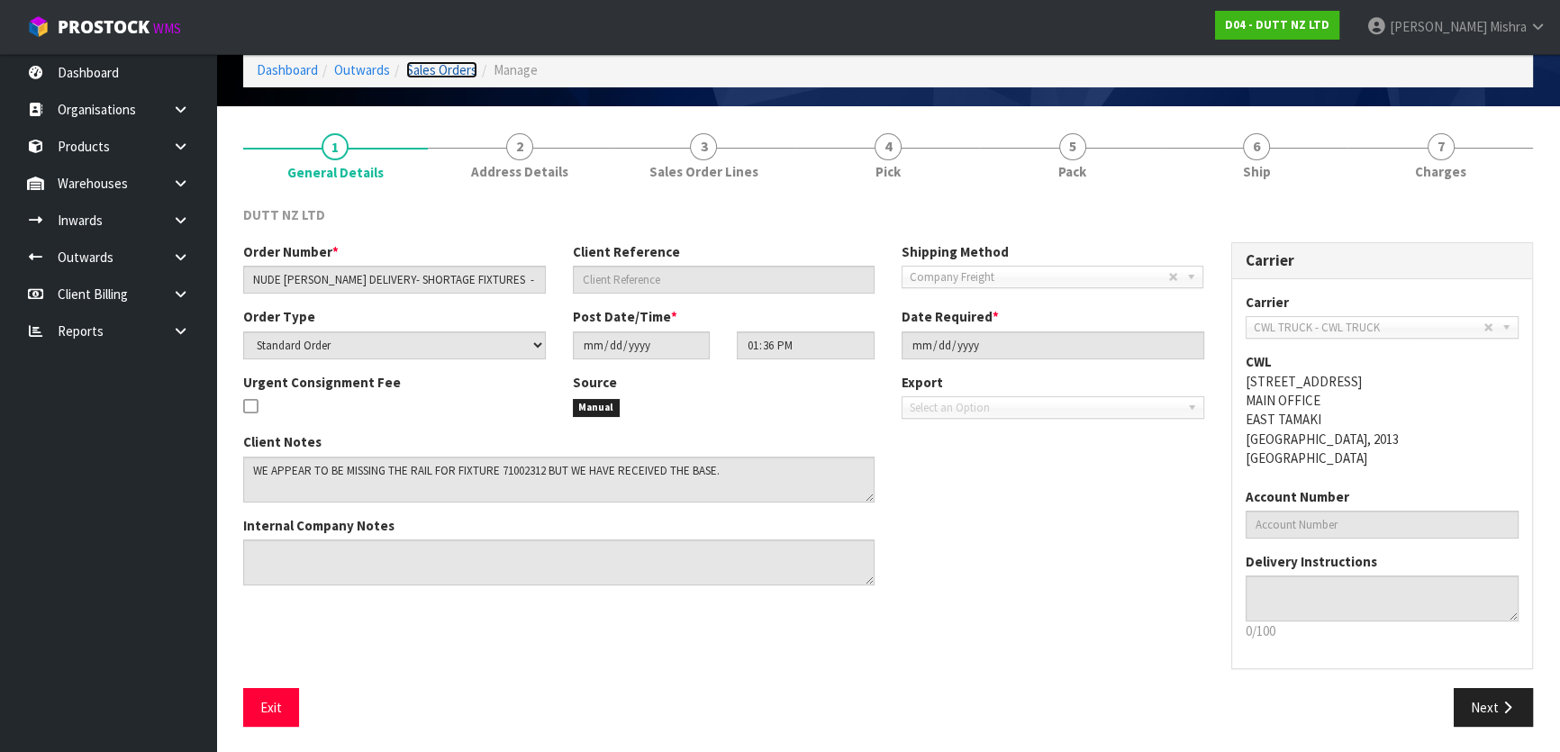
click at [423, 63] on link "Sales Orders" at bounding box center [441, 69] width 71 height 17
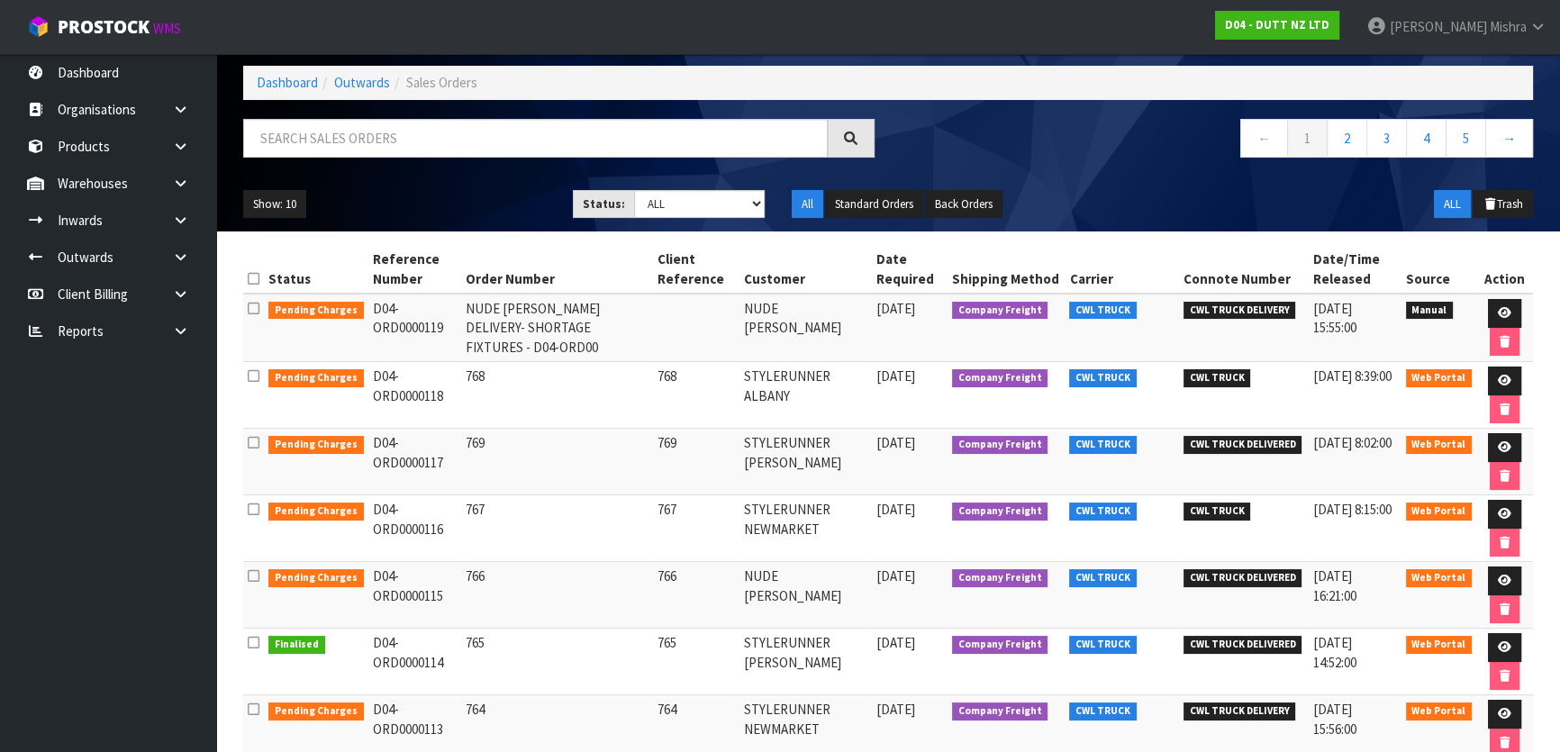
scroll to position [163, 0]
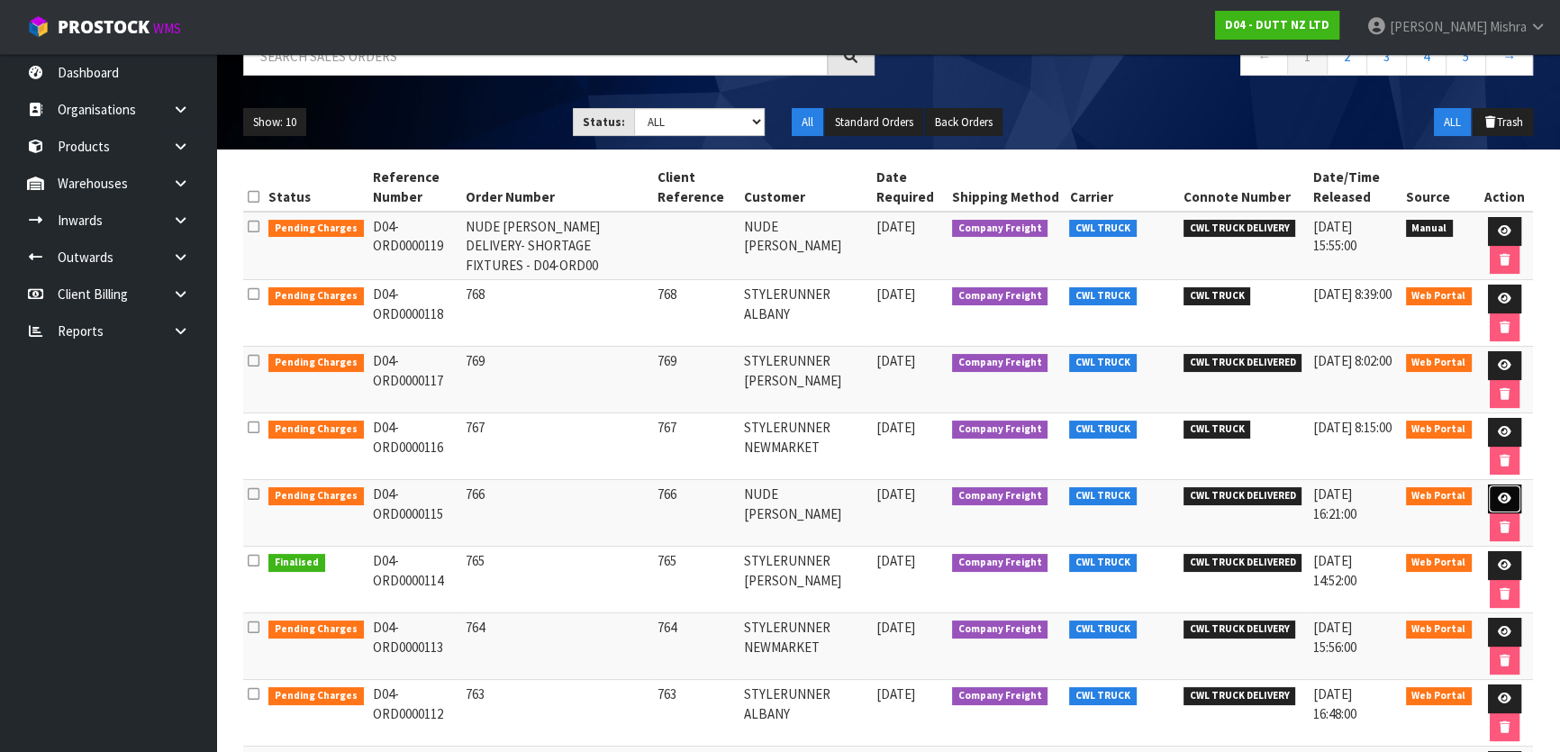
click at [1498, 494] on icon at bounding box center [1505, 499] width 14 height 12
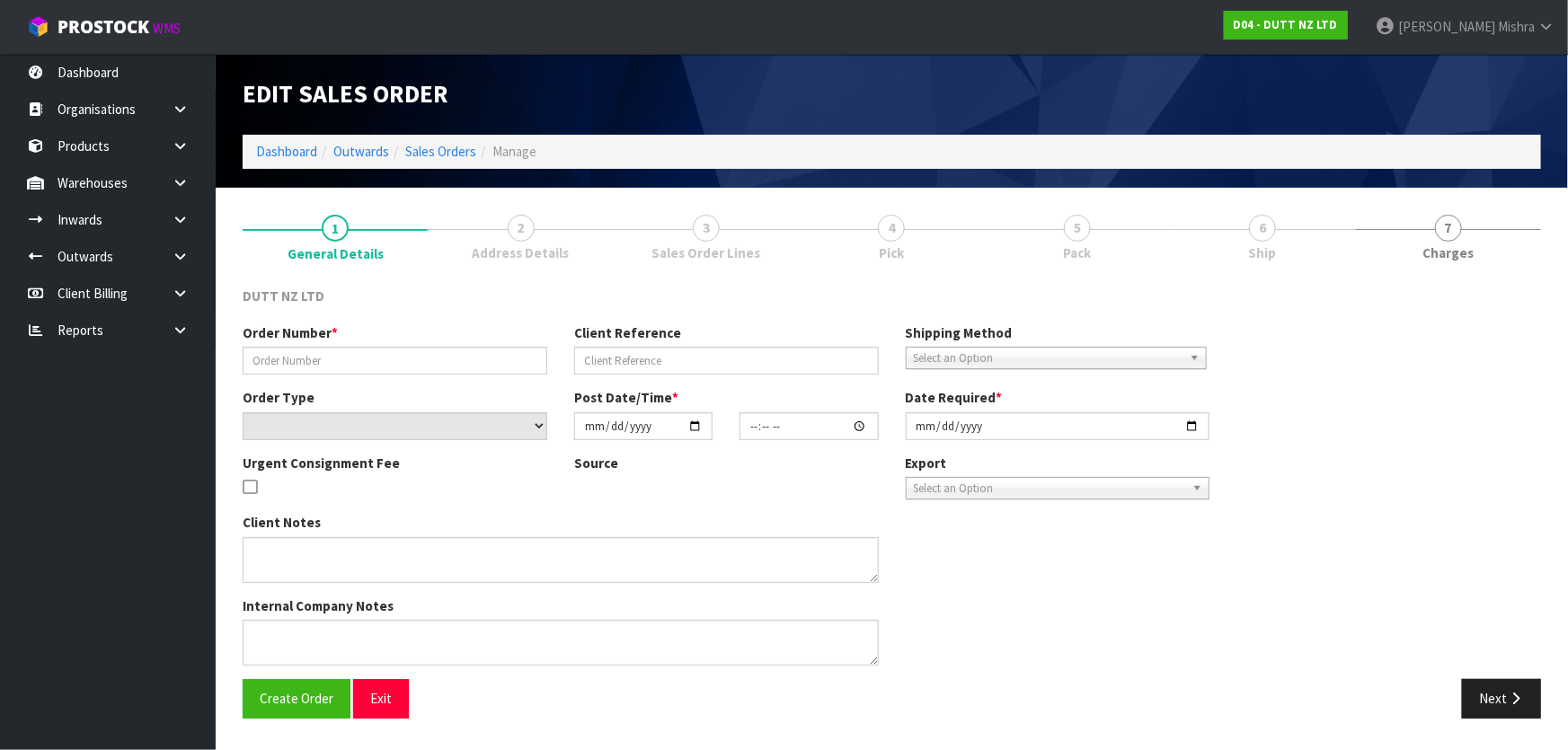
type input "766"
select select "number:0"
type input "2025-08-25"
type input "20:36:00.000"
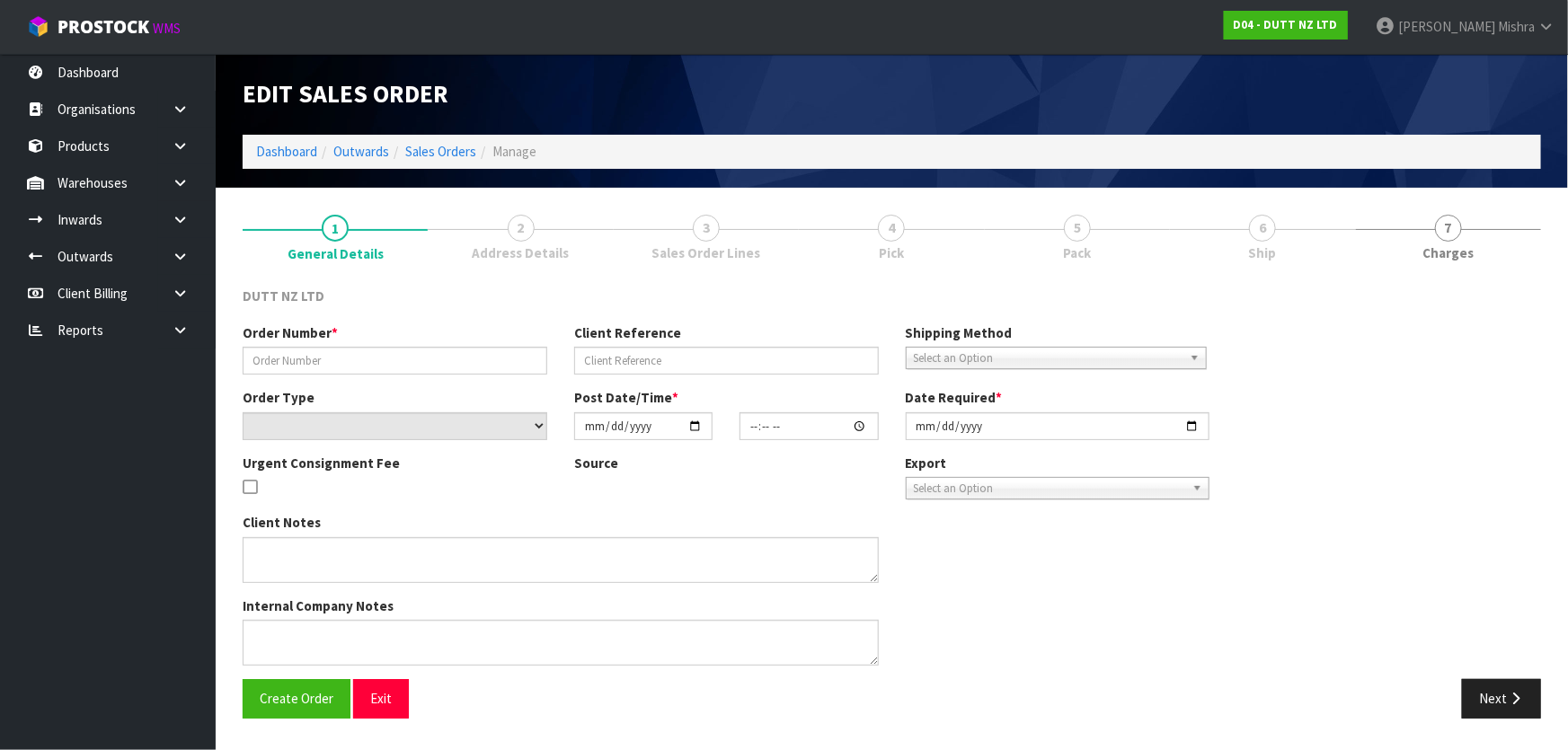
type input "[DATE]"
type textarea "DELVIERY TO STORE CALL BRAD ON ARRIVAL - 021 242 4749 DELIVERY AT 7.30AM"
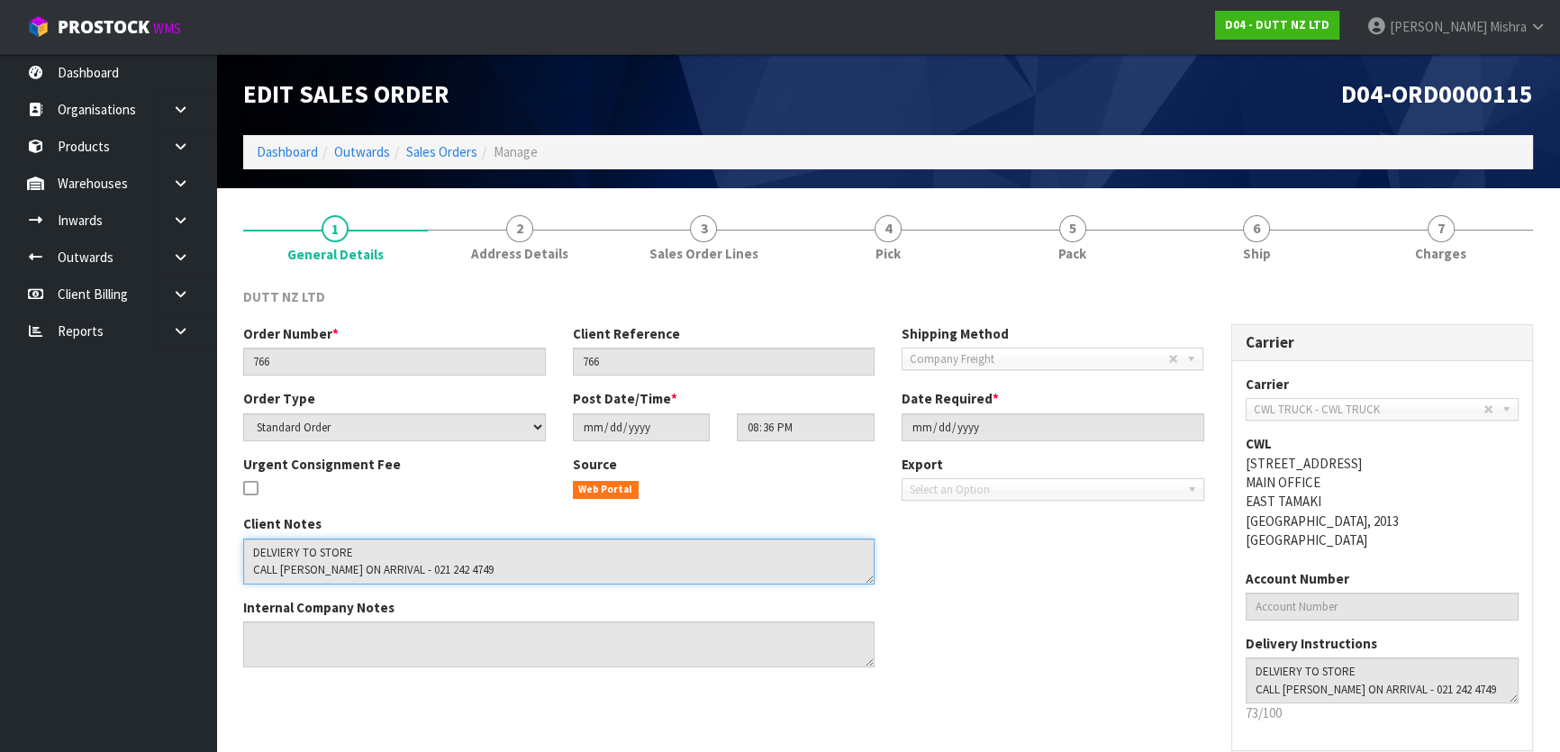
scroll to position [3, 0]
drag, startPoint x: 450, startPoint y: 572, endPoint x: 375, endPoint y: 560, distance: 75.7
click at [375, 560] on textarea at bounding box center [559, 562] width 632 height 46
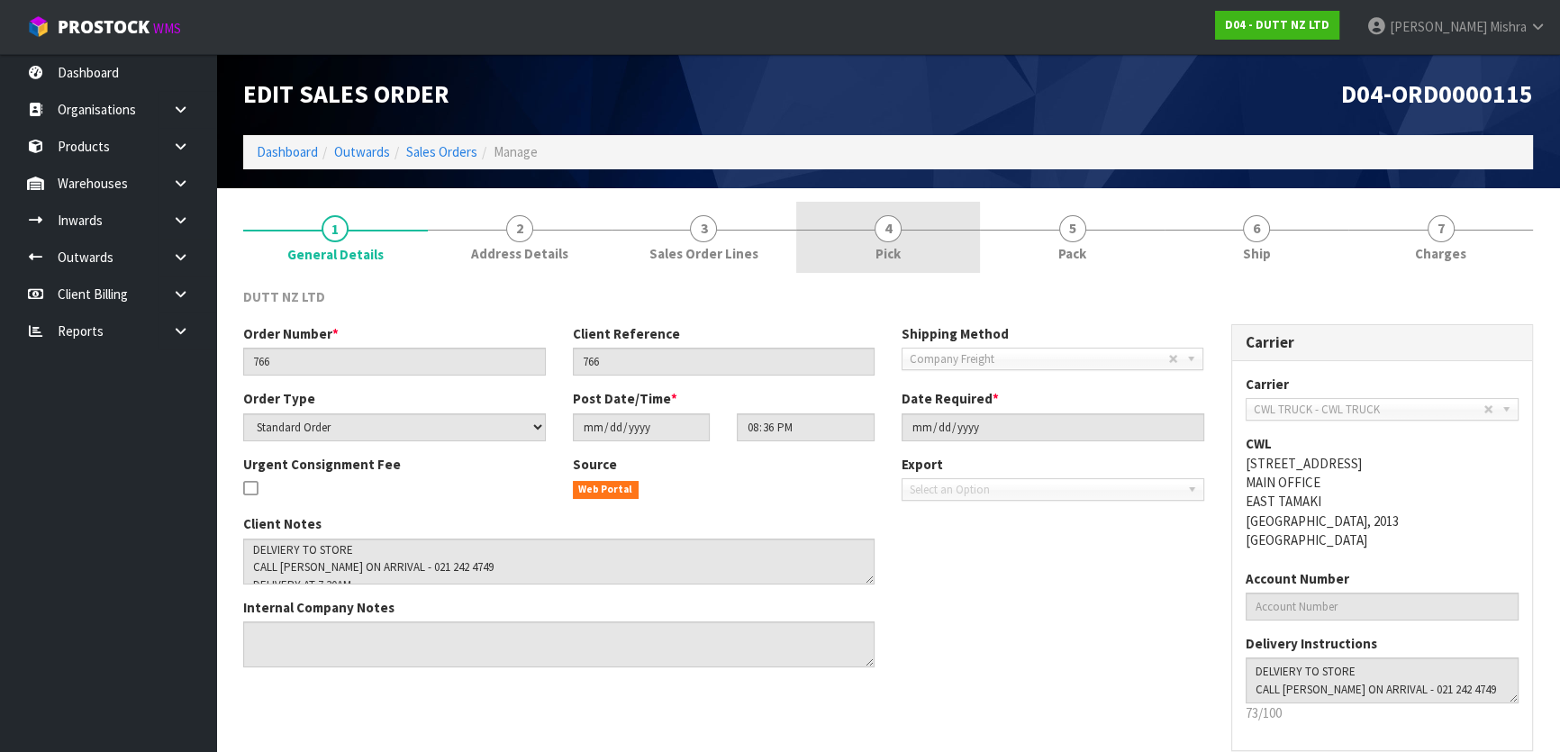
click at [923, 210] on link "4 Pick" at bounding box center [888, 237] width 185 height 71
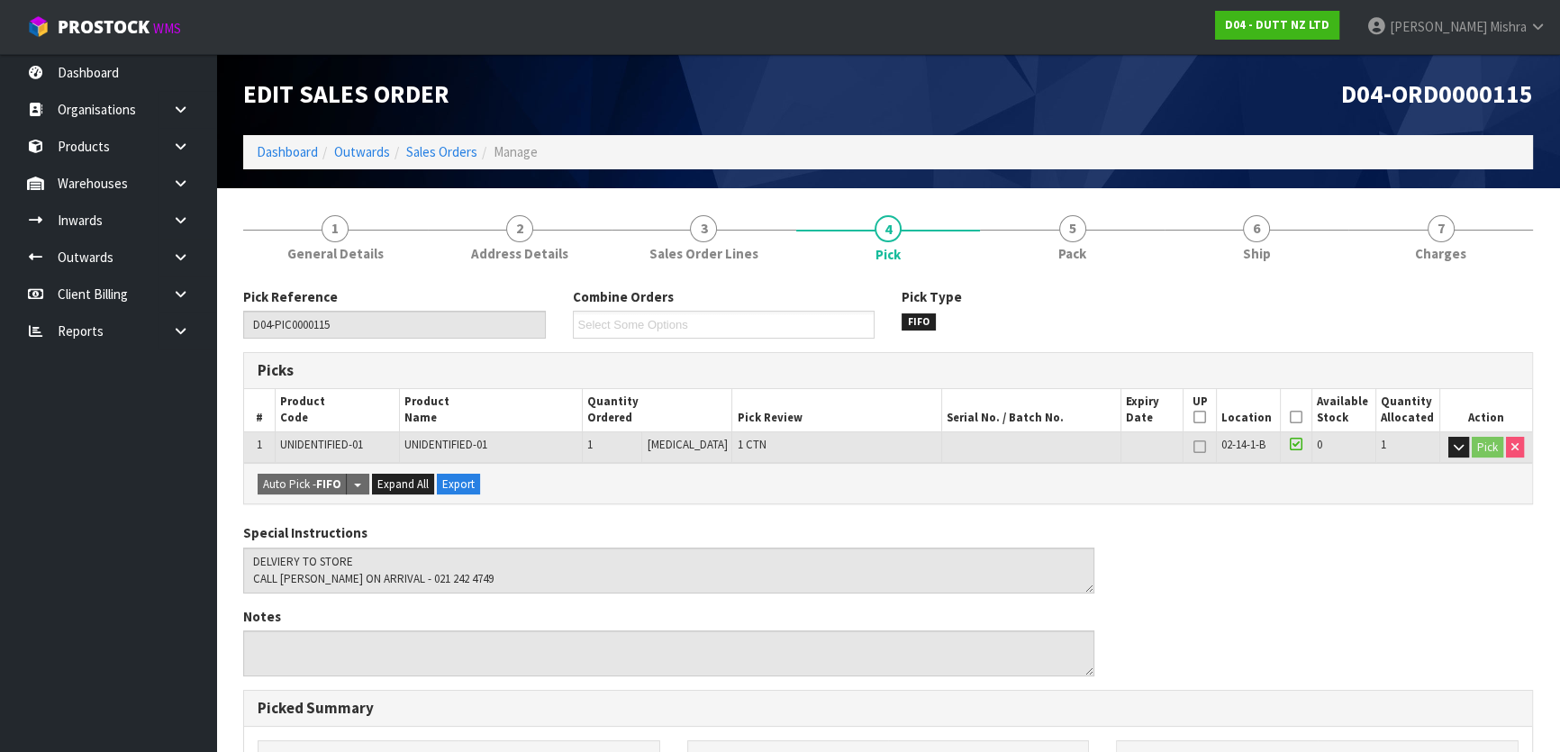
click at [441, 167] on ol "Dashboard Outwards Sales Orders Manage" at bounding box center [888, 151] width 1290 height 33
click at [449, 143] on link "Sales Orders" at bounding box center [441, 151] width 71 height 17
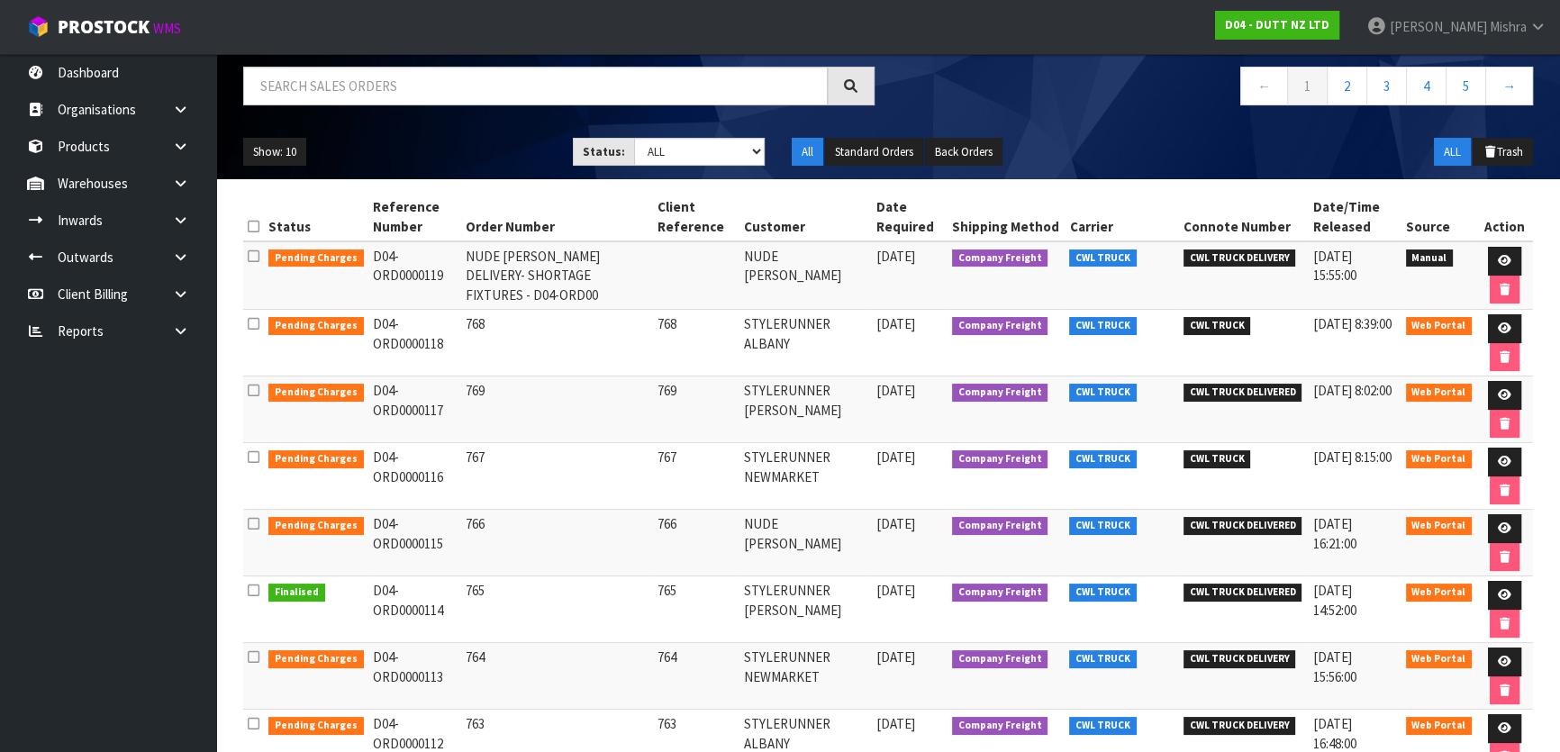
scroll to position [119, 0]
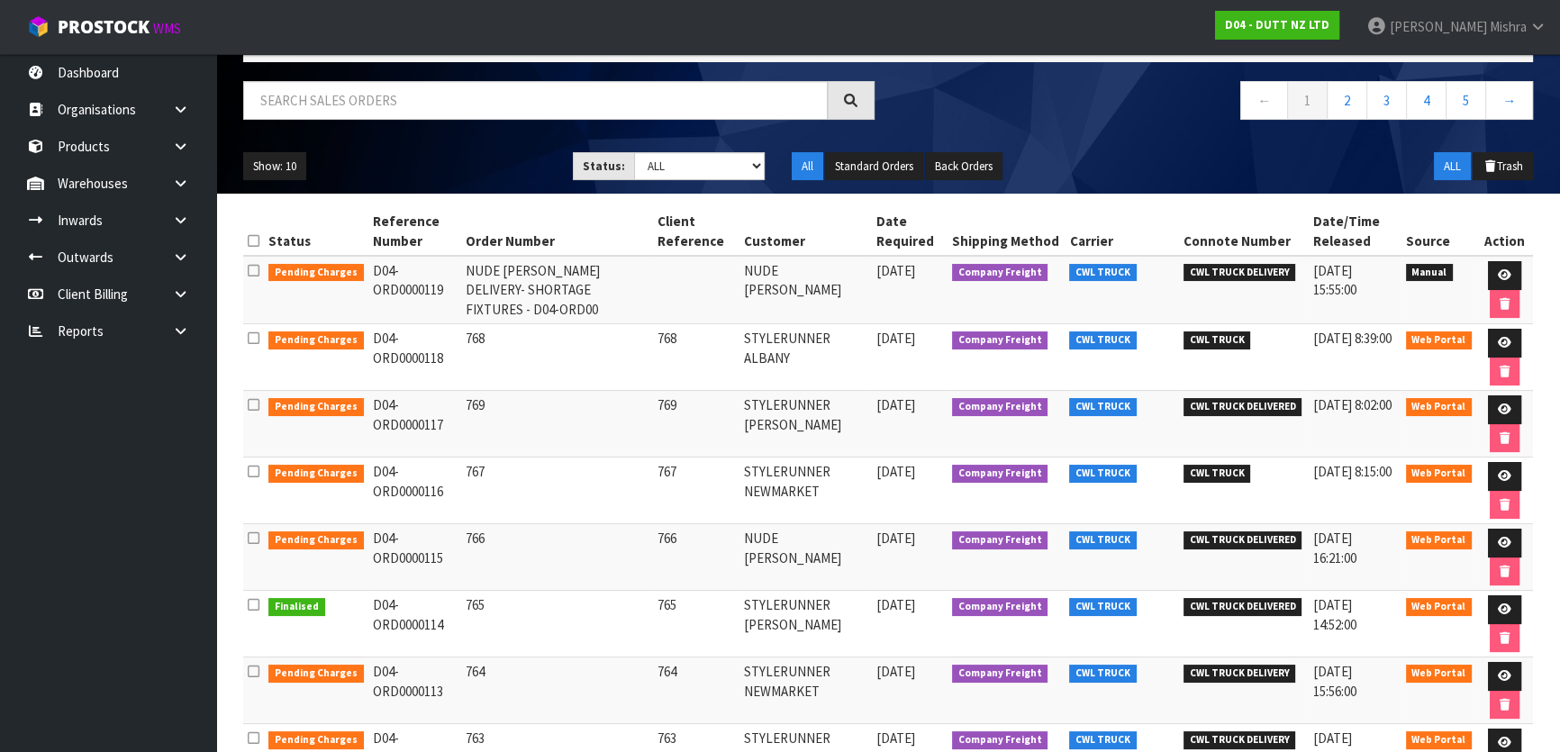
click at [820, 300] on td "NUDE LUCY" at bounding box center [806, 290] width 132 height 68
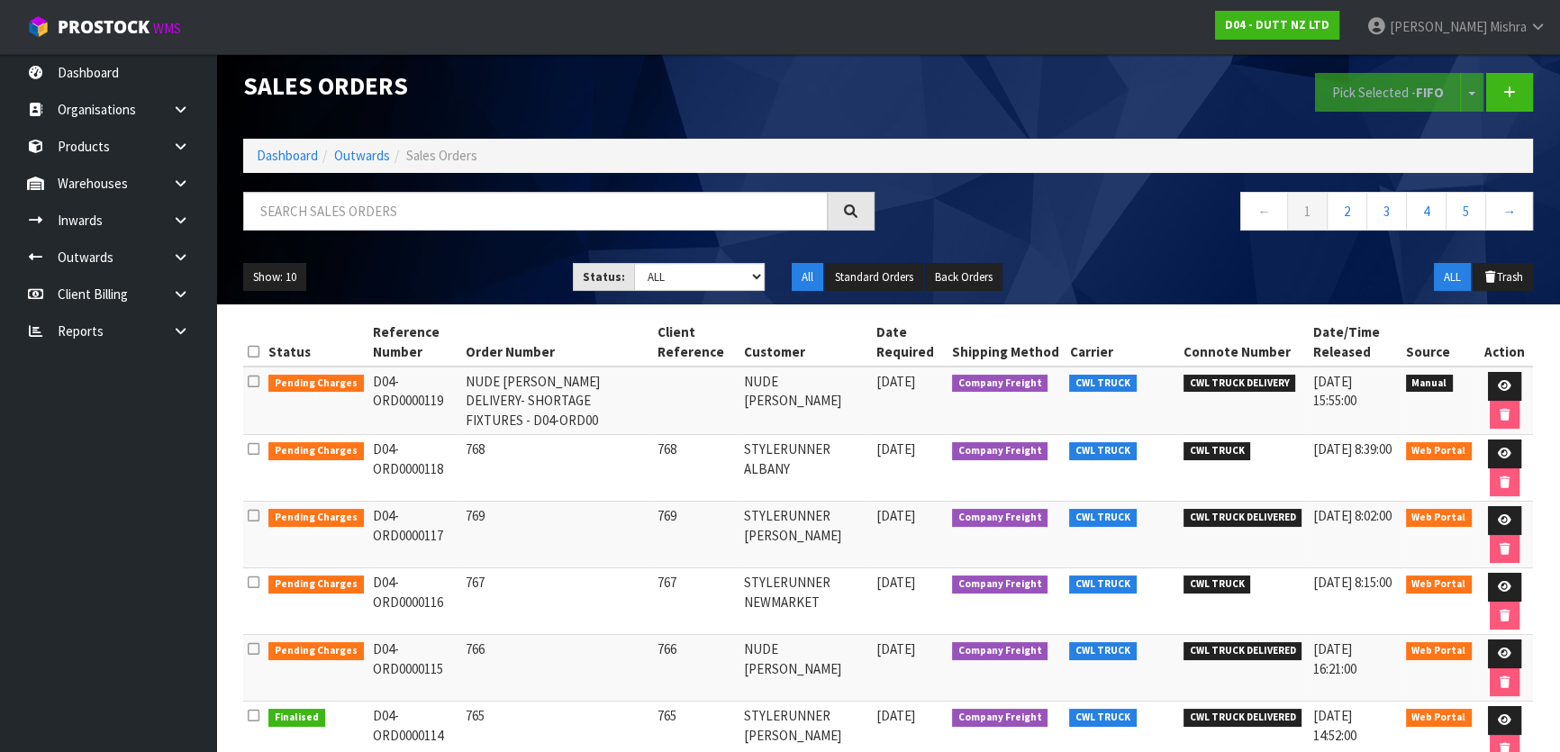
scroll to position [0, 0]
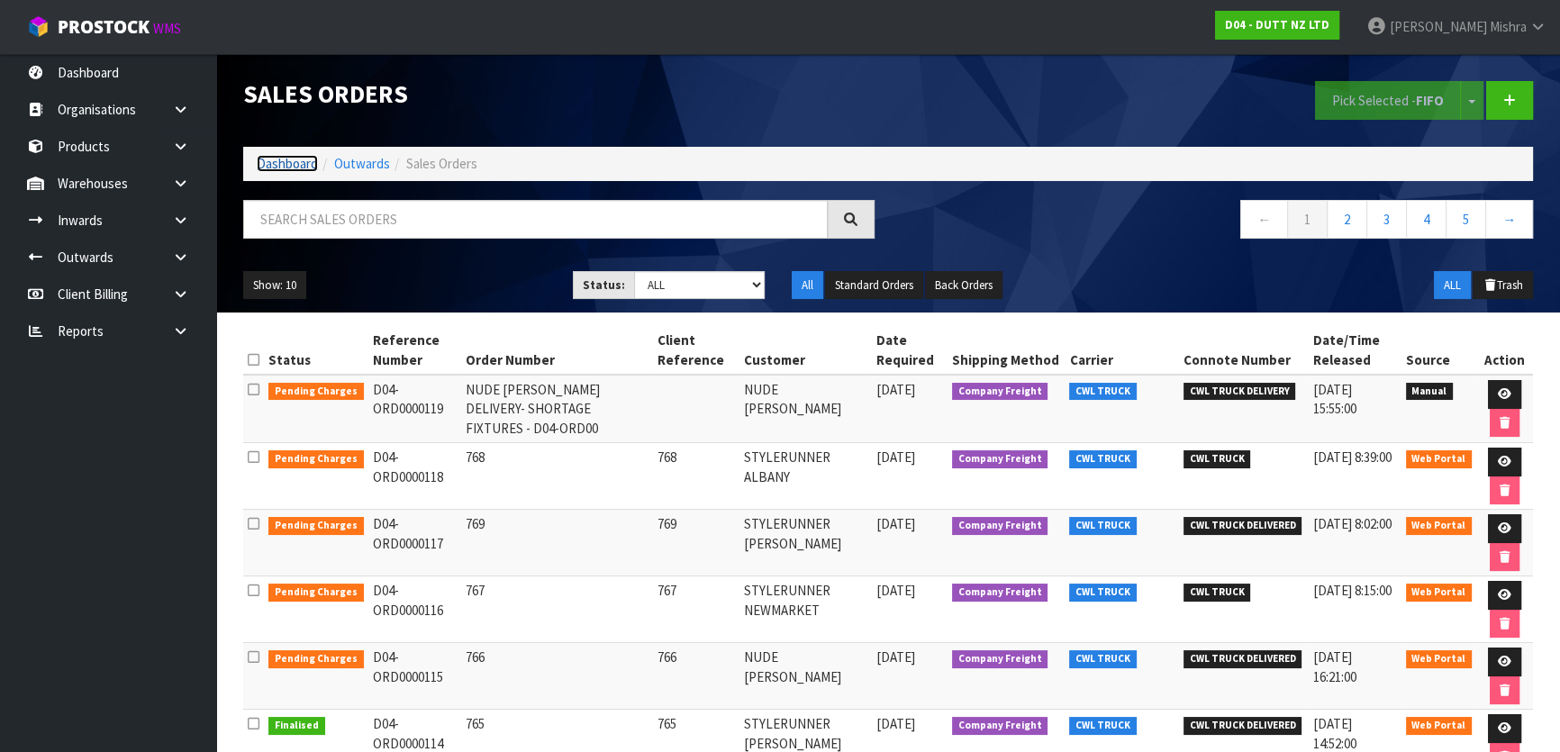
click at [274, 155] on link "Dashboard" at bounding box center [287, 163] width 61 height 17
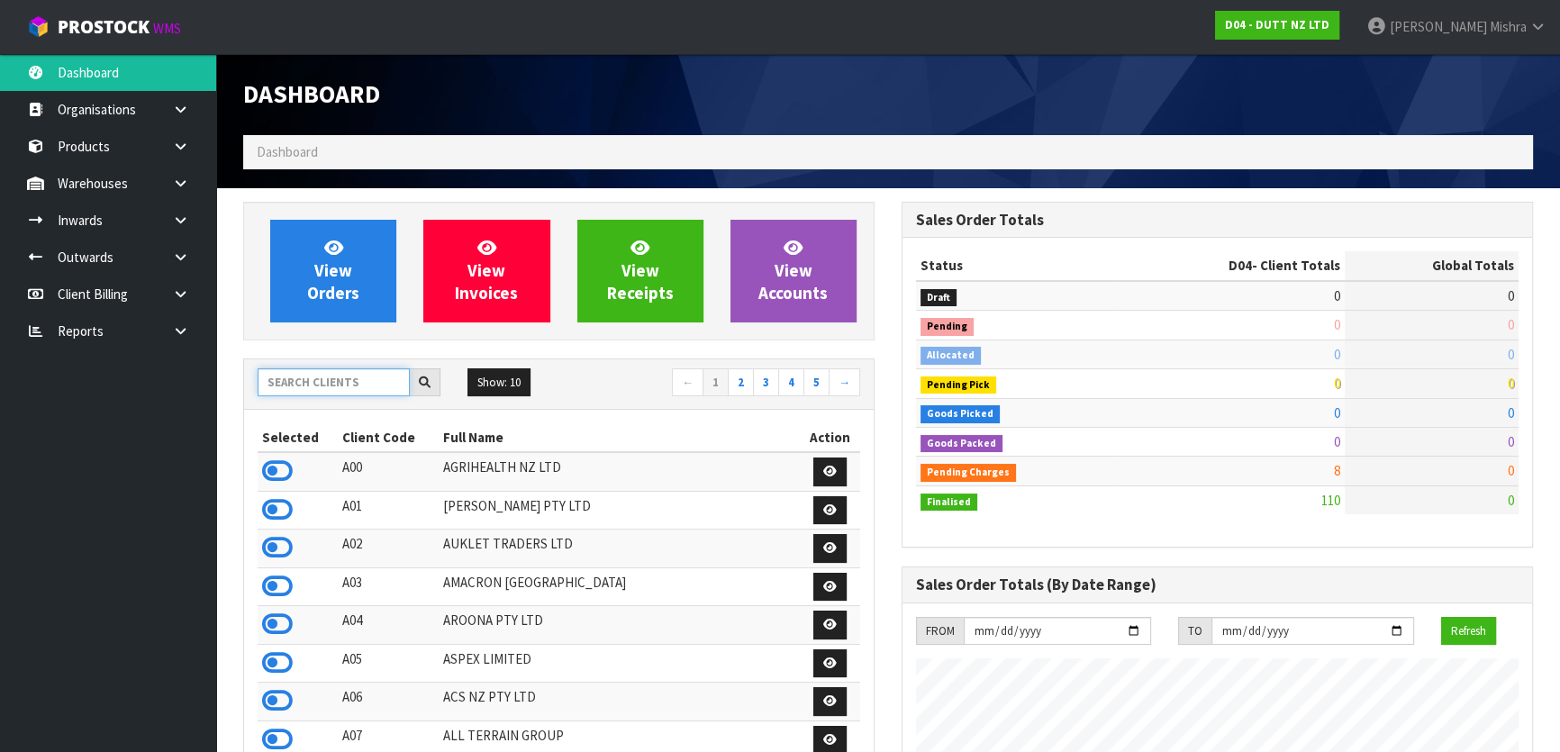
scroll to position [1362, 658]
click at [333, 378] on input "text" at bounding box center [334, 382] width 152 height 28
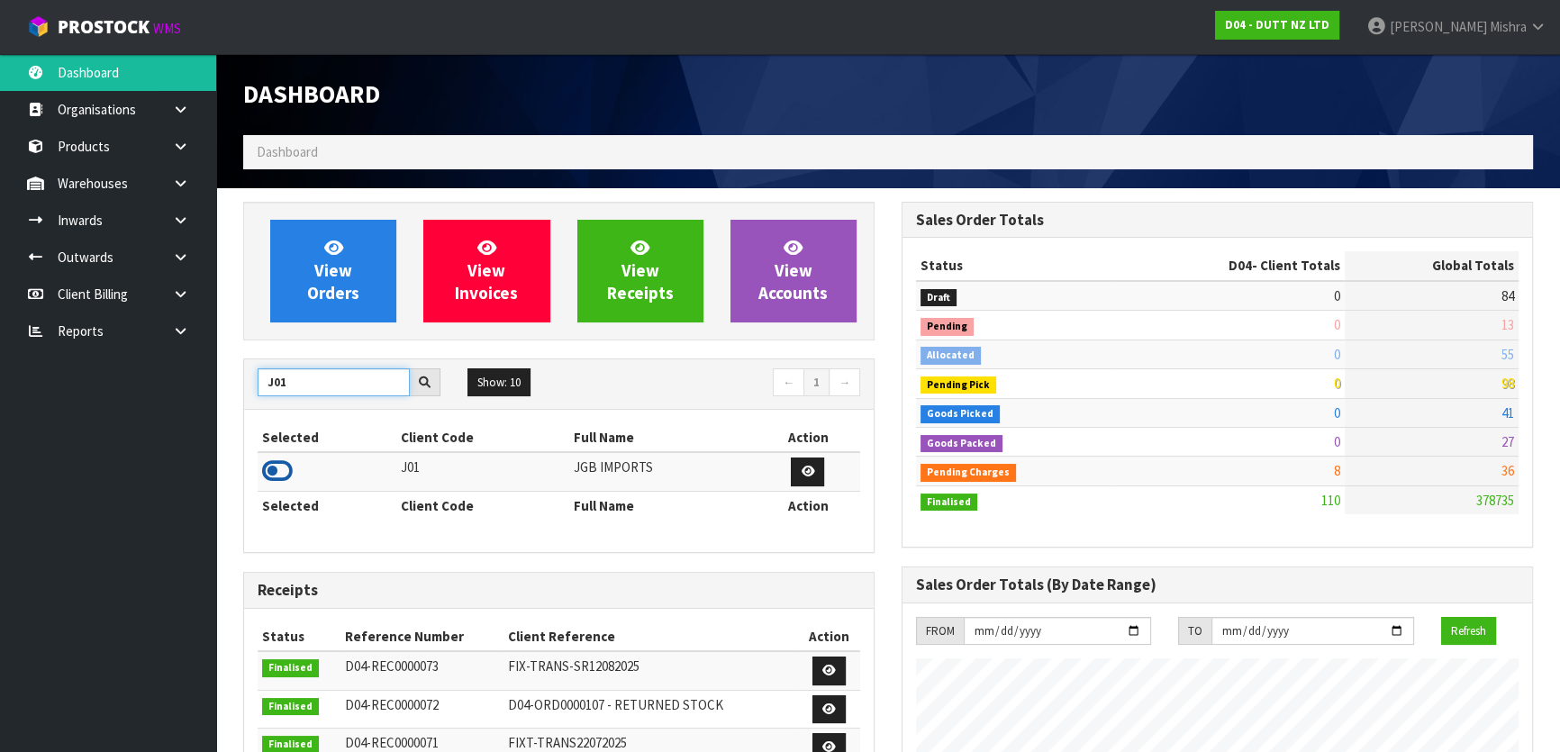
type input "J01"
click at [269, 464] on icon at bounding box center [277, 471] width 31 height 27
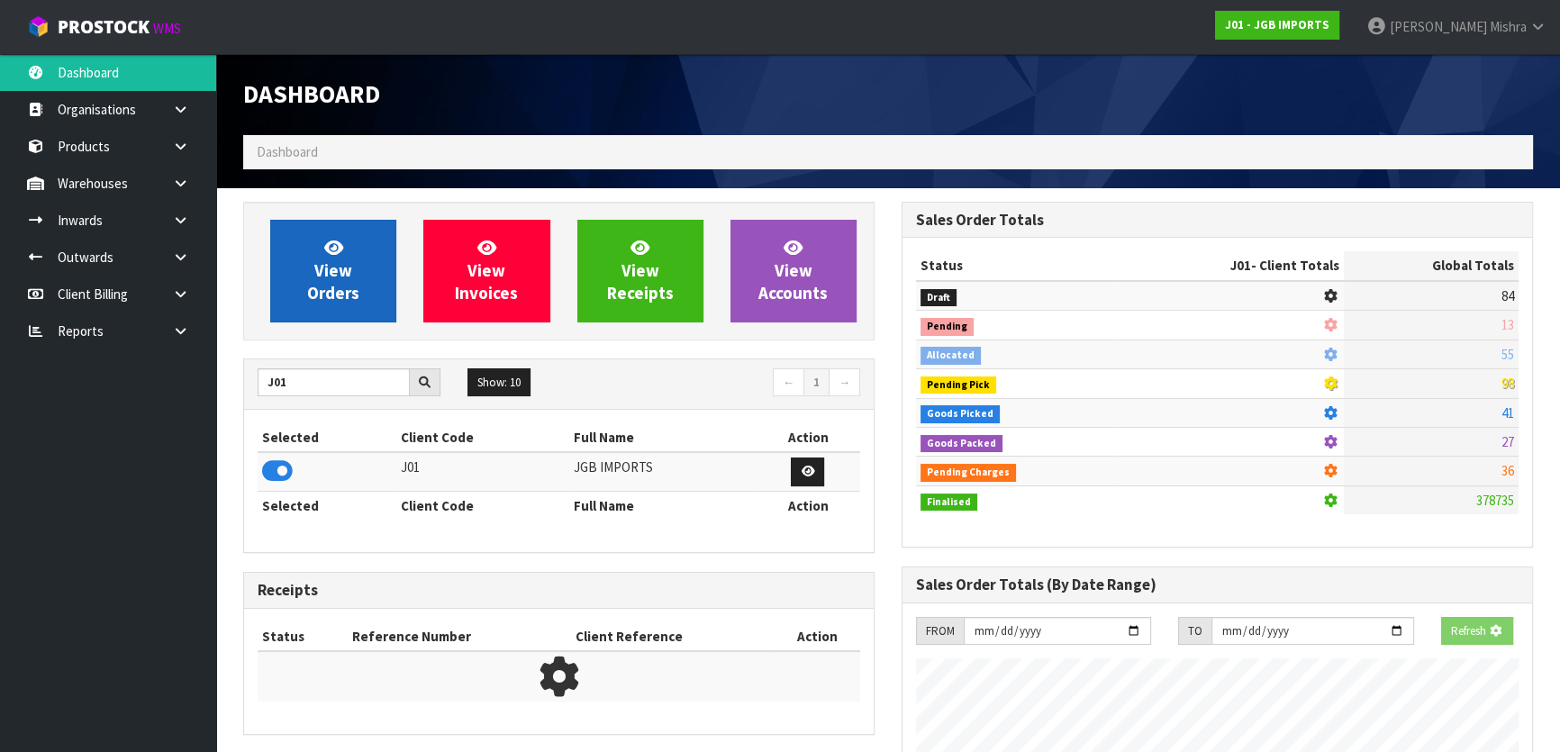
scroll to position [1122, 658]
click at [324, 296] on span "View Orders" at bounding box center [333, 271] width 52 height 68
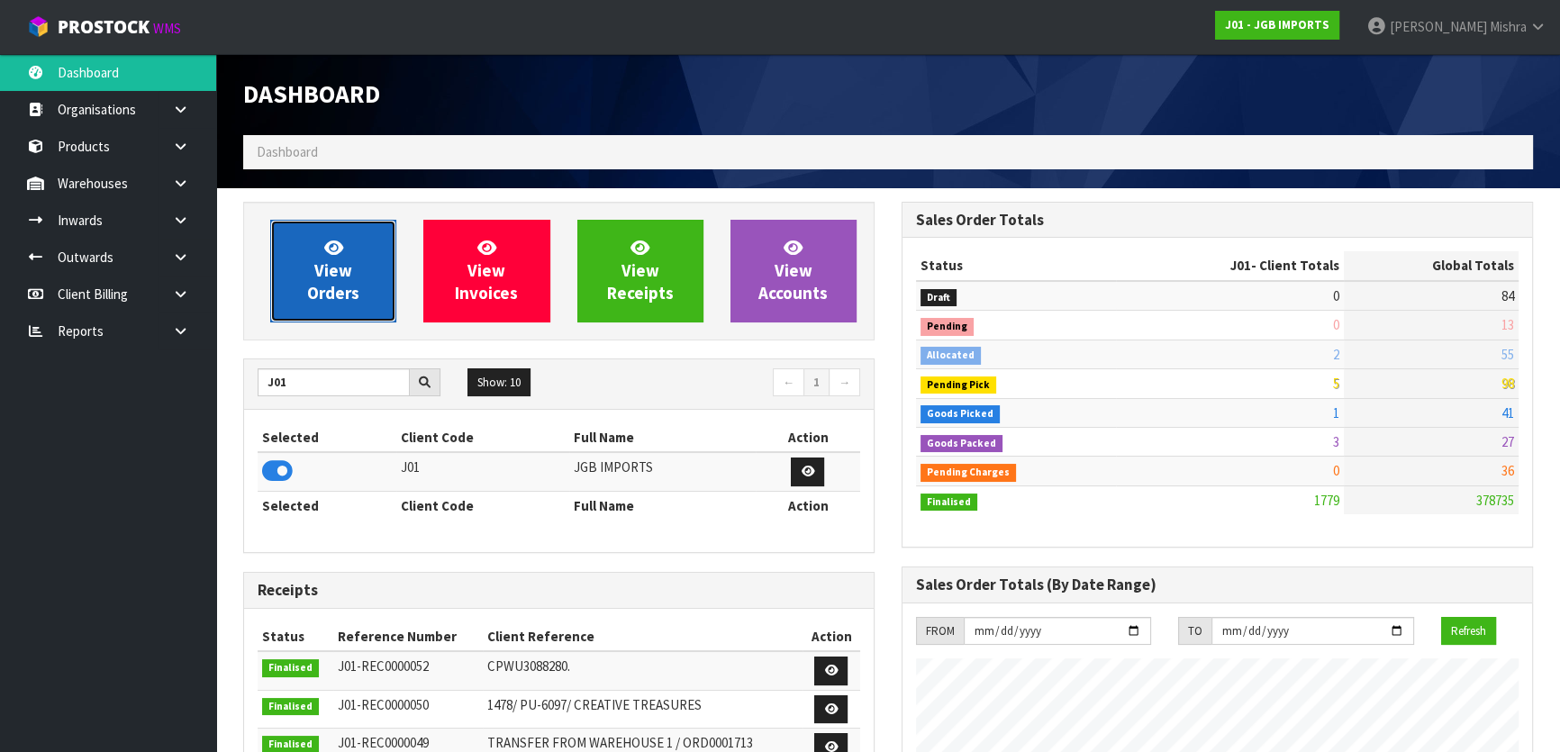
scroll to position [1362, 658]
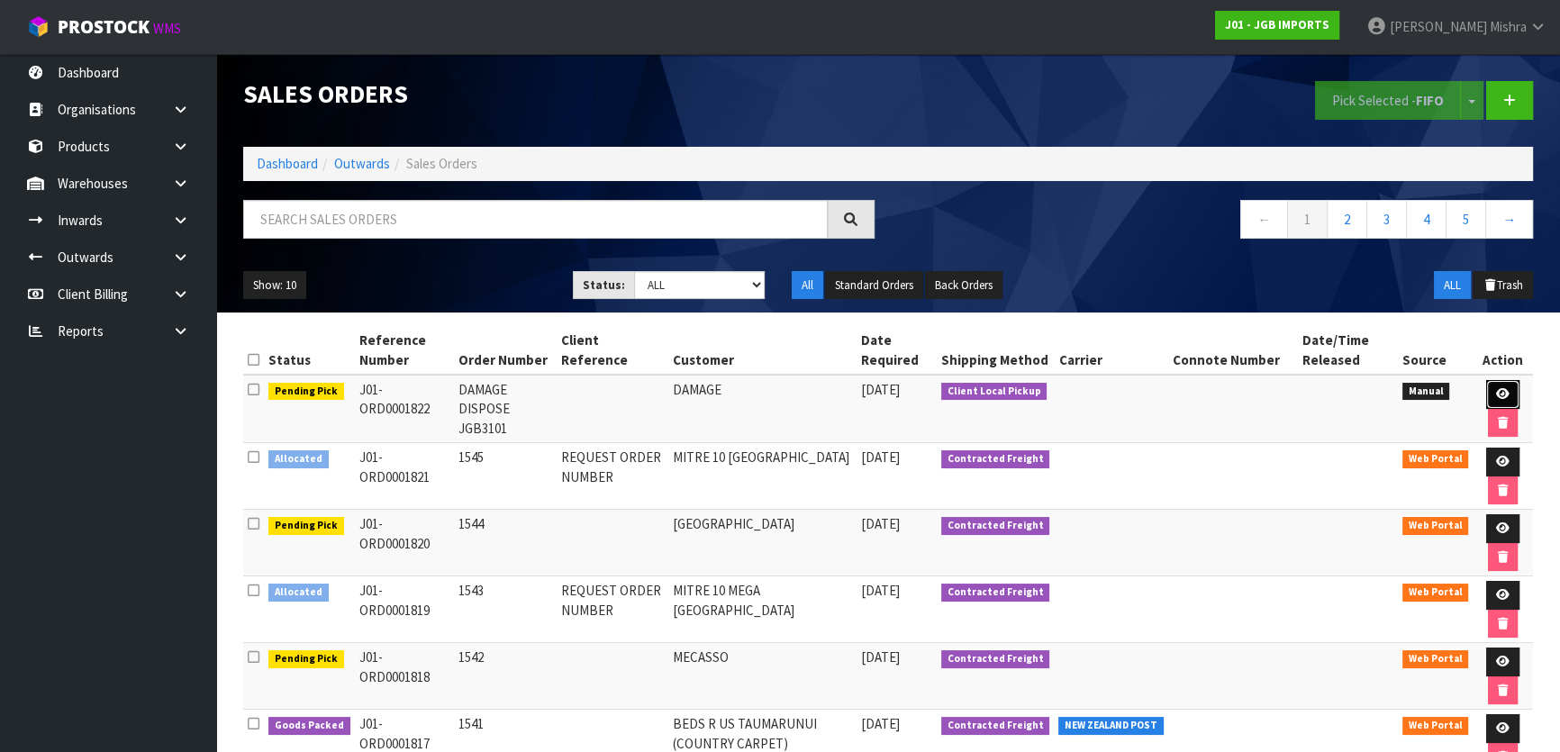
click at [1504, 398] on icon at bounding box center [1503, 394] width 14 height 12
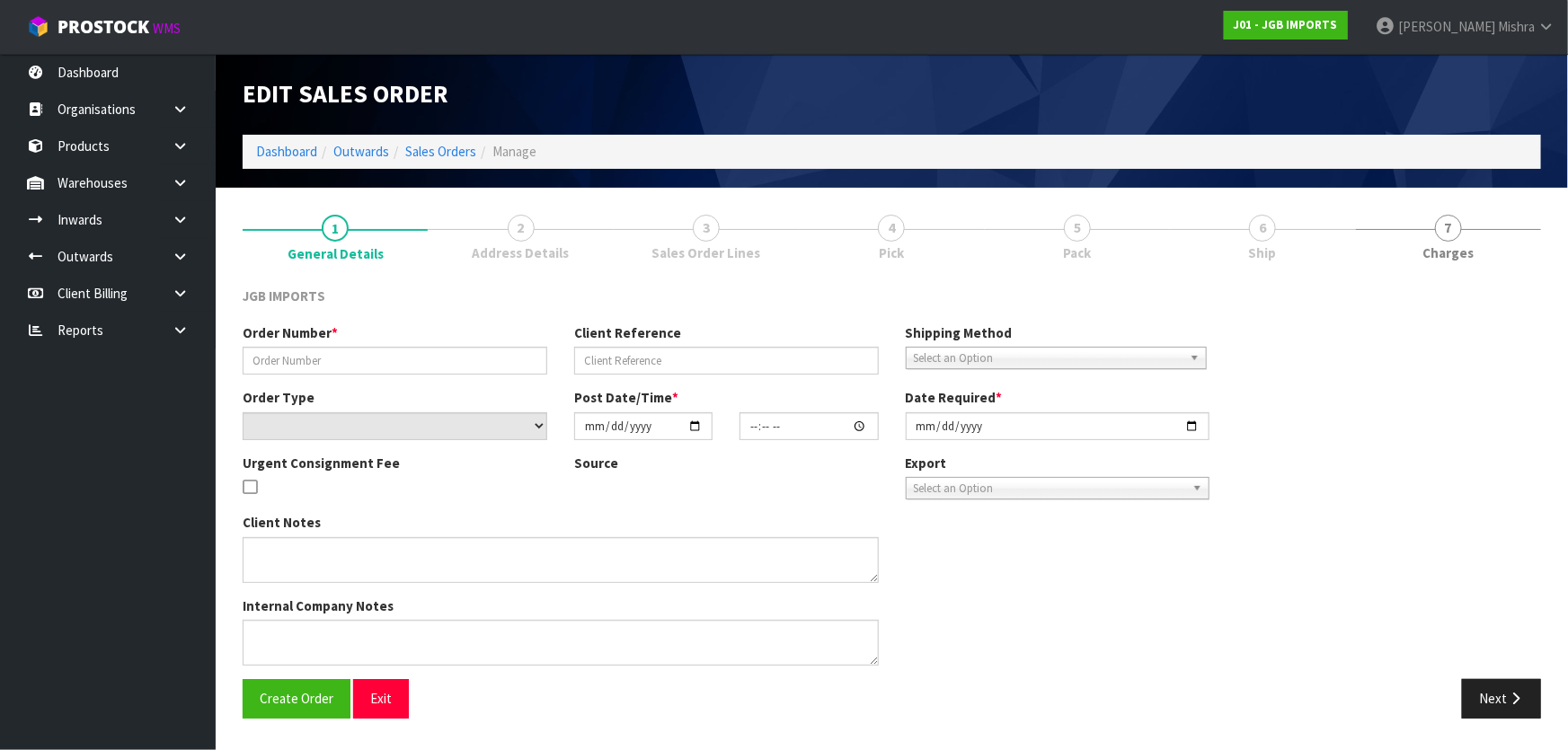
type input "DAMAGE DISPOSE JGB3101"
select select "number:0"
type input "[DATE]"
type input "08:26:00.000"
type input "[DATE]"
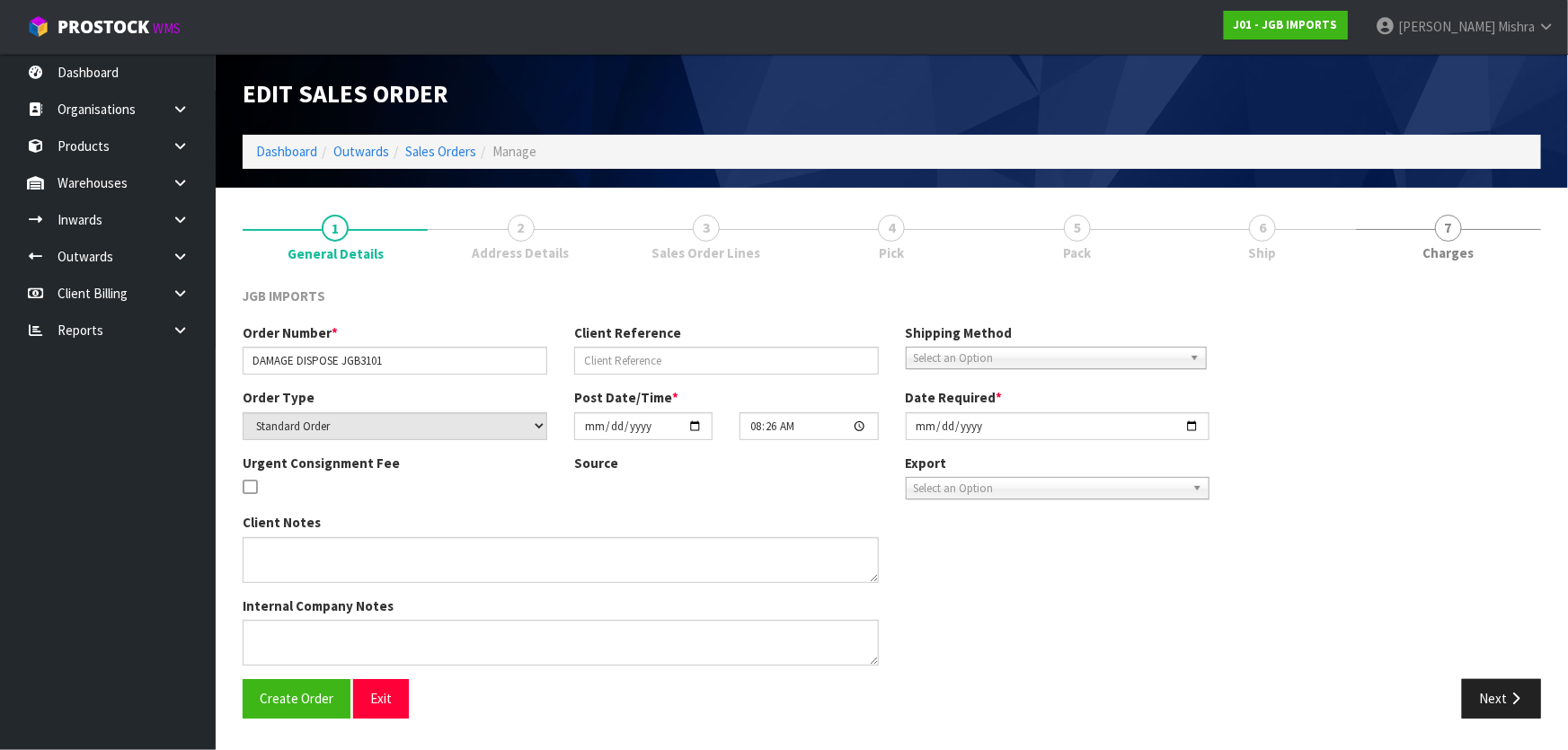
type textarea "THROW OUT AND ADJUST SOH ACCORDINGLY"
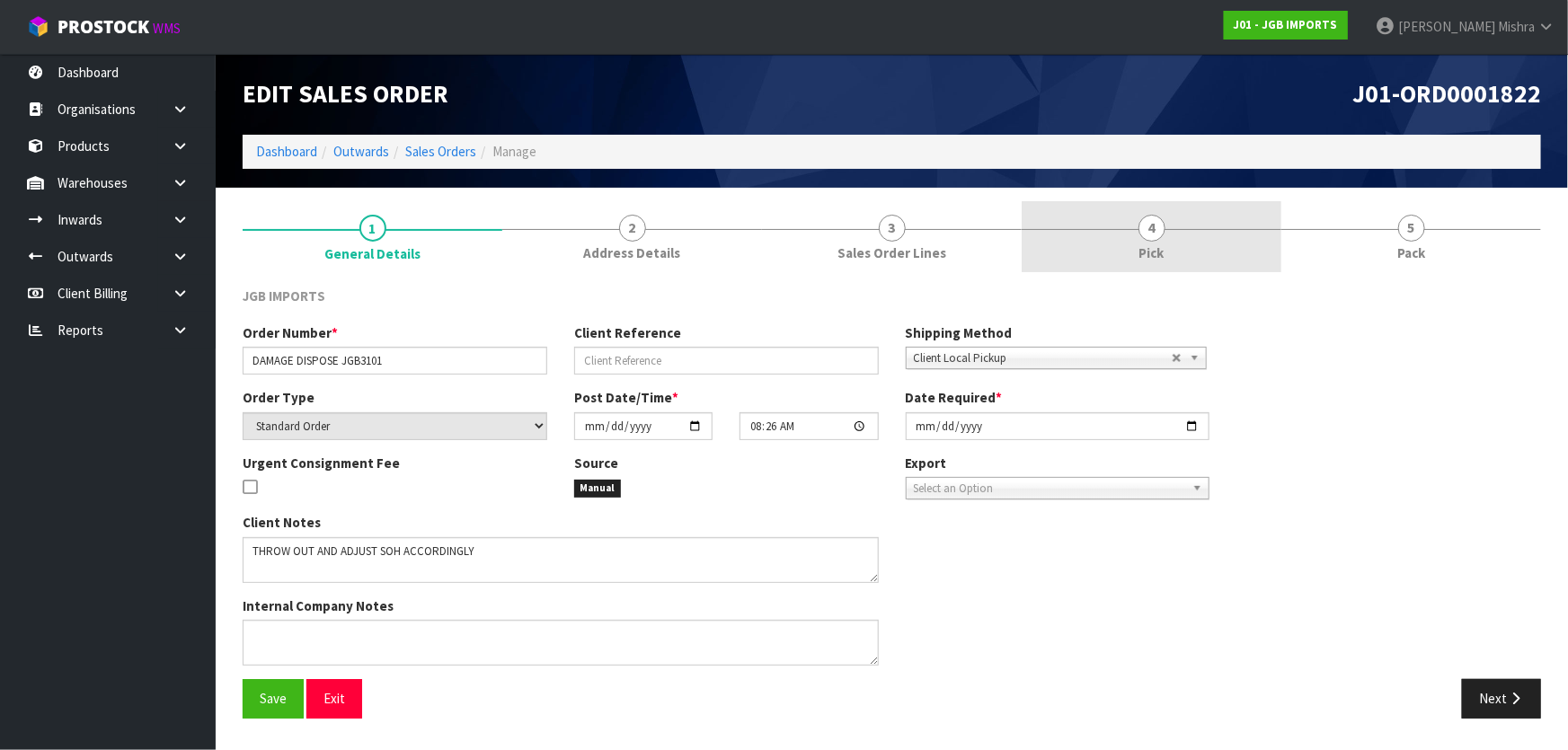
click at [1173, 240] on link "4 Pick" at bounding box center [1151, 236] width 259 height 71
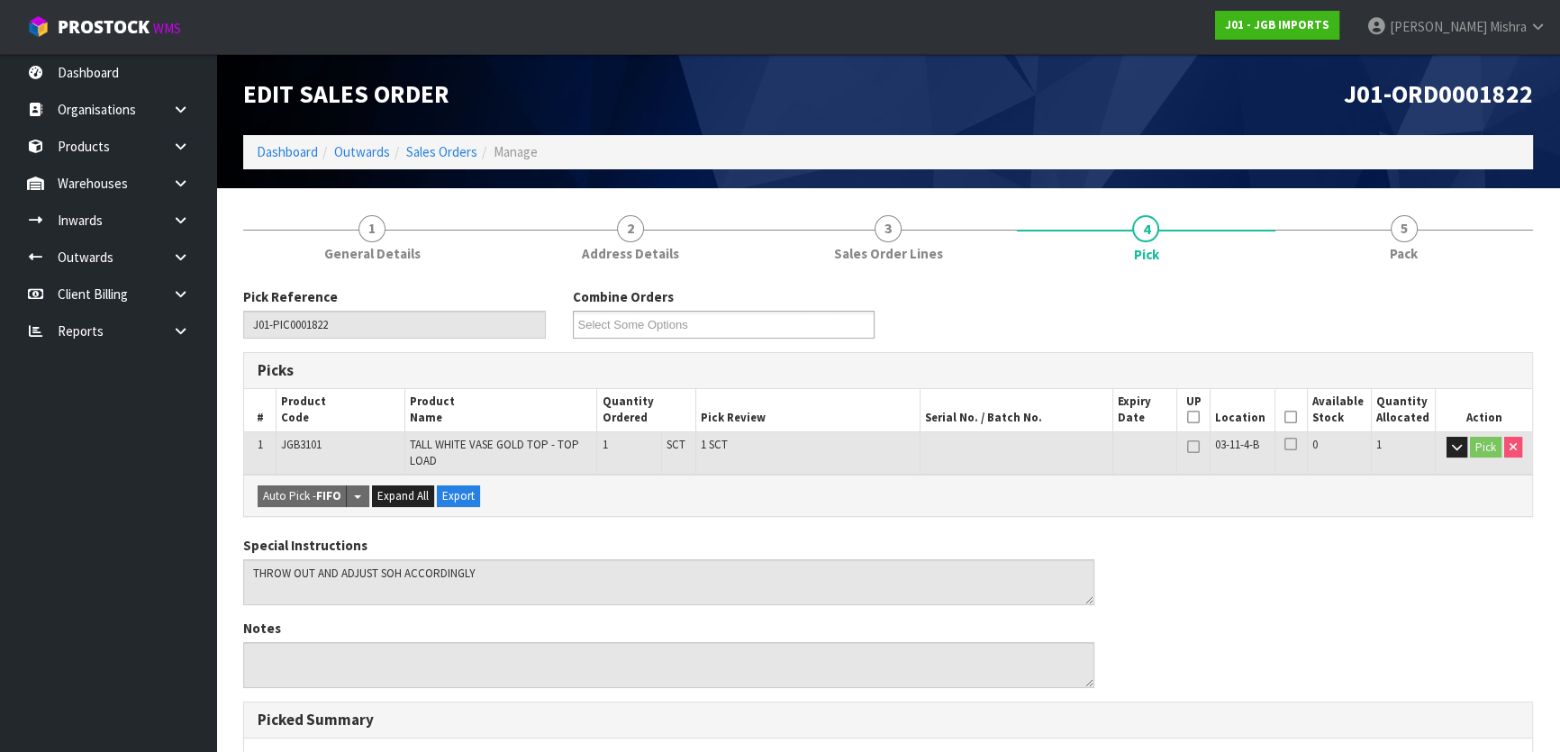
click at [1285, 418] on icon at bounding box center [1291, 417] width 13 height 1
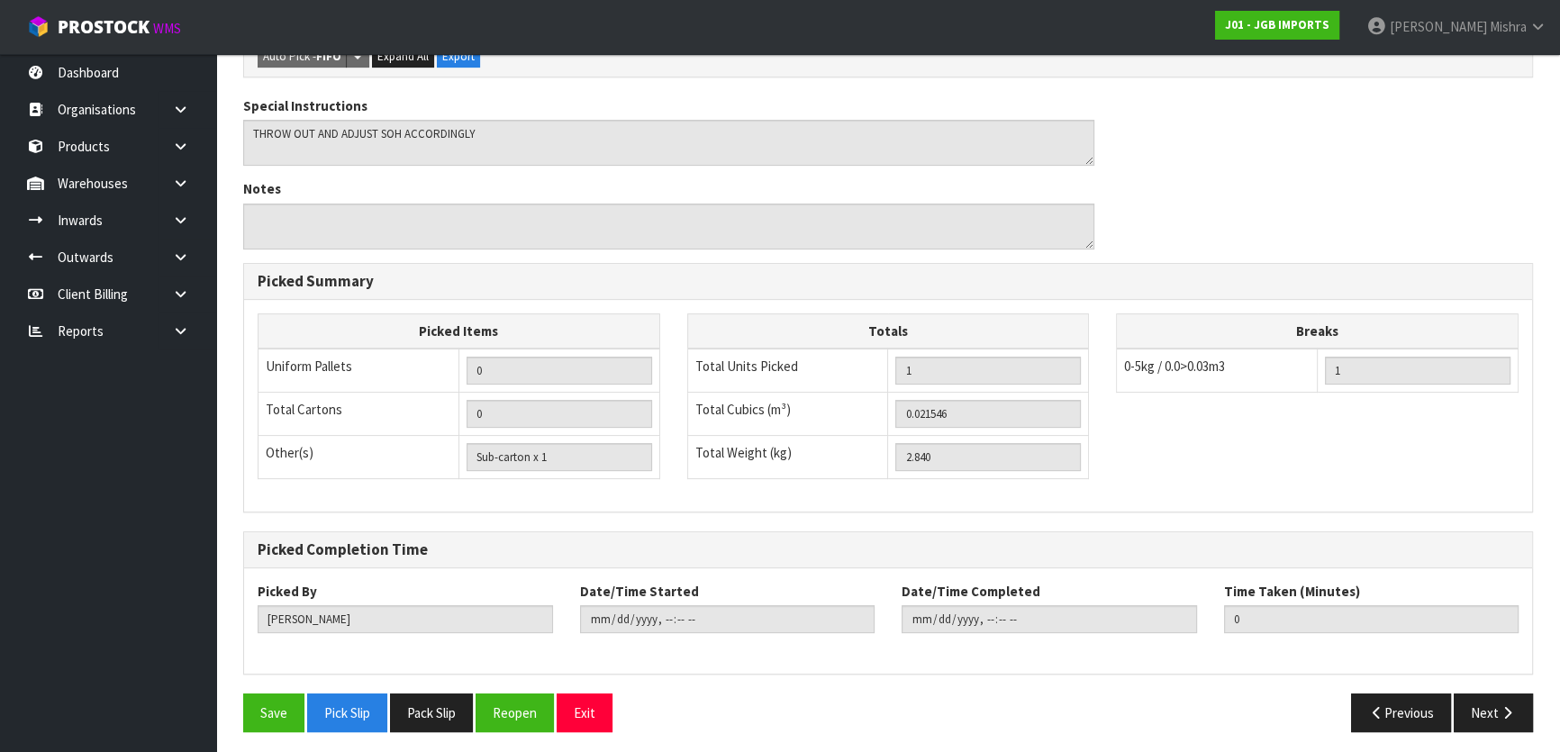
scroll to position [508, 0]
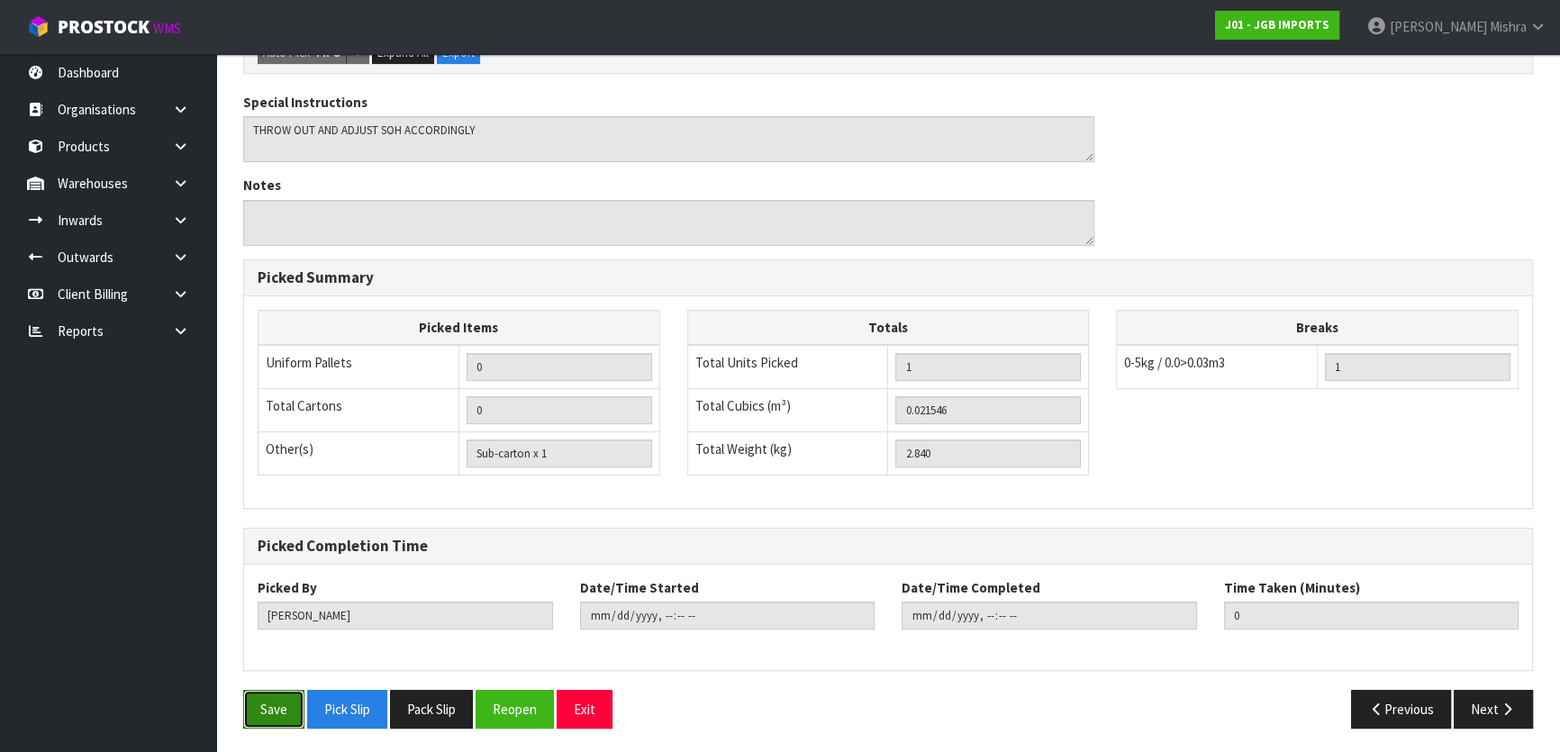
drag, startPoint x: 281, startPoint y: 709, endPoint x: 320, endPoint y: 704, distance: 39.0
click at [281, 713] on button "Save" at bounding box center [273, 709] width 61 height 39
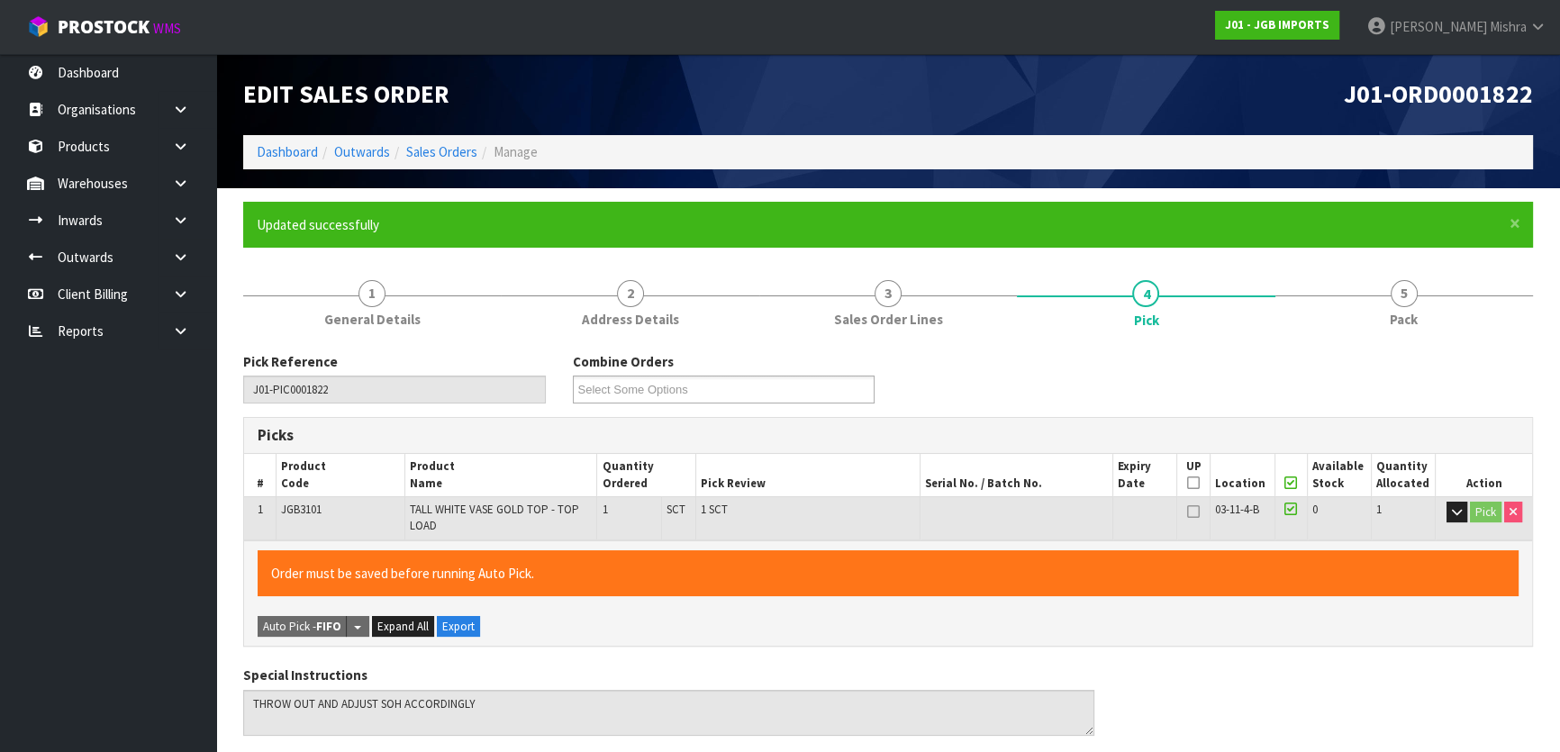
type input "[PERSON_NAME]"
type input "2025-08-28T13:29:53"
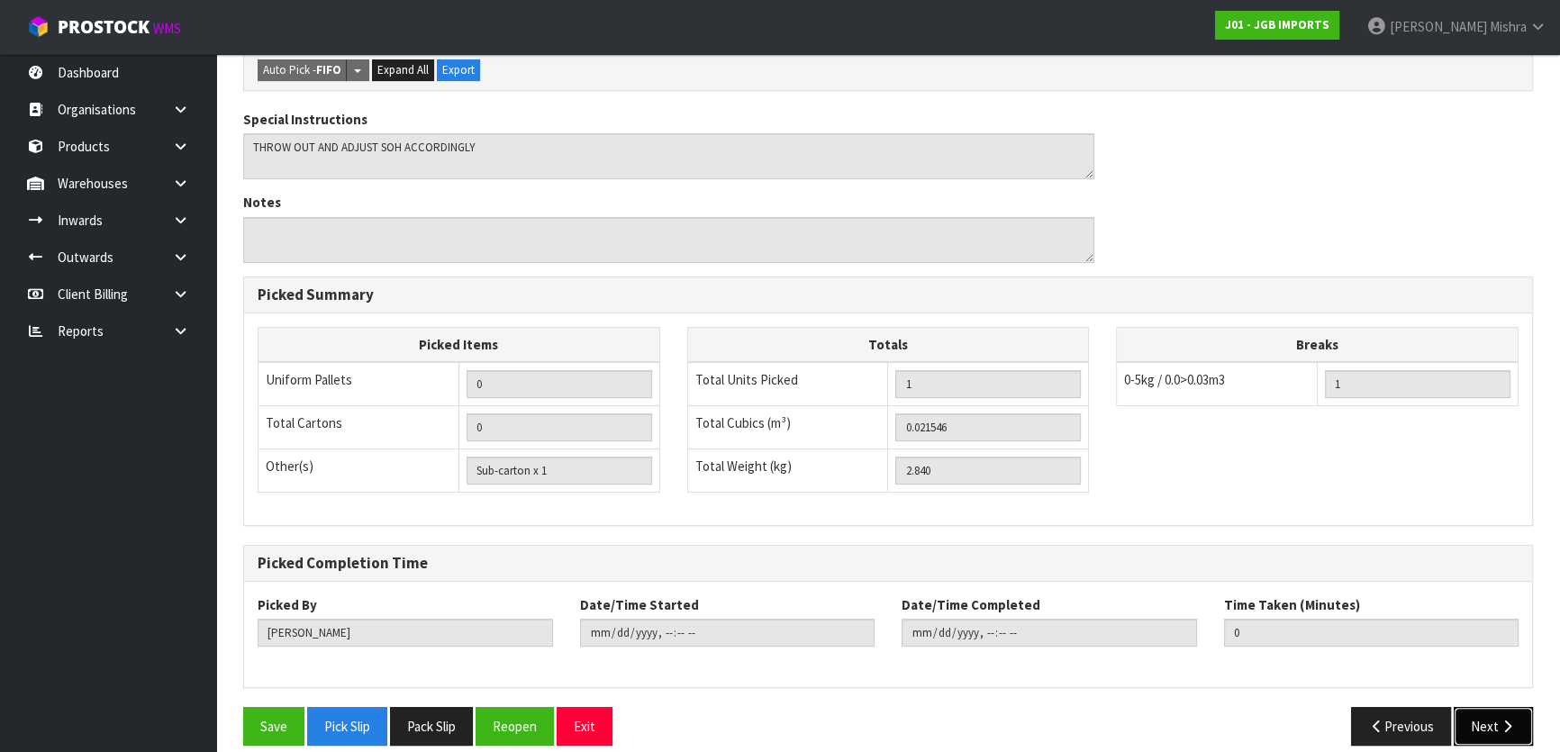
click at [1472, 707] on button "Next" at bounding box center [1493, 726] width 79 height 39
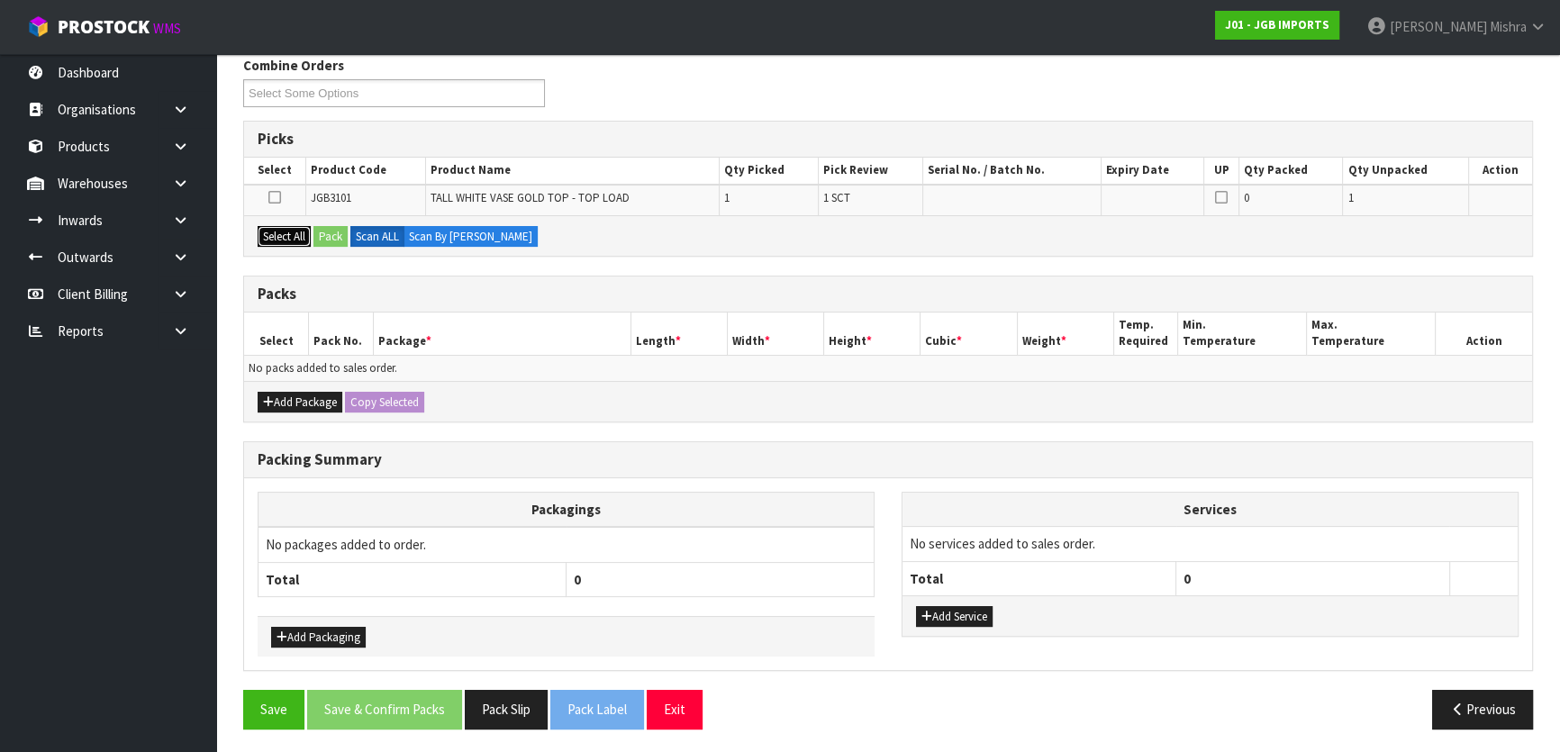
drag, startPoint x: 266, startPoint y: 237, endPoint x: 302, endPoint y: 232, distance: 36.3
click at [271, 237] on button "Select All" at bounding box center [284, 237] width 53 height 22
click at [344, 238] on button "Pack" at bounding box center [331, 237] width 34 height 22
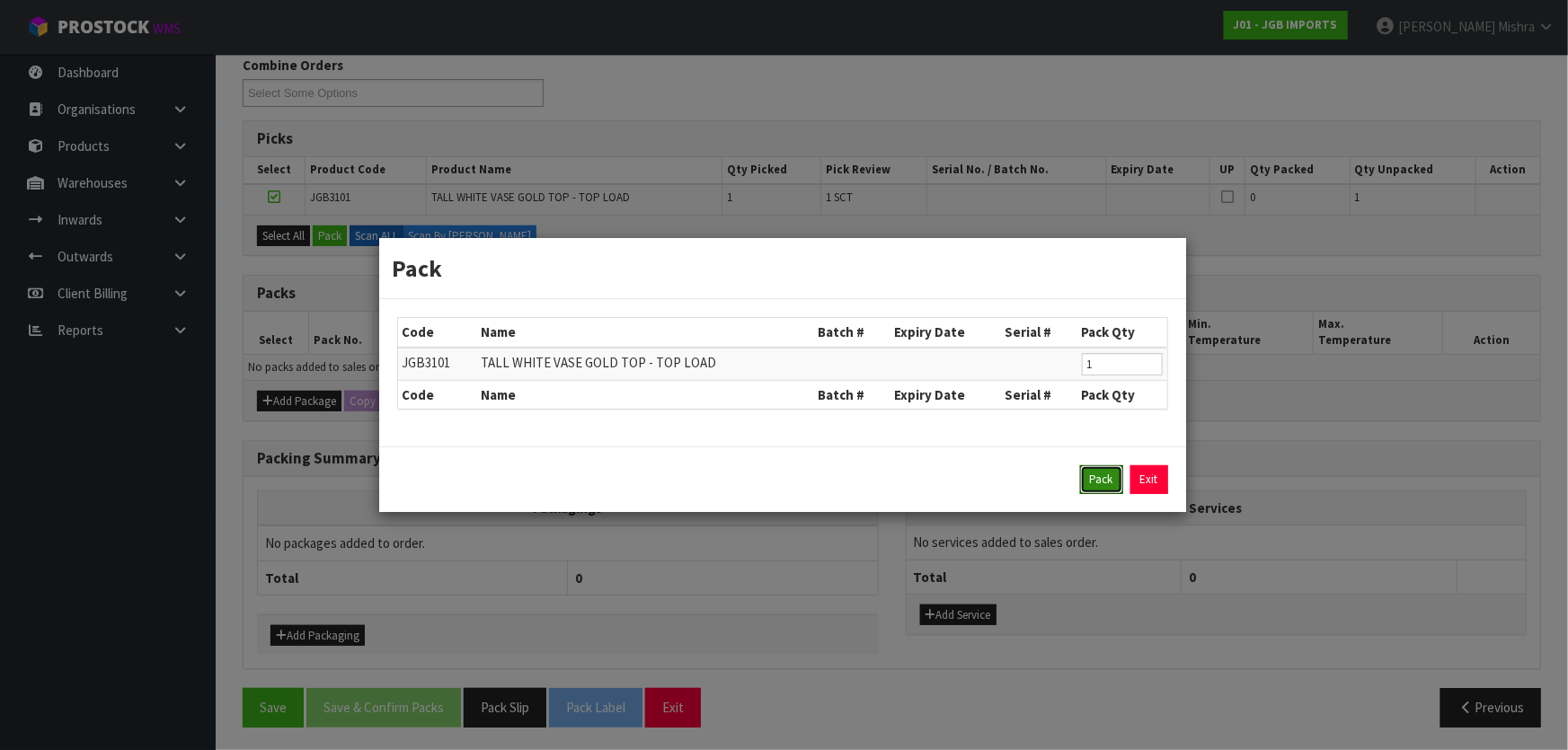
drag, startPoint x: 1101, startPoint y: 476, endPoint x: 1066, endPoint y: 494, distance: 39.4
click at [1099, 478] on button "Pack" at bounding box center [1101, 480] width 43 height 29
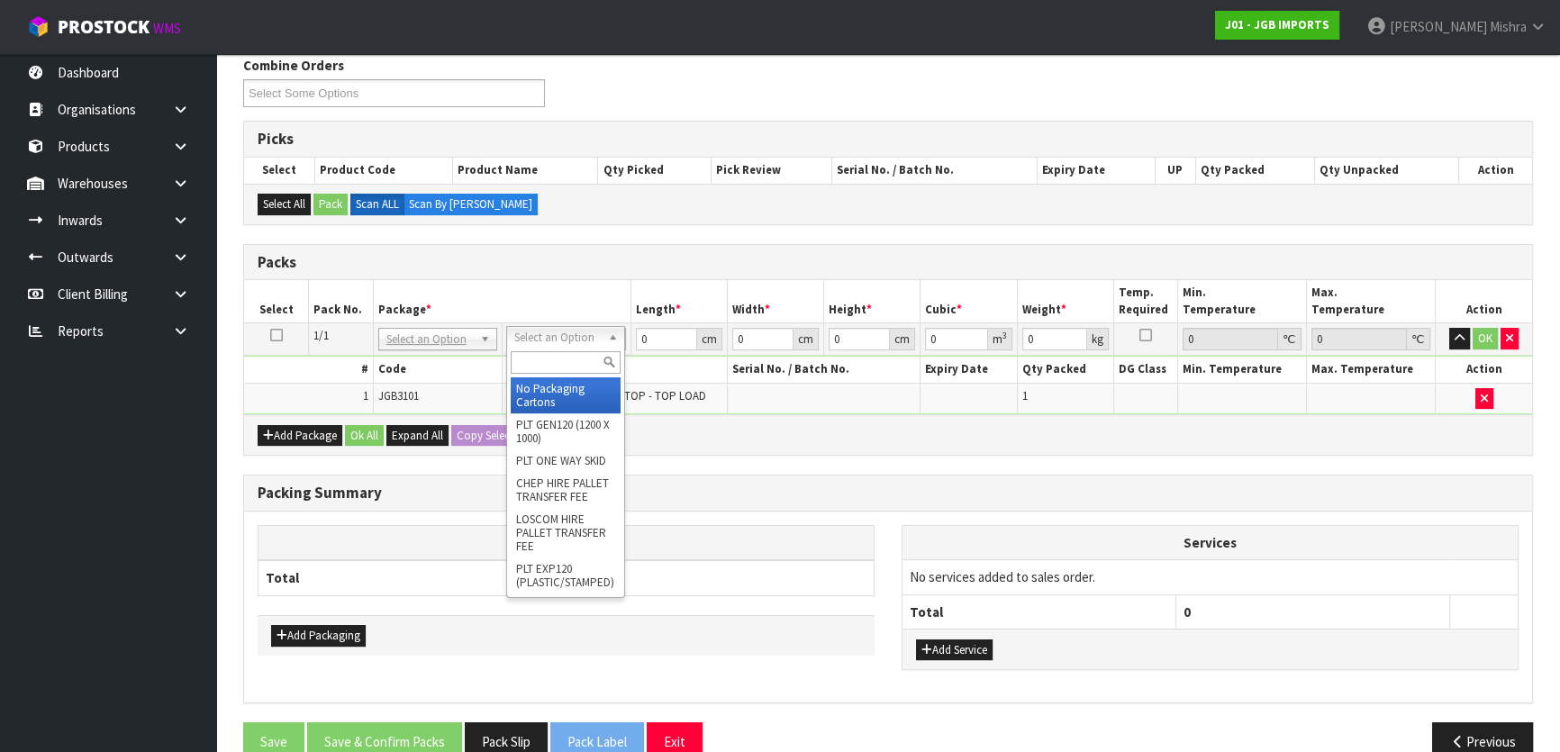
drag, startPoint x: 534, startPoint y: 395, endPoint x: 606, endPoint y: 341, distance: 90.6
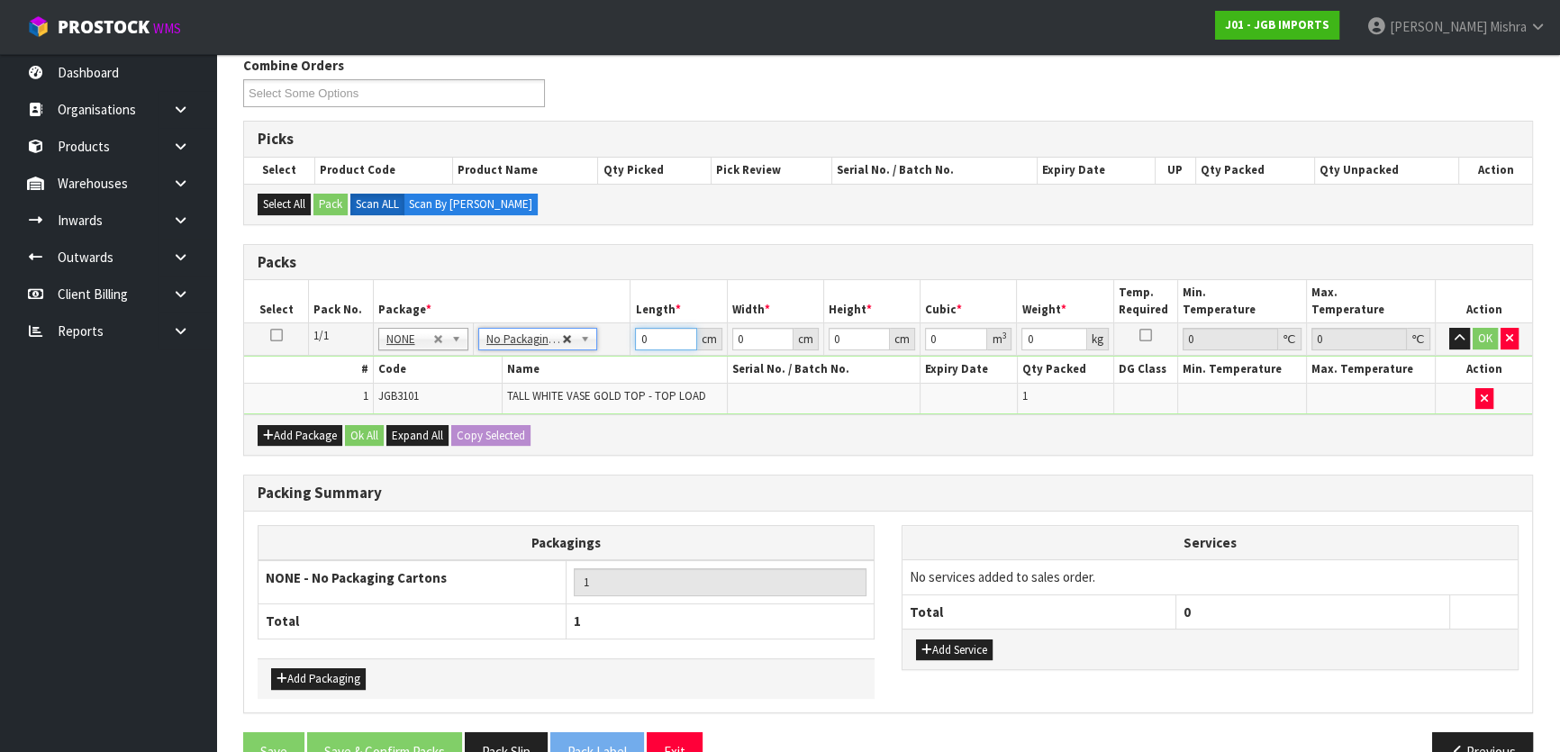
drag, startPoint x: 660, startPoint y: 342, endPoint x: 562, endPoint y: 336, distance: 98.4
drag, startPoint x: 643, startPoint y: 335, endPoint x: 604, endPoint y: 333, distance: 39.7
click at [623, 336] on tr "1/1 NONE 007-001 007-002 007-004 007-009 007-013 007-014 007-015 007-017 007-01…" at bounding box center [888, 339] width 1288 height 32
type input "1"
drag, startPoint x: 751, startPoint y: 341, endPoint x: 701, endPoint y: 343, distance: 50.5
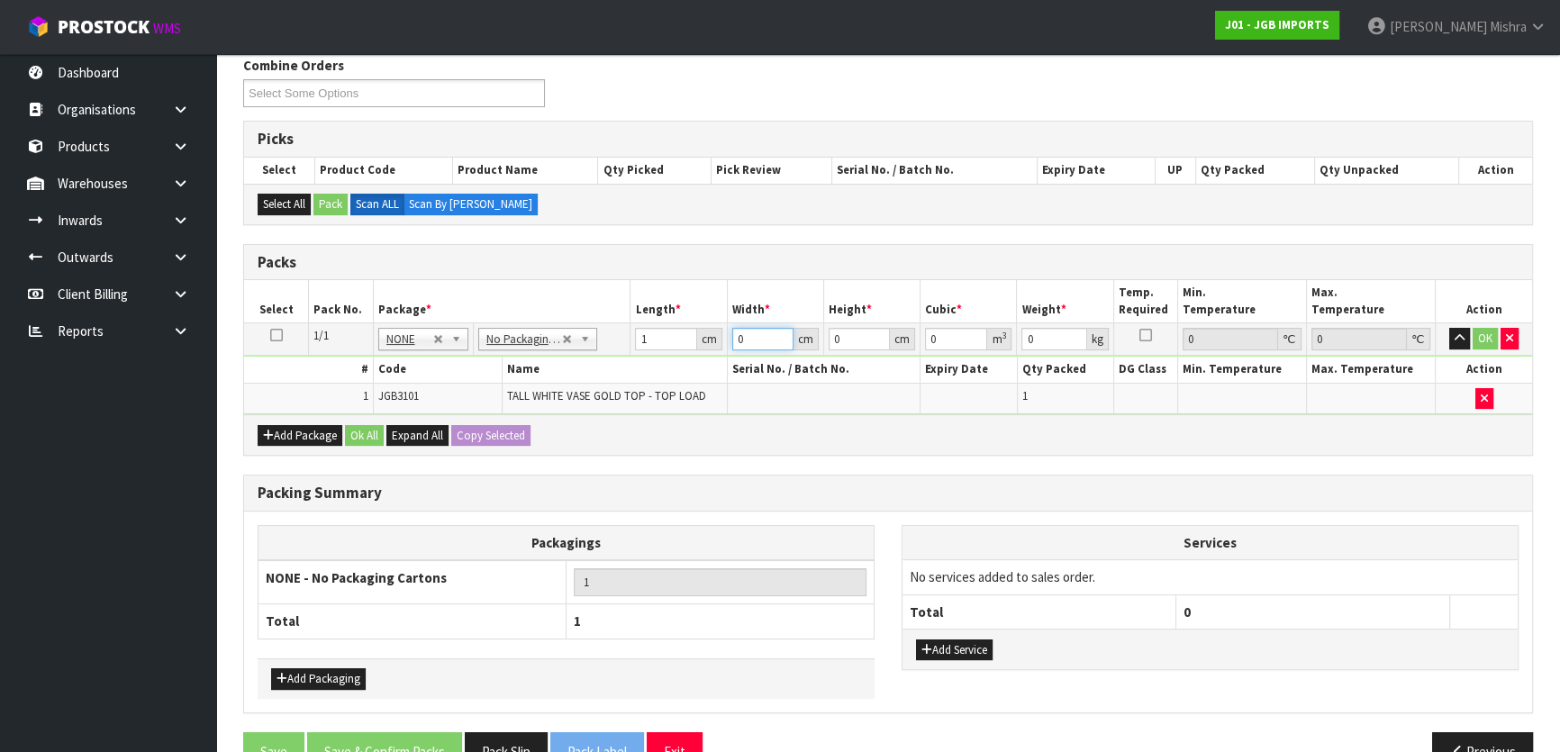
click at [701, 343] on tr "1/1 NONE 007-001 007-002 007-004 007-009 007-013 007-014 007-015 007-017 007-01…" at bounding box center [888, 339] width 1288 height 32
type input "1"
drag, startPoint x: 843, startPoint y: 341, endPoint x: 813, endPoint y: 343, distance: 29.8
click at [813, 343] on tr "1/1 NONE 007-001 007-002 007-004 007-009 007-013 007-014 007-015 007-017 007-01…" at bounding box center [888, 339] width 1288 height 32
type input "1"
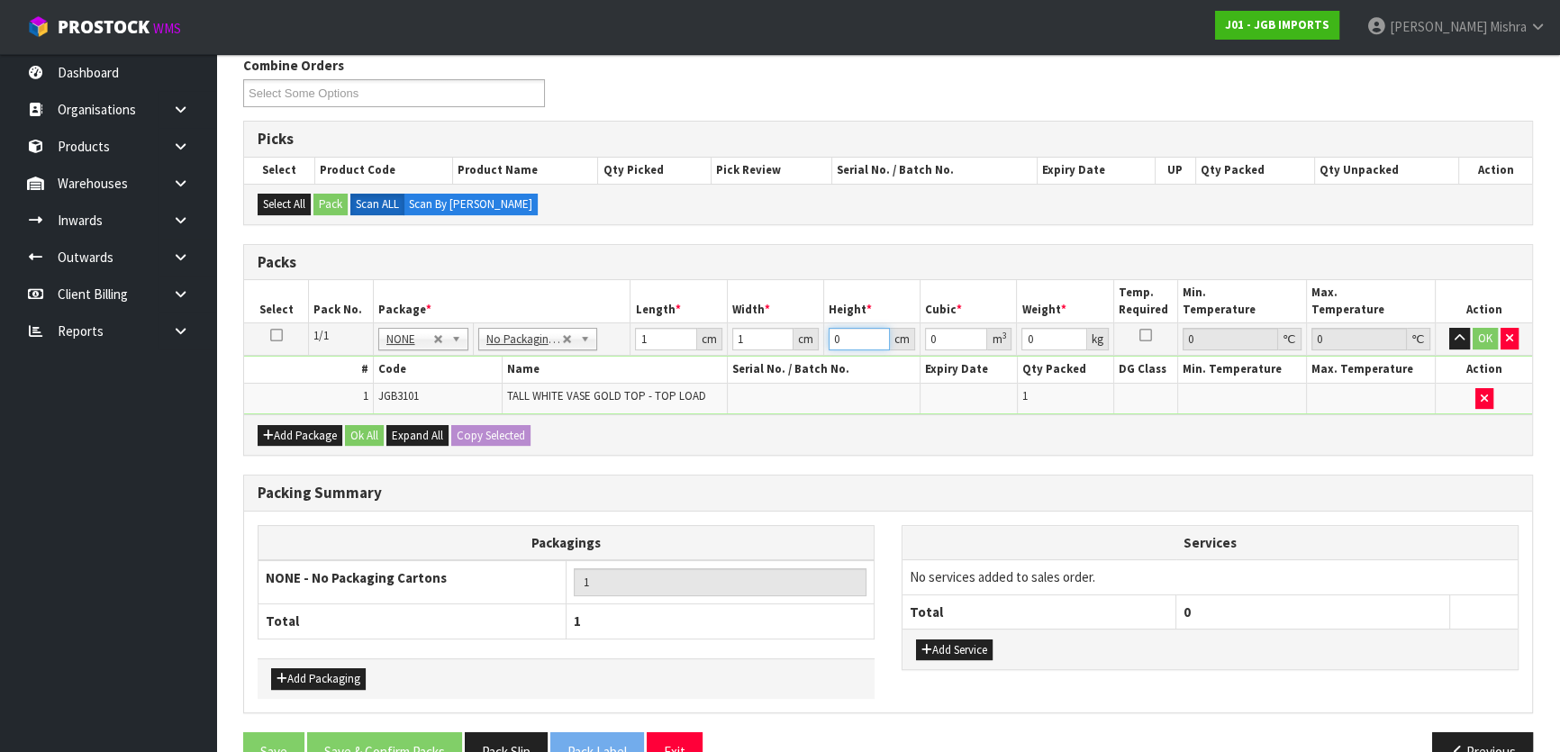
type input "0.000001"
type input "1"
drag, startPoint x: 1039, startPoint y: 336, endPoint x: 991, endPoint y: 315, distance: 52.0
click at [997, 323] on tr "1/1 NONE 007-001 007-002 007-004 007-009 007-013 007-014 007-015 007-017 007-01…" at bounding box center [888, 339] width 1288 height 32
type input "1"
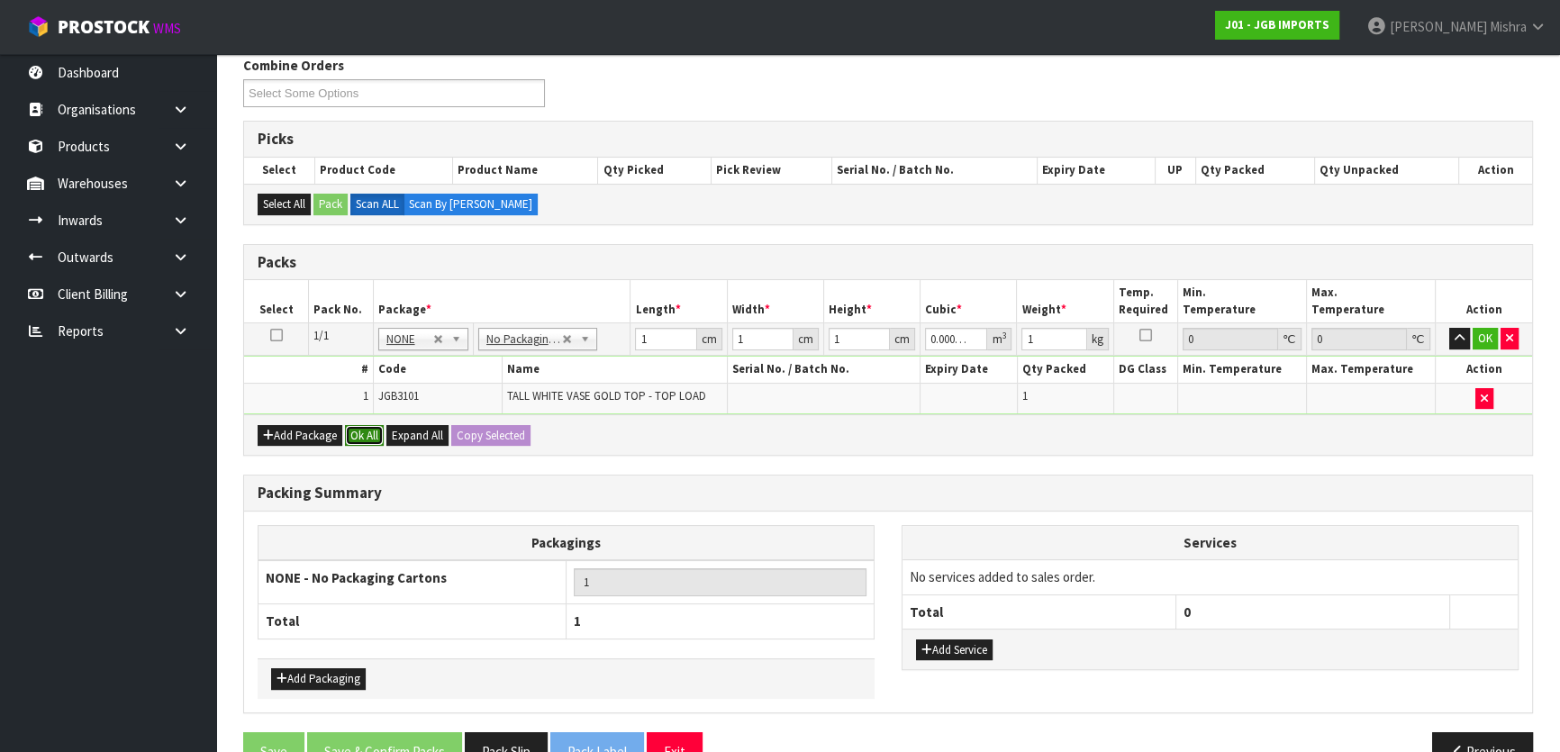
click at [359, 437] on button "Ok All" at bounding box center [364, 436] width 39 height 22
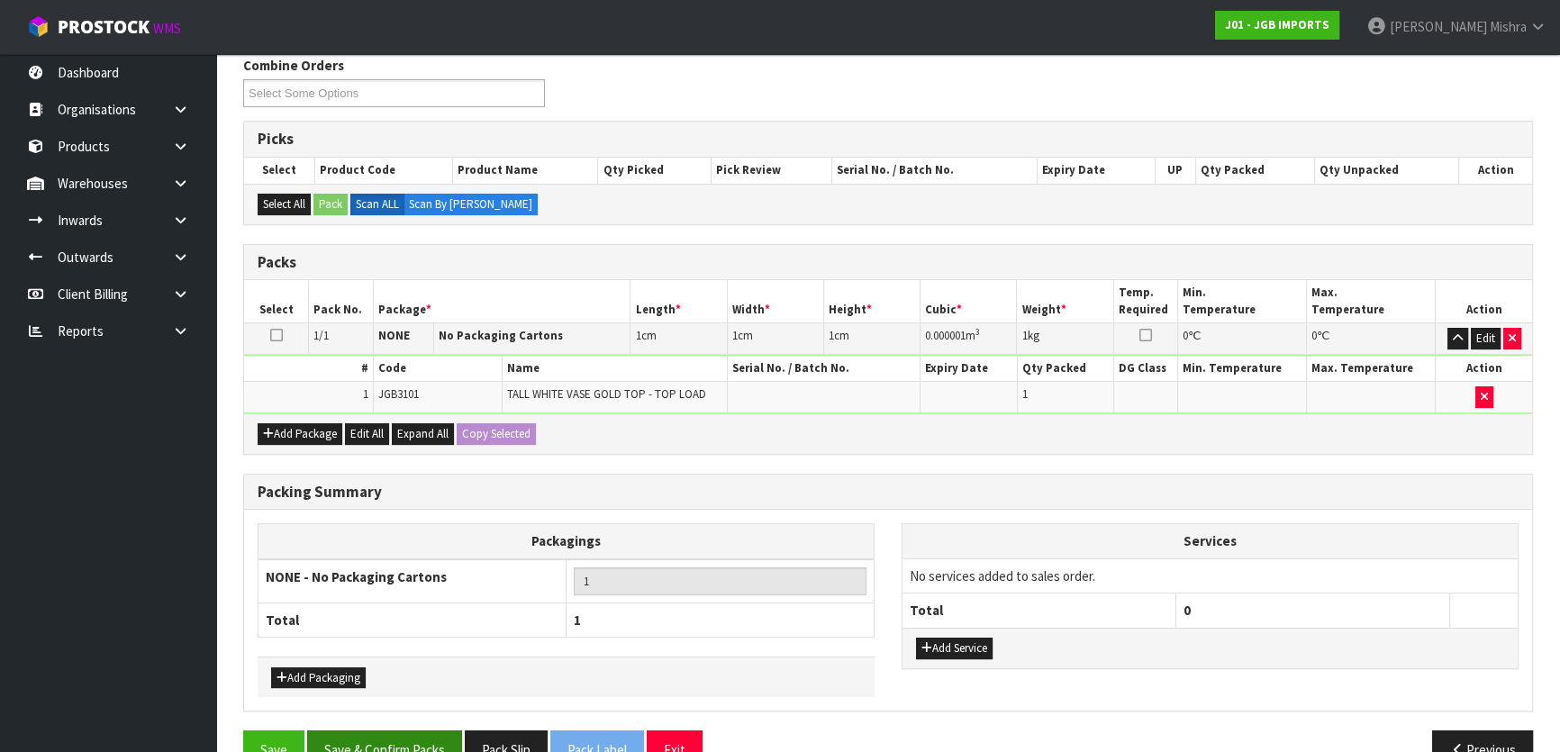
scroll to position [336, 0]
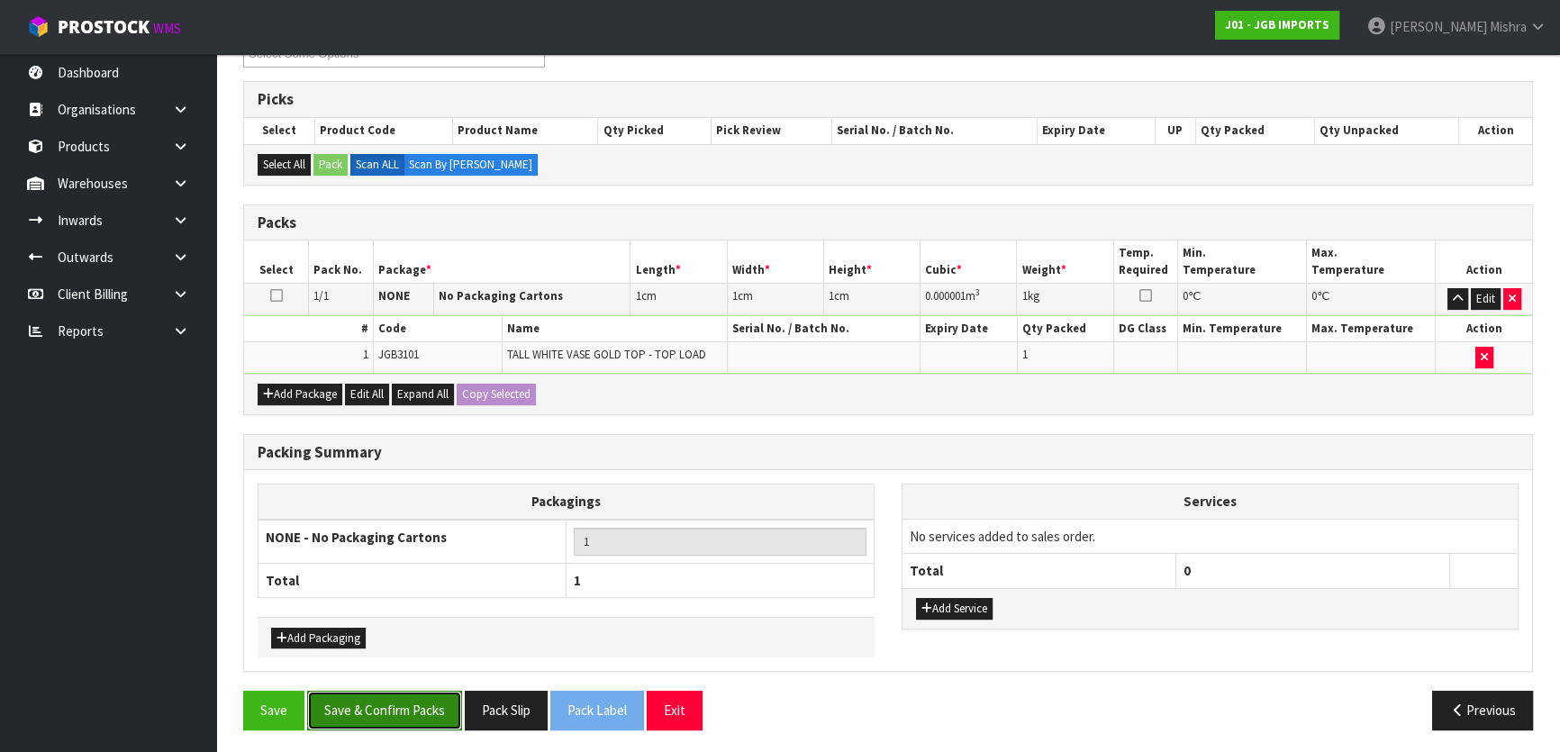
click at [358, 699] on button "Save & Confirm Packs" at bounding box center [384, 710] width 155 height 39
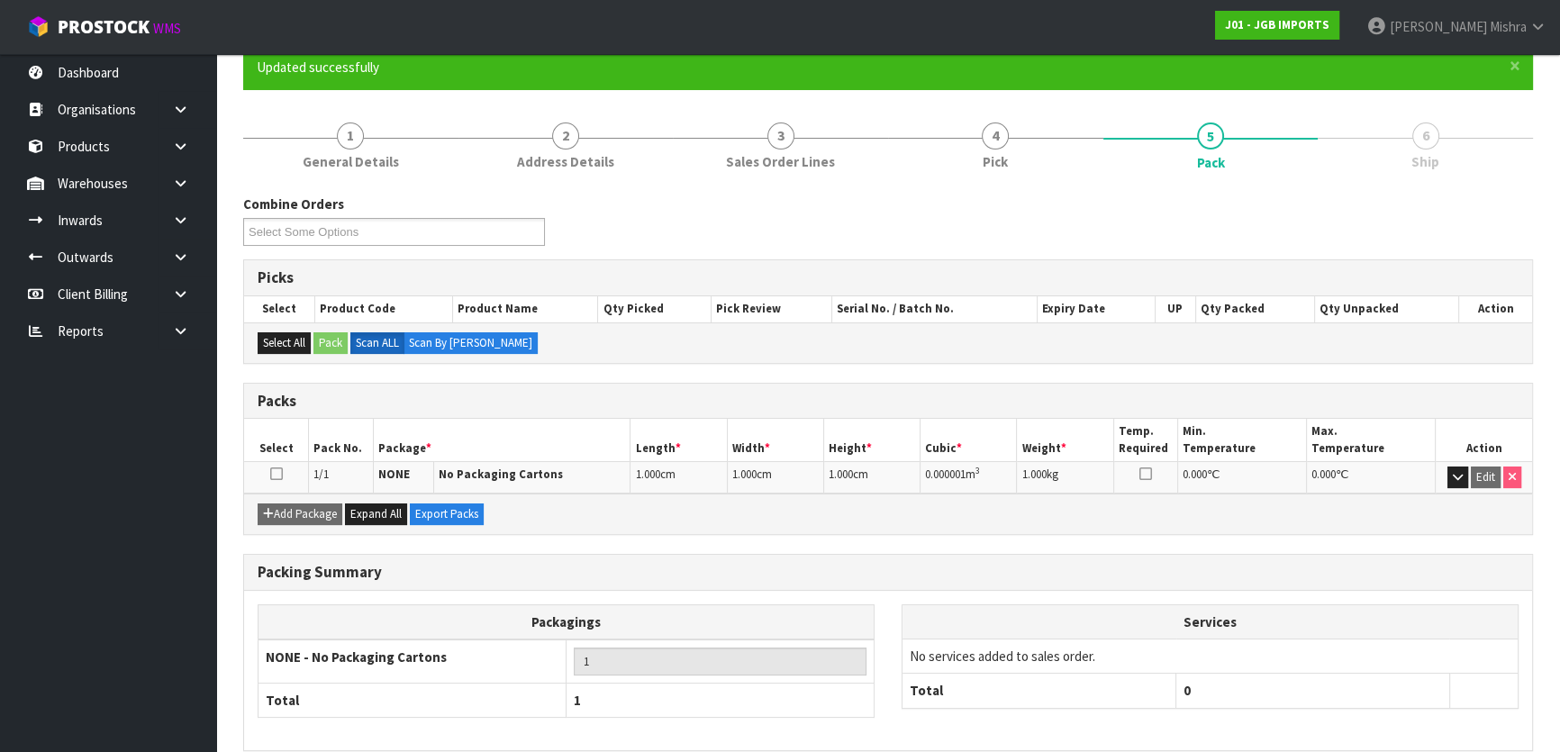
scroll to position [238, 0]
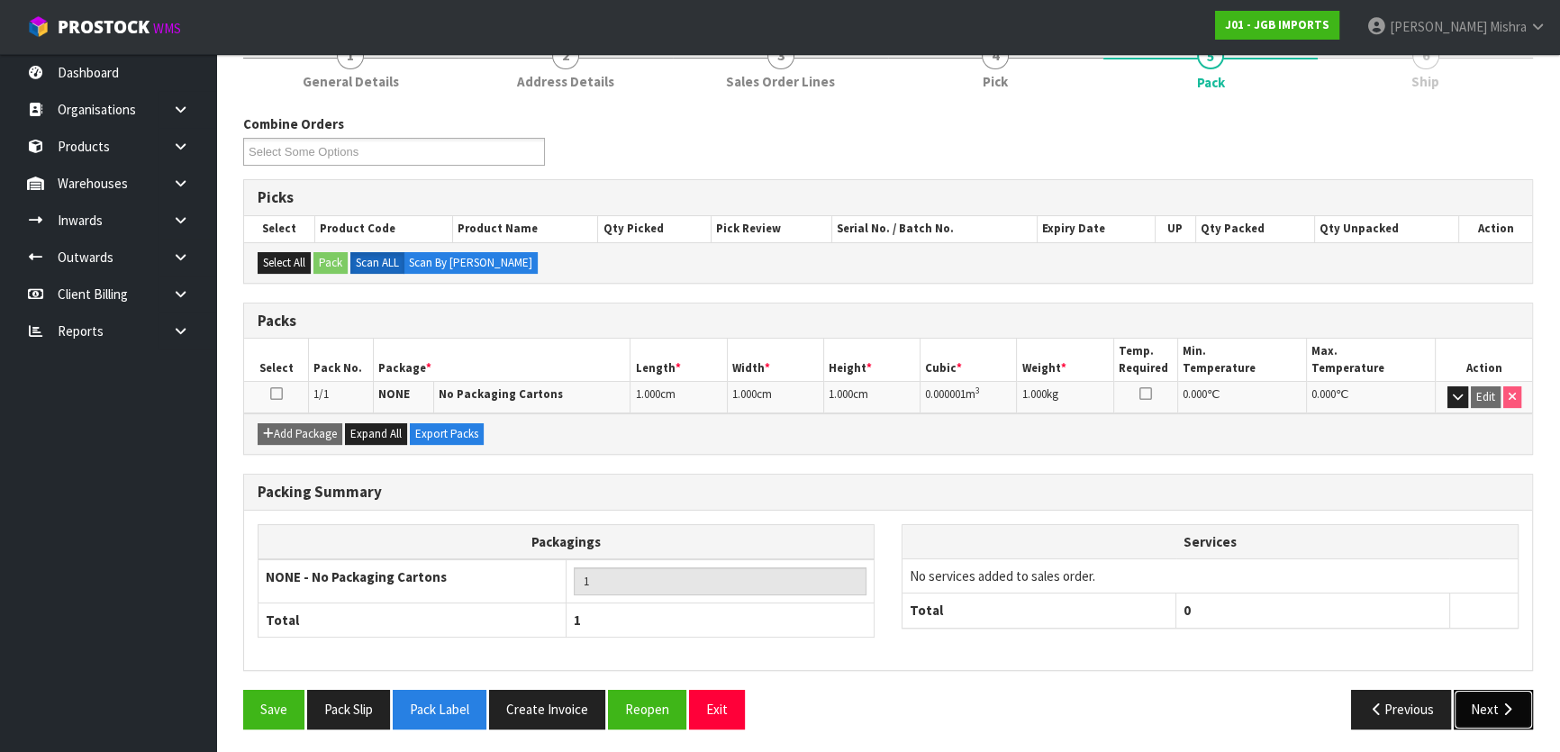
click at [1519, 700] on button "Next" at bounding box center [1493, 709] width 79 height 39
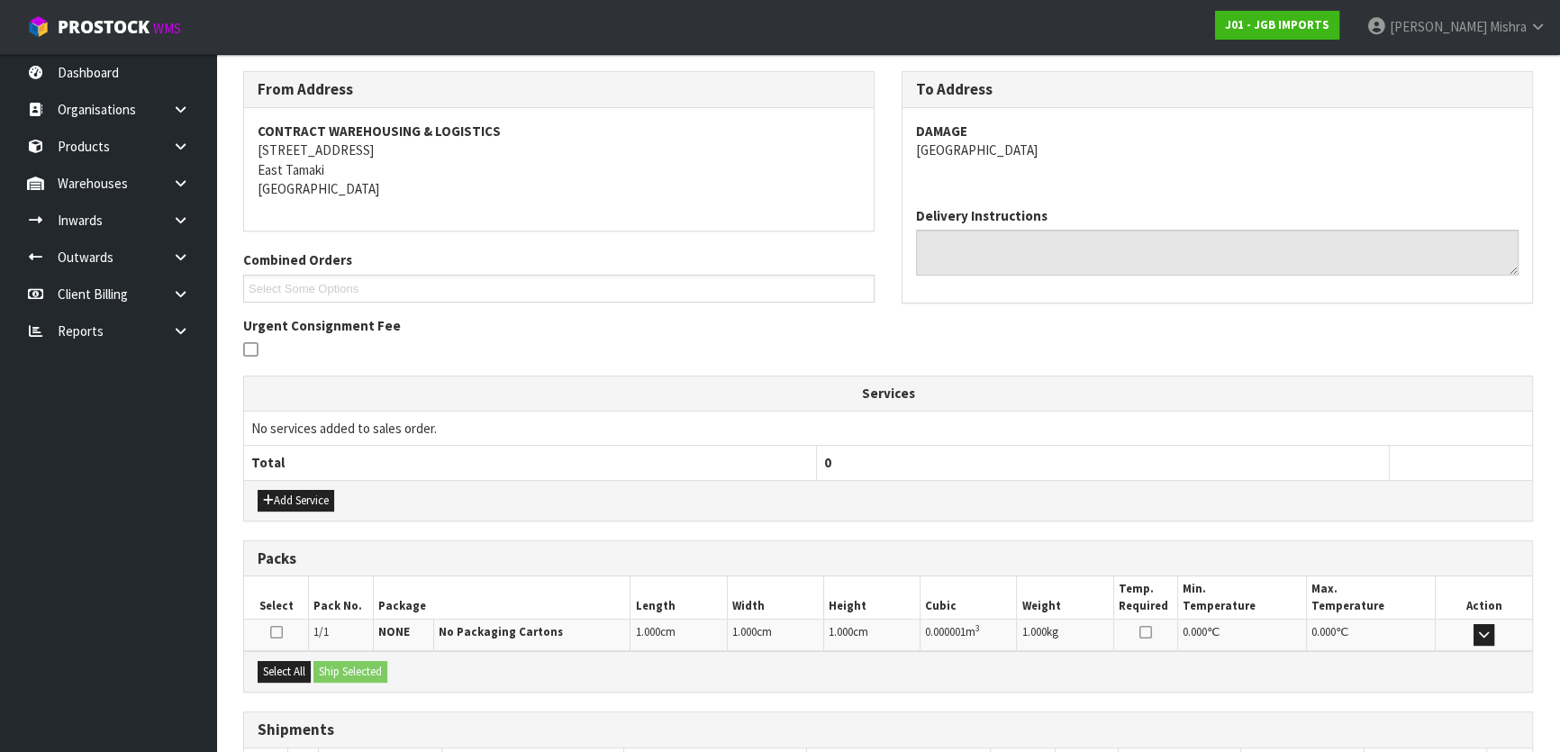
scroll to position [411, 0]
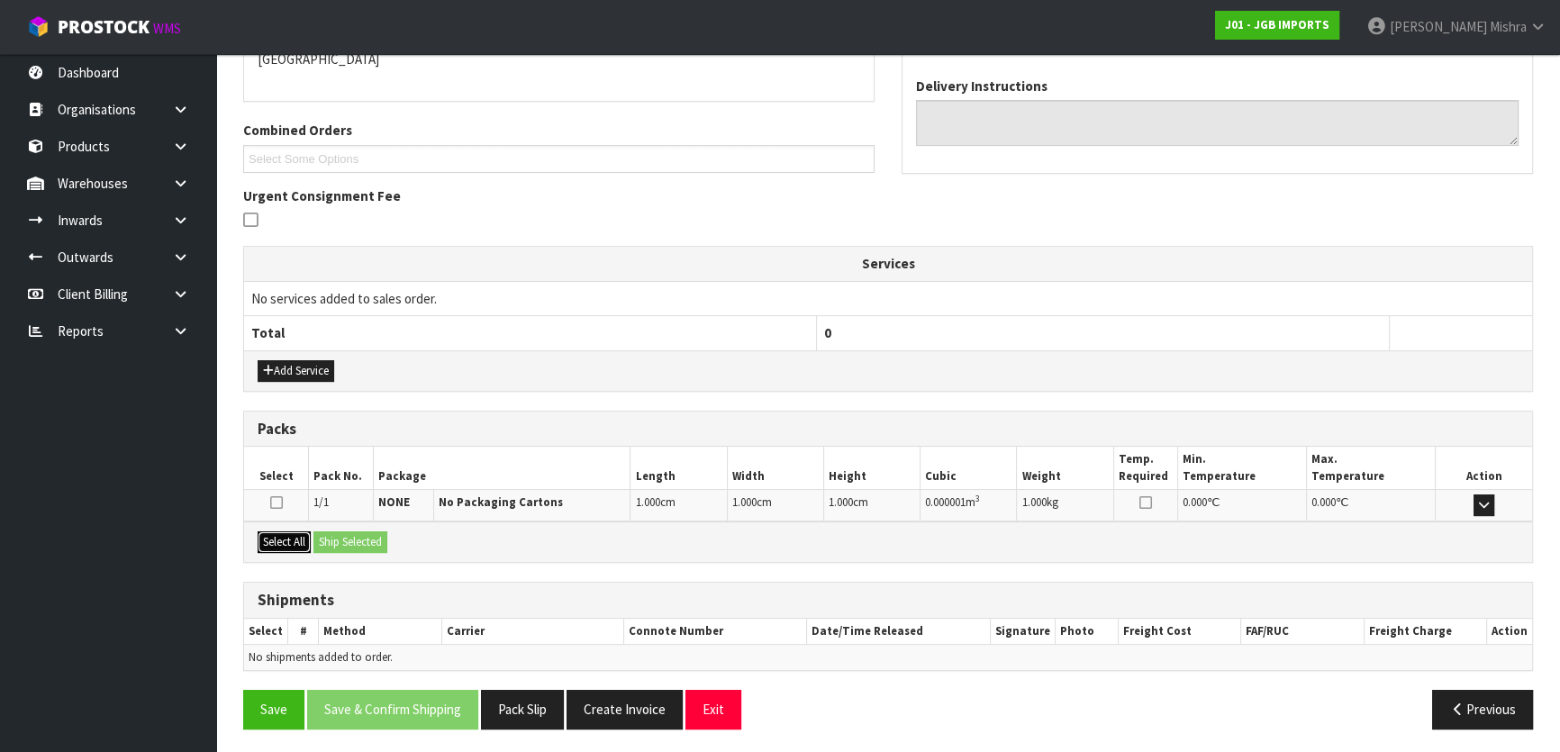
click at [291, 542] on button "Select All" at bounding box center [284, 543] width 53 height 22
click at [332, 538] on button "Ship Selected" at bounding box center [351, 543] width 74 height 22
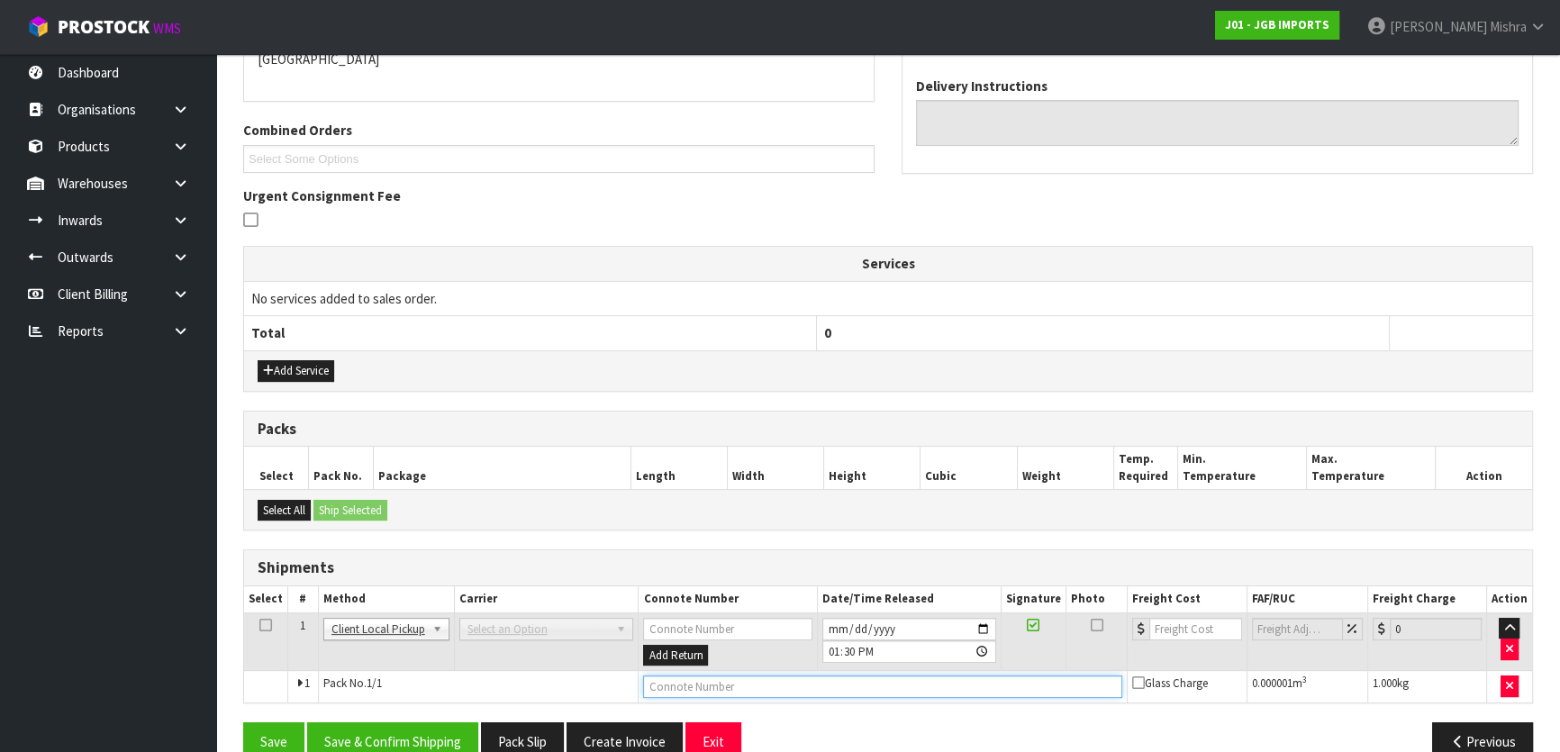
click at [683, 685] on input "text" at bounding box center [882, 687] width 479 height 23
type input "DISPOSED"
click at [441, 748] on button "Save & Confirm Shipping" at bounding box center [392, 742] width 171 height 39
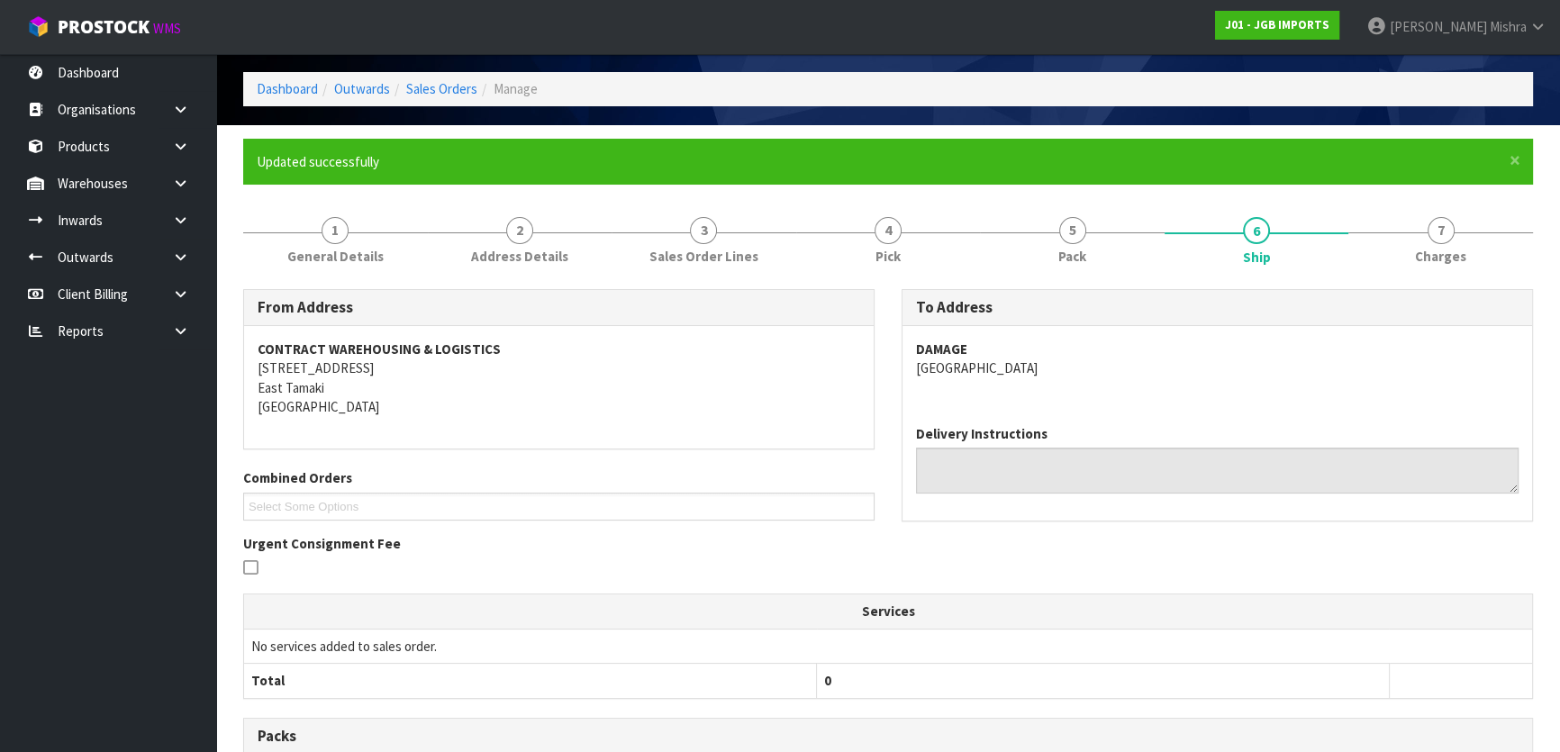
scroll to position [0, 0]
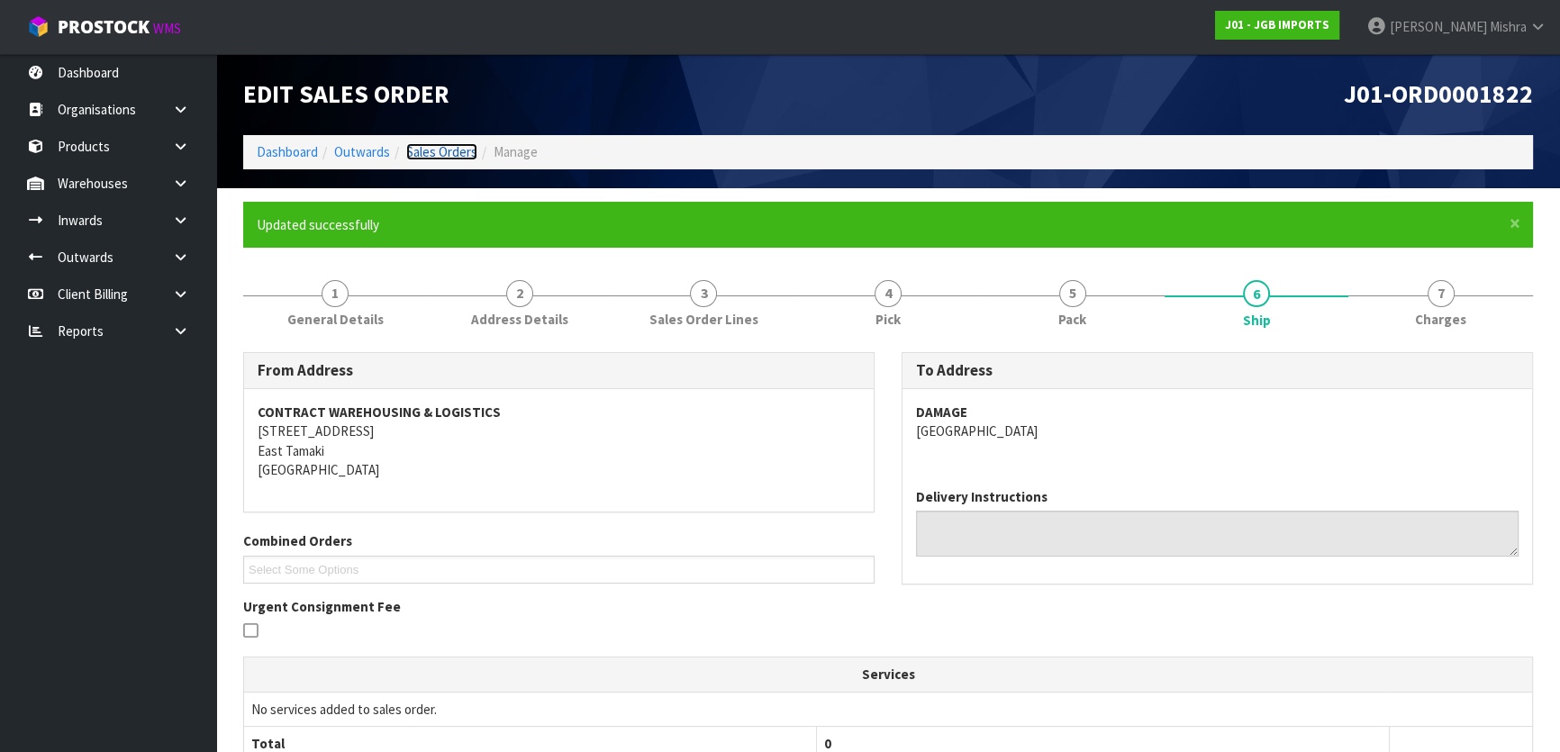
click at [415, 156] on link "Sales Orders" at bounding box center [441, 151] width 71 height 17
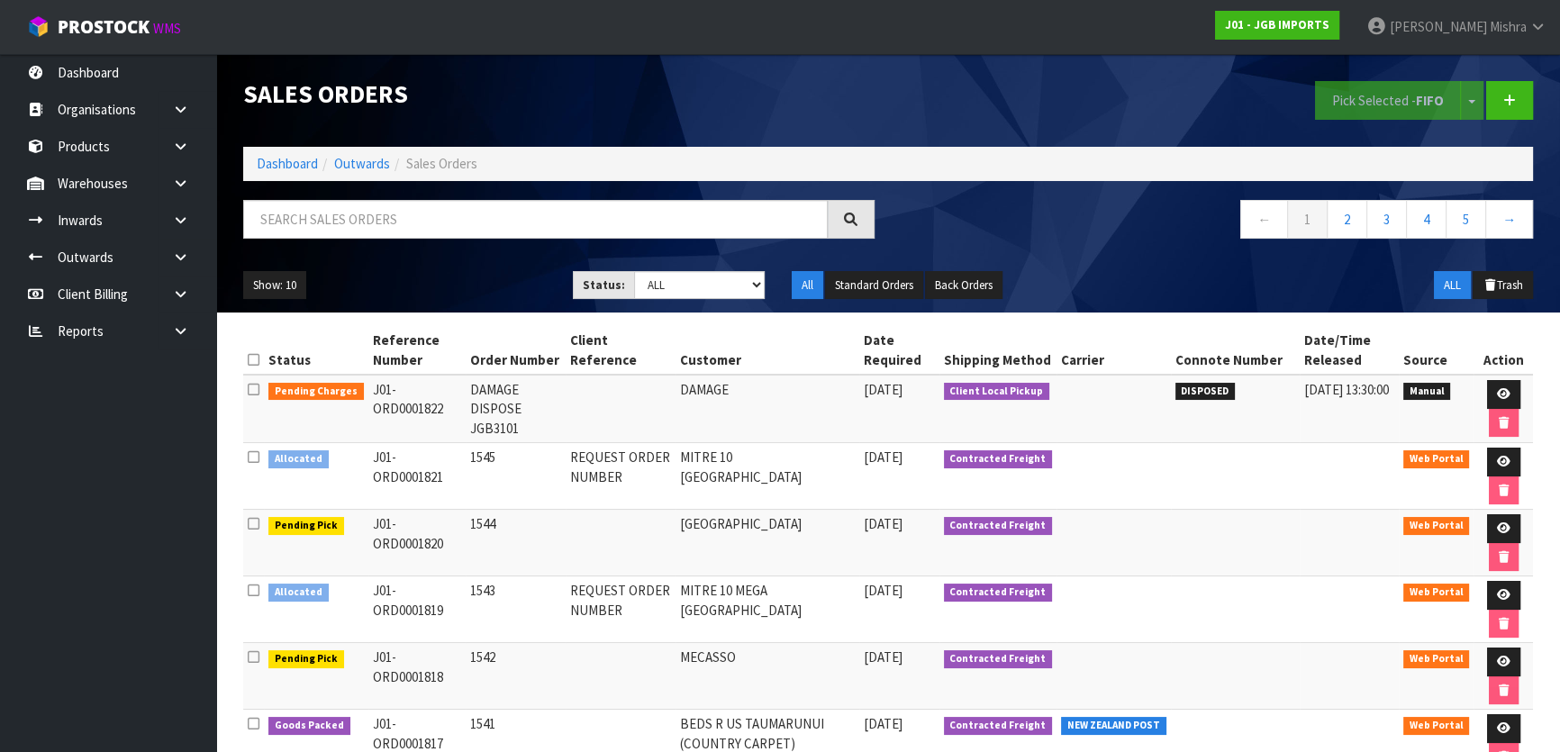
scroll to position [365, 0]
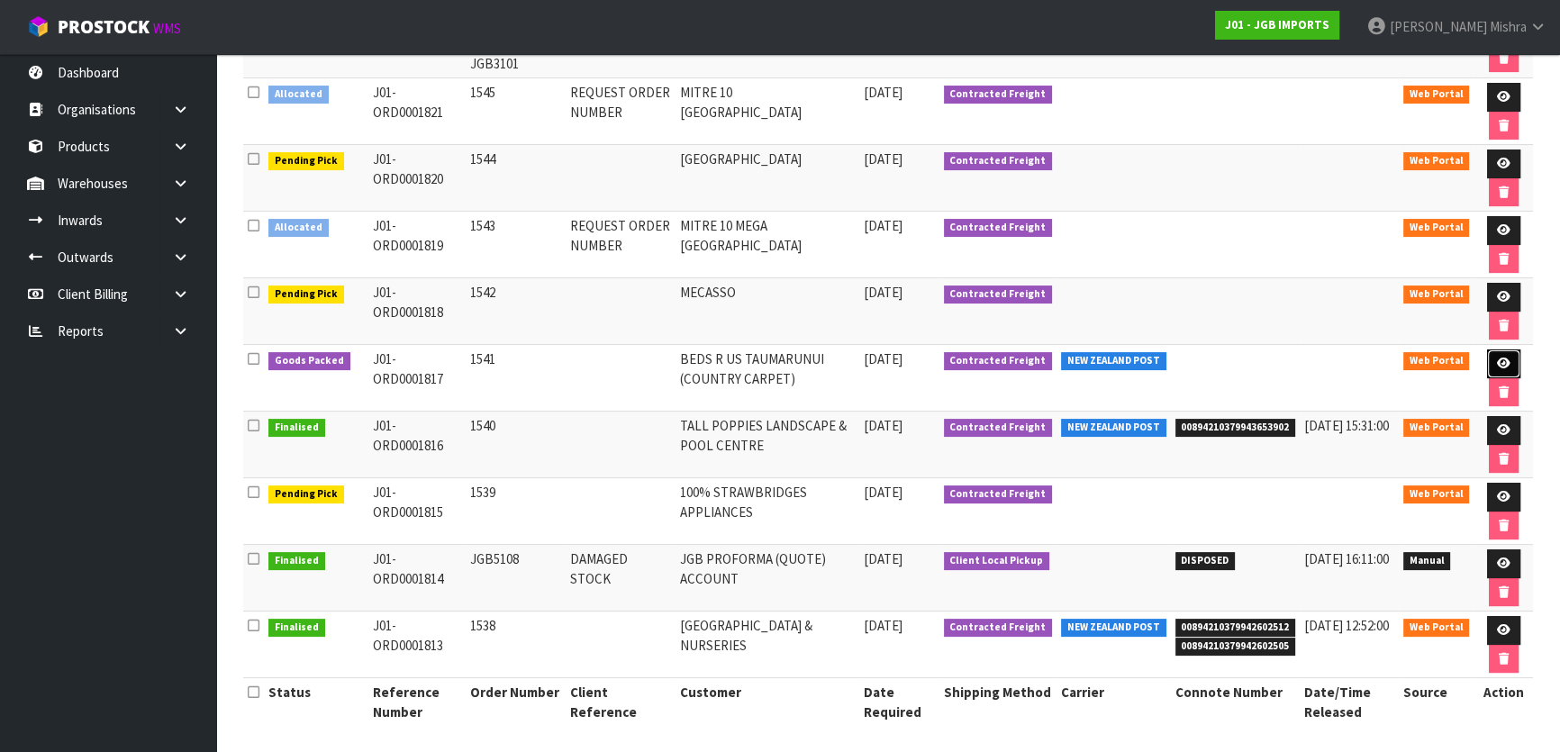
click at [1503, 363] on icon at bounding box center [1504, 364] width 14 height 12
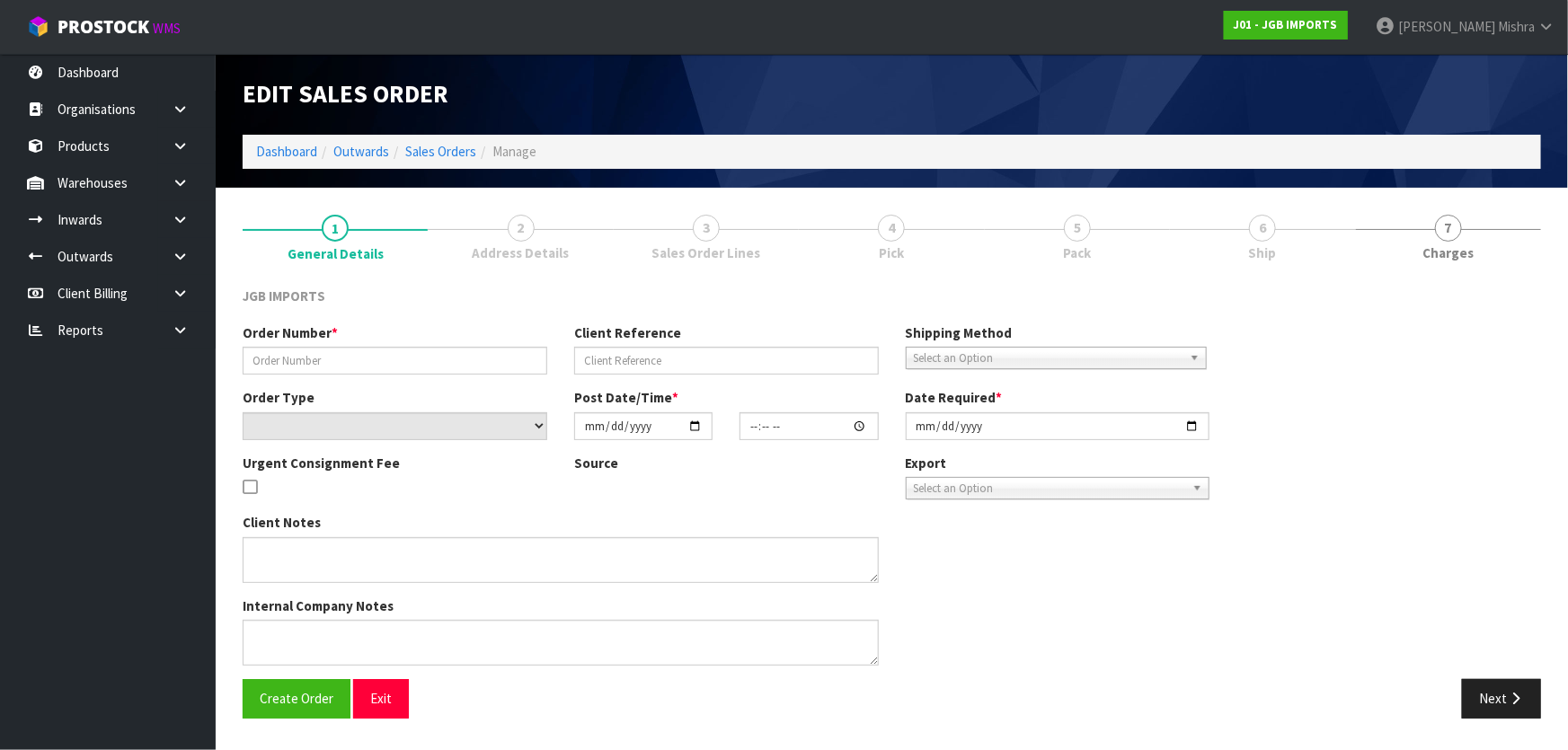
type input "1541"
select select "number:0"
type input "2025-08-26"
type input "21:32:00.000"
type input "[DATE]"
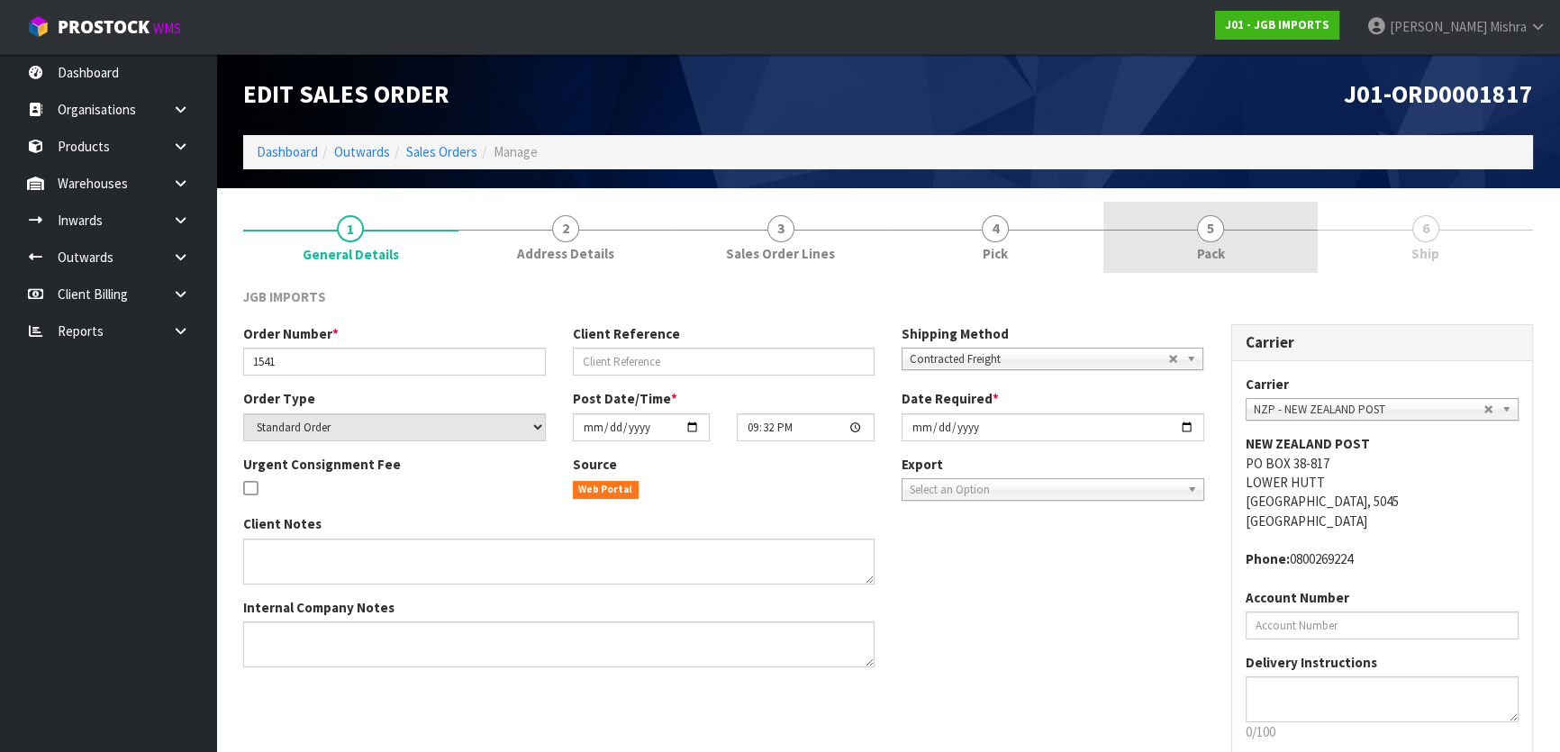
click at [1237, 242] on link "5 Pack" at bounding box center [1211, 237] width 215 height 71
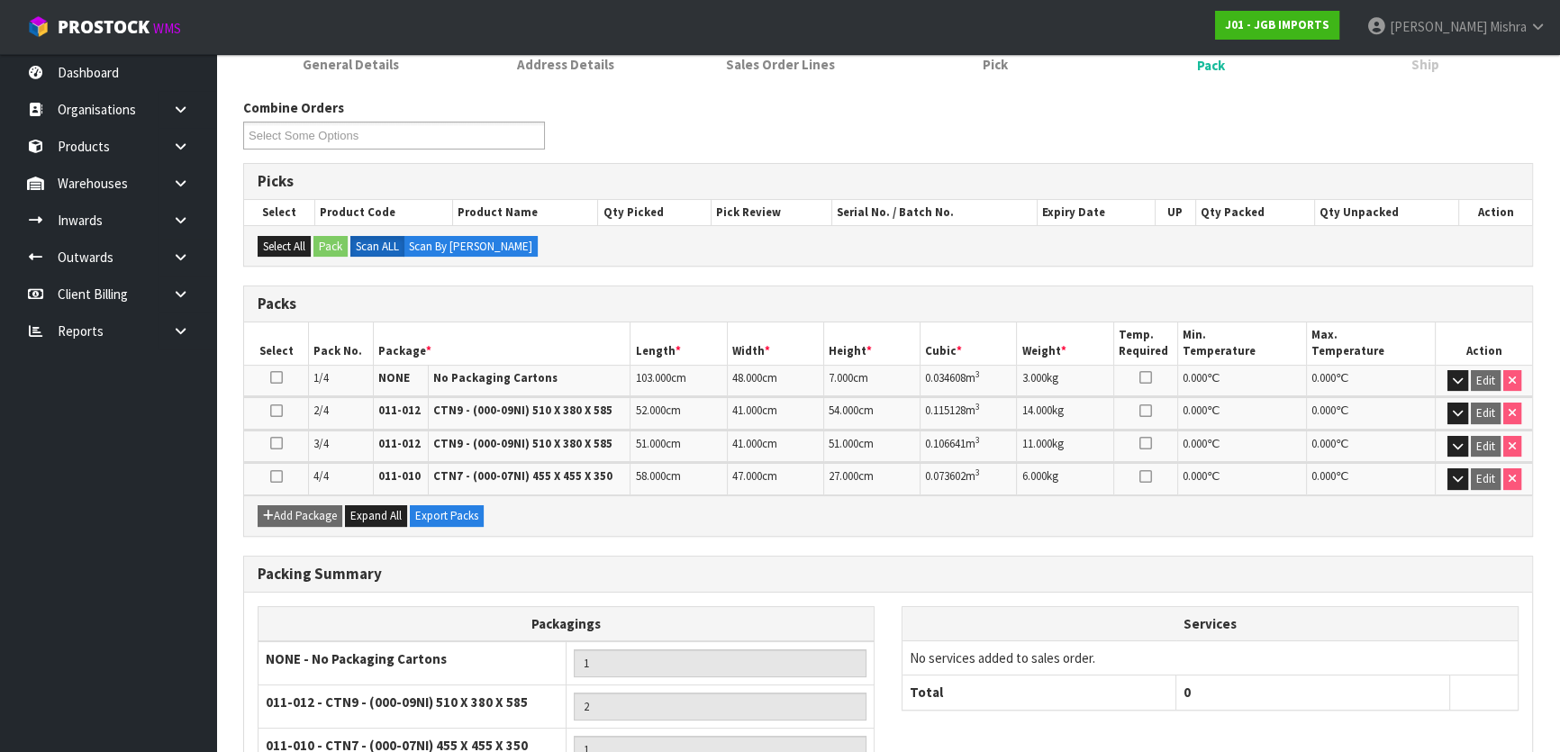
scroll to position [357, 0]
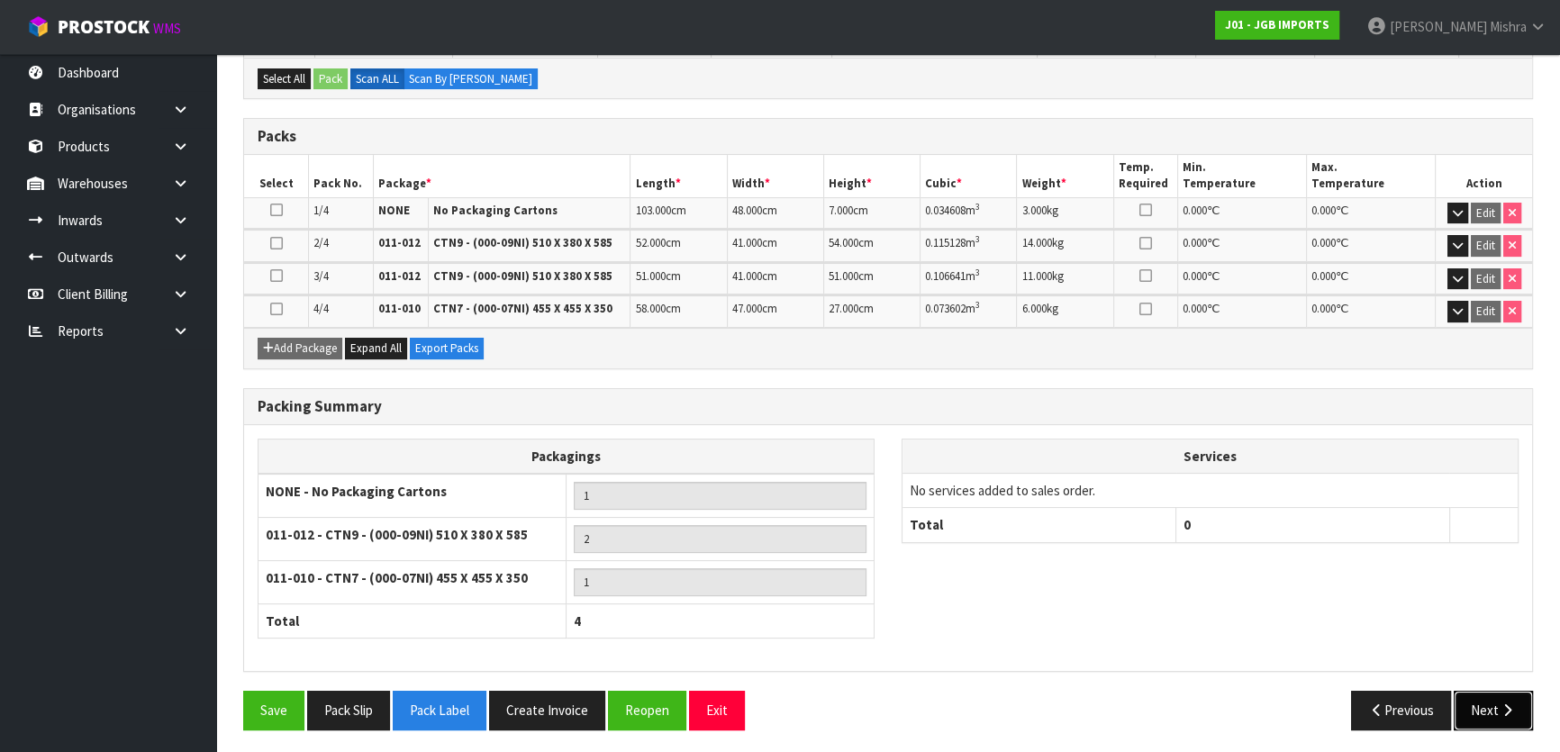
click at [1503, 709] on icon "button" at bounding box center [1507, 711] width 17 height 14
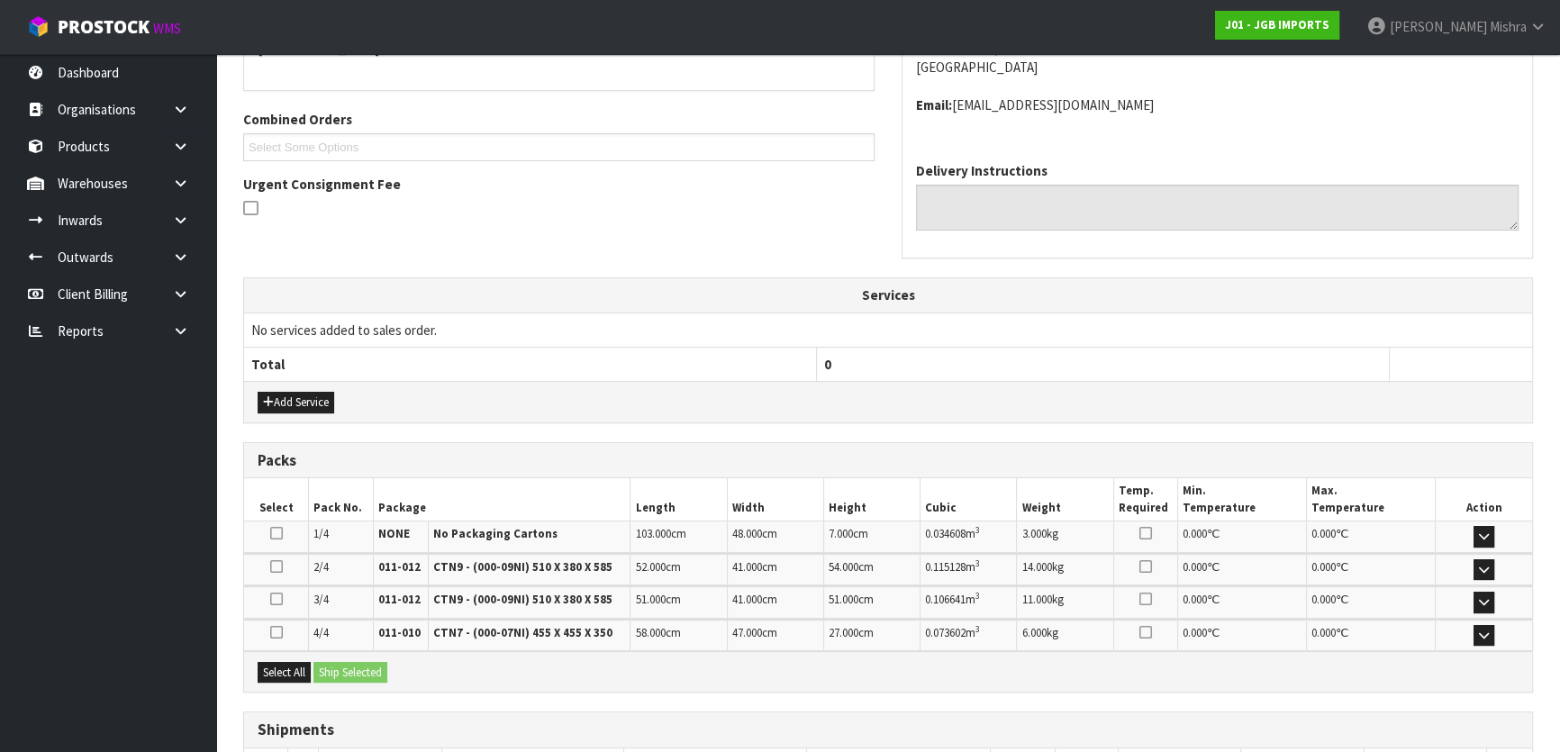
scroll to position [0, 0]
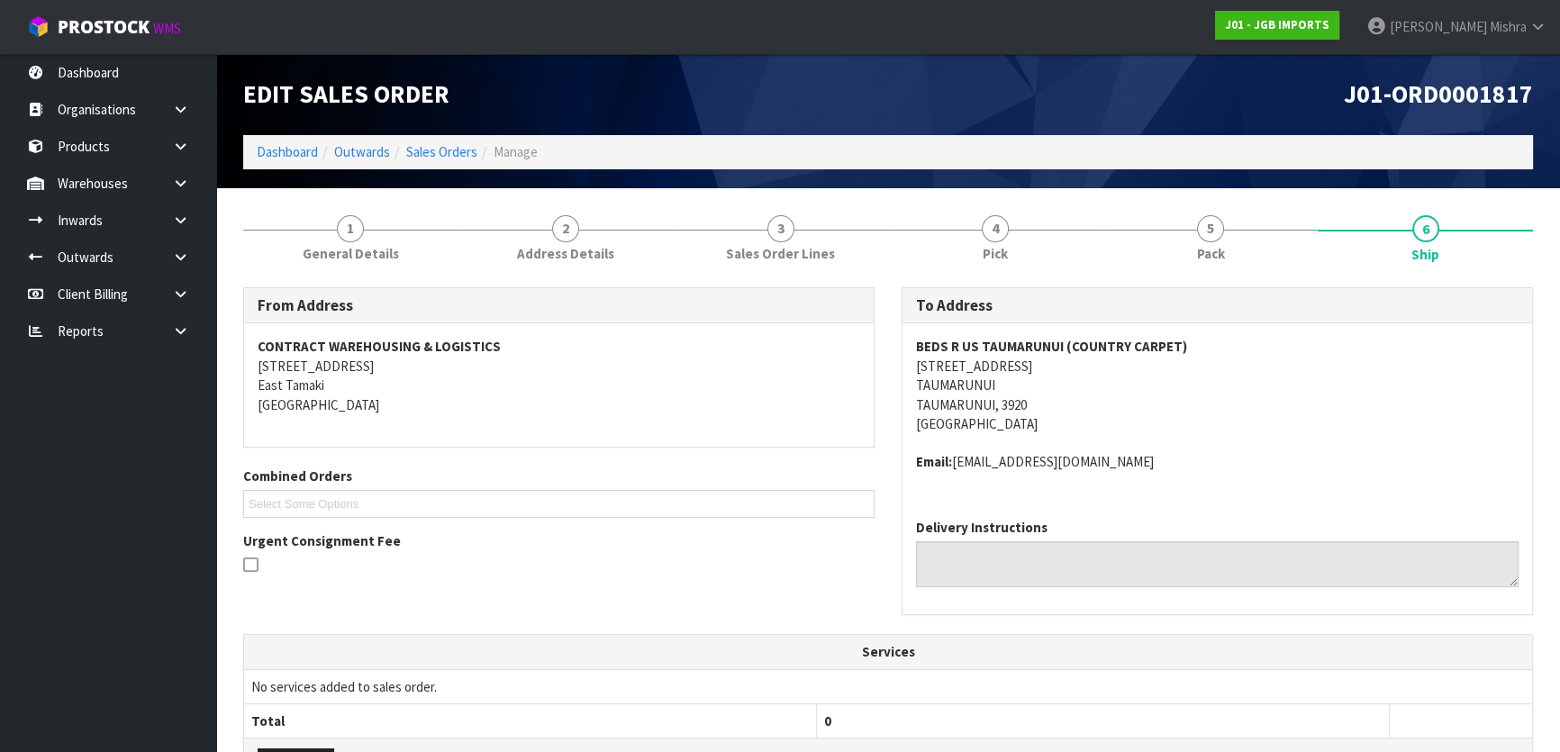
click at [1028, 351] on strong "BEDS R US TAUMARUNUI (COUNTRY CARPET)" at bounding box center [1051, 346] width 271 height 17
click at [985, 370] on address "BEDS R US TAUMARUNUI (COUNTRY CARPET) 119 HAKIAHA STREET TAUMARUNUI TAUMARUNUI,…" at bounding box center [1217, 385] width 603 height 96
copy address "119 HAKIAHA STREET"
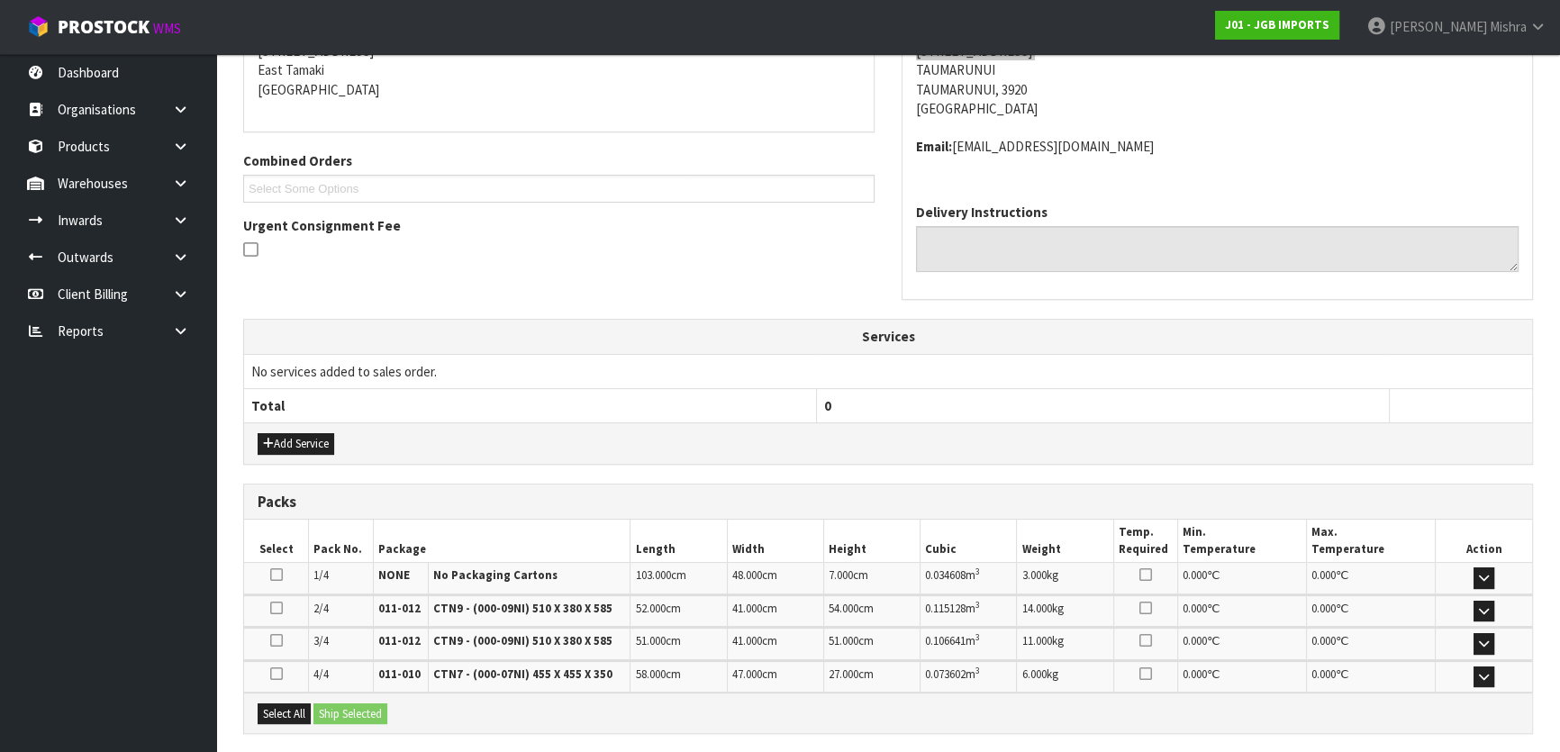
scroll to position [77, 0]
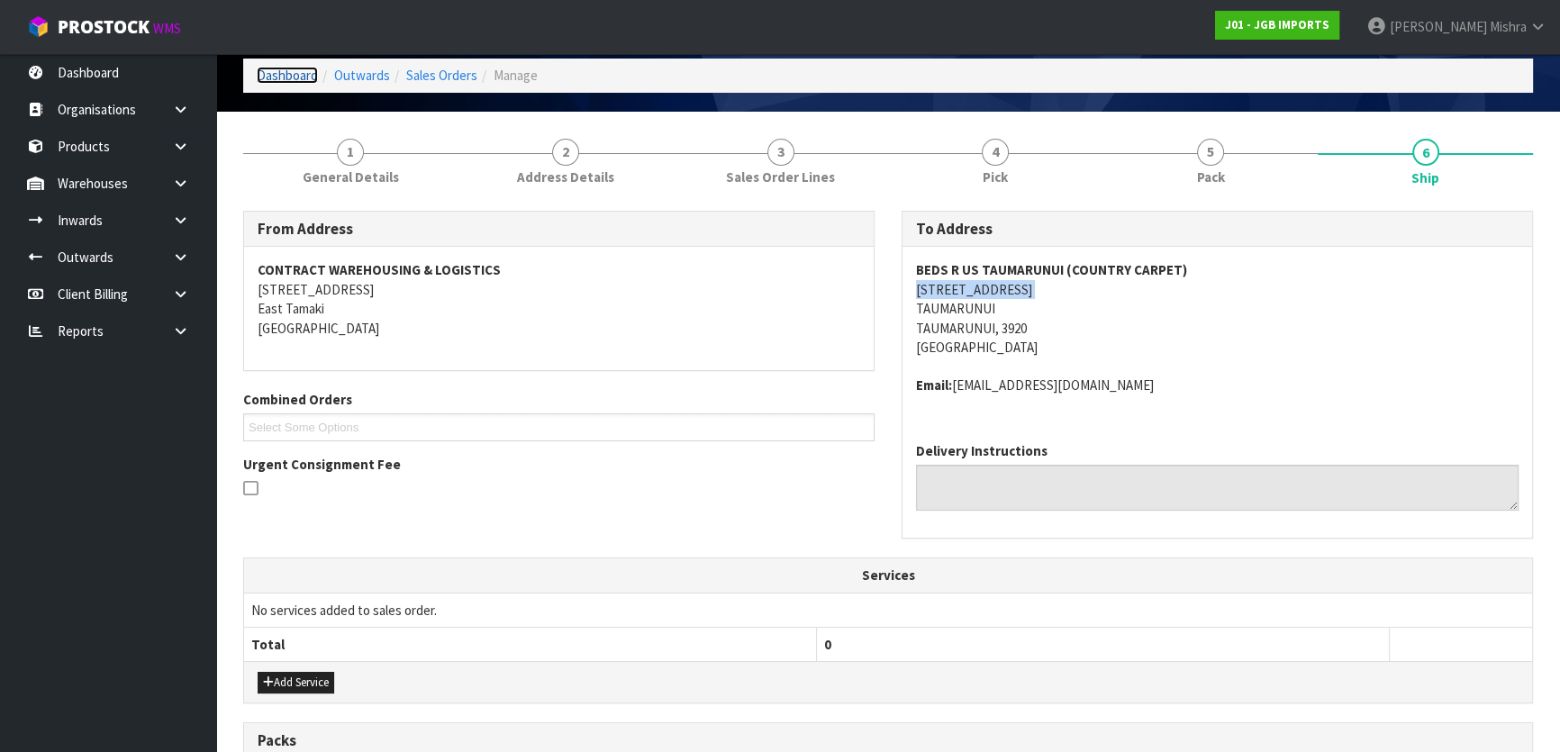
click at [270, 74] on link "Dashboard" at bounding box center [287, 75] width 61 height 17
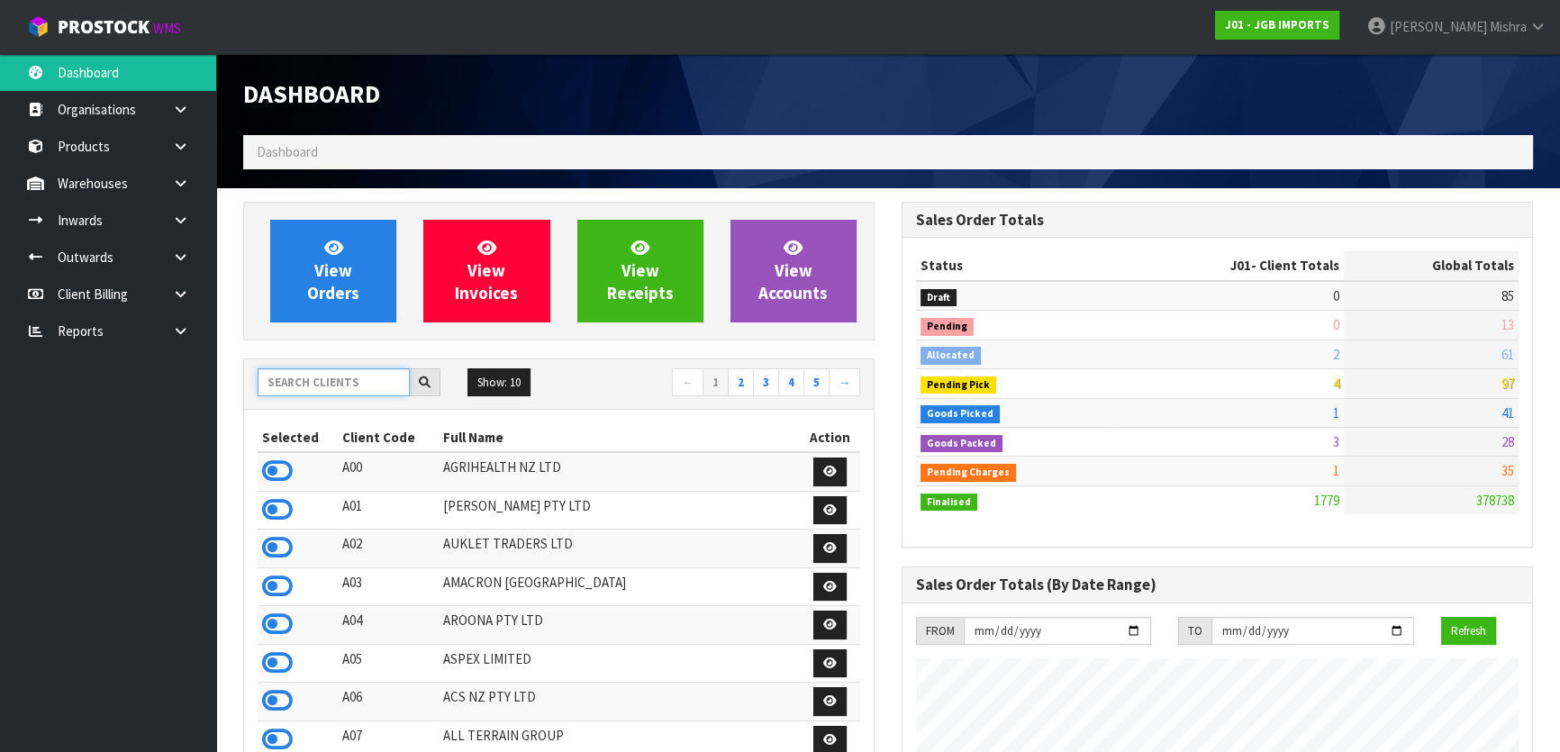
click at [342, 382] on input "text" at bounding box center [334, 382] width 152 height 28
type input "13"
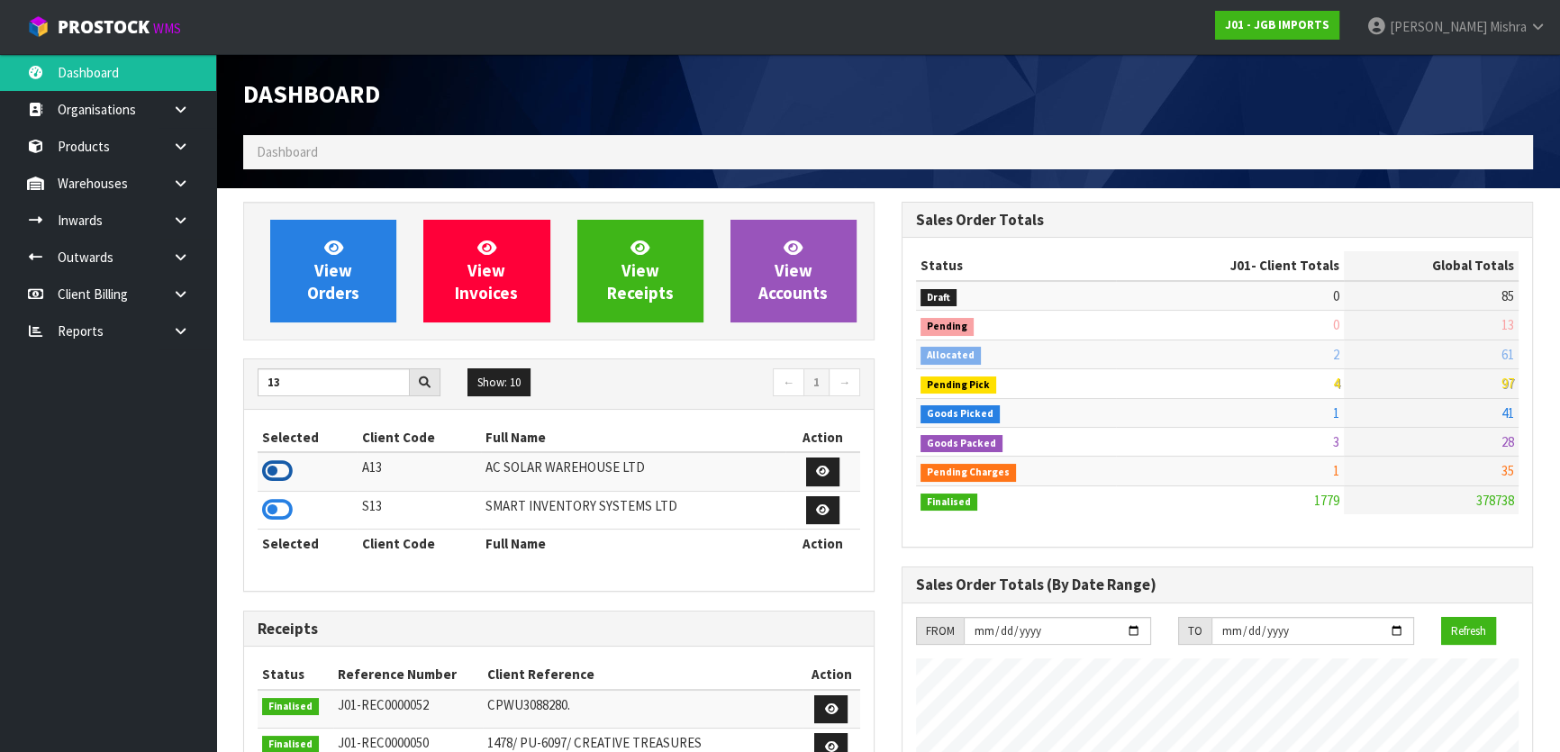
click at [277, 477] on icon at bounding box center [277, 471] width 31 height 27
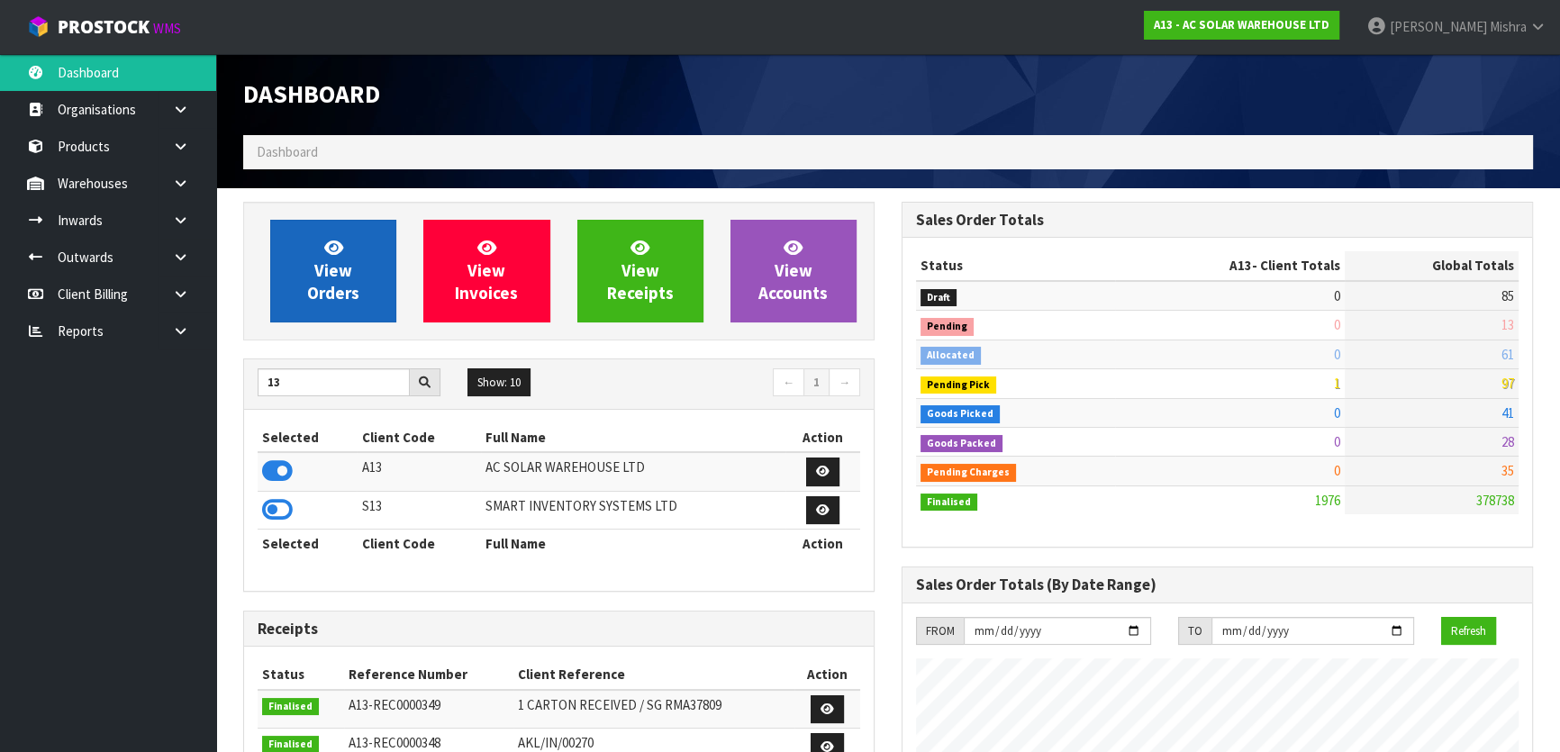
scroll to position [1497, 658]
click at [336, 245] on icon at bounding box center [333, 247] width 19 height 17
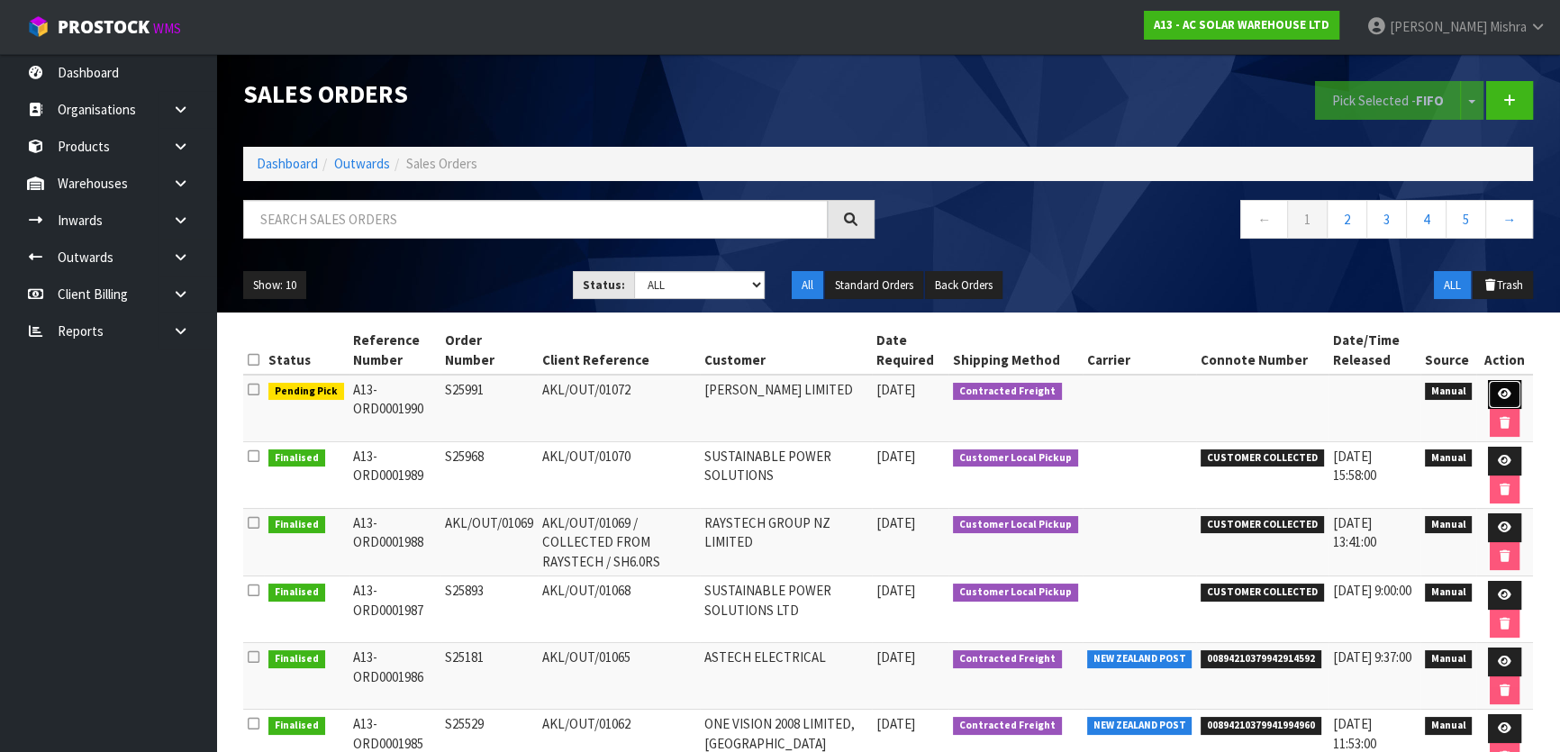
click at [1500, 395] on icon at bounding box center [1505, 394] width 14 height 12
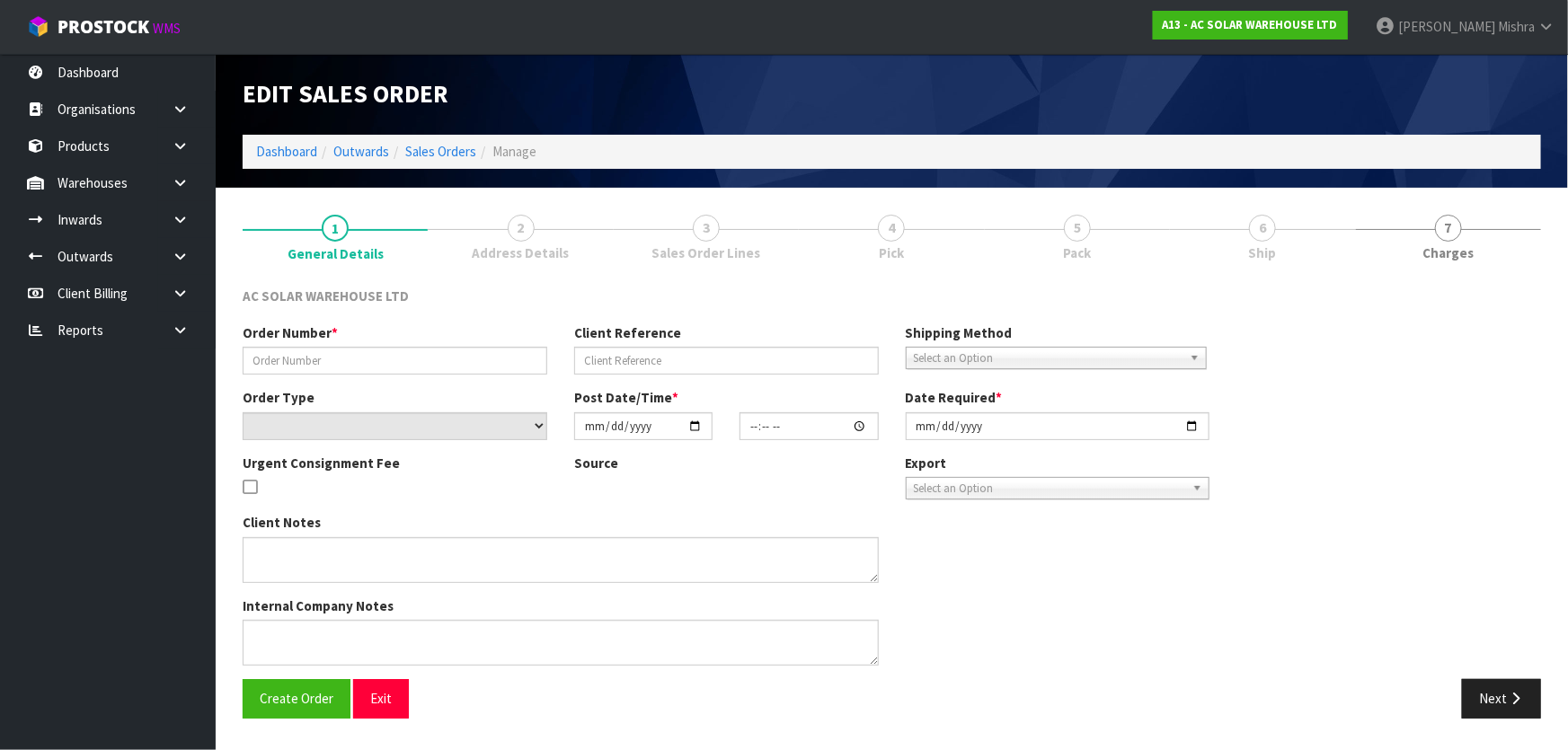
type input "S25991"
type input "AKL/OUT/01072"
select select "number:0"
type input "[DATE]"
type input "08:14:00.000"
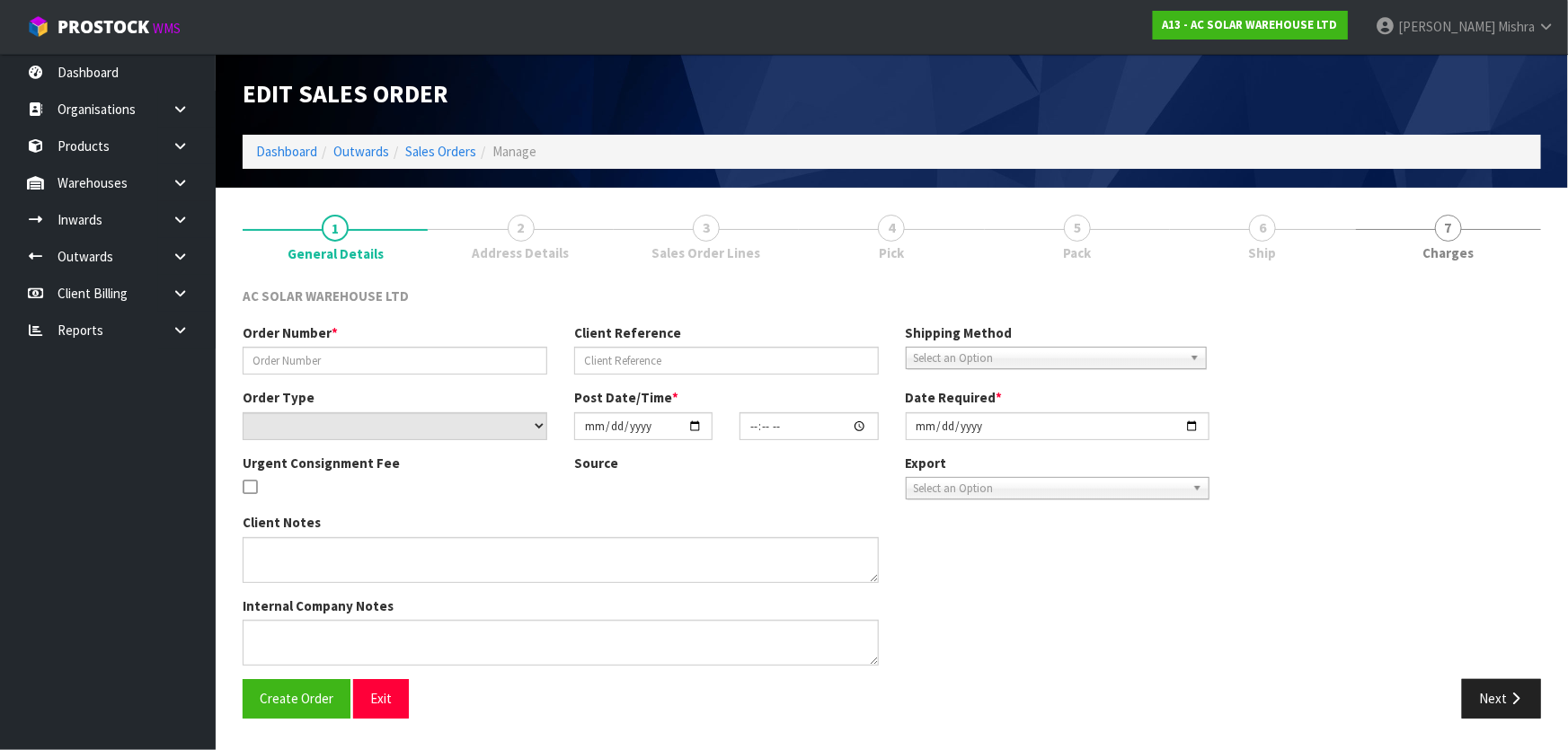
type input "[DATE]"
type textarea "SEND WITH NZ POST"
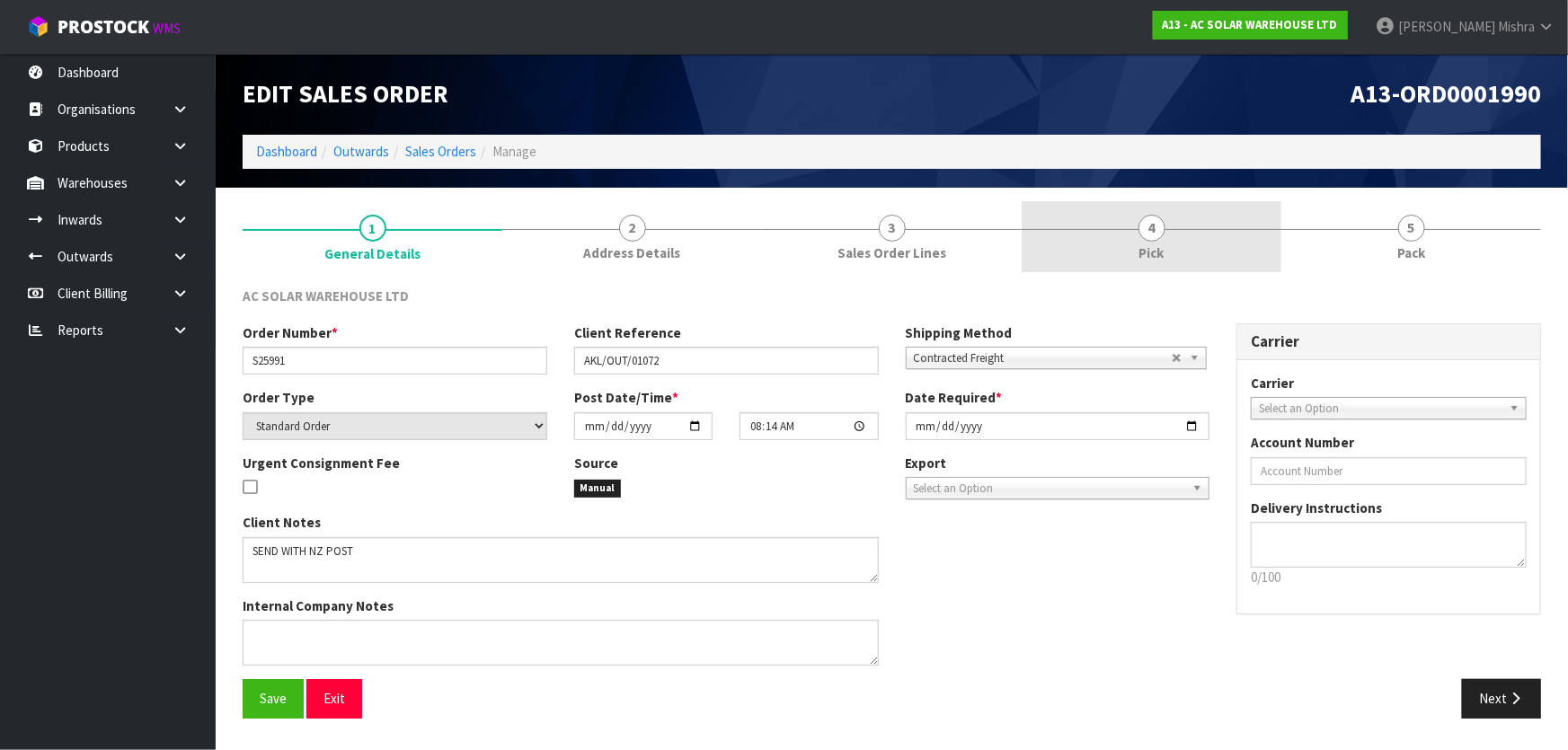
click at [1207, 231] on link "4 Pick" at bounding box center [1151, 236] width 259 height 71
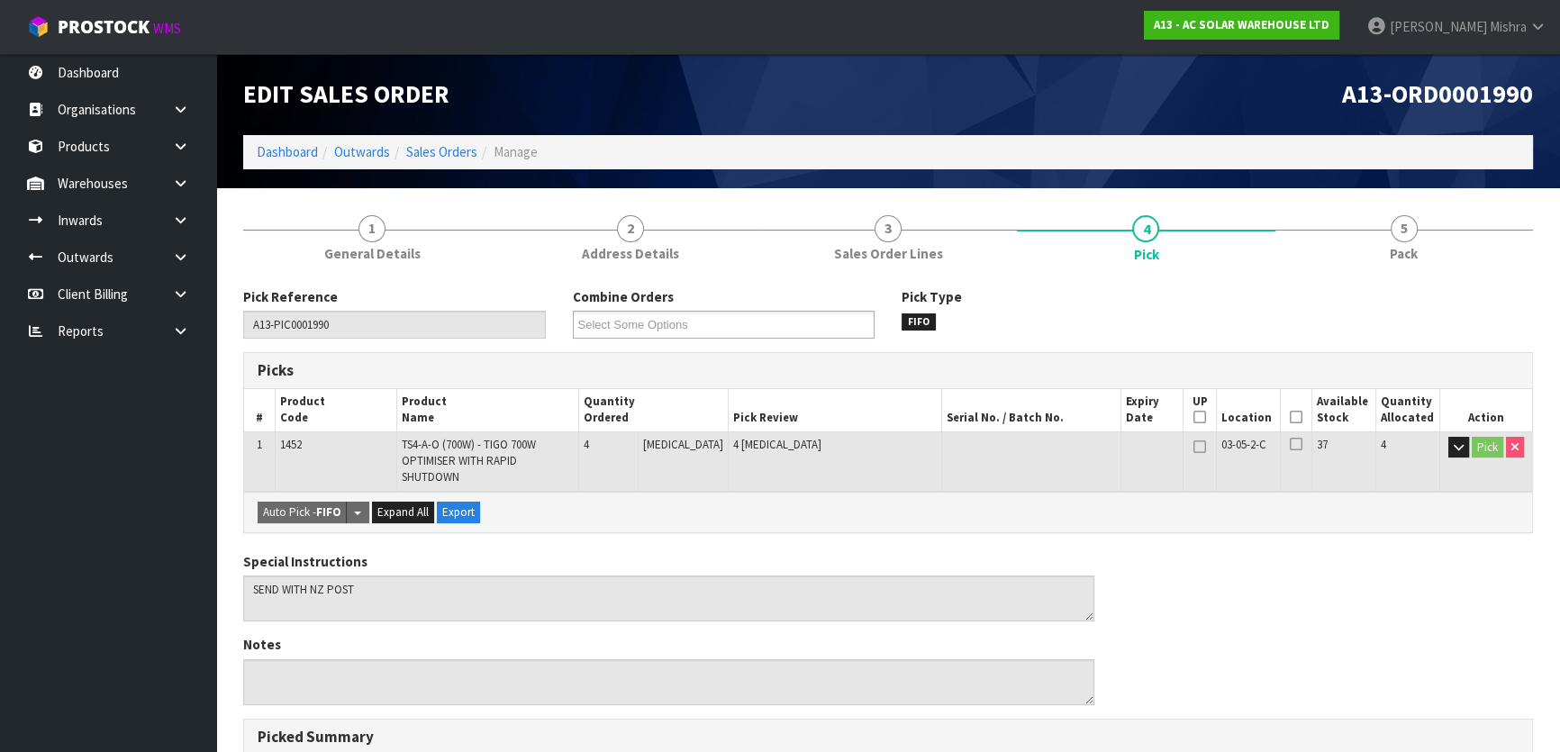
click at [1294, 417] on icon at bounding box center [1296, 417] width 13 height 1
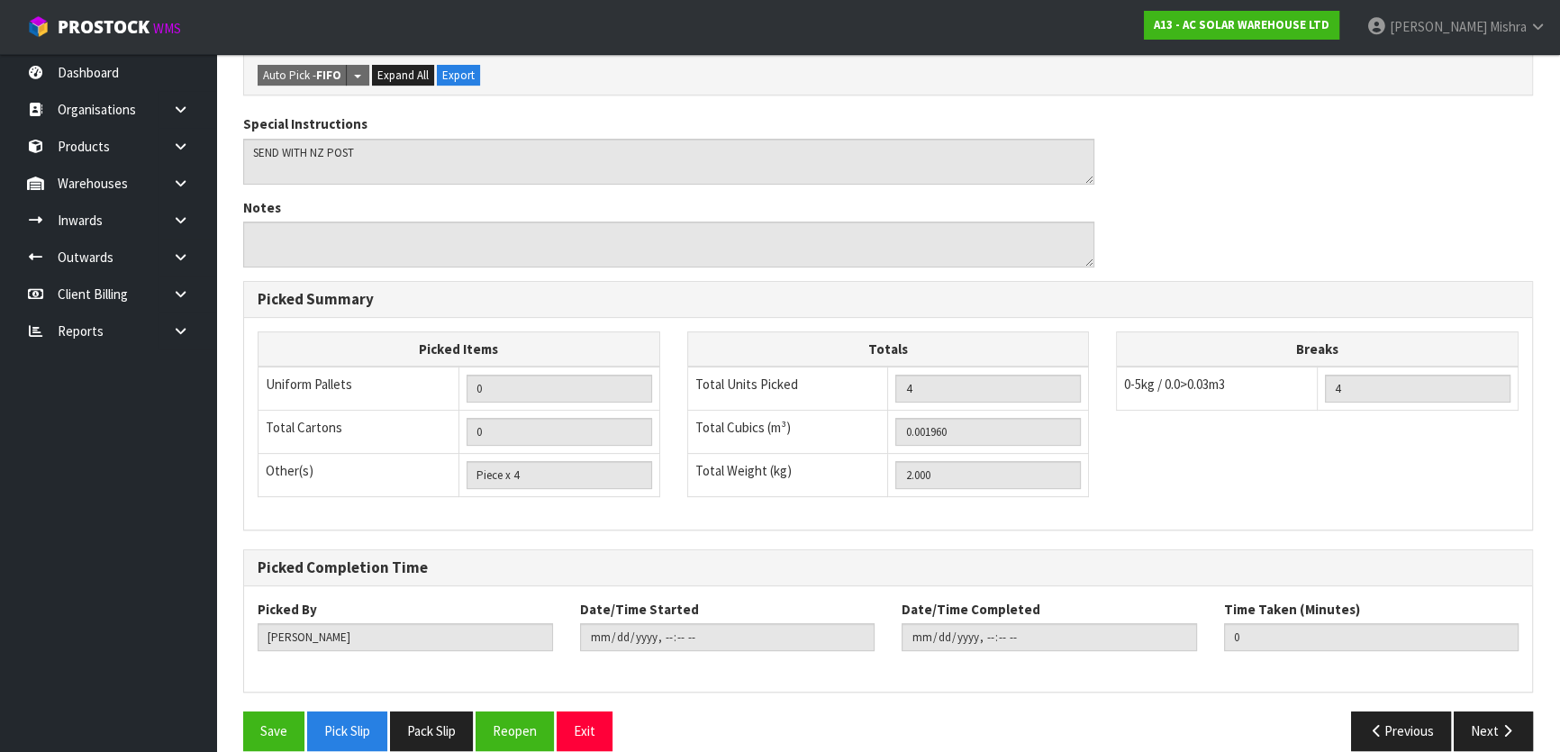
scroll to position [508, 0]
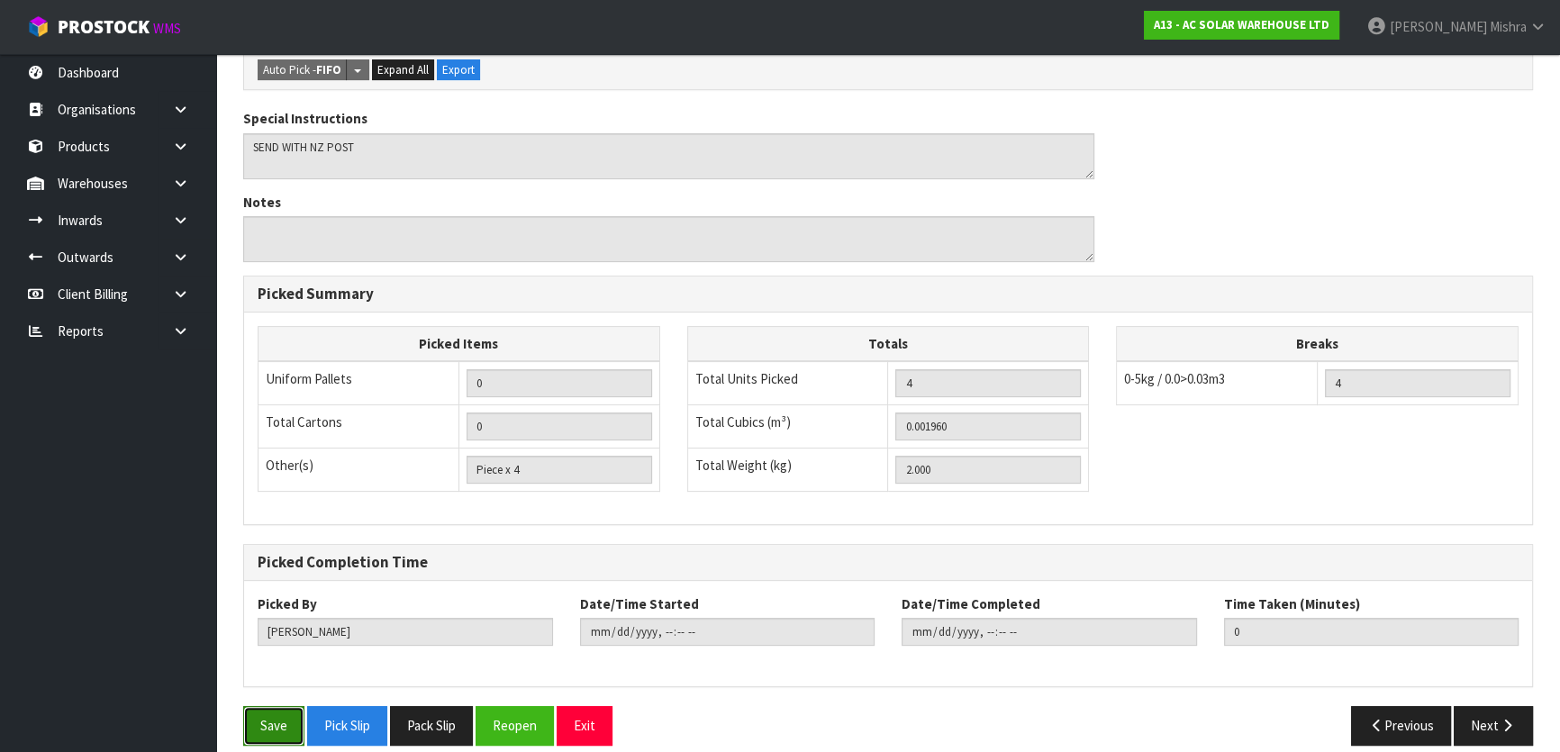
click at [256, 715] on button "Save" at bounding box center [273, 725] width 61 height 39
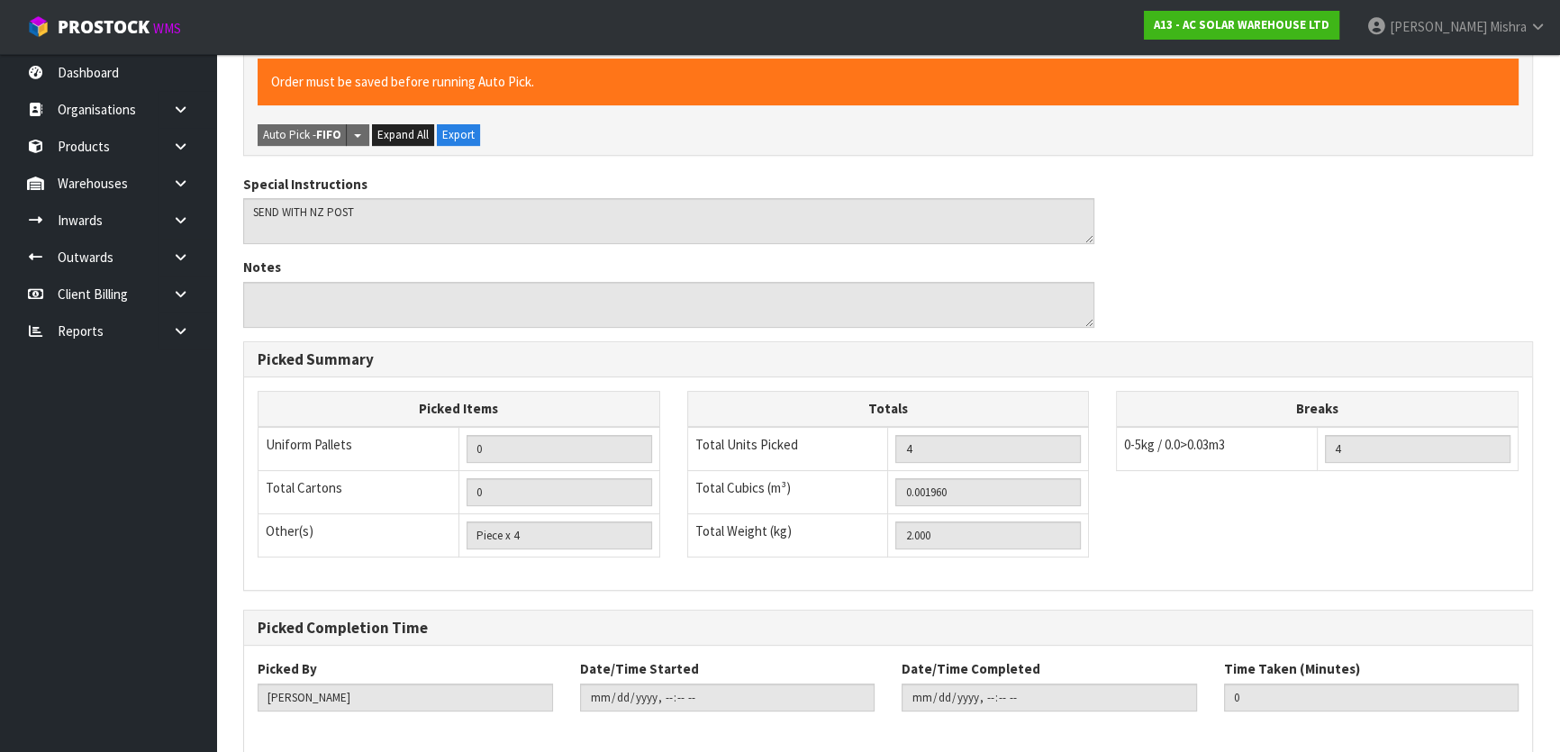
scroll to position [0, 0]
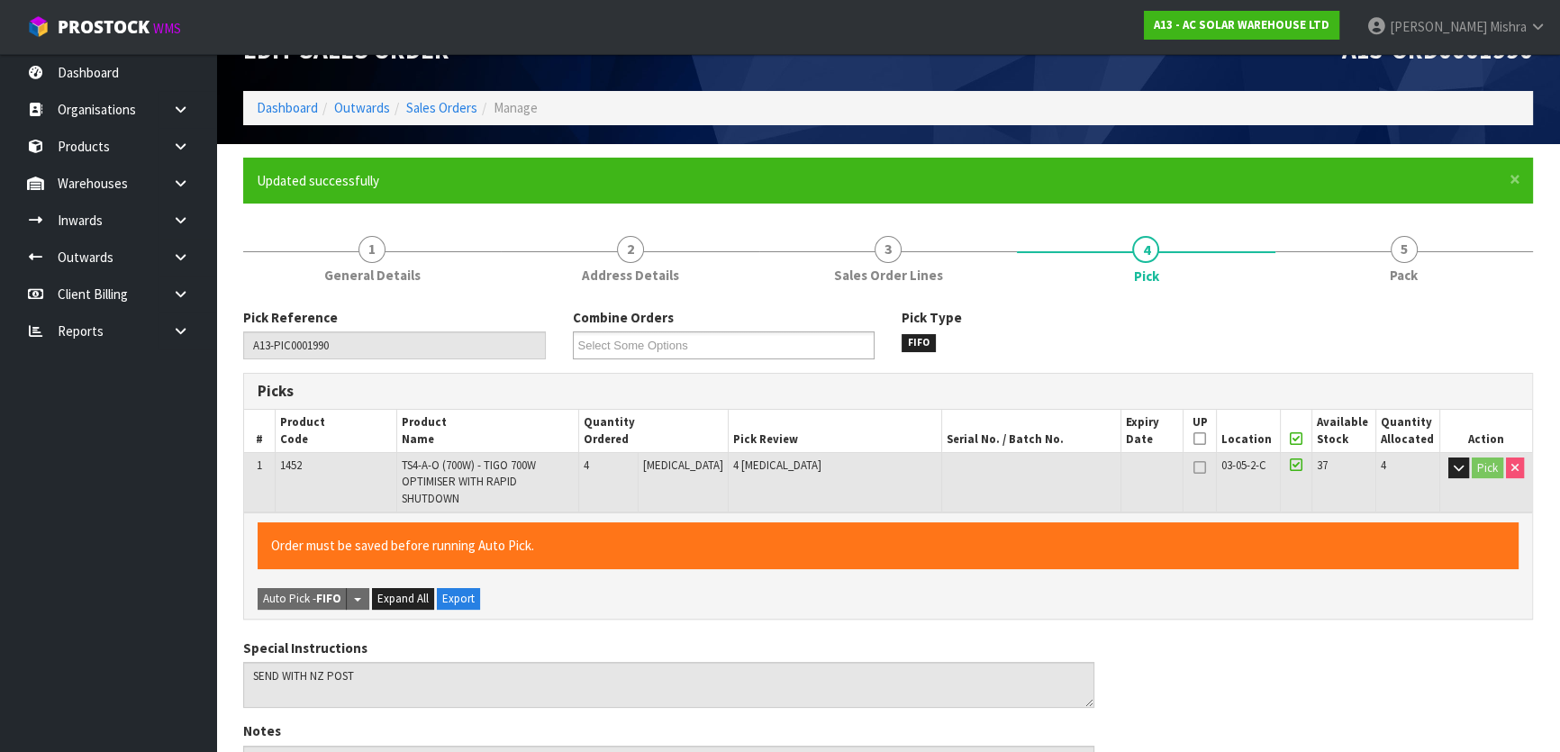
type input "[PERSON_NAME]"
type input "2025-08-28T13:37:49"
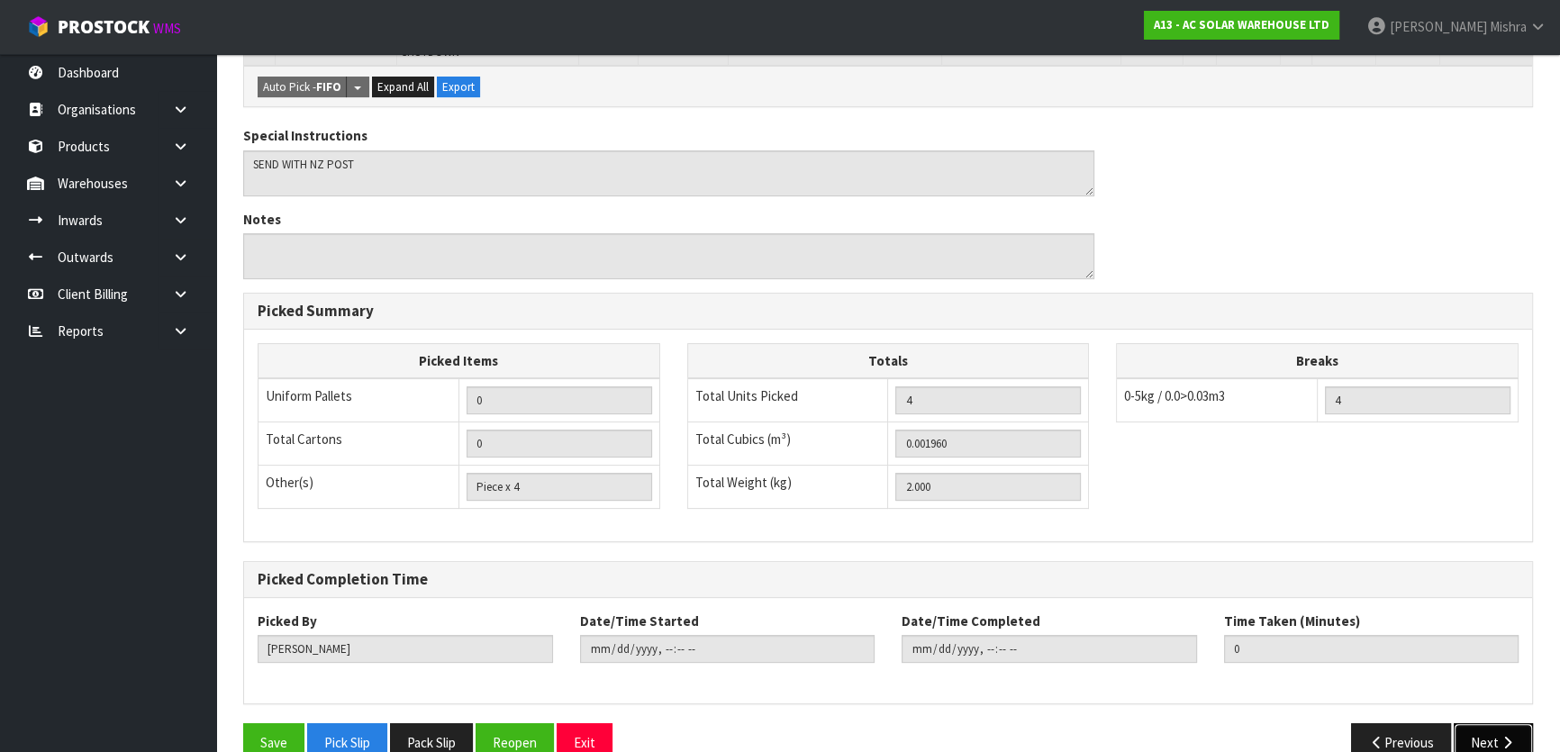
click at [1464, 736] on button "Next" at bounding box center [1493, 742] width 79 height 39
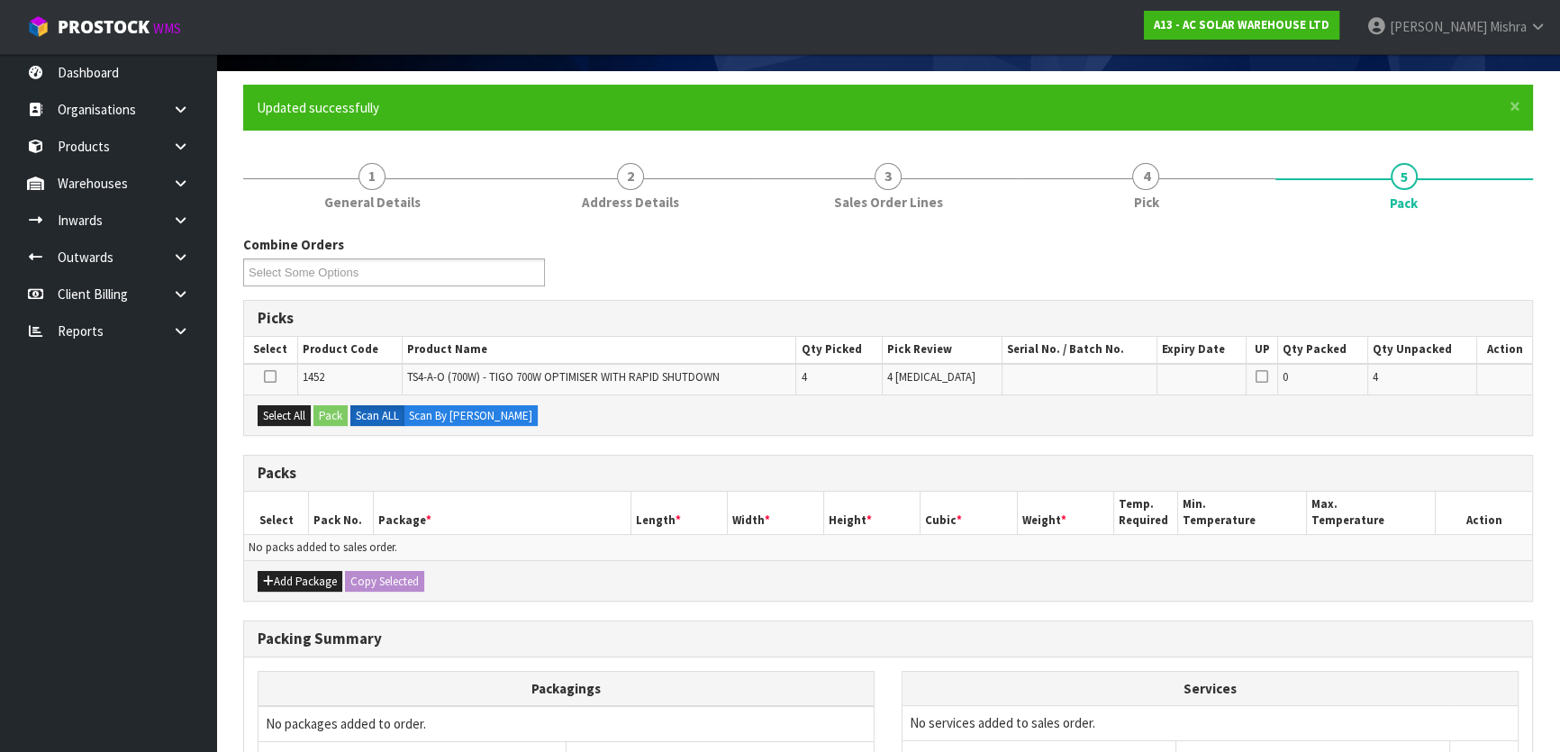
scroll to position [0, 0]
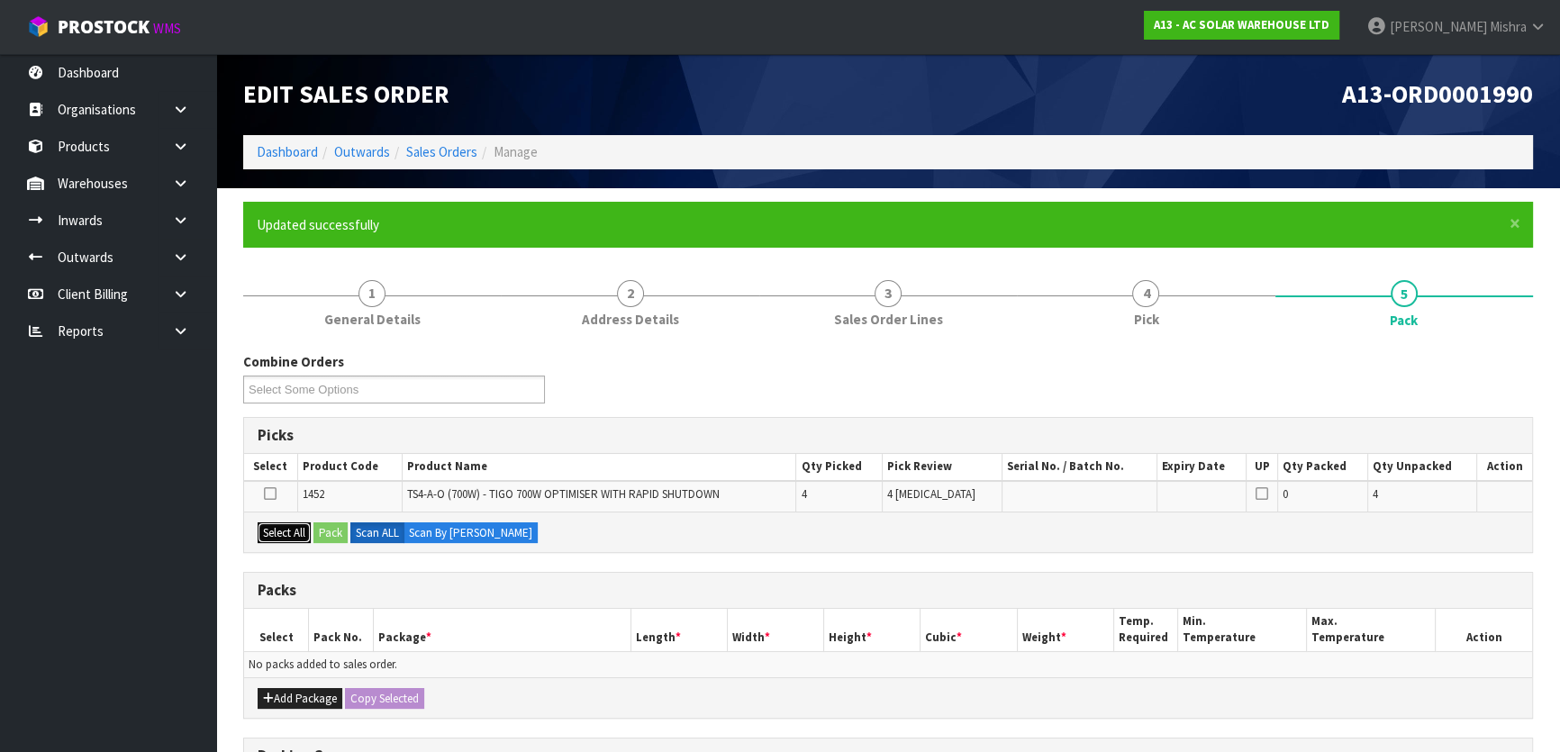
click at [286, 532] on button "Select All" at bounding box center [284, 534] width 53 height 22
click at [332, 532] on button "Pack" at bounding box center [331, 534] width 34 height 22
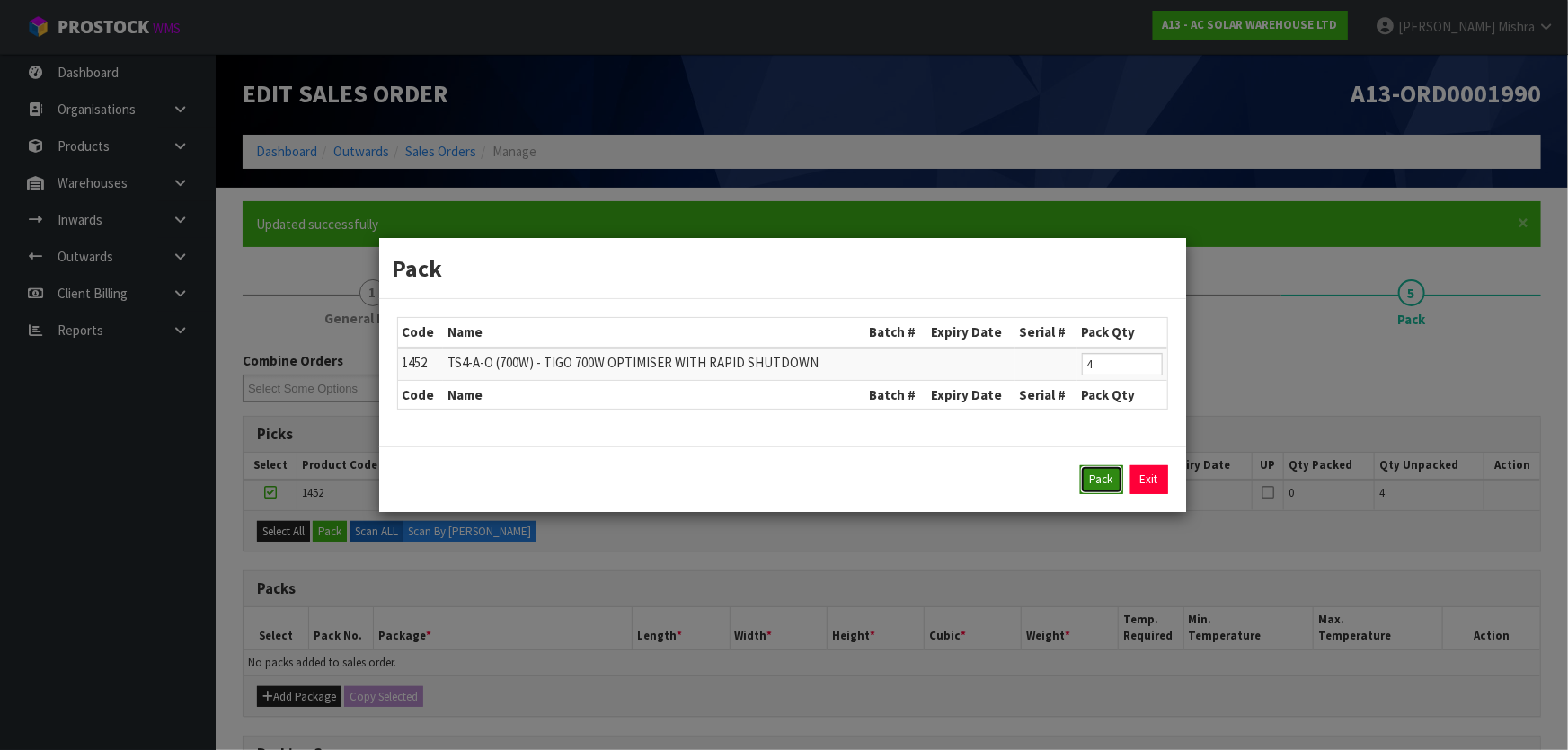
click at [1104, 475] on button "Pack" at bounding box center [1101, 480] width 43 height 29
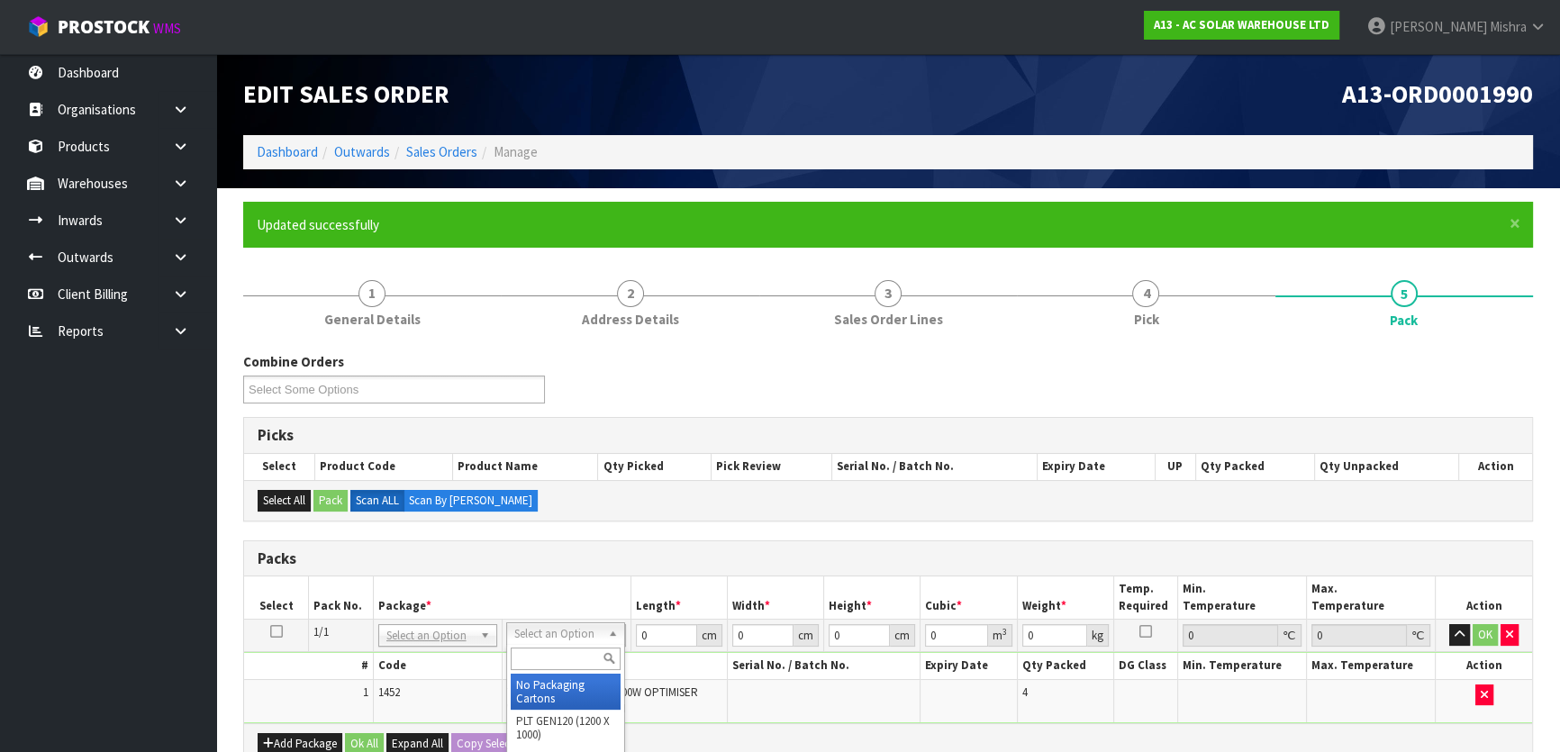
click at [538, 650] on input "text" at bounding box center [566, 659] width 110 height 23
type input "OC"
type input "2"
drag, startPoint x: 654, startPoint y: 639, endPoint x: 625, endPoint y: 632, distance: 29.5
click at [626, 632] on tr "1/1 NONE 007-001 007-002 007-004 007-009 007-013 007-014 007-015 007-017 007-01…" at bounding box center [888, 636] width 1288 height 32
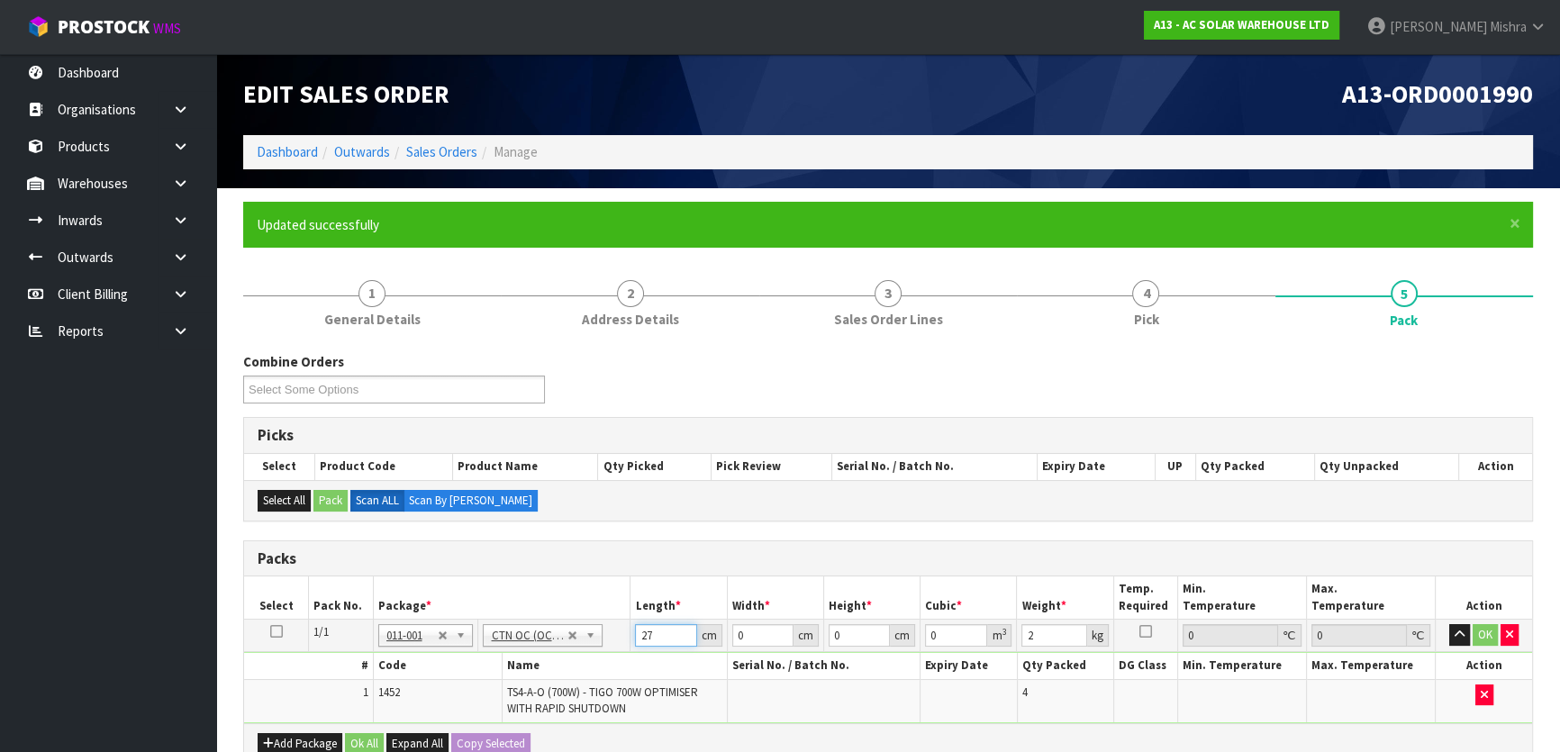
type input "27"
type input "22"
type input "1"
type input "0.000594"
type input "17"
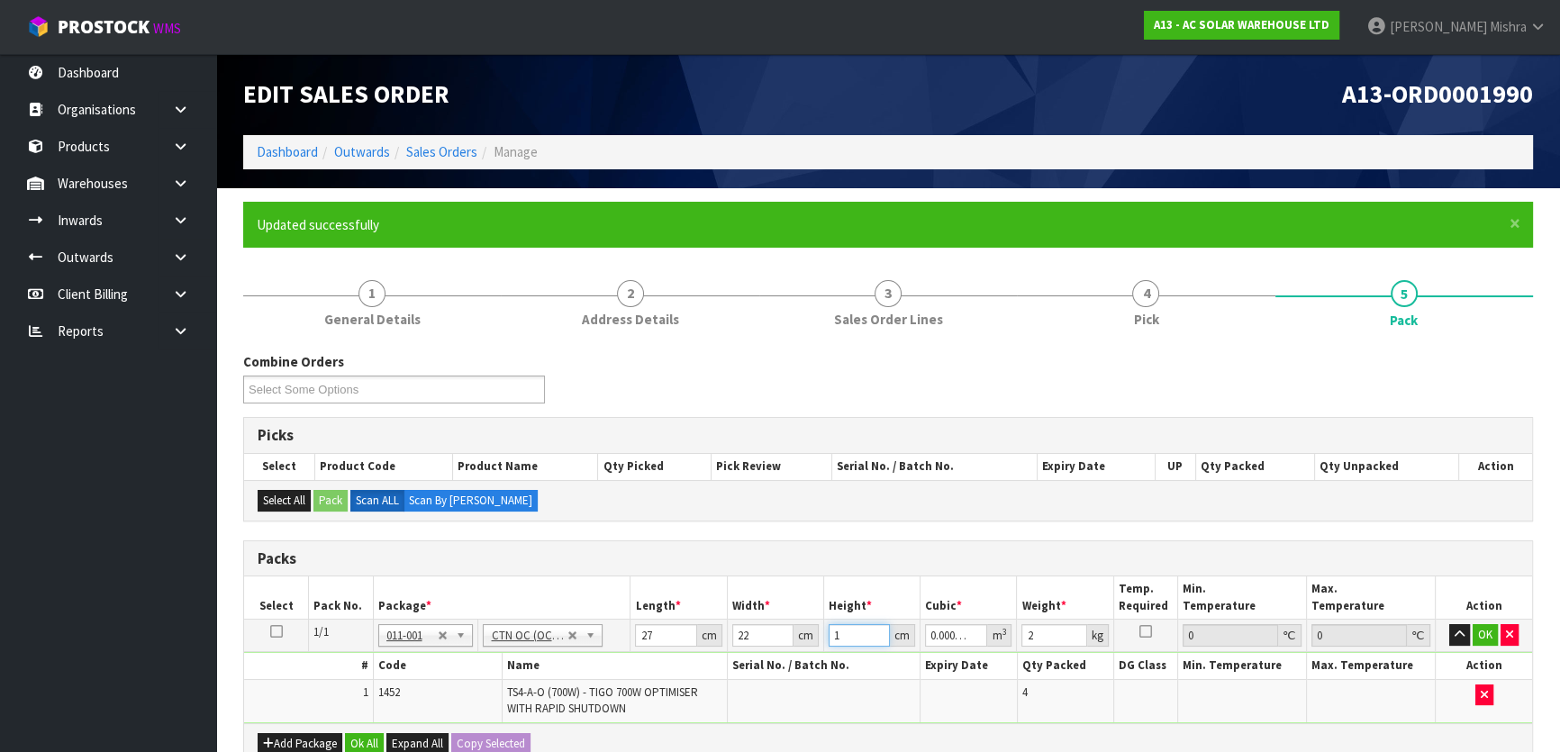
type input "0.010098"
type input "17"
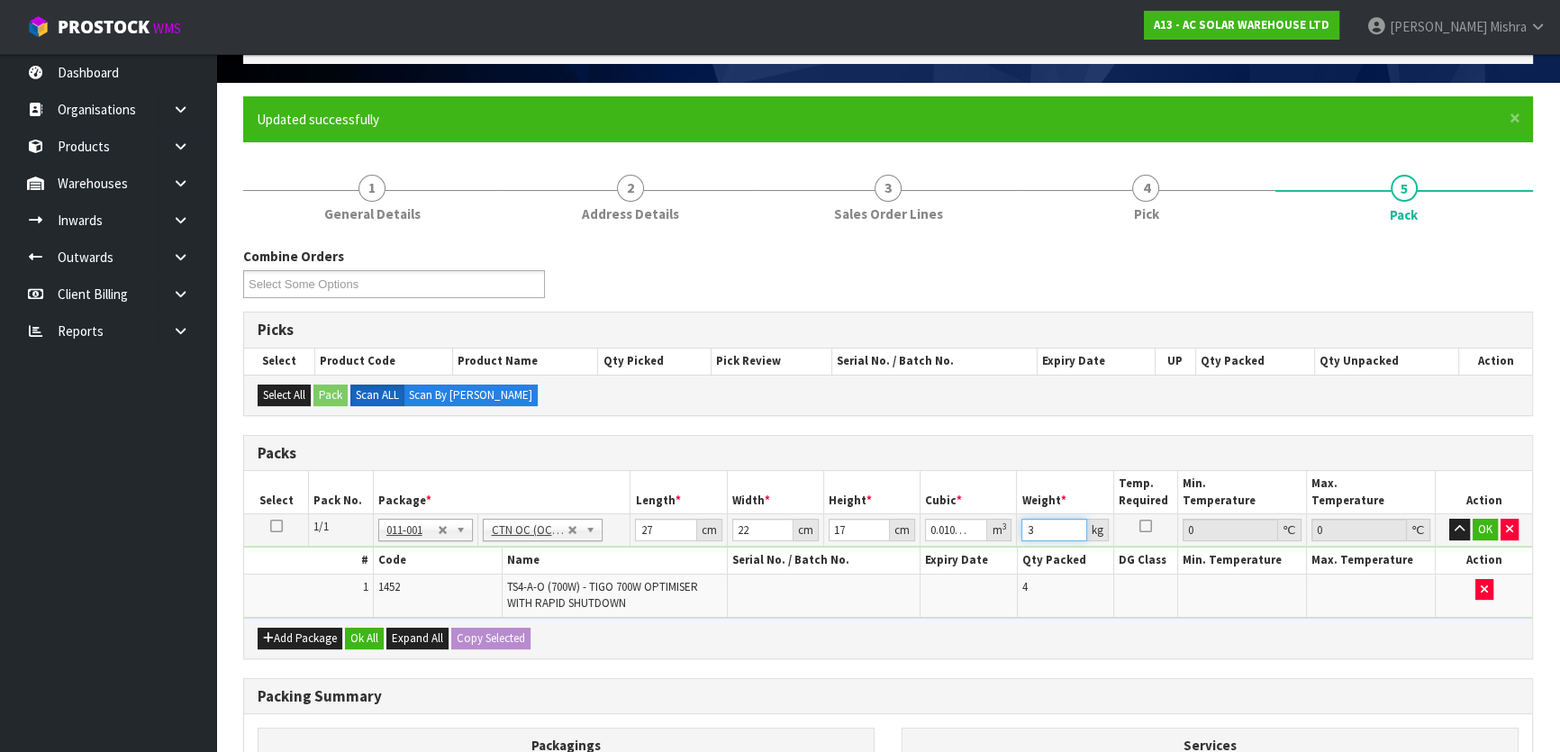
scroll to position [327, 0]
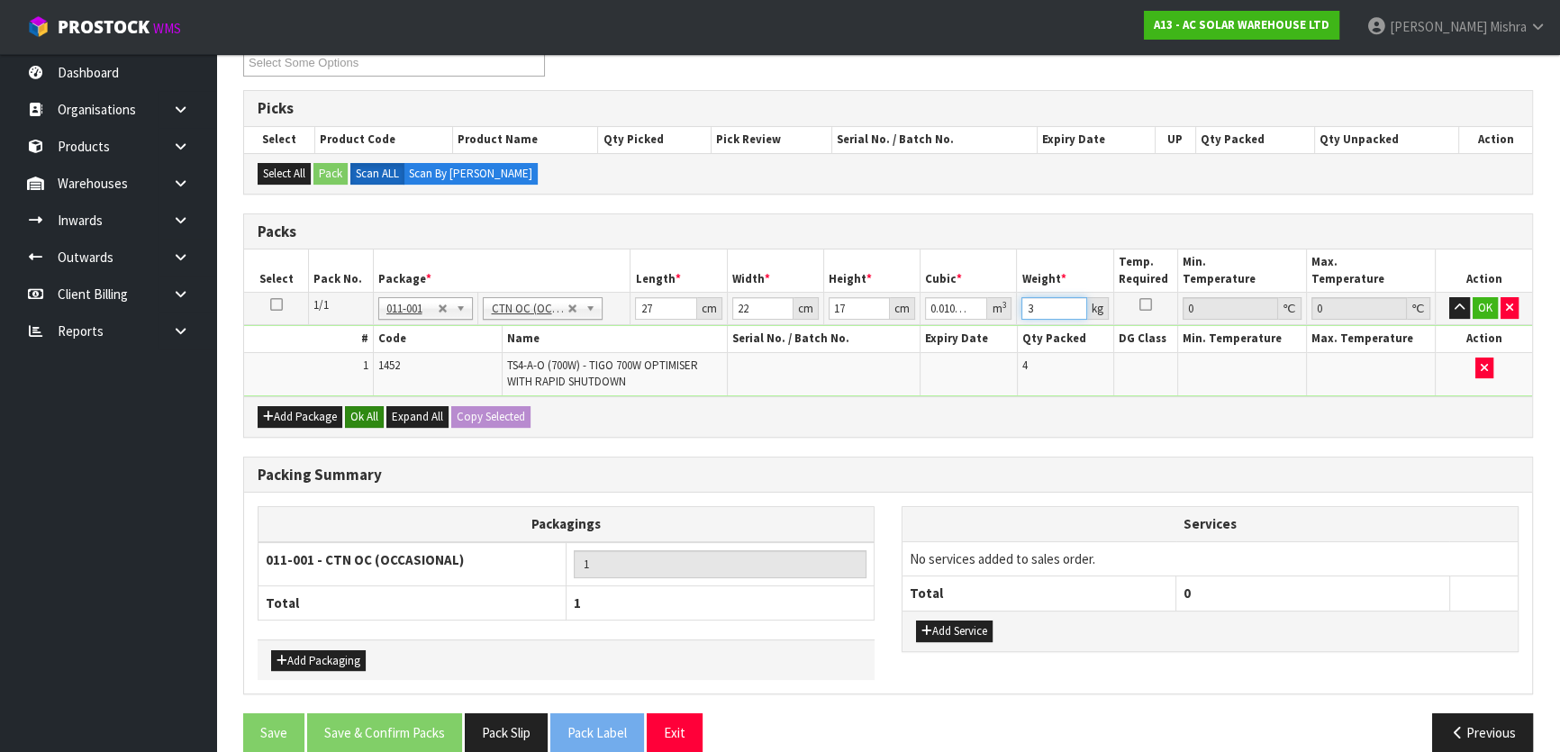
type input "3"
click at [360, 417] on button "Ok All" at bounding box center [364, 417] width 39 height 22
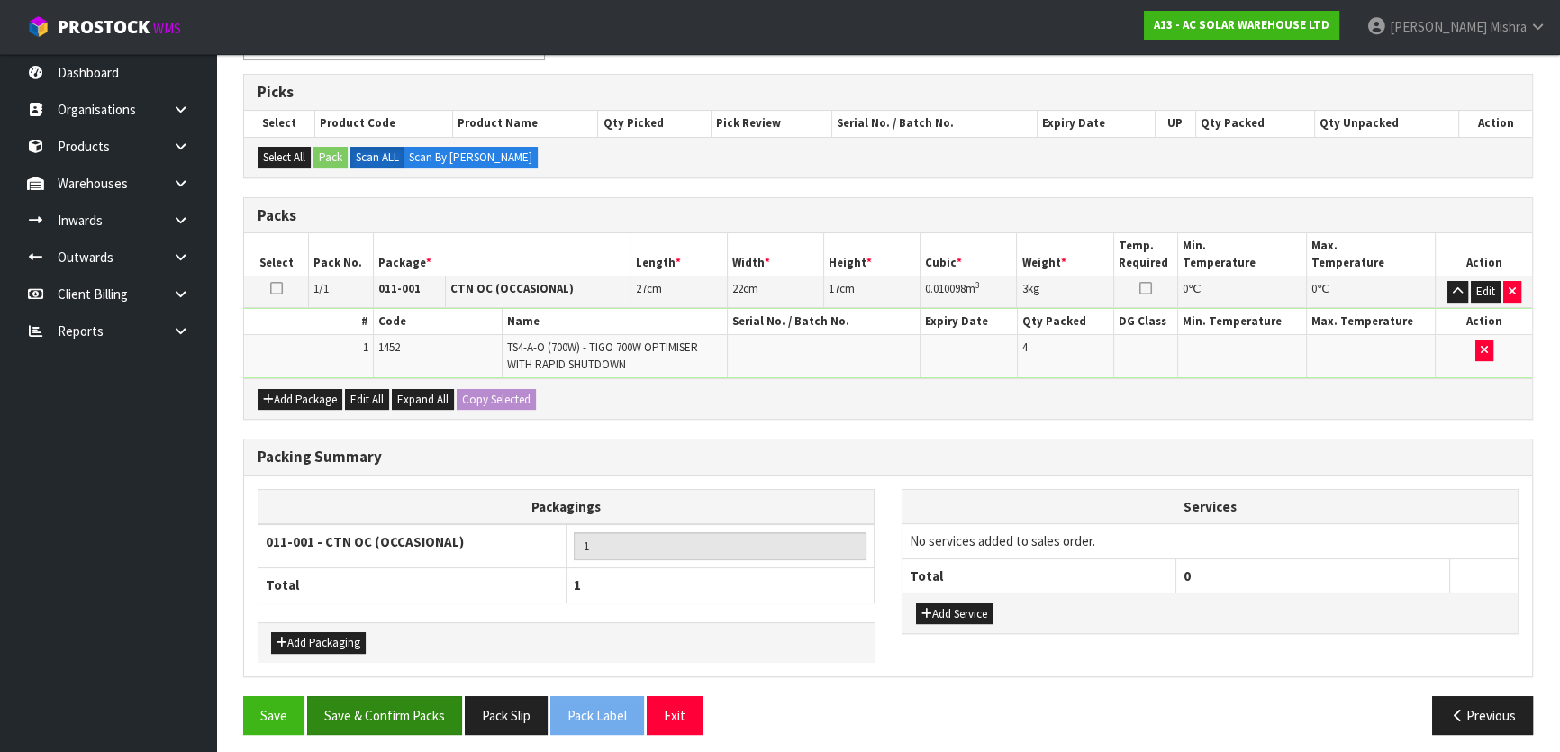
scroll to position [349, 0]
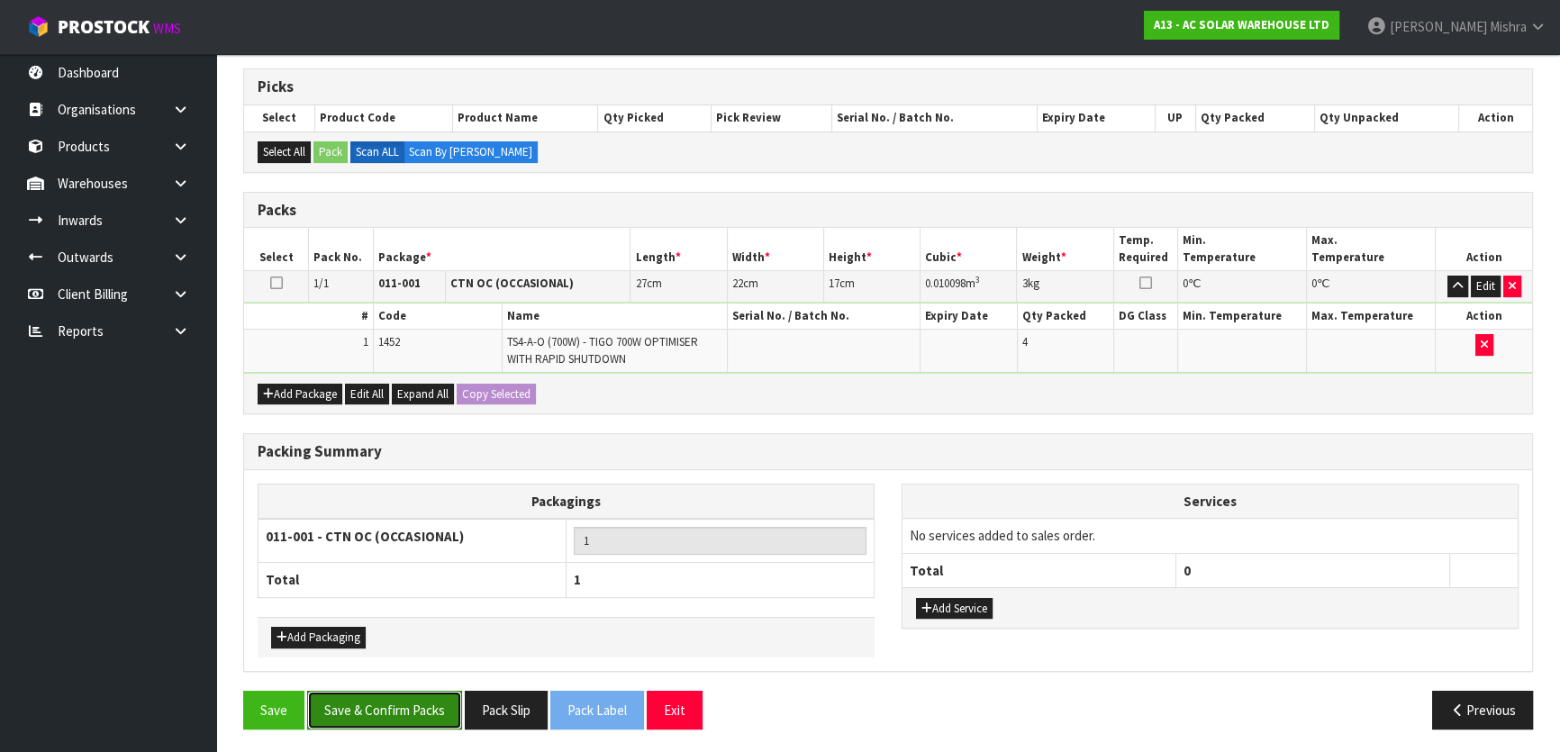
click at [369, 721] on button "Save & Confirm Packs" at bounding box center [384, 710] width 155 height 39
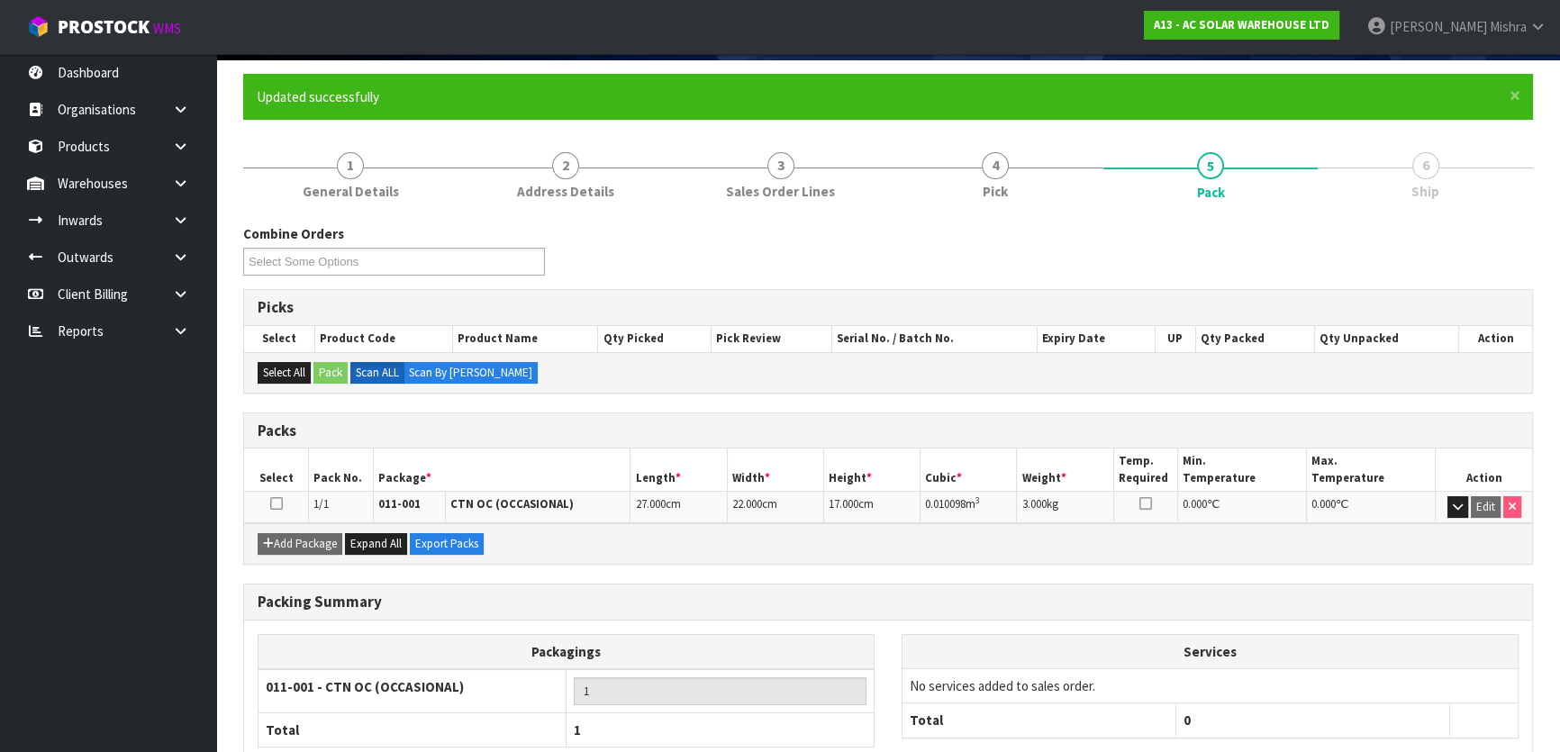
scroll to position [238, 0]
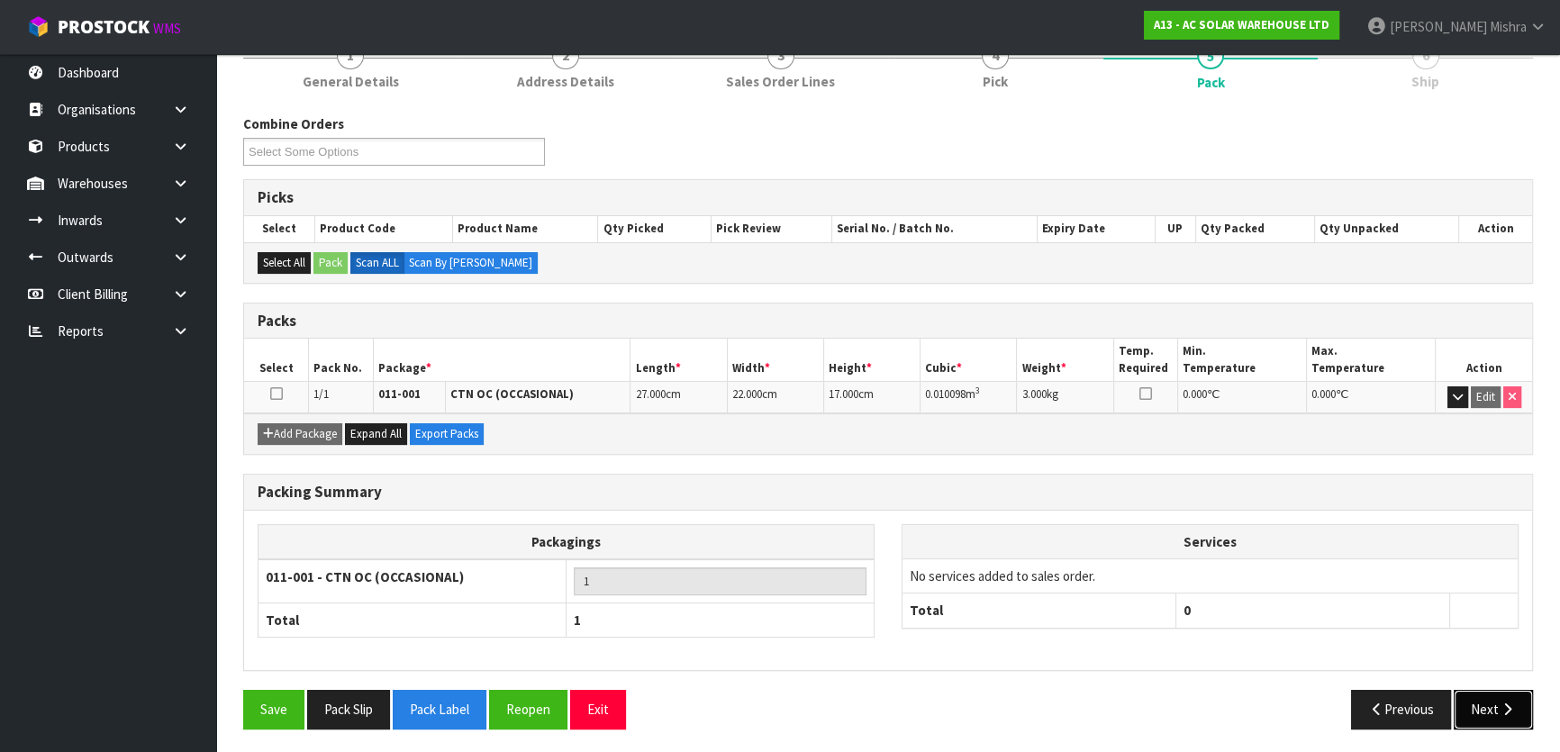
click at [1506, 723] on button "Next" at bounding box center [1493, 709] width 79 height 39
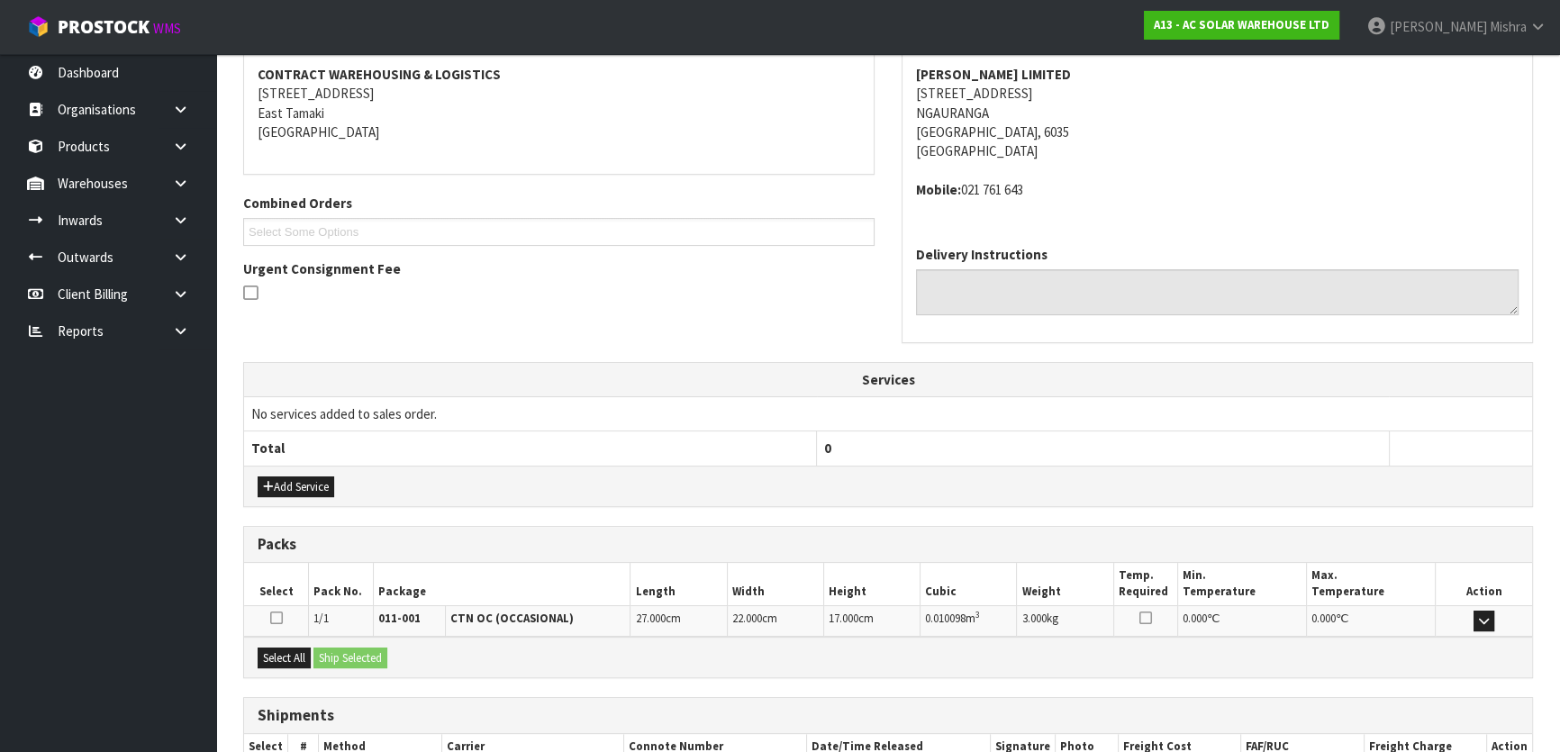
scroll to position [453, 0]
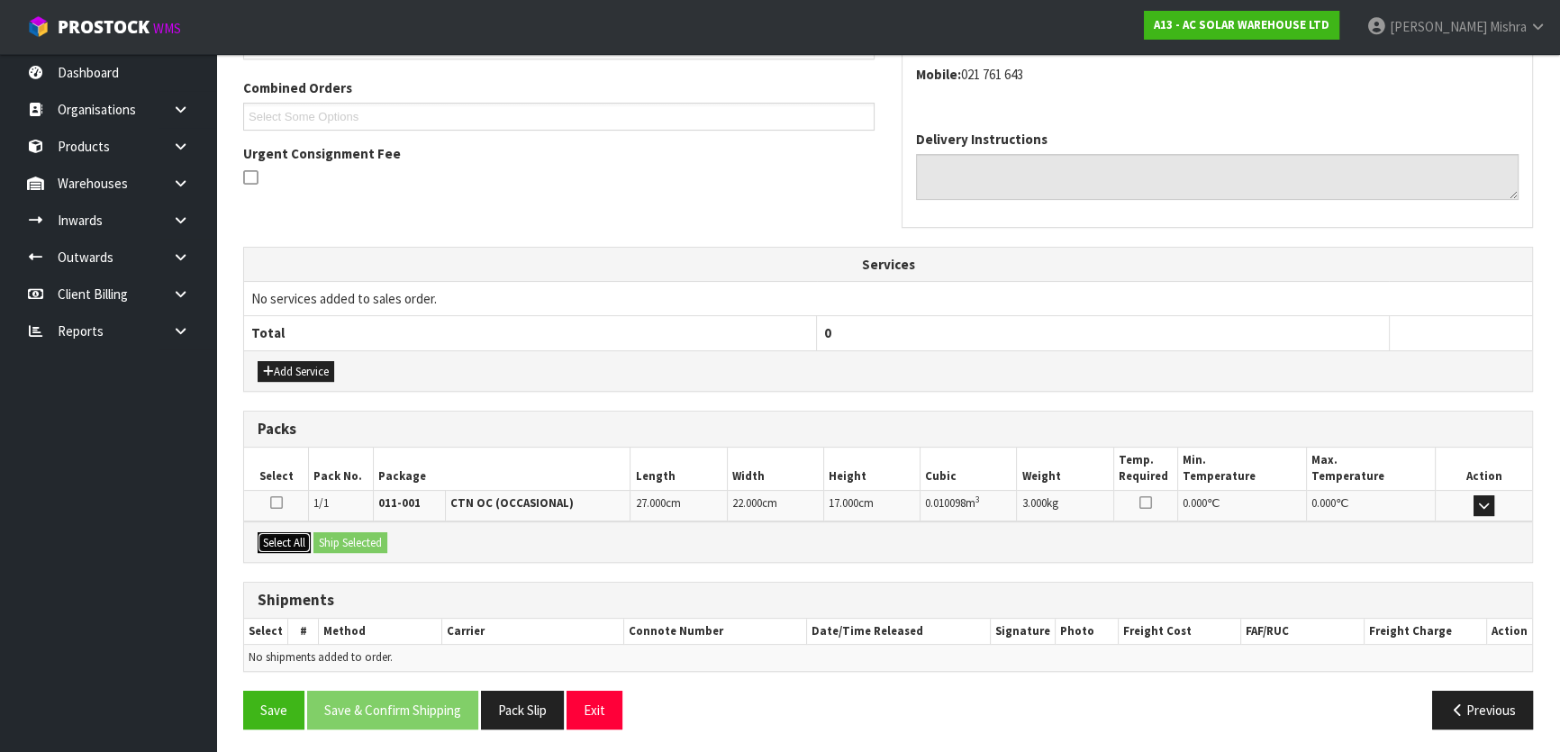
click at [296, 540] on button "Select All" at bounding box center [284, 543] width 53 height 22
click at [338, 540] on button "Ship Selected" at bounding box center [351, 543] width 74 height 22
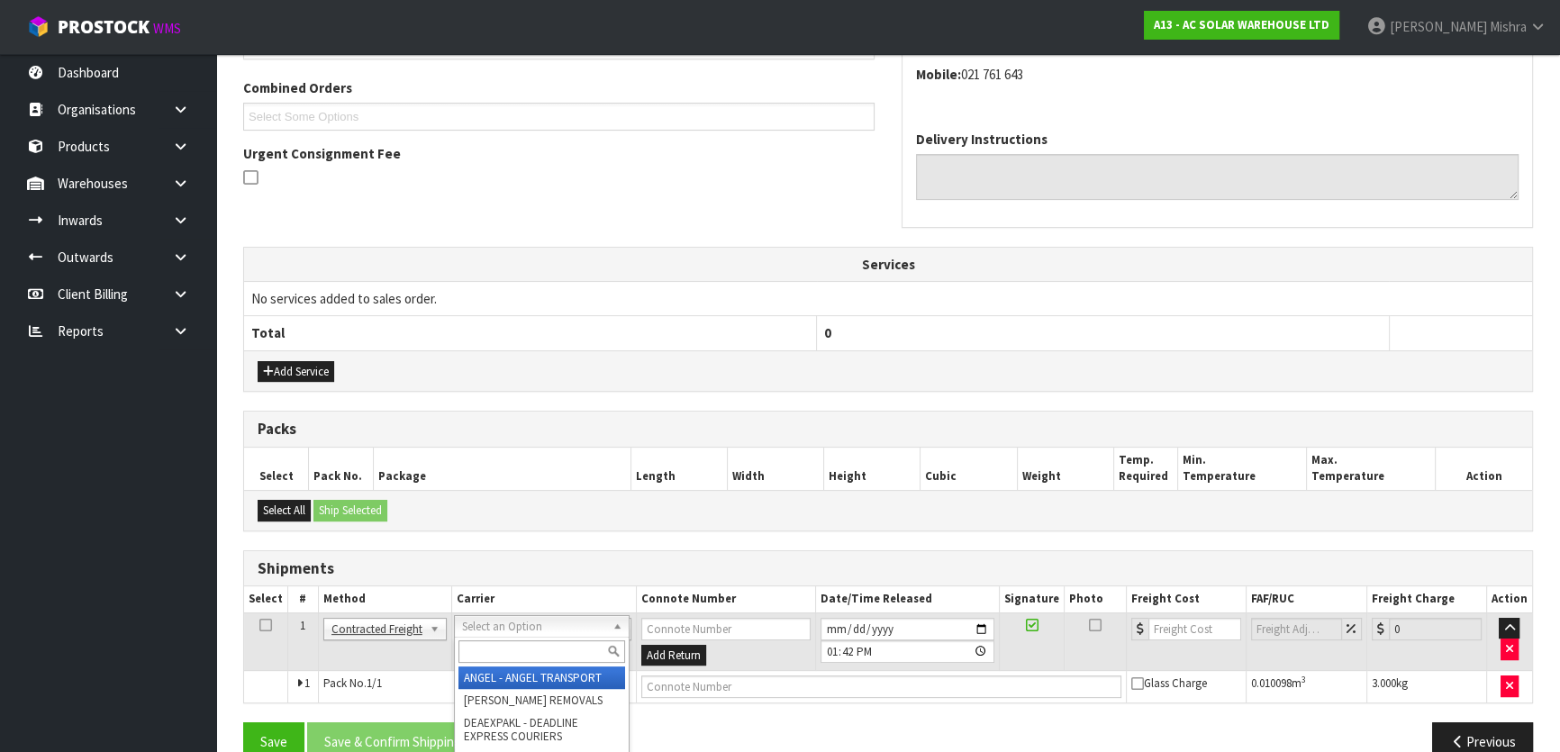
click at [577, 648] on input "text" at bounding box center [542, 652] width 167 height 23
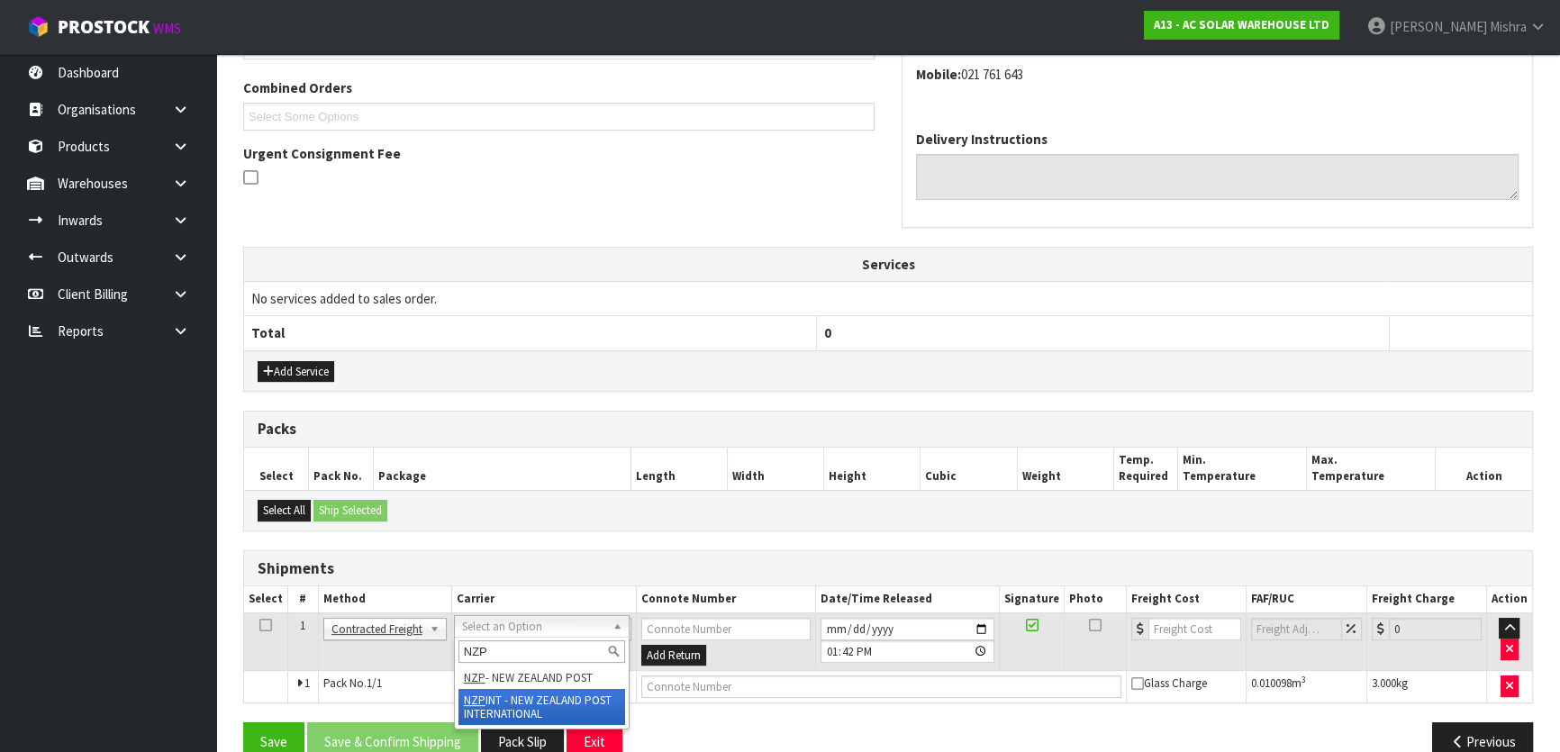
type input "NZP"
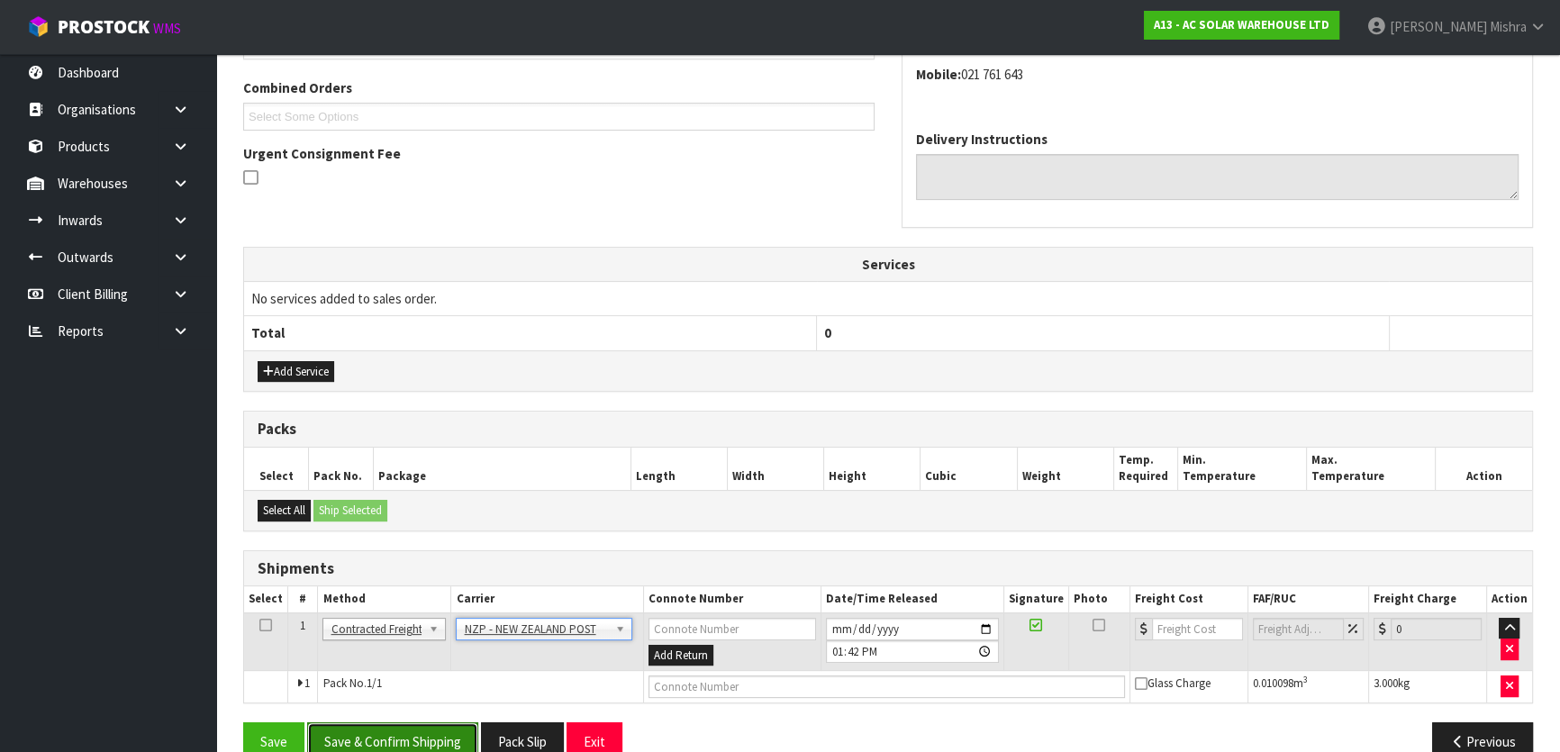
click at [398, 732] on button "Save & Confirm Shipping" at bounding box center [392, 742] width 171 height 39
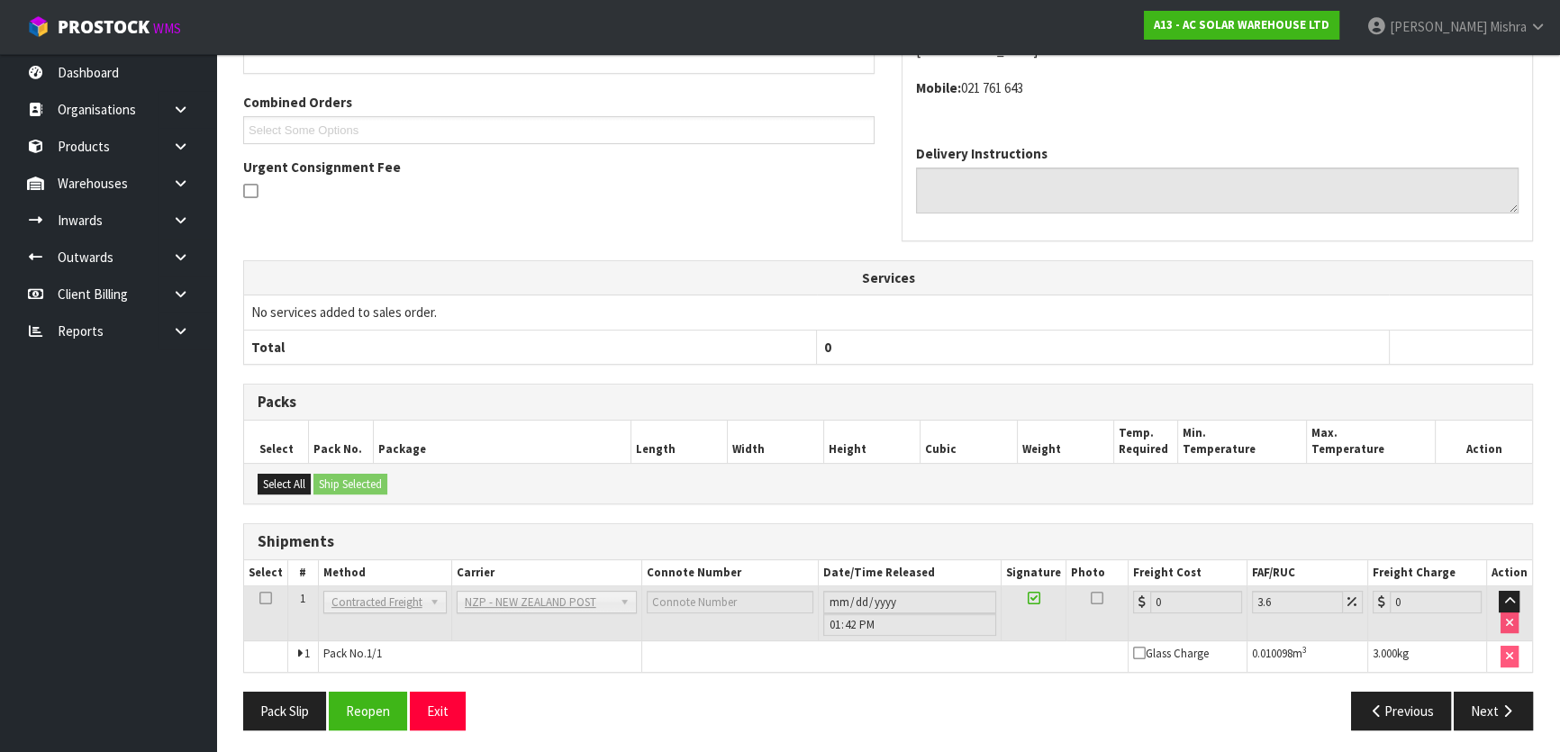
scroll to position [460, 0]
click at [388, 712] on button "Reopen" at bounding box center [368, 709] width 78 height 39
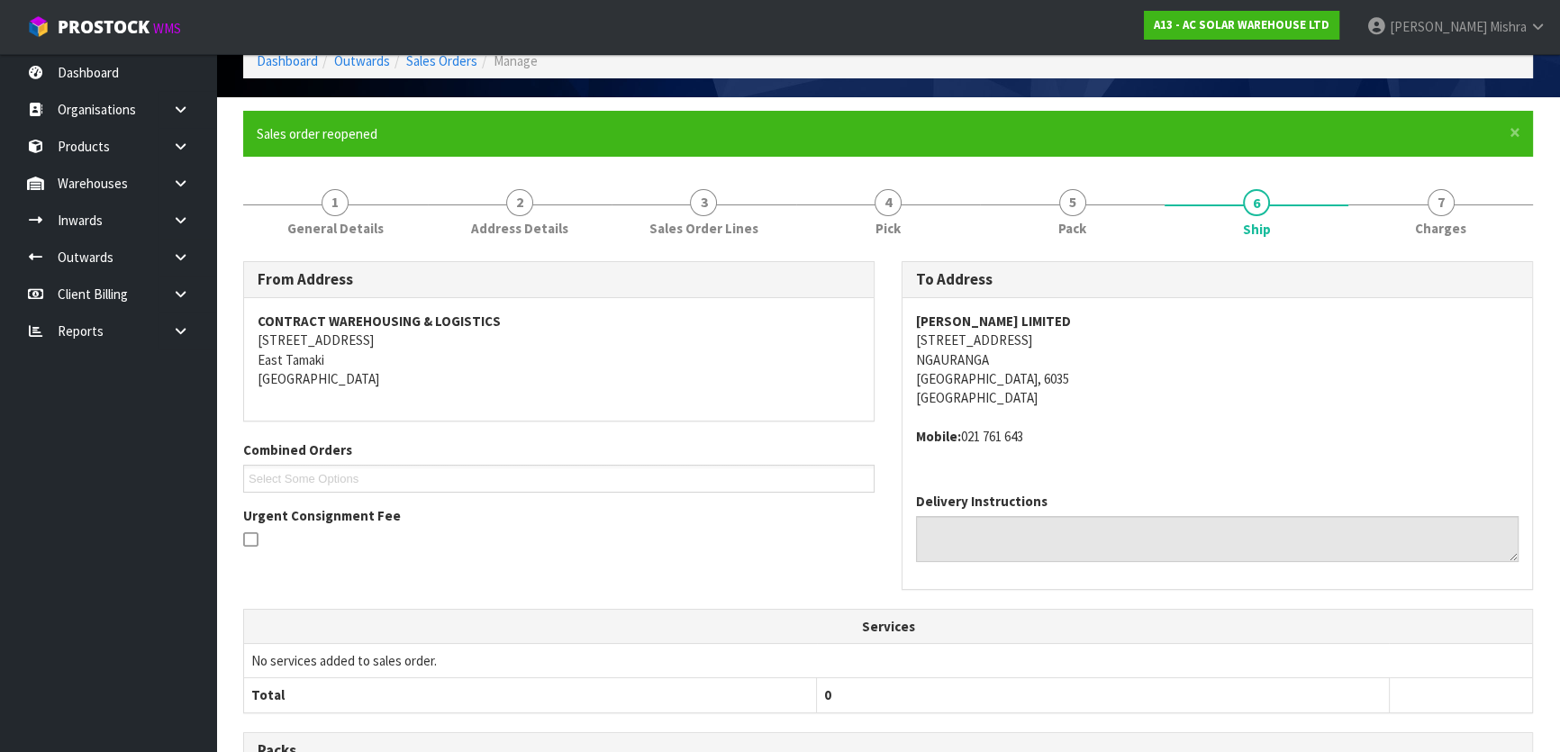
scroll to position [409, 0]
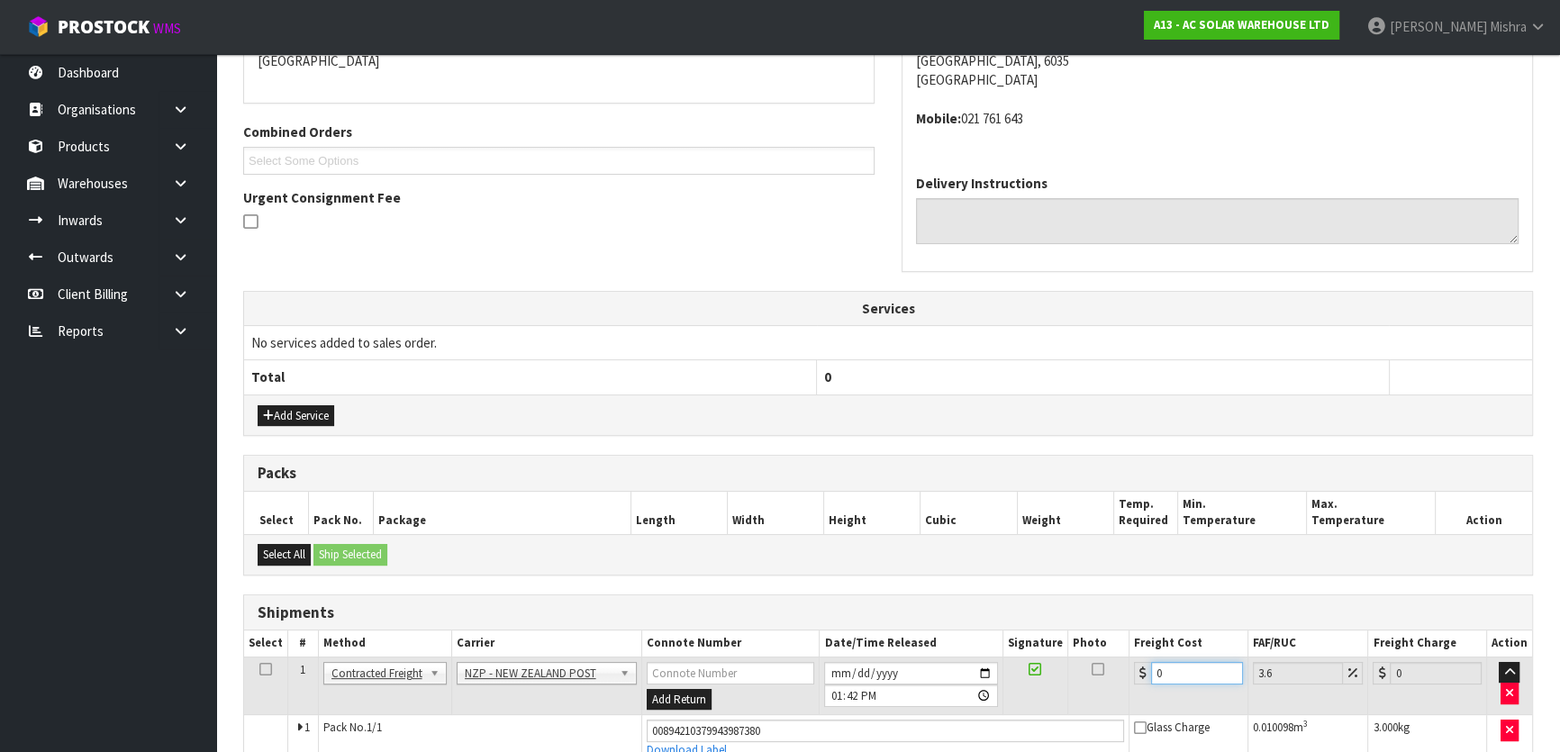
drag, startPoint x: 1178, startPoint y: 672, endPoint x: 1032, endPoint y: 658, distance: 146.7
click at [1032, 658] on tr "1 Client Local Pickup Customer Local Pickup Company Freight Contracted Freight …" at bounding box center [888, 686] width 1288 height 59
type input "8"
type input "8.29"
type input "8.1"
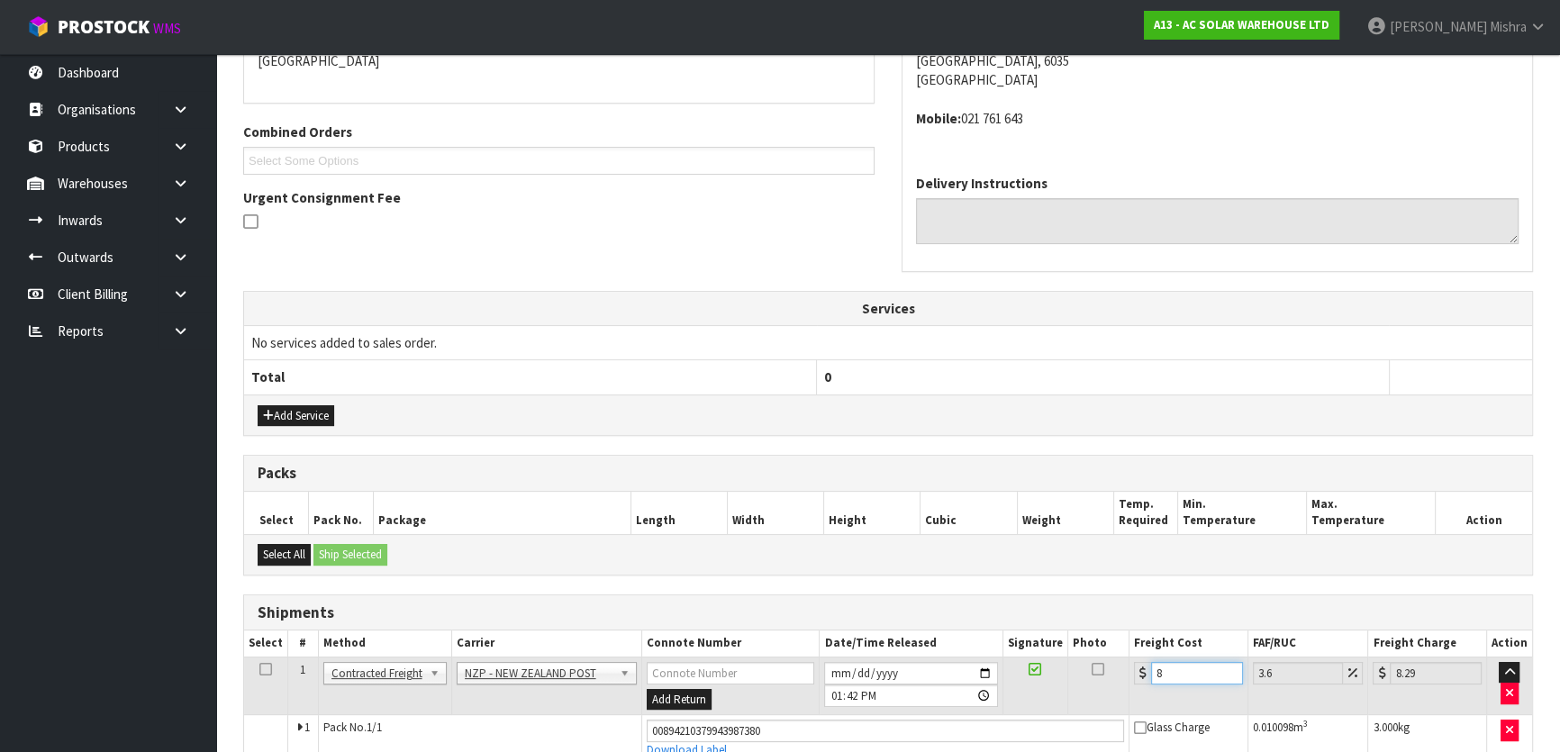
type input "8.39"
type input "8.17"
type input "8.46"
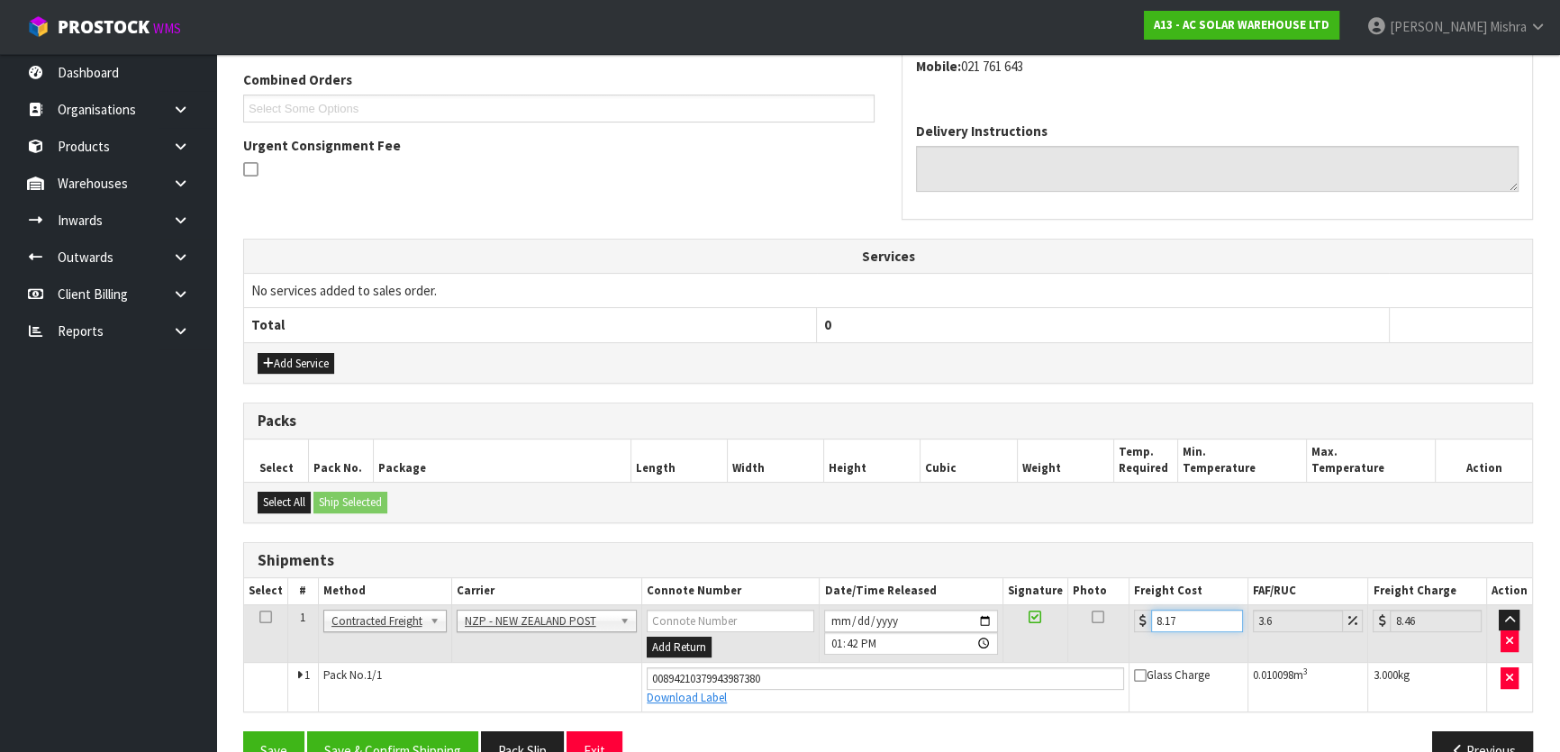
scroll to position [503, 0]
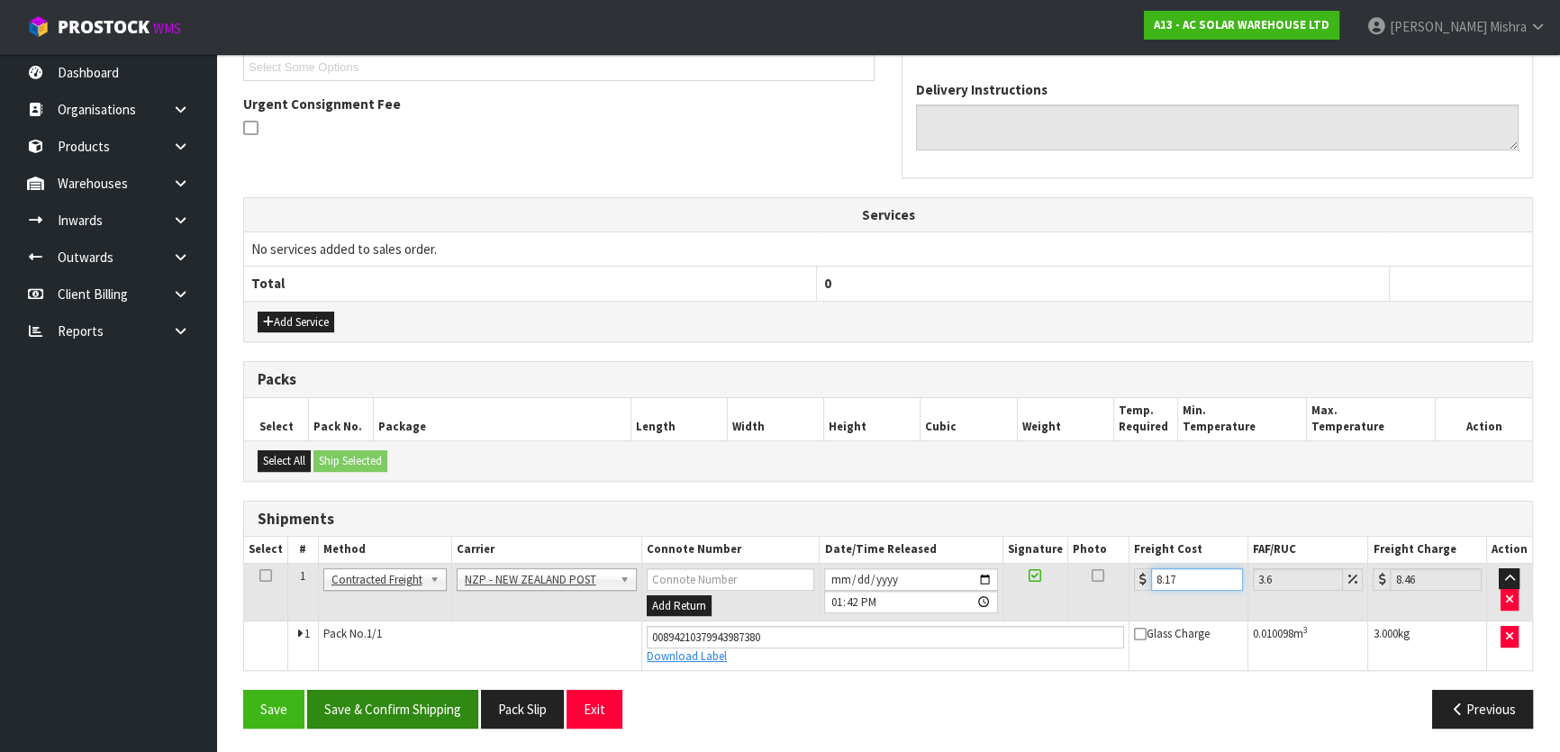
type input "8.17"
click at [354, 716] on button "Save & Confirm Shipping" at bounding box center [392, 709] width 171 height 39
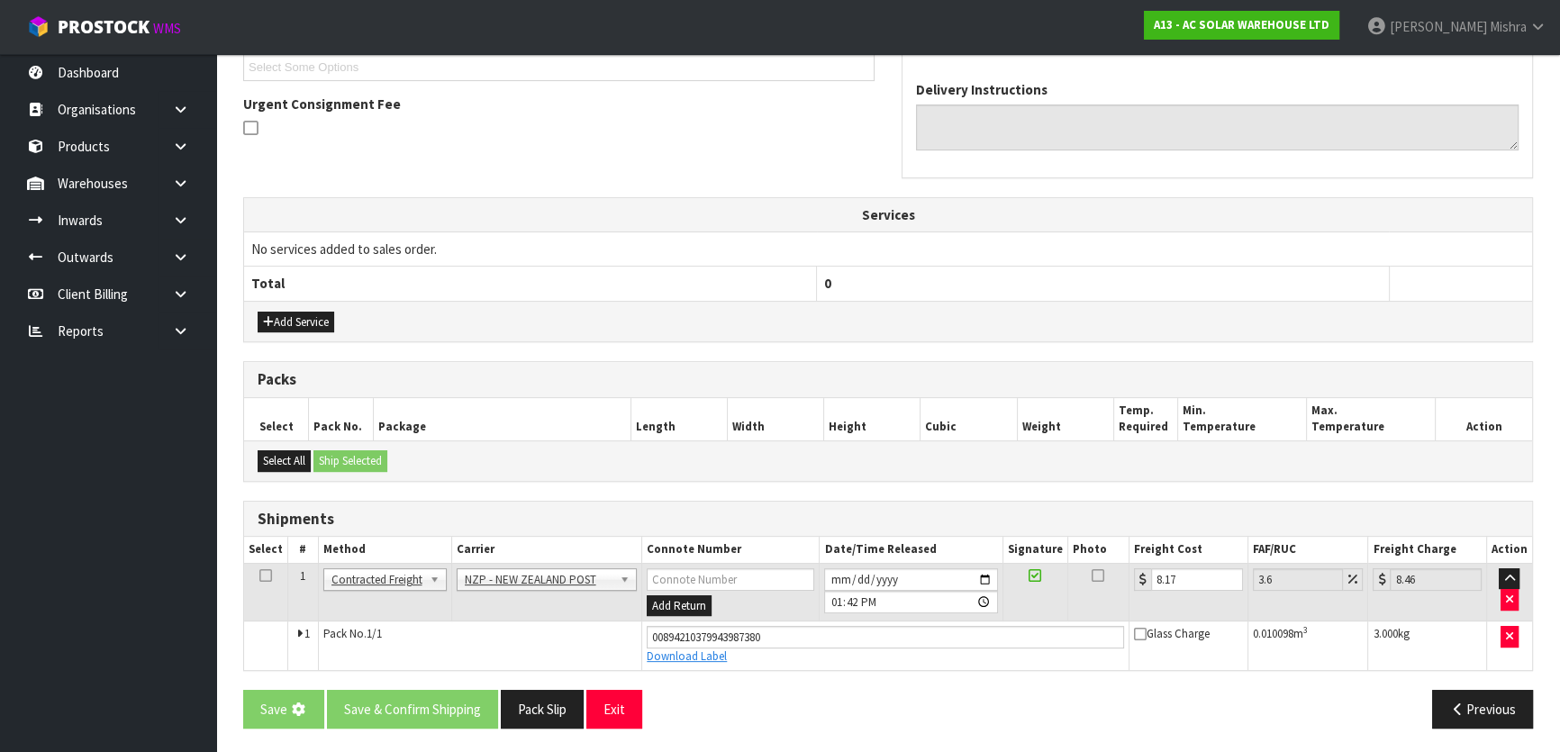
scroll to position [0, 0]
